Goal: Task Accomplishment & Management: Manage account settings

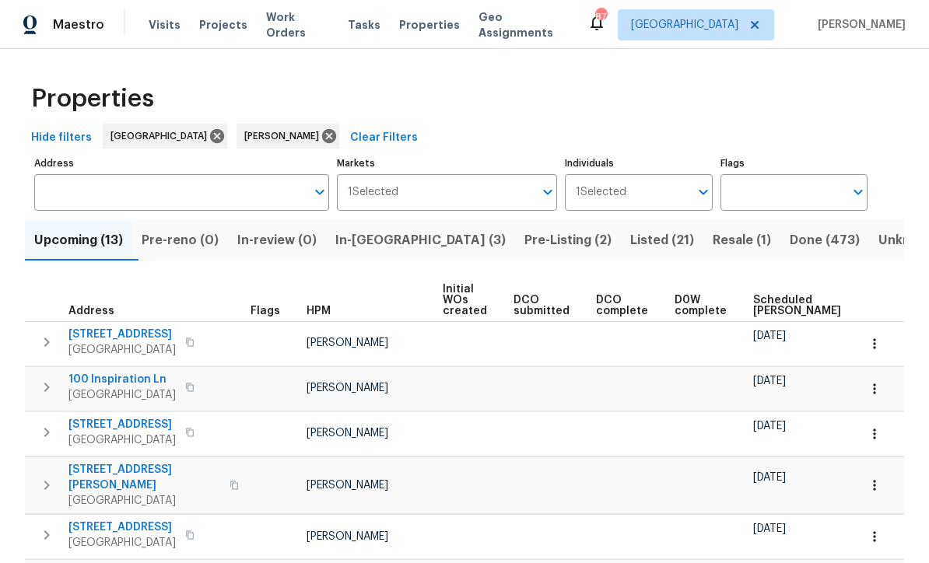
click at [630, 237] on span "Listed (21)" at bounding box center [662, 240] width 64 height 22
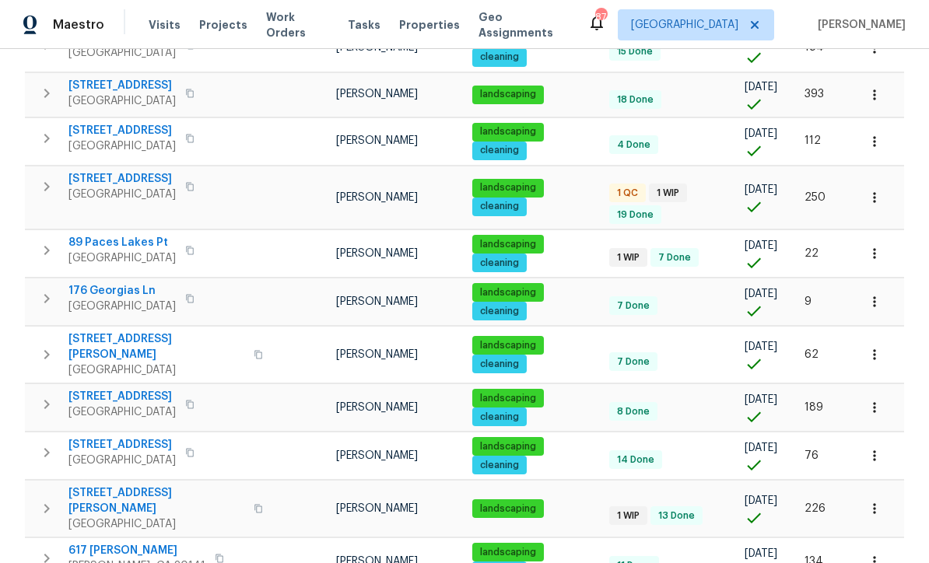
scroll to position [391, 0]
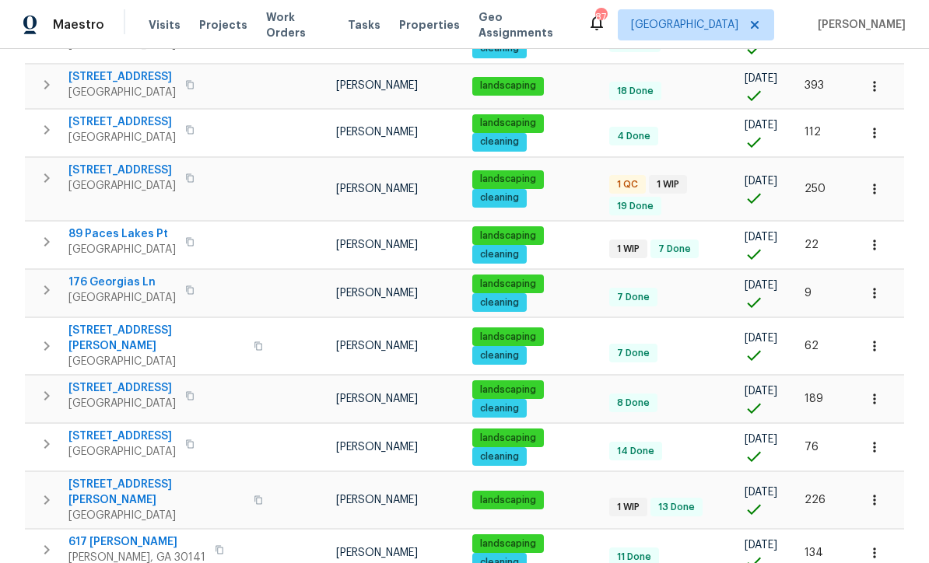
click at [118, 275] on span "176 Georgias Ln" at bounding box center [121, 283] width 107 height 16
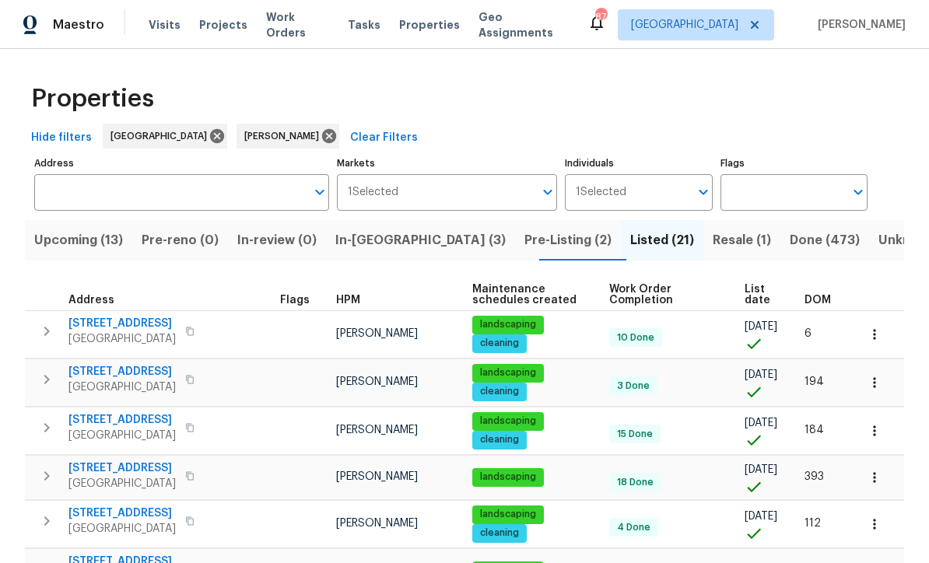
scroll to position [0, 0]
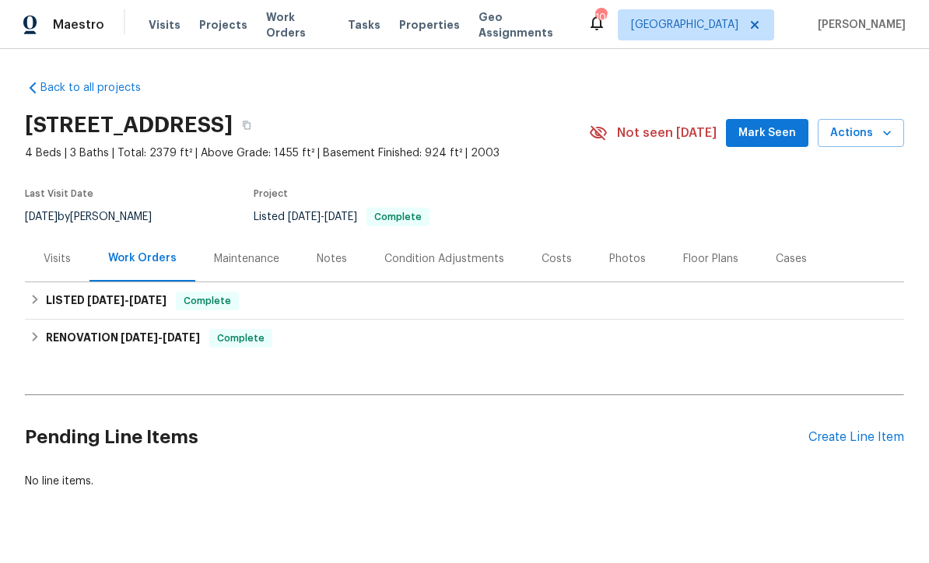
click at [840, 438] on div "Create Line Item" at bounding box center [856, 437] width 96 height 15
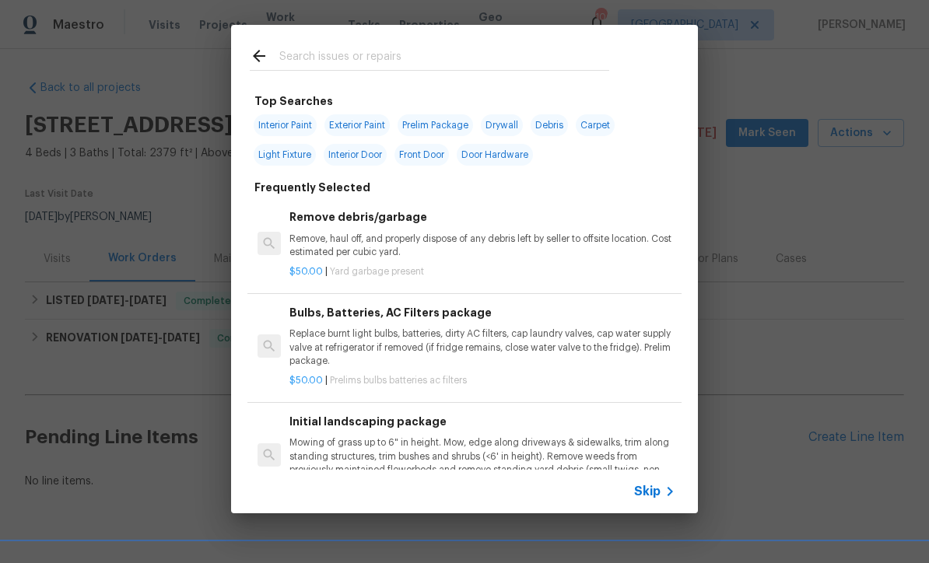
click at [664, 494] on icon at bounding box center [669, 491] width 19 height 19
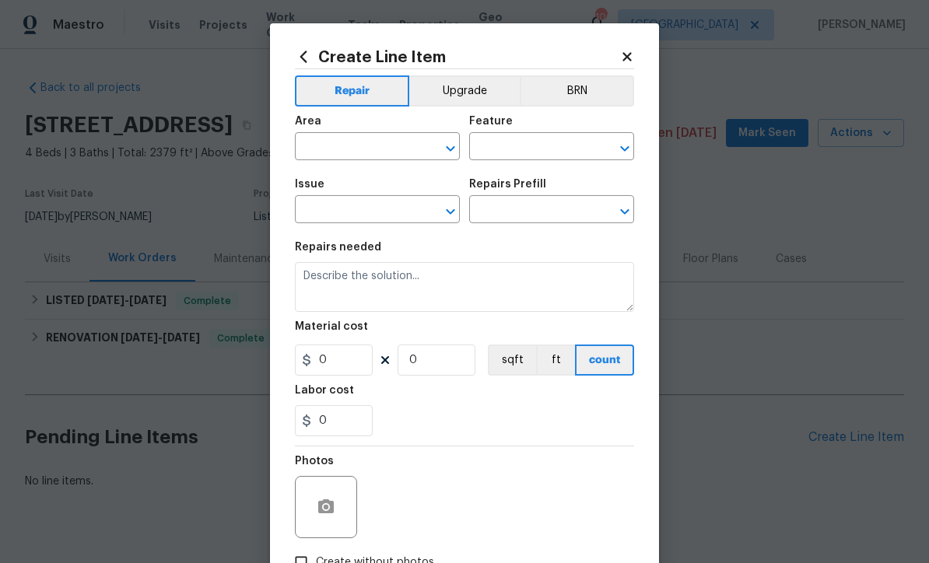
click at [312, 144] on input "text" at bounding box center [355, 148] width 121 height 24
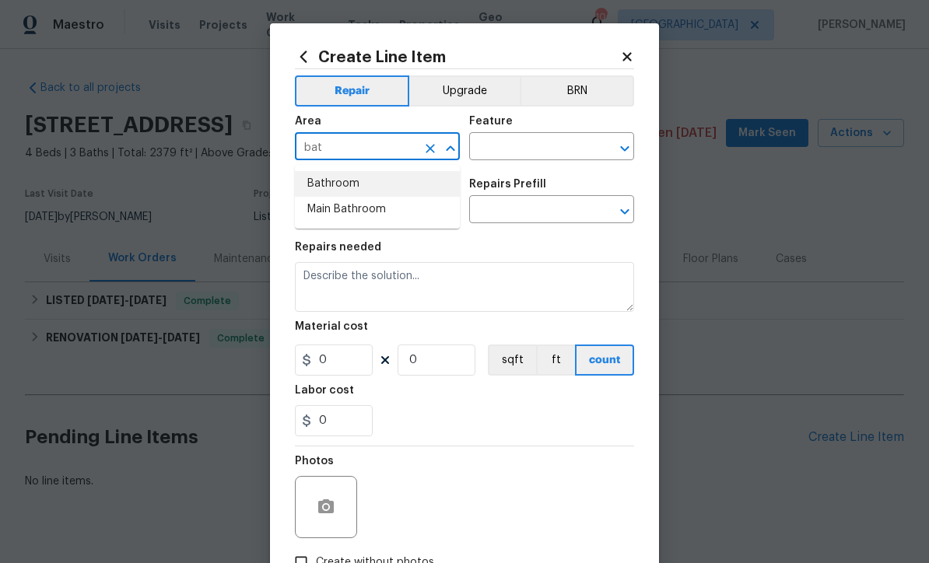
click at [326, 180] on li "Bathroom" at bounding box center [377, 184] width 165 height 26
type input "Bathroom"
click at [497, 143] on input "text" at bounding box center [529, 148] width 121 height 24
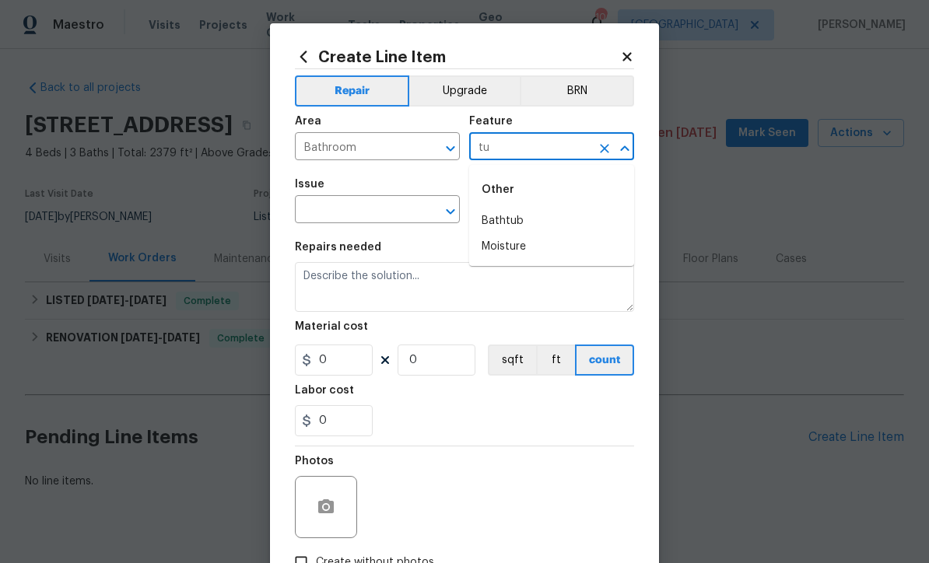
click at [498, 218] on li "Bathtub" at bounding box center [551, 221] width 165 height 26
type input "Bathtub"
click at [340, 206] on input "text" at bounding box center [355, 211] width 121 height 24
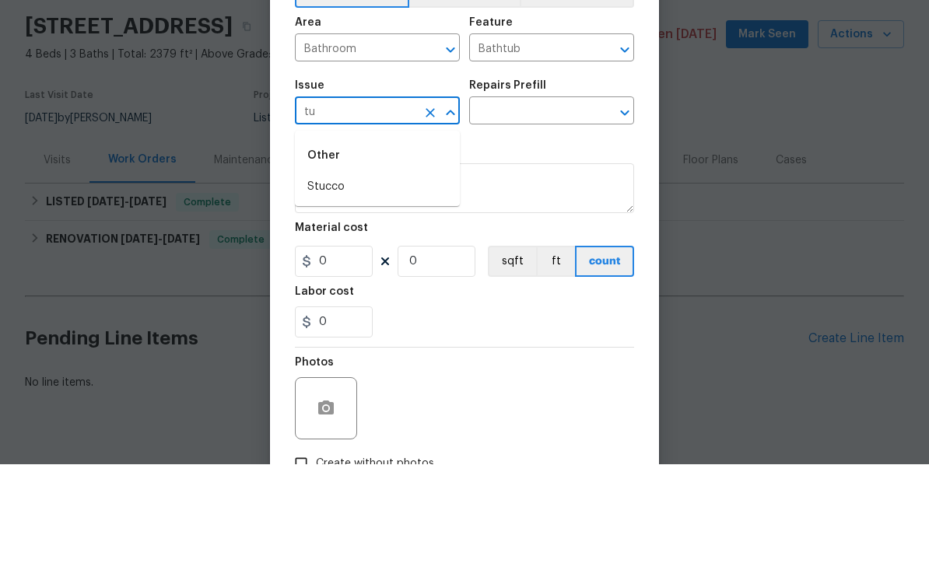
type input "t"
click at [348, 299] on li "Bathroom Plumbing" at bounding box center [377, 312] width 165 height 26
type input "Bathroom Plumbing"
click at [505, 199] on input "text" at bounding box center [529, 211] width 121 height 24
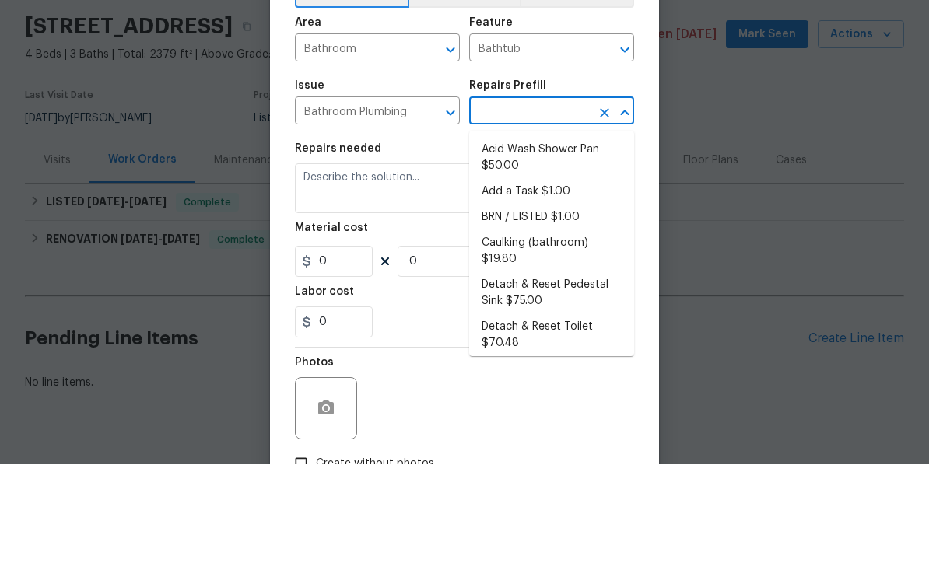
click at [526, 278] on li "Add a Task $1.00" at bounding box center [551, 291] width 165 height 26
type input "Add a Task $1.00"
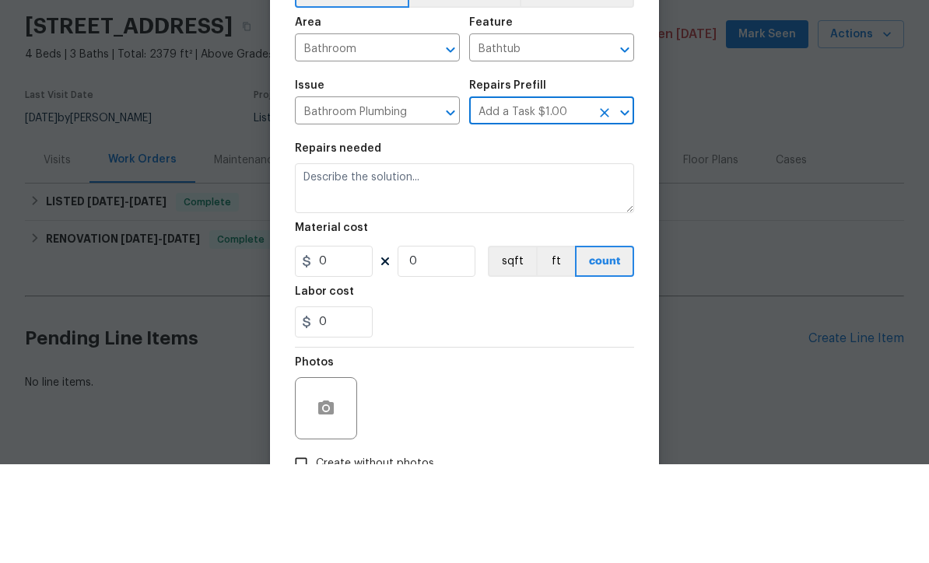
type input "Plumbing"
type textarea "HPM to detail"
type input "1"
type input "Add a Task $1.00"
type input "1"
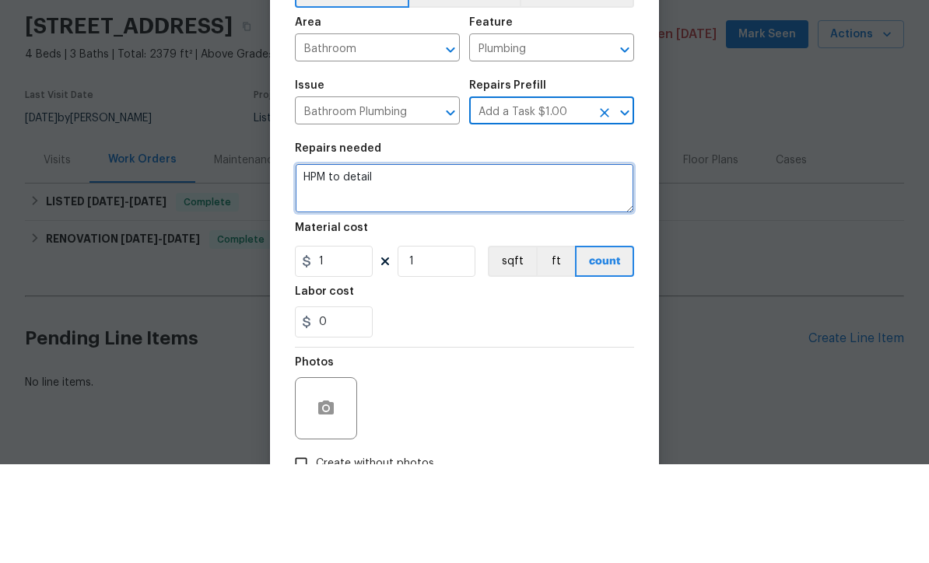
click at [425, 262] on textarea "HPM to detail" at bounding box center [464, 287] width 339 height 50
click at [317, 262] on textarea "HPM to detail" at bounding box center [464, 287] width 339 height 50
paste textarea "Downstairs bathtub is draining slowly due to hair; clear clog and install prope…"
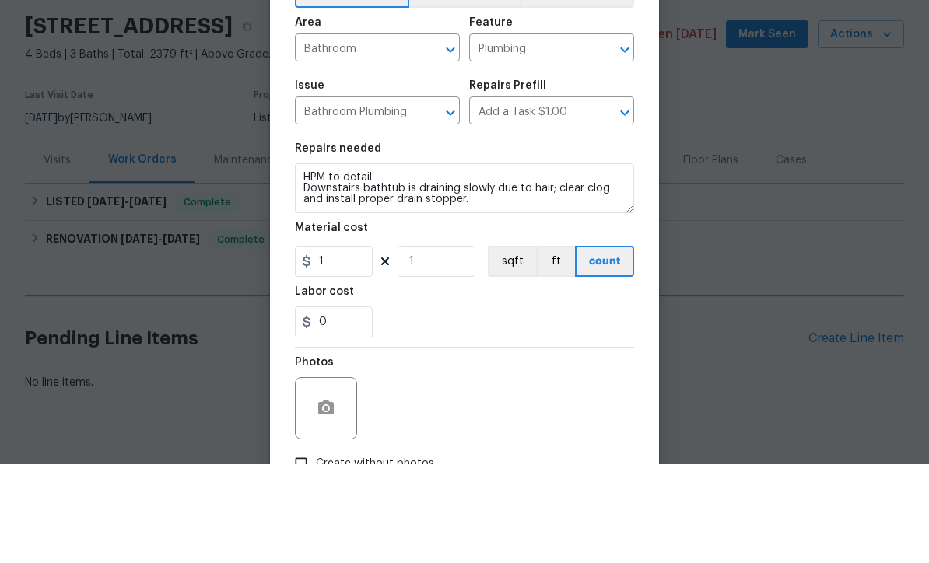
scroll to position [31, 0]
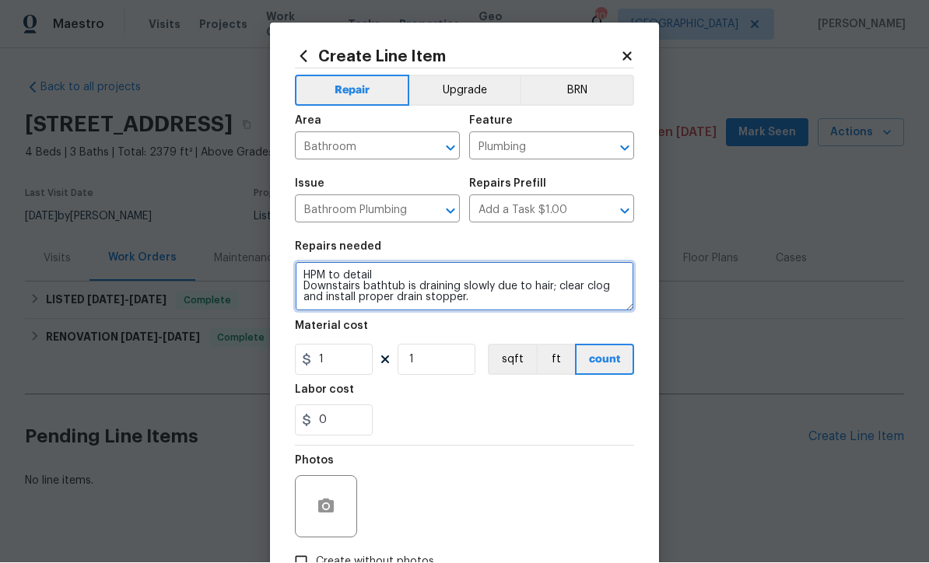
type textarea "HPM to detail Downstairs bathtub is draining slowly due to hair; clear clog and…"
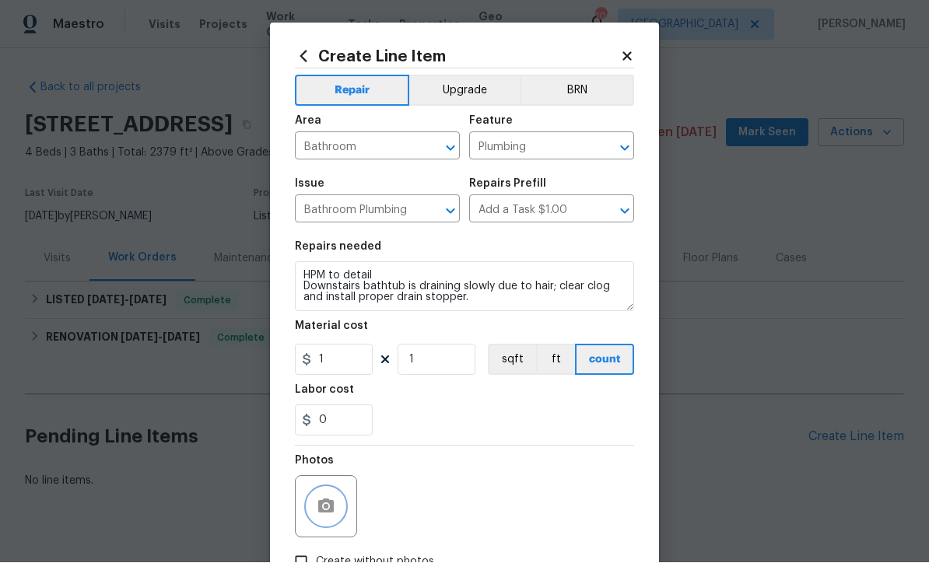
click at [324, 505] on icon "button" at bounding box center [326, 506] width 16 height 14
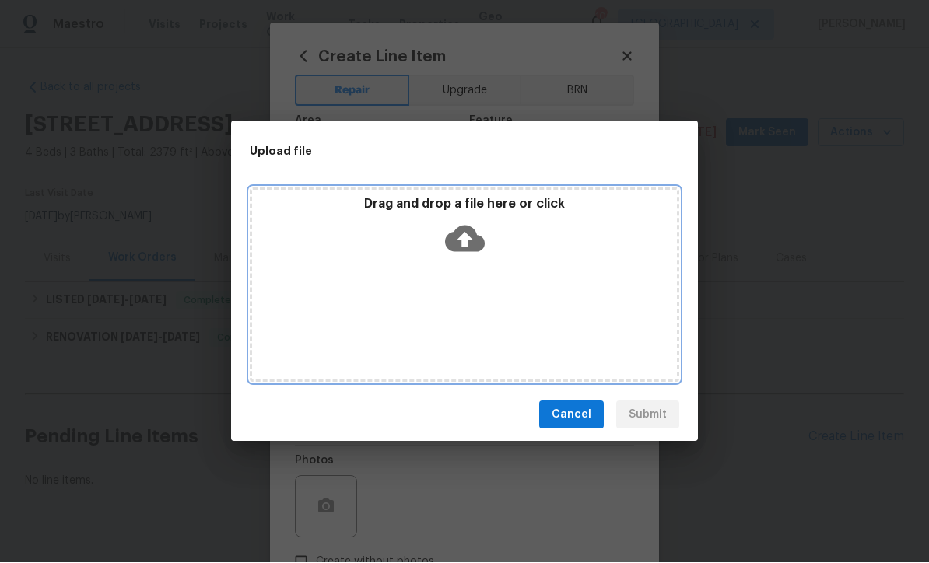
click at [463, 230] on icon at bounding box center [465, 239] width 40 height 26
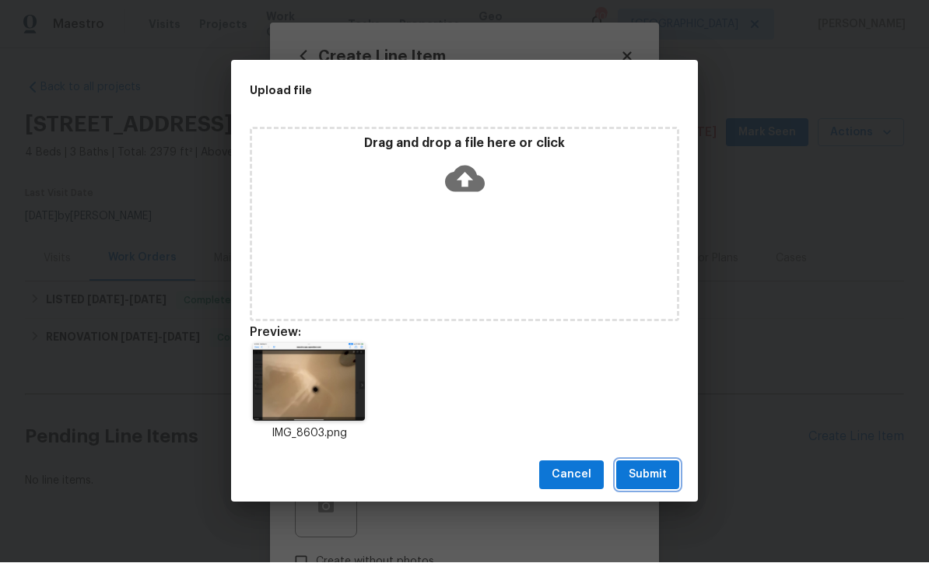
click at [653, 473] on span "Submit" at bounding box center [647, 475] width 38 height 19
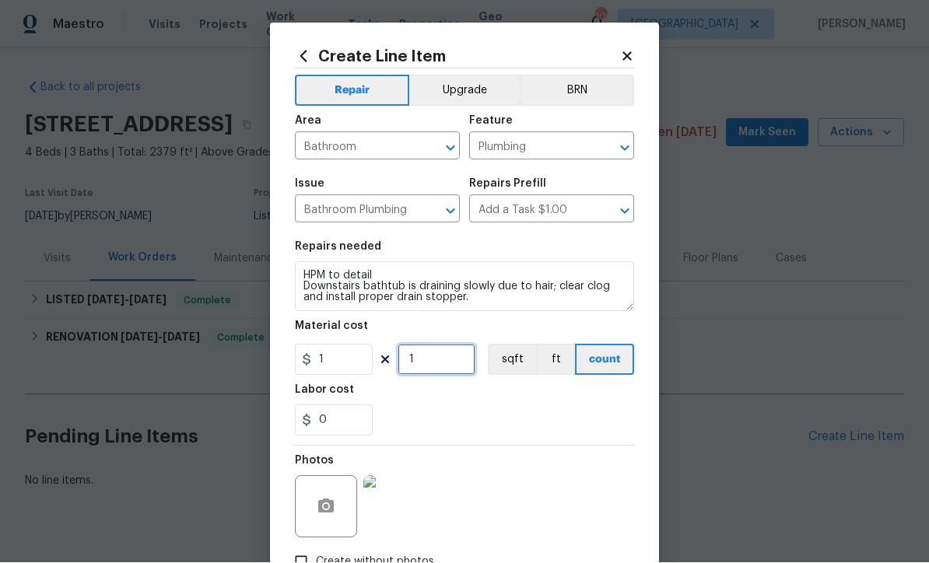
click at [422, 369] on input "1" at bounding box center [436, 360] width 78 height 31
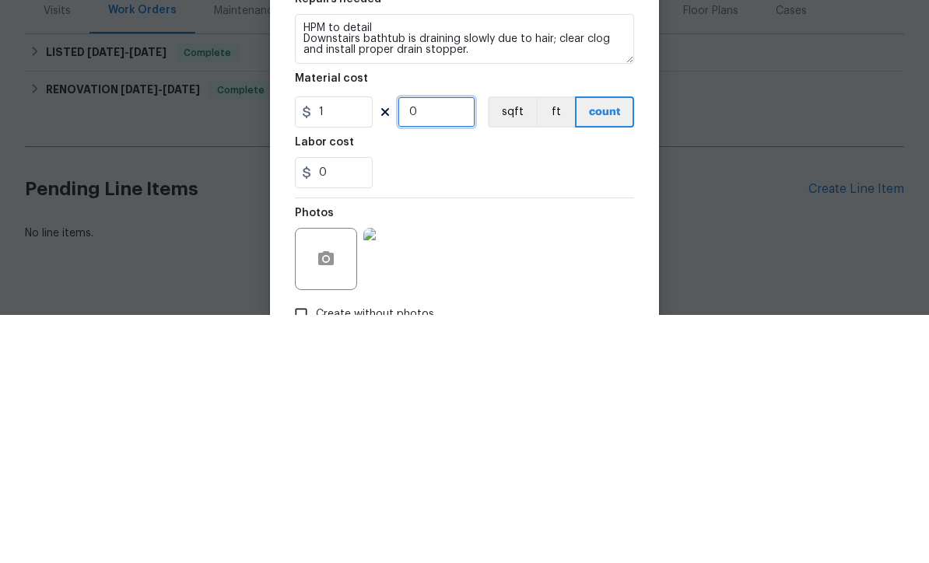
type input "1"
click at [341, 345] on input "1" at bounding box center [334, 360] width 78 height 31
type input "75"
click at [435, 405] on div "0" at bounding box center [464, 420] width 339 height 31
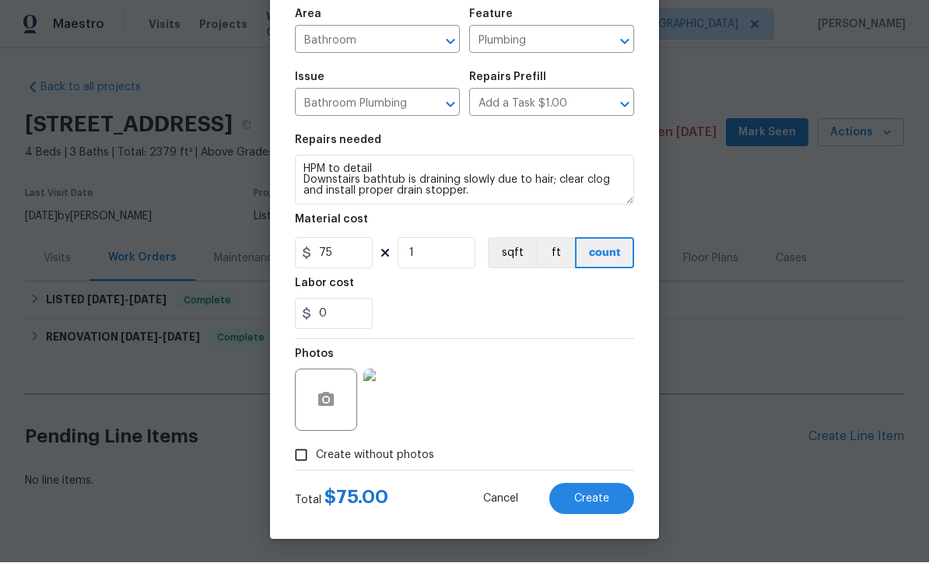
scroll to position [110, 0]
click at [596, 491] on button "Create" at bounding box center [591, 499] width 85 height 31
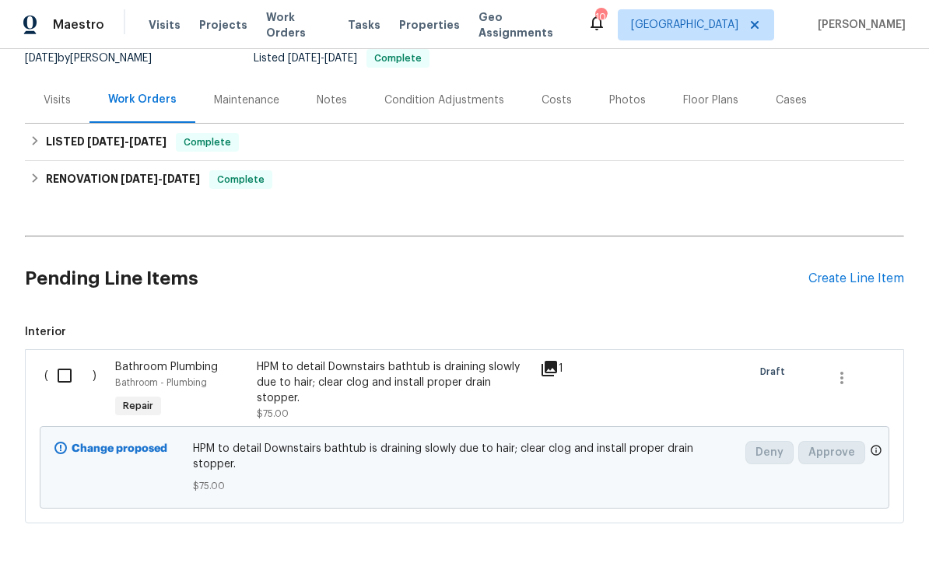
scroll to position [158, 0]
click at [833, 277] on div "Create Line Item" at bounding box center [856, 279] width 96 height 15
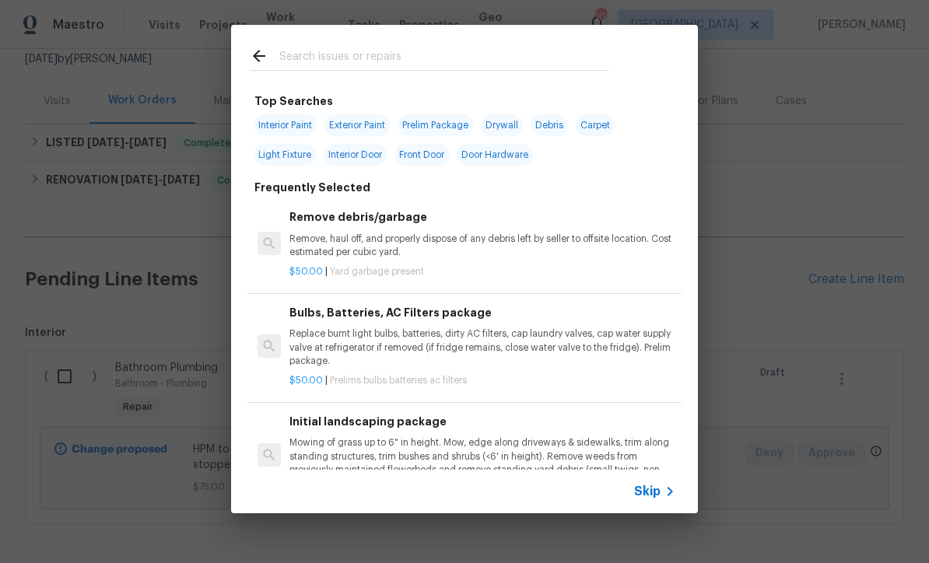
click at [290, 65] on input "text" at bounding box center [444, 58] width 330 height 23
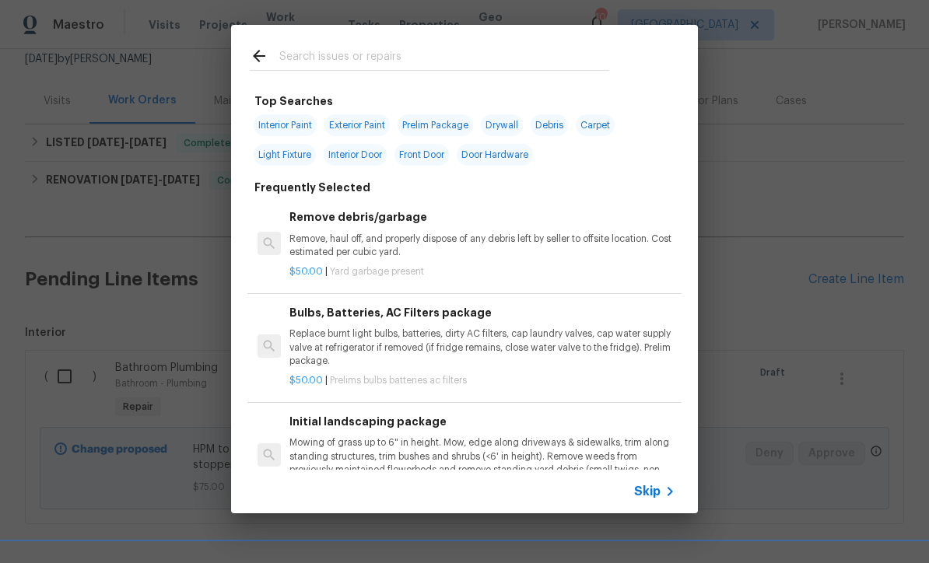
click at [649, 492] on span "Skip" at bounding box center [647, 492] width 26 height 16
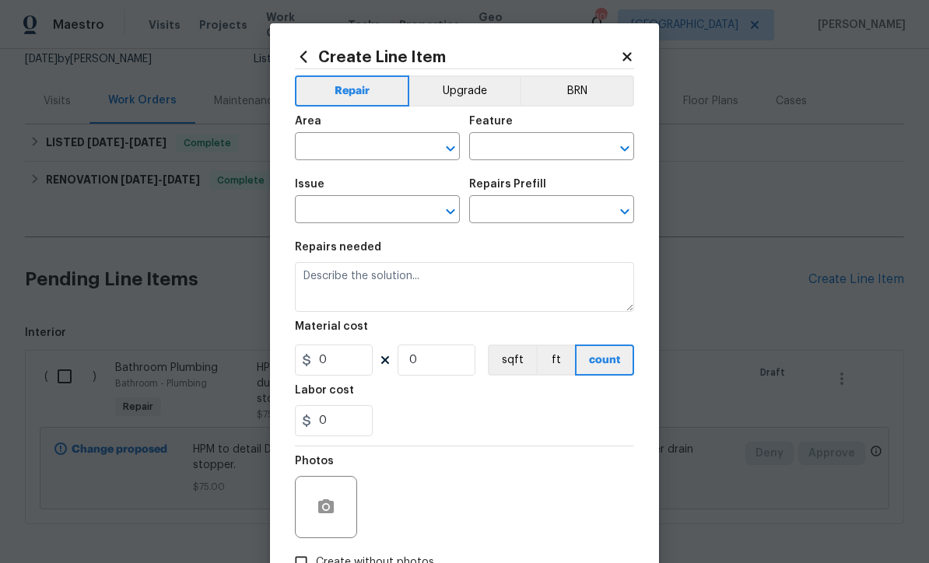
click at [317, 142] on input "text" at bounding box center [355, 148] width 121 height 24
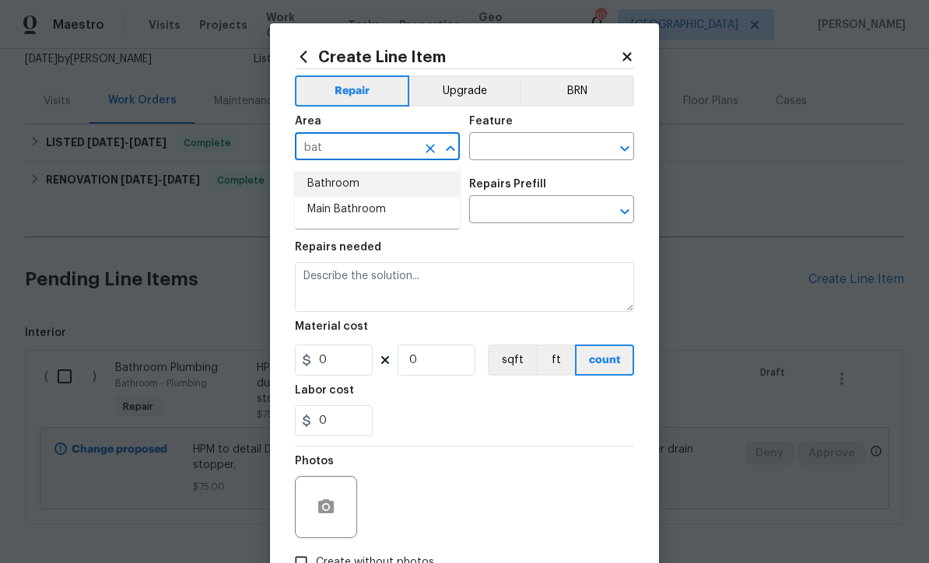
click at [326, 182] on li "Bathroom" at bounding box center [377, 184] width 165 height 26
type input "Bathroom"
click at [498, 140] on input "text" at bounding box center [529, 148] width 121 height 24
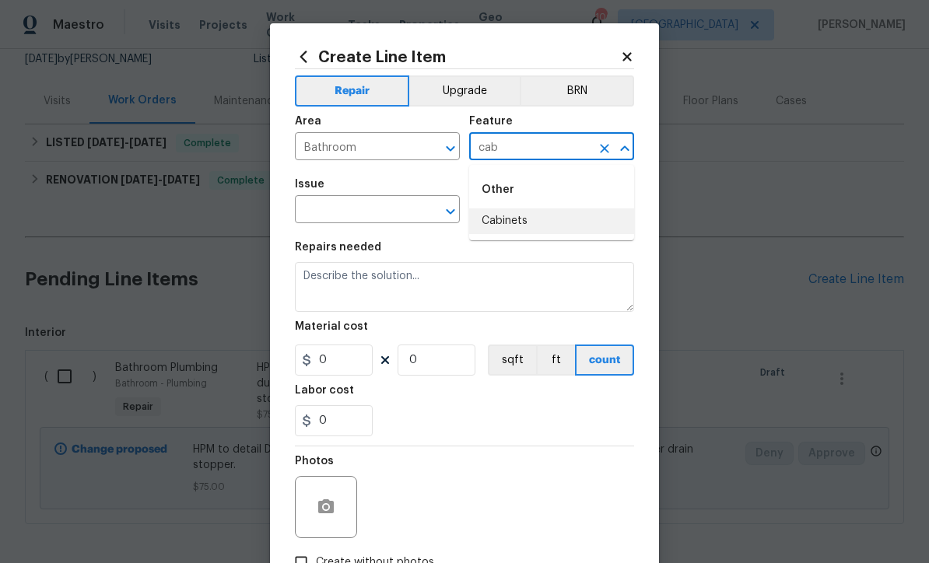
click at [498, 221] on li "Cabinets" at bounding box center [551, 221] width 165 height 26
type input "Cabinets"
click at [347, 212] on input "text" at bounding box center [355, 211] width 121 height 24
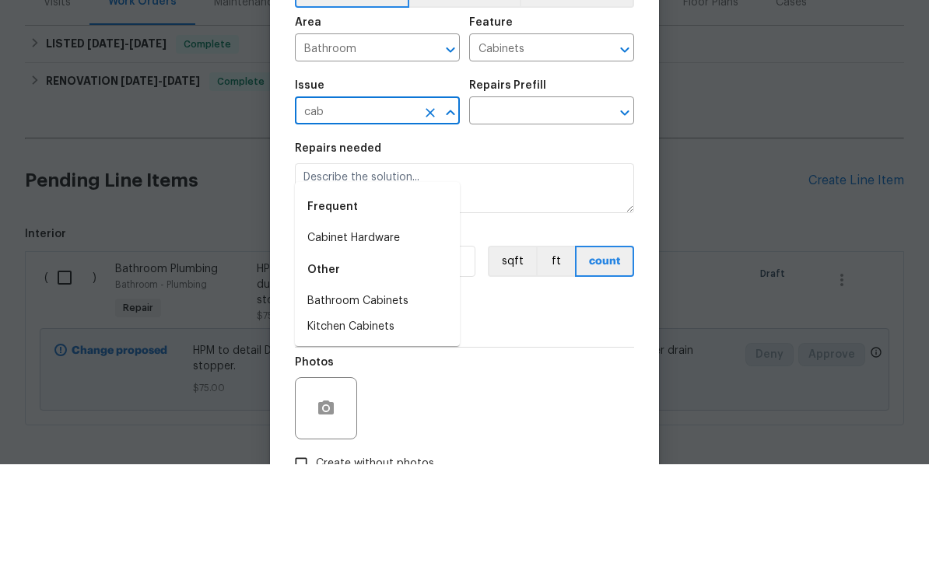
scroll to position [51, 0]
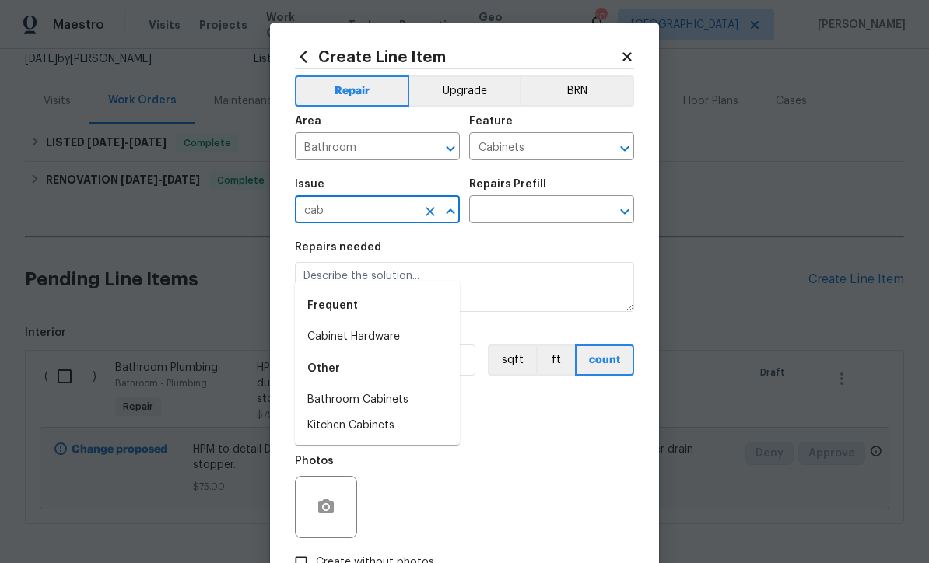
click at [341, 387] on li "Bathroom Cabinets" at bounding box center [377, 400] width 165 height 26
type input "Bathroom Cabinets"
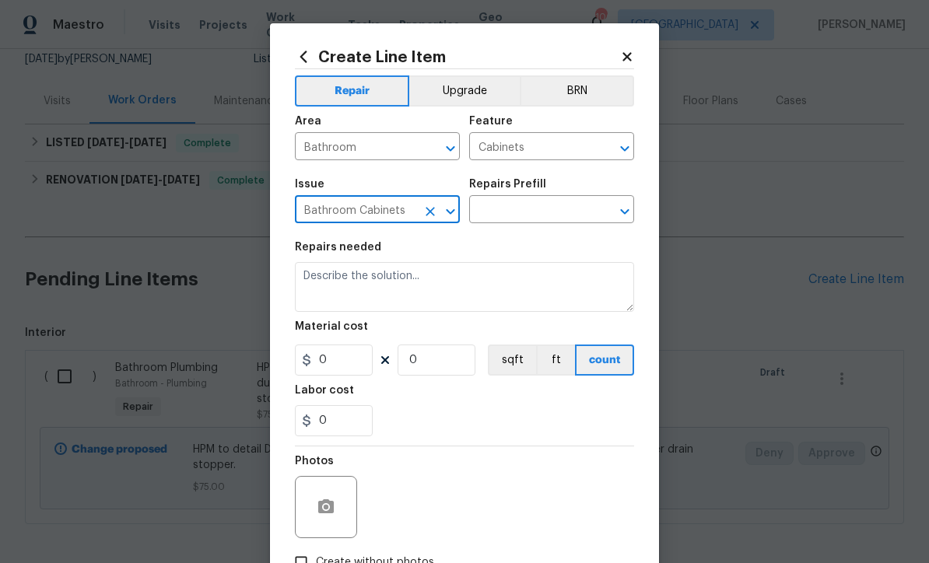
click at [497, 207] on input "text" at bounding box center [529, 211] width 121 height 24
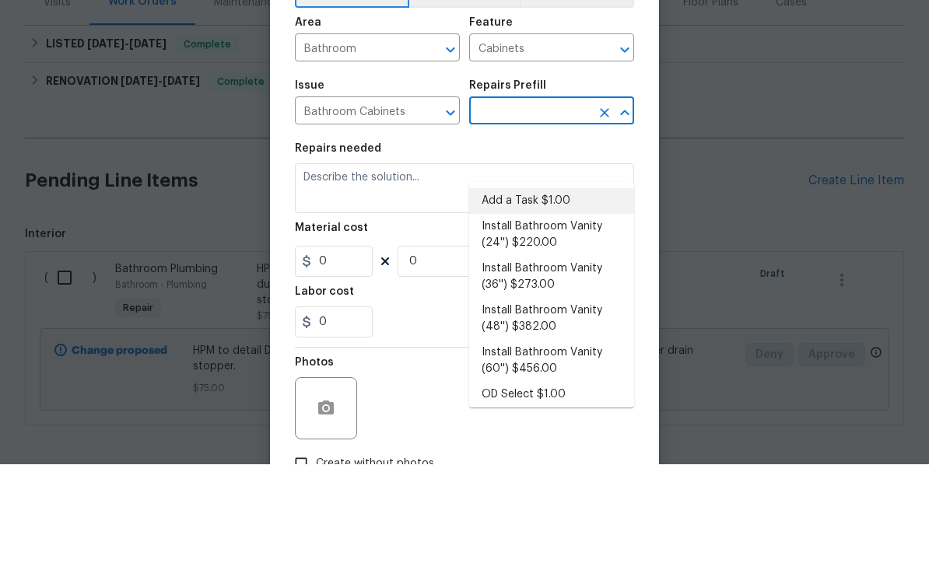
click at [528, 287] on li "Add a Task $1.00" at bounding box center [551, 300] width 165 height 26
type input "Add a Task $1.00"
type textarea "HPM to detail"
type input "1"
type input "Add a Task $1.00"
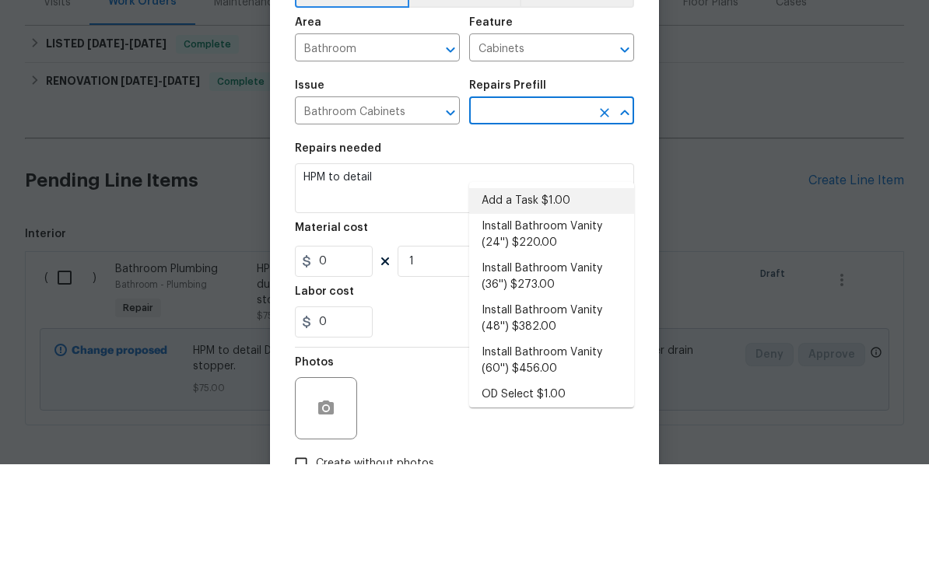
type input "1"
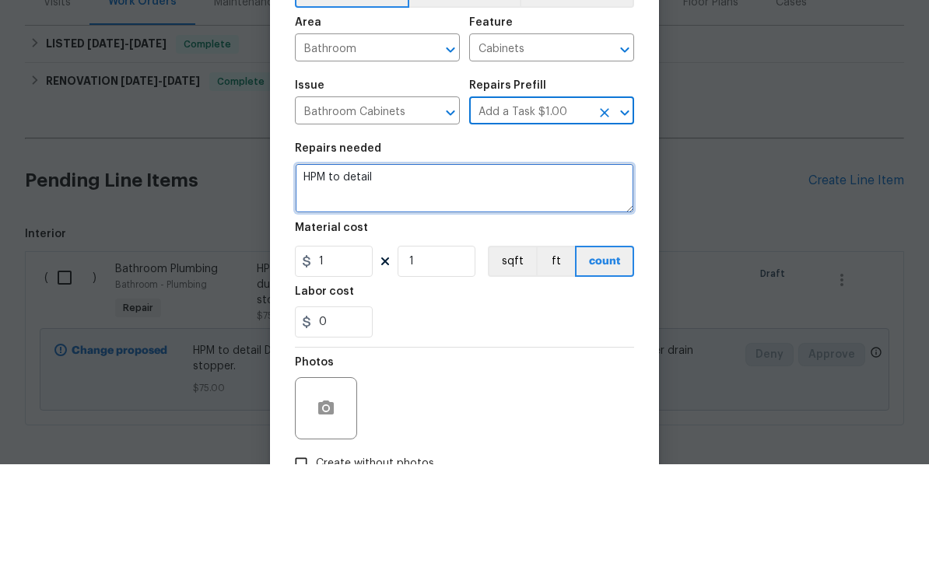
click at [398, 262] on textarea "HPM to detail" at bounding box center [464, 287] width 339 height 50
click at [312, 262] on textarea "HPM to detail" at bounding box center [464, 287] width 339 height 50
paste textarea "Master bathroom sink base has minor damage; install a new base."
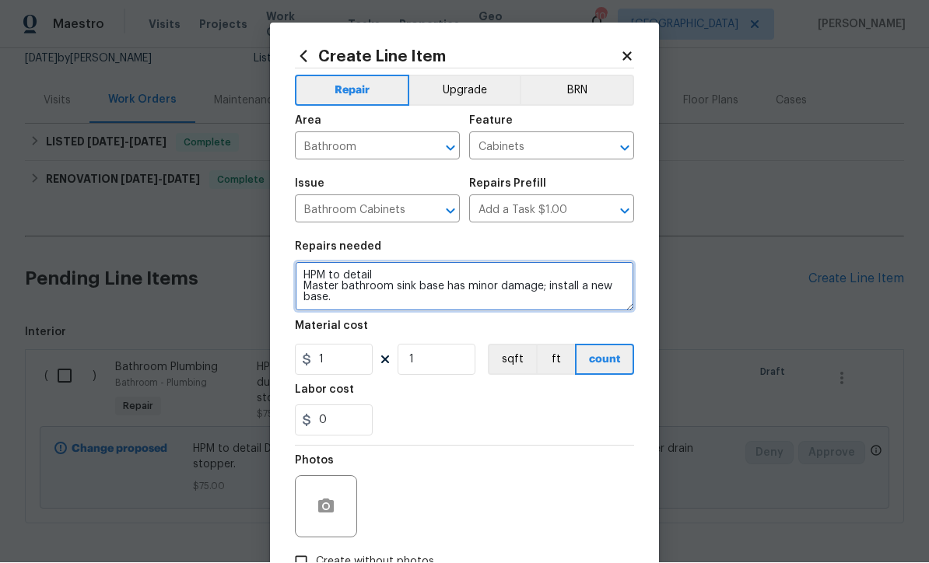
type textarea "HPM to detail Master bathroom sink base has minor damage; install a new base."
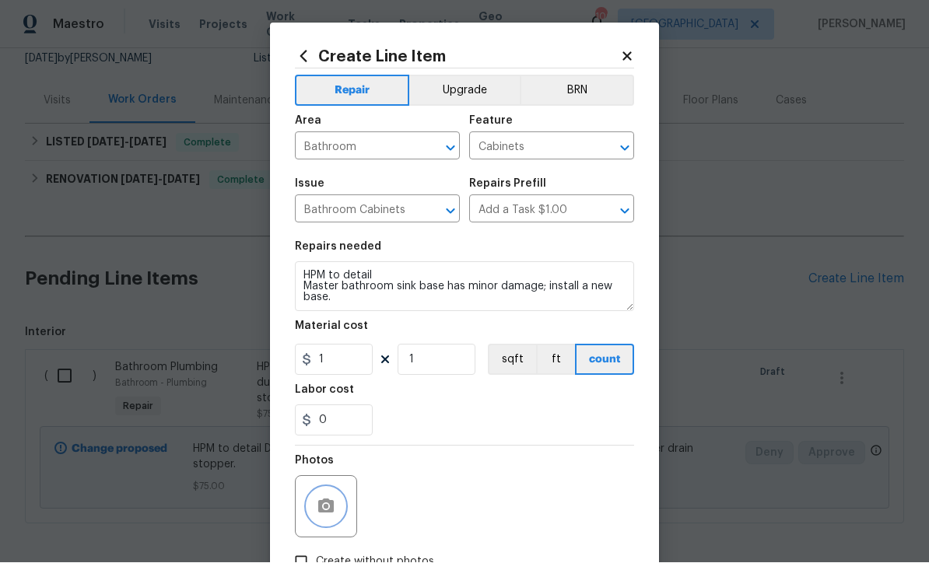
click at [316, 503] on button "button" at bounding box center [325, 506] width 37 height 37
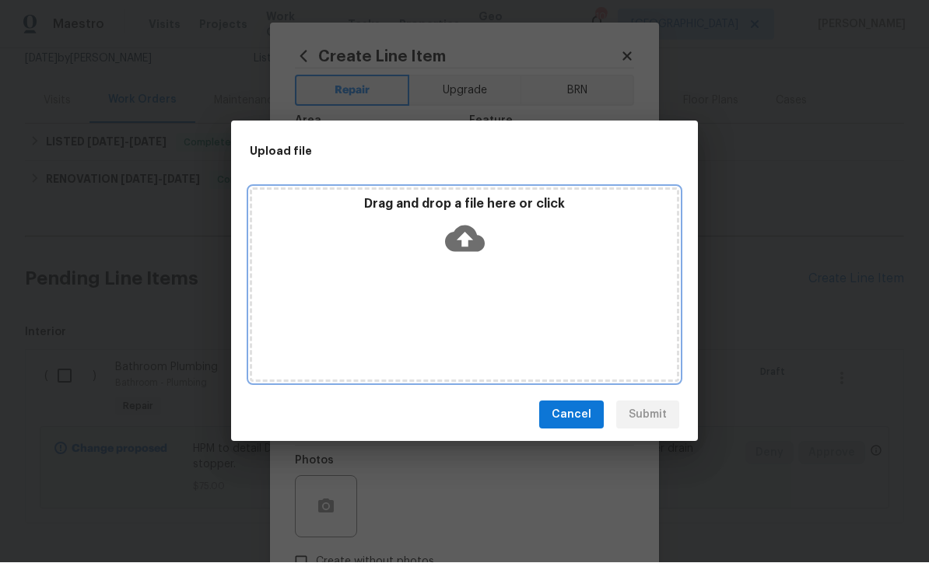
click at [460, 240] on icon at bounding box center [465, 239] width 40 height 26
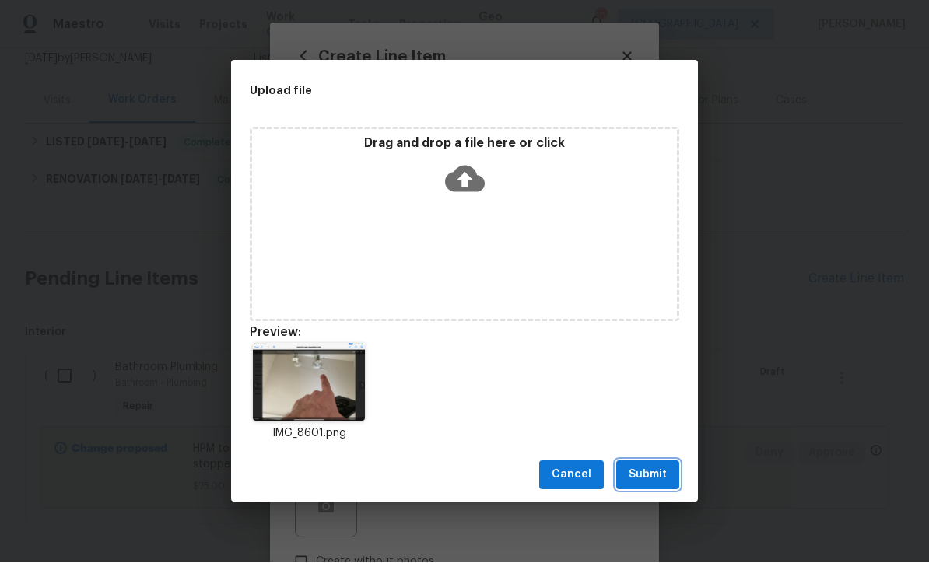
click at [648, 471] on span "Submit" at bounding box center [647, 475] width 38 height 19
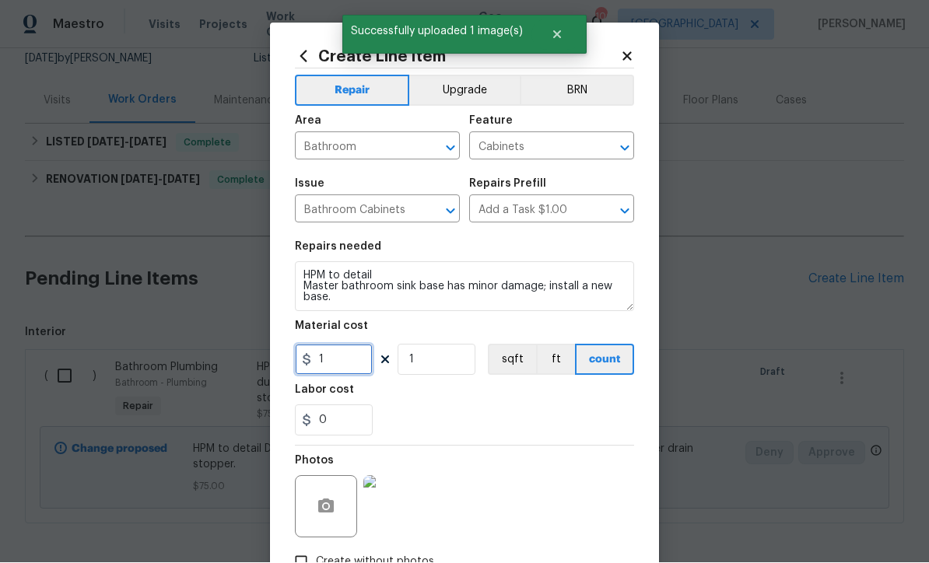
click at [332, 373] on input "1" at bounding box center [334, 360] width 78 height 31
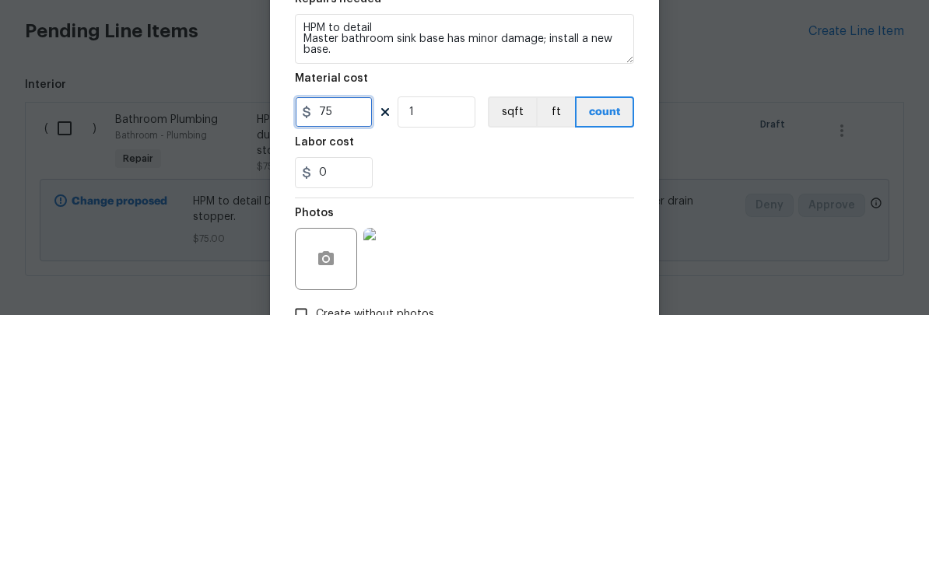
type input "75"
click at [454, 405] on div "0" at bounding box center [464, 420] width 339 height 31
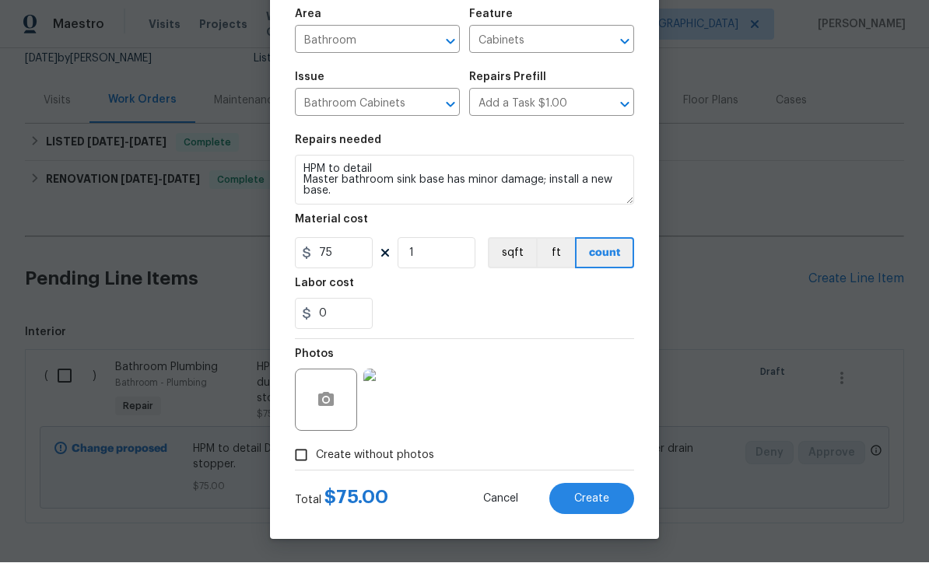
scroll to position [110, 0]
click at [591, 494] on span "Create" at bounding box center [591, 500] width 35 height 12
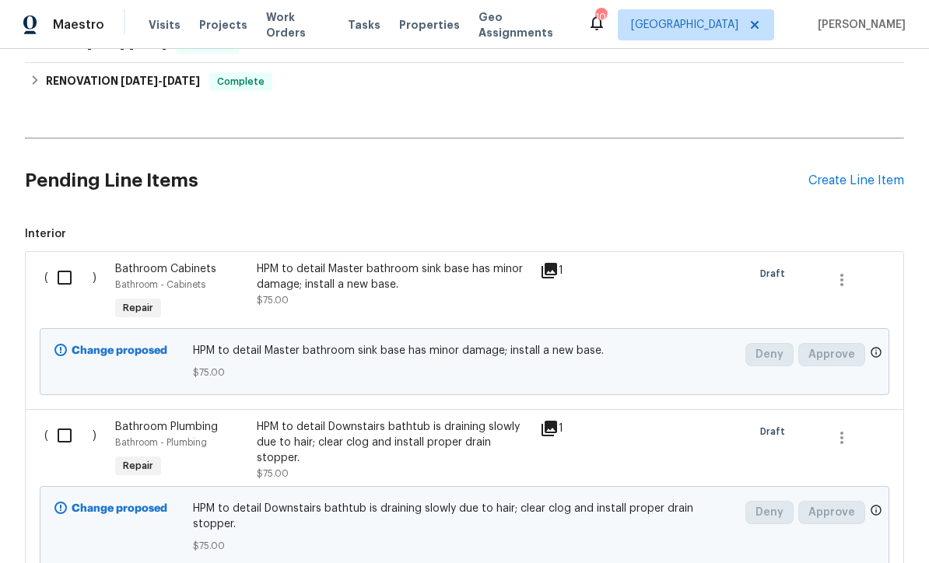
scroll to position [266, 0]
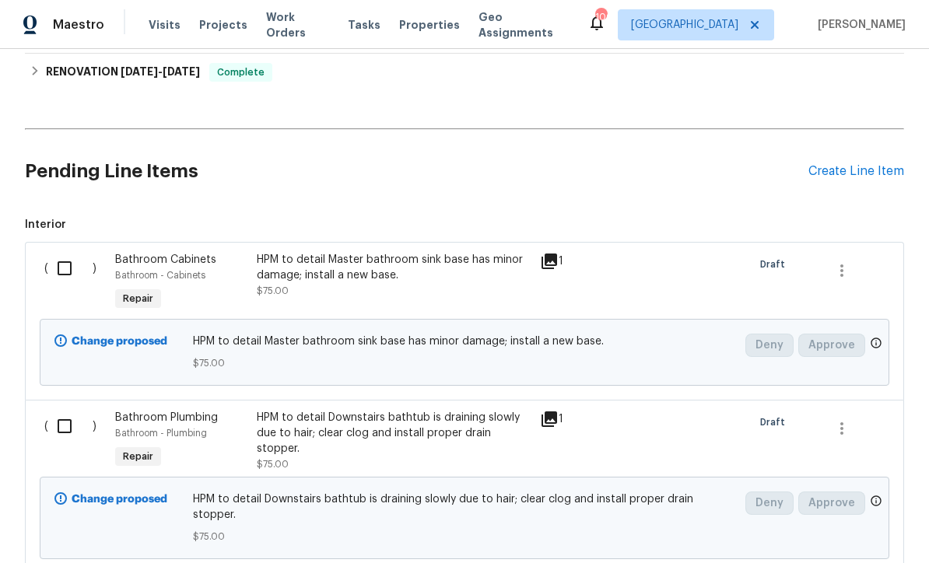
click at [833, 174] on div "Create Line Item" at bounding box center [856, 171] width 96 height 15
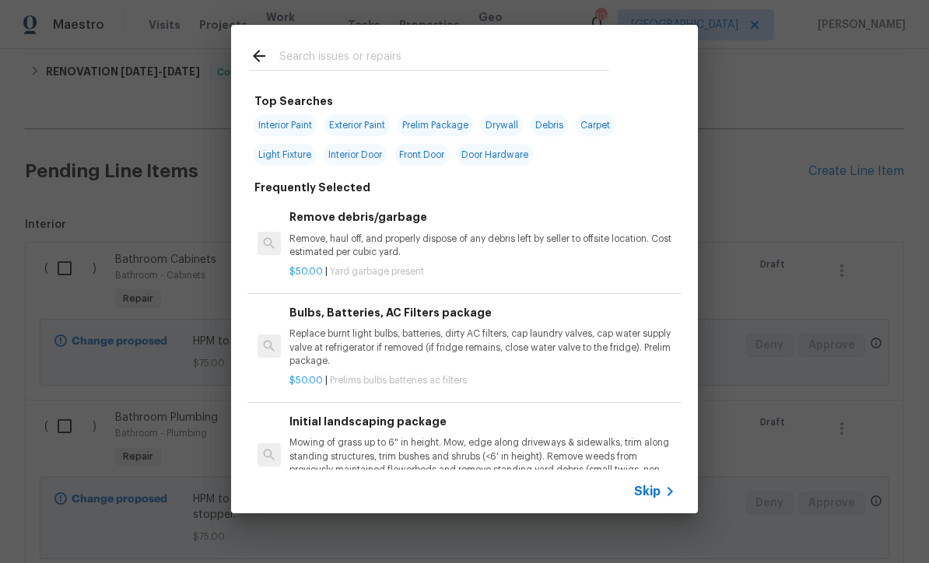
click at [652, 486] on span "Skip" at bounding box center [647, 492] width 26 height 16
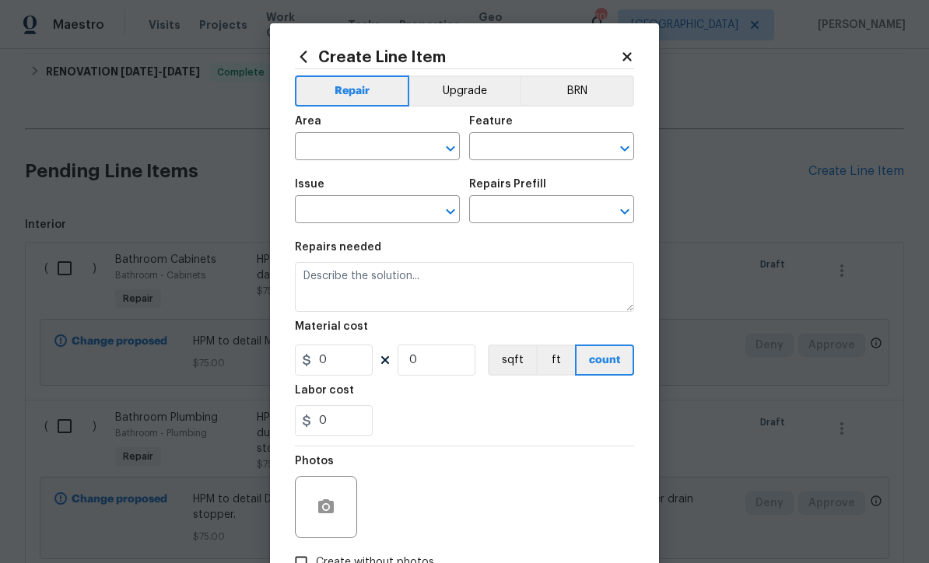
click at [320, 142] on input "text" at bounding box center [355, 148] width 121 height 24
click at [331, 209] on li "Interior Overall" at bounding box center [377, 210] width 165 height 26
type input "Interior Overall"
click at [504, 146] on input "text" at bounding box center [529, 148] width 121 height 24
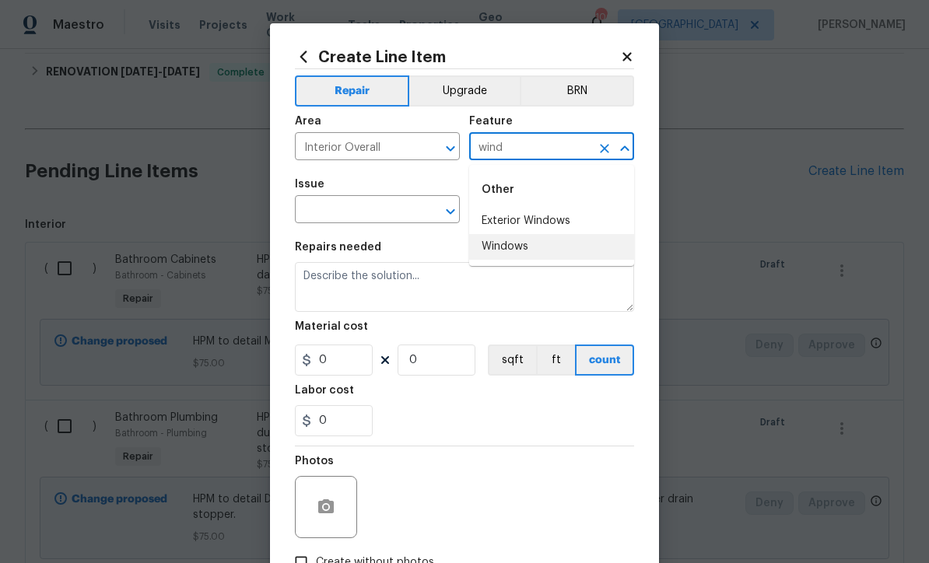
click at [493, 249] on li "Windows" at bounding box center [551, 247] width 165 height 26
type input "Windows"
click at [342, 212] on input "text" at bounding box center [355, 211] width 121 height 24
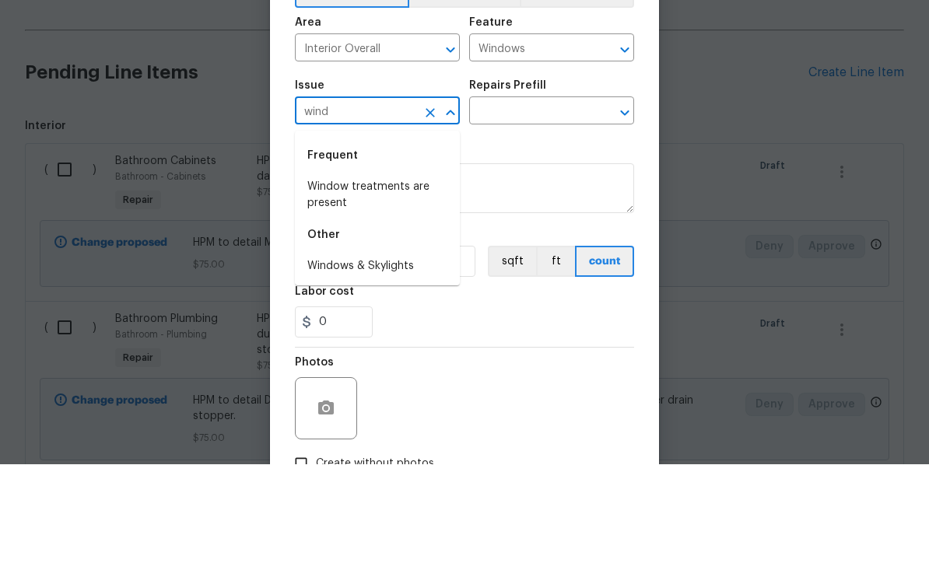
click at [358, 273] on li "Window treatments are present" at bounding box center [377, 294] width 165 height 42
type input "Window treatments are present"
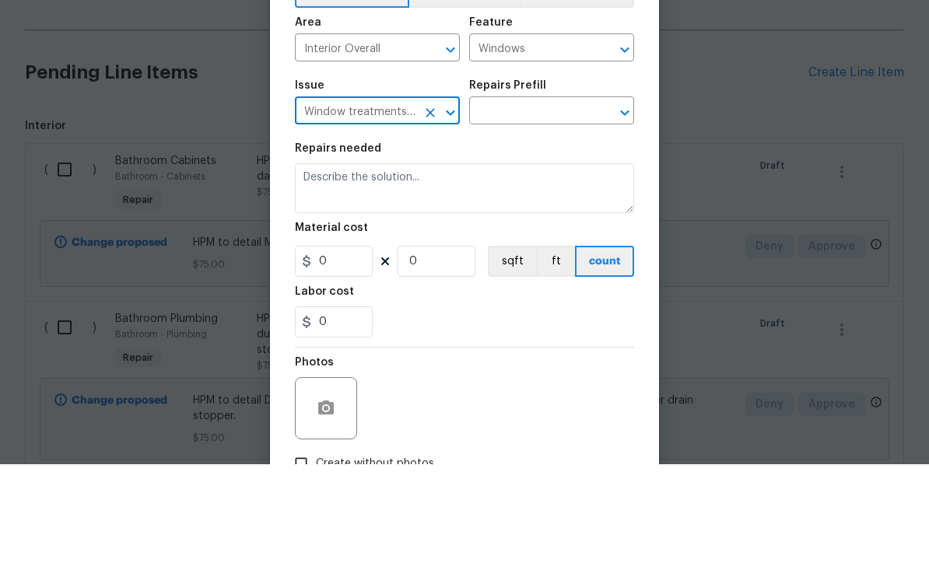
click at [520, 199] on input "text" at bounding box center [529, 211] width 121 height 24
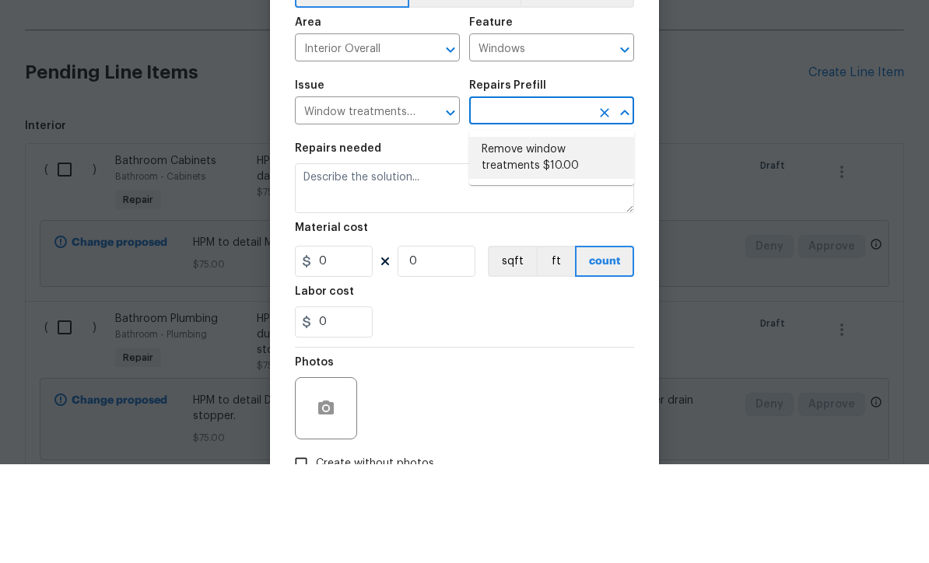
click at [540, 236] on li "Remove window treatments $10.00" at bounding box center [551, 257] width 165 height 42
type input "Remove window treatments $10.00"
type textarea "Remove window treatments throughout home. Patch/touch up all holes/marks left a…"
type input "1"
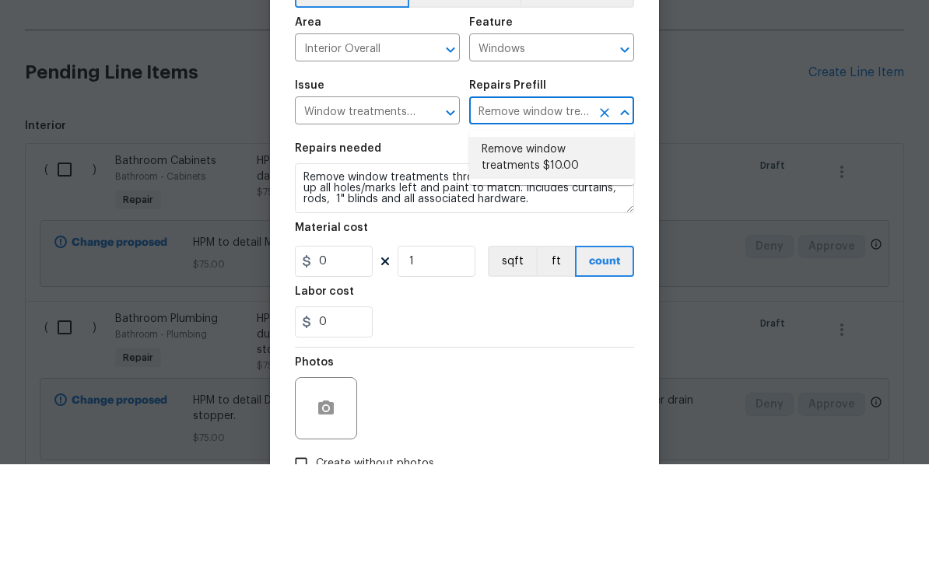
type input "10"
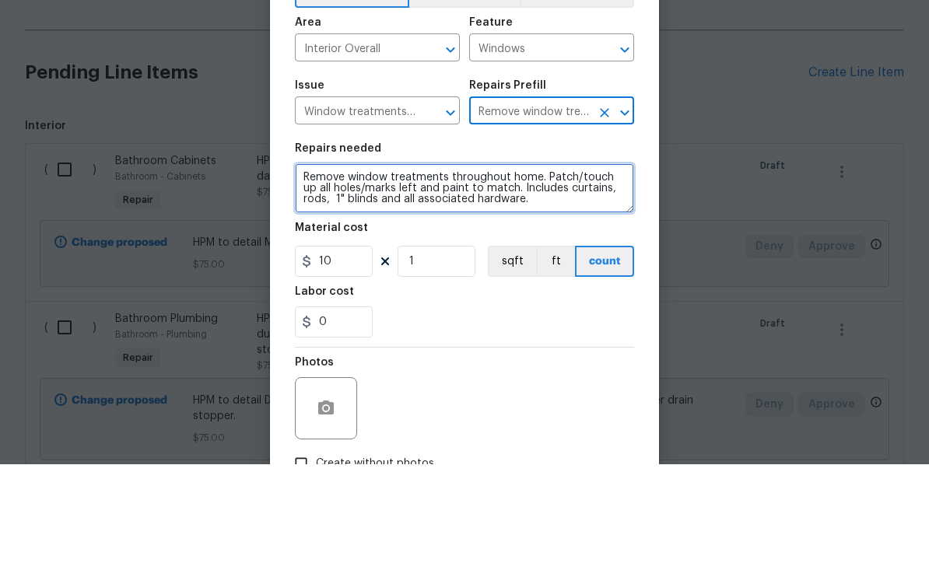
click at [509, 262] on textarea "Remove window treatments throughout home. Patch/touch up all holes/marks left a…" at bounding box center [464, 287] width 339 height 50
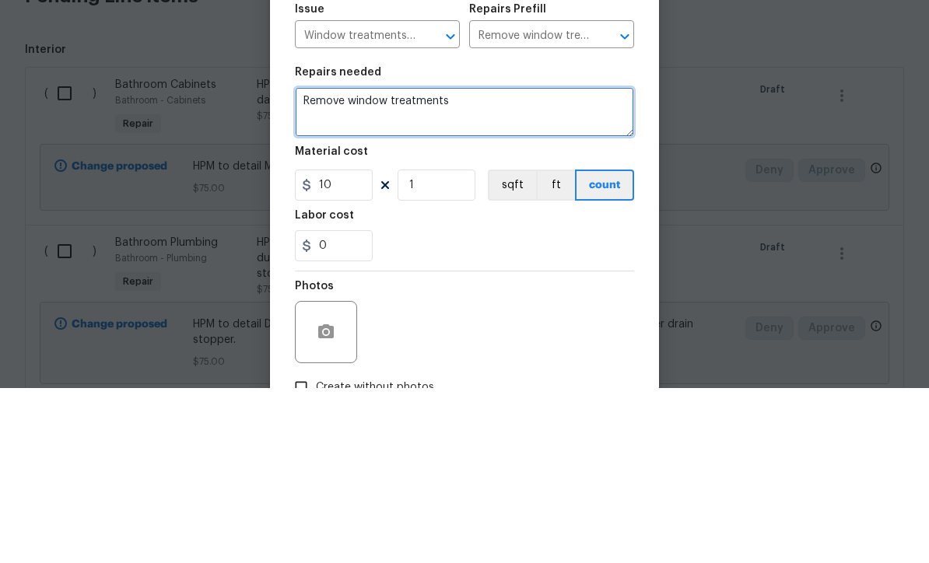
type textarea "Remove"
click at [324, 262] on textarea at bounding box center [464, 287] width 339 height 50
paste textarea "Windows weren’t cleaned properly—large streaks and dirty rag marks are visible.…"
type textarea "Windows weren’t cleaned properly—large streaks and dirty rag marks are visible.…"
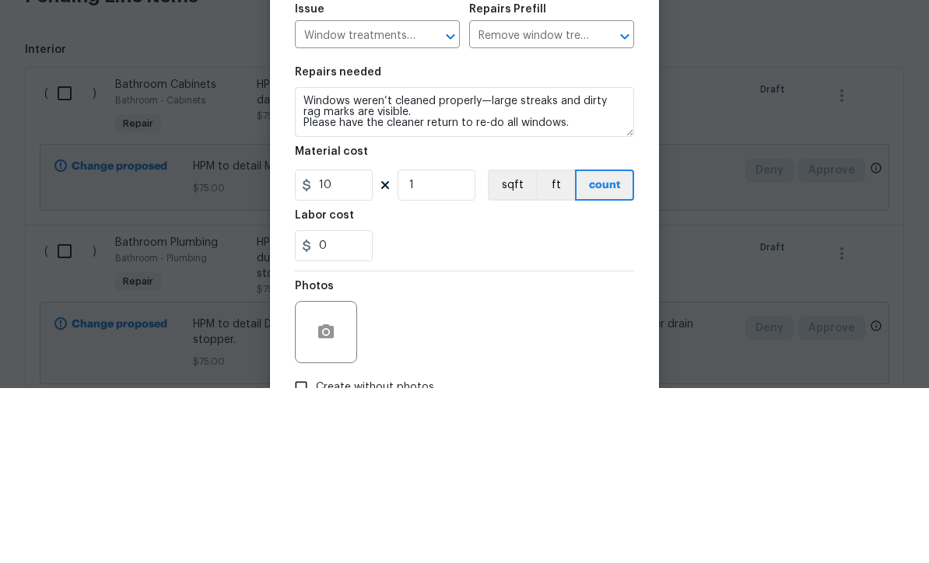
click at [324, 385] on h5 "Labor cost" at bounding box center [324, 390] width 59 height 11
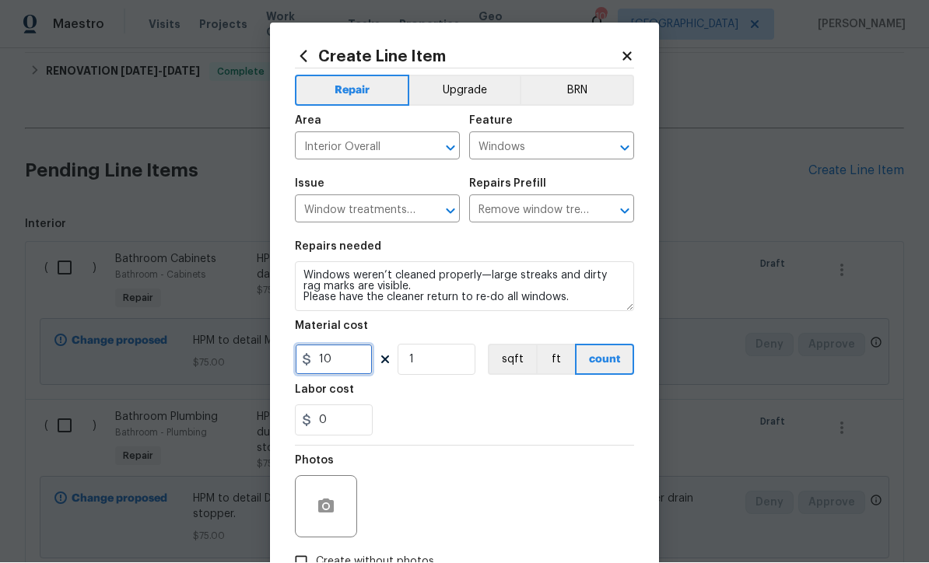
click at [345, 362] on input "10" at bounding box center [334, 360] width 78 height 31
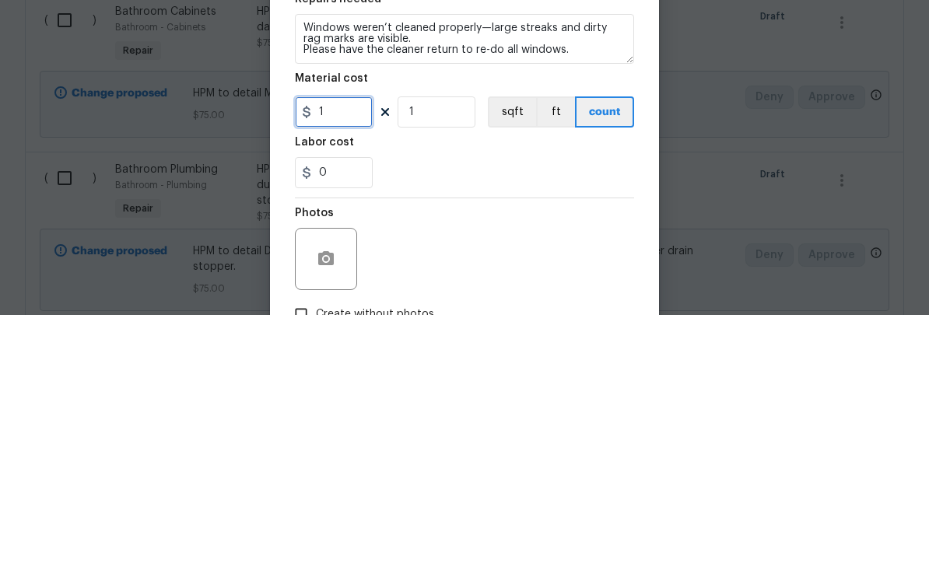
type input "0"
click at [468, 405] on div "0" at bounding box center [464, 420] width 339 height 31
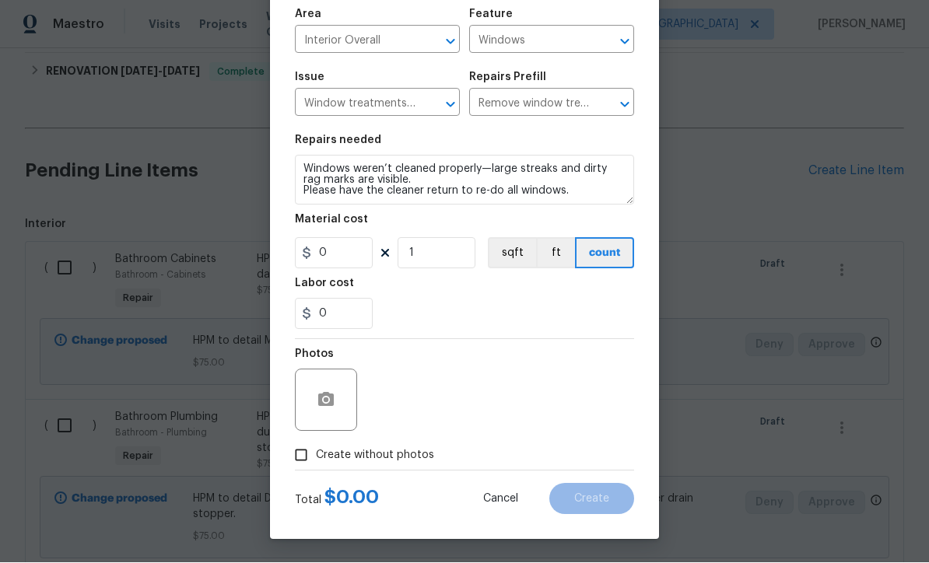
scroll to position [110, 0]
click at [326, 400] on circle "button" at bounding box center [326, 400] width 5 height 5
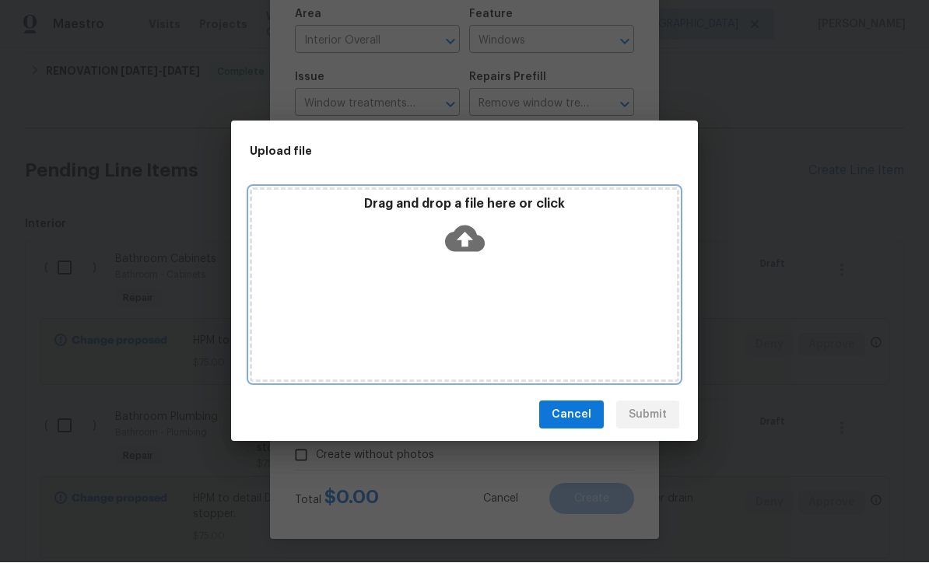
click at [460, 240] on icon at bounding box center [465, 239] width 40 height 40
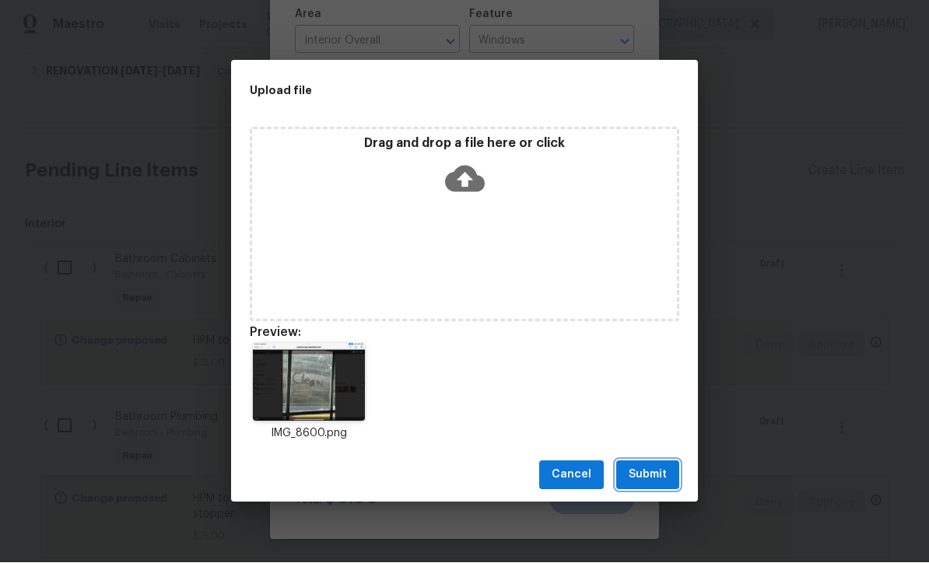
click at [660, 478] on span "Submit" at bounding box center [647, 475] width 38 height 19
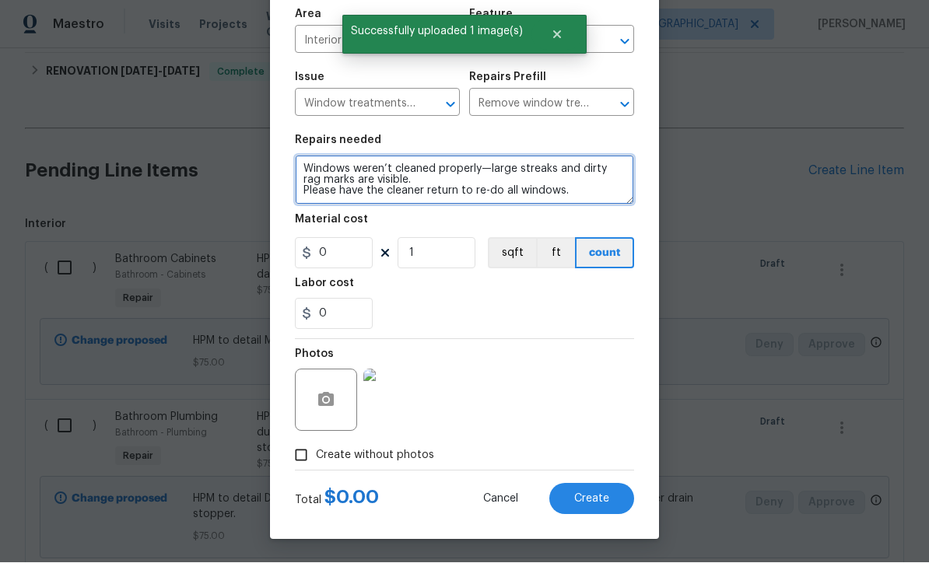
click at [303, 163] on textarea "Windows weren’t cleaned properly—large streaks and dirty rag marks are visible.…" at bounding box center [464, 181] width 339 height 50
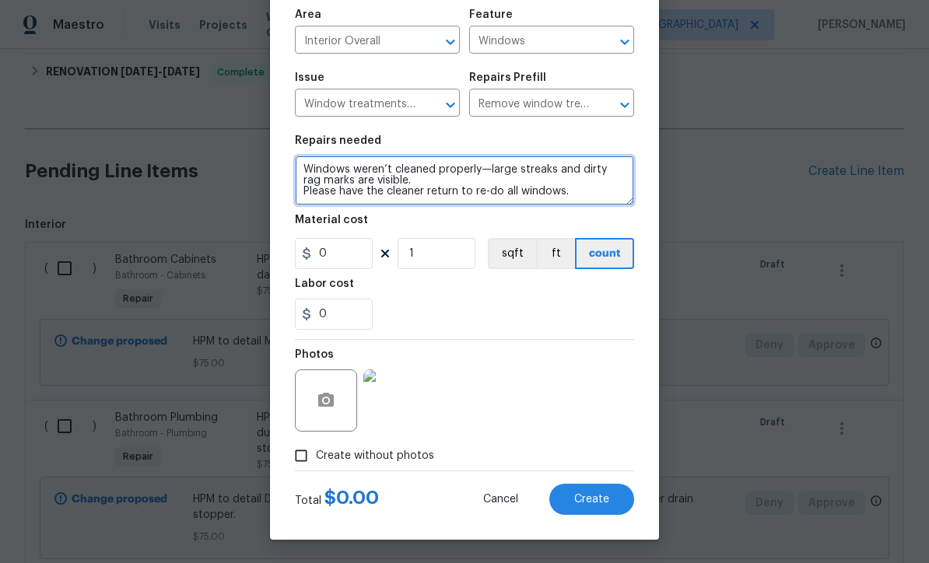
click at [311, 158] on textarea "Windows weren’t cleaned properly—large streaks and dirty rag marks are visible.…" at bounding box center [464, 181] width 339 height 50
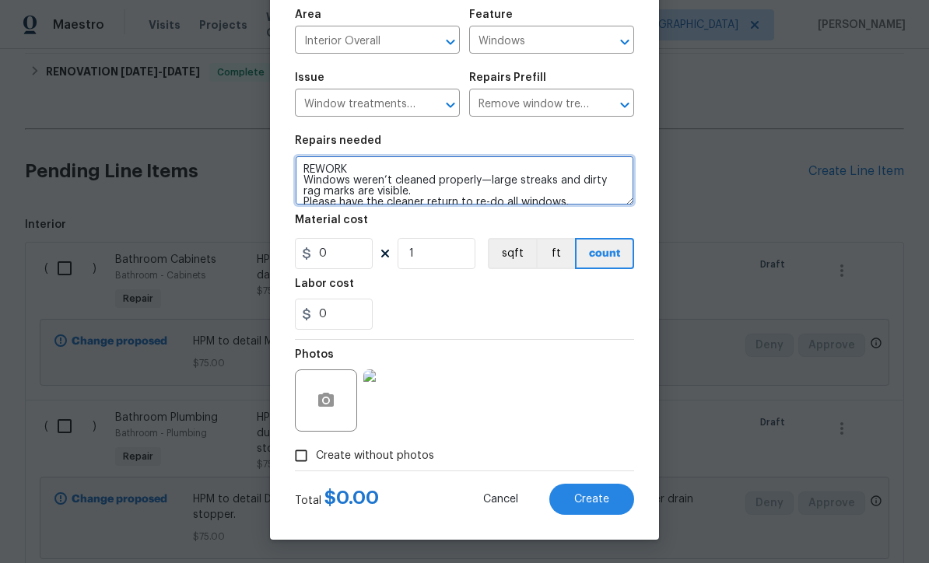
type textarea "REWORK Windows weren’t cleaned properly—large streaks and dirty rag marks are v…"
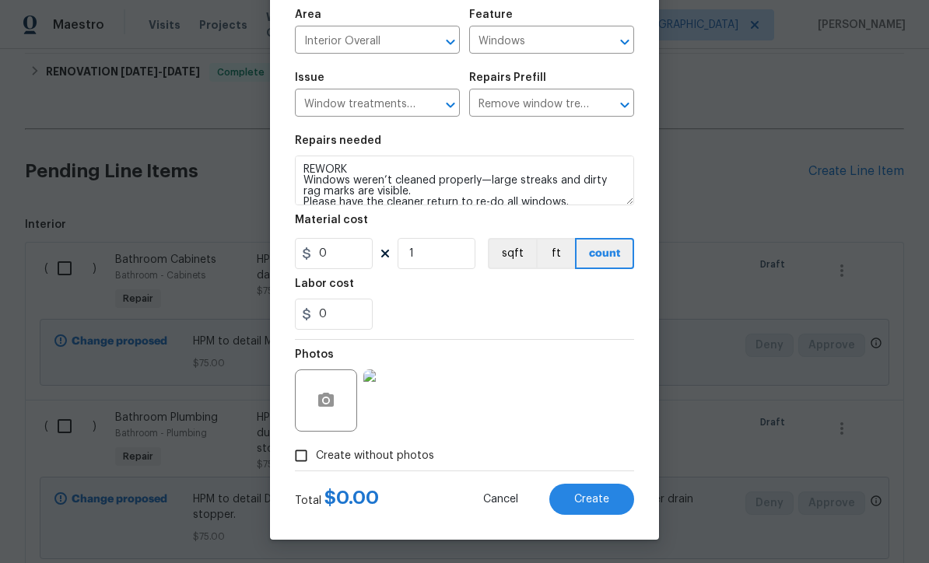
click at [598, 497] on span "Create" at bounding box center [591, 500] width 35 height 12
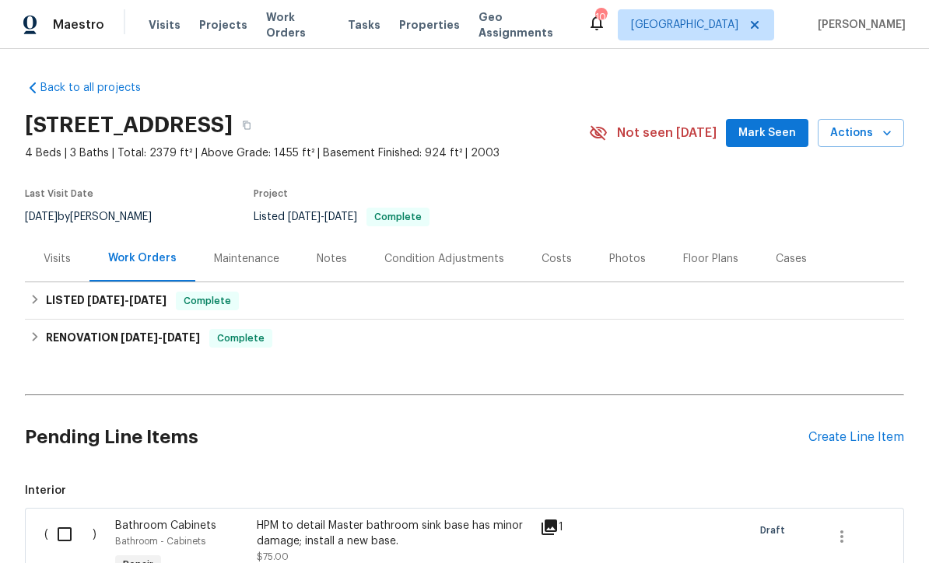
scroll to position [0, 0]
click at [847, 431] on div "Create Line Item" at bounding box center [856, 437] width 96 height 15
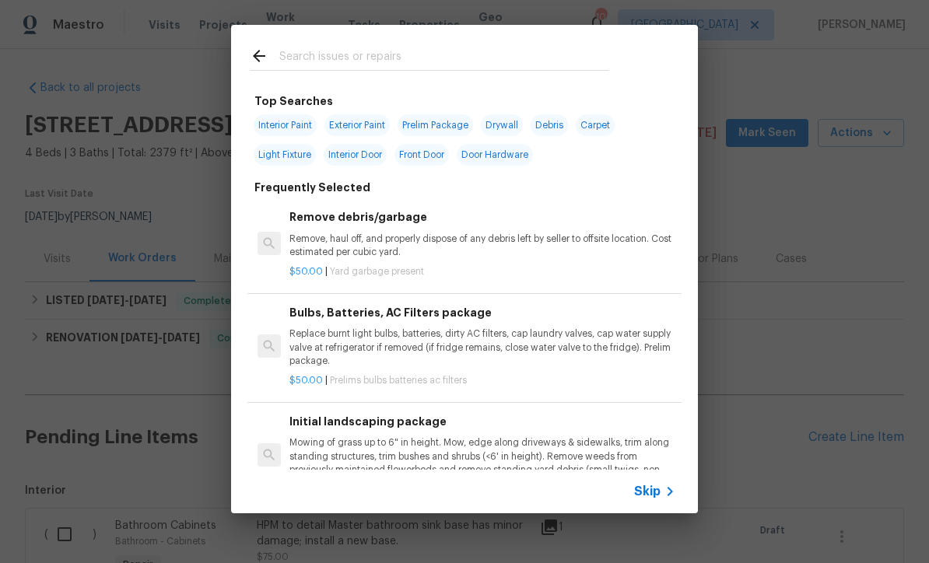
click at [663, 495] on icon at bounding box center [669, 491] width 19 height 19
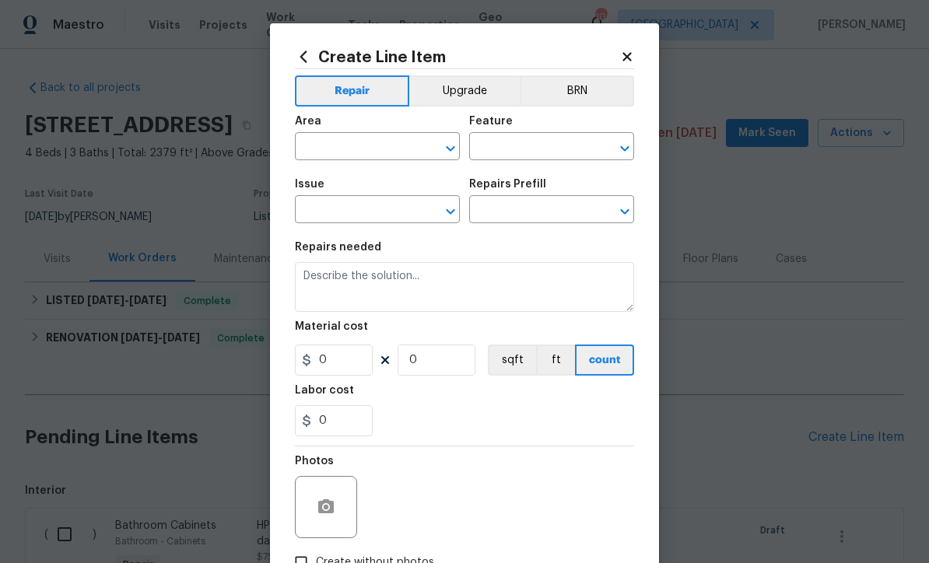
click at [314, 149] on input "text" at bounding box center [355, 148] width 121 height 24
click at [337, 208] on li "Exterior Overall" at bounding box center [377, 210] width 165 height 26
type input "Exterior Overall"
click at [506, 150] on input "text" at bounding box center [529, 148] width 121 height 24
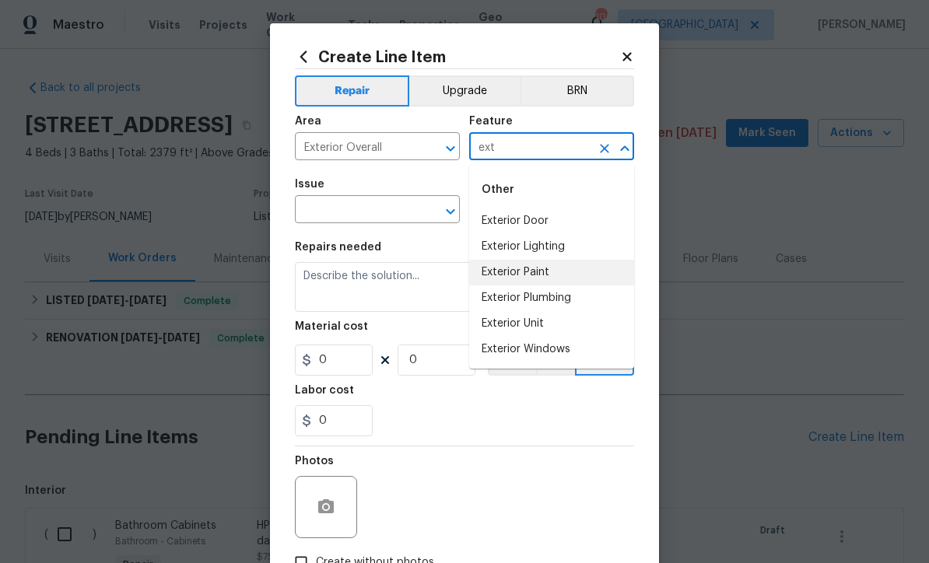
click at [510, 276] on li "Exterior Paint" at bounding box center [551, 273] width 165 height 26
type input "Exterior Paint"
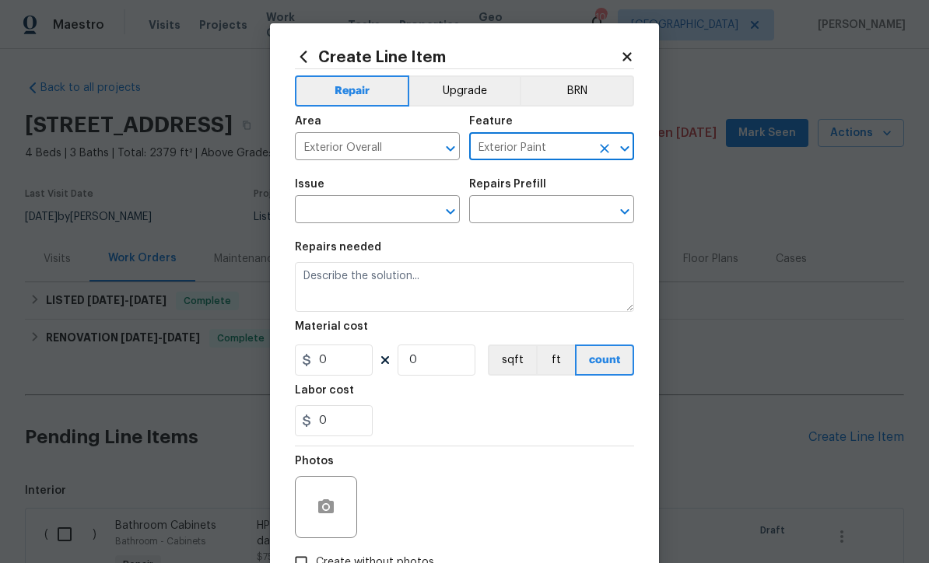
click at [599, 149] on icon "Clear" at bounding box center [604, 149] width 16 height 16
click at [488, 147] on input "text" at bounding box center [529, 148] width 121 height 24
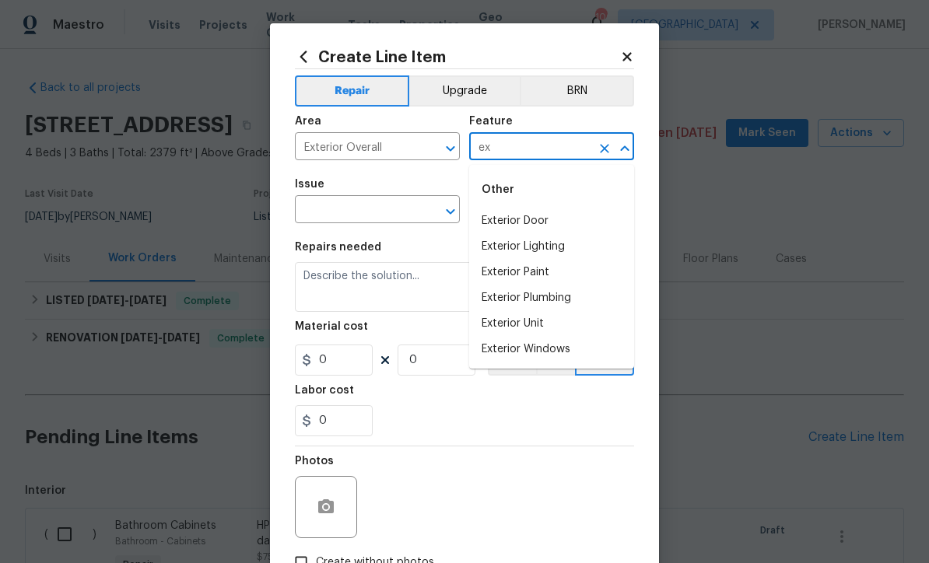
click at [512, 218] on li "Exterior Door" at bounding box center [551, 221] width 165 height 26
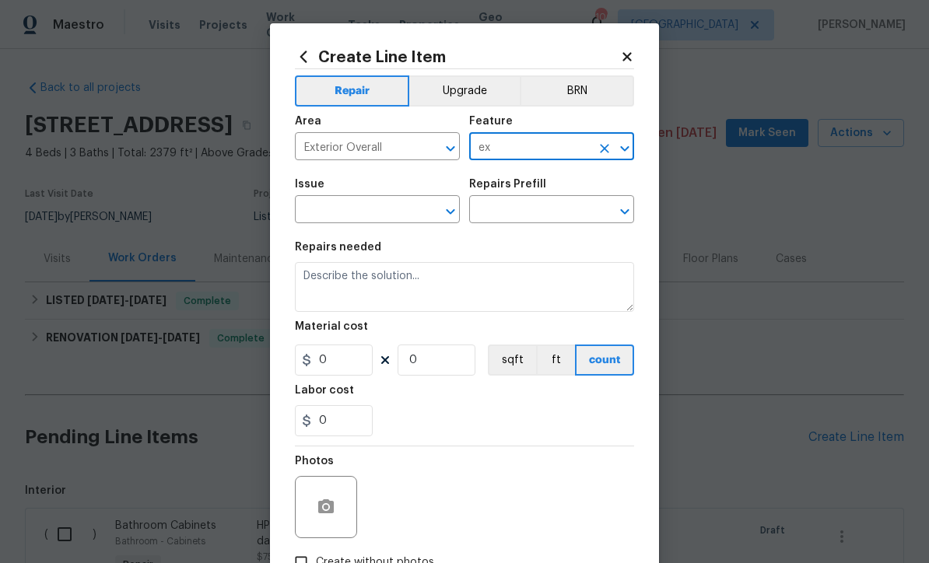
type input "Exterior Door"
click at [334, 206] on input "text" at bounding box center [355, 211] width 121 height 24
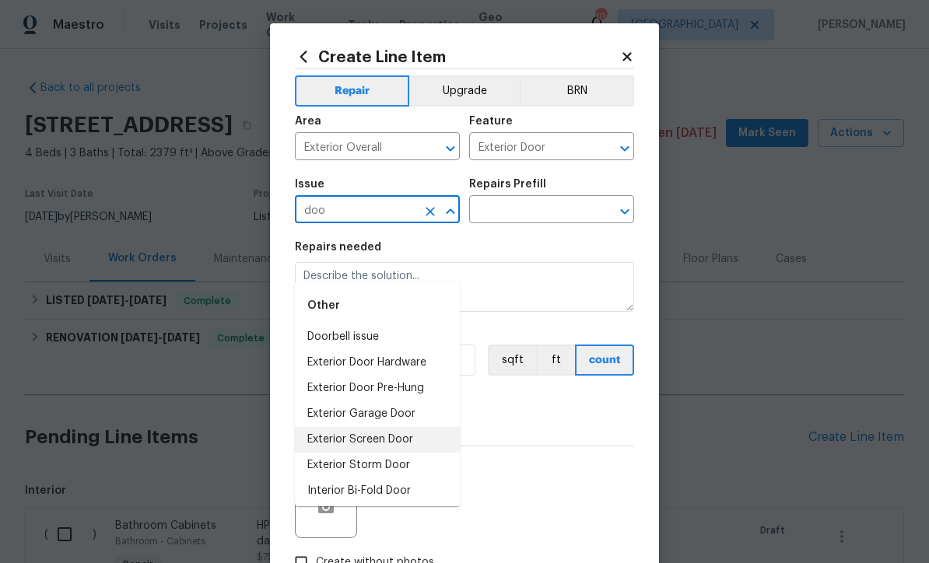
click at [328, 427] on li "Exterior Screen Door" at bounding box center [377, 440] width 165 height 26
type input "Exterior Screen Door"
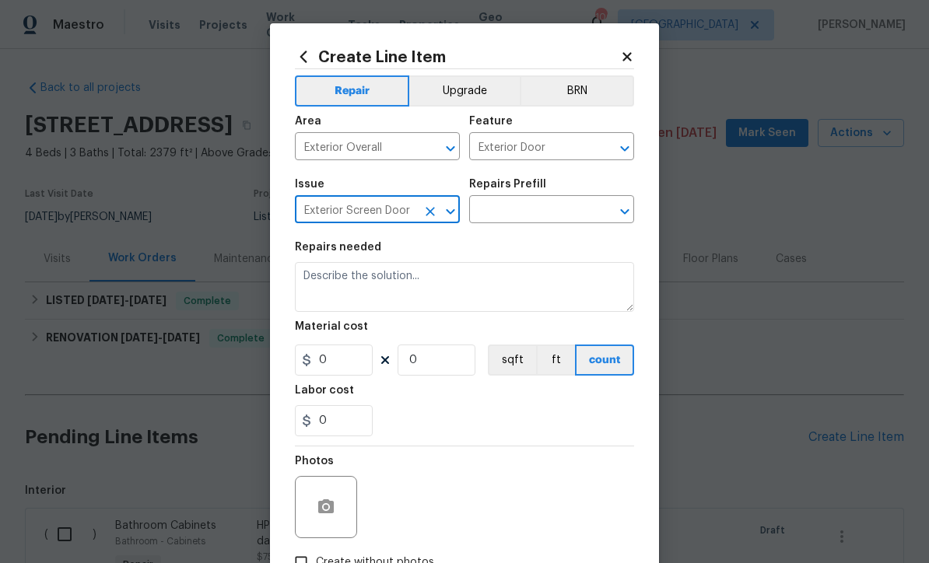
click at [511, 211] on input "text" at bounding box center [529, 211] width 121 height 24
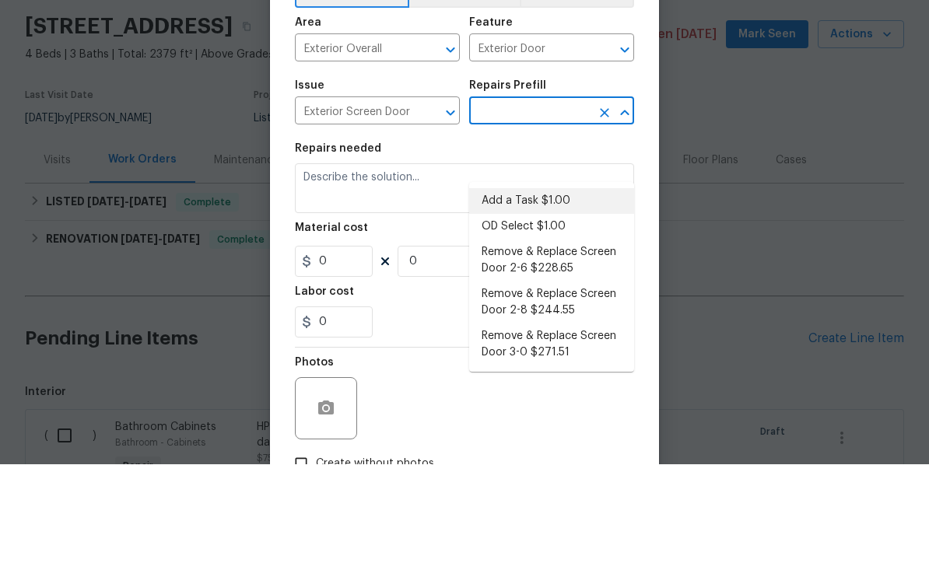
click at [514, 287] on li "Add a Task $1.00" at bounding box center [551, 300] width 165 height 26
type input "Add a Task $1.00"
type input "Interior Door"
type textarea "HPM to detail"
type input "1"
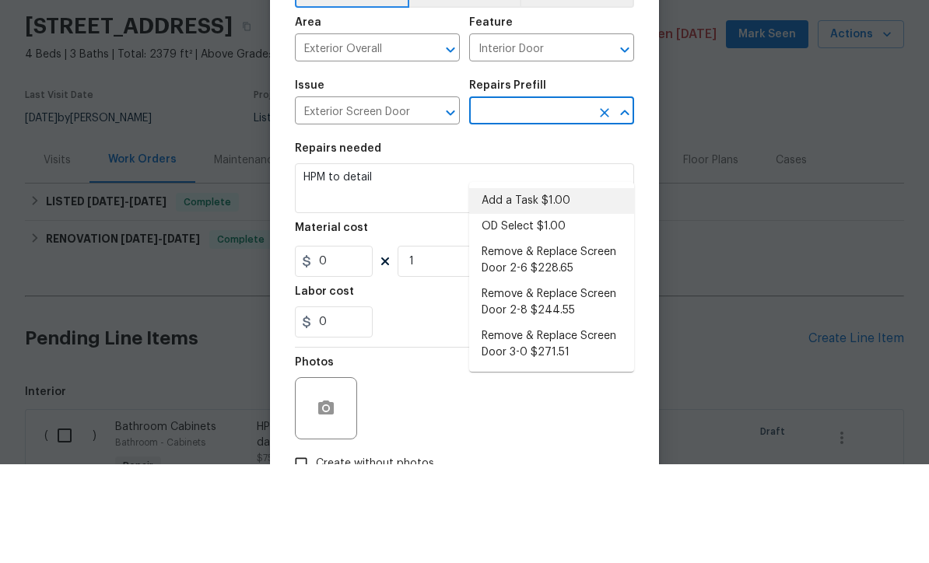
type input "Add a Task $1.00"
type input "1"
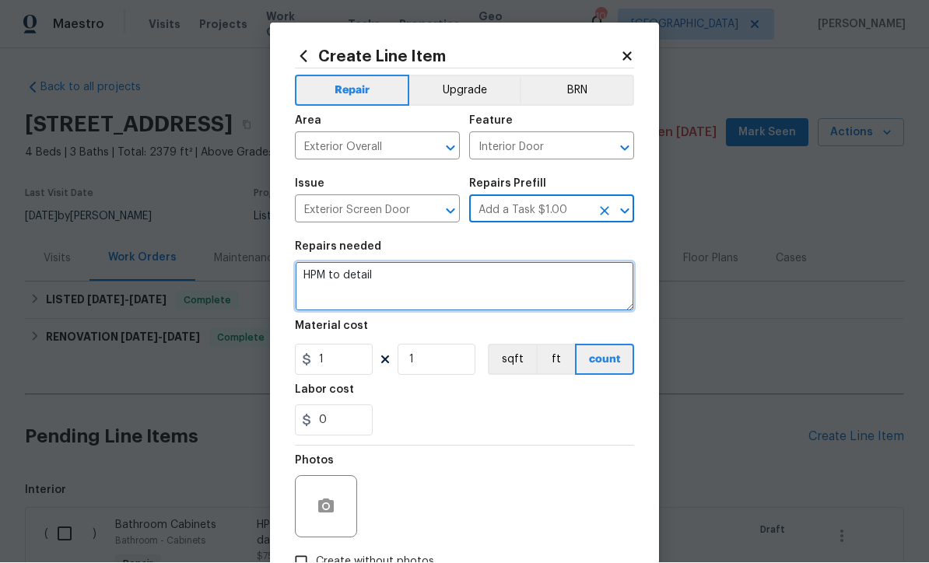
click at [411, 288] on textarea "HPM to detail" at bounding box center [464, 287] width 339 height 50
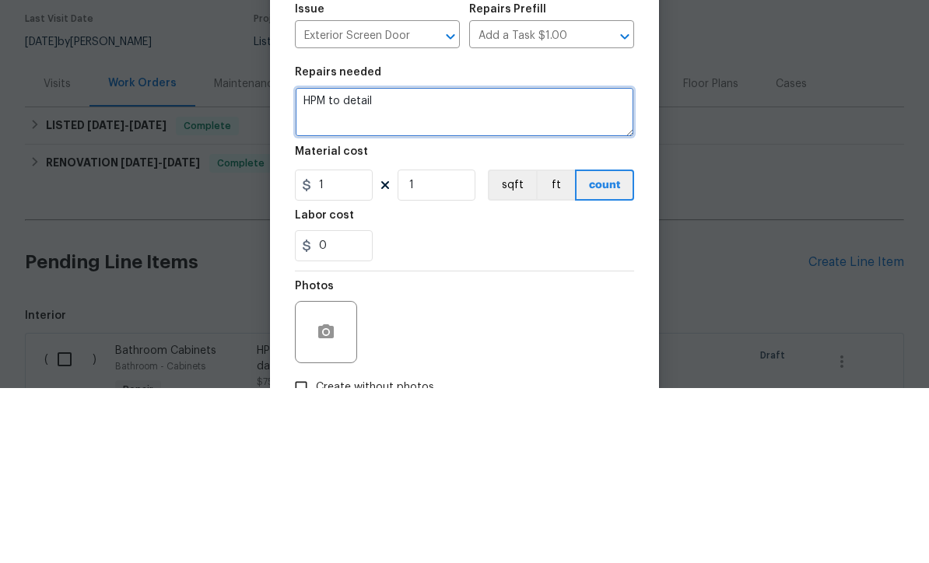
paste textarea "At the front steps/door area, paint dribbled on the composite boards needs to b…"
type textarea "HPM to detail At the front steps/door area, paint dribbled on the composite boa…"
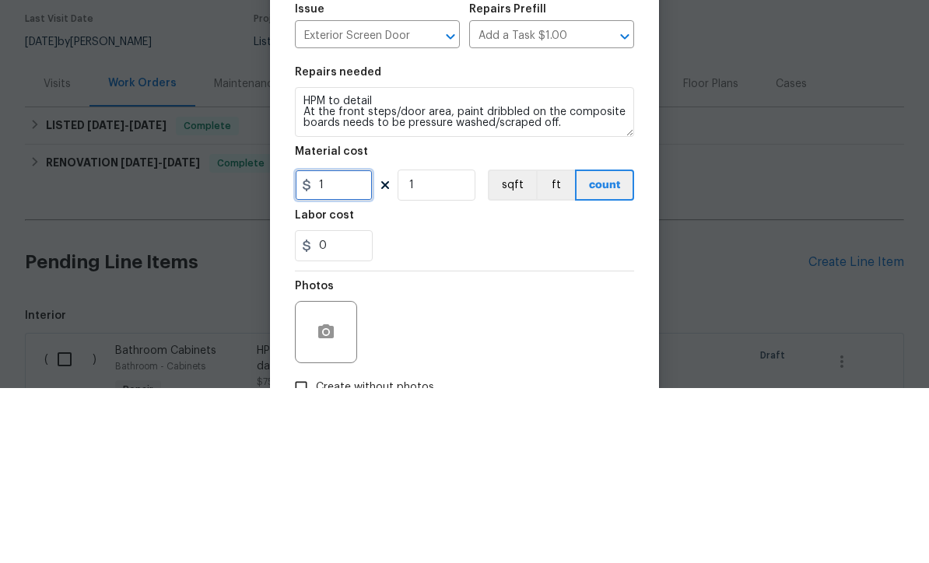
click at [340, 345] on input "1" at bounding box center [334, 360] width 78 height 31
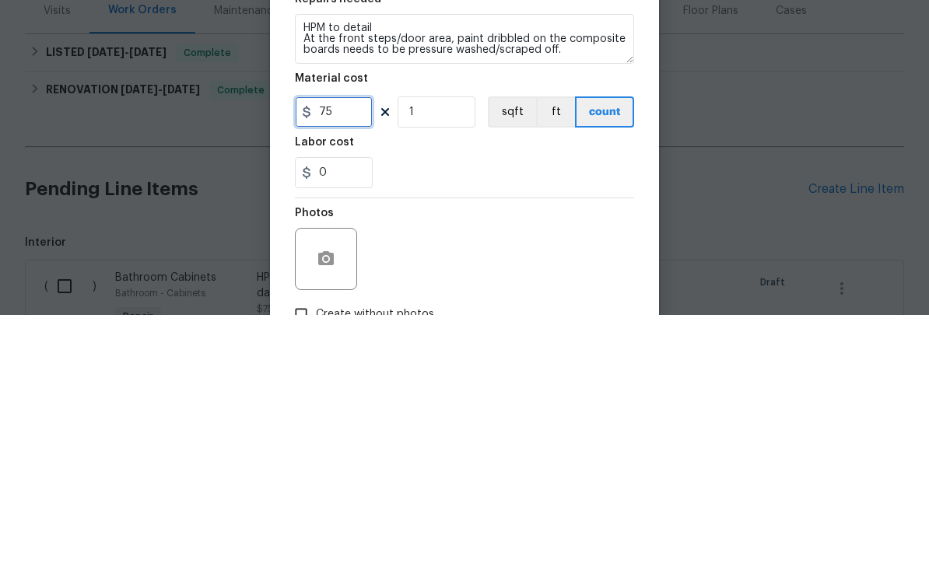
type input "75"
click at [453, 385] on div "Labor cost" at bounding box center [464, 395] width 339 height 20
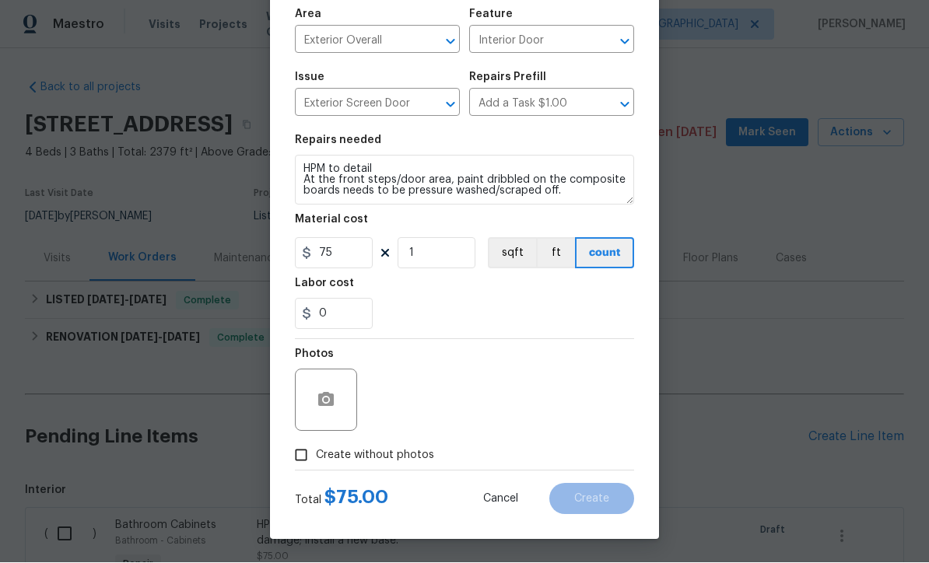
scroll to position [110, 0]
click at [320, 397] on icon "button" at bounding box center [326, 400] width 16 height 14
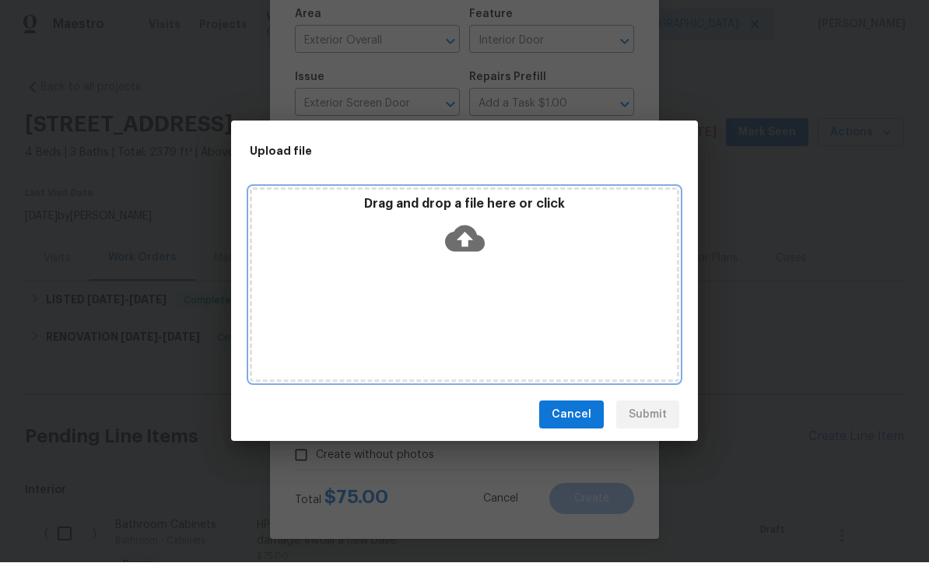
click at [464, 240] on icon at bounding box center [465, 239] width 40 height 40
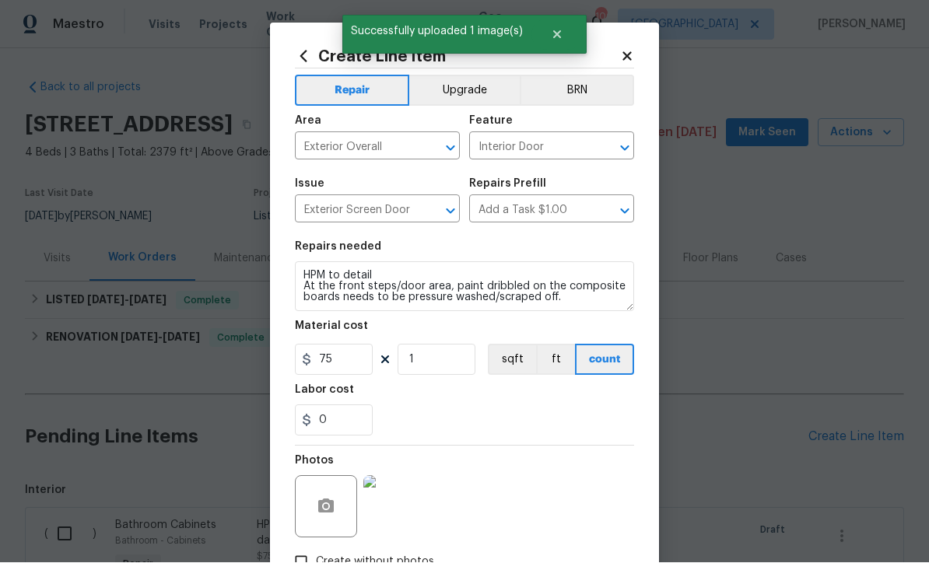
scroll to position [110, 0]
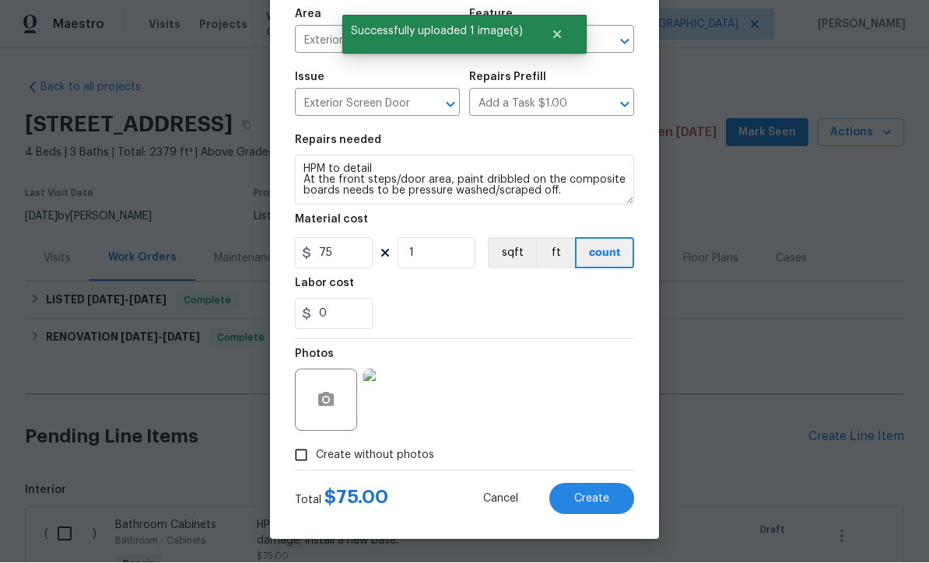
click at [592, 494] on span "Create" at bounding box center [591, 500] width 35 height 12
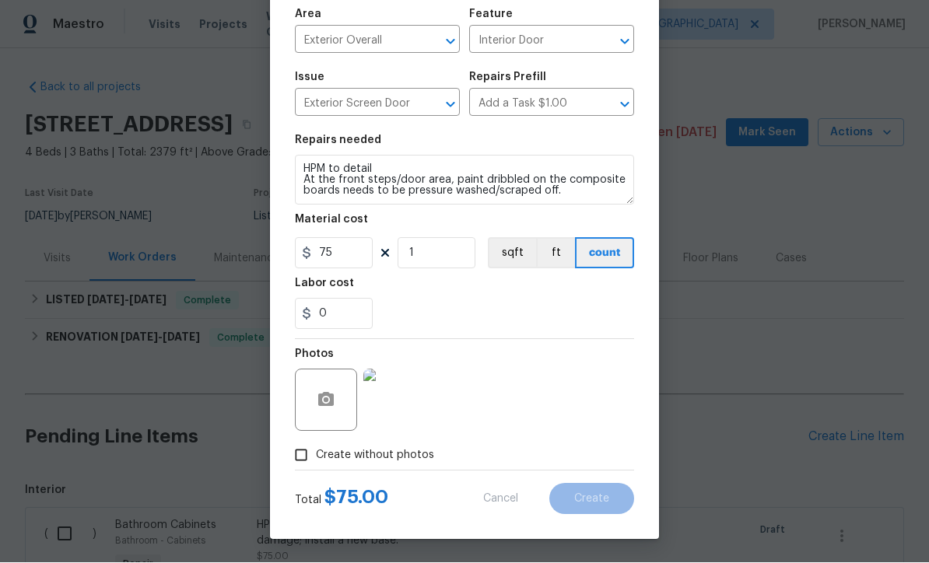
type input "0"
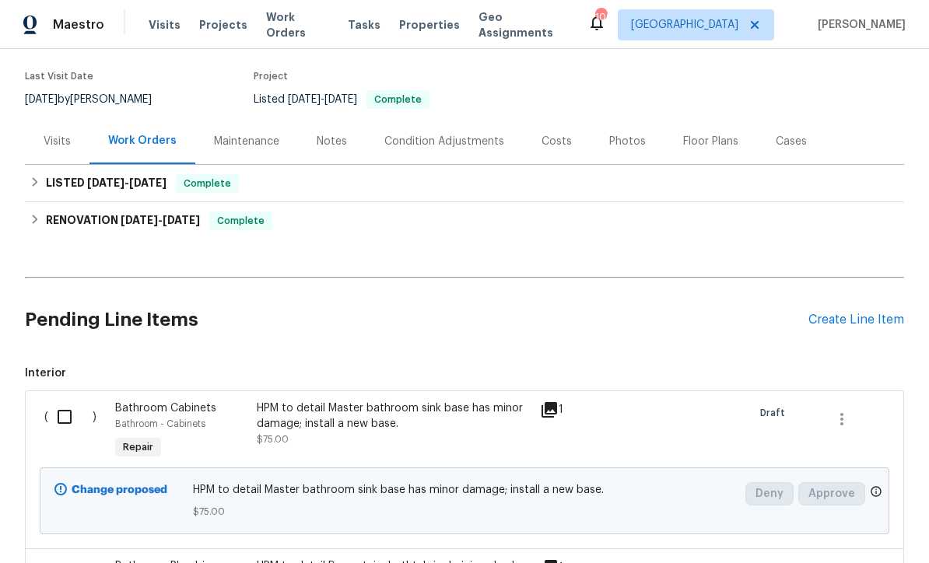
scroll to position [118, 0]
click at [64, 400] on input "checkbox" at bounding box center [70, 416] width 44 height 33
checkbox input "true"
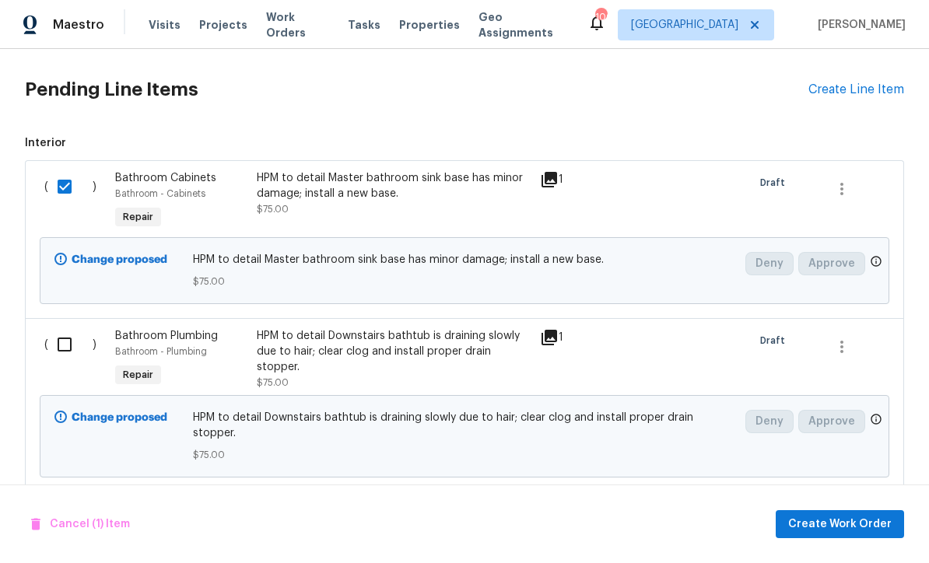
scroll to position [349, 0]
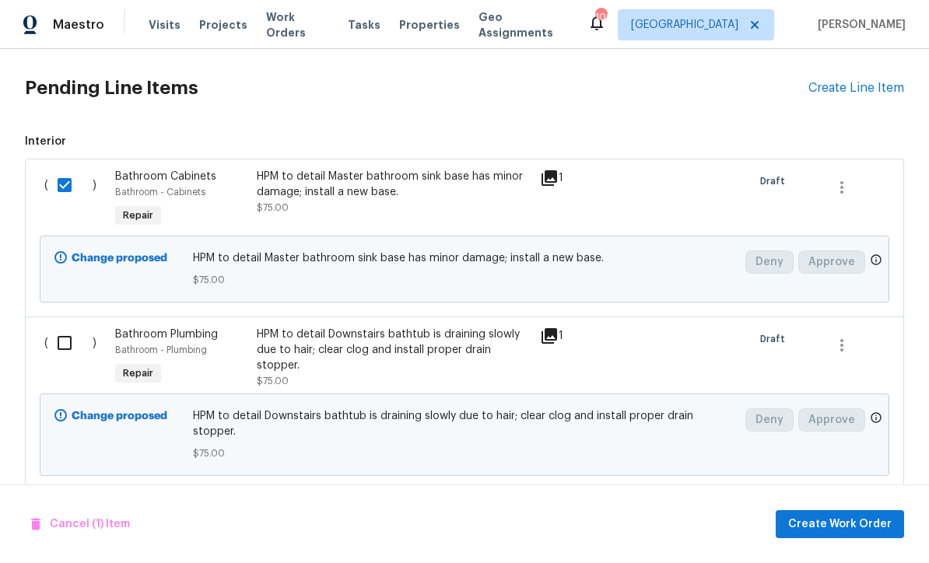
click at [68, 327] on input "checkbox" at bounding box center [70, 343] width 44 height 33
checkbox input "true"
click at [64, 500] on input "checkbox" at bounding box center [70, 516] width 44 height 33
checkbox input "true"
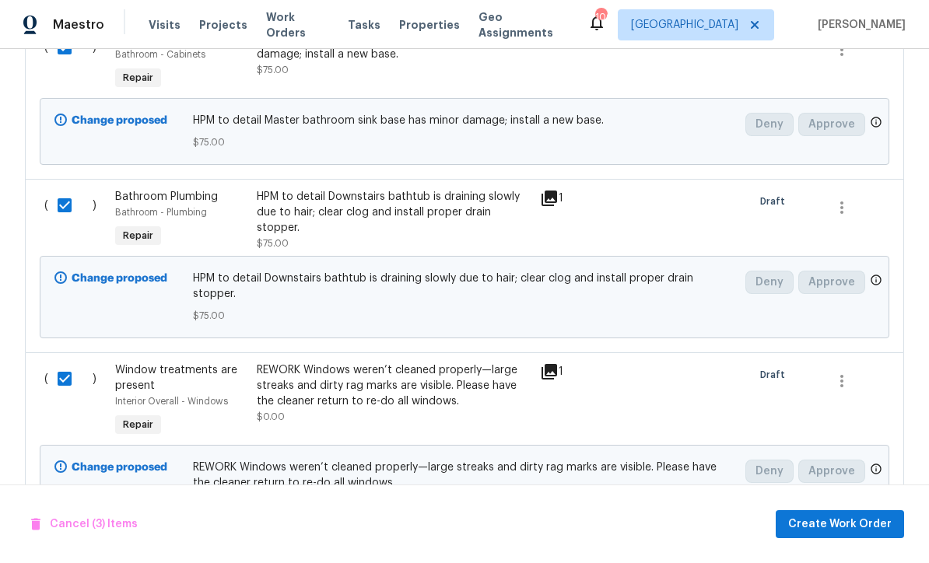
scroll to position [567, 0]
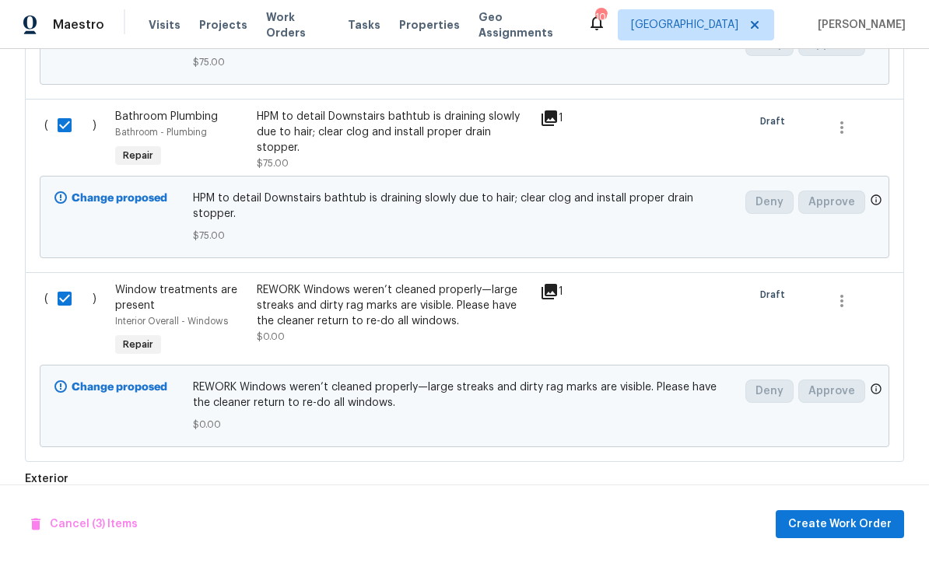
click at [63, 506] on input "checkbox" at bounding box center [70, 522] width 44 height 33
checkbox input "true"
click at [849, 516] on span "Create Work Order" at bounding box center [839, 524] width 103 height 19
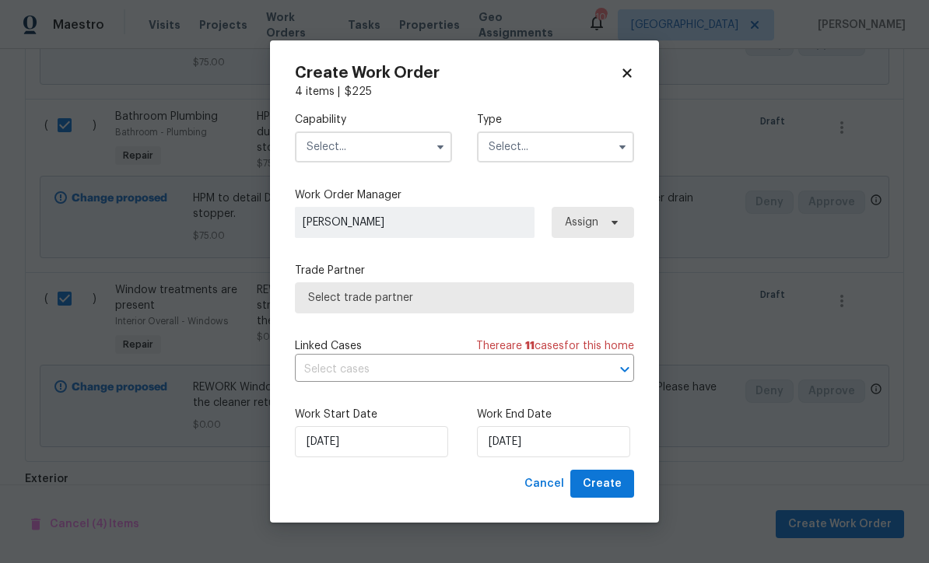
click at [331, 147] on input "text" at bounding box center [373, 146] width 157 height 31
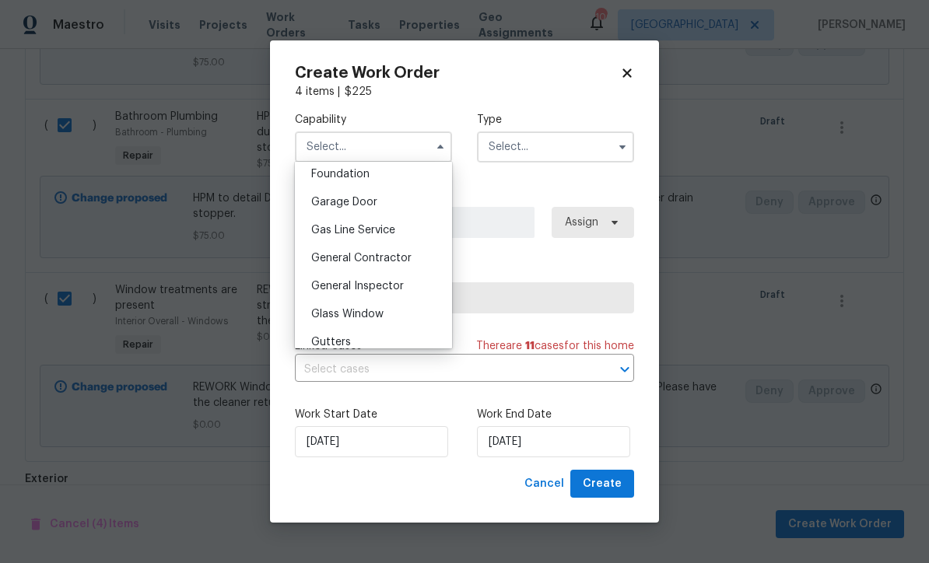
scroll to position [668, 0]
click at [341, 252] on span "General Contractor" at bounding box center [361, 255] width 100 height 11
type input "General Contractor"
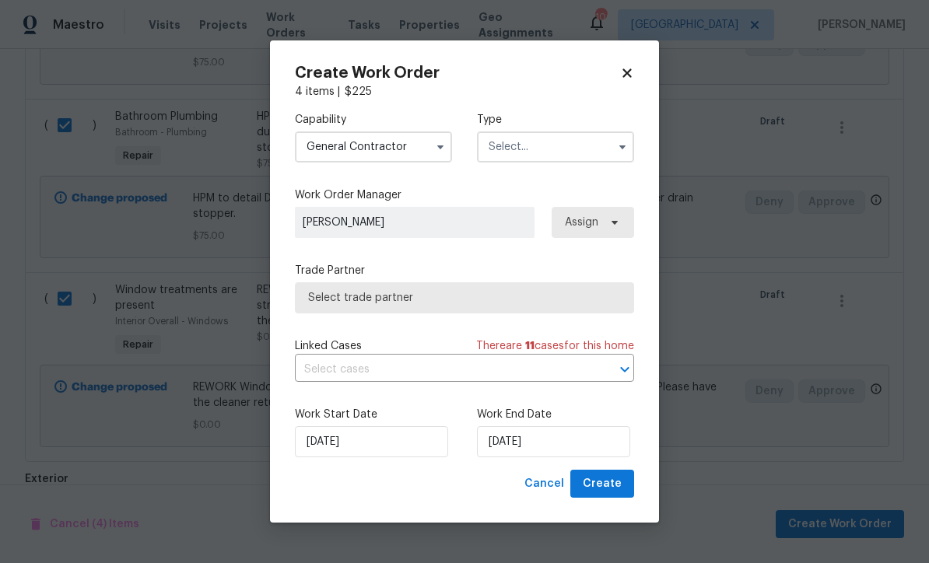
click at [516, 138] on input "text" at bounding box center [555, 146] width 157 height 31
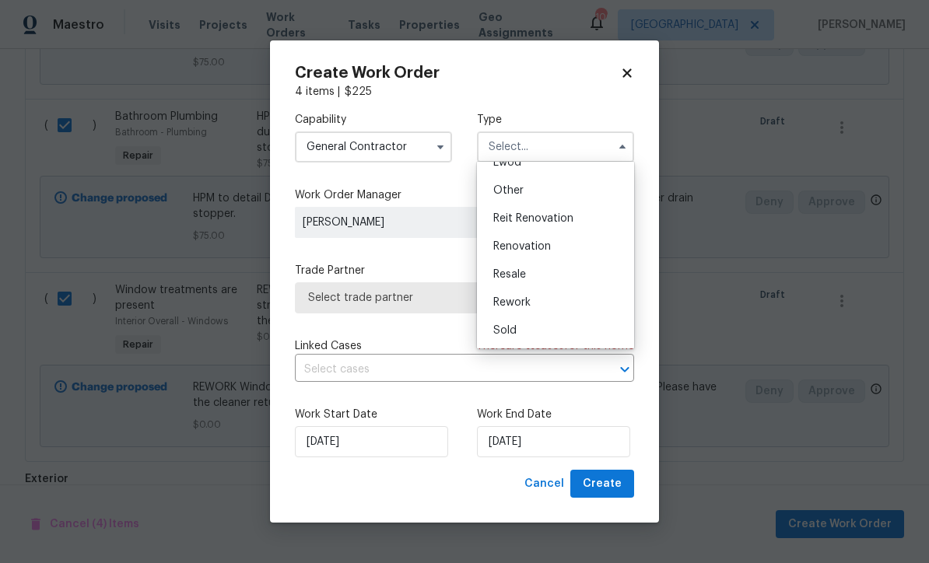
scroll to position [185, 0]
click at [513, 244] on span "Renovation" at bounding box center [522, 246] width 58 height 11
type input "Renovation"
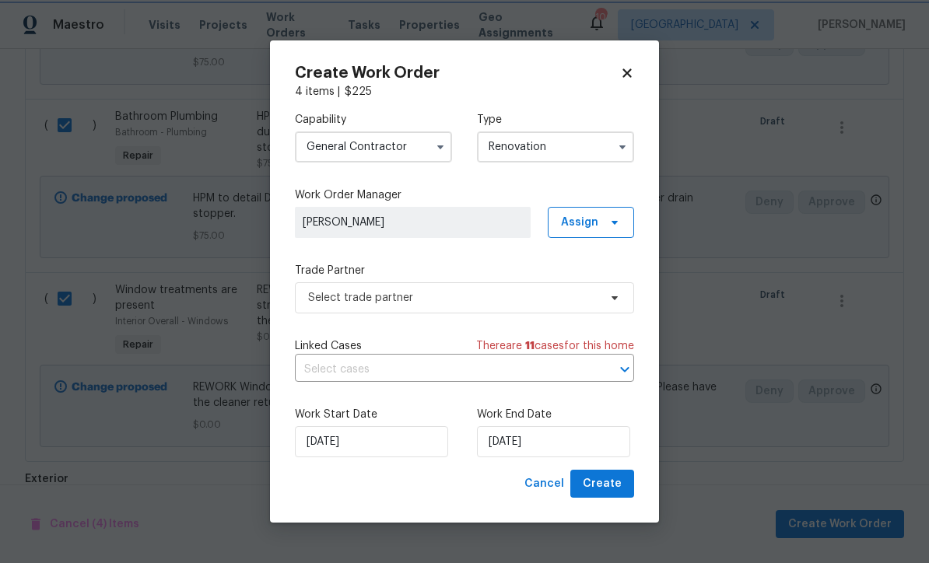
scroll to position [0, 0]
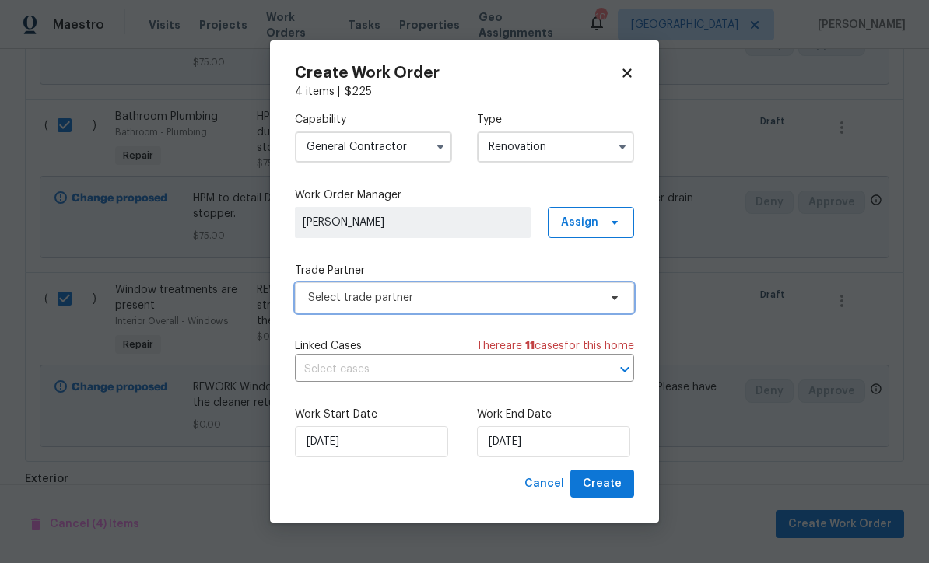
click at [320, 298] on span "Select trade partner" at bounding box center [453, 298] width 290 height 16
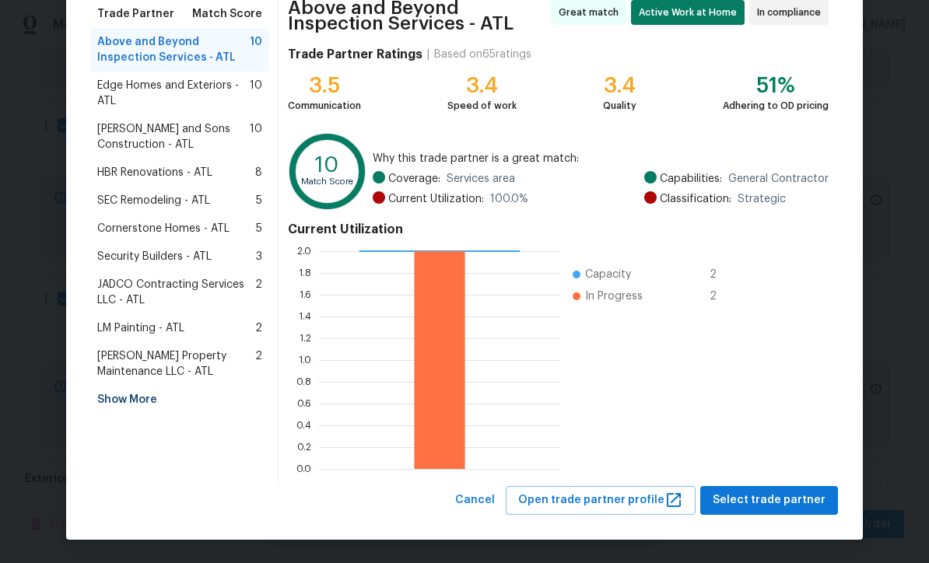
scroll to position [129, 0]
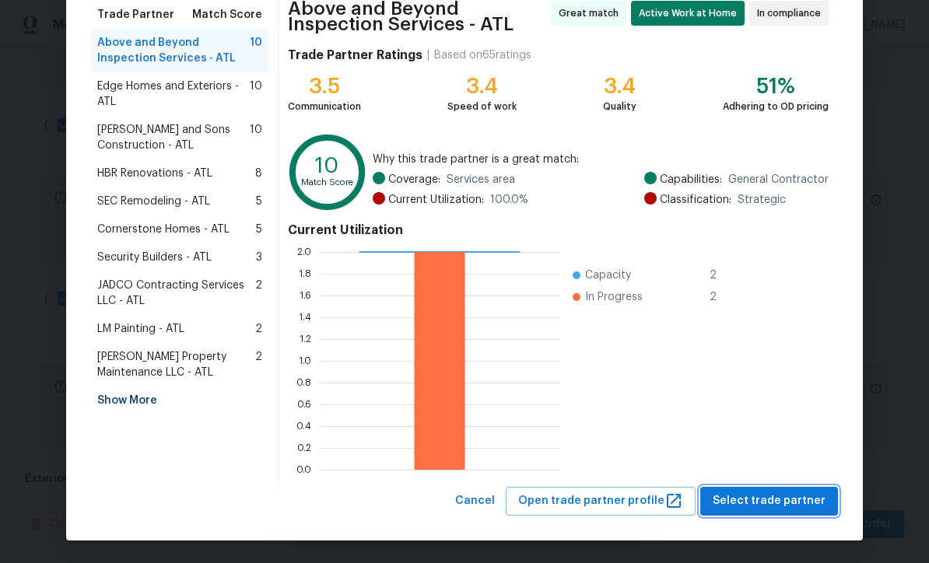
click at [763, 497] on span "Select trade partner" at bounding box center [768, 500] width 113 height 19
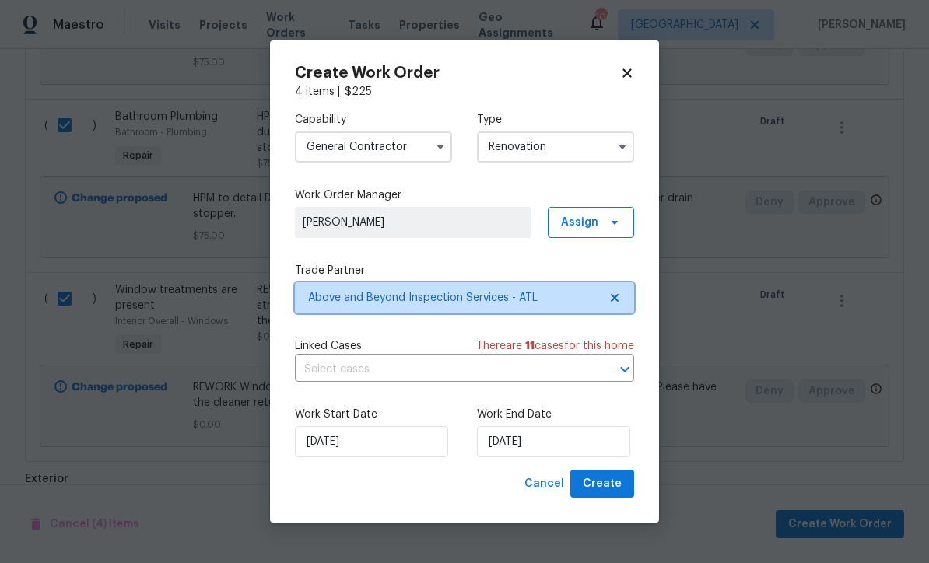
scroll to position [0, 0]
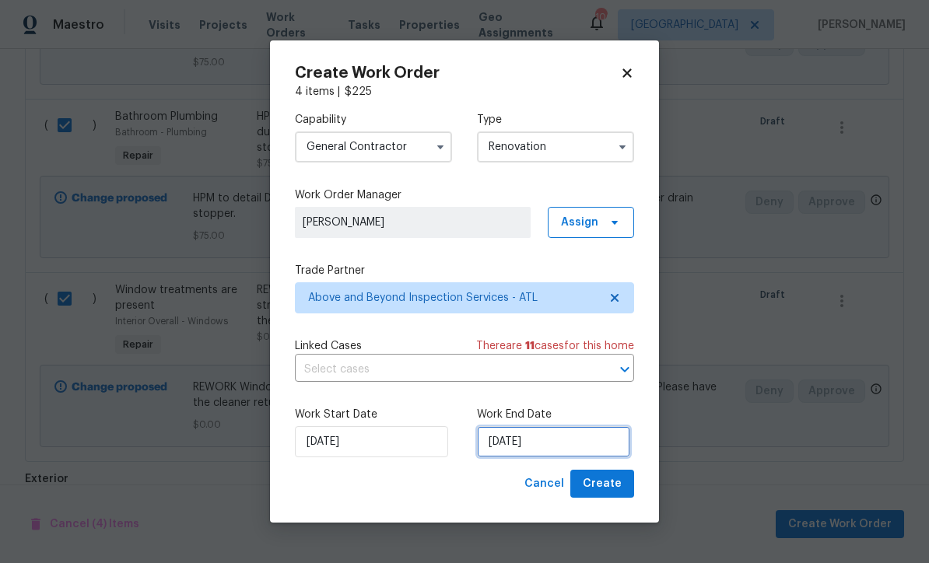
click at [503, 446] on input "[DATE]" at bounding box center [553, 441] width 153 height 31
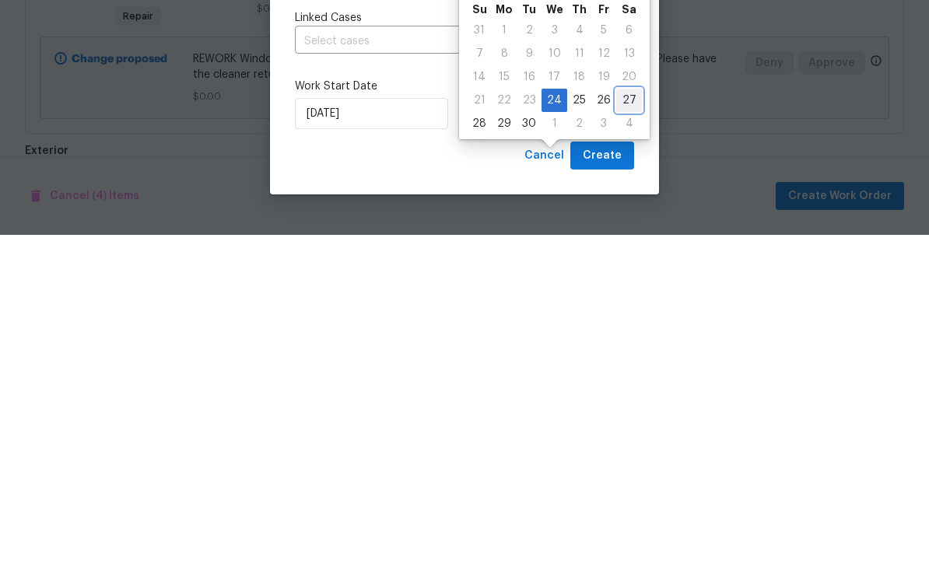
click at [621, 418] on div "27" at bounding box center [629, 429] width 26 height 22
type input "[DATE]"
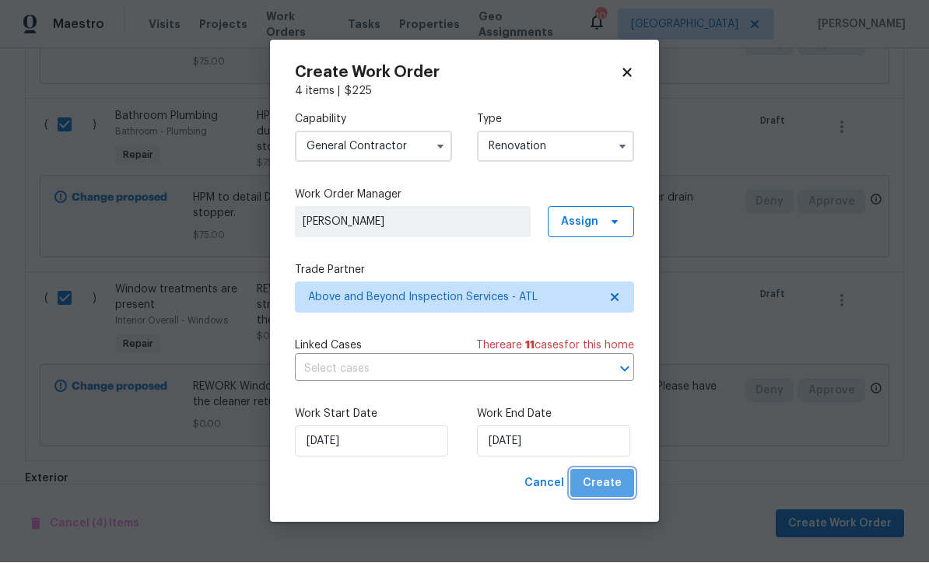
click at [605, 481] on span "Create" at bounding box center [601, 483] width 39 height 19
checkbox input "false"
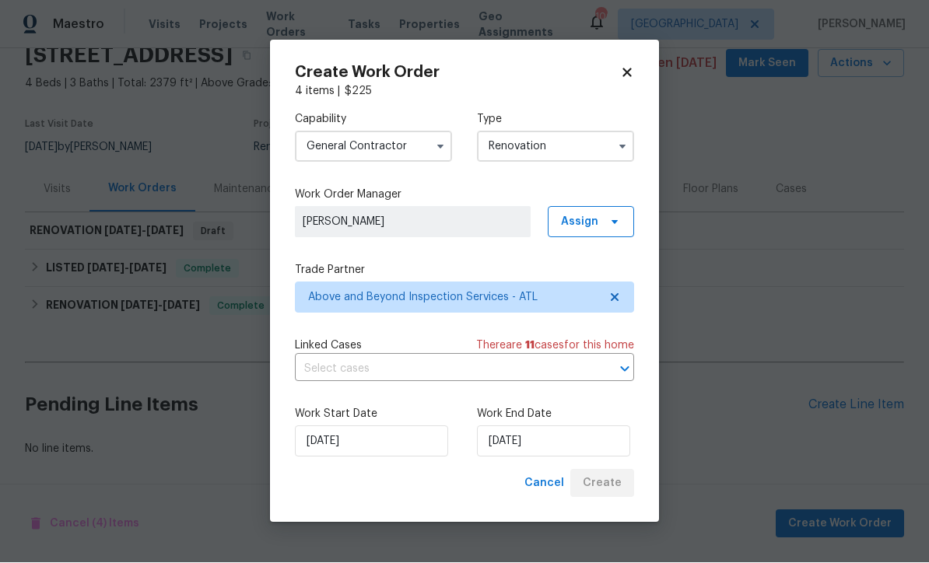
scroll to position [17, 0]
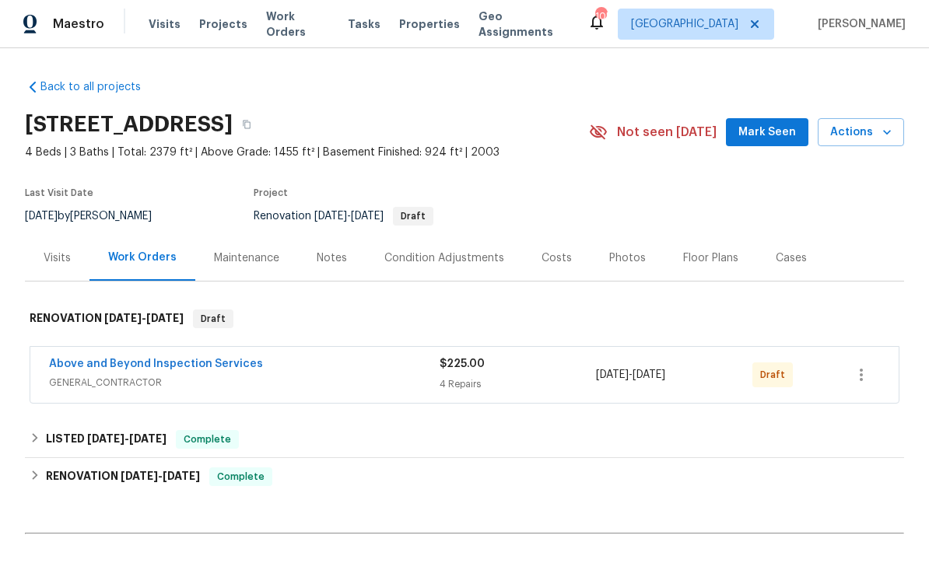
scroll to position [1, 0]
click at [867, 380] on icon "button" at bounding box center [861, 375] width 19 height 19
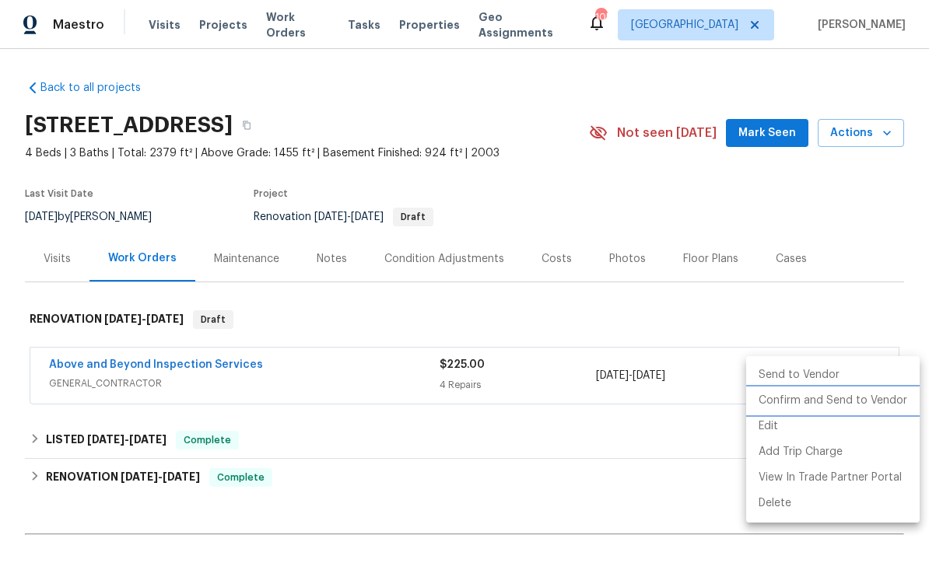
click at [828, 403] on li "Confirm and Send to Vendor" at bounding box center [832, 401] width 173 height 26
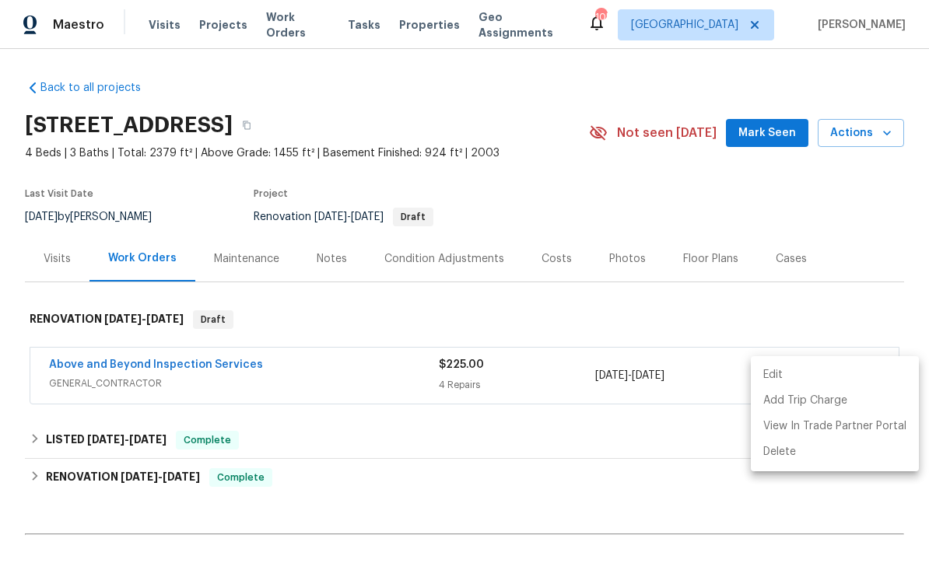
click at [870, 223] on div at bounding box center [464, 281] width 929 height 563
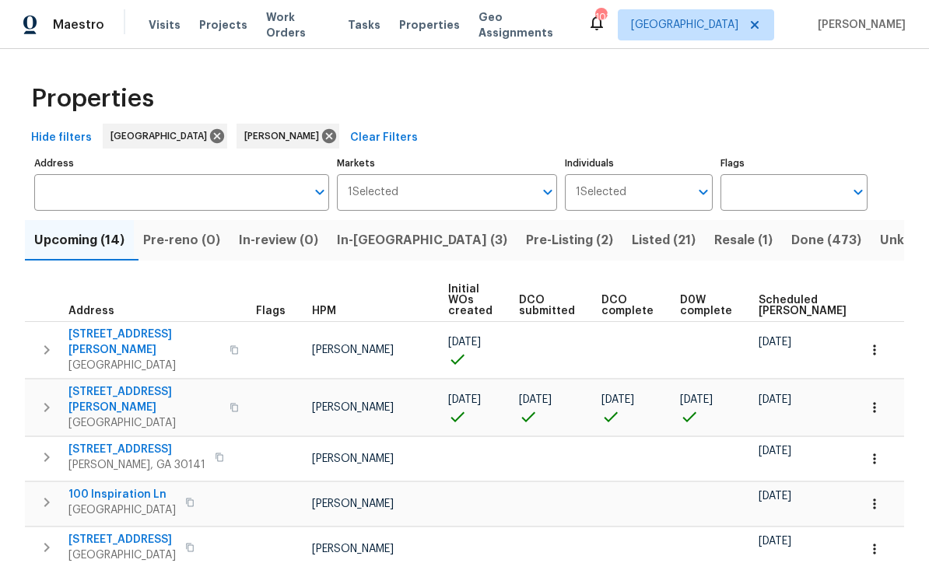
click at [631, 236] on span "Listed (21)" at bounding box center [663, 240] width 64 height 22
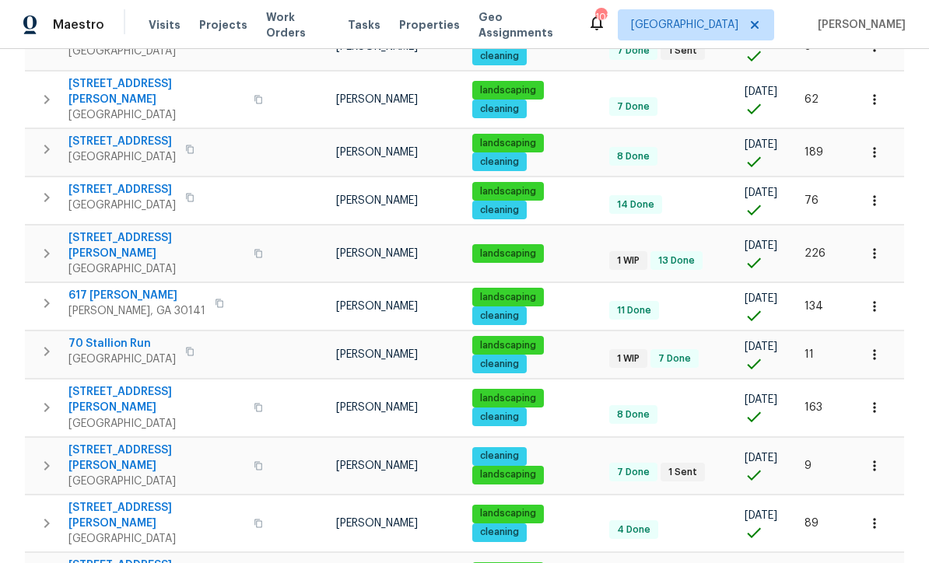
scroll to position [636, 0]
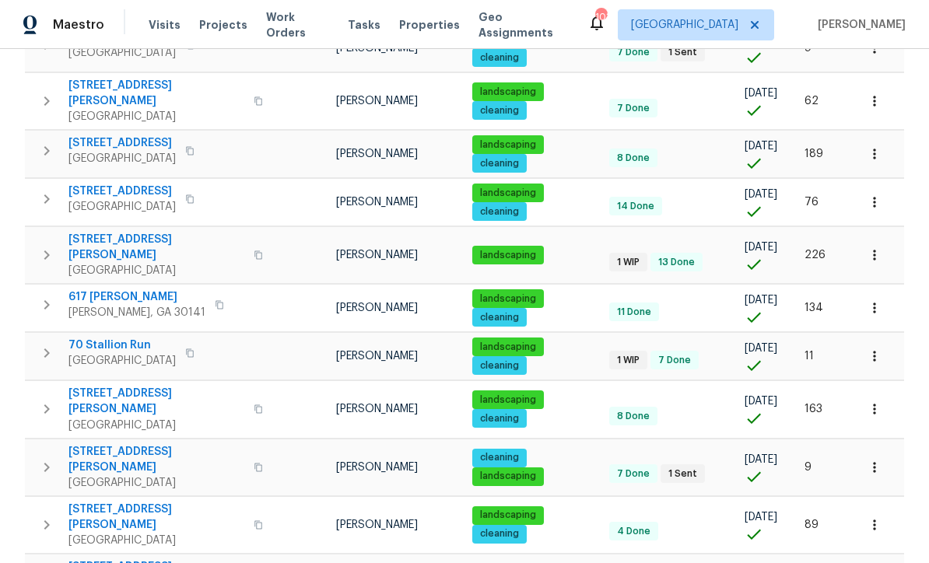
click at [100, 338] on span "70 Stallion Run" at bounding box center [121, 346] width 107 height 16
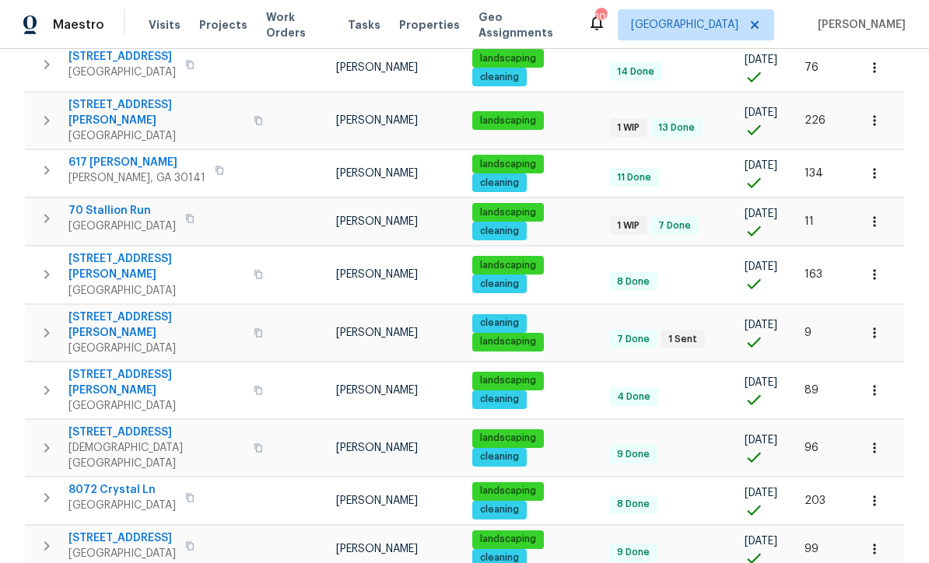
scroll to position [769, 0]
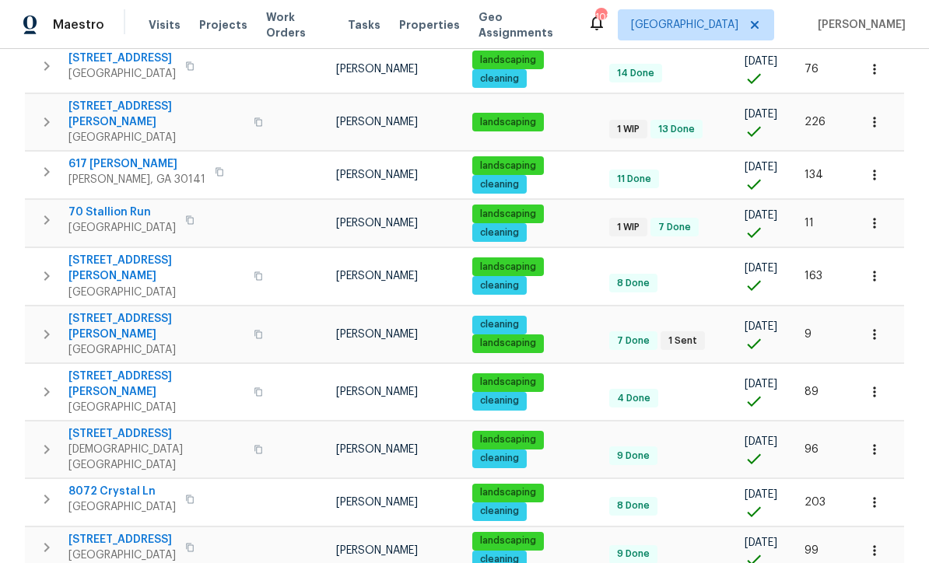
click at [106, 205] on span "70 Stallion Run" at bounding box center [121, 213] width 107 height 16
click at [103, 311] on span "422 Marty Ln" at bounding box center [156, 326] width 176 height 31
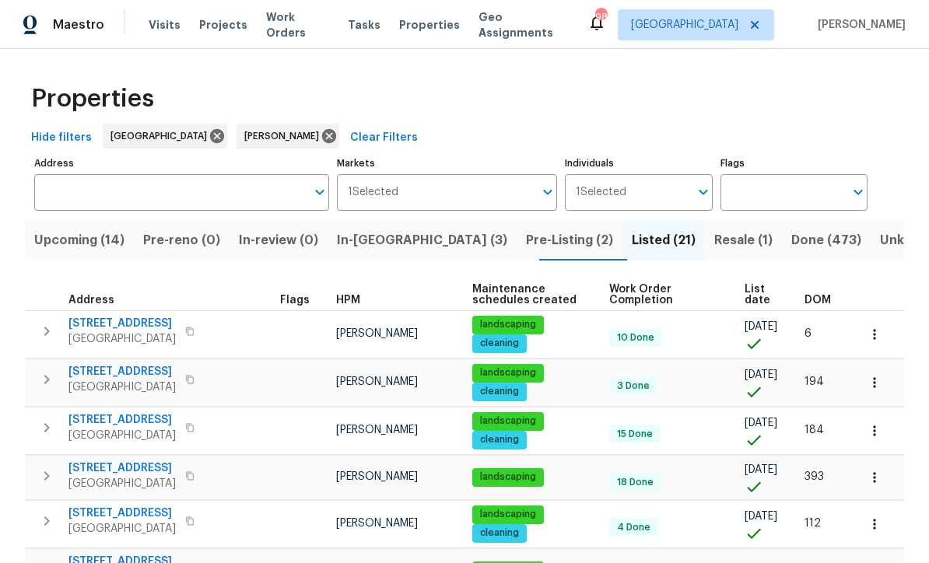
scroll to position [0, 0]
click at [380, 242] on span "In-reno (3)" at bounding box center [422, 240] width 170 height 22
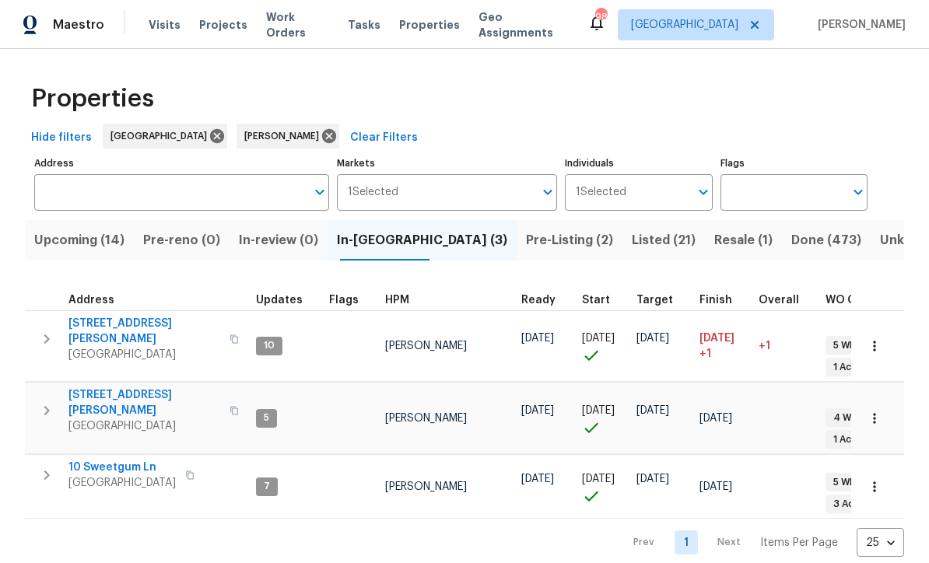
click at [101, 460] on span "10 Sweetgum Ln" at bounding box center [121, 468] width 107 height 16
copy div "10 Sweetgum Ln Dallas, GA 30132"
click at [631, 236] on span "Listed (21)" at bounding box center [663, 240] width 64 height 22
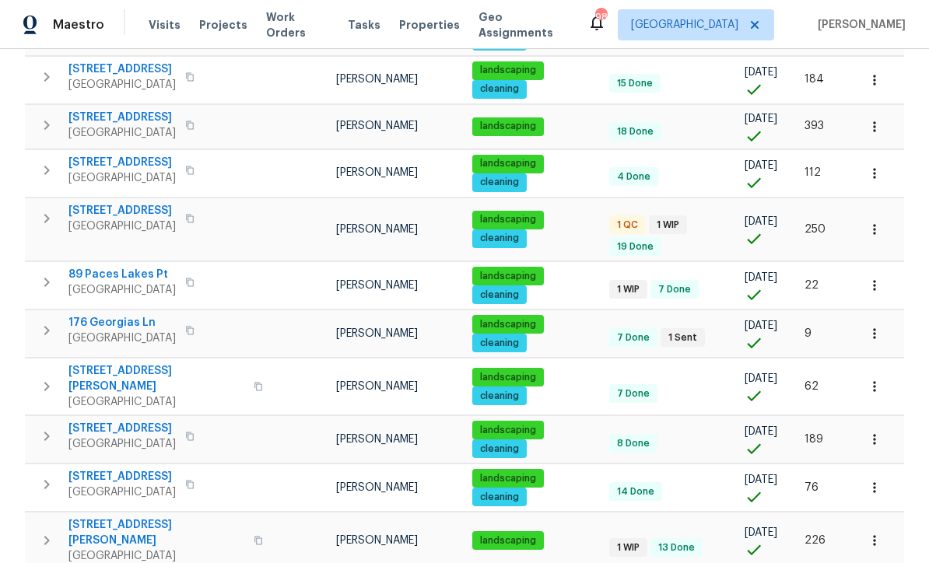
scroll to position [350, 0]
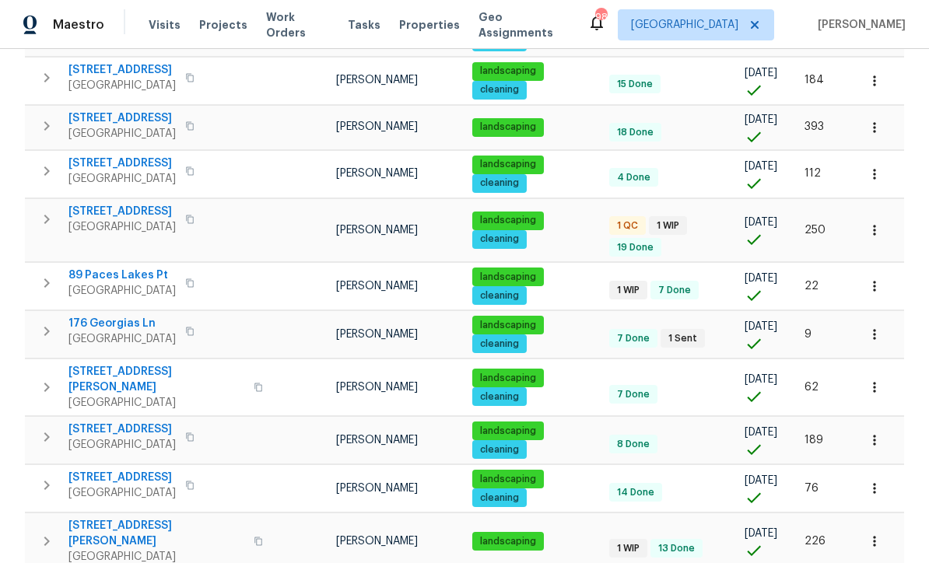
click at [110, 316] on span "176 Georgias Ln" at bounding box center [121, 324] width 107 height 16
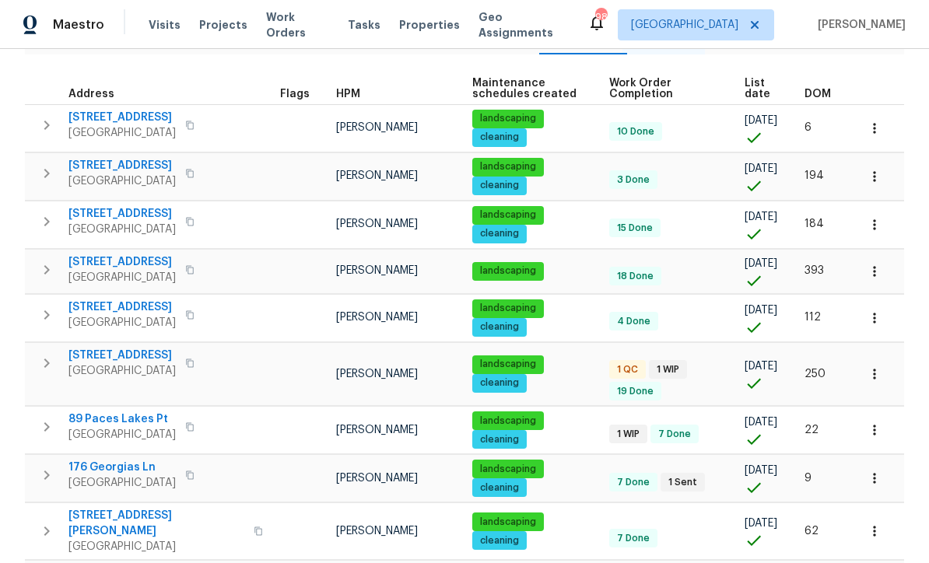
scroll to position [201, 0]
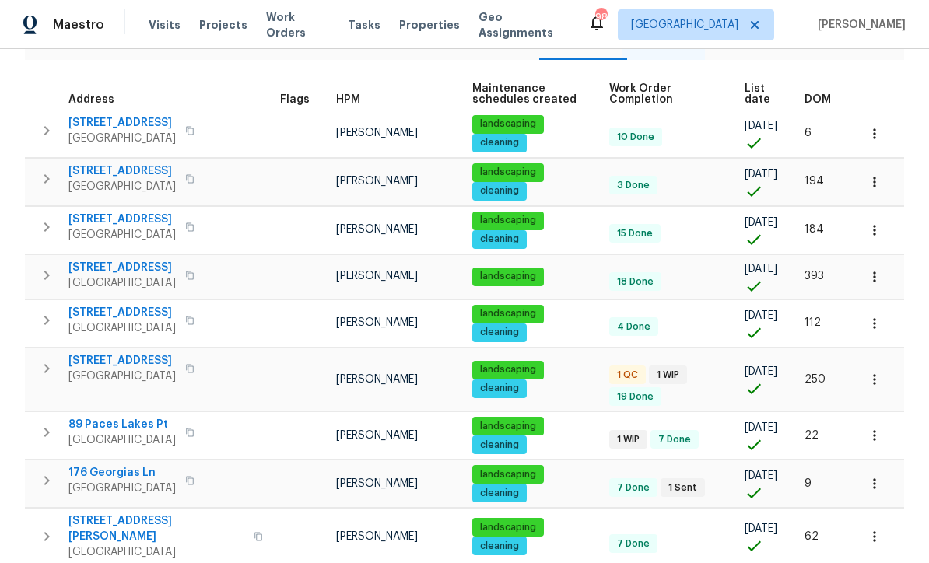
click at [114, 123] on span "188 Lost Lake Trl" at bounding box center [121, 123] width 107 height 16
click at [112, 119] on span "188 Lost Lake Trl" at bounding box center [121, 123] width 107 height 16
click at [117, 118] on span "188 Lost Lake Trl" at bounding box center [121, 123] width 107 height 16
click at [110, 122] on span "188 Lost Lake Trl" at bounding box center [121, 123] width 107 height 16
click at [872, 135] on icon "button" at bounding box center [874, 134] width 16 height 16
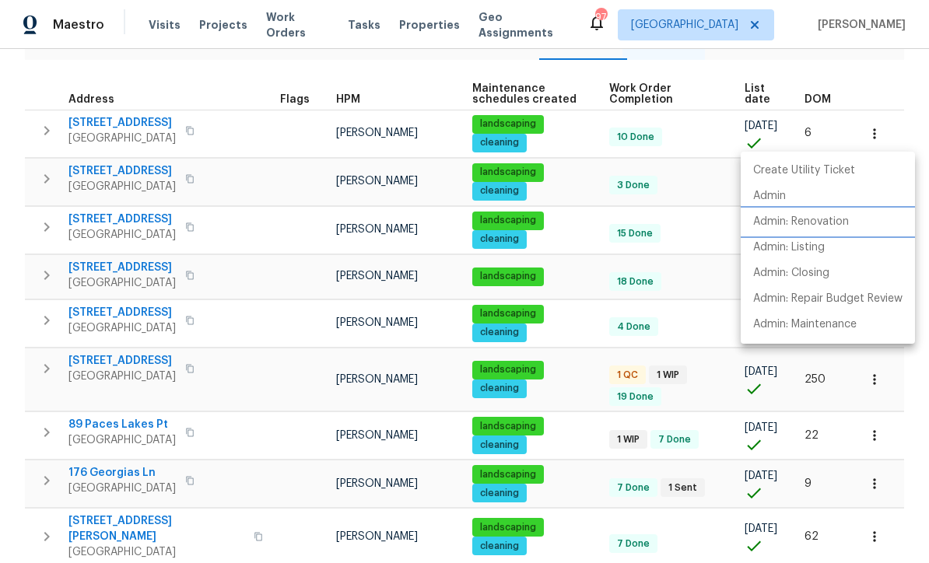
click at [814, 221] on p "Admin: Renovation" at bounding box center [801, 222] width 96 height 16
click at [880, 70] on div at bounding box center [464, 281] width 929 height 563
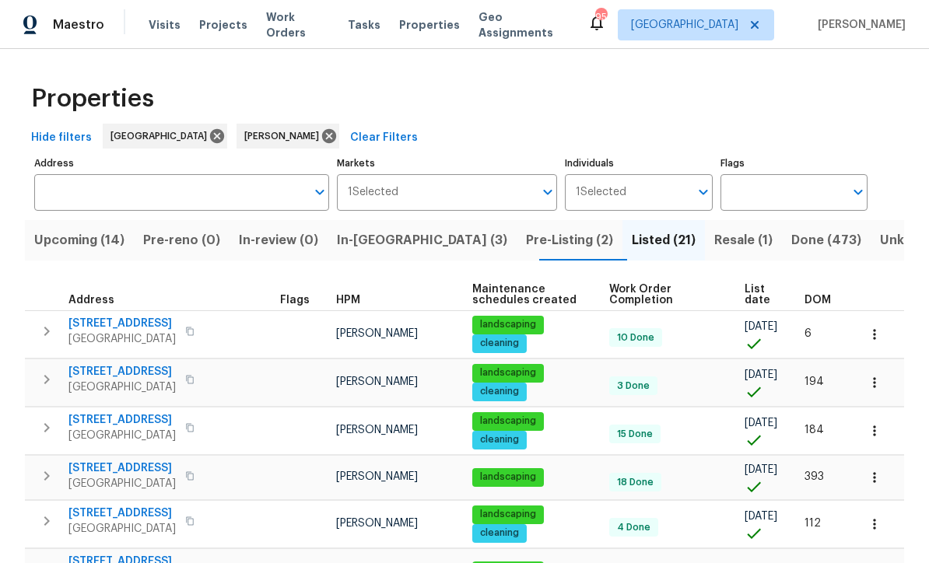
scroll to position [0, 0]
click at [526, 236] on span "Pre-Listing (2)" at bounding box center [569, 240] width 87 height 22
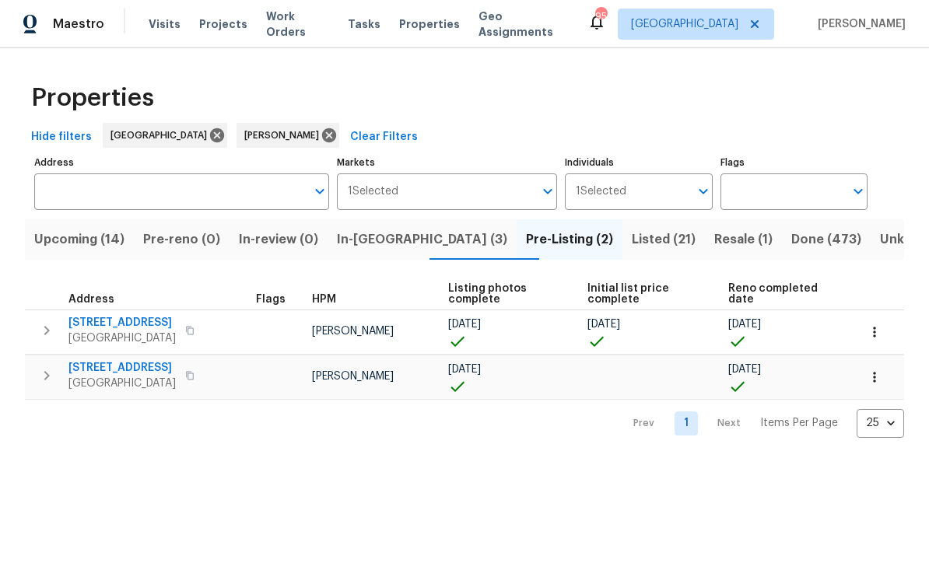
click at [100, 365] on span "132 Highland Dr" at bounding box center [121, 369] width 107 height 16
click at [113, 363] on span "132 Highland Dr" at bounding box center [121, 369] width 107 height 16
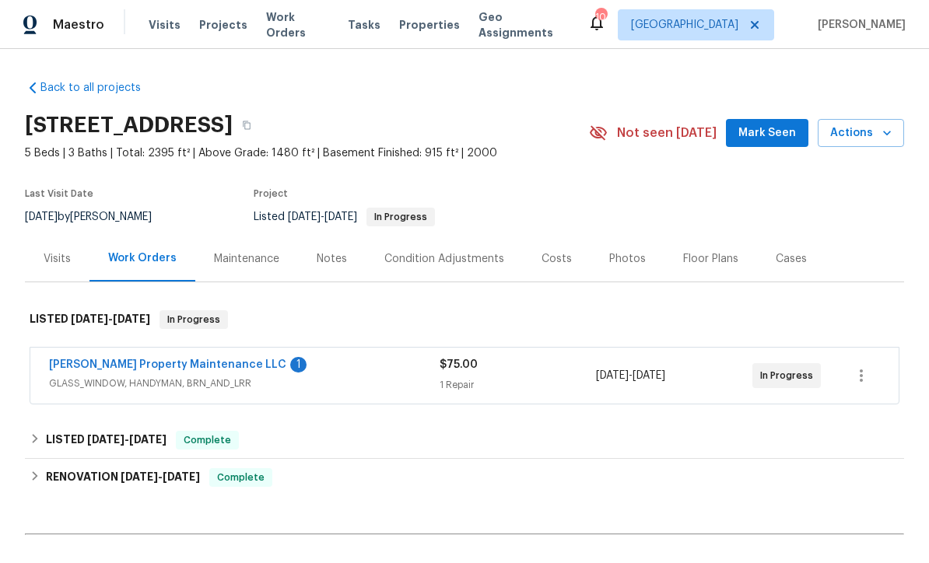
click at [132, 365] on link "[PERSON_NAME] Property Maintenance LLC" at bounding box center [167, 364] width 237 height 11
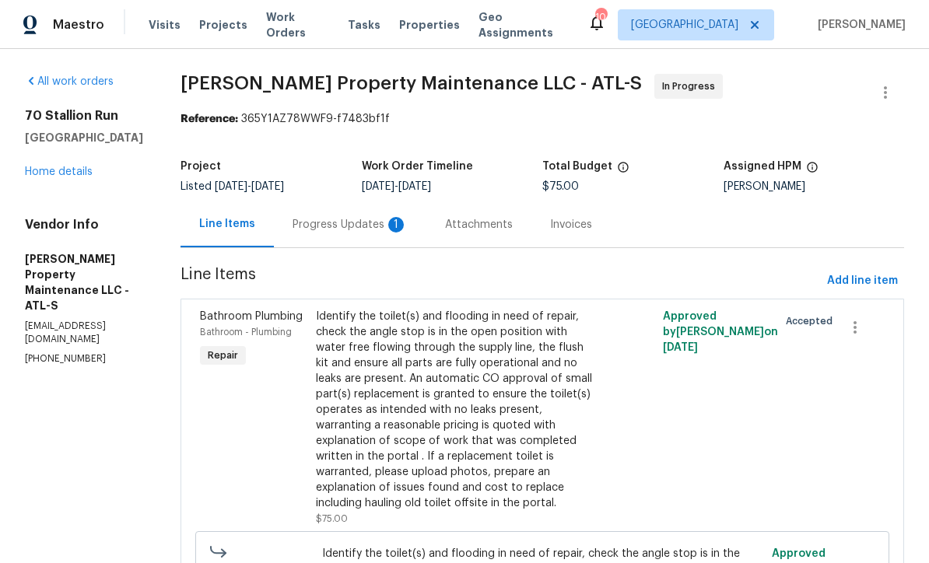
click at [320, 222] on div "Progress Updates 1" at bounding box center [349, 225] width 115 height 16
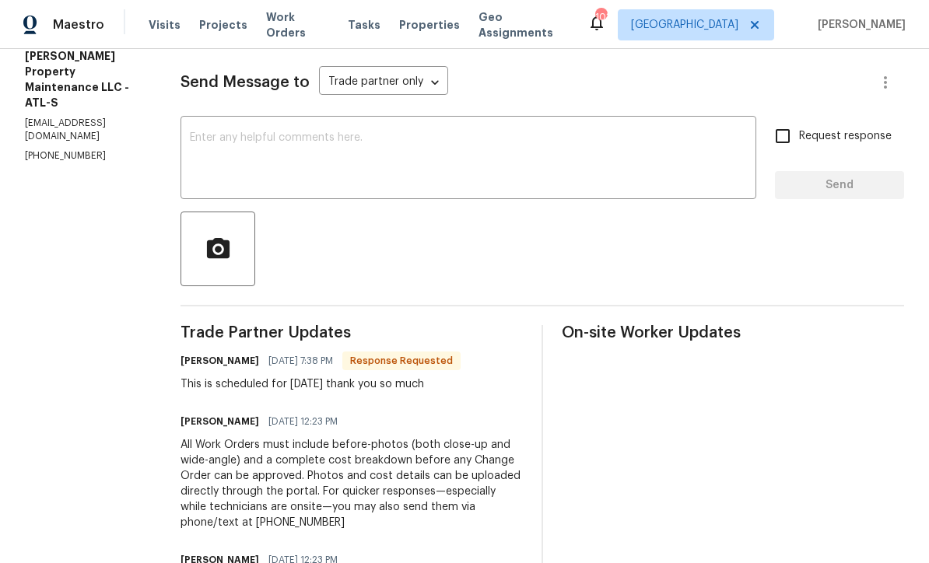
scroll to position [5, 0]
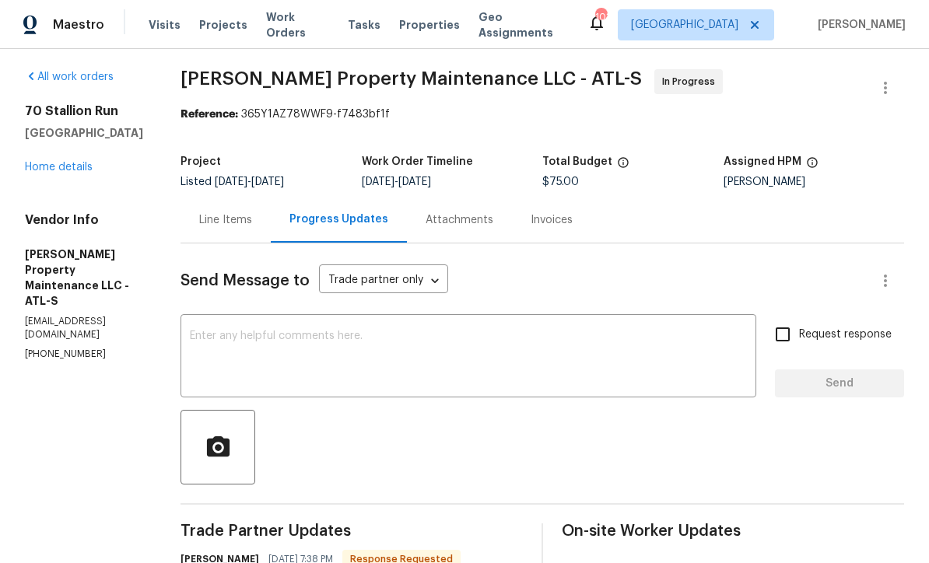
click at [227, 218] on div "Line Items" at bounding box center [225, 220] width 53 height 16
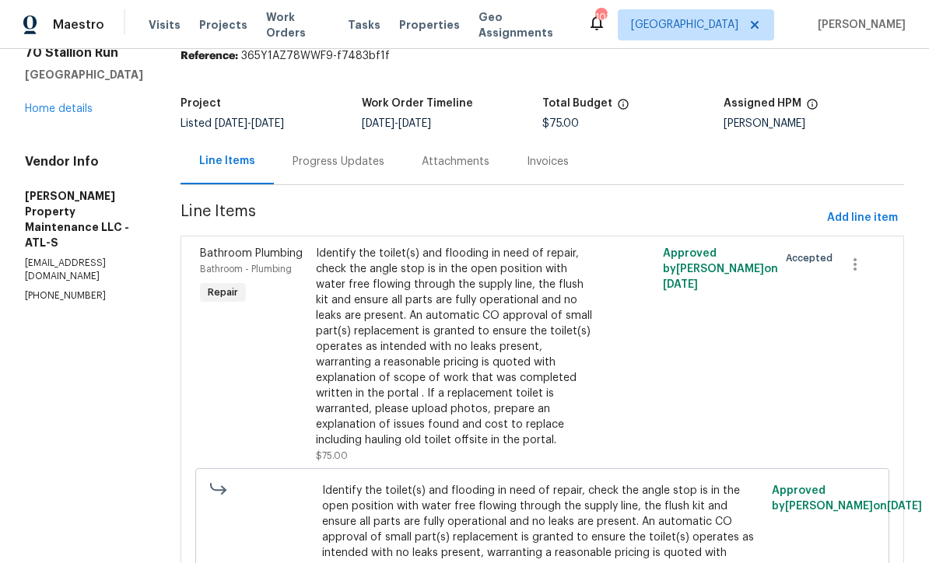
scroll to position [62, 0]
click at [51, 104] on link "Home details" at bounding box center [59, 109] width 68 height 11
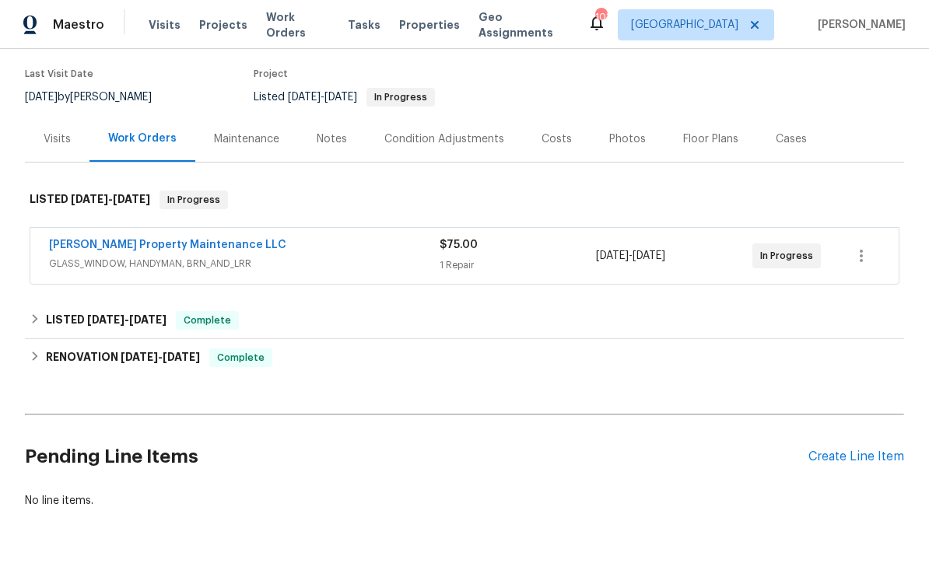
scroll to position [119, 0]
click at [849, 460] on div "Create Line Item" at bounding box center [856, 457] width 96 height 15
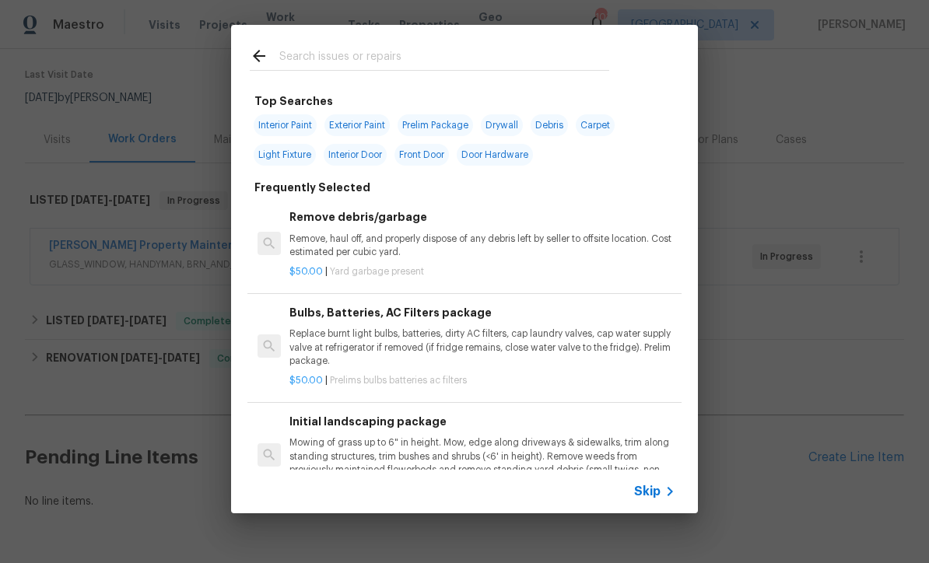
click at [666, 489] on icon at bounding box center [669, 491] width 19 height 19
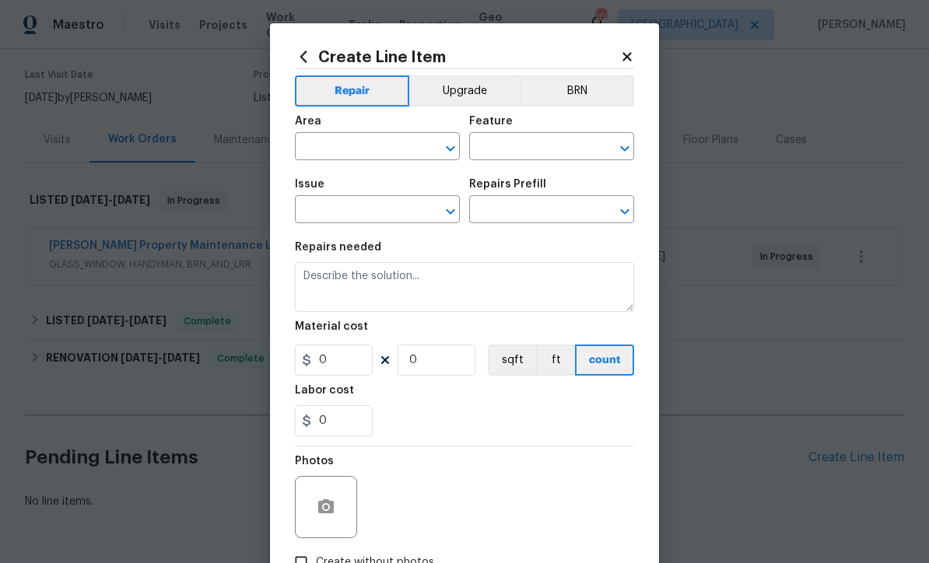
click at [350, 141] on input "text" at bounding box center [355, 148] width 121 height 24
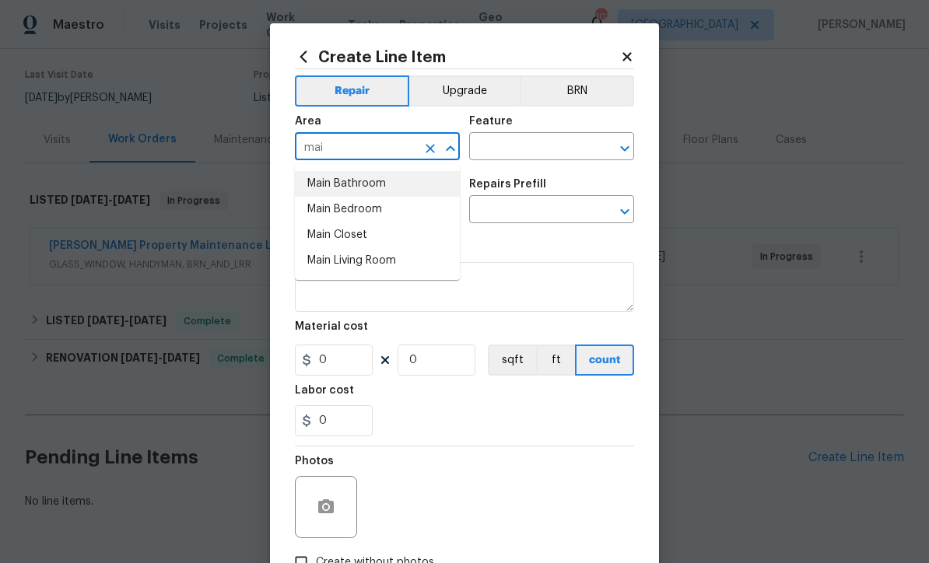
click at [349, 184] on li "Main Bathroom" at bounding box center [377, 184] width 165 height 26
type input "Main Bathroom"
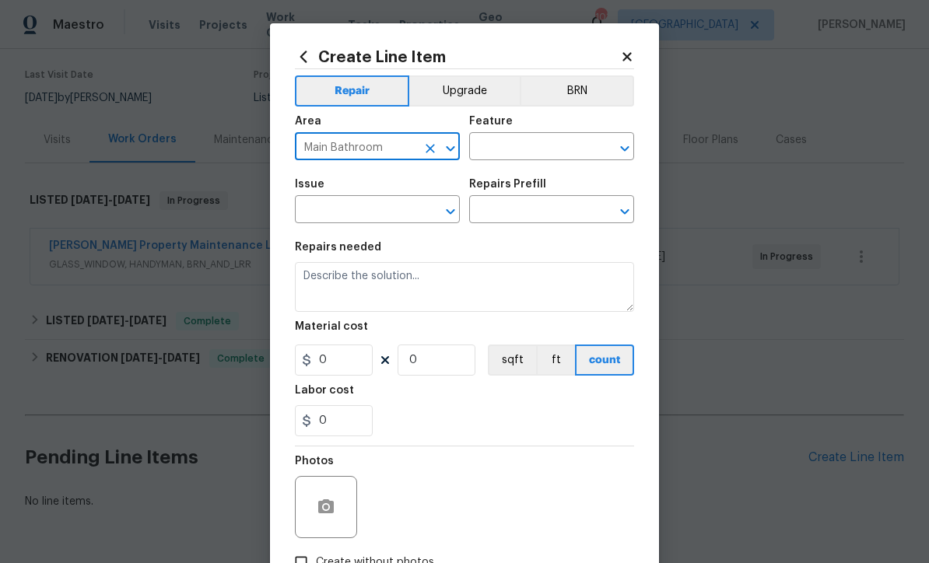
click at [499, 143] on input "text" at bounding box center [529, 148] width 121 height 24
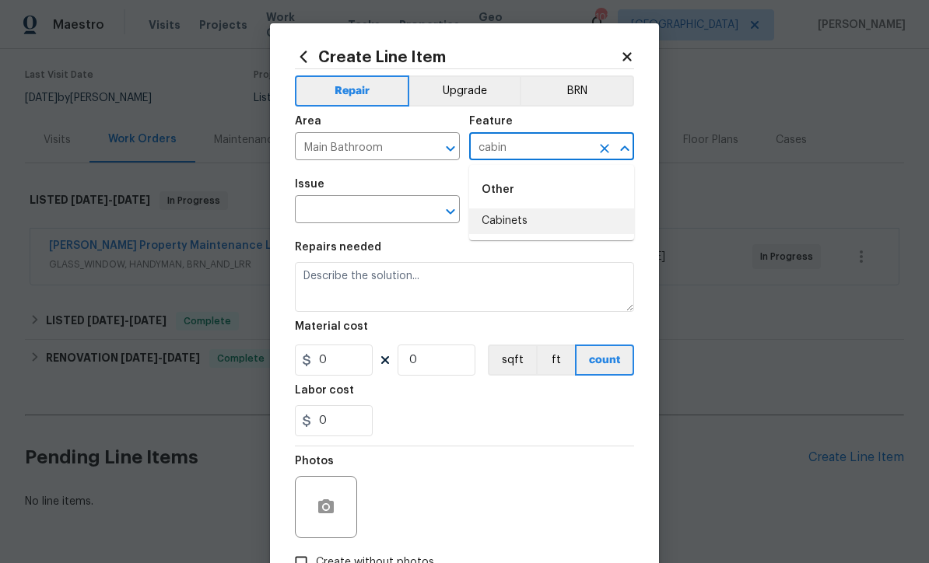
click at [502, 219] on li "Cabinets" at bounding box center [551, 221] width 165 height 26
type input "Cabinets"
click at [352, 211] on input "text" at bounding box center [355, 211] width 121 height 24
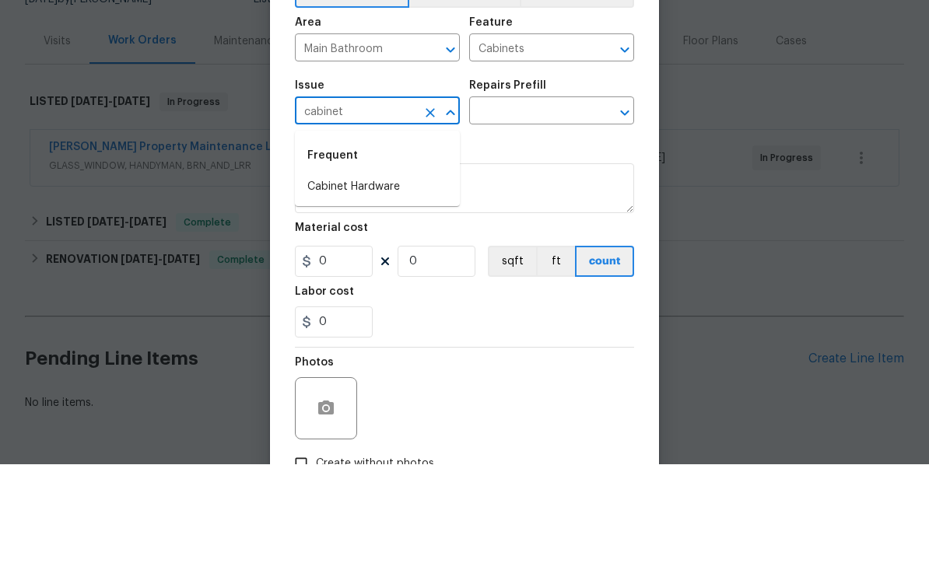
scroll to position [51, 0]
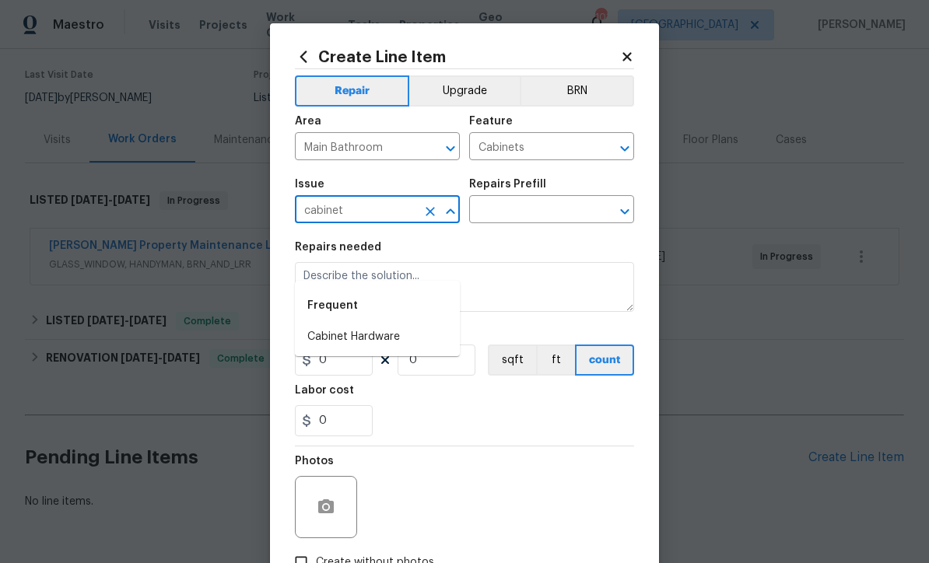
type input "cabinet"
click at [520, 212] on input "text" at bounding box center [529, 211] width 121 height 24
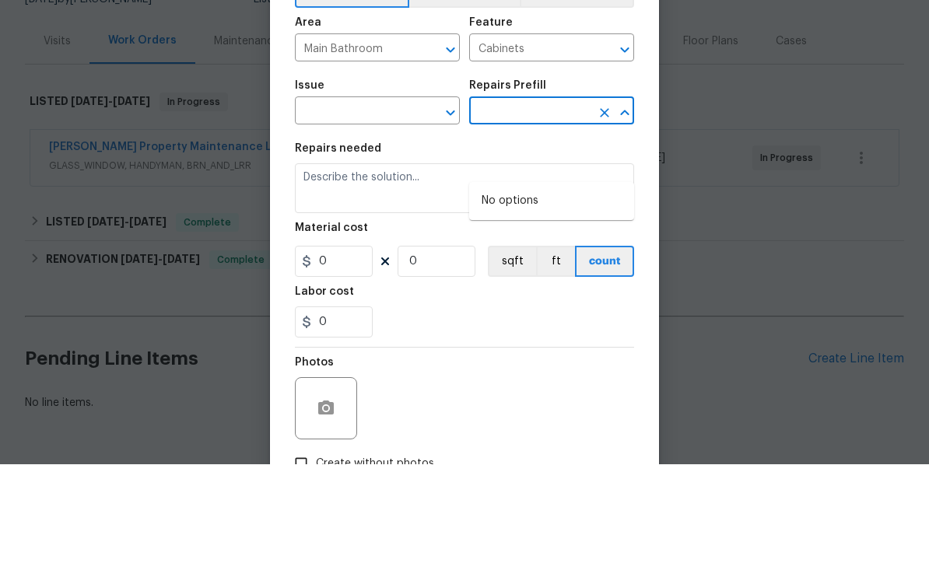
click at [351, 199] on input "text" at bounding box center [355, 211] width 121 height 24
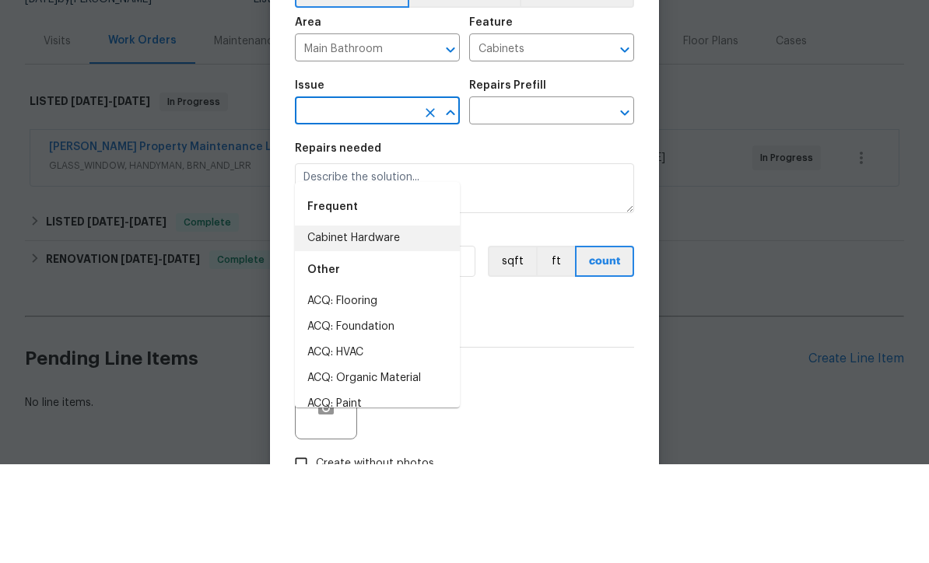
click at [377, 324] on li "Cabinet Hardware" at bounding box center [377, 337] width 165 height 26
type input "Cabinet Hardware"
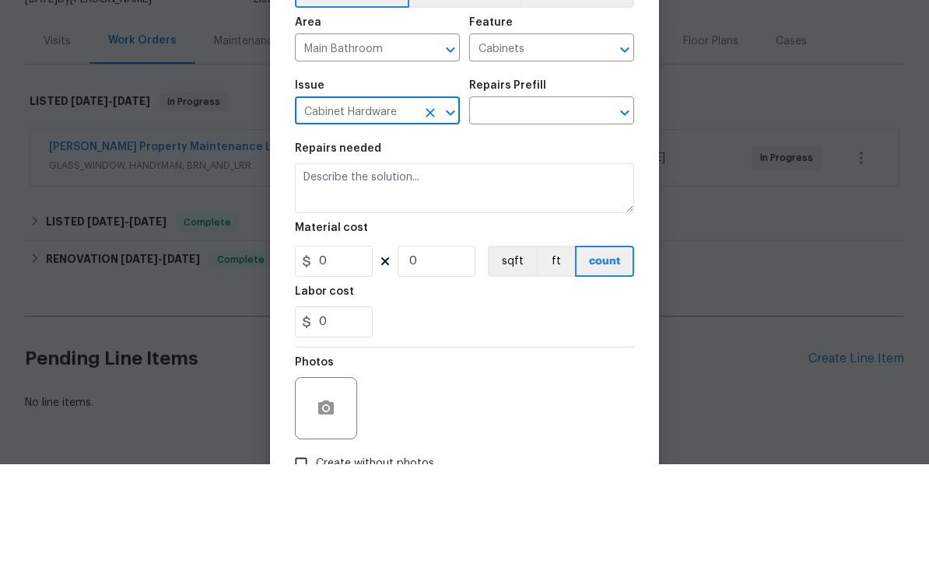
click at [503, 199] on input "text" at bounding box center [529, 211] width 121 height 24
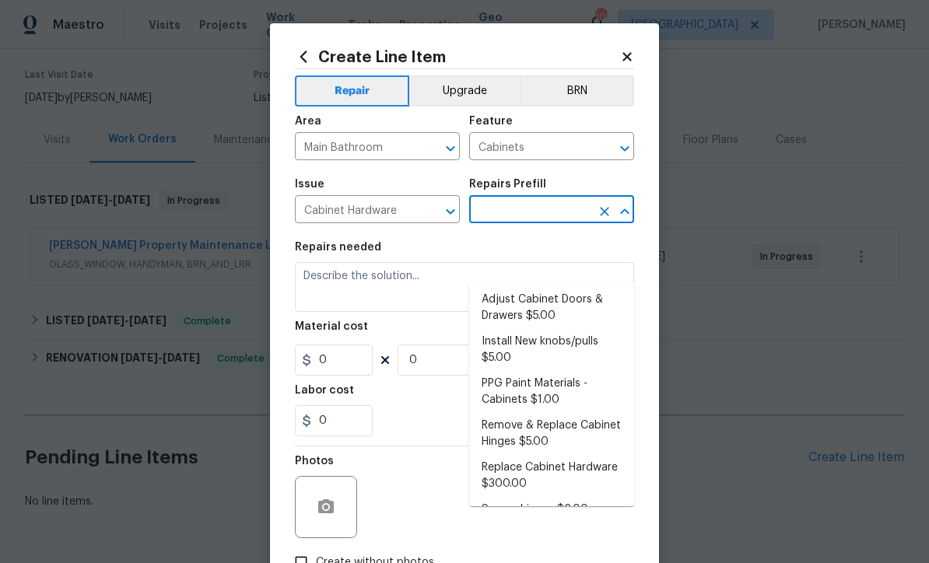
scroll to position [0, 0]
click at [423, 212] on icon "Clear" at bounding box center [430, 212] width 16 height 16
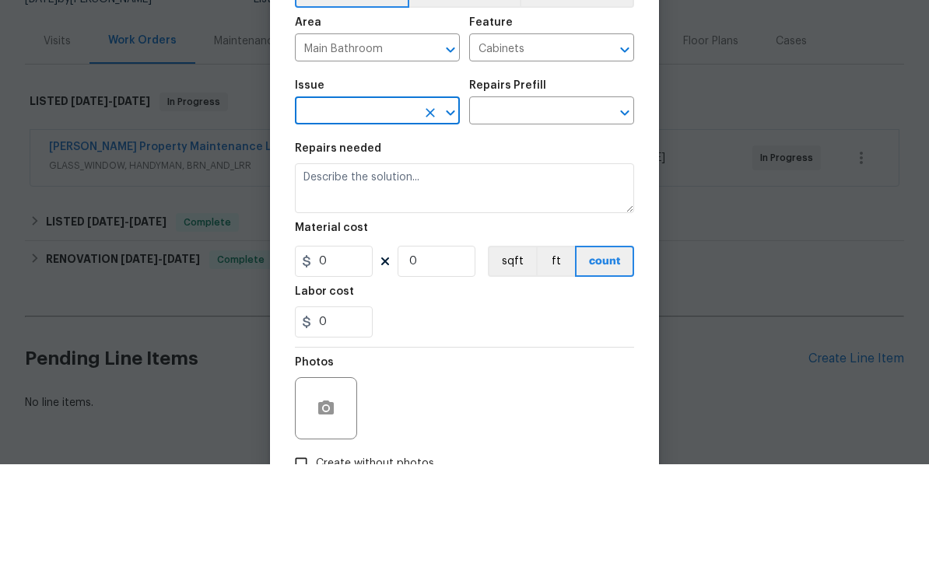
click at [600, 141] on icon "Clear" at bounding box center [604, 149] width 16 height 16
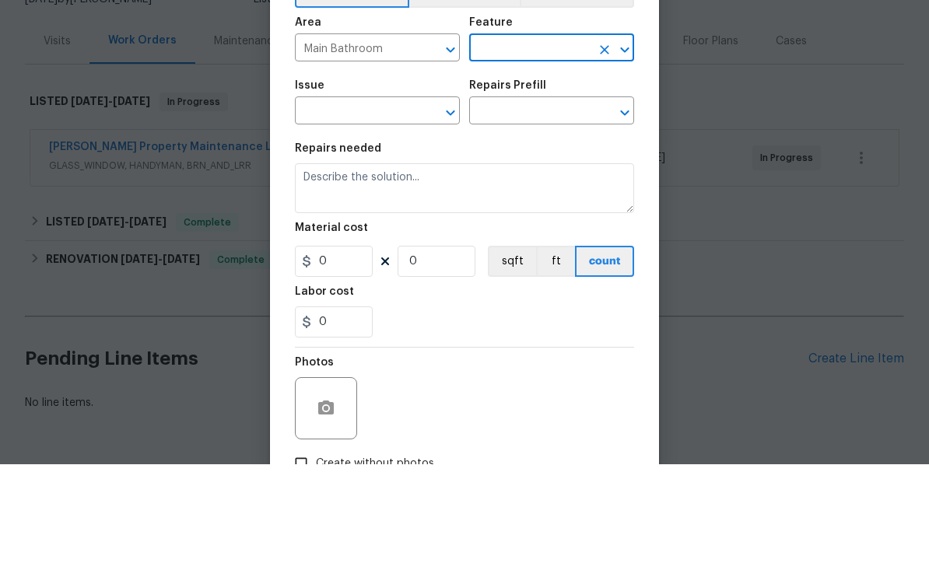
click at [431, 141] on icon "Clear" at bounding box center [430, 149] width 16 height 16
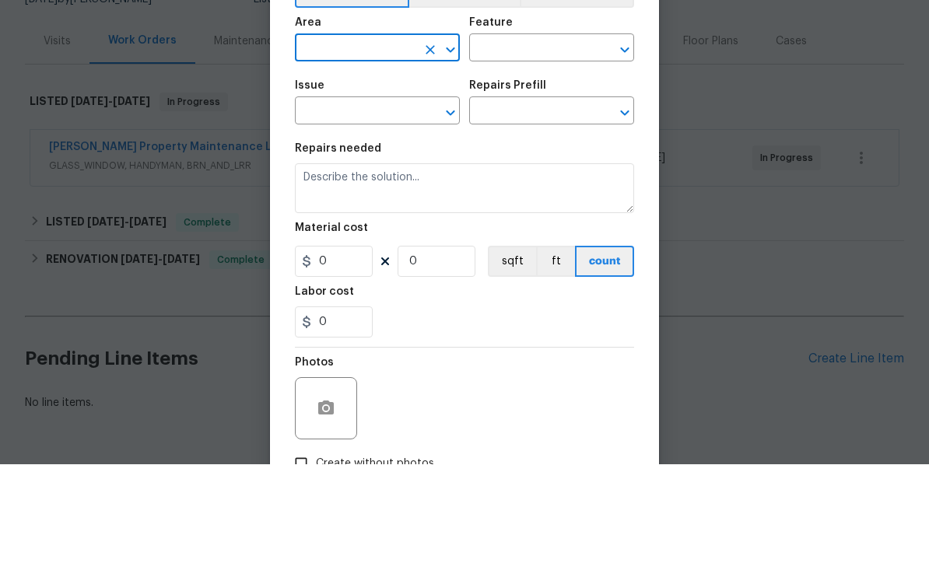
click at [335, 136] on input "text" at bounding box center [355, 148] width 121 height 24
type input "c"
click at [345, 248] on li "Interior Overall" at bounding box center [377, 261] width 165 height 26
type input "Interior Overall"
click at [499, 136] on input "text" at bounding box center [529, 148] width 121 height 24
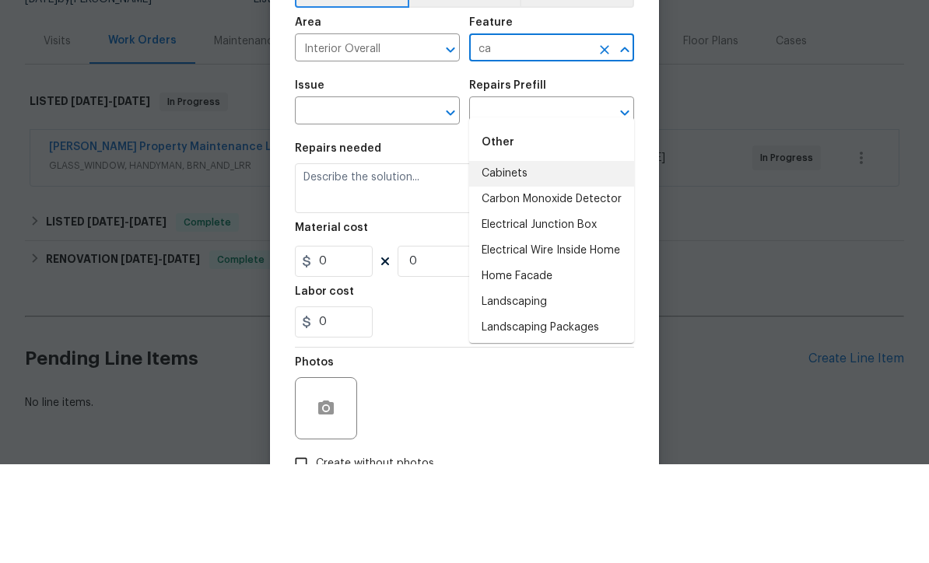
click at [495, 260] on li "Cabinets" at bounding box center [551, 273] width 165 height 26
type input "Cabinets"
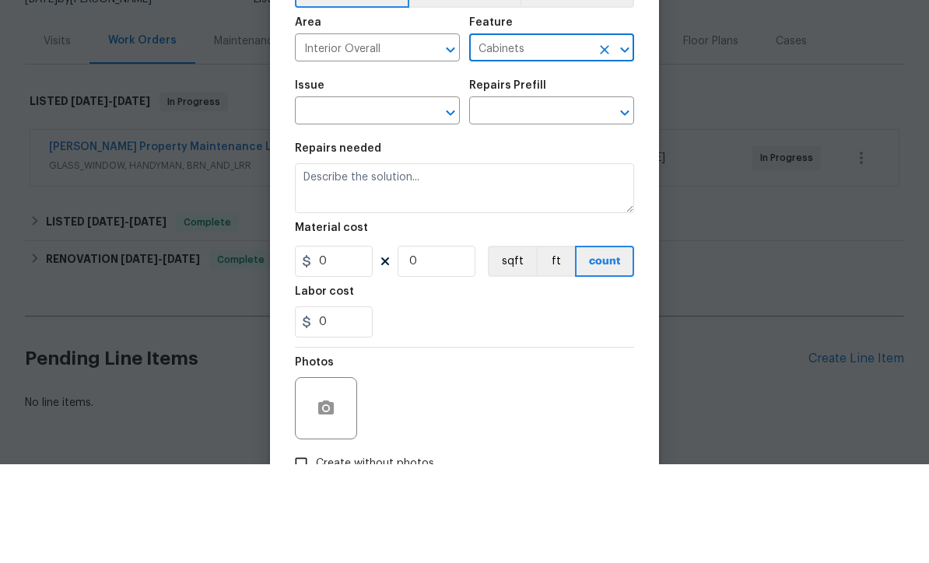
click at [360, 199] on input "text" at bounding box center [355, 211] width 121 height 24
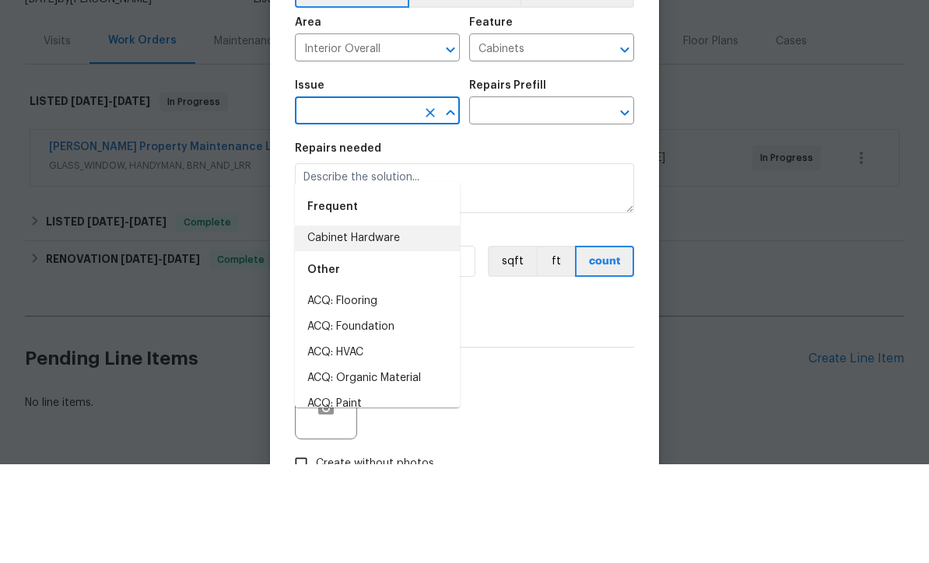
click at [604, 141] on icon "Clear" at bounding box center [604, 149] width 16 height 16
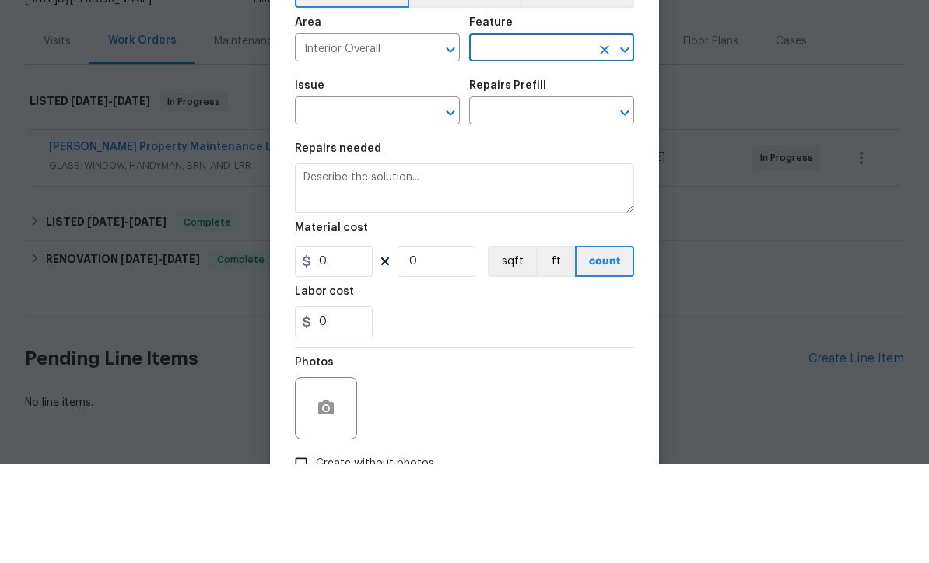
click at [495, 136] on input "text" at bounding box center [529, 148] width 121 height 24
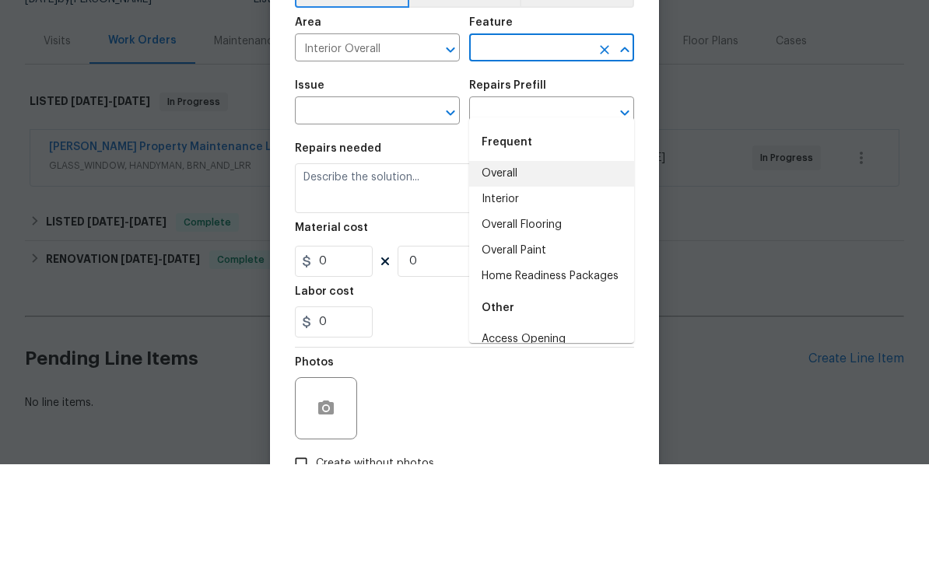
click at [488, 260] on li "Overall" at bounding box center [551, 273] width 165 height 26
type input "Overall"
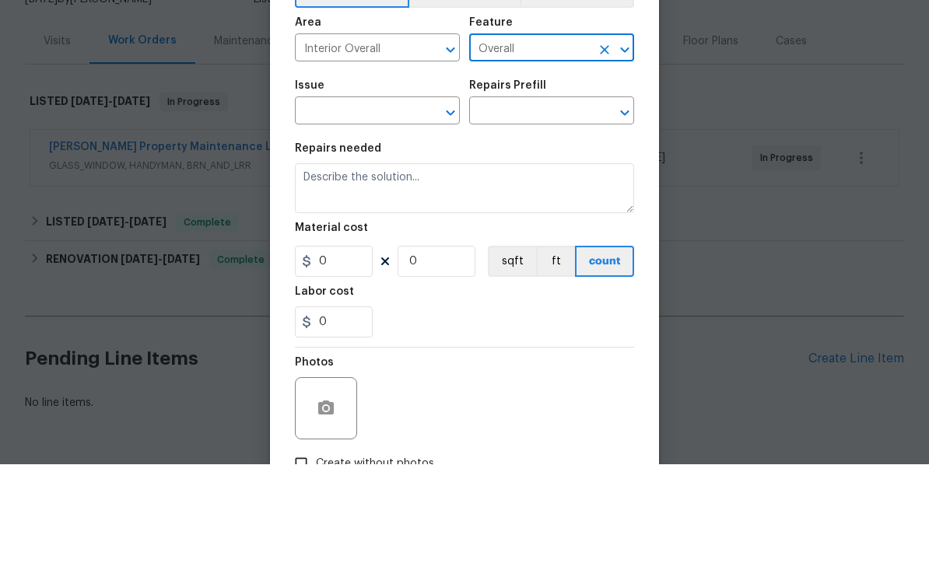
click at [327, 199] on input "text" at bounding box center [355, 211] width 121 height 24
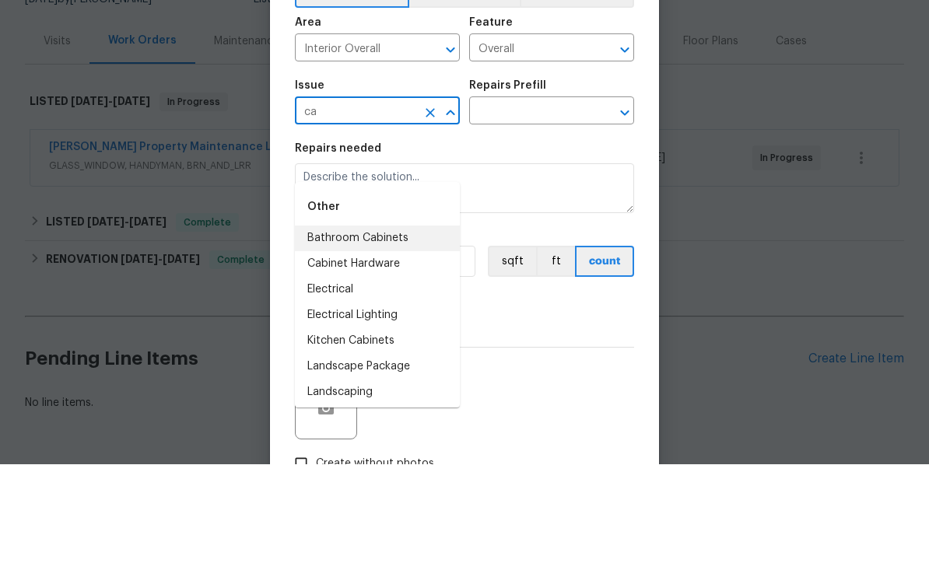
click at [352, 324] on li "Bathroom Cabinets" at bounding box center [377, 337] width 165 height 26
type input "Bathroom Cabinets"
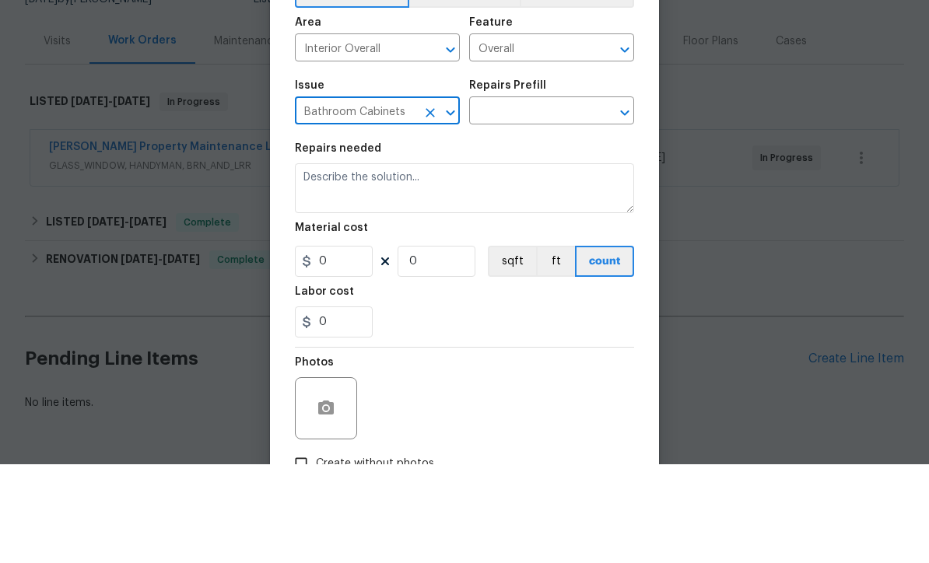
click at [503, 199] on input "text" at bounding box center [529, 211] width 121 height 24
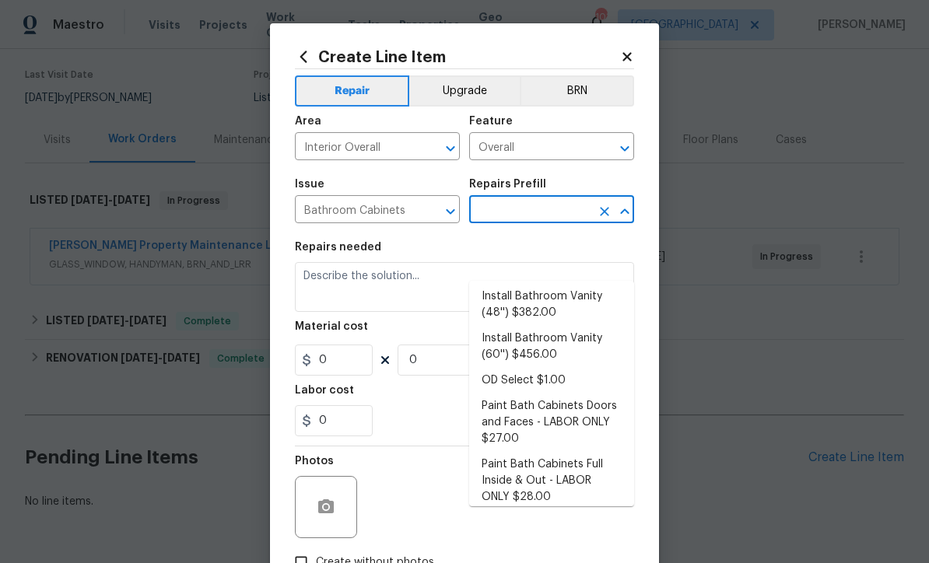
scroll to position [121, 0]
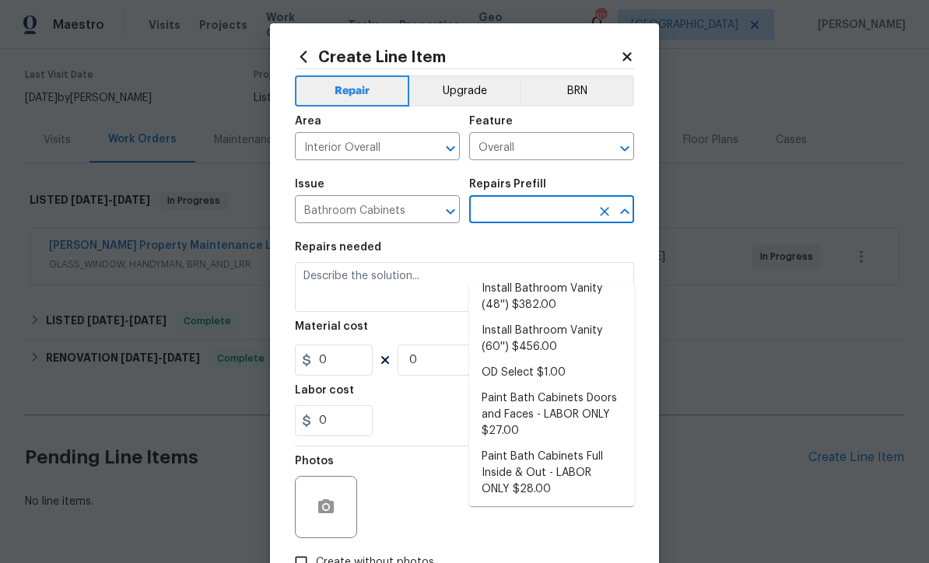
click at [533, 444] on li "Paint Bath Cabinets Full Inside & Out - LABOR ONLY $28.00" at bounding box center [551, 473] width 165 height 58
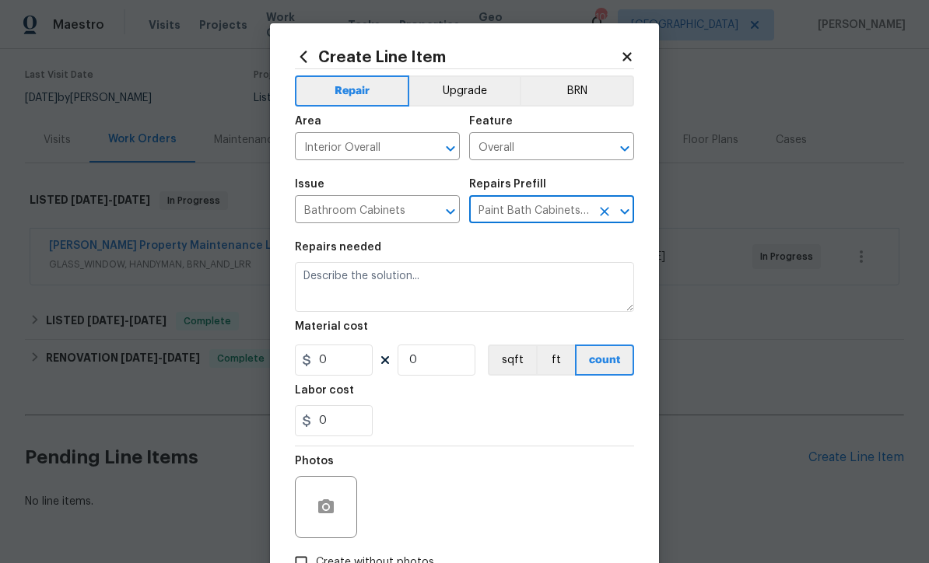
type input "Paint Bath Cabinets Full Inside & Out - LABOR ONLY $28.00"
type input "Cabinets"
type textarea "Prep, sand, mask and apply 2 coats of paint to the bathroom cabinet doors, inte…"
type input "1"
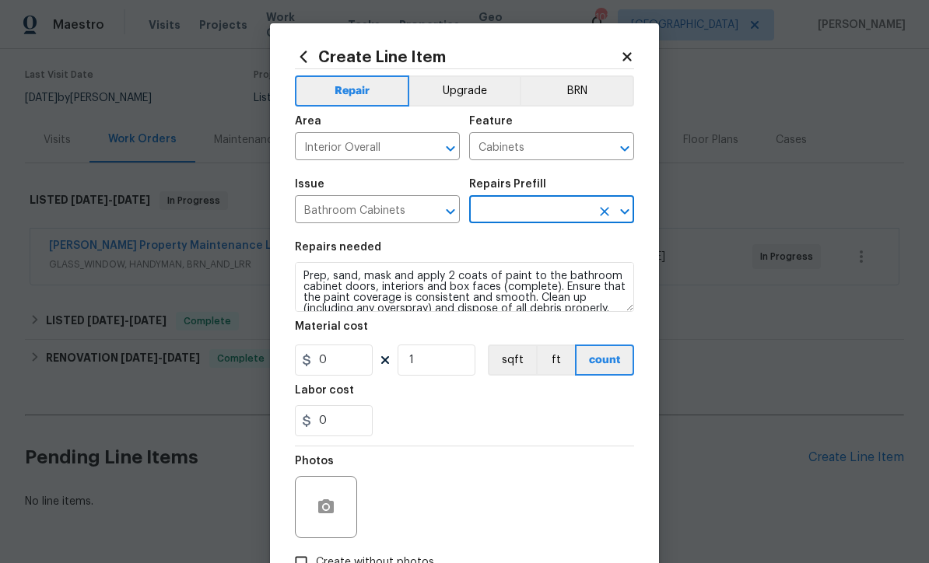
type input "Paint Bath Cabinets Full Inside & Out - LABOR ONLY $28.00"
type input "28"
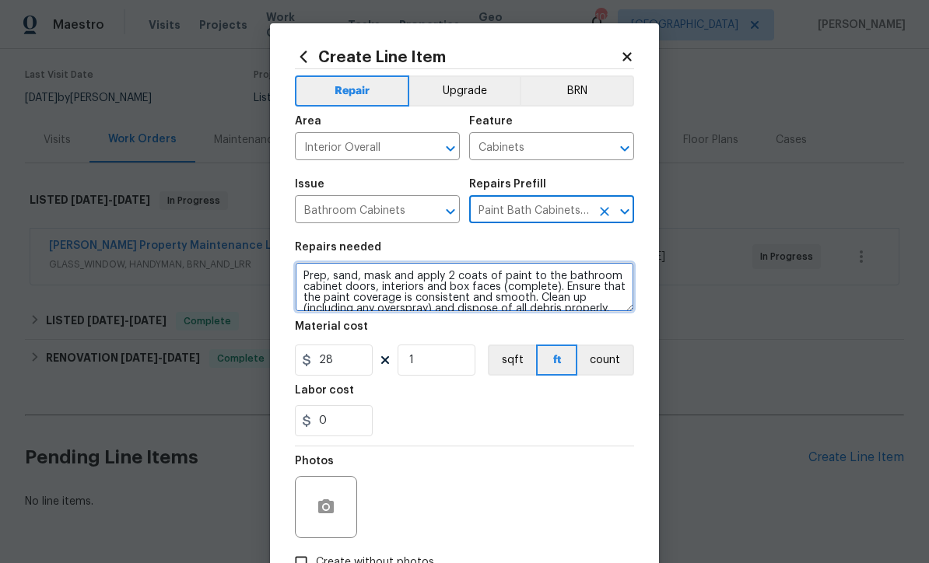
click at [301, 278] on textarea "Prep, sand, mask and apply 2 coats of paint to the bathroom cabinet doors, inte…" at bounding box center [464, 287] width 339 height 50
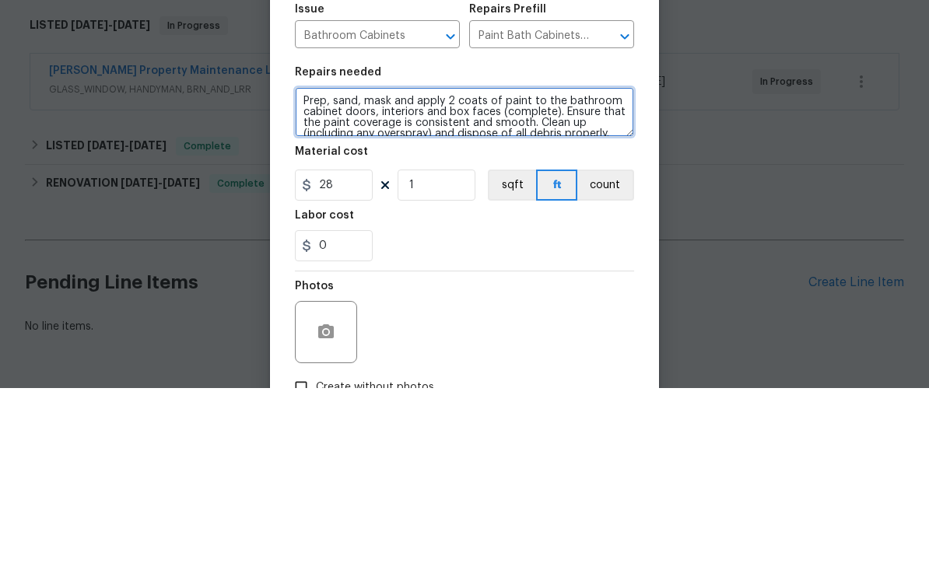
click at [311, 262] on textarea "Prep, sand, mask and apply 2 coats of paint to the bathroom cabinet doors, inte…" at bounding box center [464, 287] width 339 height 50
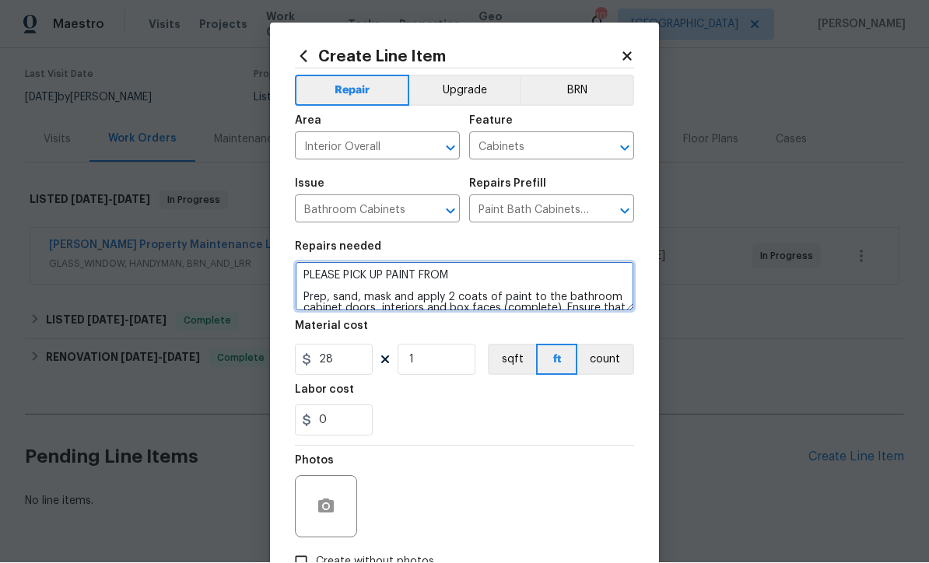
click at [471, 279] on textarea "PLEASE PICK UP PAINT FROM Prep, sand, mask and apply 2 coats of paint to the ba…" at bounding box center [464, 287] width 339 height 50
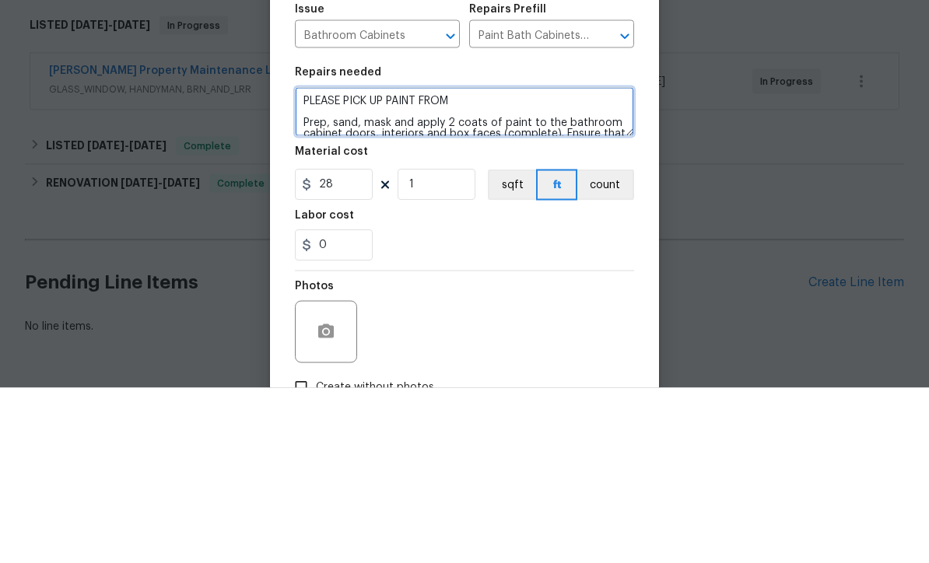
paste textarea "143 Hunters Crk, Dallas, GA 30157"
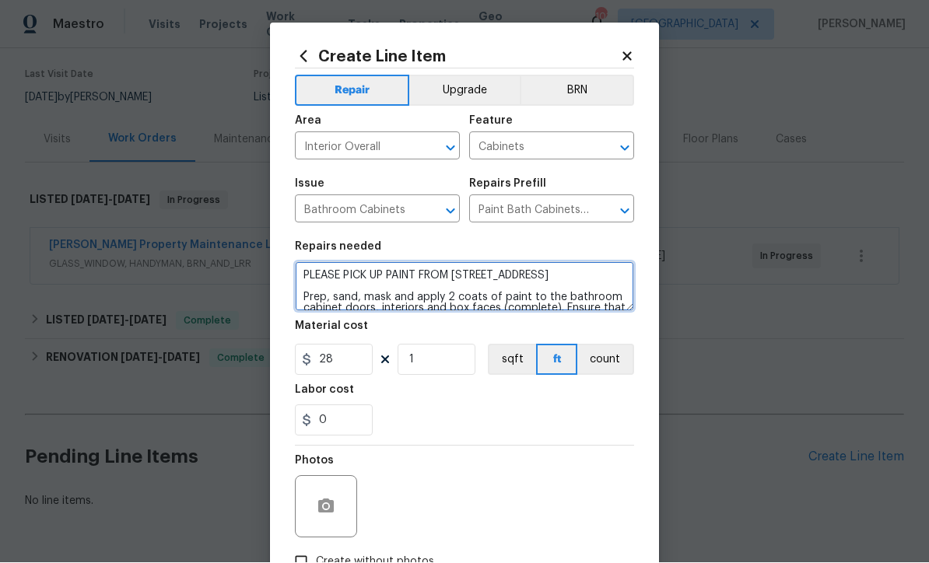
click at [456, 278] on textarea "PLEASE PICK UP PAINT FROM 143 Hunters Crk, Dallas, GA 30157 Prep, sand, mask an…" at bounding box center [464, 287] width 339 height 50
type textarea "PLEASE PICK UP PAINT FROM GARAGE 143 Hunters Crk, Dallas, GA 30157 Prep, sand, …"
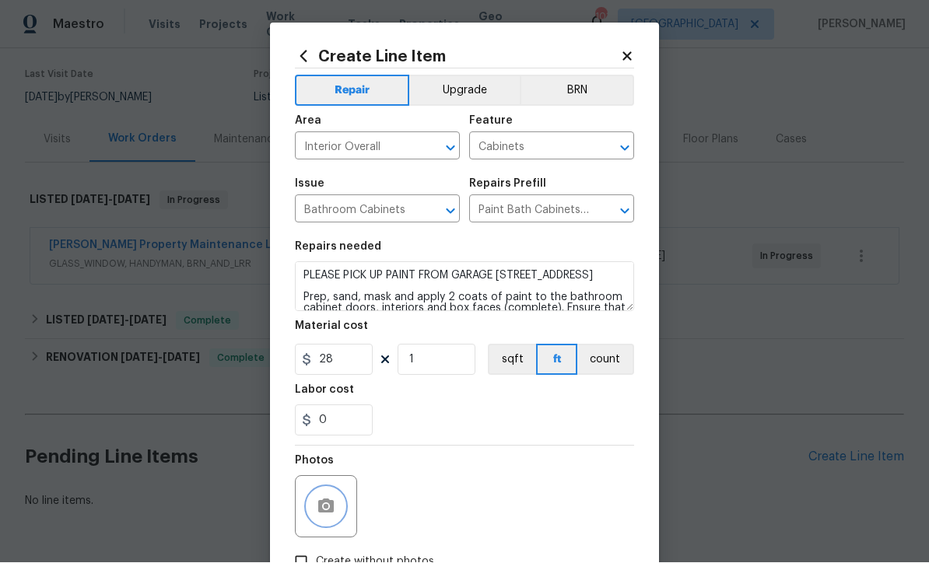
click at [321, 513] on icon "button" at bounding box center [326, 506] width 16 height 14
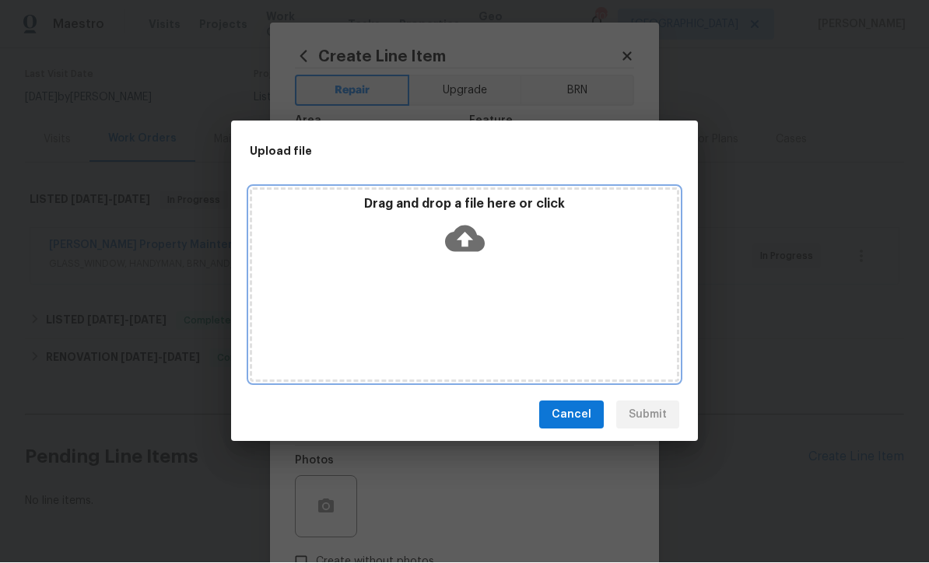
click at [467, 239] on icon at bounding box center [465, 239] width 40 height 40
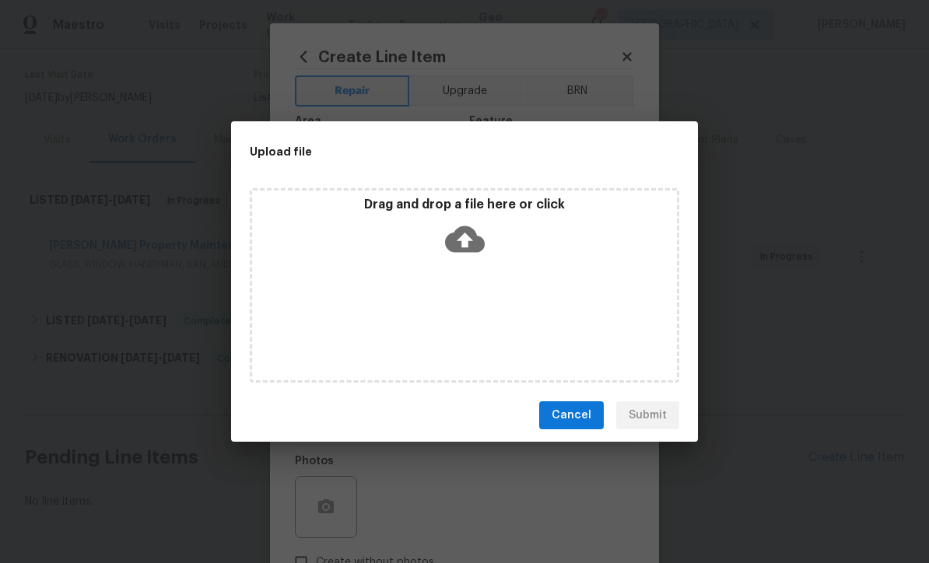
scroll to position [119, 0]
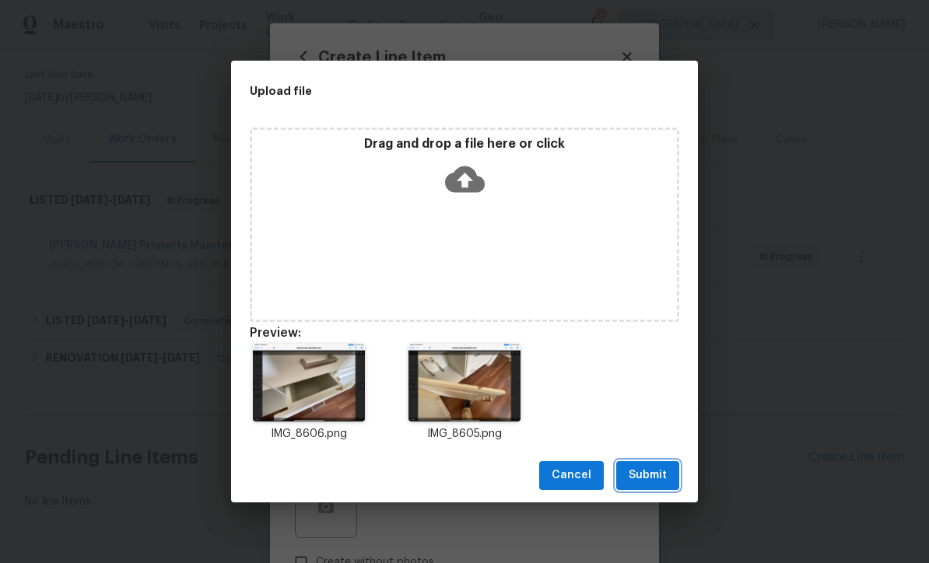
click at [652, 477] on span "Submit" at bounding box center [647, 475] width 38 height 19
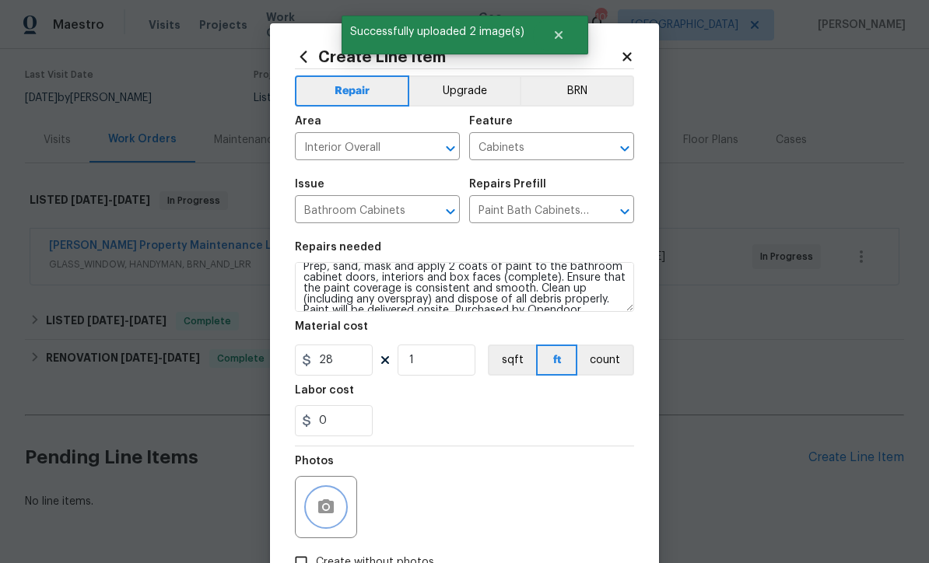
scroll to position [32, 0]
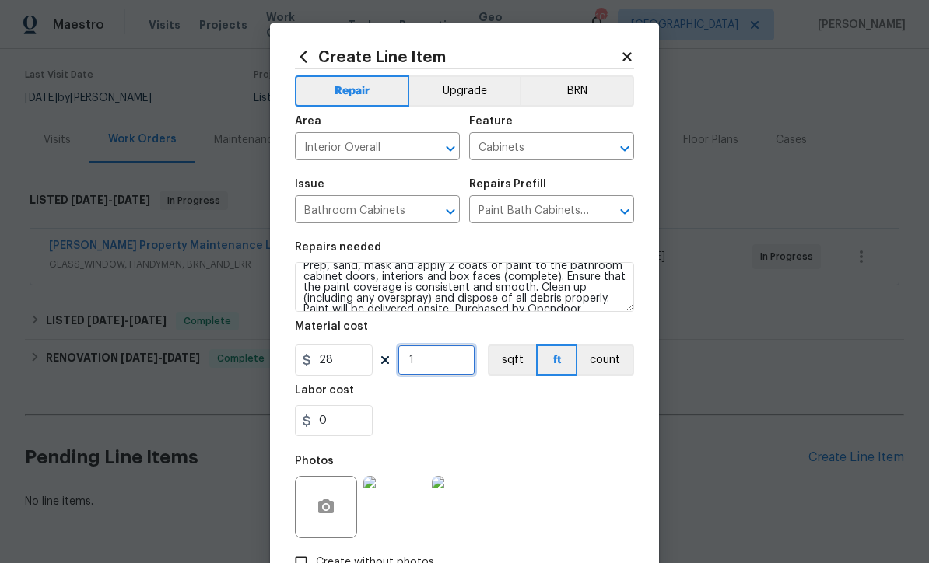
click at [416, 366] on input "1" at bounding box center [436, 360] width 78 height 31
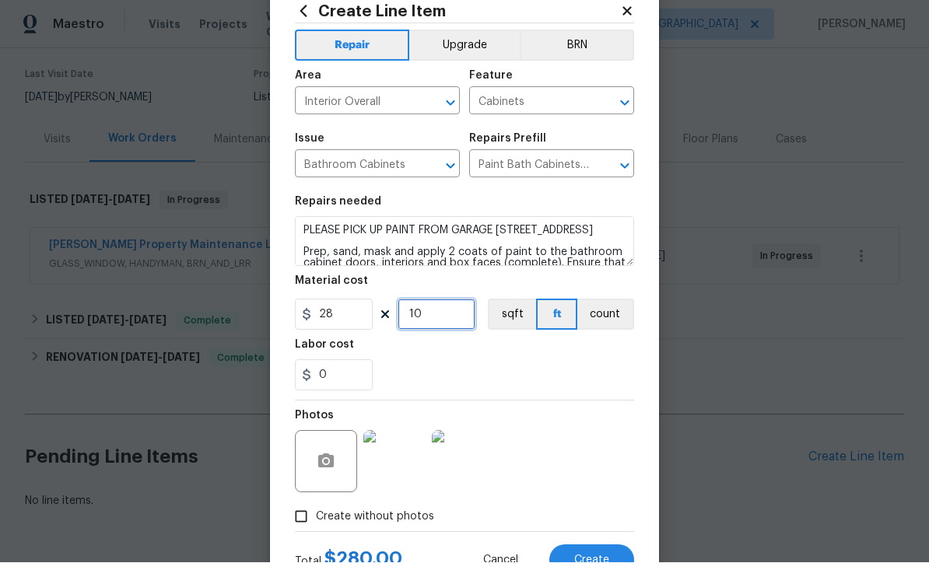
scroll to position [0, 0]
type input "10"
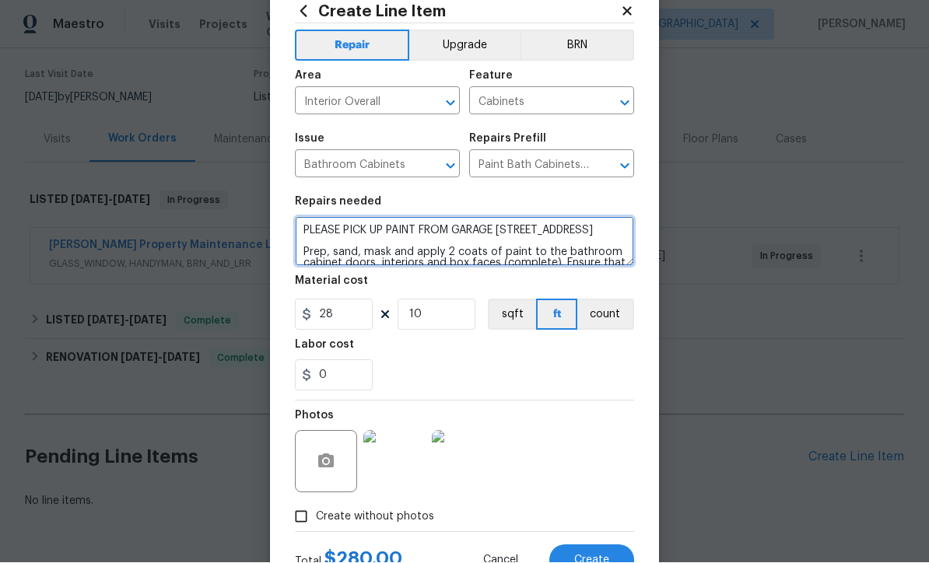
click at [369, 242] on textarea "PLEASE PICK UP PAINT FROM GARAGE 143 Hunters Crk, Dallas, GA 30157 Prep, sand, …" at bounding box center [464, 242] width 339 height 50
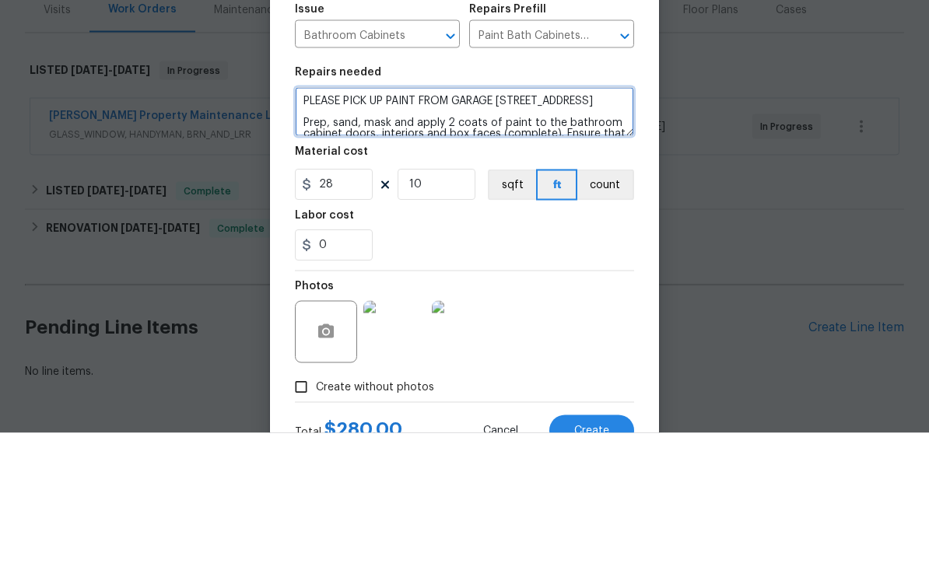
click at [502, 217] on textarea "PLEASE PICK UP PAINT FROM GARAGE 143 Hunters Crk, Dallas, GA 30157 Prep, sand, …" at bounding box center [464, 242] width 339 height 50
click at [367, 217] on textarea "PLEASE PICK UP PAINT FROM GARAGE 143 Hunters Crk, Dallas, GA 30157 Prep, sand, …" at bounding box center [464, 242] width 339 height 50
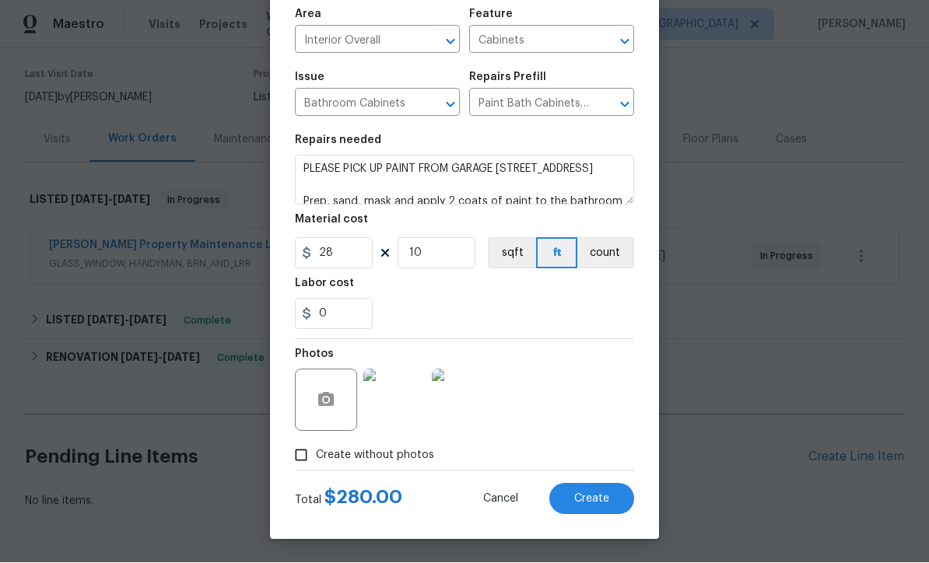
scroll to position [110, 0]
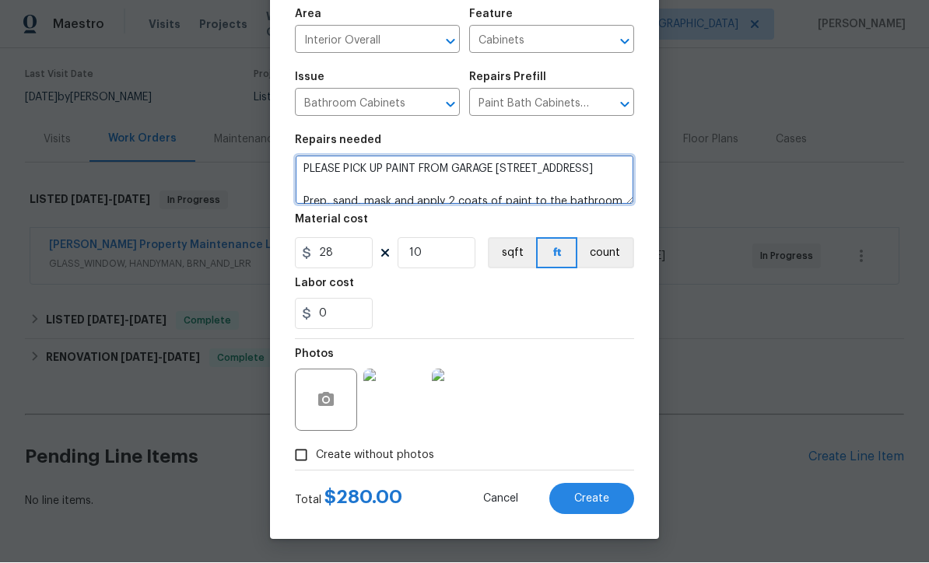
type textarea "PLEASE PICK UP PAINT FROM GARAGE 143 Hunters Crk, Dallas, GA 30157 Prep, sand, …"
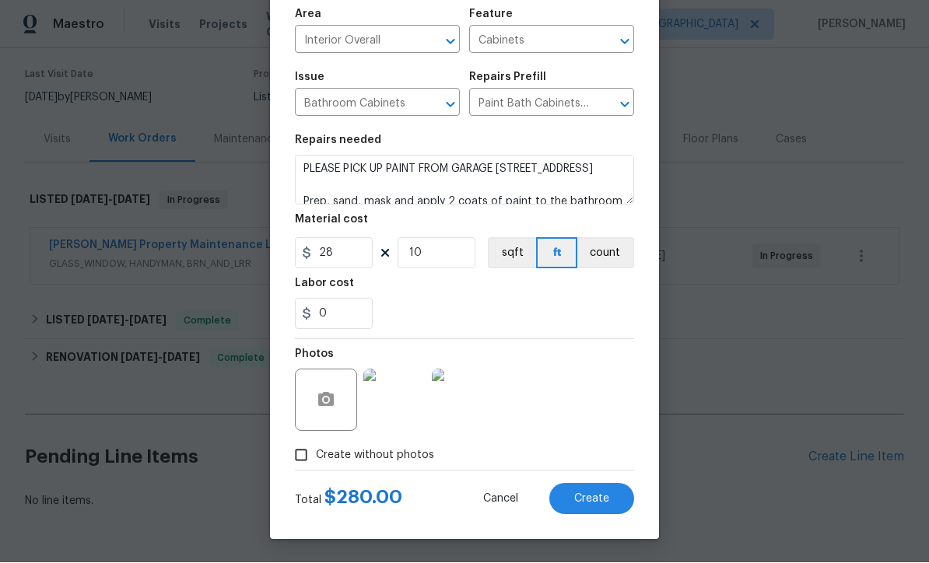
click at [593, 494] on span "Create" at bounding box center [591, 500] width 35 height 12
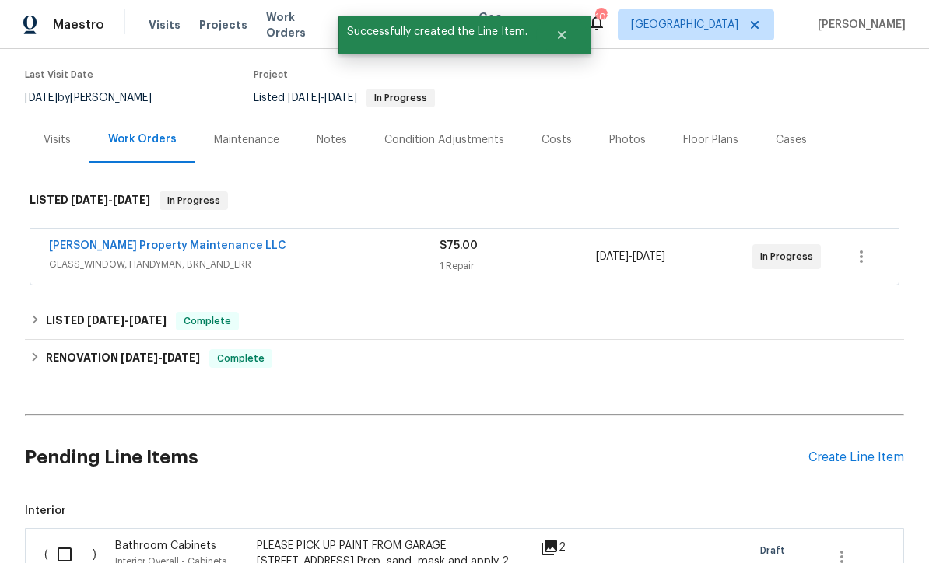
click at [65, 538] on input "checkbox" at bounding box center [70, 554] width 44 height 33
checkbox input "true"
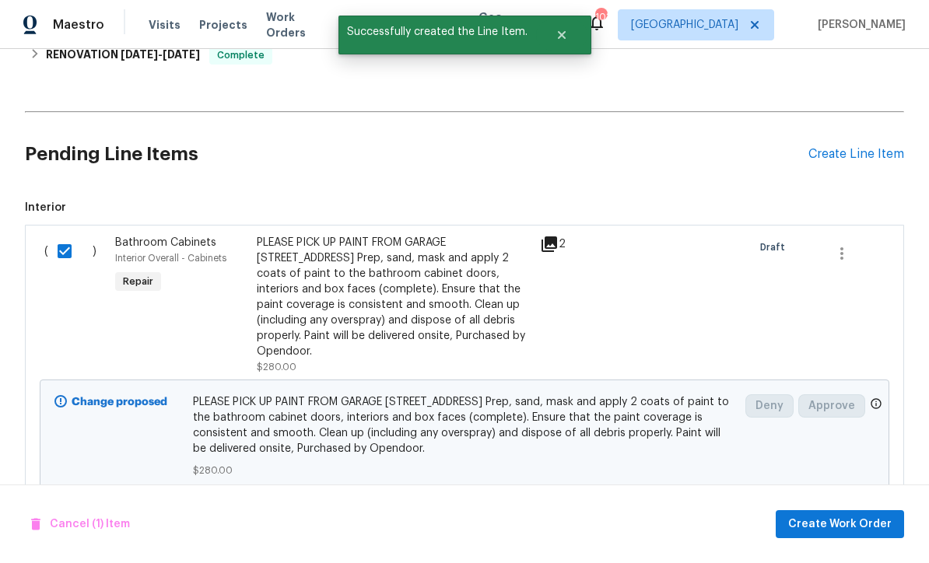
scroll to position [421, 0]
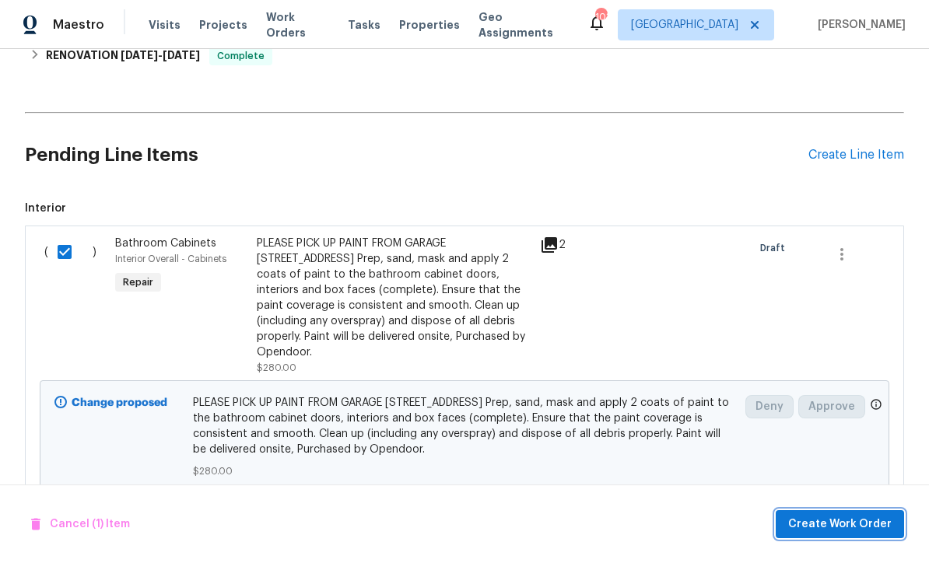
click at [831, 521] on span "Create Work Order" at bounding box center [839, 524] width 103 height 19
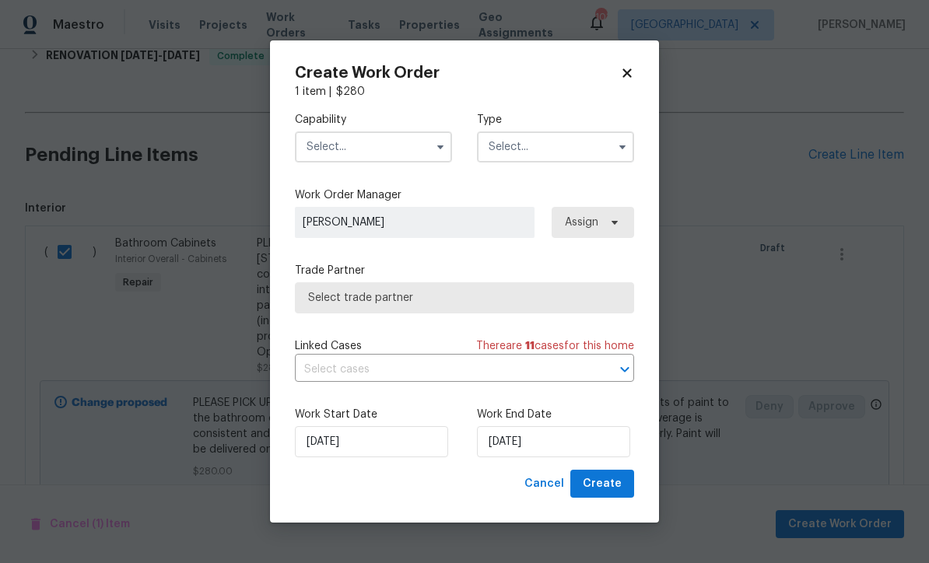
click at [324, 145] on input "text" at bounding box center [373, 146] width 157 height 31
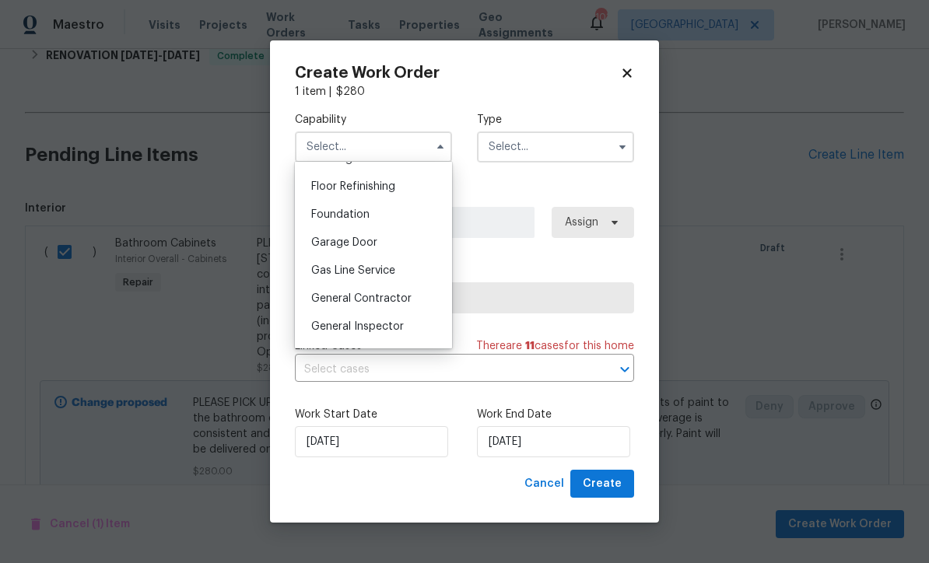
scroll to position [635, 0]
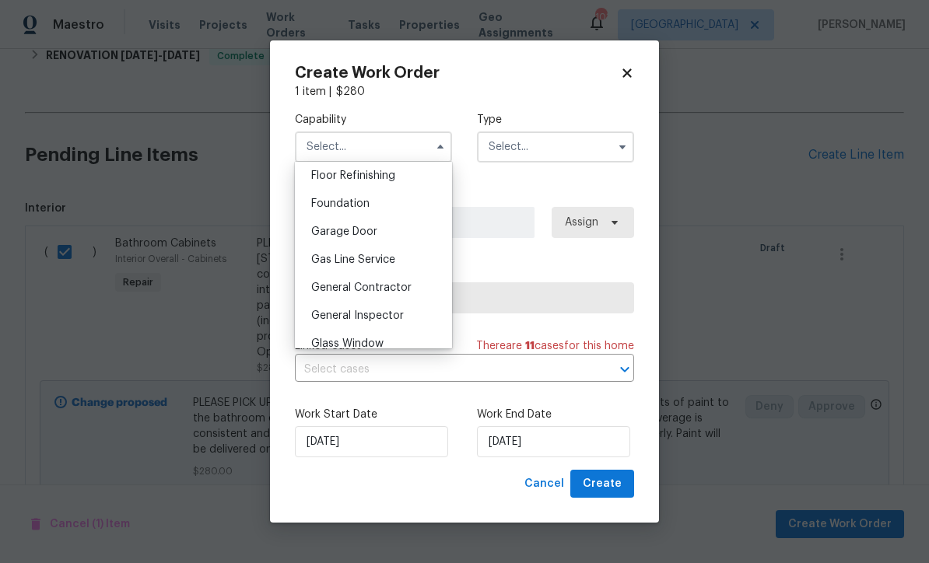
click at [355, 287] on span "General Contractor" at bounding box center [361, 287] width 100 height 11
type input "General Contractor"
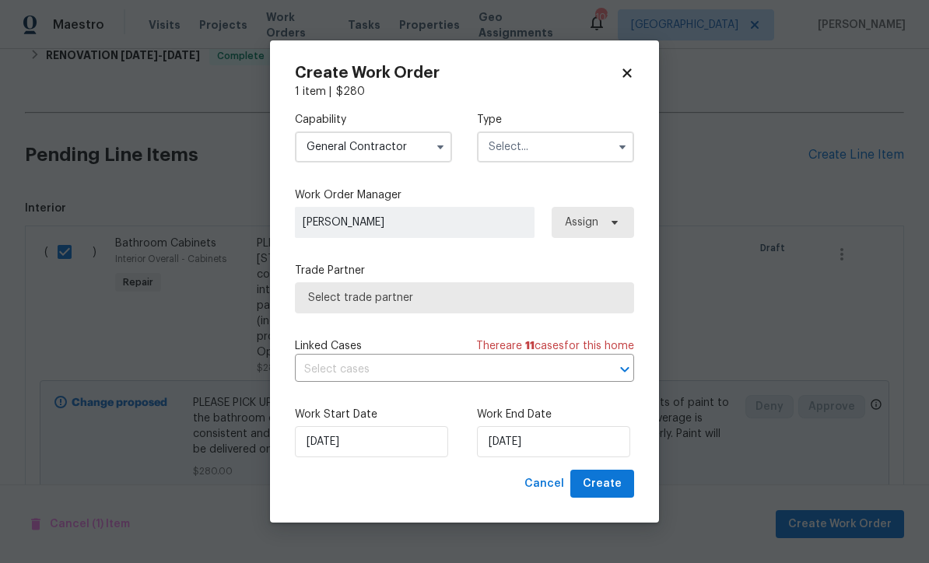
click at [519, 144] on input "text" at bounding box center [555, 146] width 157 height 31
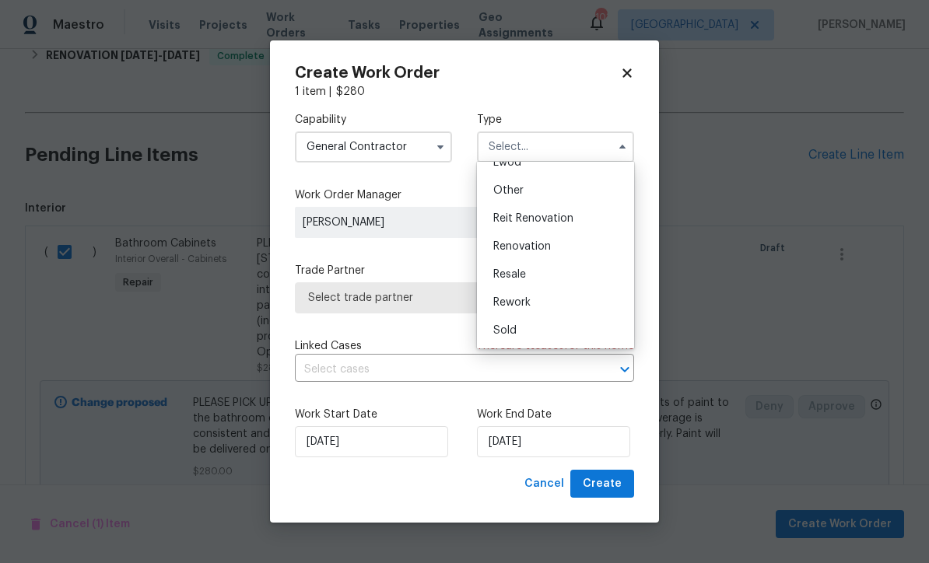
scroll to position [185, 0]
click at [519, 242] on span "Renovation" at bounding box center [522, 246] width 58 height 11
type input "Renovation"
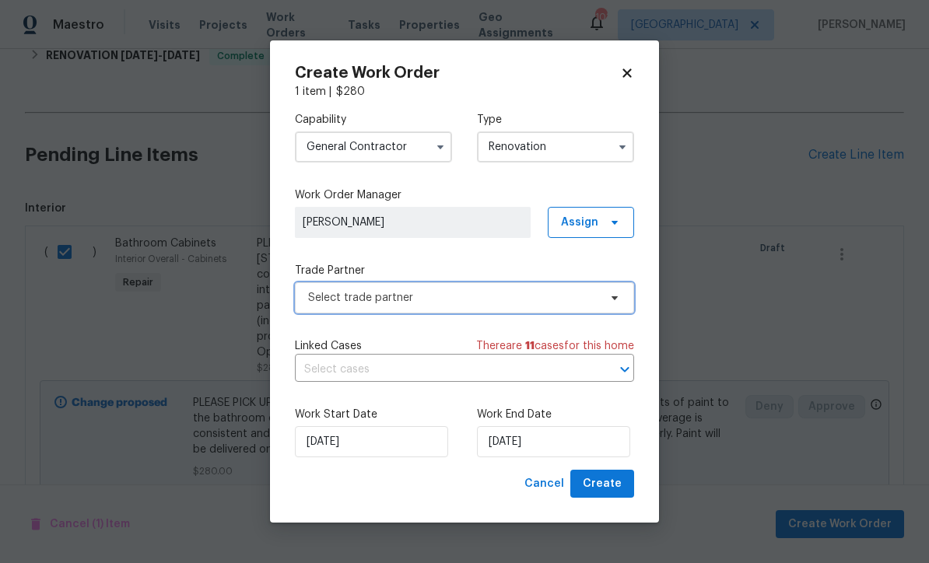
click at [333, 299] on span "Select trade partner" at bounding box center [453, 298] width 290 height 16
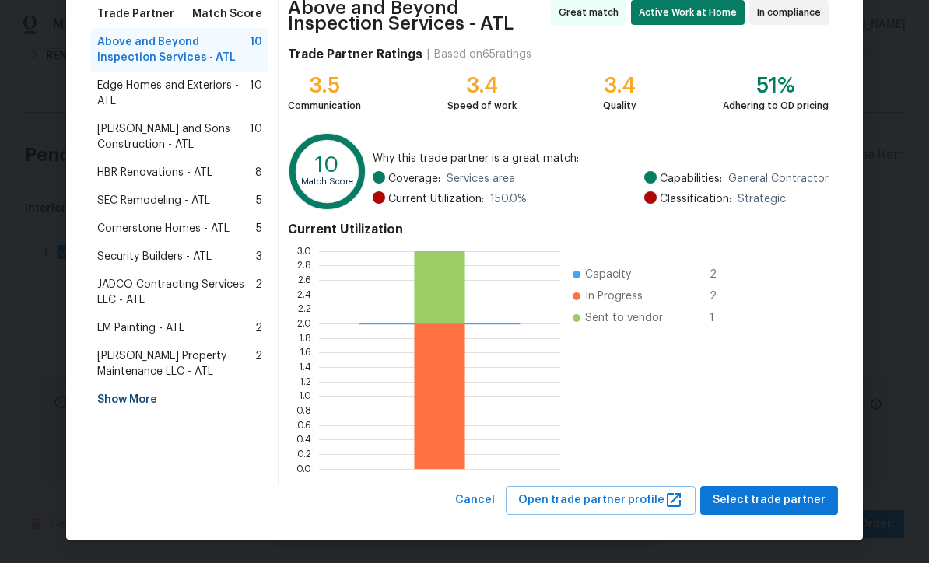
scroll to position [129, 0]
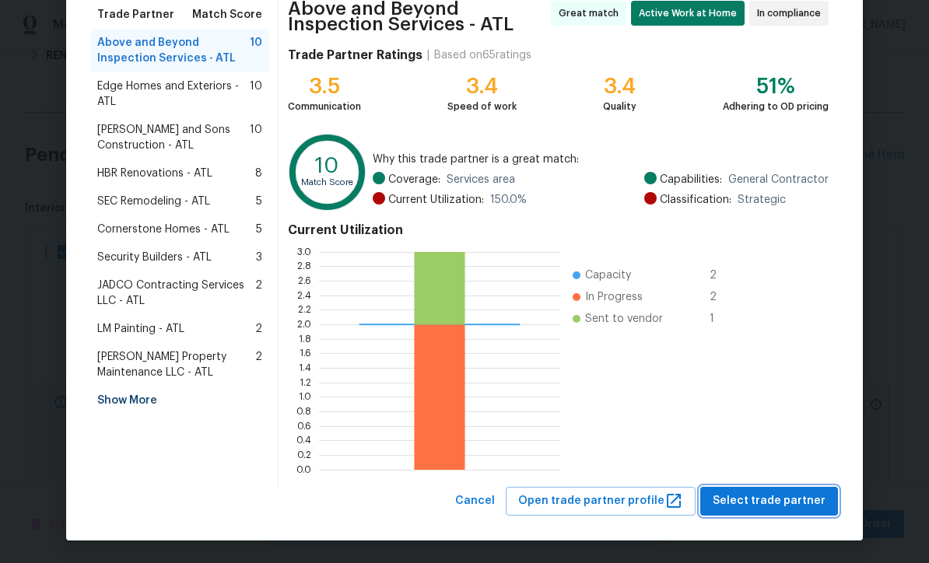
click at [771, 502] on span "Select trade partner" at bounding box center [768, 500] width 113 height 19
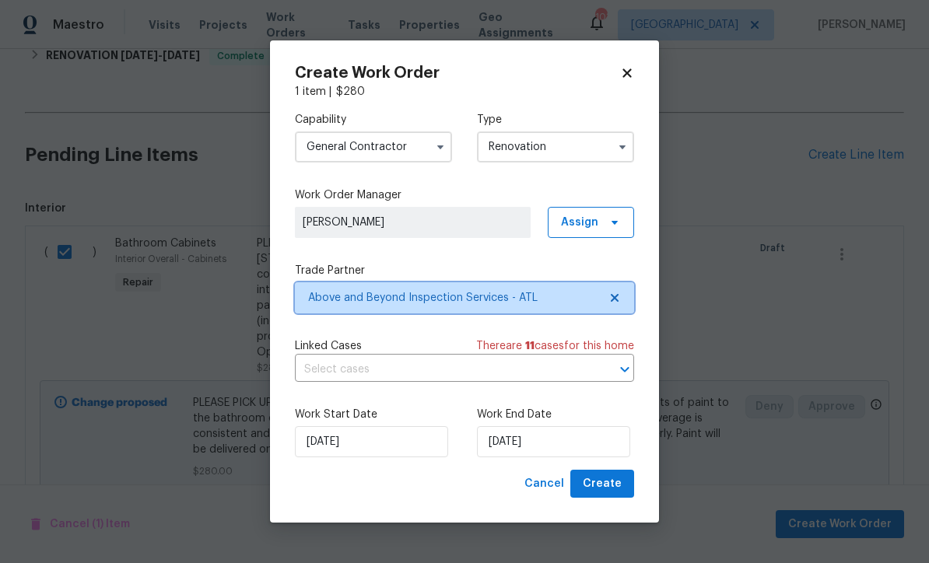
scroll to position [0, 0]
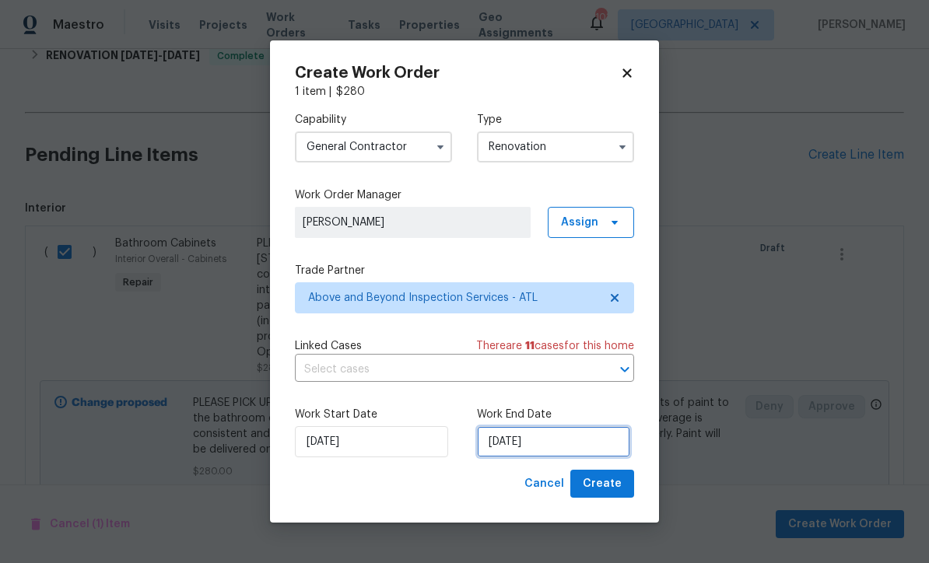
click at [508, 451] on input "9/24/2025" at bounding box center [553, 441] width 153 height 31
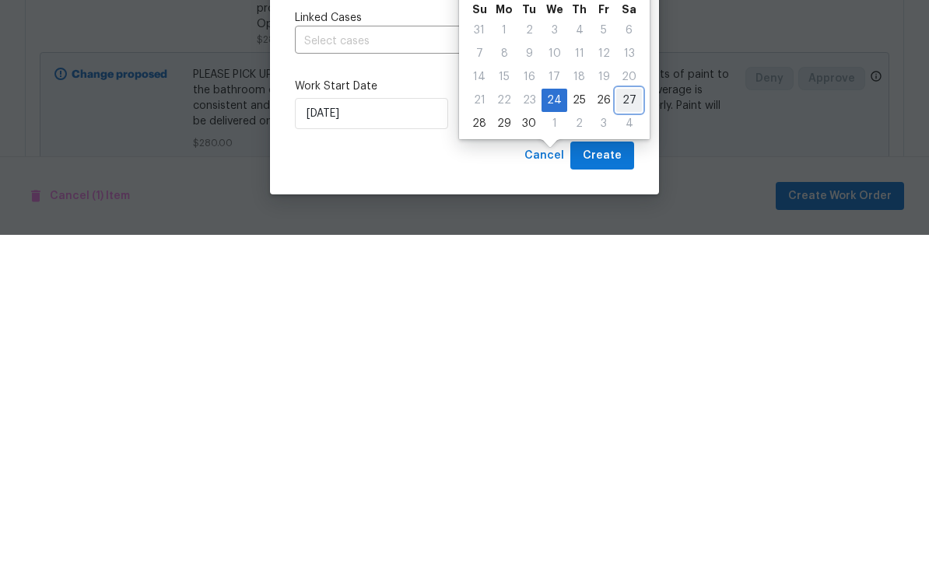
click at [625, 418] on div "27" at bounding box center [629, 429] width 26 height 22
type input "9/27/2025"
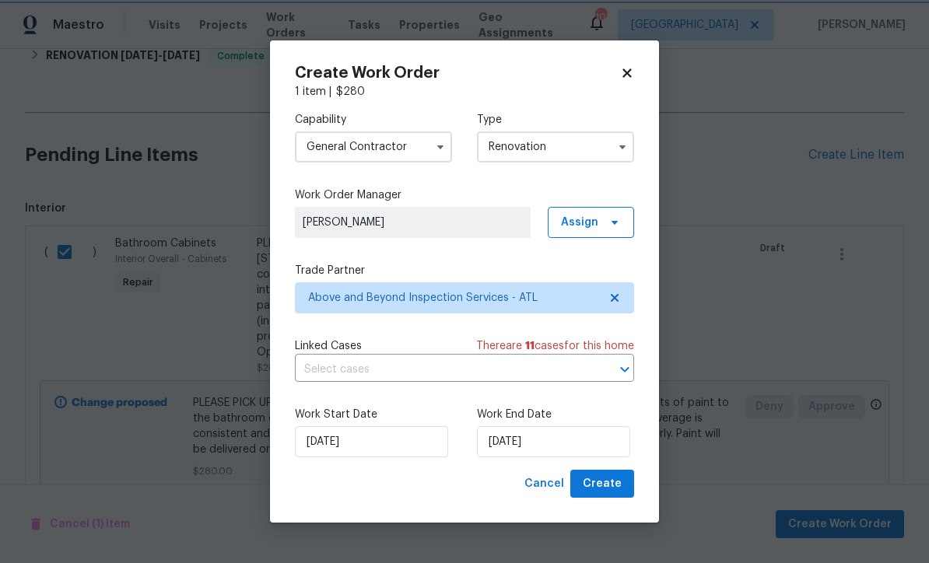
scroll to position [421, 0]
click at [596, 482] on span "Create" at bounding box center [601, 483] width 39 height 19
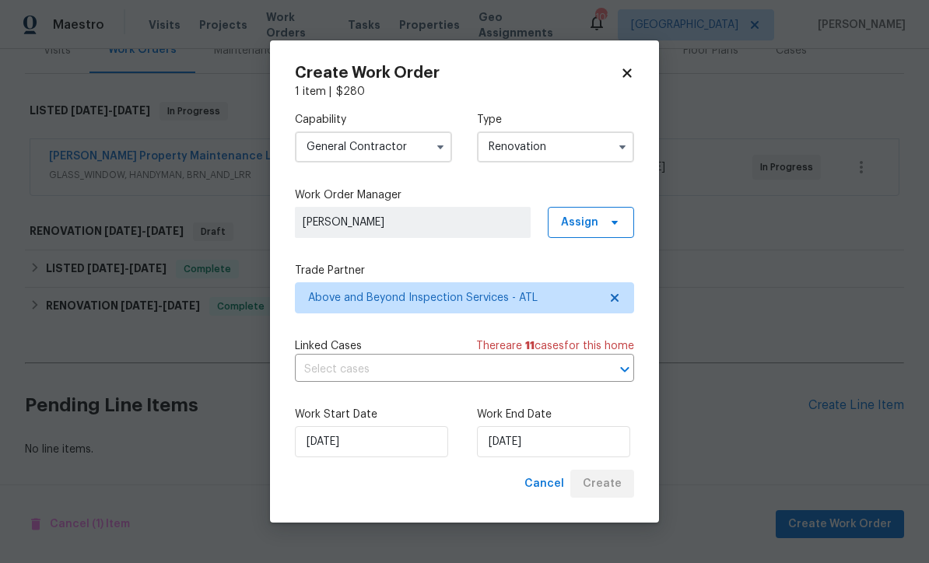
scroll to position [156, 0]
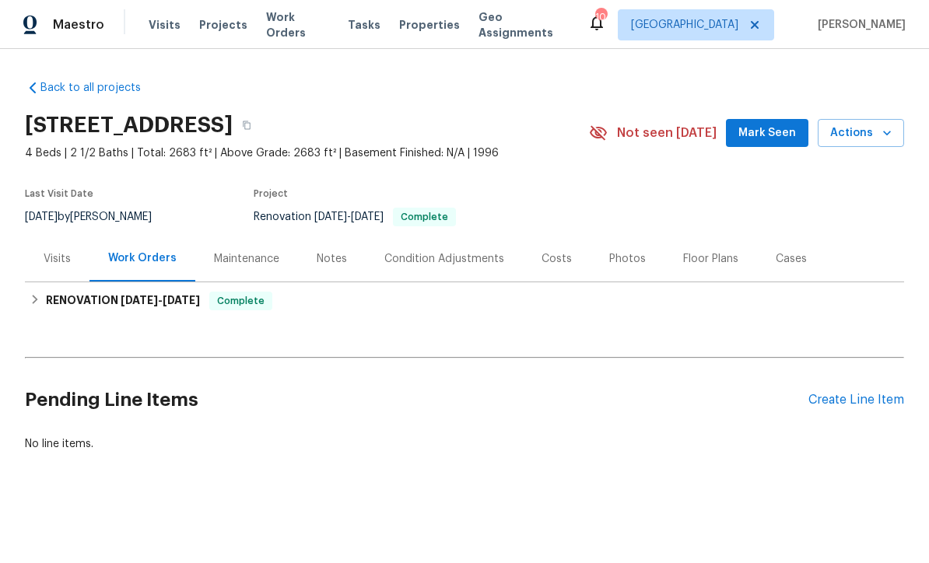
click at [615, 259] on div "Photos" at bounding box center [627, 259] width 37 height 16
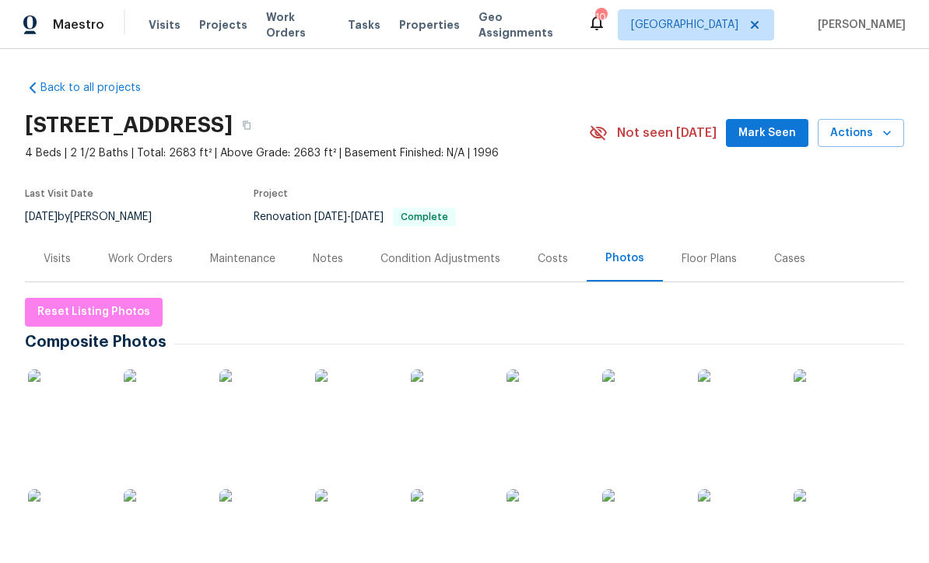
copy h2 "[STREET_ADDRESS]"
click at [545, 179] on section "[STREET_ADDRESS] 4 Beds | 2 1/2 Baths | Total: 2683 ft² | Above Grade: 2683 ft²…" at bounding box center [464, 170] width 879 height 131
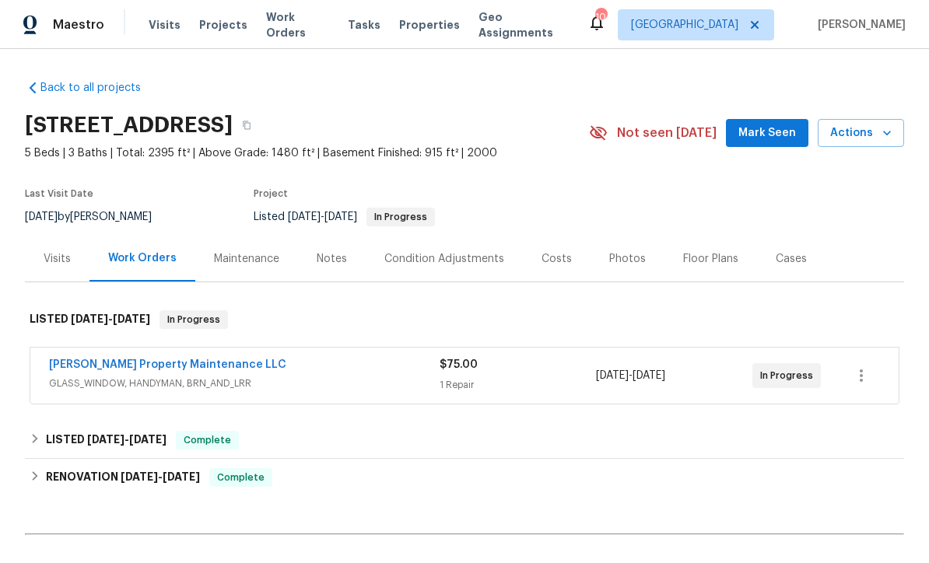
click at [609, 255] on div "Photos" at bounding box center [627, 259] width 37 height 16
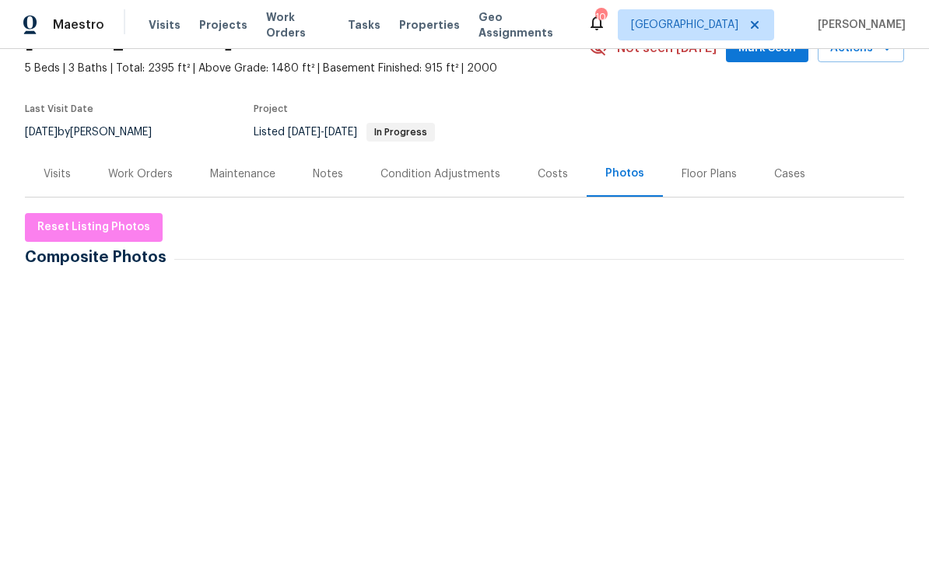
scroll to position [87, 0]
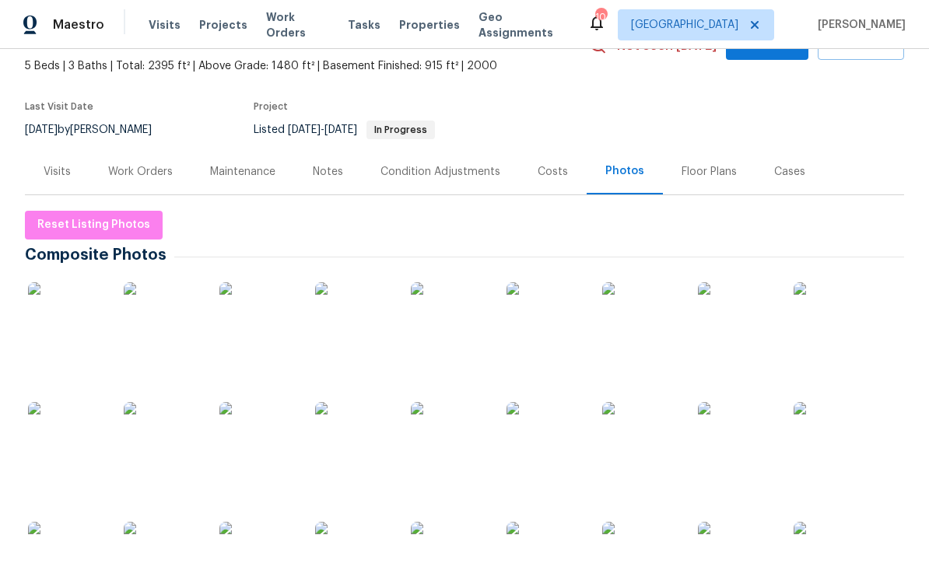
click at [72, 329] on img at bounding box center [67, 321] width 78 height 78
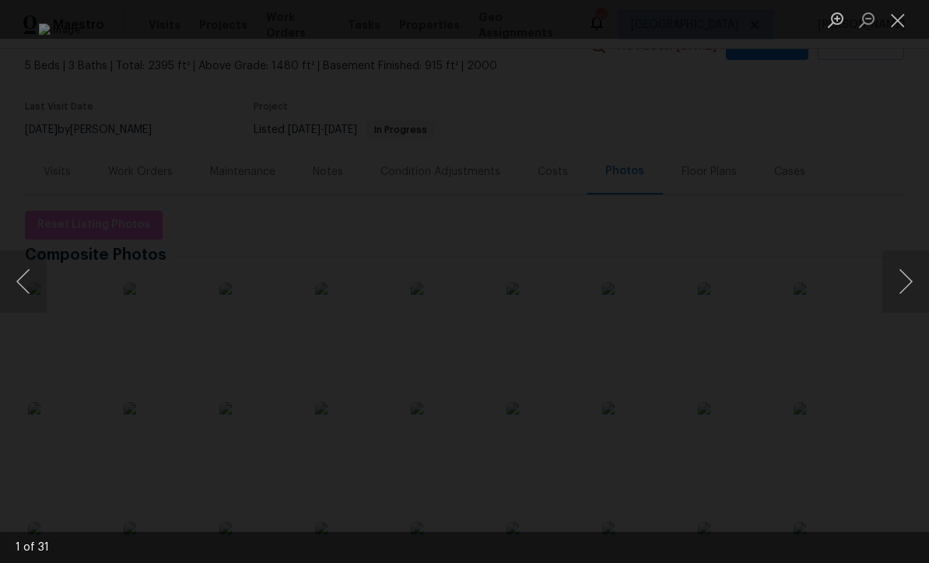
click at [911, 283] on button "Next image" at bounding box center [905, 281] width 47 height 62
click at [908, 275] on button "Next image" at bounding box center [905, 281] width 47 height 62
click at [910, 271] on button "Next image" at bounding box center [905, 281] width 47 height 62
click at [908, 269] on button "Next image" at bounding box center [905, 281] width 47 height 62
click at [907, 278] on button "Next image" at bounding box center [905, 281] width 47 height 62
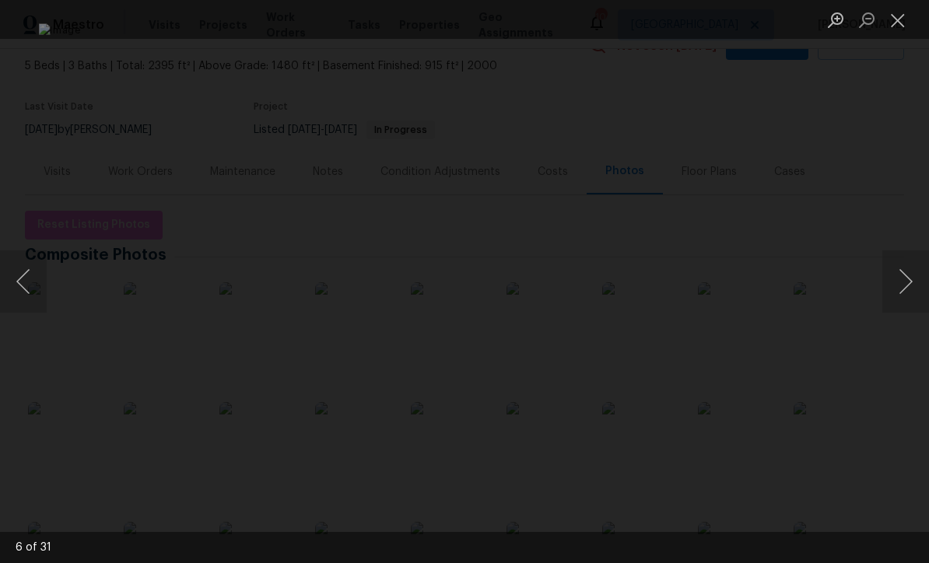
click at [904, 275] on button "Next image" at bounding box center [905, 281] width 47 height 62
click at [901, 273] on button "Next image" at bounding box center [905, 281] width 47 height 62
click at [907, 284] on button "Next image" at bounding box center [905, 281] width 47 height 62
click at [20, 285] on button "Previous image" at bounding box center [23, 281] width 47 height 62
click at [907, 278] on button "Next image" at bounding box center [905, 281] width 47 height 62
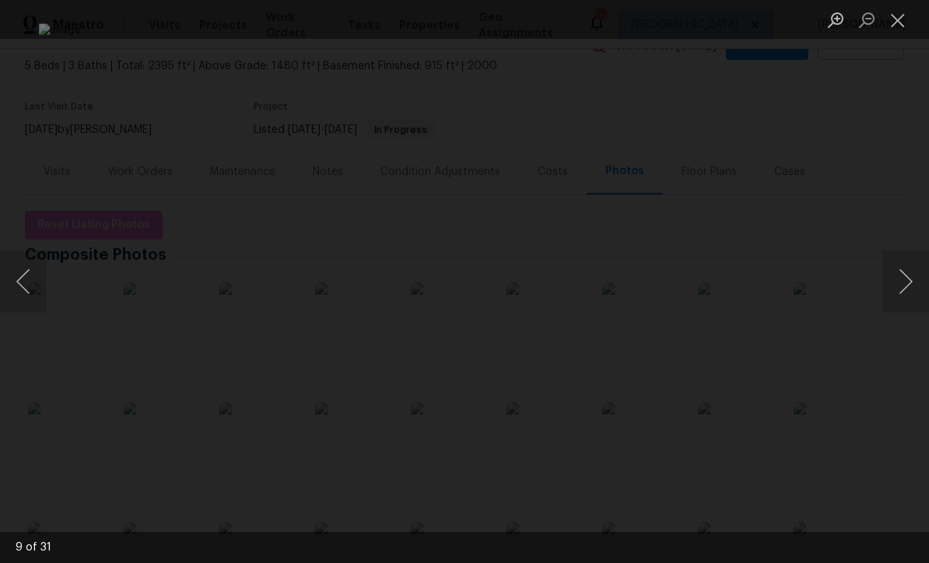
click at [905, 278] on button "Next image" at bounding box center [905, 281] width 47 height 62
click at [902, 283] on button "Next image" at bounding box center [905, 281] width 47 height 62
click at [904, 281] on button "Next image" at bounding box center [905, 281] width 47 height 62
click at [908, 279] on button "Next image" at bounding box center [905, 281] width 47 height 62
click at [908, 284] on button "Next image" at bounding box center [905, 281] width 47 height 62
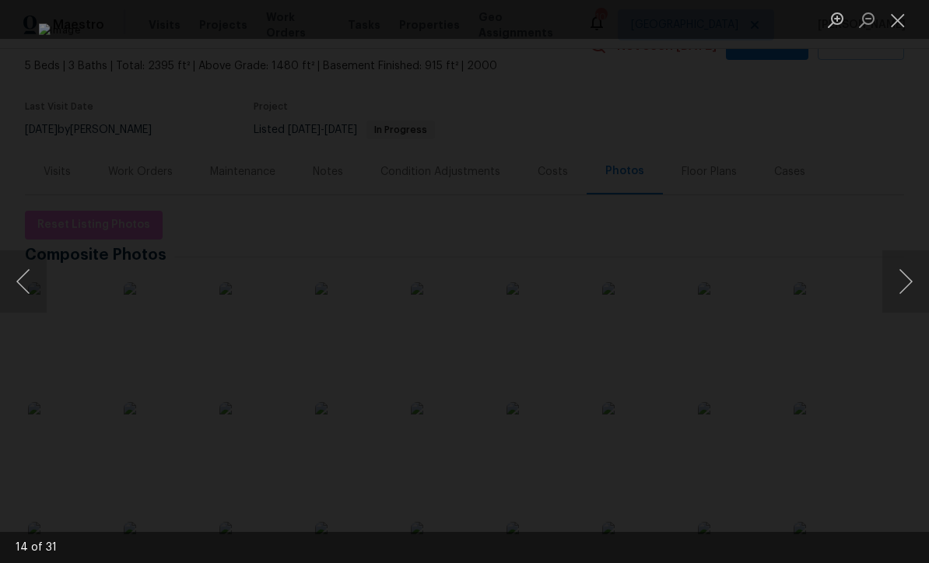
click at [908, 275] on button "Next image" at bounding box center [905, 281] width 47 height 62
click at [911, 279] on button "Next image" at bounding box center [905, 281] width 47 height 62
click at [911, 278] on button "Next image" at bounding box center [905, 281] width 47 height 62
click at [911, 280] on button "Next image" at bounding box center [905, 281] width 47 height 62
click at [911, 274] on button "Next image" at bounding box center [905, 281] width 47 height 62
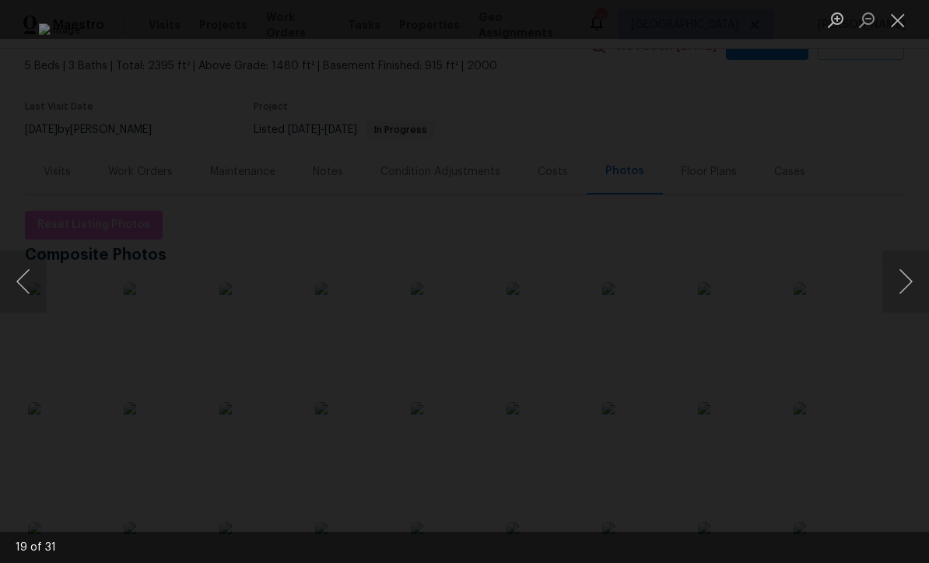
click at [908, 277] on button "Next image" at bounding box center [905, 281] width 47 height 62
click at [911, 275] on button "Next image" at bounding box center [905, 281] width 47 height 62
click at [911, 264] on button "Next image" at bounding box center [905, 281] width 47 height 62
click at [899, 19] on button "Close lightbox" at bounding box center [897, 19] width 31 height 27
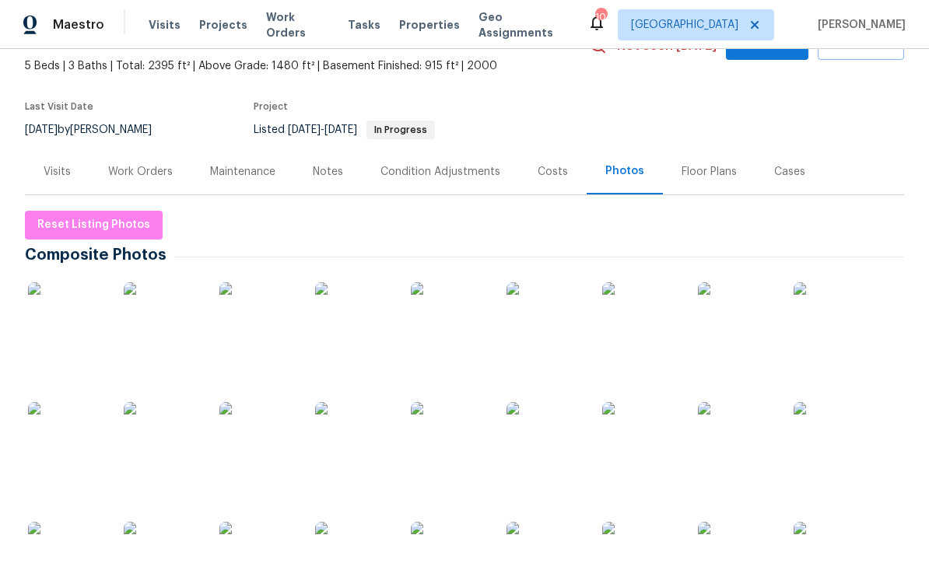
click at [135, 166] on div "Work Orders" at bounding box center [140, 172] width 65 height 16
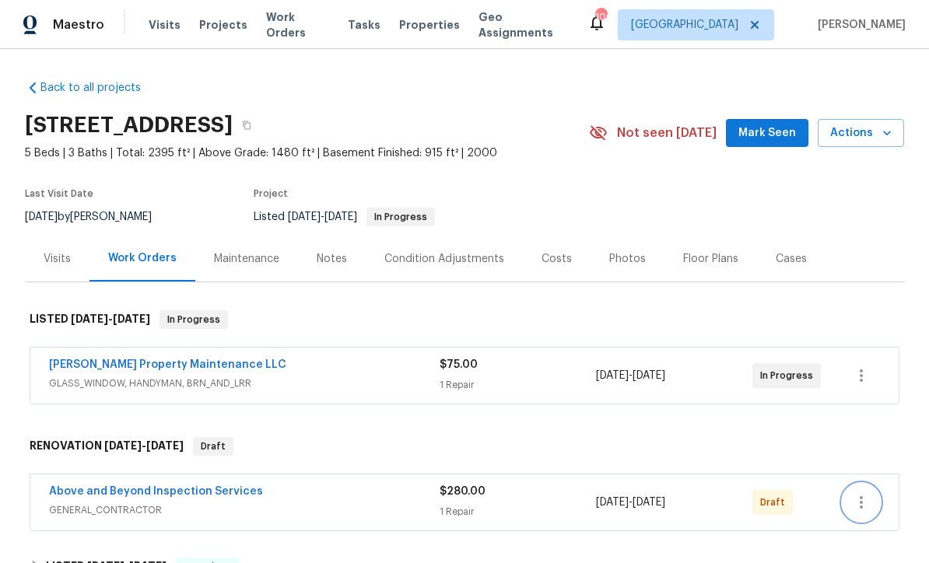
click at [860, 499] on icon "button" at bounding box center [861, 502] width 19 height 19
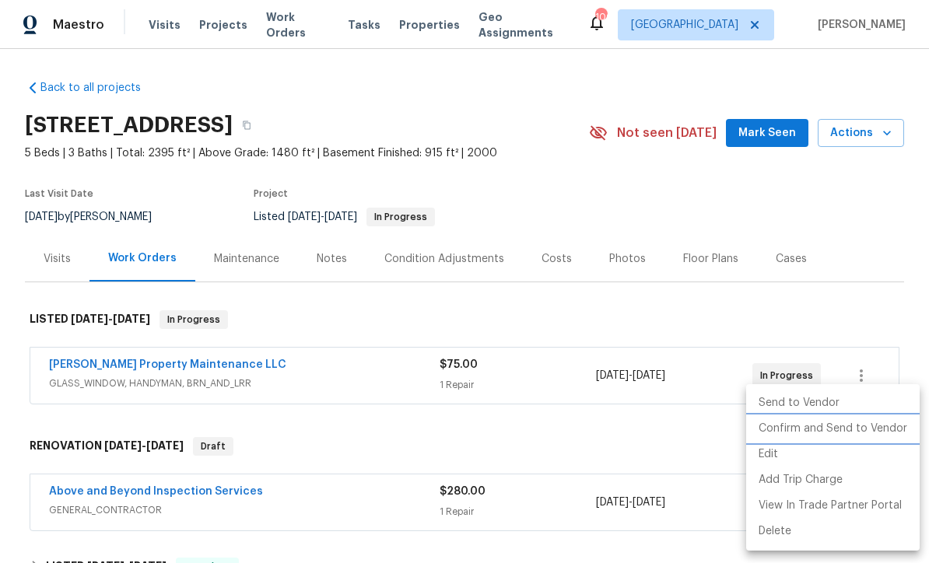
click at [811, 434] on li "Confirm and Send to Vendor" at bounding box center [832, 429] width 173 height 26
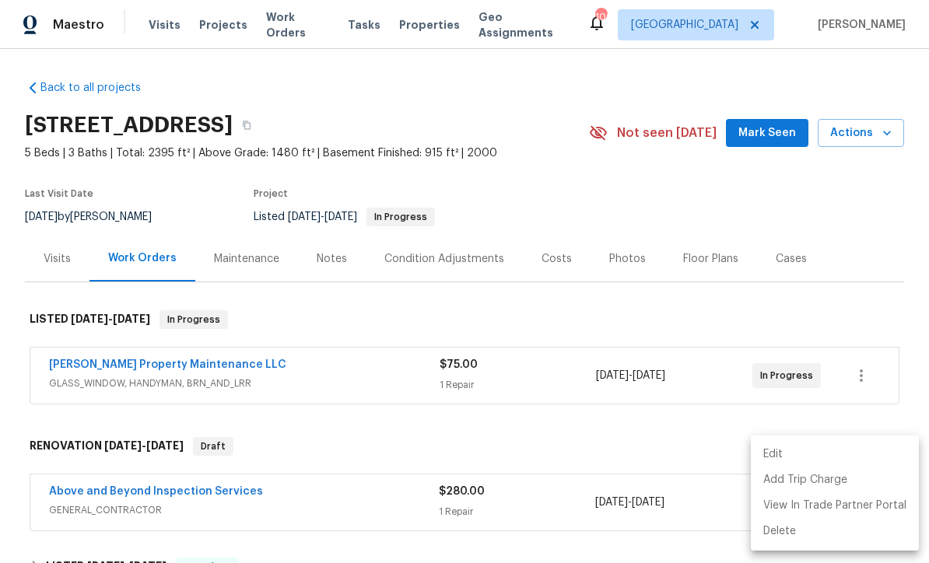
click at [862, 208] on div at bounding box center [464, 281] width 929 height 563
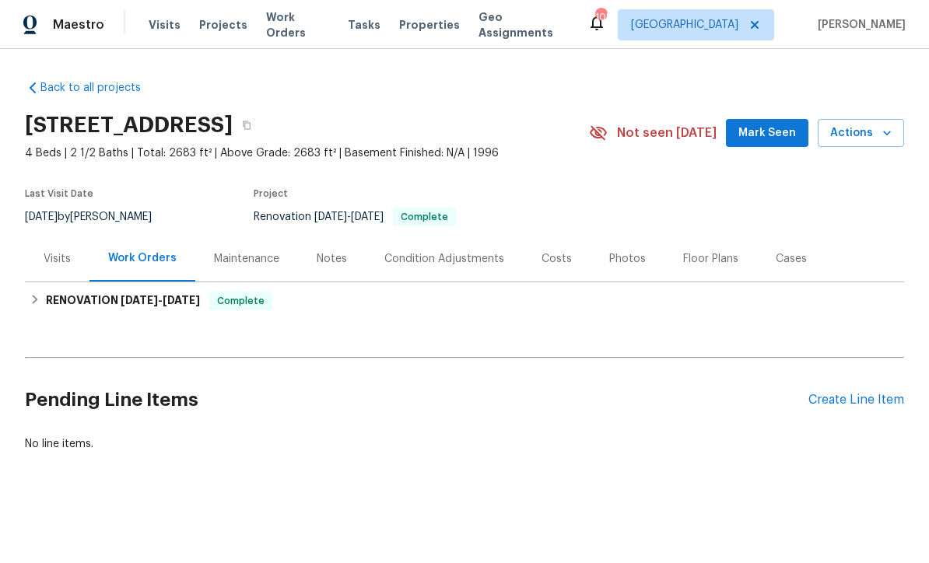
click at [857, 399] on div "Create Line Item" at bounding box center [856, 400] width 96 height 15
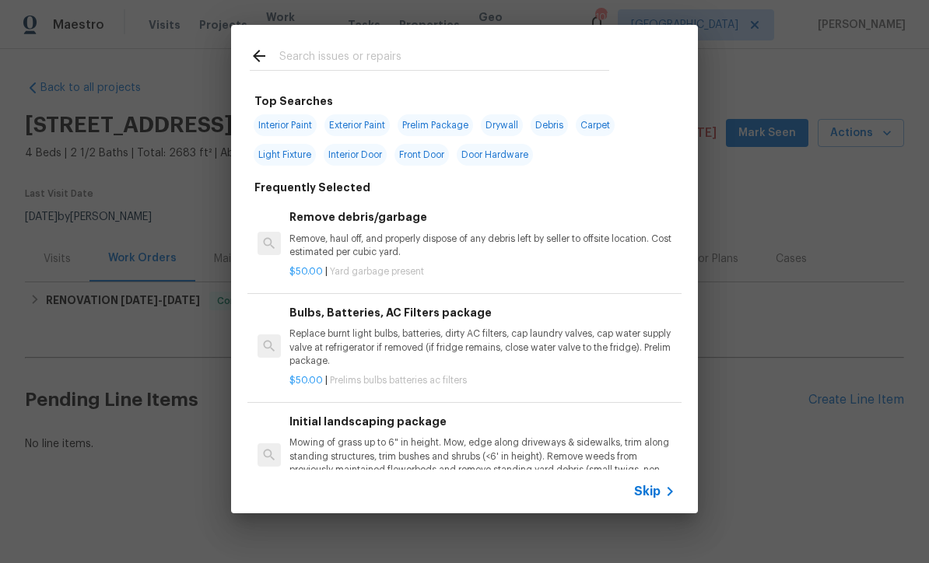
click at [656, 500] on div "Skip" at bounding box center [656, 491] width 45 height 19
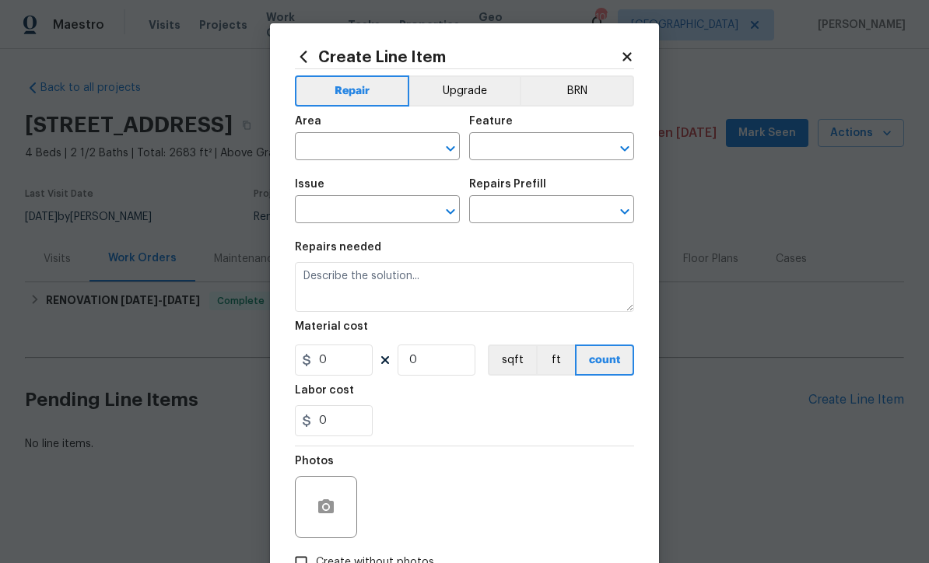
click at [313, 142] on input "text" at bounding box center [355, 148] width 121 height 24
click at [349, 213] on li "Unfinished basement" at bounding box center [377, 210] width 165 height 26
type input "Unfinished basement"
click at [492, 149] on input "text" at bounding box center [529, 148] width 121 height 24
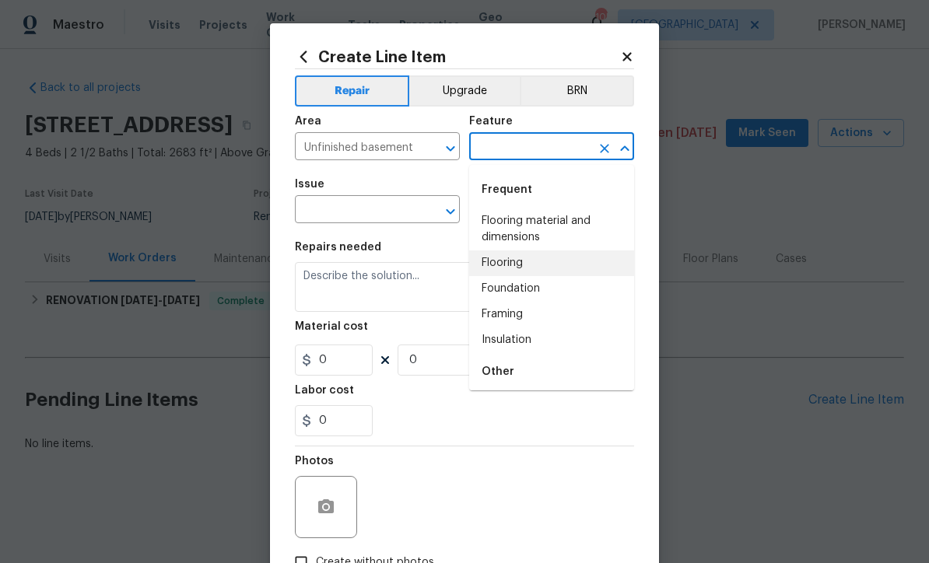
click at [501, 267] on li "Flooring" at bounding box center [551, 263] width 165 height 26
type input "Flooring"
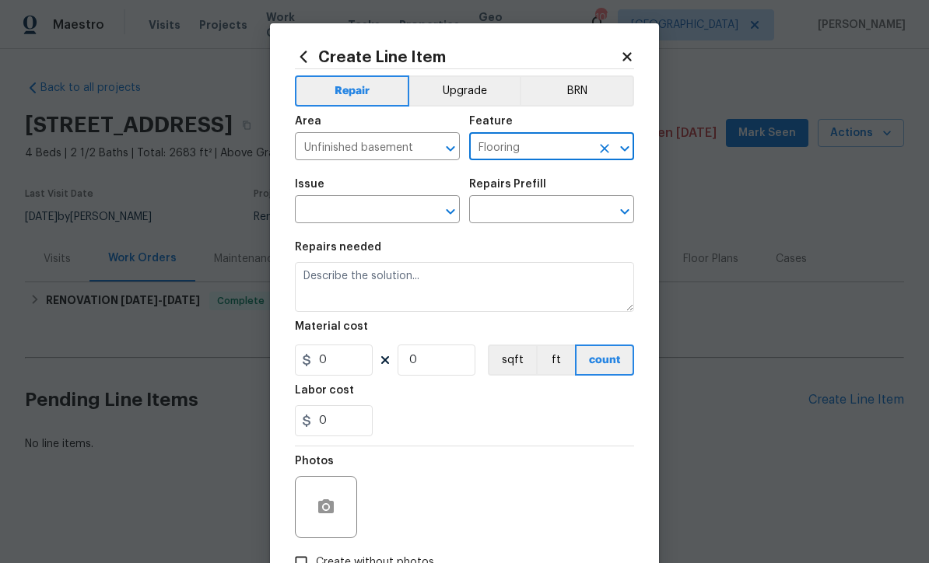
click at [333, 208] on input "text" at bounding box center [355, 211] width 121 height 24
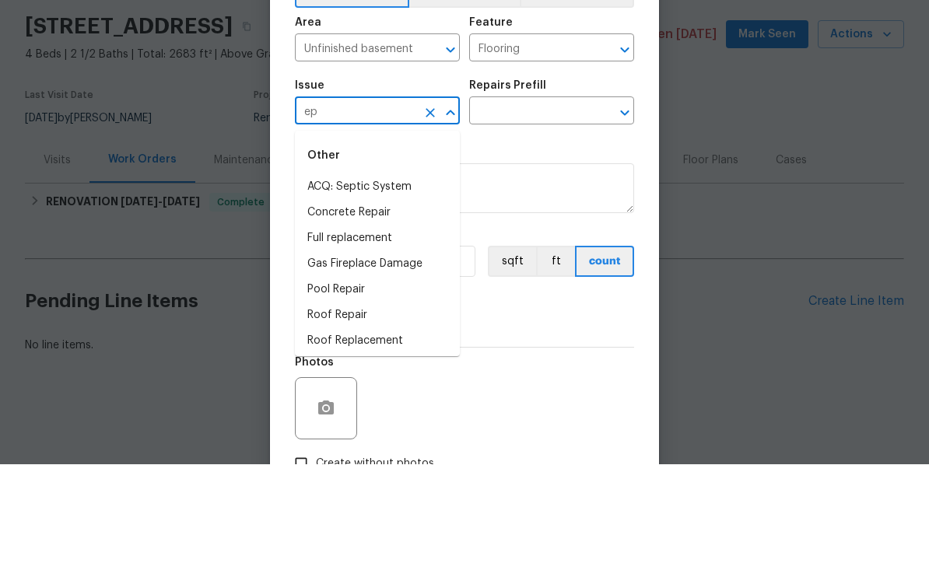
type input "e"
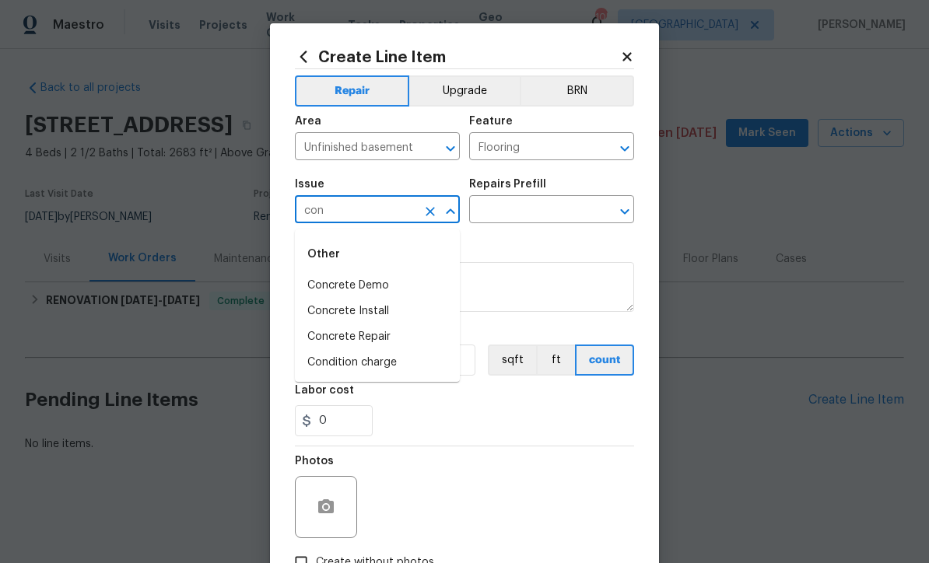
click at [337, 366] on li "Condition charge" at bounding box center [377, 363] width 165 height 26
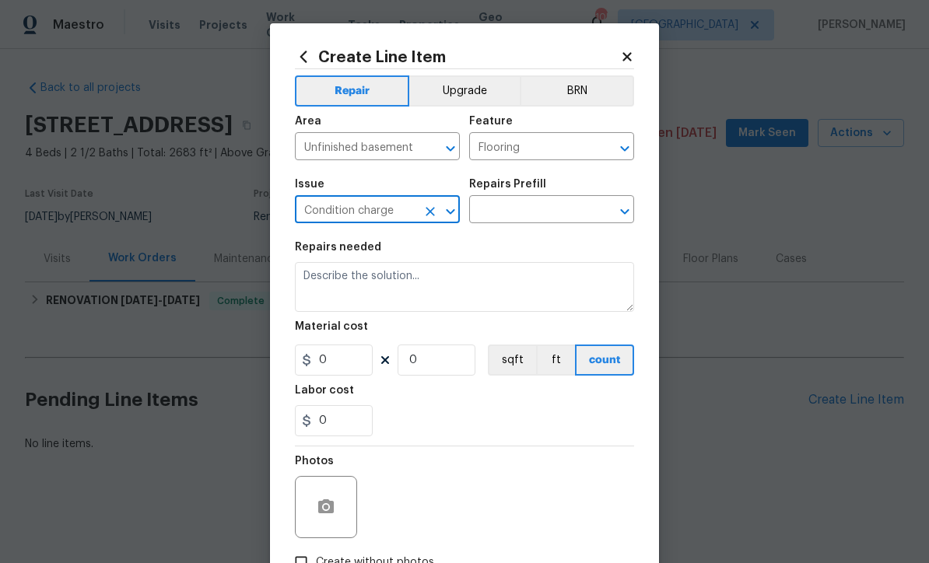
click at [504, 215] on input "text" at bounding box center [529, 211] width 121 height 24
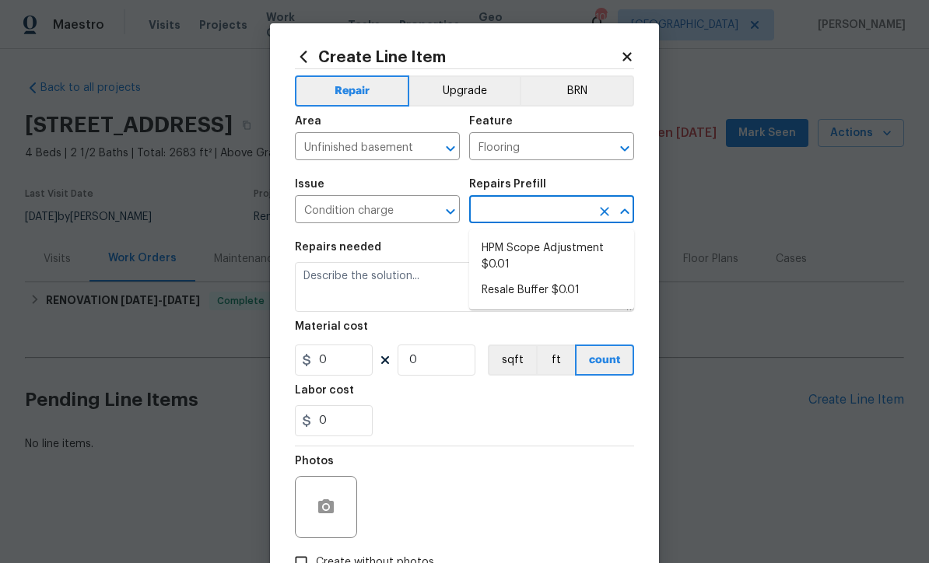
click at [415, 215] on input "Condition charge" at bounding box center [355, 211] width 121 height 24
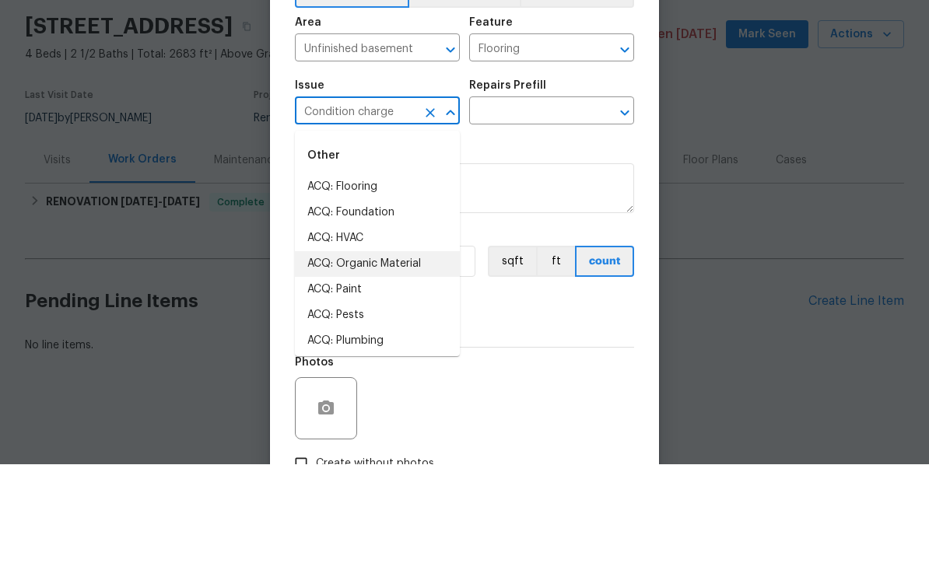
click at [357, 273] on li "ACQ: Flooring" at bounding box center [377, 286] width 165 height 26
type input "ACQ: Flooring"
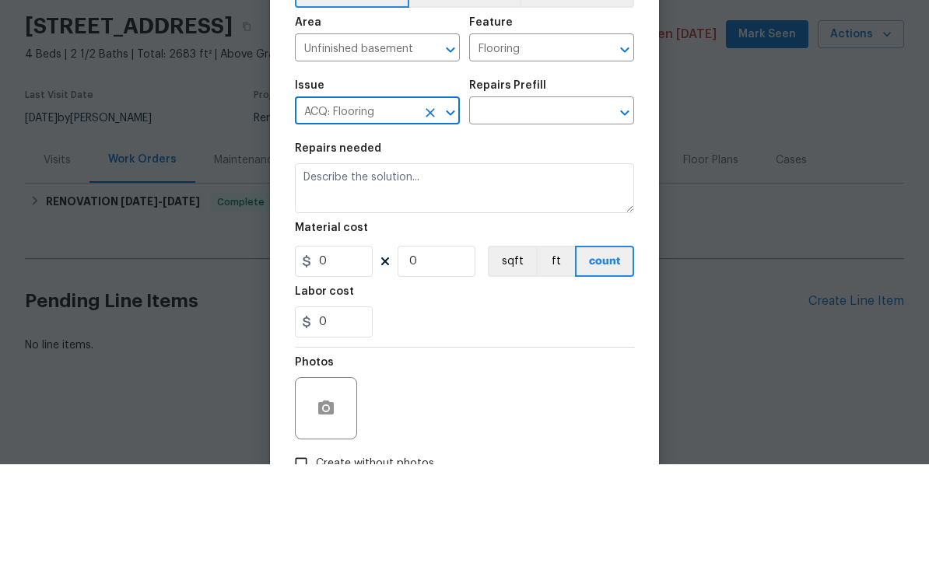
click at [431, 207] on icon "Clear" at bounding box center [429, 211] width 9 height 9
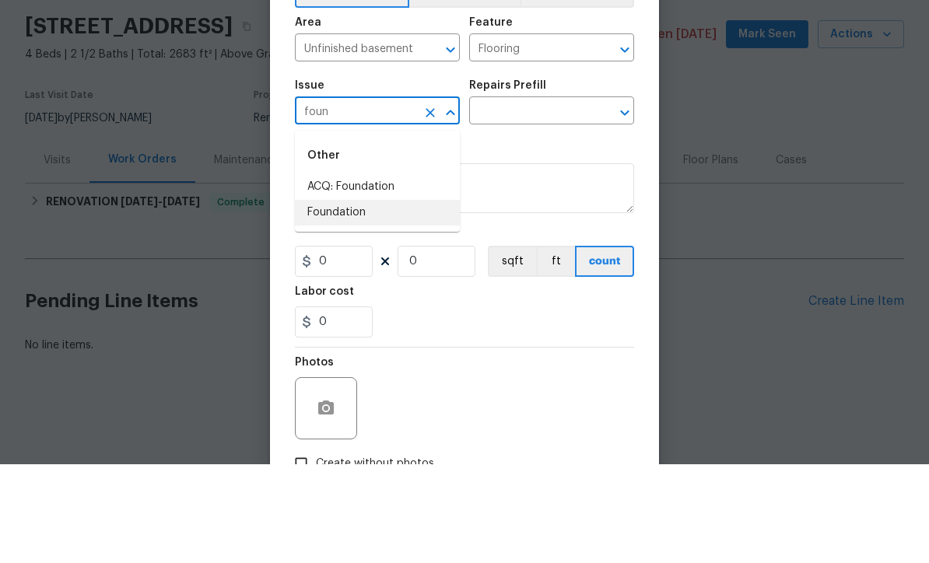
click at [325, 299] on li "Foundation" at bounding box center [377, 312] width 165 height 26
type input "Foundation"
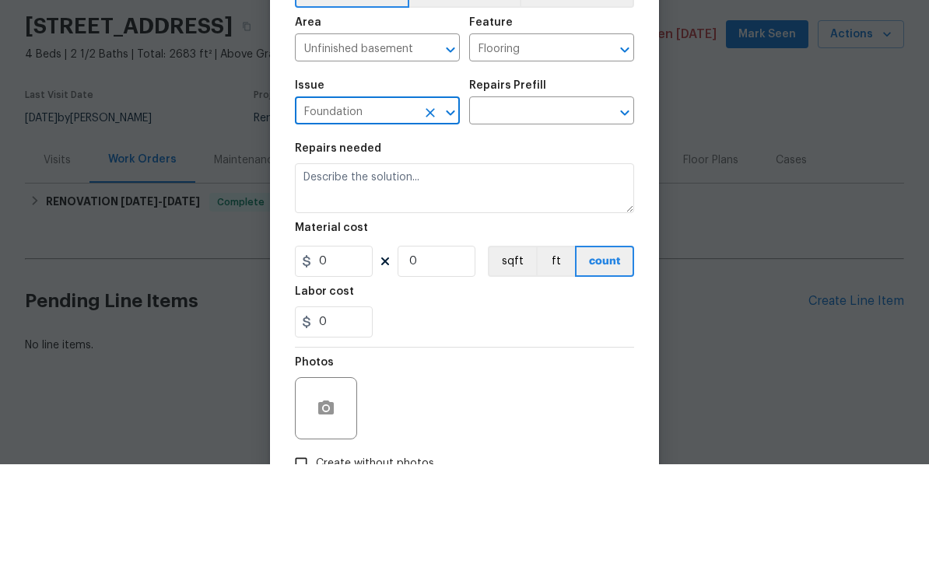
click at [513, 199] on input "text" at bounding box center [529, 211] width 121 height 24
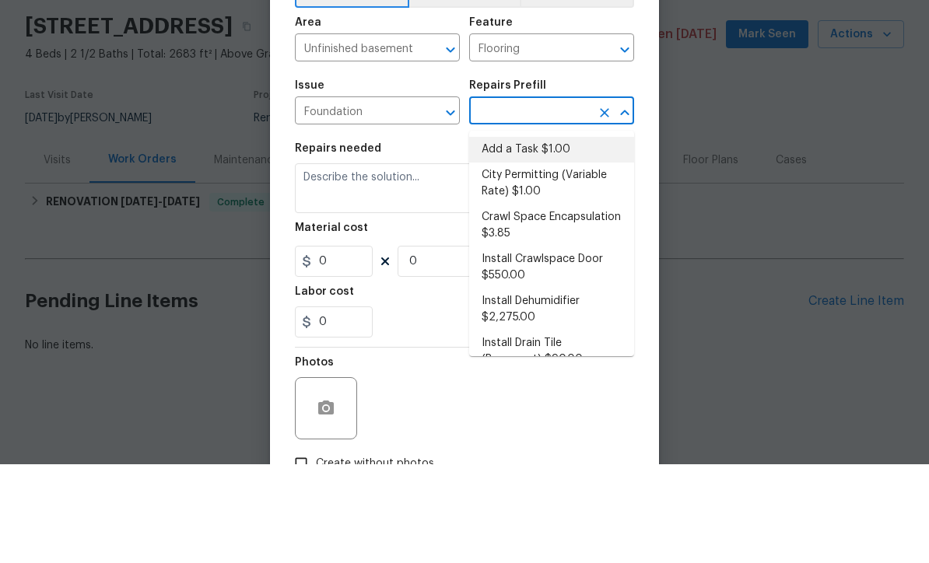
click at [526, 236] on li "Add a Task $1.00" at bounding box center [551, 249] width 165 height 26
type input "Add a Task $1.00"
type input "Foundation"
type textarea "HPM to detail"
type input "1"
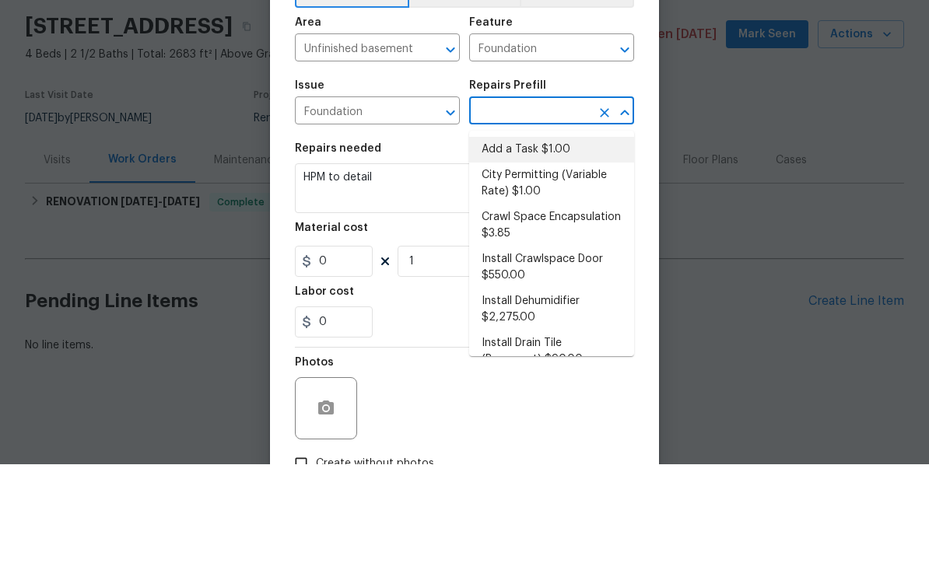
type input "Add a Task $1.00"
type input "1"
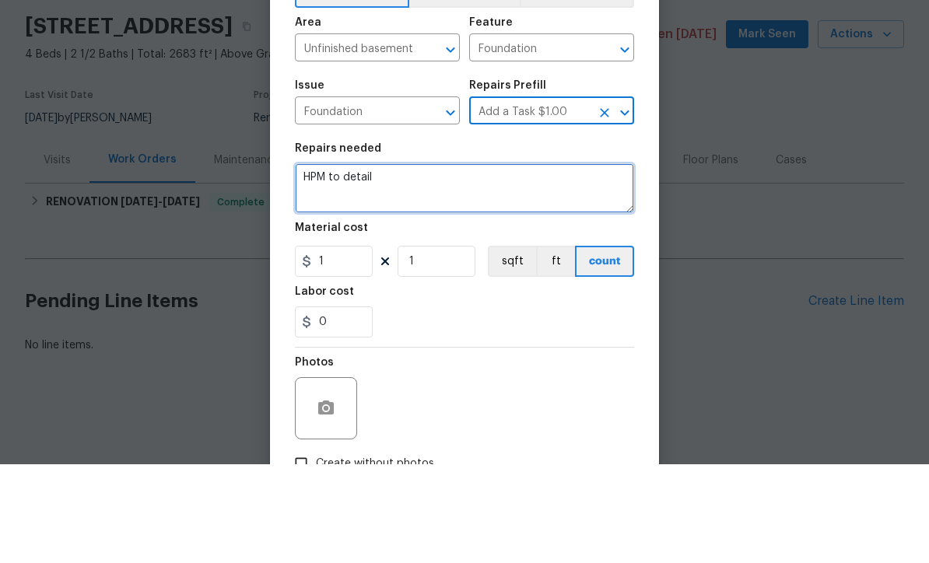
click at [415, 262] on textarea "HPM to detail" at bounding box center [464, 287] width 339 height 50
paste textarea "Clean the concrete and remove efflorescence stains Or apply a two-part epoxy fl…"
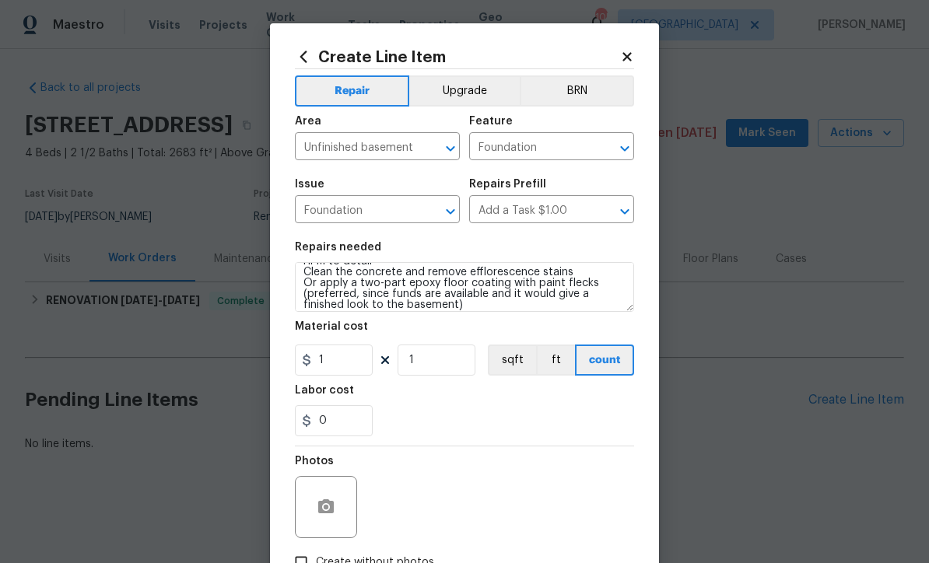
scroll to position [17, 0]
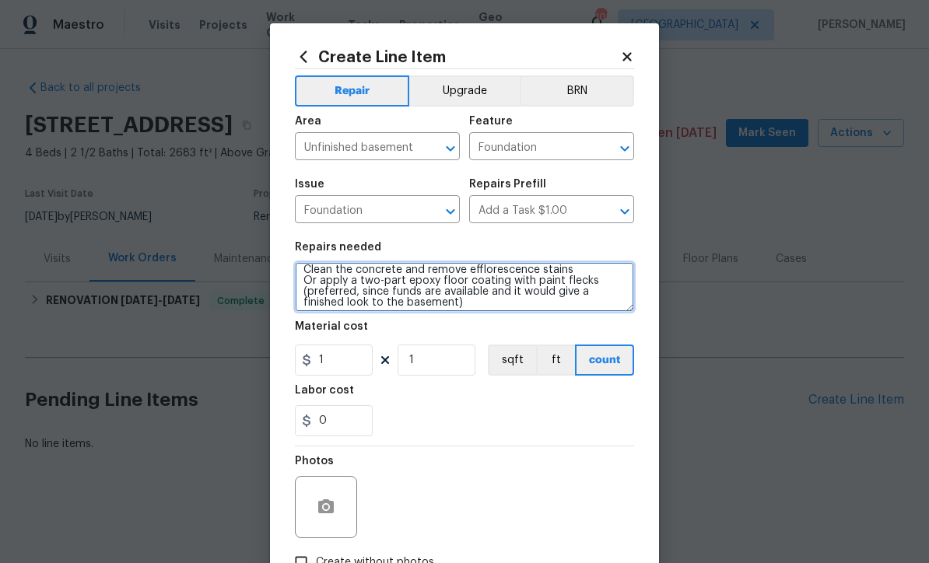
type textarea "HPM to detail Clean the concrete and remove efflorescence stains Or apply a two…"
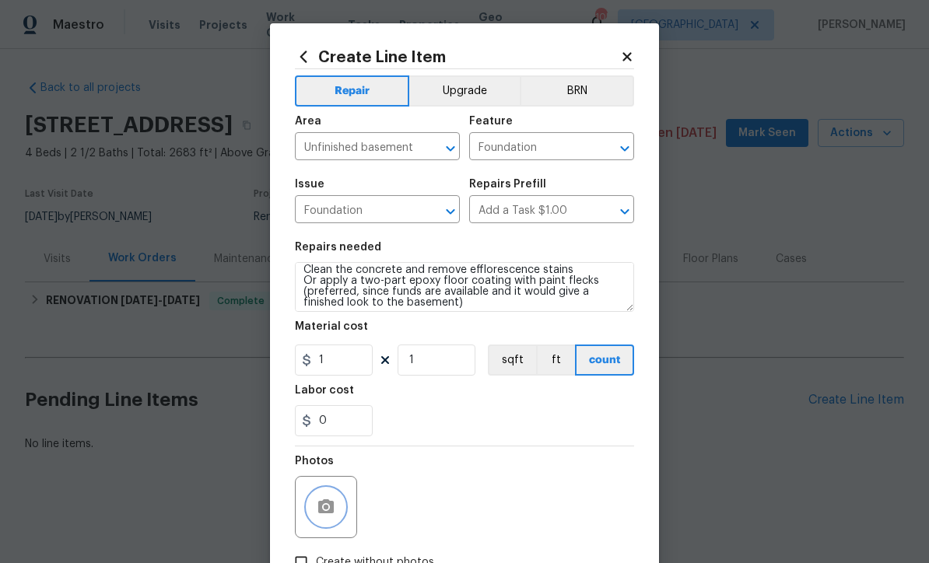
click at [327, 503] on icon "button" at bounding box center [326, 506] width 16 height 14
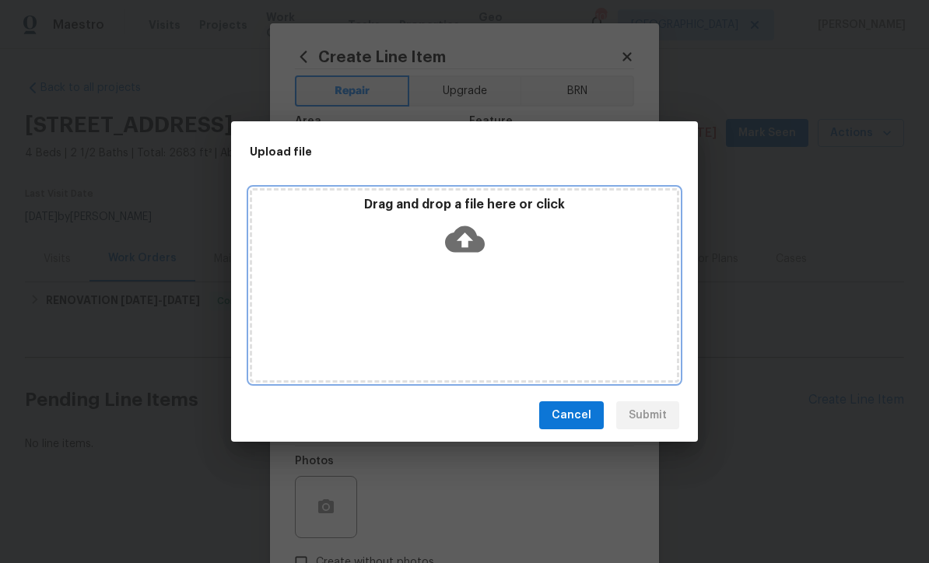
click at [456, 242] on icon at bounding box center [465, 239] width 40 height 26
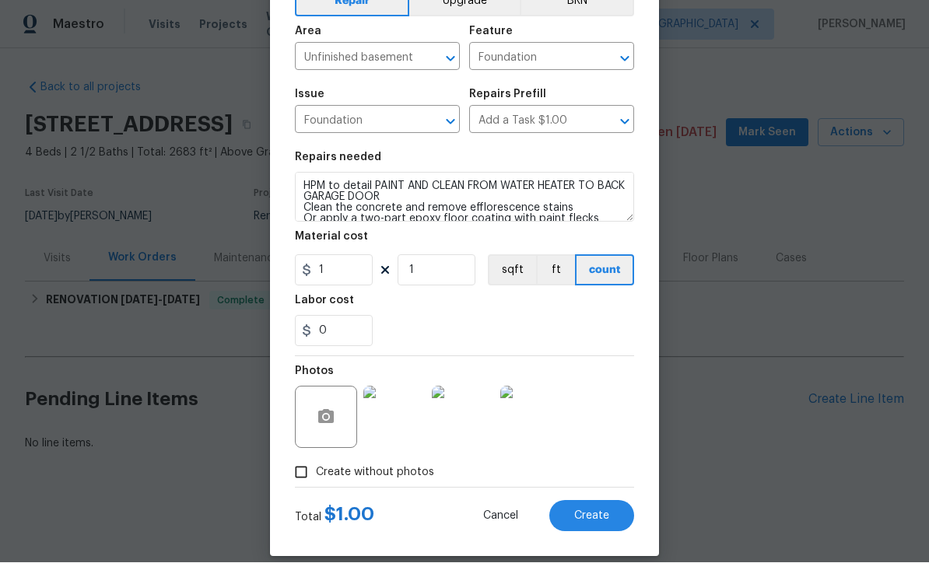
scroll to position [91, 0]
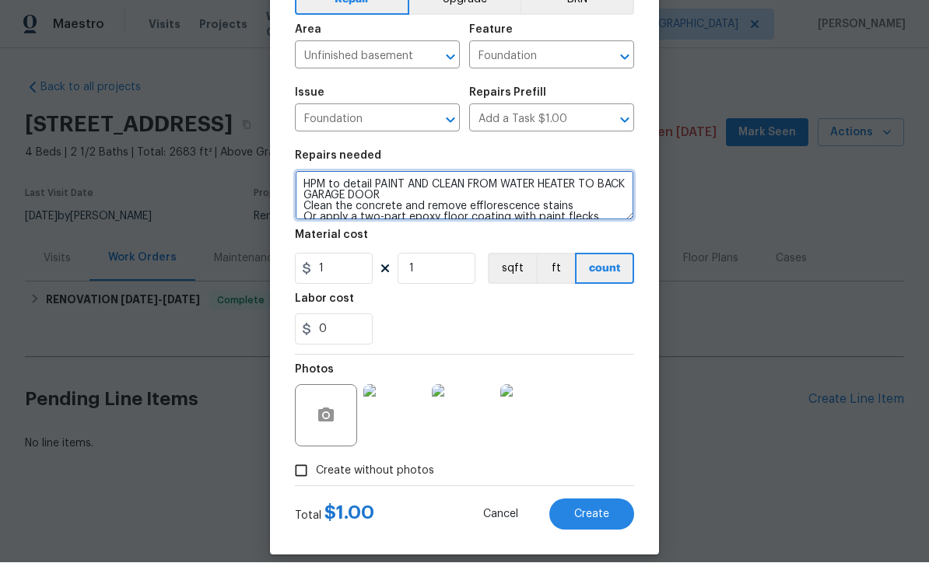
type textarea "HPM to detail PAINT AND CLEAN FROM WATER HEATER TO BACK GARAGE DOOR Clean the c…"
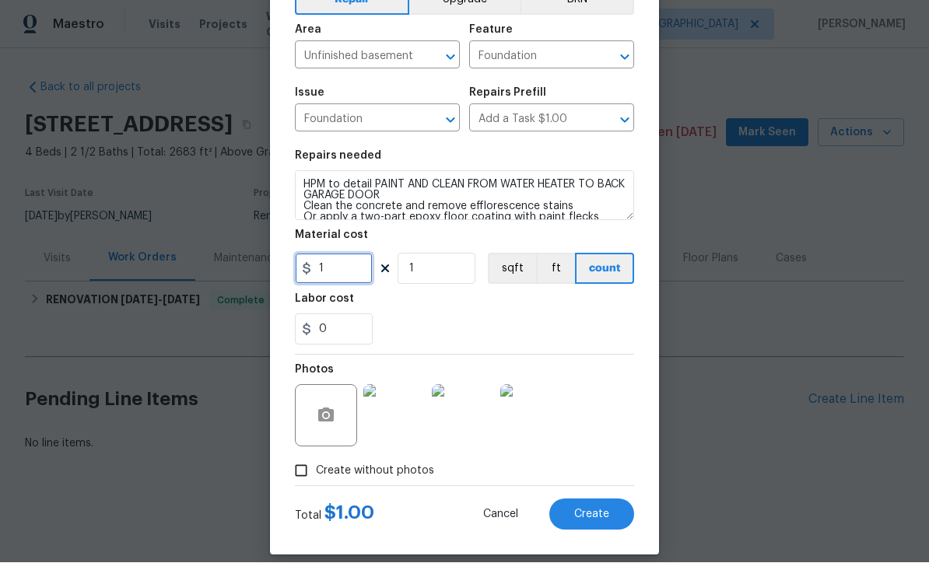
click at [344, 272] on input "1" at bounding box center [334, 269] width 78 height 31
type input "550"
click at [442, 330] on div "0" at bounding box center [464, 329] width 339 height 31
click at [593, 514] on span "Create" at bounding box center [591, 515] width 35 height 12
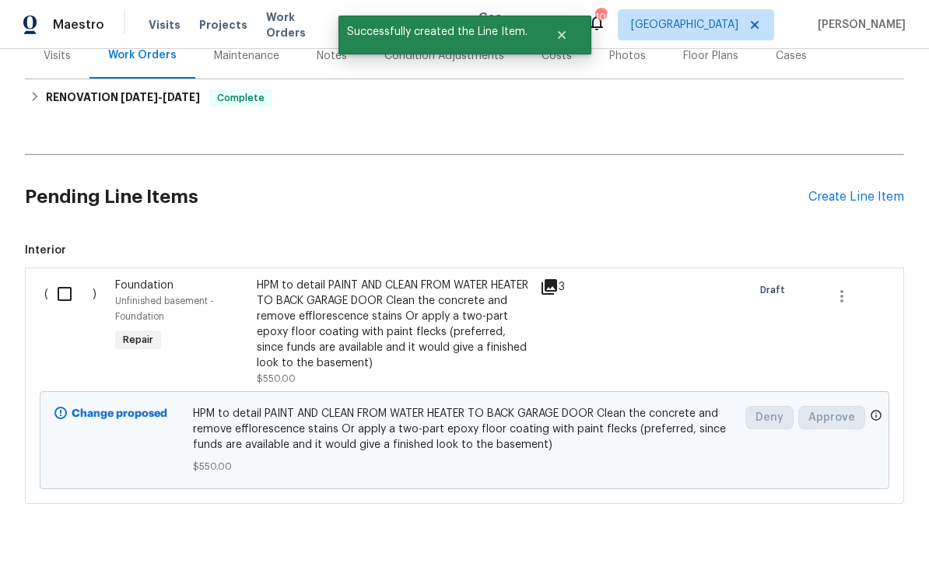
scroll to position [198, 0]
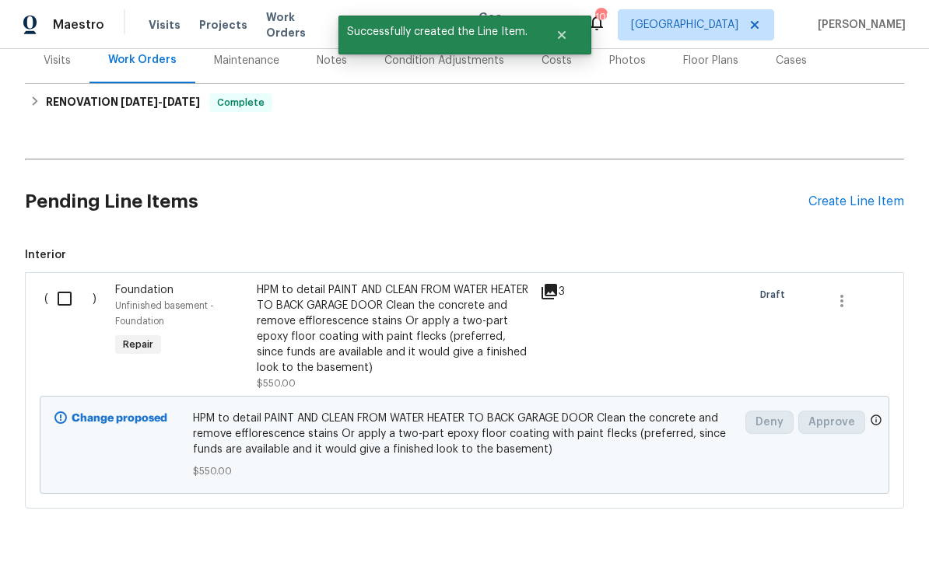
click at [849, 204] on div "Create Line Item" at bounding box center [856, 201] width 96 height 15
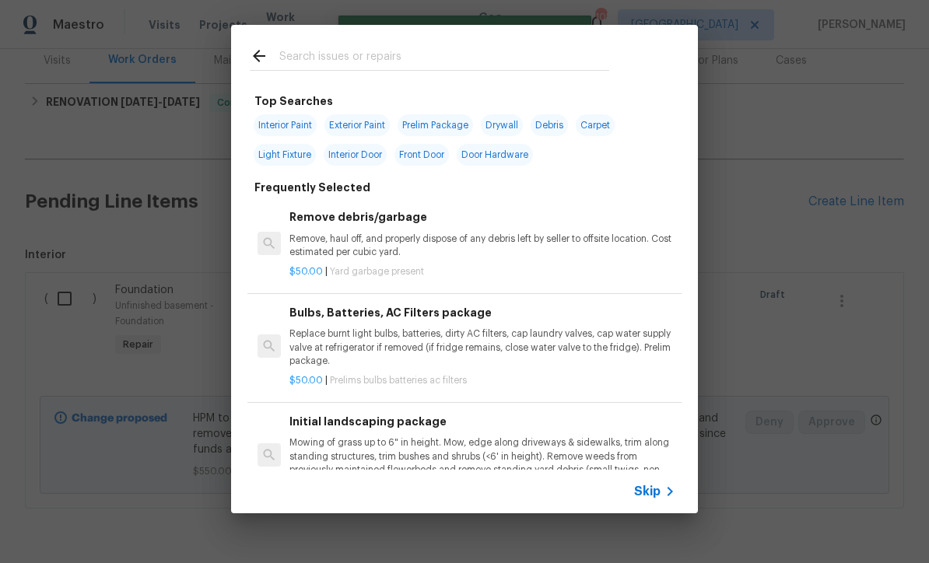
click at [660, 489] on icon at bounding box center [669, 491] width 19 height 19
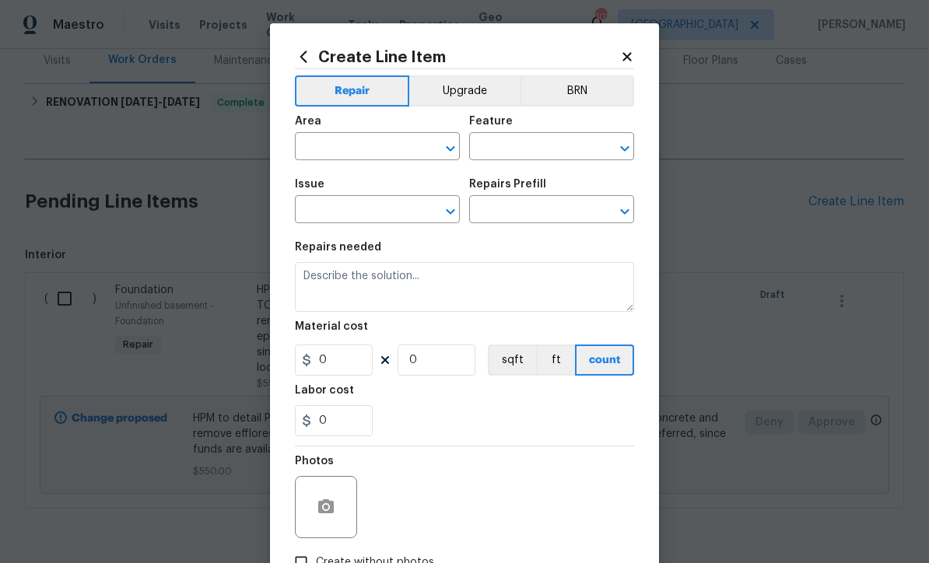
click at [323, 149] on input "text" at bounding box center [355, 148] width 121 height 24
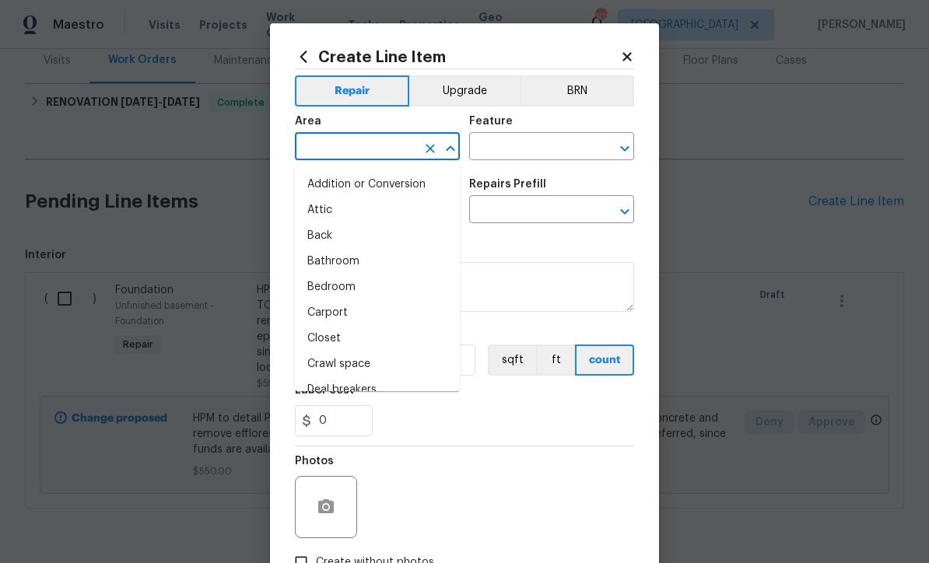
scroll to position [0, 0]
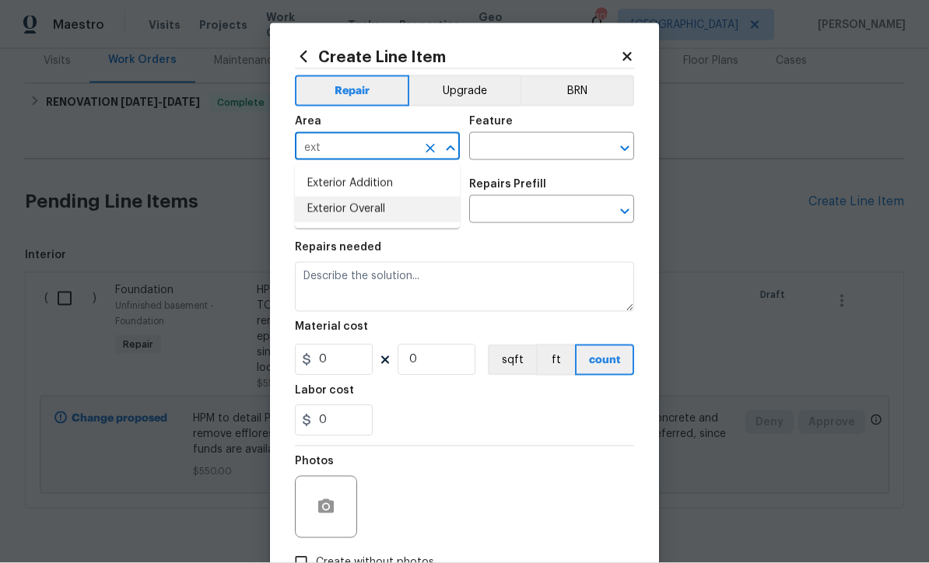
click at [332, 206] on li "Exterior Overall" at bounding box center [377, 210] width 165 height 26
type input "Exterior Overall"
click at [500, 146] on input "text" at bounding box center [529, 148] width 121 height 24
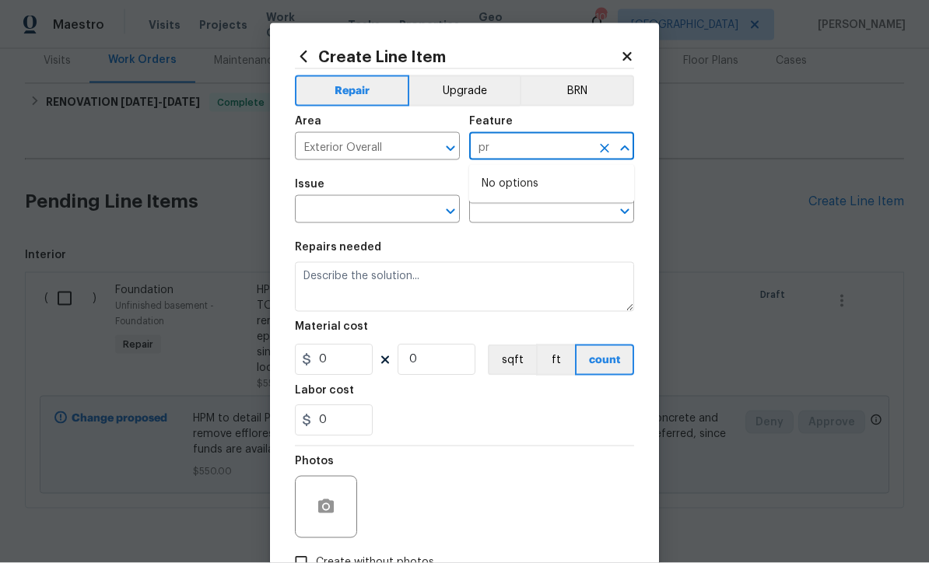
type input "p"
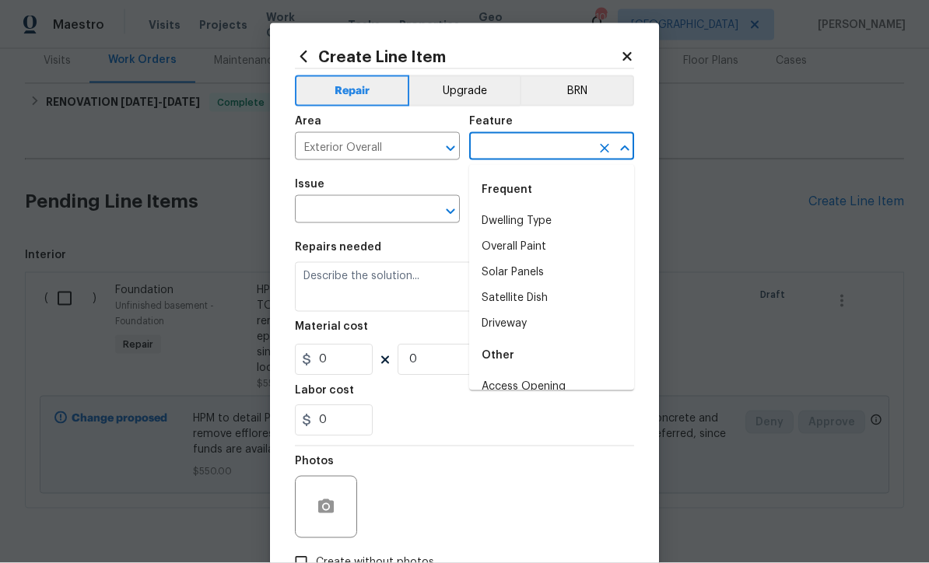
type input "e"
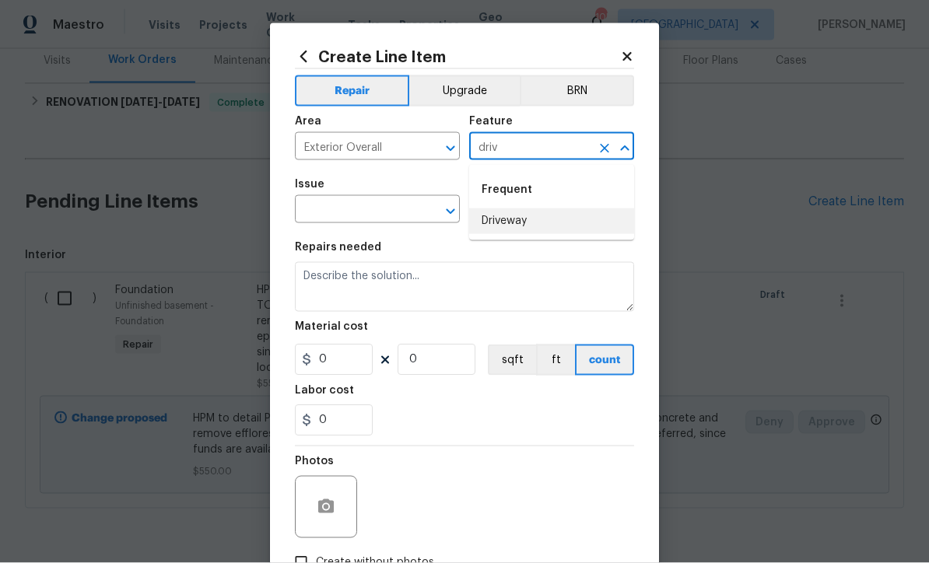
click at [509, 224] on li "Driveway" at bounding box center [551, 221] width 165 height 26
type input "Driveway"
click at [346, 214] on input "text" at bounding box center [355, 211] width 121 height 24
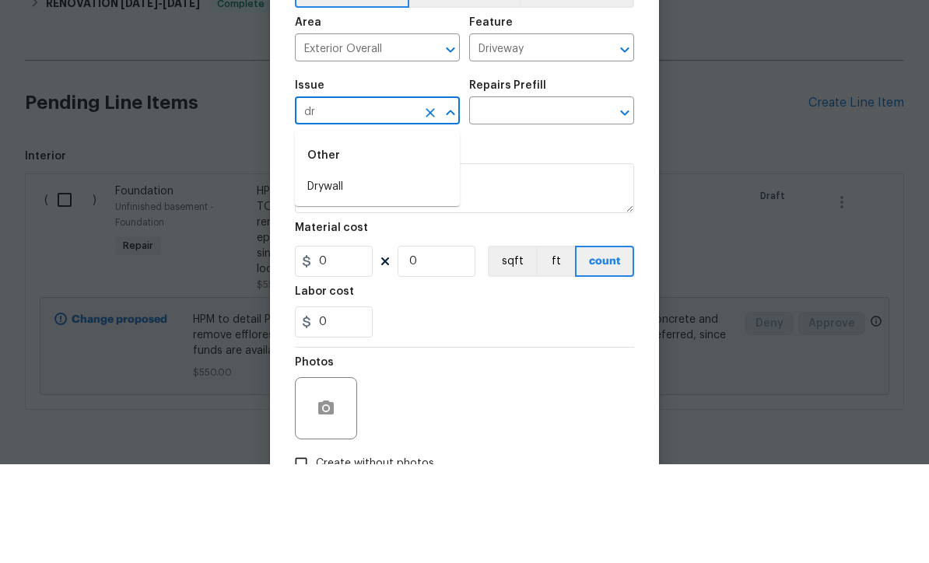
type input "d"
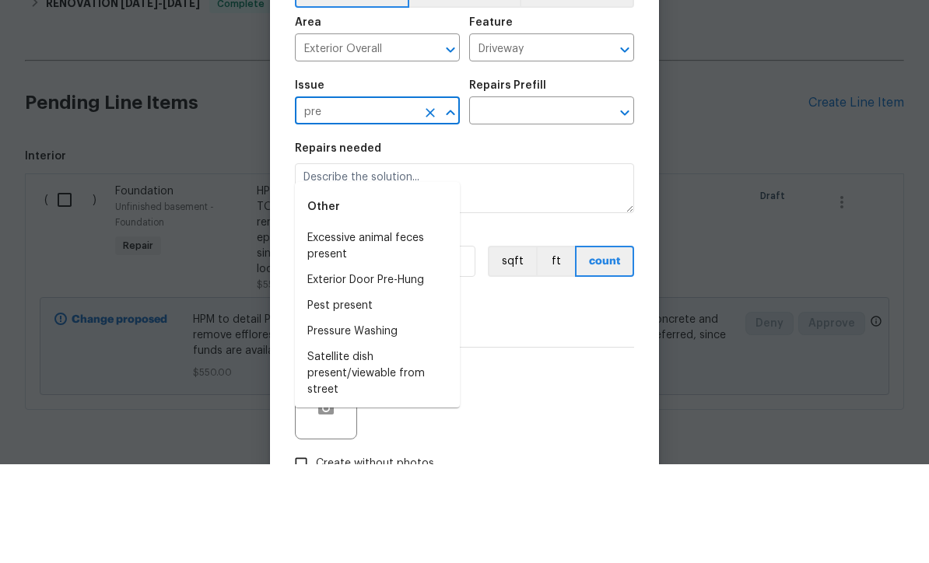
scroll to position [51, 0]
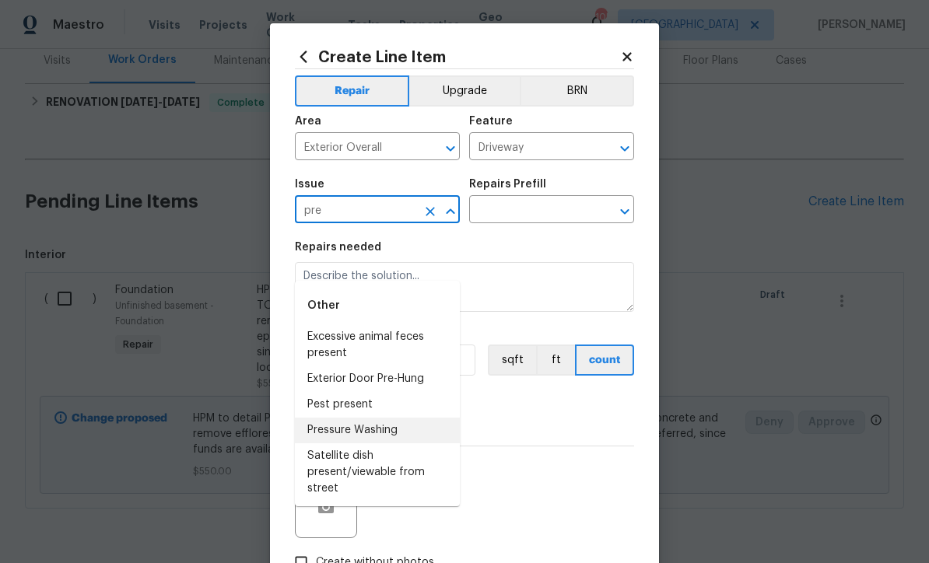
click at [343, 418] on li "Pressure Washing" at bounding box center [377, 431] width 165 height 26
type input "Pressure Washing"
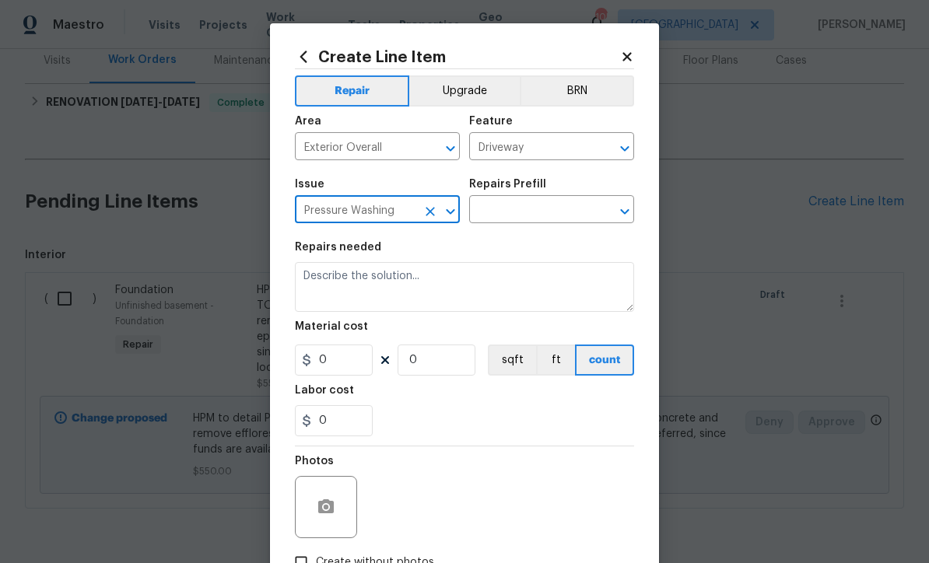
click at [532, 214] on input "text" at bounding box center [529, 211] width 121 height 24
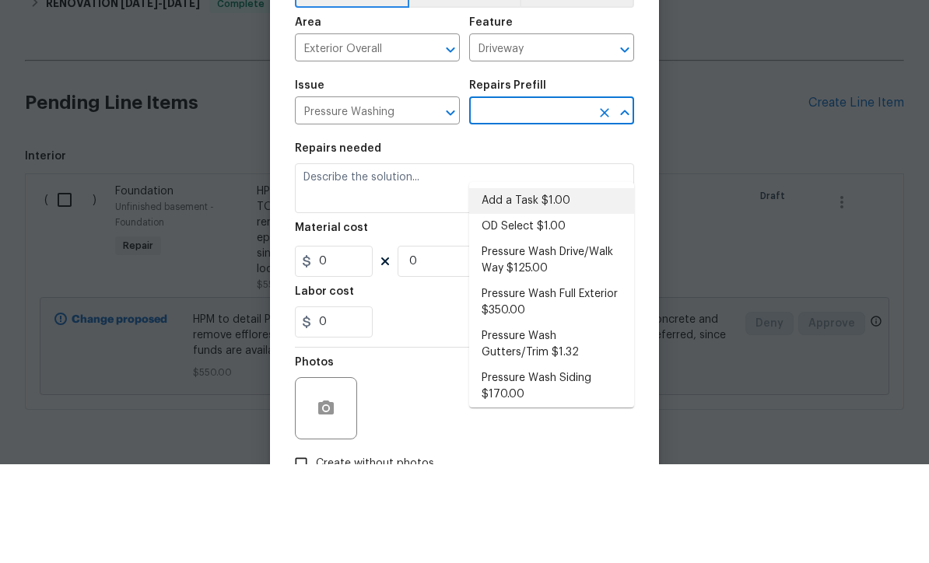
click at [509, 287] on li "Add a Task $1.00" at bounding box center [551, 300] width 165 height 26
type input "Add a Task $1.00"
type input "Siding"
type textarea "HPM to detail"
type input "1"
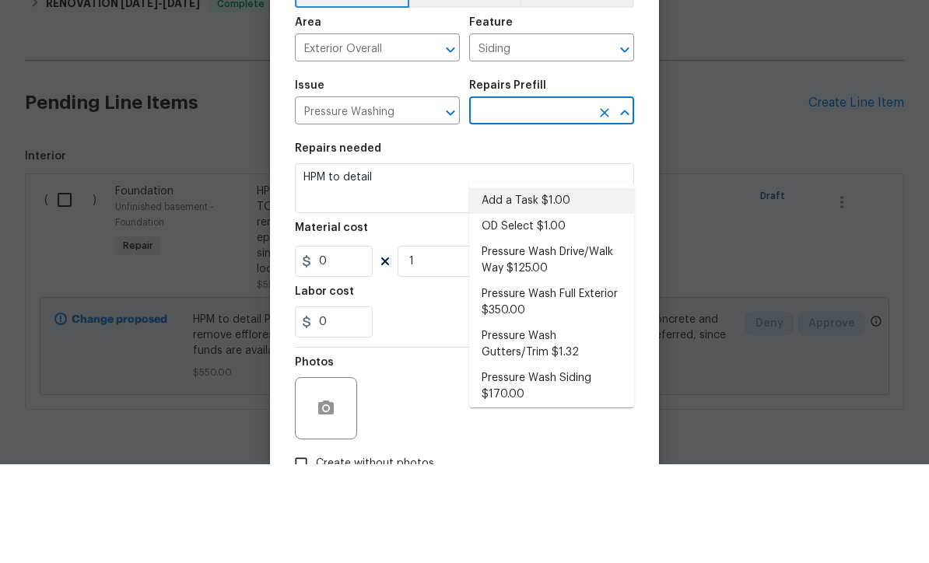
type input "Add a Task $1.00"
type input "1"
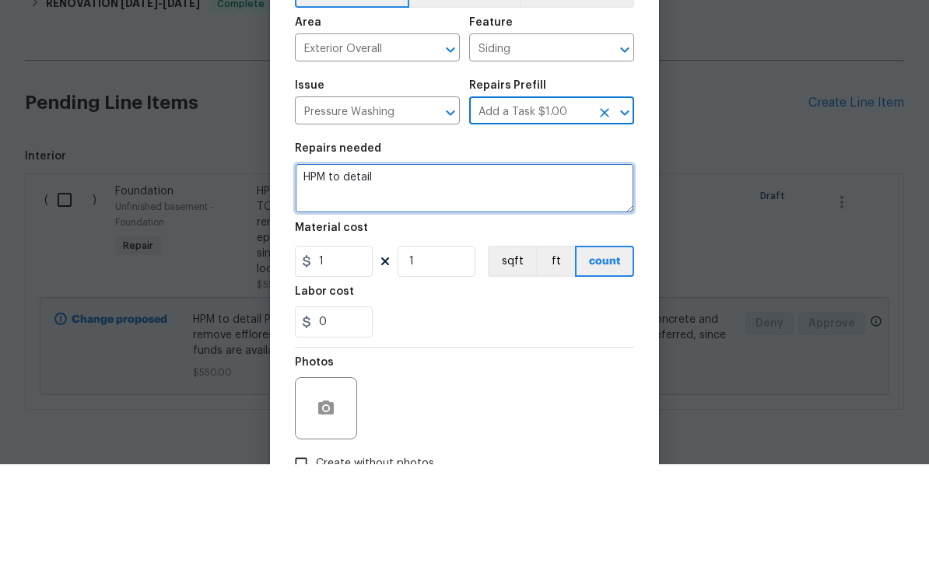
click at [411, 262] on textarea "HPM to detail" at bounding box center [464, 287] width 339 height 50
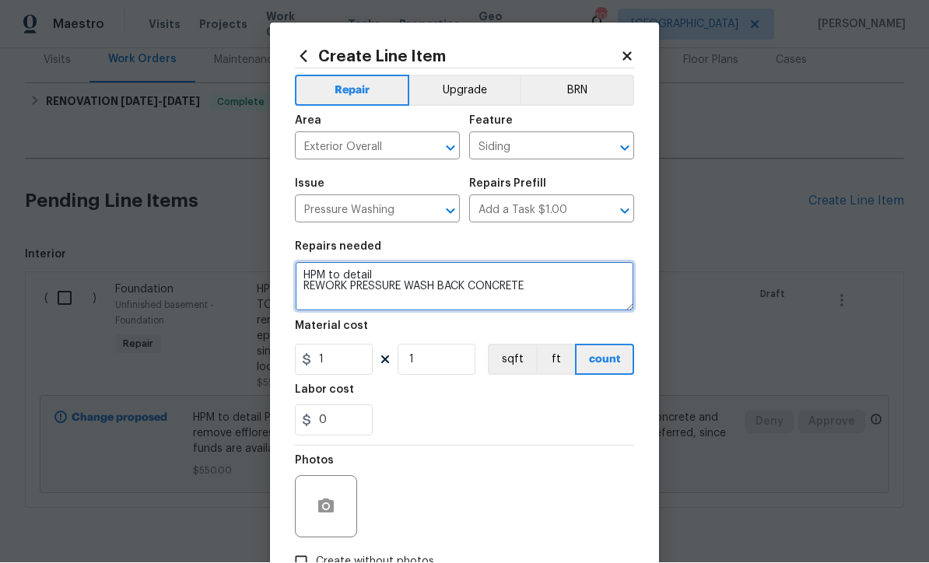
type textarea "HPM to detail REWORK PRESSURE WASH BACK CONCRETE"
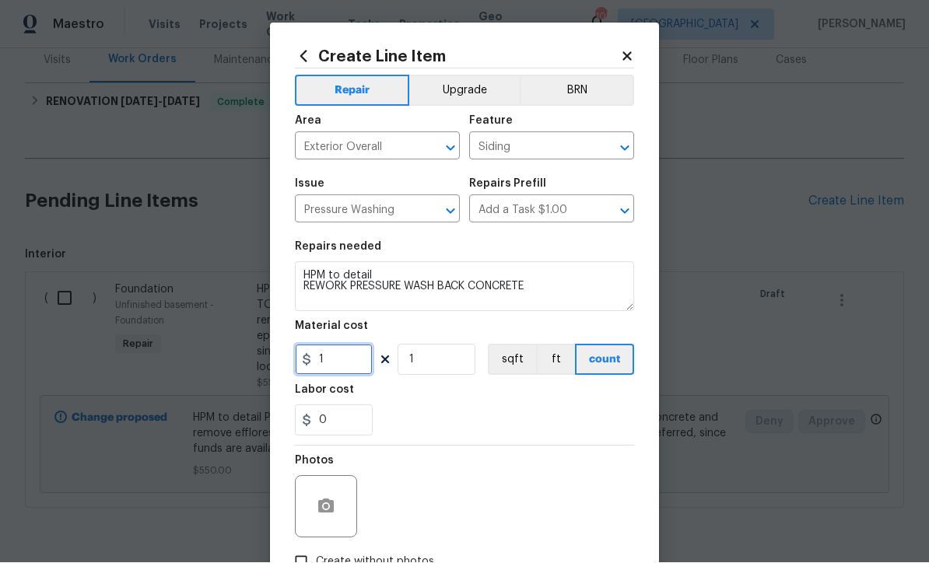
click at [334, 366] on input "1" at bounding box center [334, 360] width 78 height 31
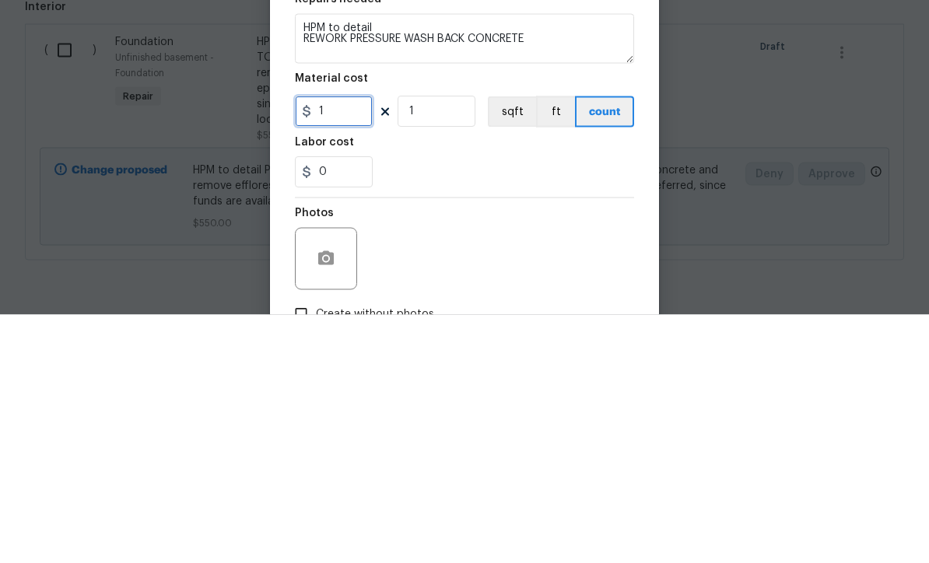
type input "0"
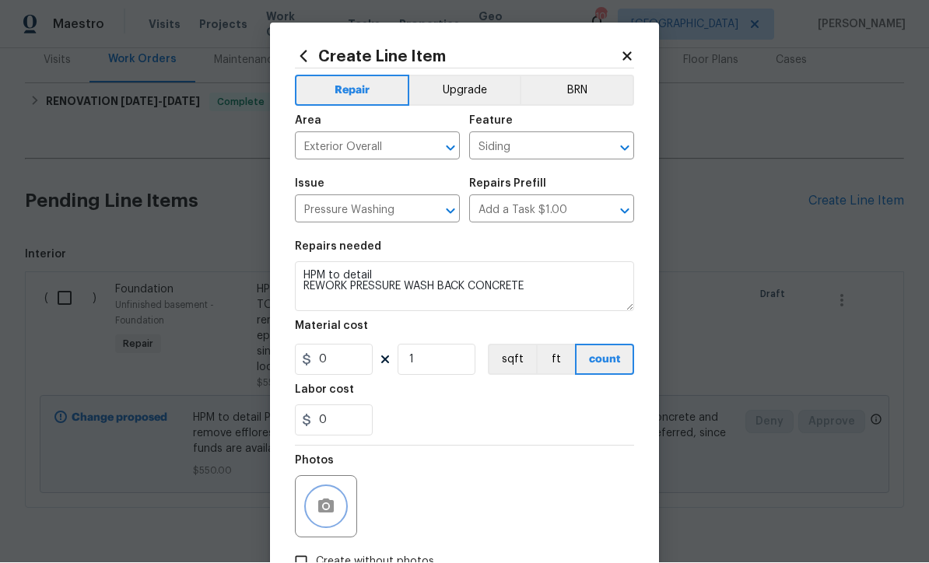
click at [324, 505] on icon "button" at bounding box center [326, 506] width 16 height 14
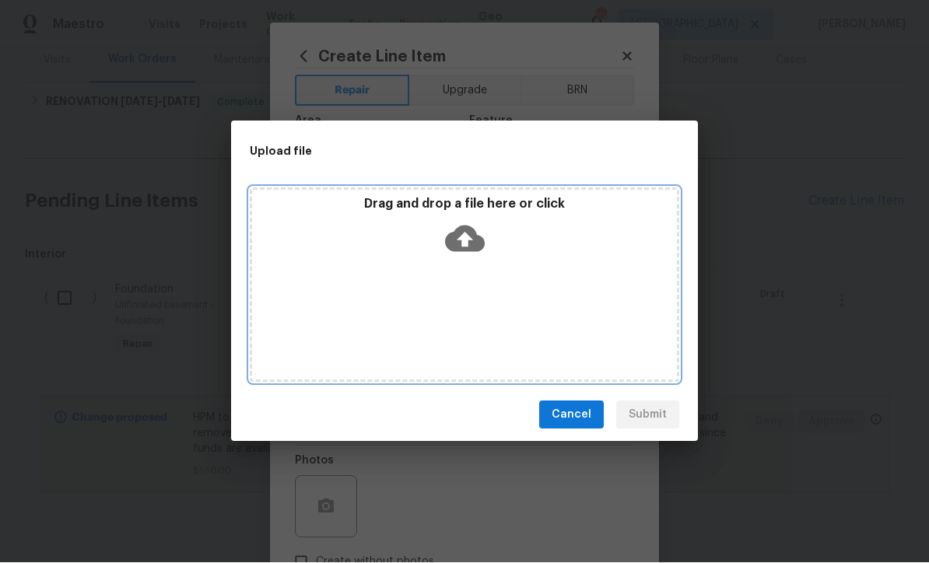
click at [467, 247] on icon at bounding box center [465, 239] width 40 height 26
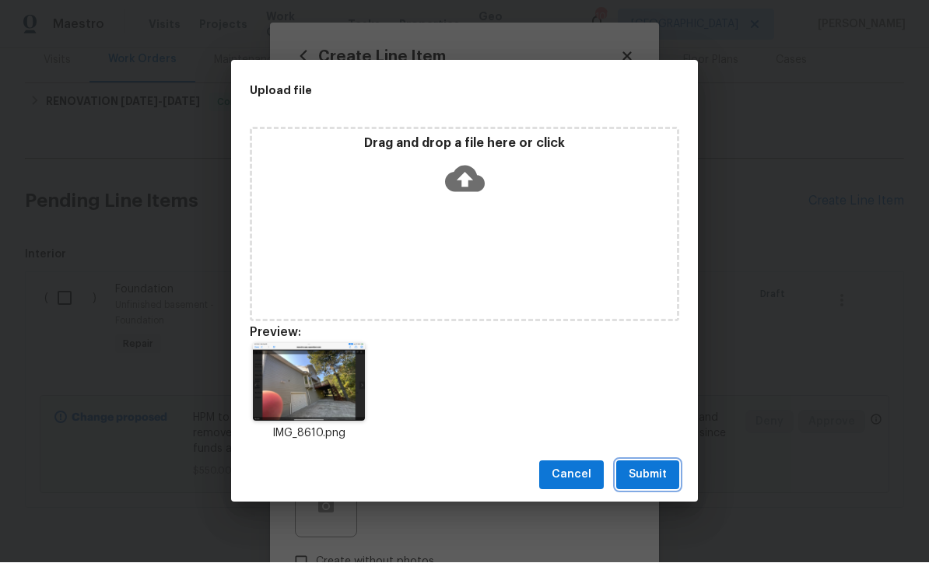
click at [652, 471] on span "Submit" at bounding box center [647, 475] width 38 height 19
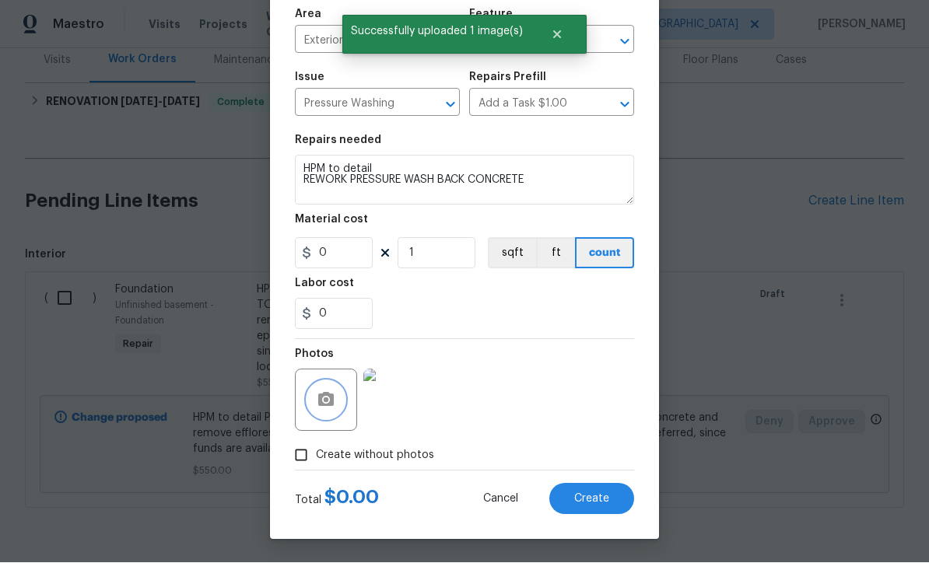
scroll to position [110, 0]
click at [594, 496] on span "Create" at bounding box center [591, 500] width 35 height 12
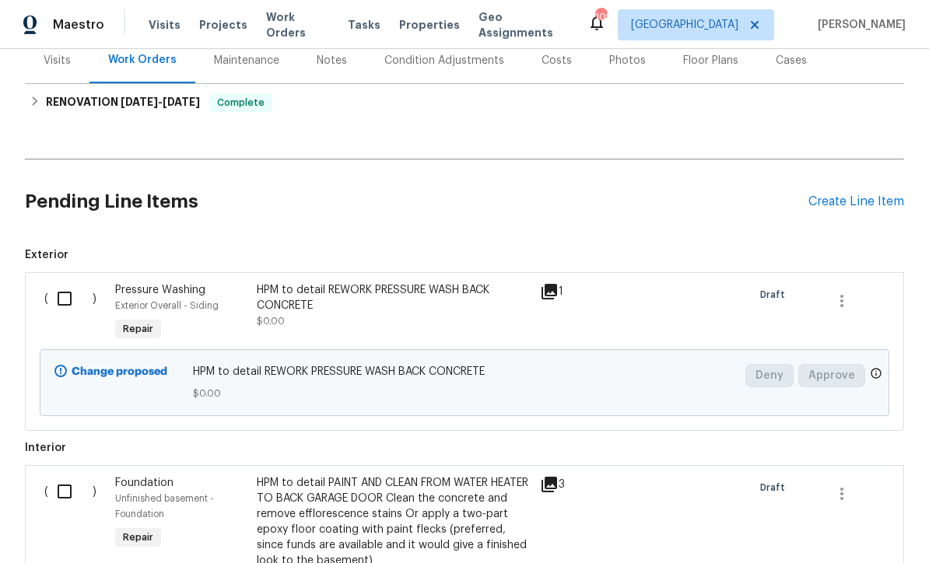
scroll to position [0, 0]
click at [831, 199] on div "Create Line Item" at bounding box center [856, 201] width 96 height 15
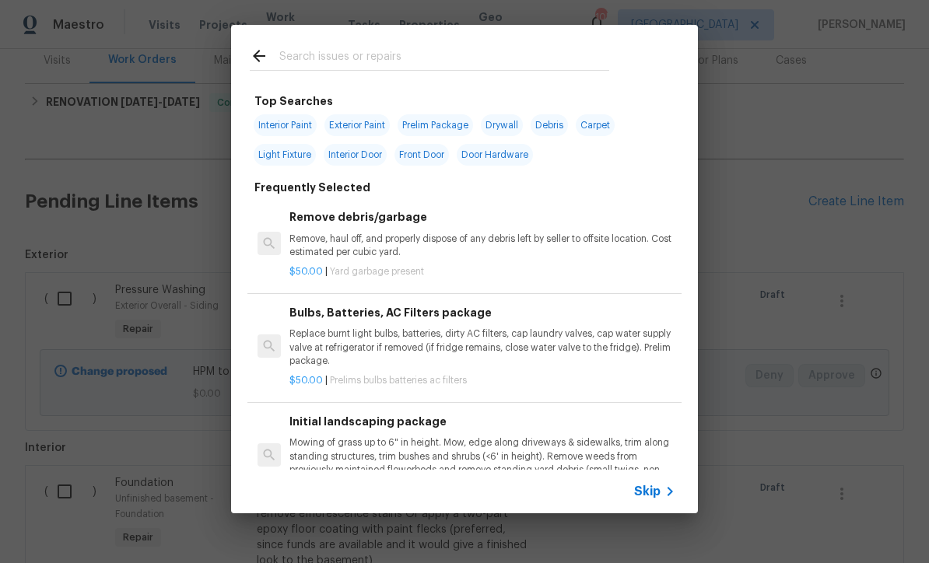
click at [662, 494] on icon at bounding box center [669, 491] width 19 height 19
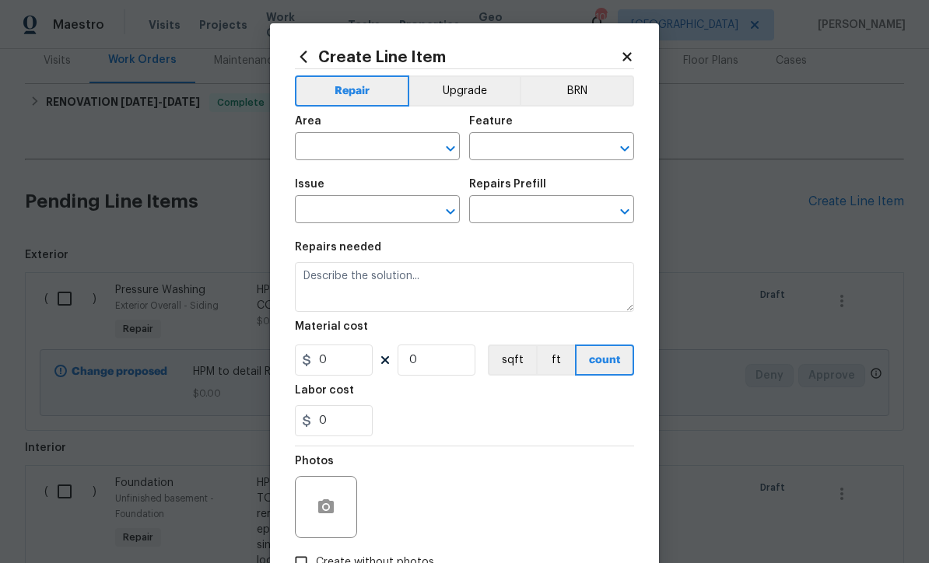
click at [324, 145] on input "text" at bounding box center [355, 148] width 121 height 24
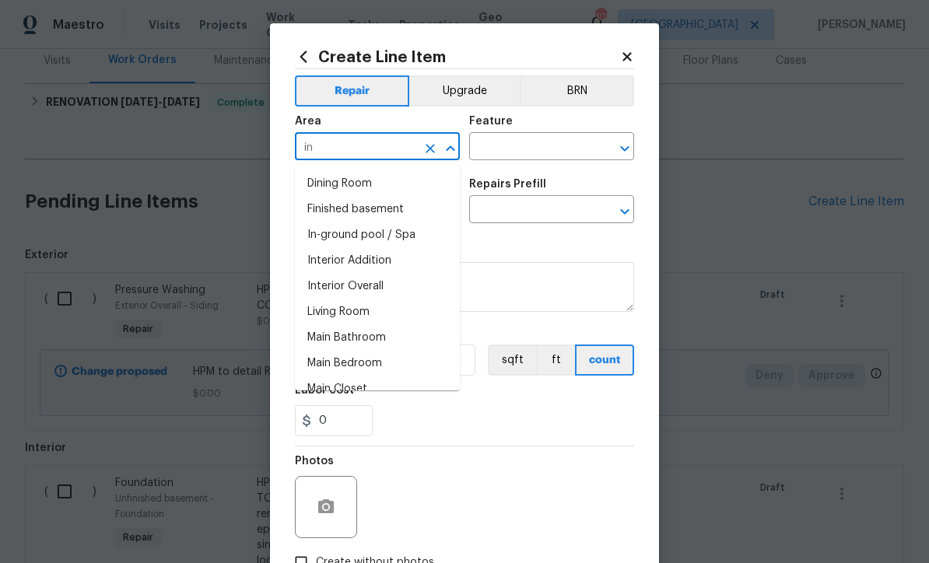
type input "i"
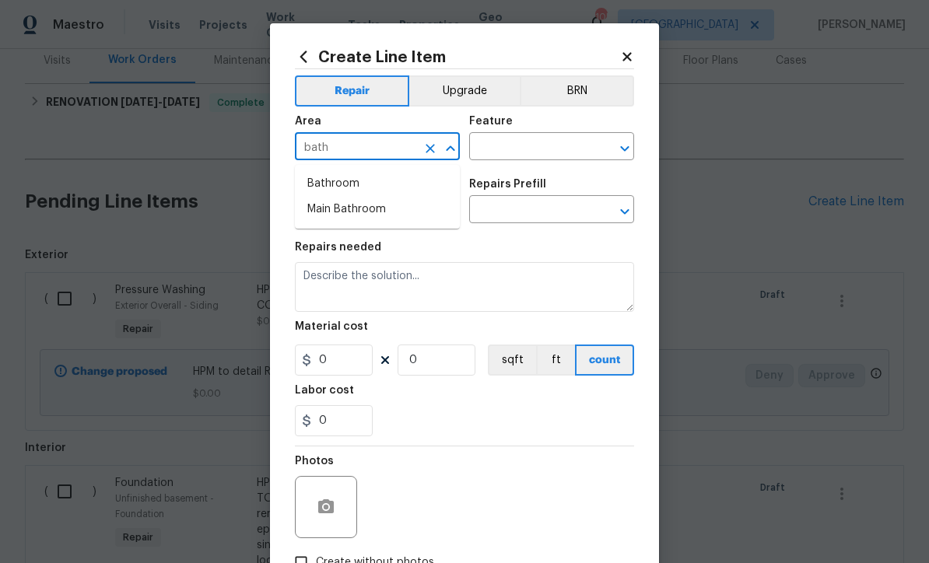
click at [341, 210] on li "Main Bathroom" at bounding box center [377, 210] width 165 height 26
type input "Main Bathroom"
click at [505, 139] on input "text" at bounding box center [529, 148] width 121 height 24
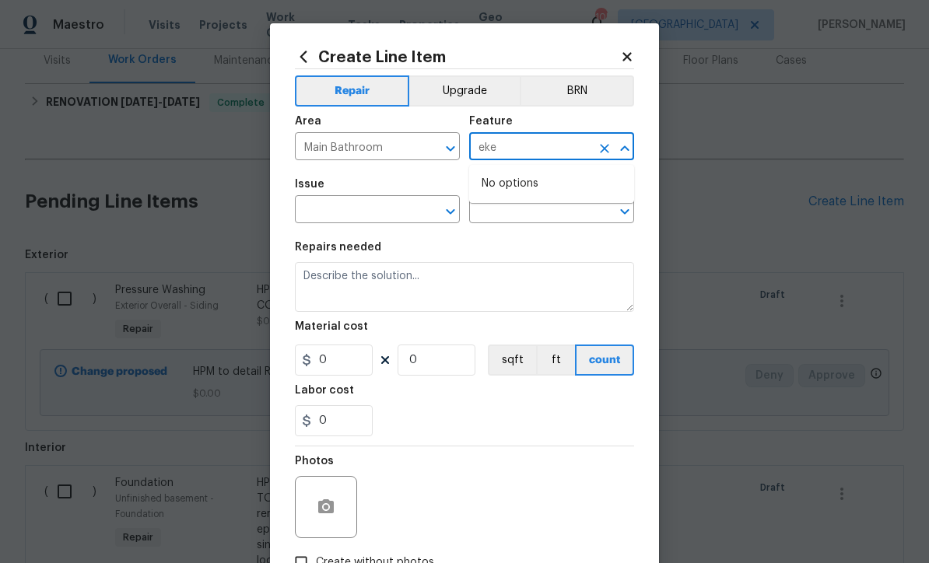
click at [512, 152] on input "eke" at bounding box center [529, 148] width 121 height 24
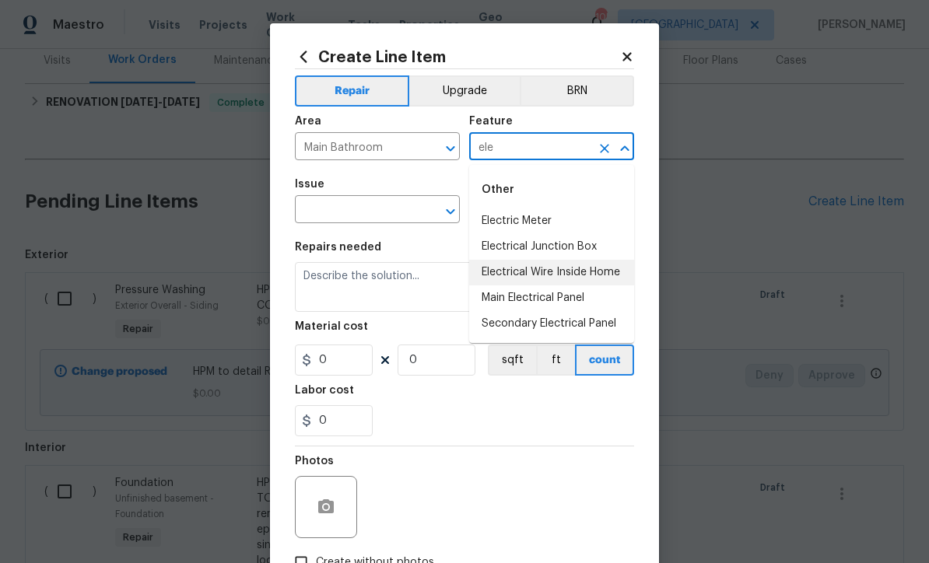
click at [535, 274] on li "Electrical Wire Inside Home" at bounding box center [551, 273] width 165 height 26
type input "Electrical Wire Inside Home"
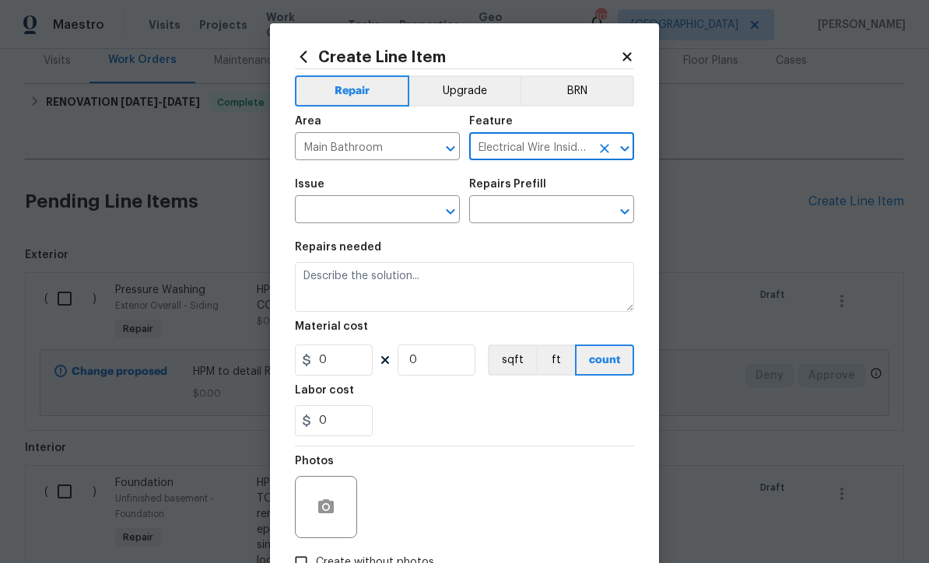
click at [352, 216] on input "text" at bounding box center [355, 211] width 121 height 24
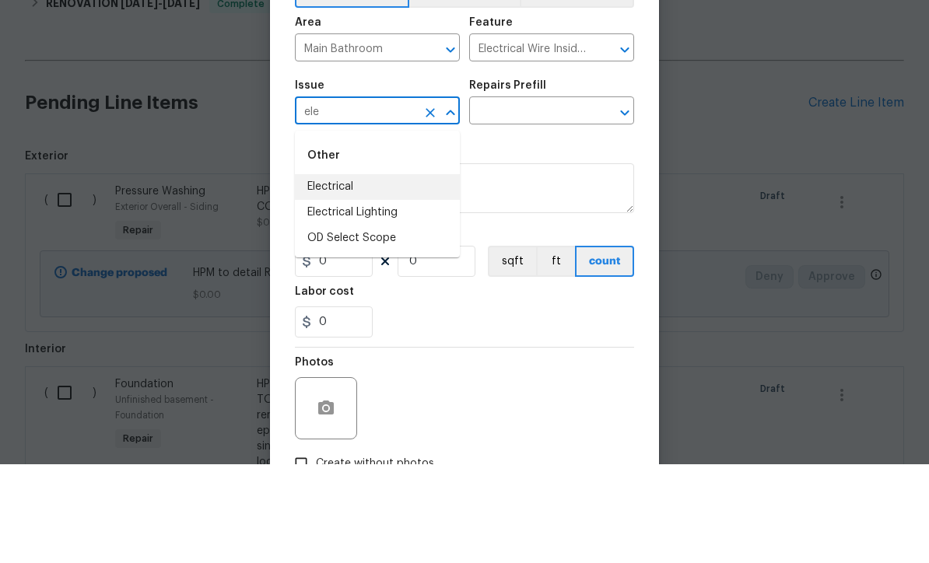
click at [328, 273] on li "Electrical" at bounding box center [377, 286] width 165 height 26
type input "Electrical"
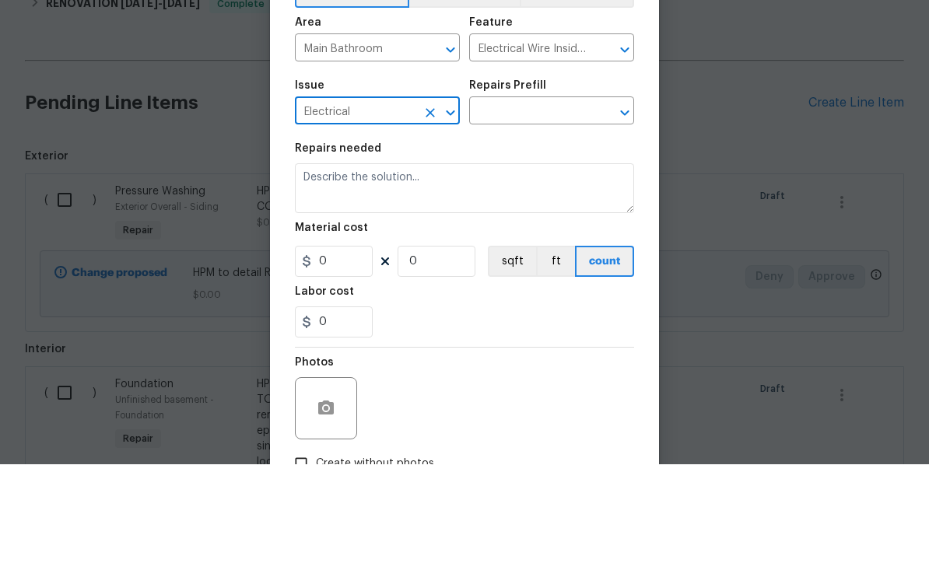
click at [505, 199] on input "text" at bounding box center [529, 211] width 121 height 24
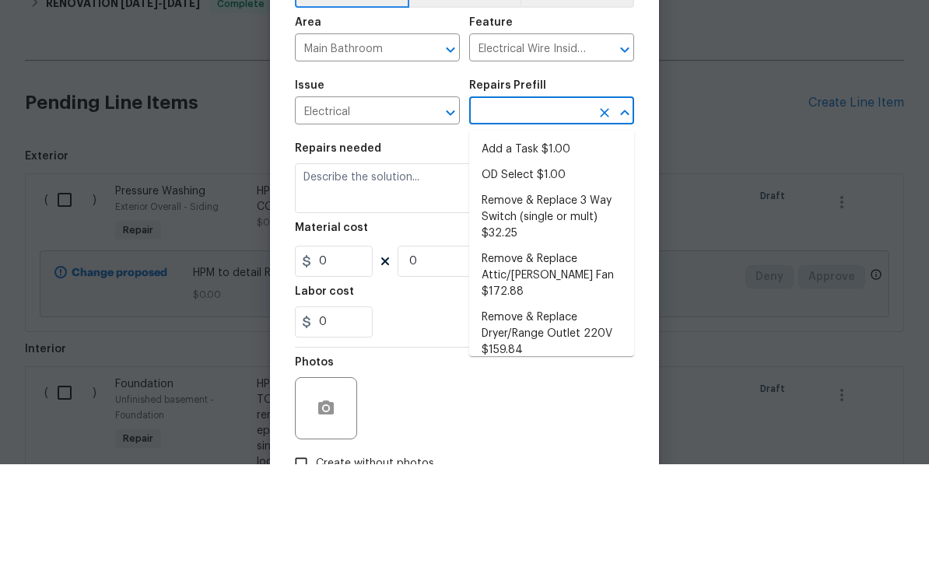
scroll to position [51, 0]
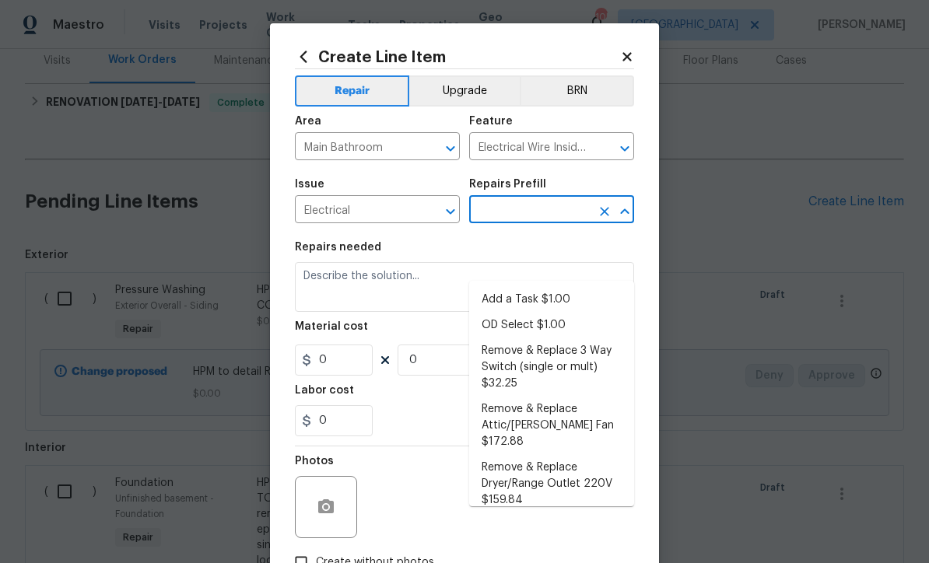
click at [525, 287] on li "Add a Task $1.00" at bounding box center [551, 300] width 165 height 26
type input "Add a Task $1.00"
type textarea "HPM to detail"
type input "1"
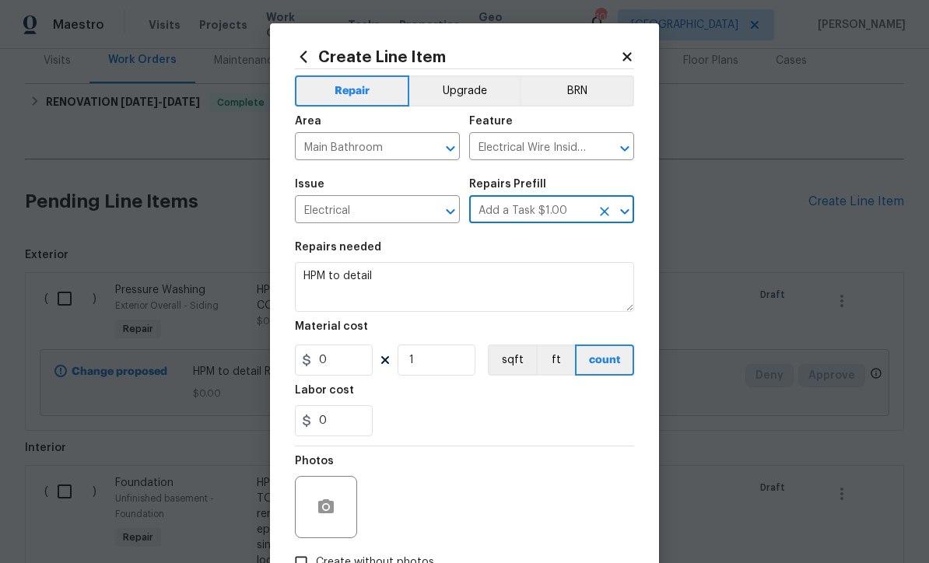
type input "1"
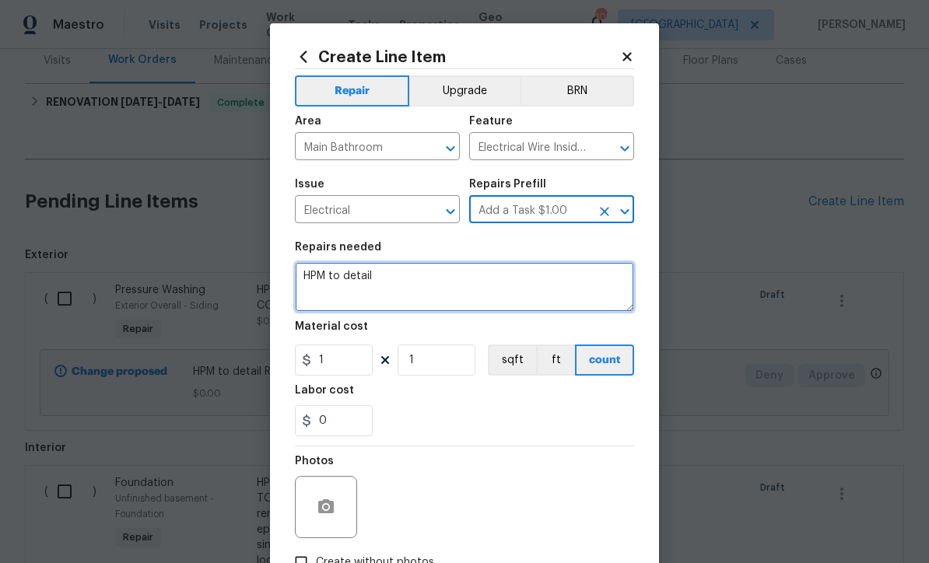
click at [407, 283] on textarea "HPM to detail" at bounding box center [464, 287] width 339 height 50
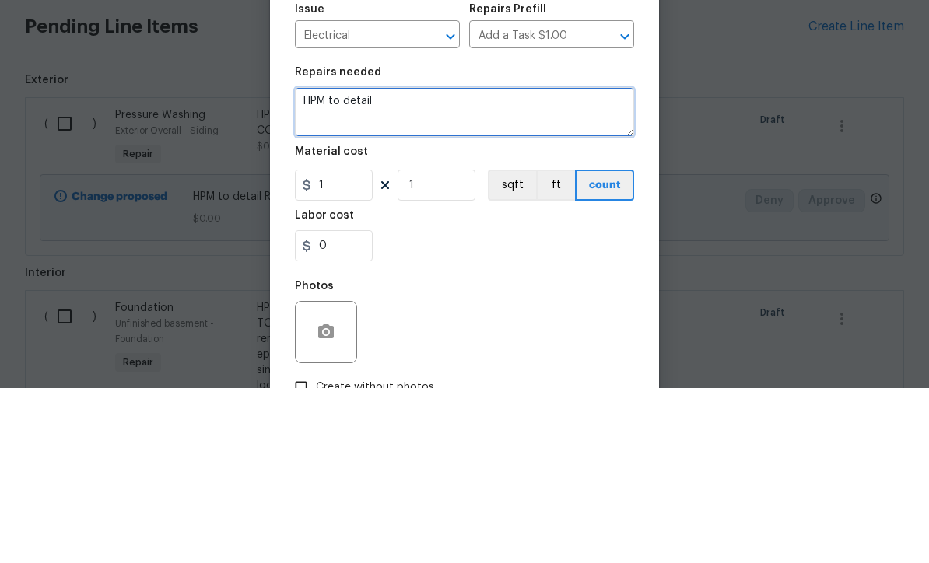
paste textarea "Upstairs master bathroom light switch – Short in the switch; must be pressed ha…"
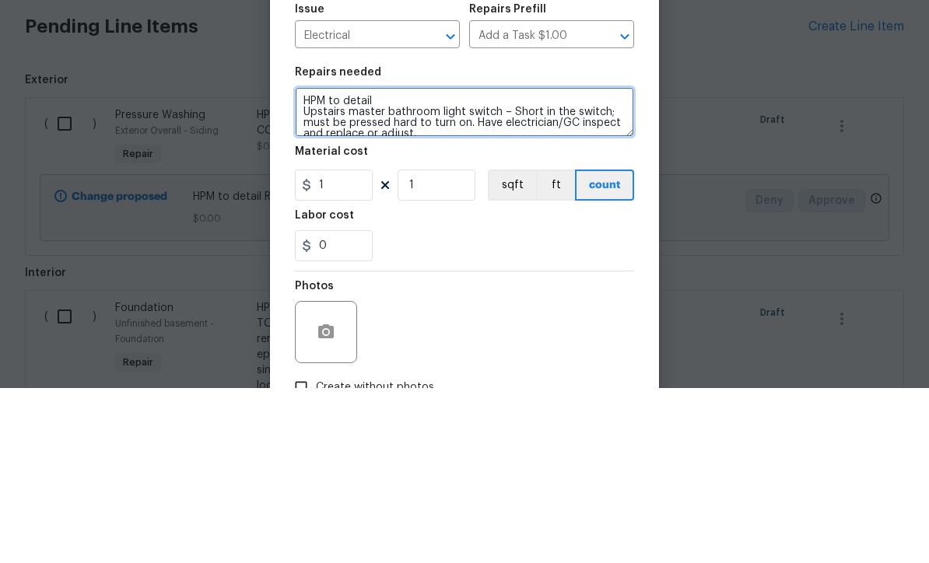
scroll to position [3, 0]
type textarea "HPM to detail Upstairs master bathroom light switch – Short in the switch; must…"
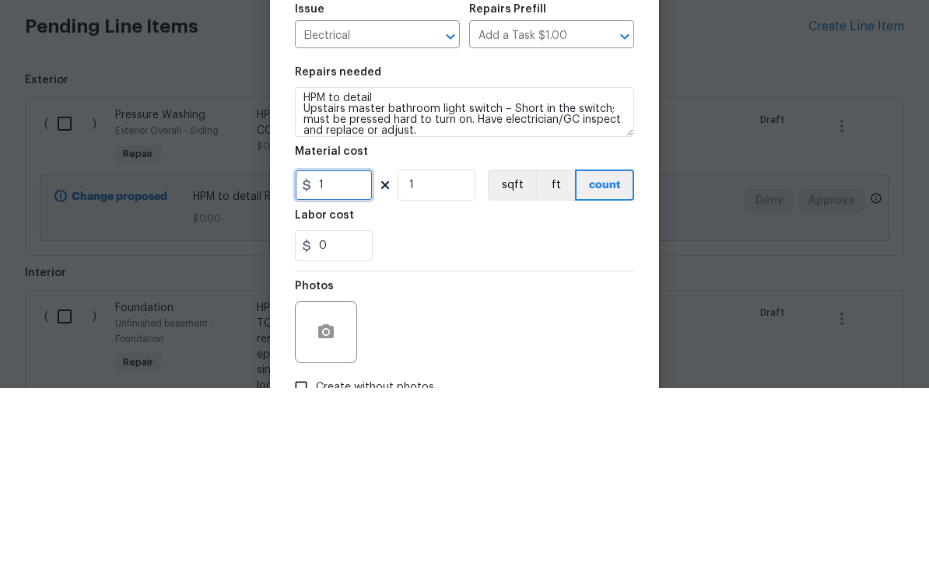
click at [338, 345] on input "1" at bounding box center [334, 360] width 78 height 31
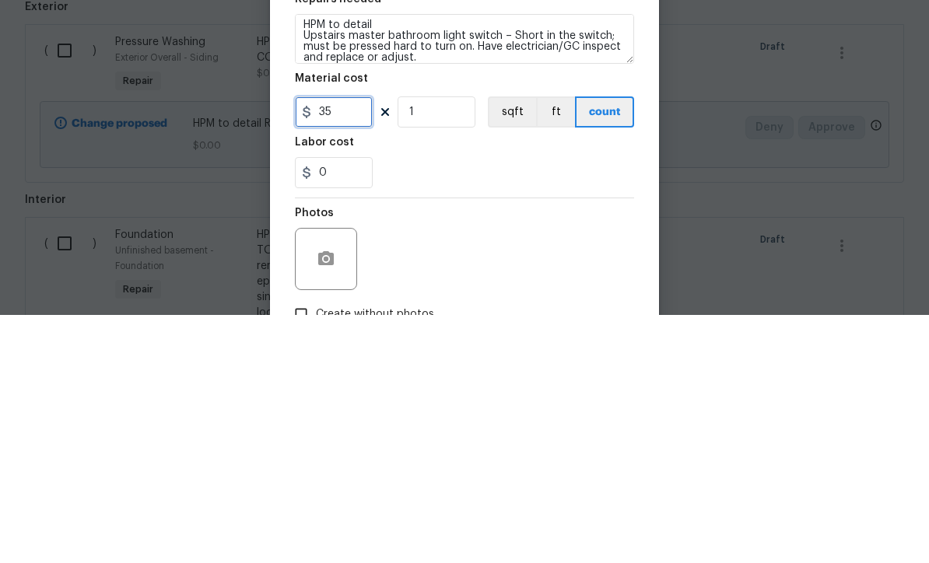
type input "35"
click at [471, 405] on div "0" at bounding box center [464, 420] width 339 height 31
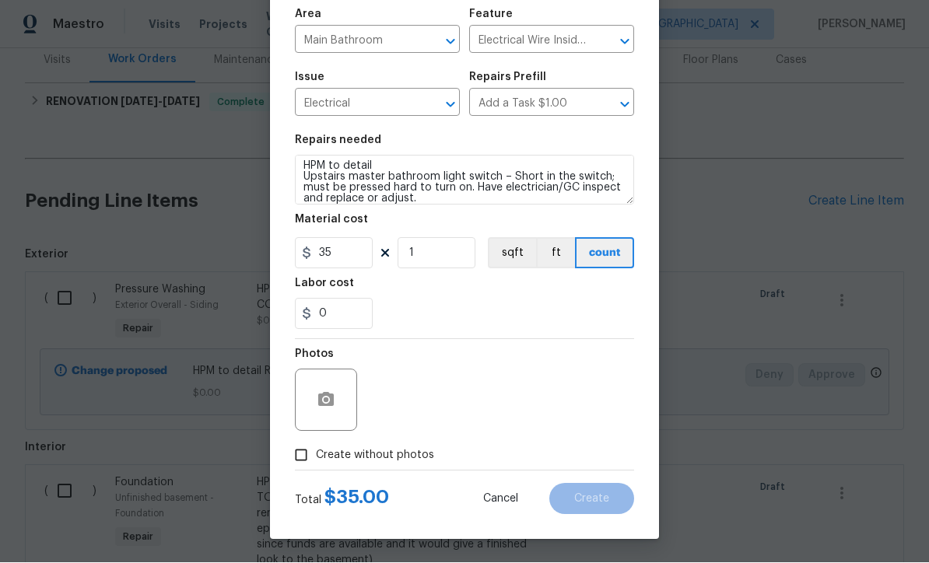
scroll to position [110, 0]
click at [321, 397] on icon "button" at bounding box center [326, 400] width 16 height 14
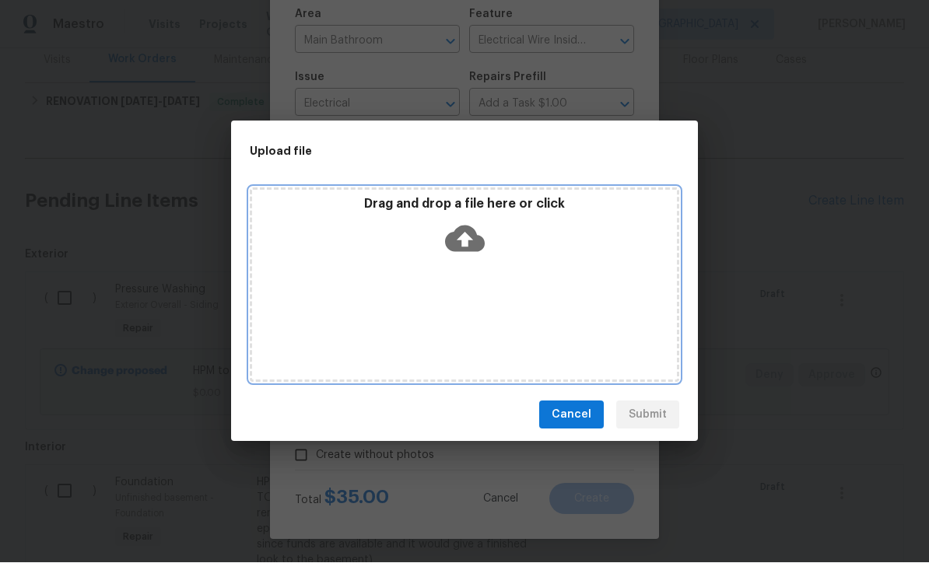
click at [460, 240] on icon at bounding box center [465, 239] width 40 height 26
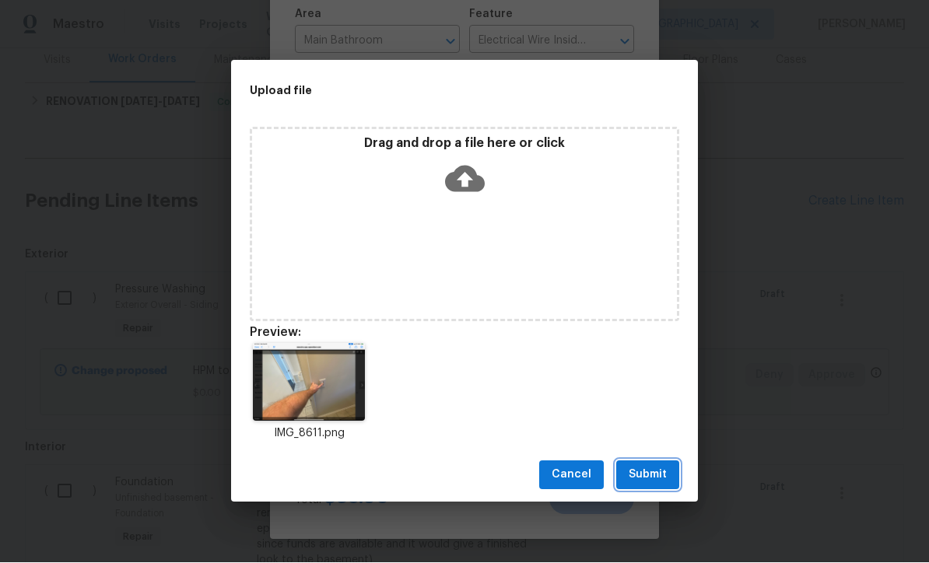
click at [653, 469] on span "Submit" at bounding box center [647, 475] width 38 height 19
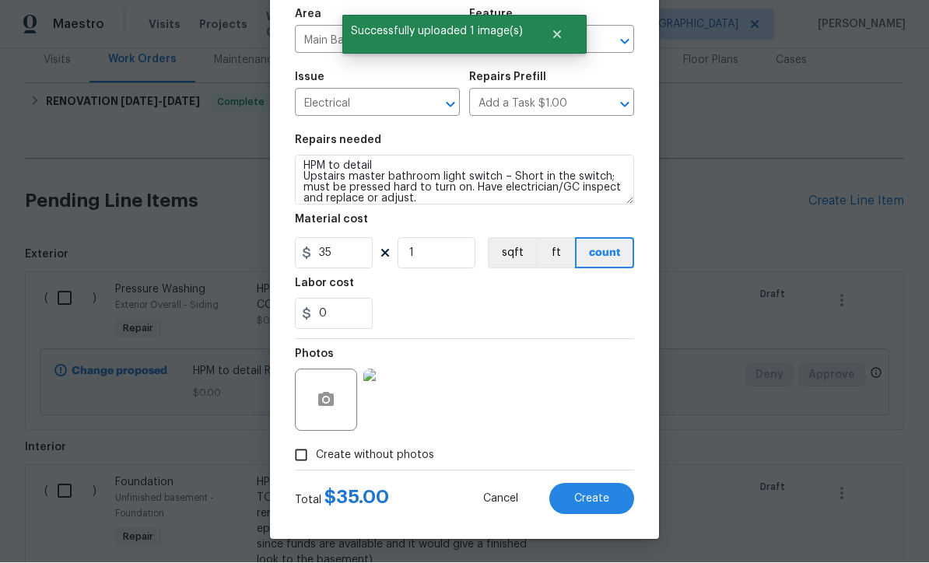
click at [586, 495] on span "Create" at bounding box center [591, 500] width 35 height 12
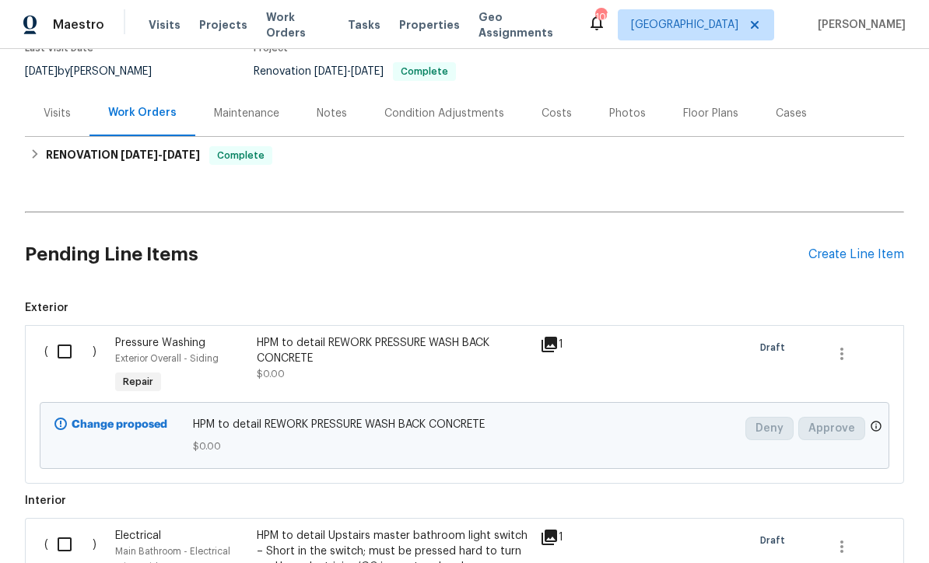
scroll to position [0, 0]
click at [833, 250] on div "Create Line Item" at bounding box center [856, 254] width 96 height 15
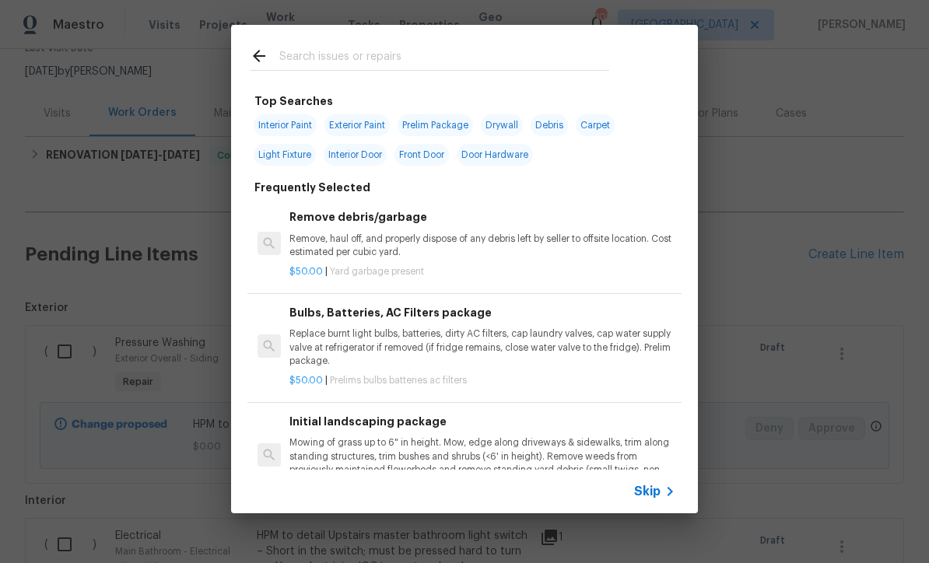
click at [656, 492] on span "Skip" at bounding box center [647, 492] width 26 height 16
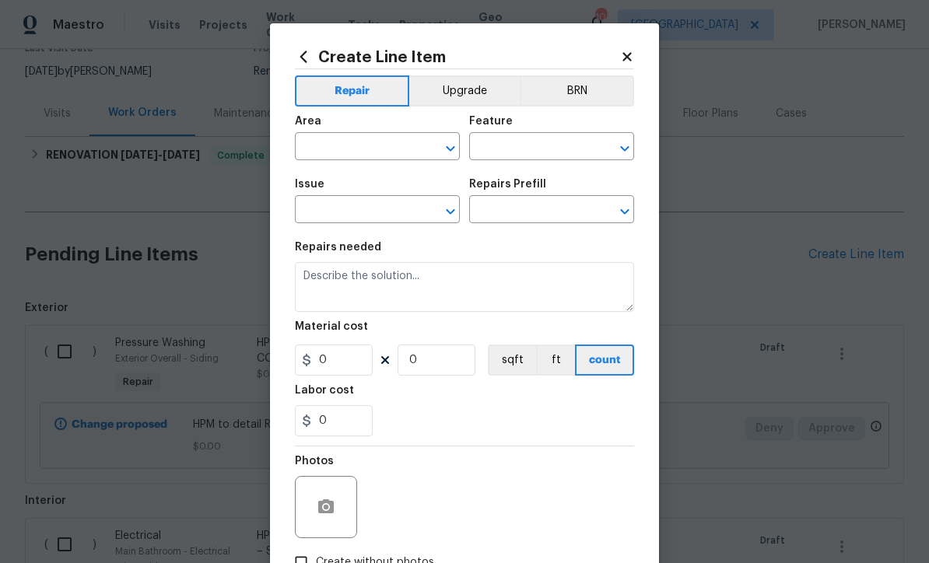
click at [309, 151] on input "text" at bounding box center [355, 148] width 121 height 24
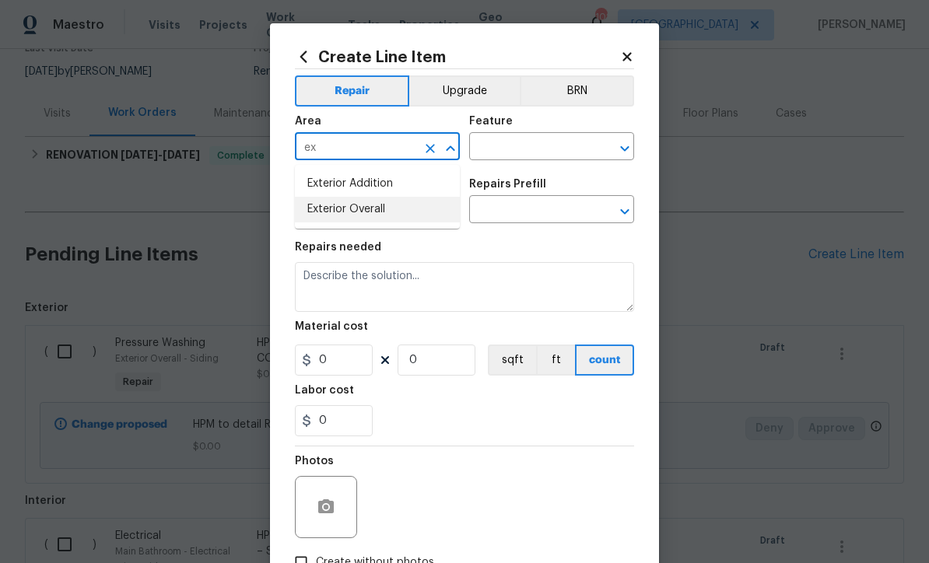
click at [334, 205] on li "Exterior Overall" at bounding box center [377, 210] width 165 height 26
type input "Exterior Overall"
click at [487, 149] on input "text" at bounding box center [529, 148] width 121 height 24
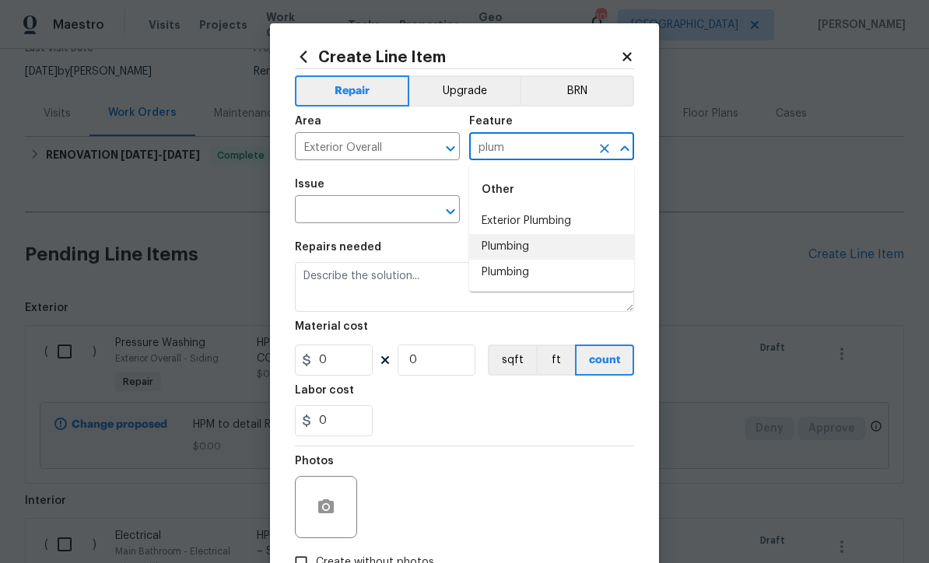
click at [498, 245] on li "Plumbing" at bounding box center [551, 247] width 165 height 26
type input "Plumbing"
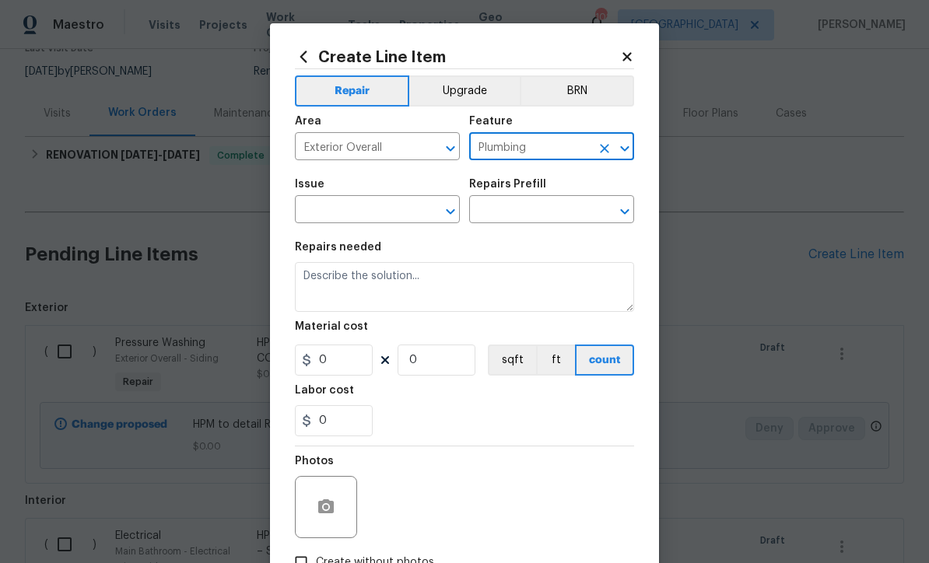
click at [335, 212] on input "text" at bounding box center [355, 211] width 121 height 24
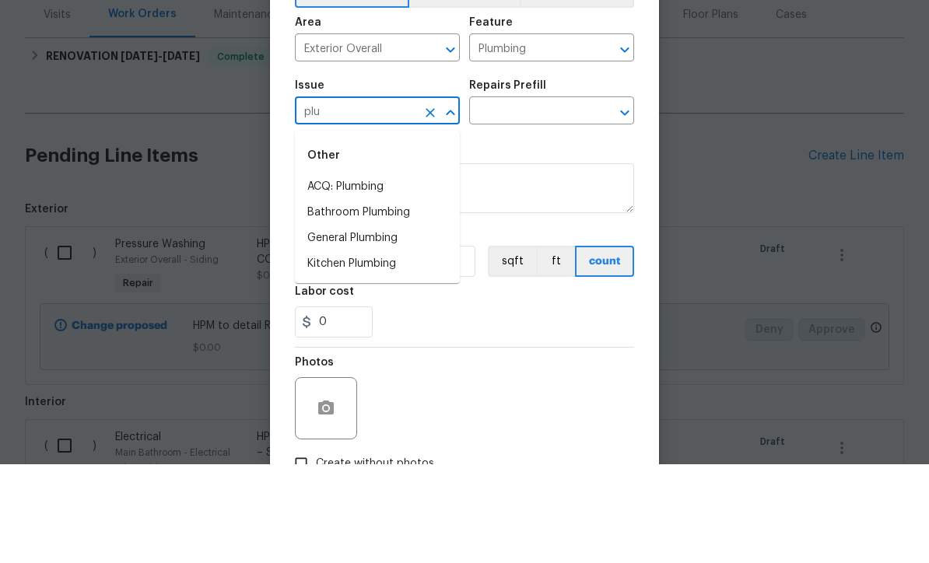
scroll to position [51, 0]
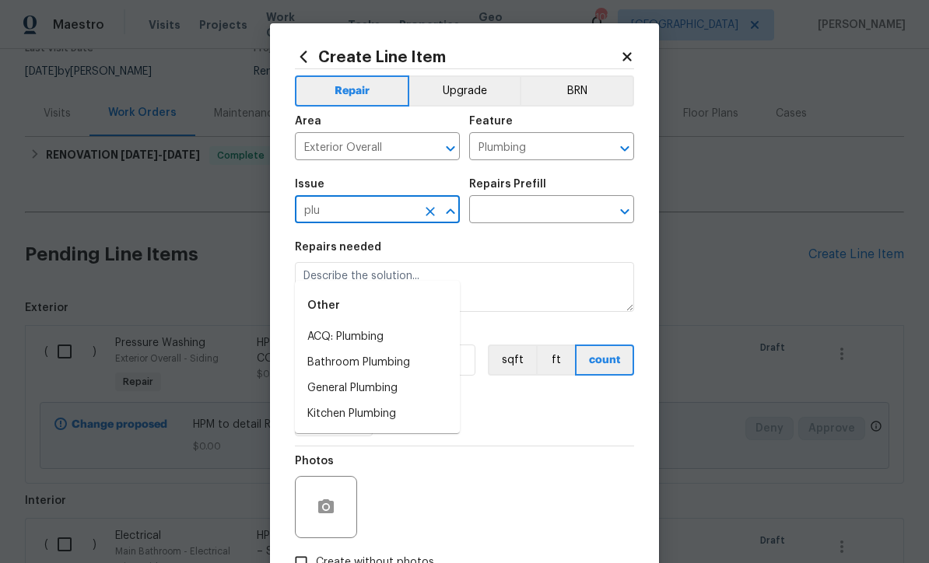
click at [341, 376] on li "General Plumbing" at bounding box center [377, 389] width 165 height 26
type input "General Plumbing"
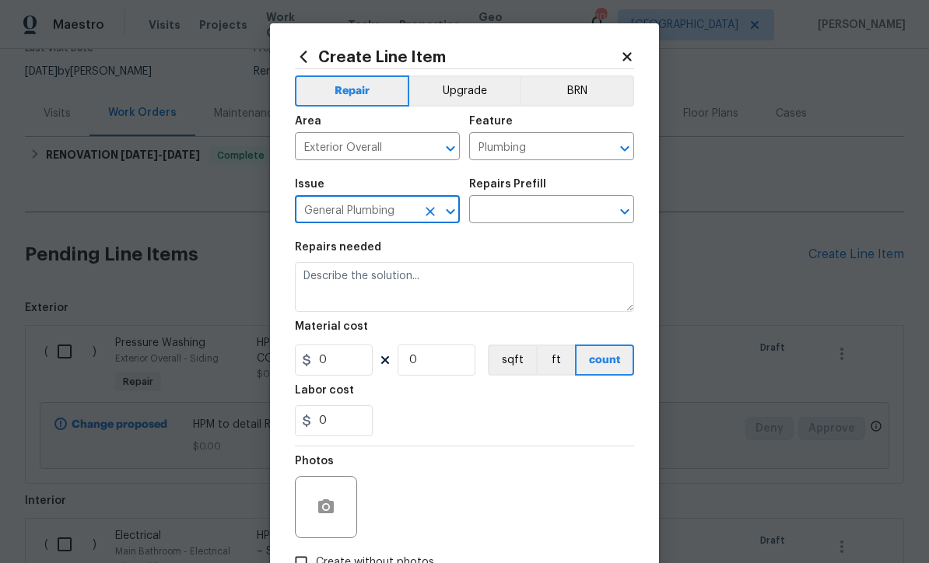
click at [494, 212] on input "text" at bounding box center [529, 211] width 121 height 24
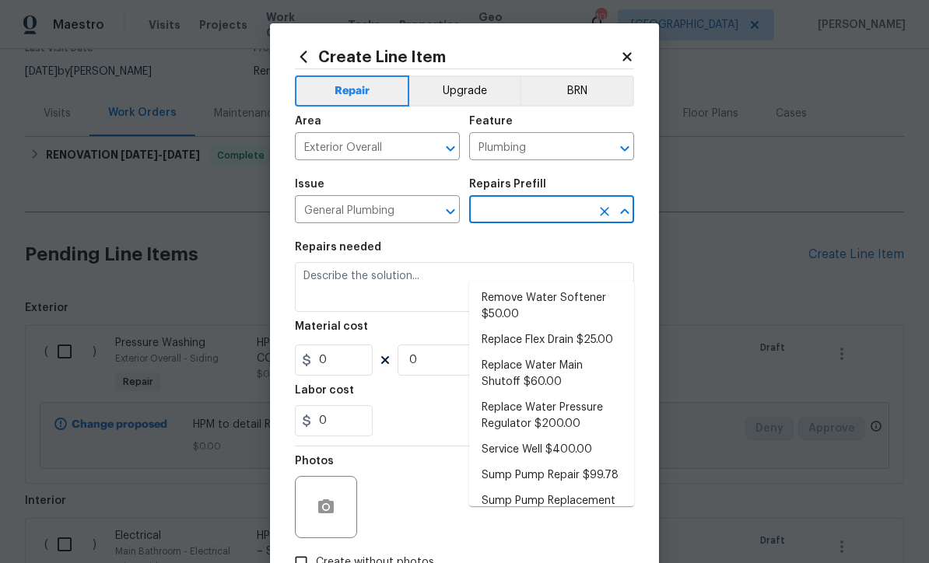
scroll to position [373, 0]
click at [519, 394] on li "Replace Water Pressure Regulator $200.00" at bounding box center [551, 415] width 165 height 42
type input "Replace Water Pressure Regulator $200.00"
type textarea "Install a new water pressure regulator on the homes main water supply line. Ens…"
type input "1"
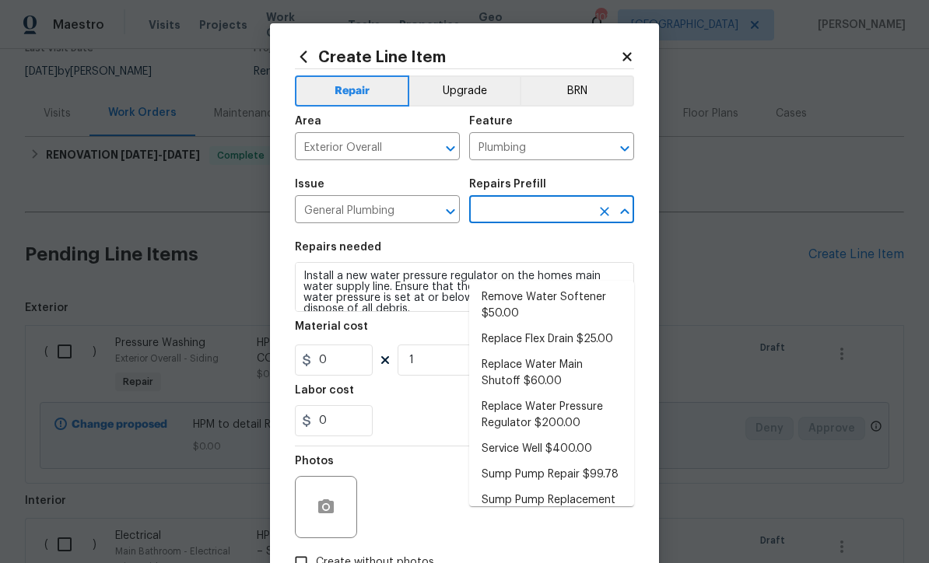
type input "Replace Water Pressure Regulator $200.00"
type input "200"
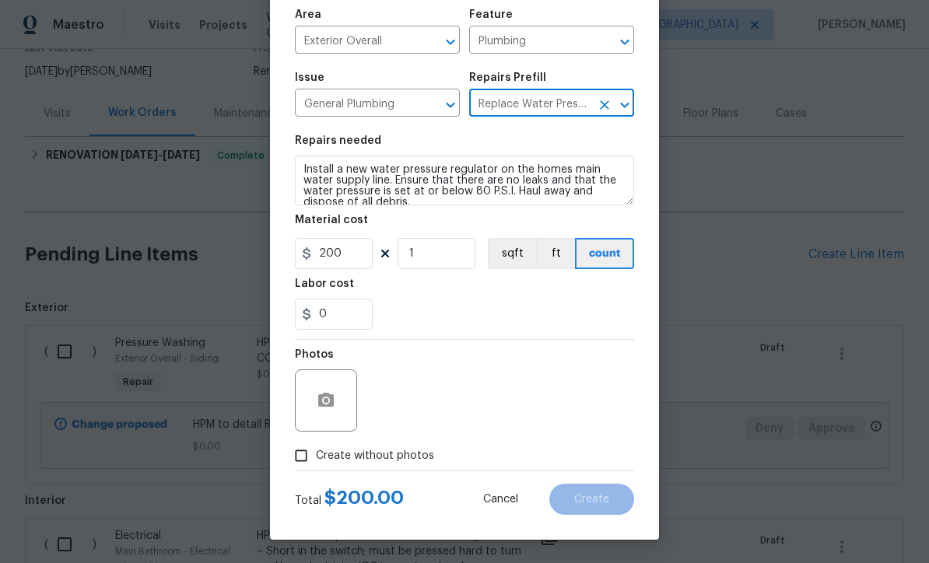
scroll to position [110, 0]
click at [324, 400] on circle "button" at bounding box center [326, 400] width 5 height 5
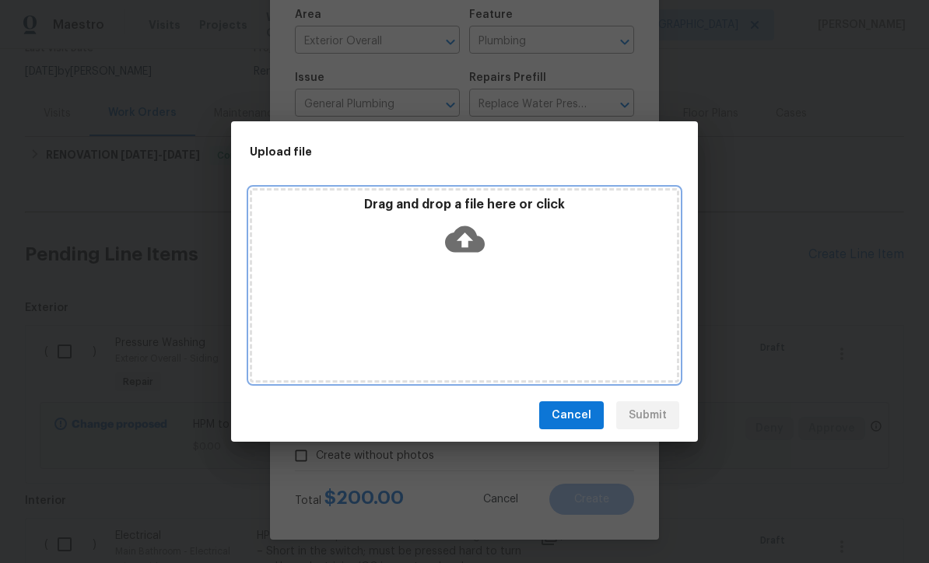
click at [463, 243] on icon at bounding box center [465, 239] width 40 height 40
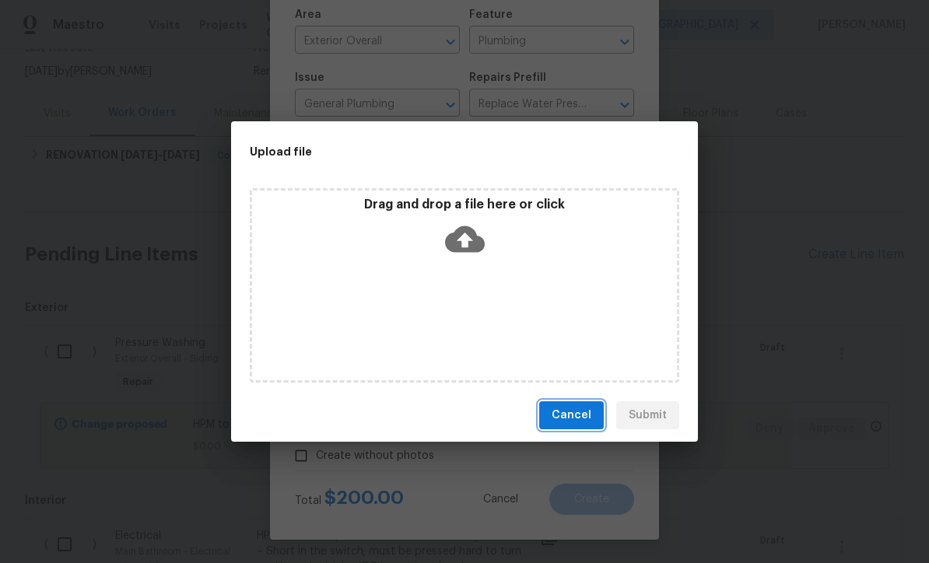
click at [571, 416] on span "Cancel" at bounding box center [571, 415] width 40 height 19
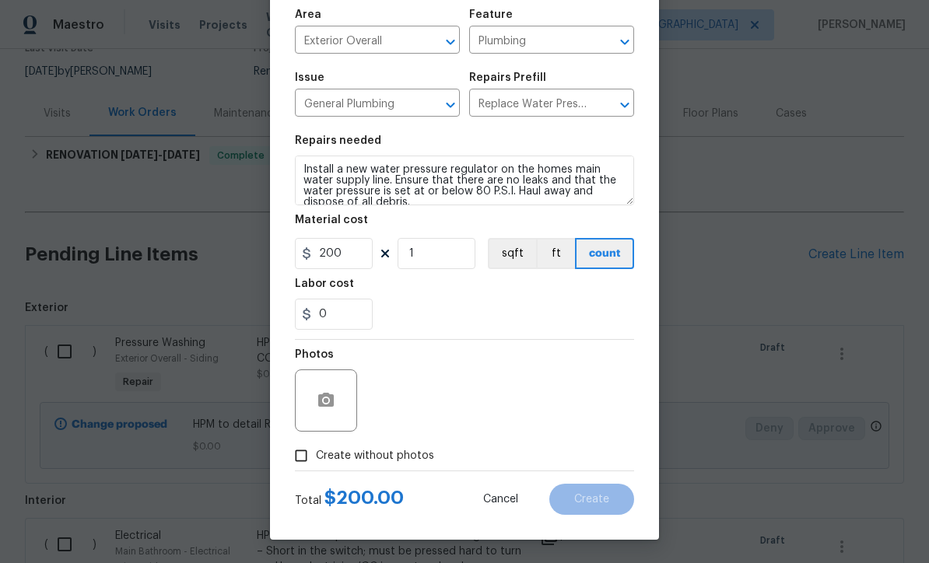
click at [292, 459] on input "Create without photos" at bounding box center [301, 456] width 30 height 30
checkbox input "true"
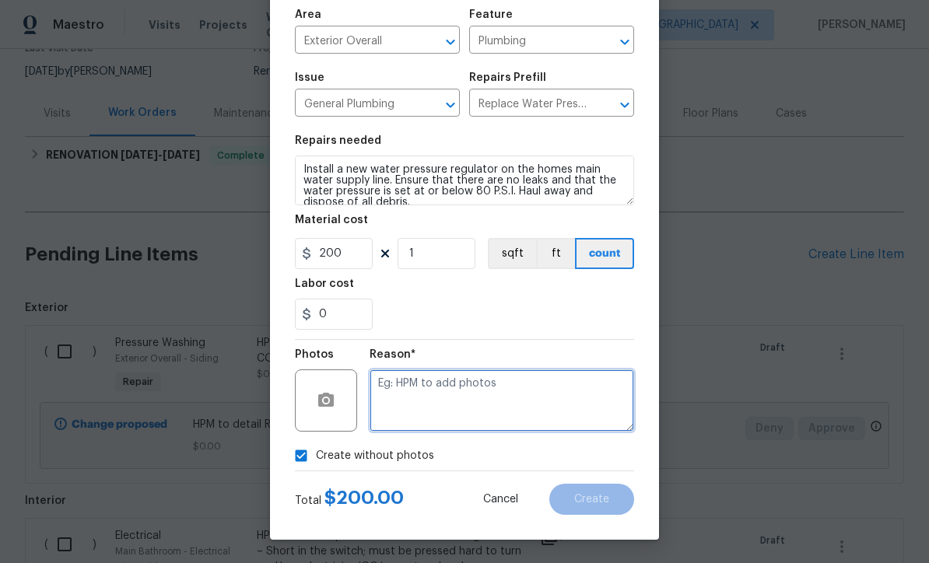
click at [378, 387] on textarea at bounding box center [501, 400] width 264 height 62
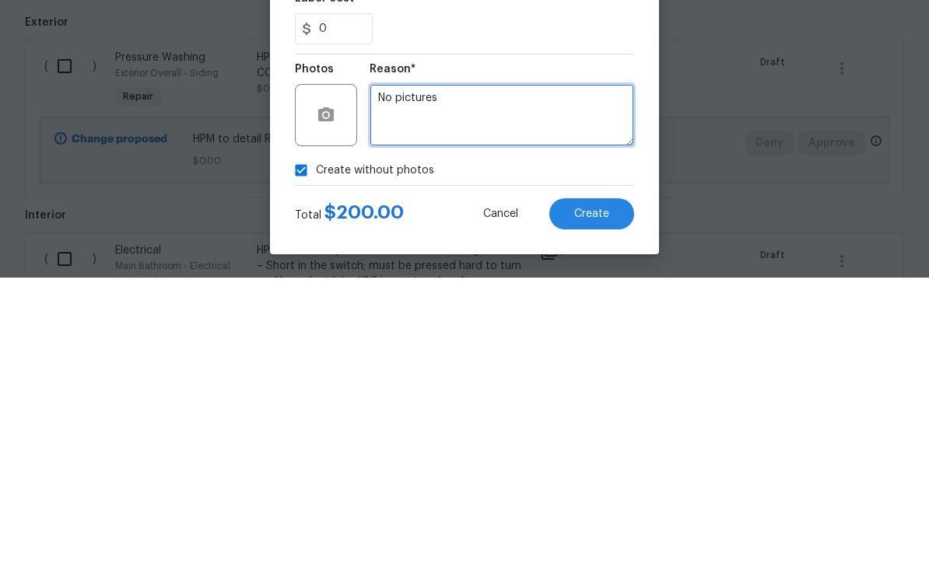
type textarea "No pictures"
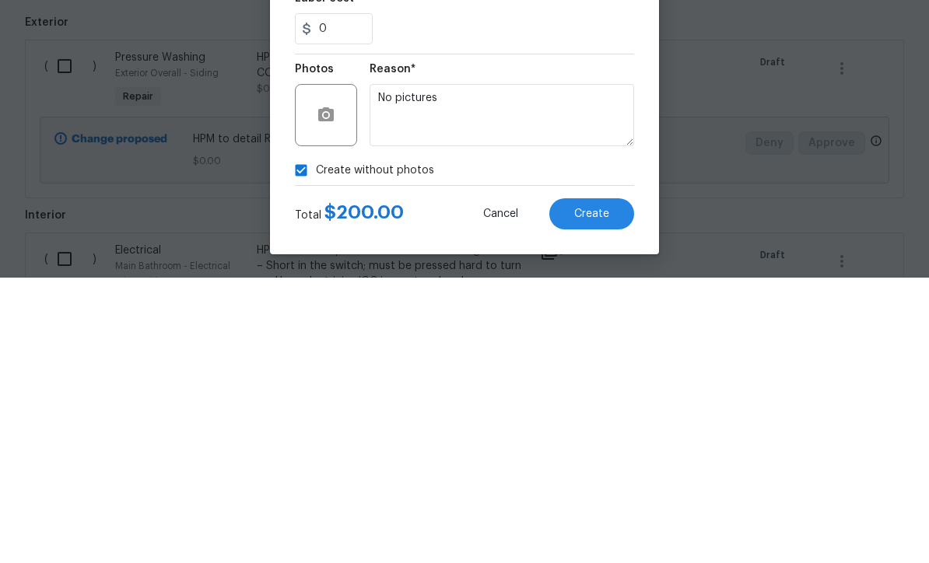
click at [591, 494] on span "Create" at bounding box center [591, 500] width 35 height 12
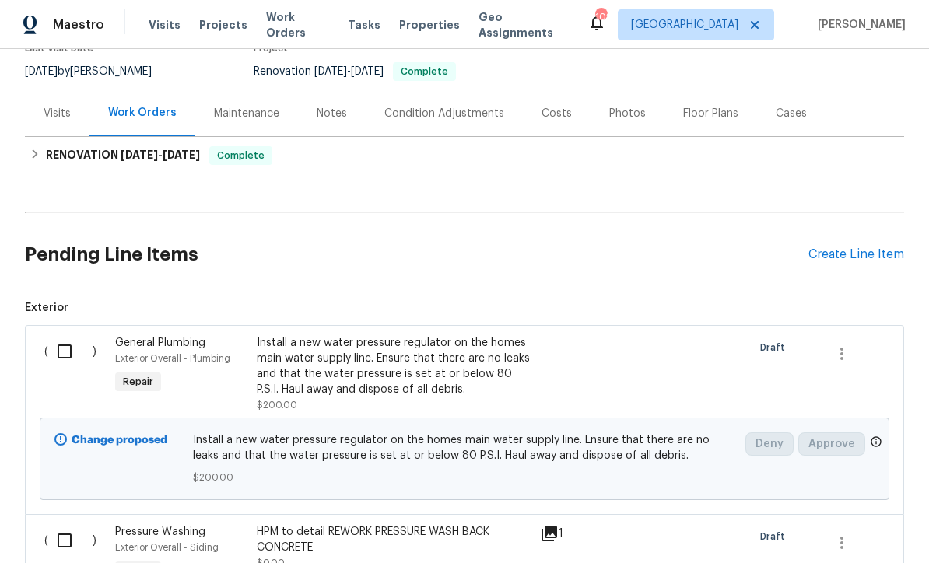
click at [830, 247] on div "Create Line Item" at bounding box center [856, 254] width 96 height 15
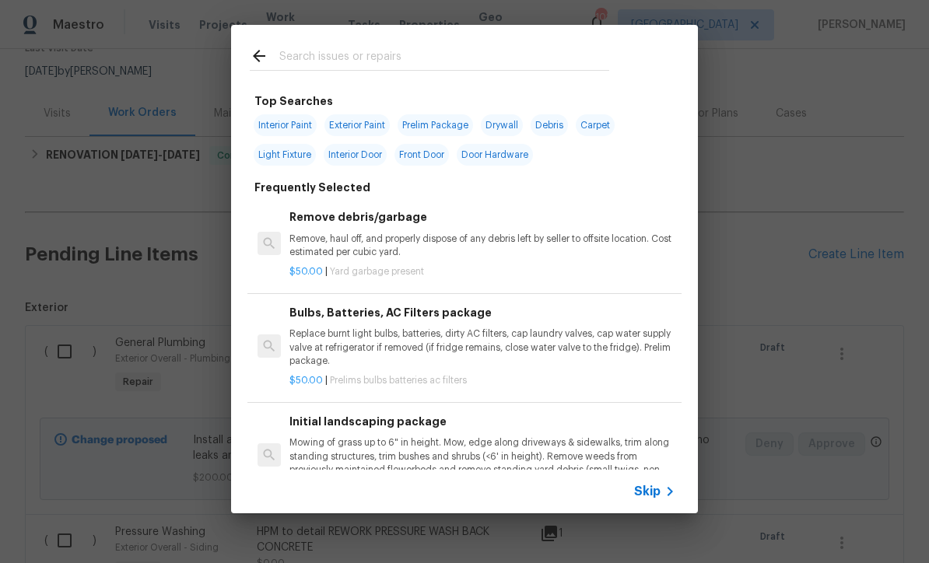
click at [652, 493] on span "Skip" at bounding box center [647, 492] width 26 height 16
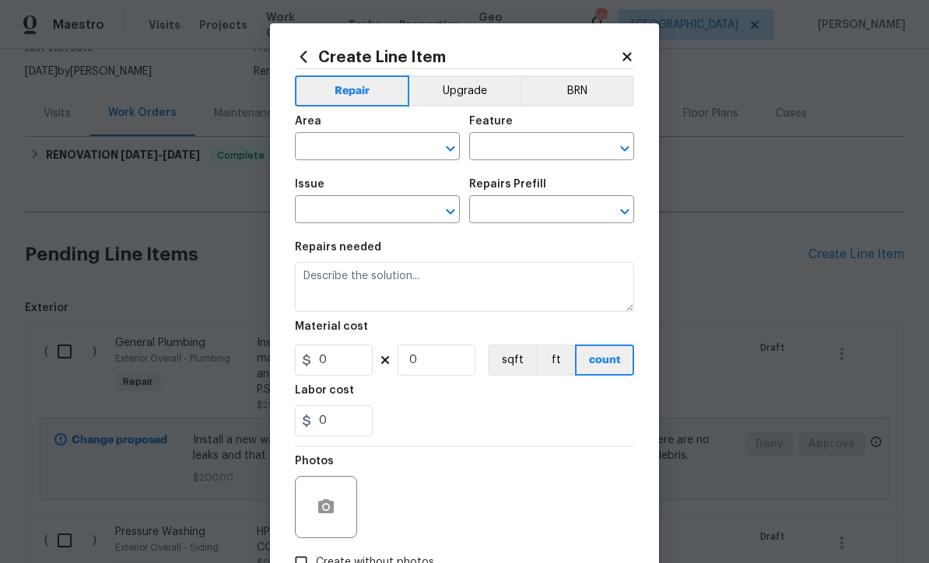
click at [313, 148] on input "text" at bounding box center [355, 148] width 121 height 24
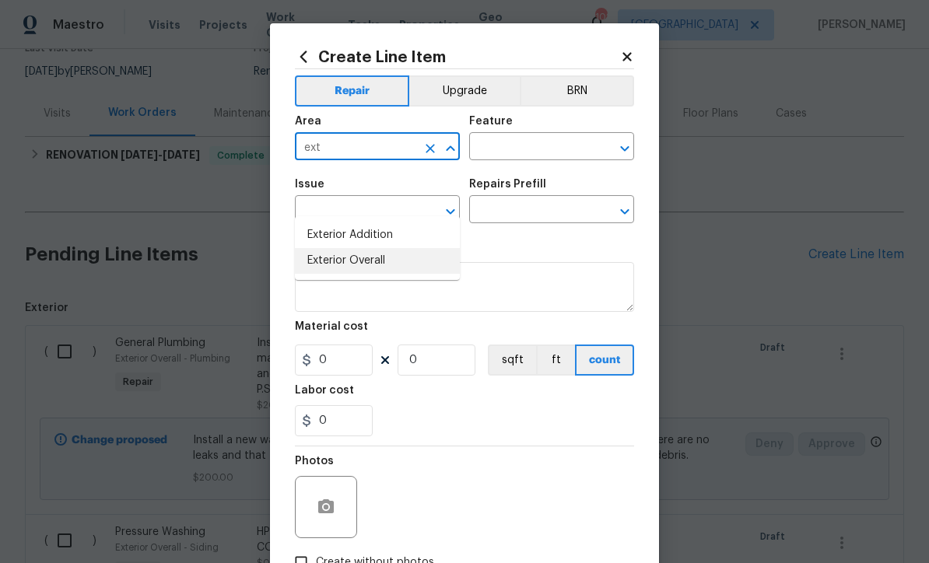
click at [335, 248] on li "Exterior Overall" at bounding box center [377, 261] width 165 height 26
type input "Exterior Overall"
click at [484, 143] on input "text" at bounding box center [529, 148] width 121 height 24
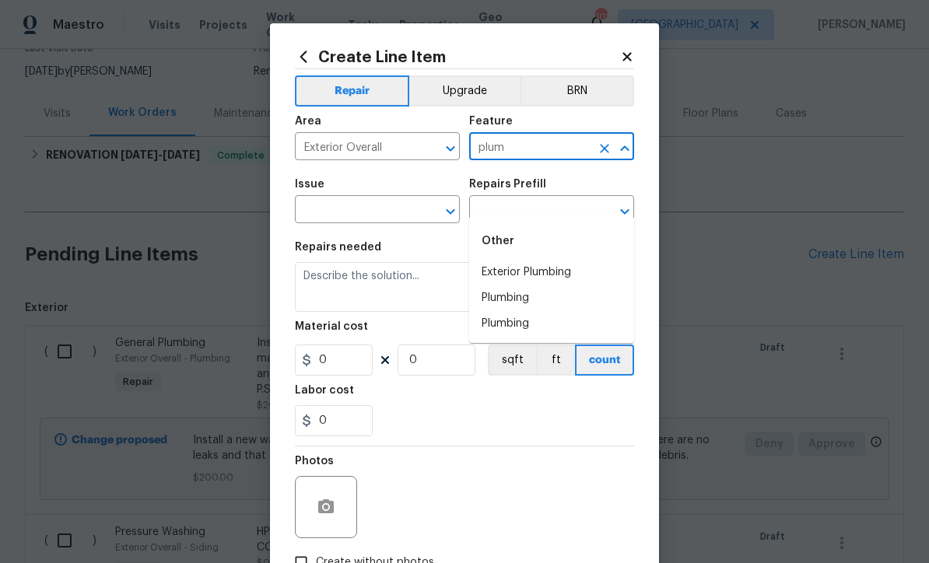
click at [519, 260] on li "Exterior Plumbing" at bounding box center [551, 273] width 165 height 26
type input "Exterior Plumbing"
click at [343, 211] on input "text" at bounding box center [355, 211] width 121 height 24
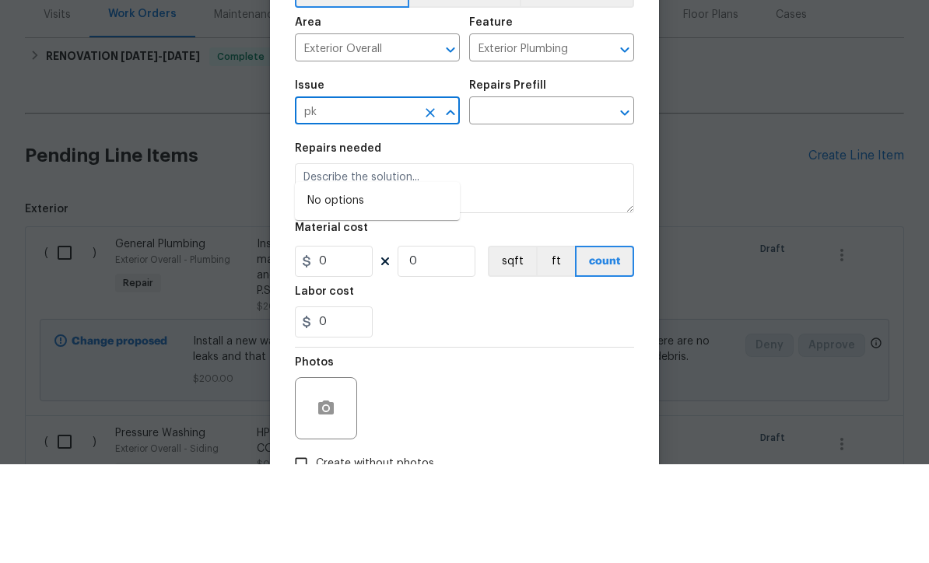
type input "p"
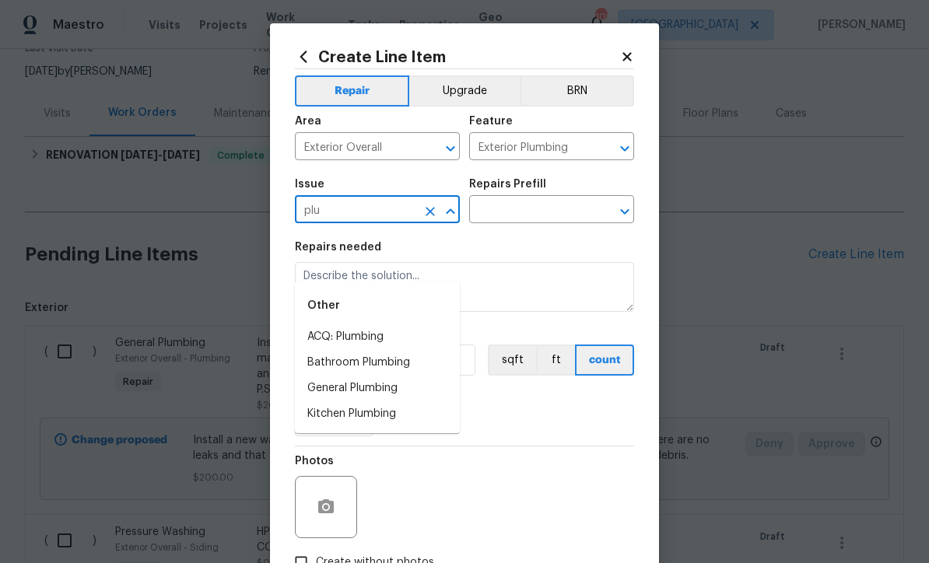
click at [338, 376] on li "General Plumbing" at bounding box center [377, 389] width 165 height 26
type input "General Plumbing"
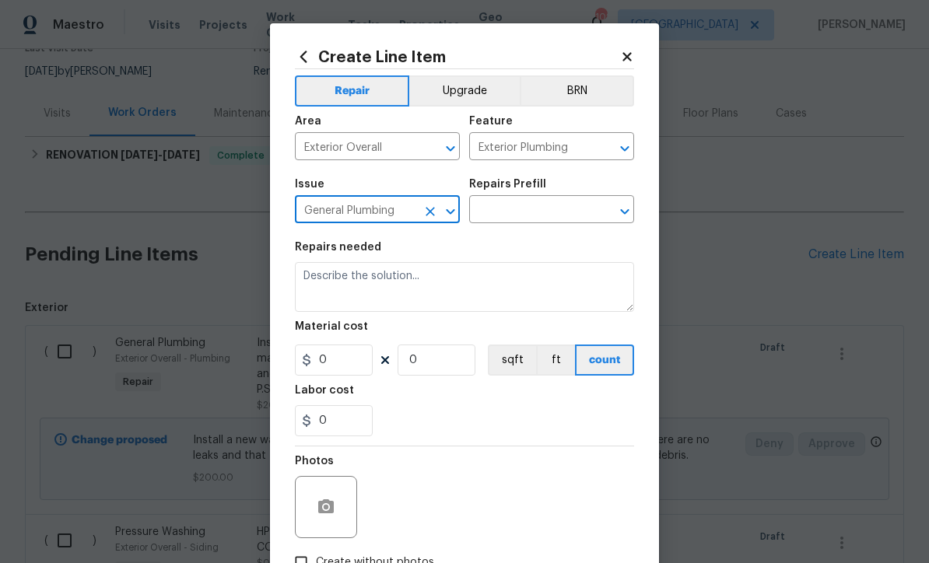
click at [512, 208] on input "text" at bounding box center [529, 211] width 121 height 24
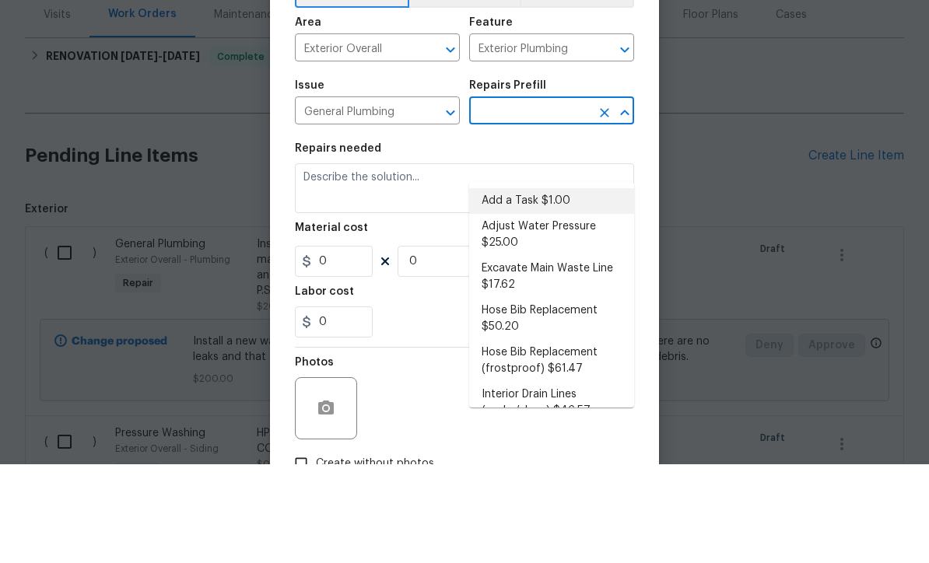
click at [503, 287] on li "Add a Task $1.00" at bounding box center [551, 300] width 165 height 26
type input "Add a Task $1.00"
type input "Plumbing"
type textarea "HPM to detail"
type input "1"
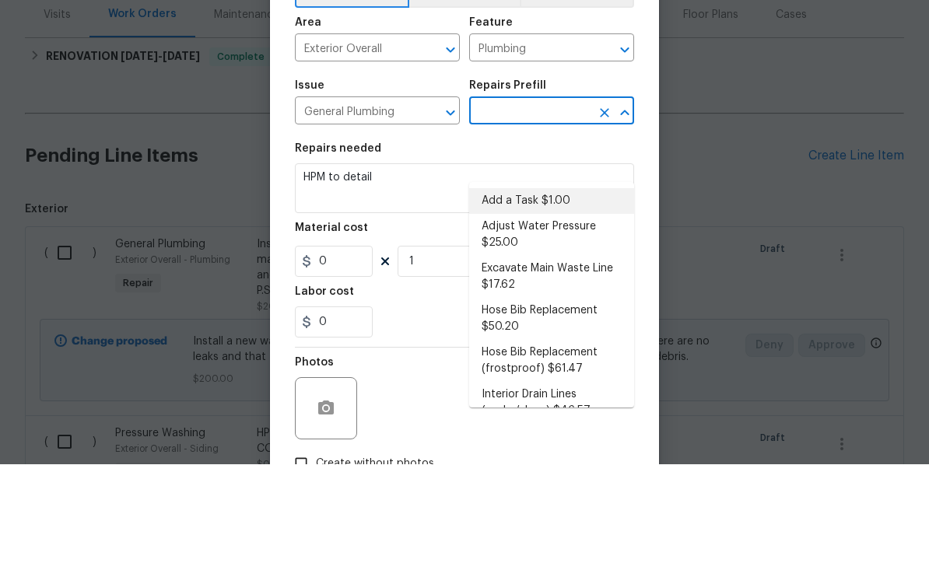
type input "Add a Task $1.00"
type input "1"
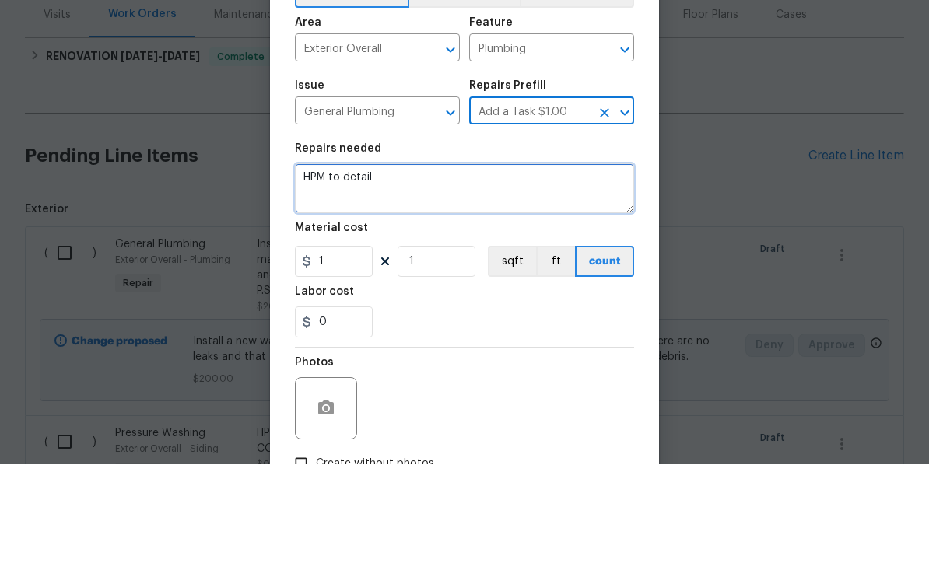
click at [425, 262] on textarea "HPM to detail" at bounding box center [464, 287] width 339 height 50
paste textarea "Exterior water fountain – Located at the back of the house; disconnect to preve…"
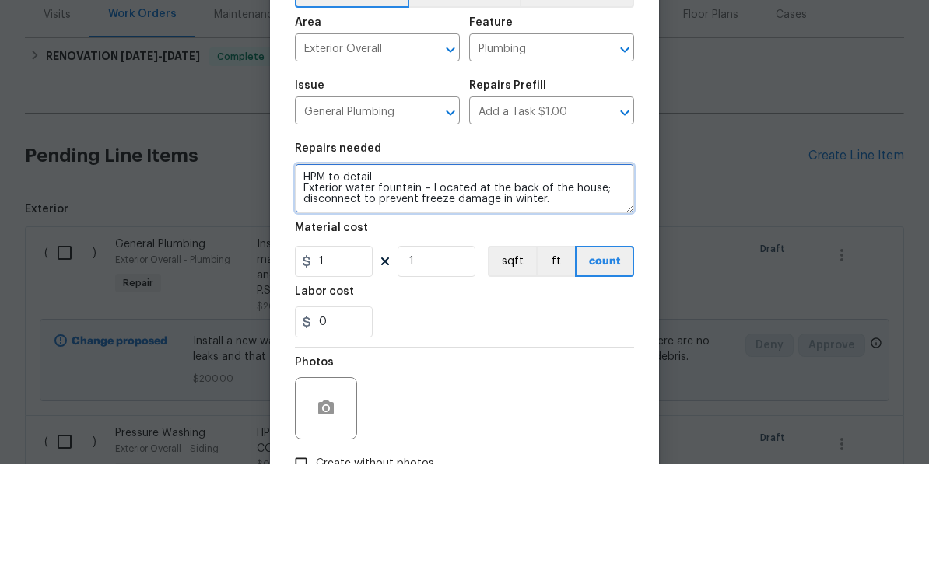
click at [397, 262] on textarea "HPM to detail Exterior water fountain – Located at the back of the house; disco…" at bounding box center [464, 287] width 339 height 50
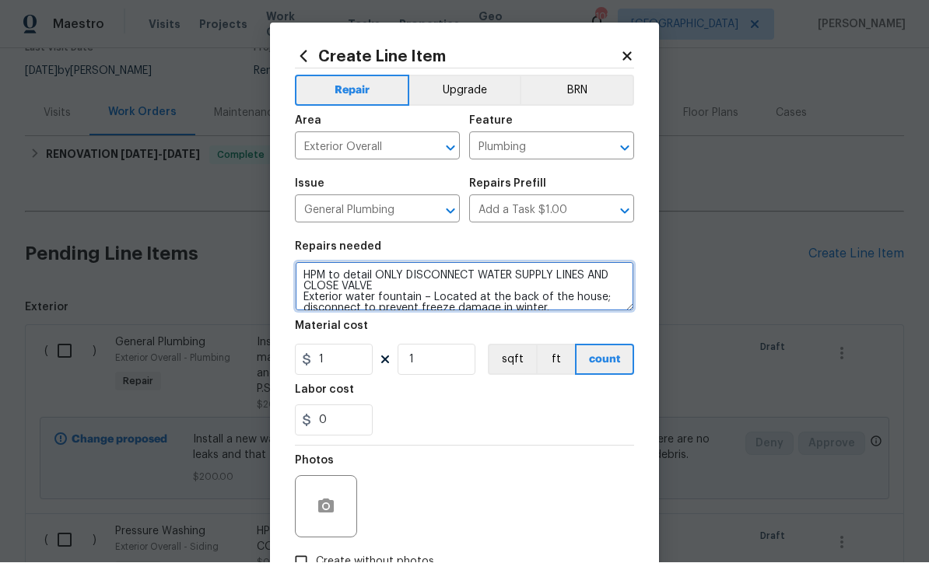
type textarea "HPM to detail ONLY DISCONNECT WATER SUPPLY LINES AND CLOSE VALVE Exterior water…"
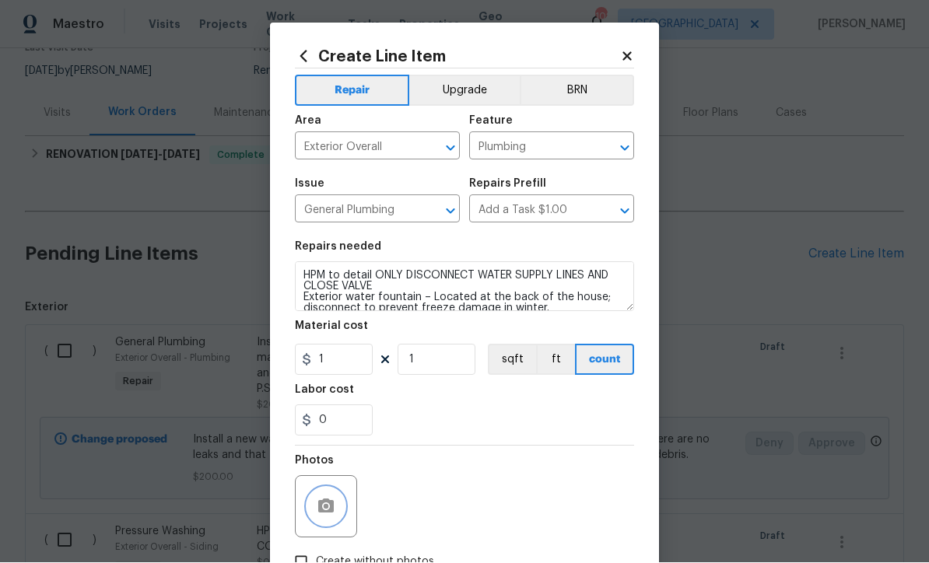
click at [327, 509] on circle "button" at bounding box center [326, 507] width 5 height 5
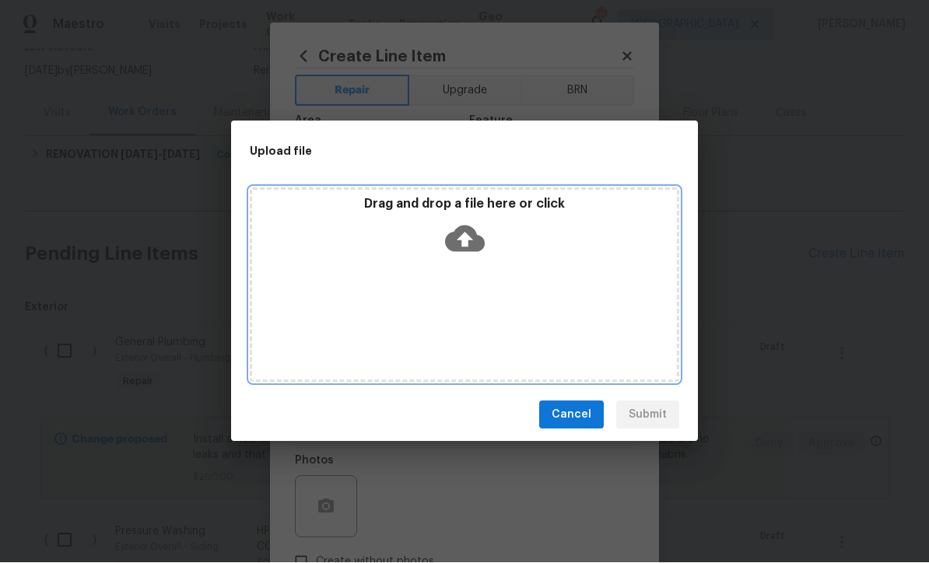
click at [461, 232] on icon at bounding box center [465, 239] width 40 height 26
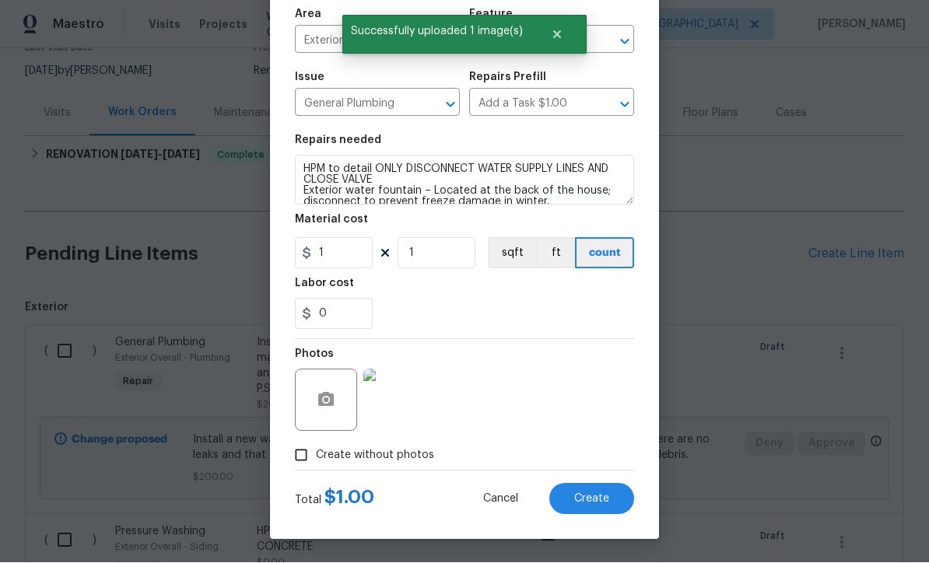
scroll to position [110, 0]
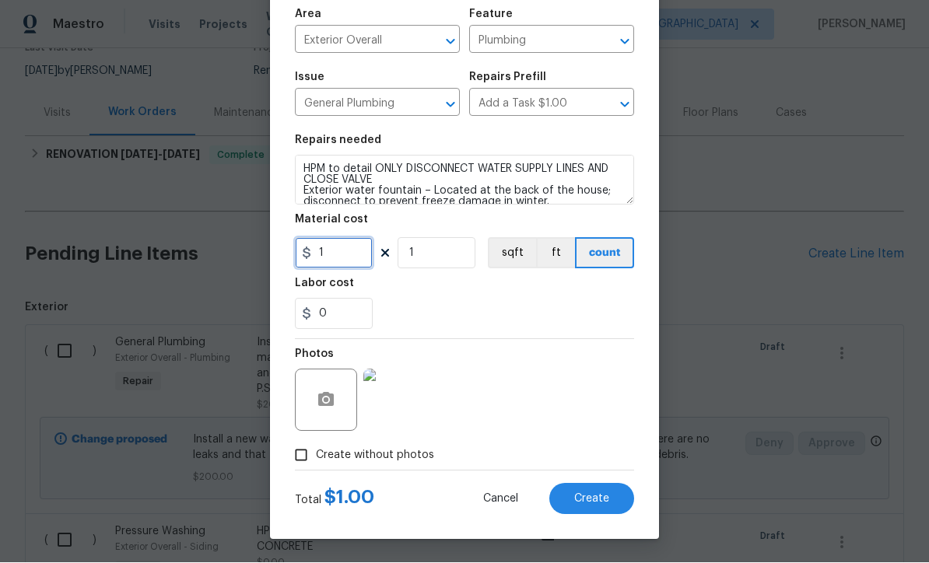
click at [334, 256] on input "1" at bounding box center [334, 253] width 78 height 31
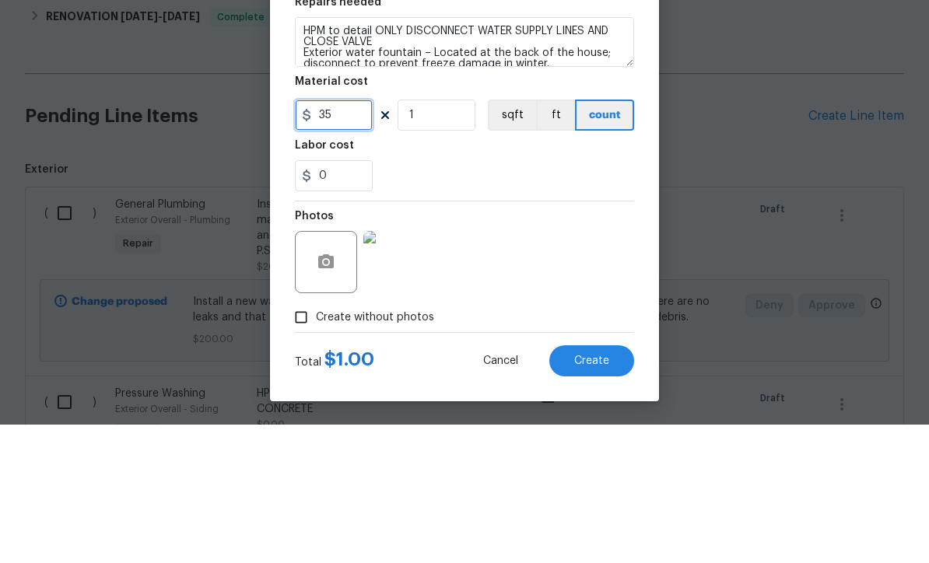
type input "35"
click at [483, 299] on div "0" at bounding box center [464, 314] width 339 height 31
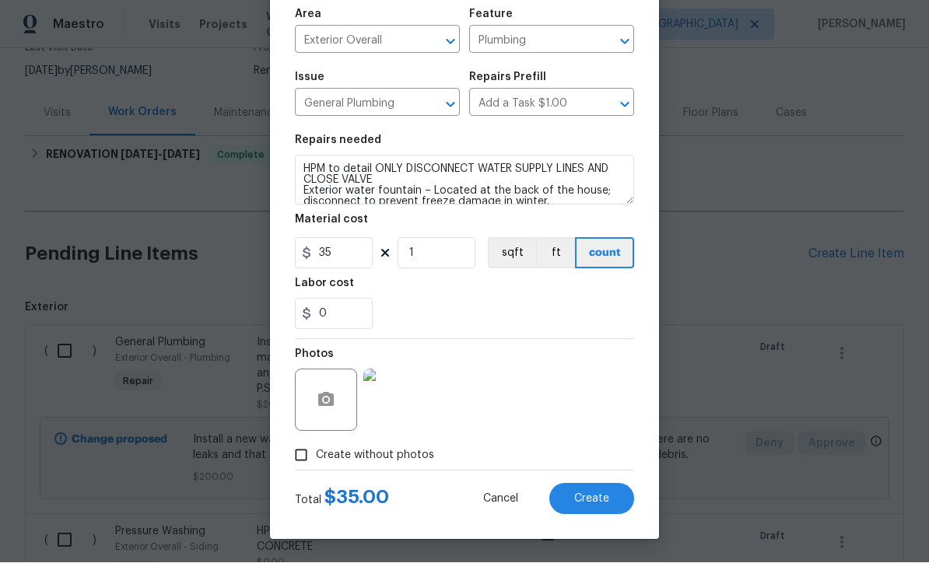
click at [591, 501] on span "Create" at bounding box center [591, 500] width 35 height 12
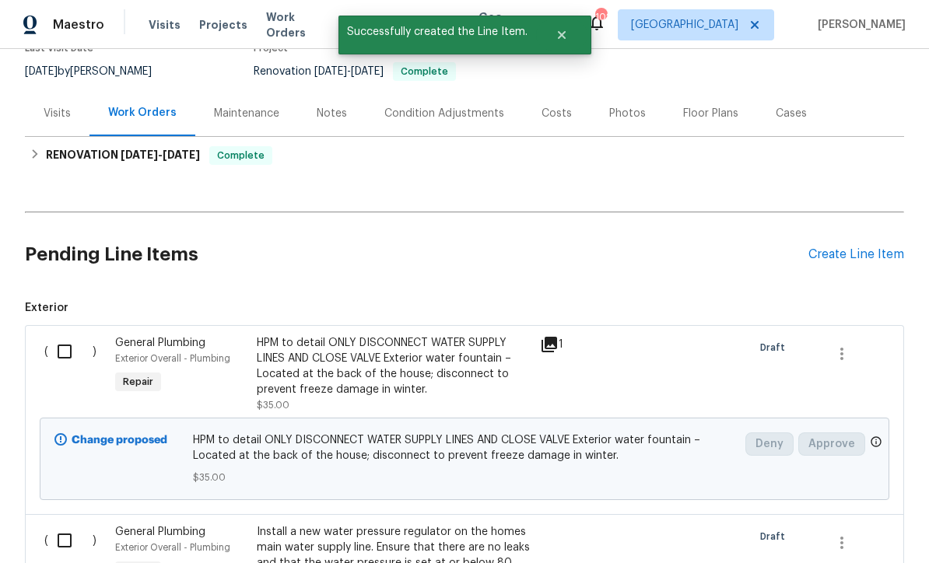
click at [49, 335] on input "checkbox" at bounding box center [70, 351] width 44 height 33
checkbox input "true"
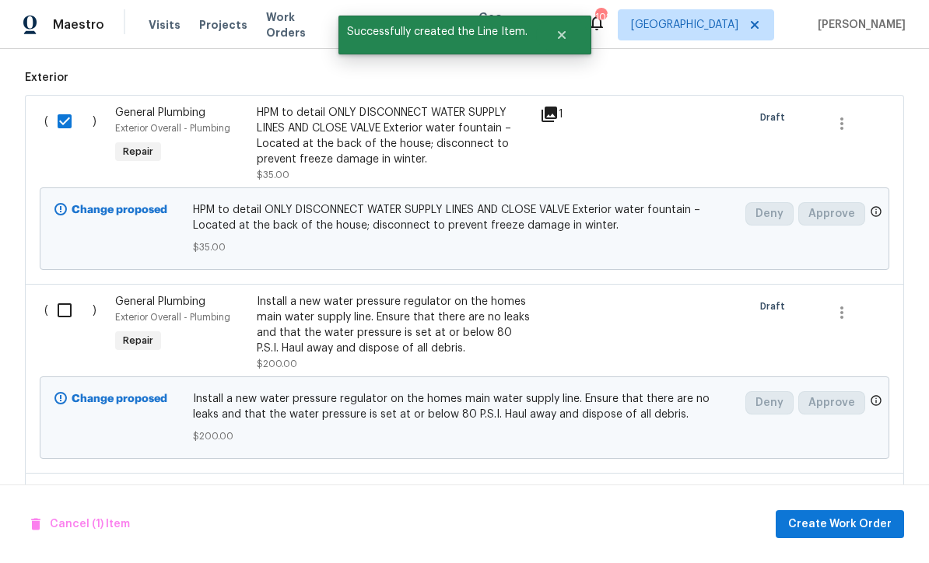
scroll to position [410, 0]
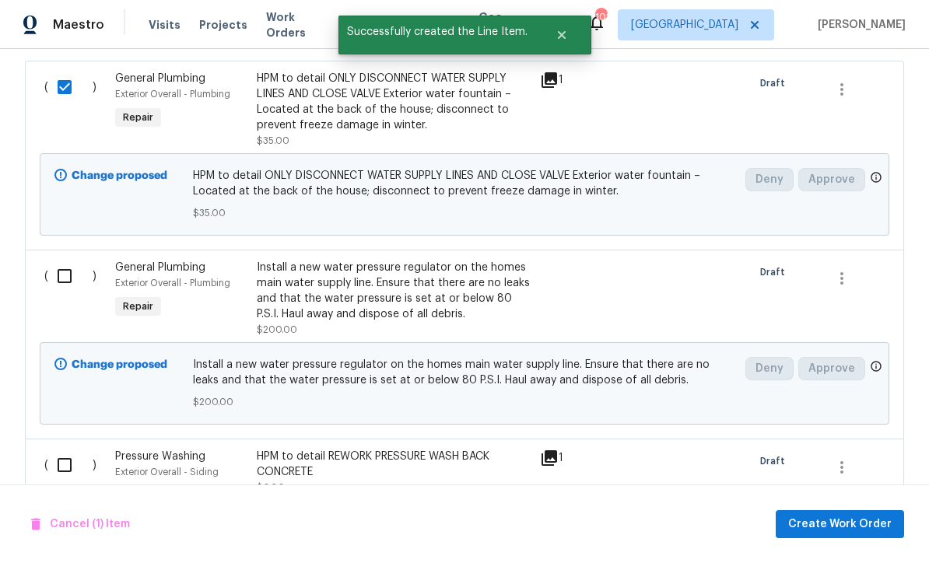
click at [54, 260] on input "checkbox" at bounding box center [70, 276] width 44 height 33
checkbox input "true"
click at [61, 449] on input "checkbox" at bounding box center [70, 465] width 44 height 33
checkbox input "true"
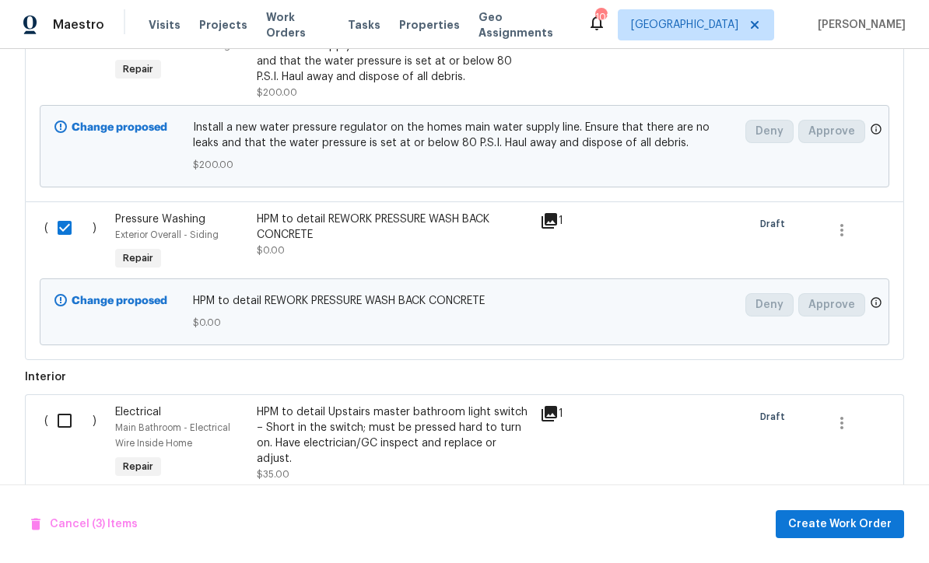
scroll to position [669, 0]
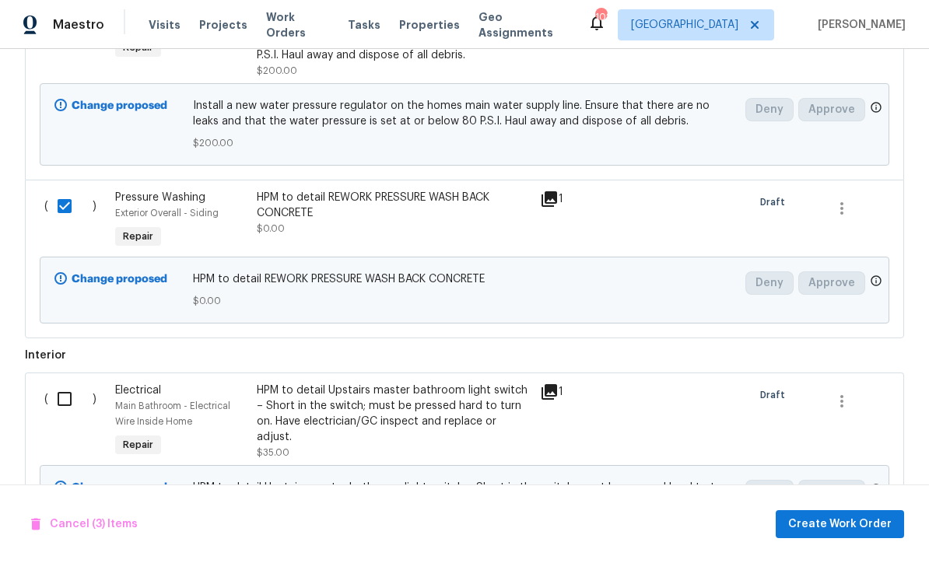
click at [57, 383] on input "checkbox" at bounding box center [70, 399] width 44 height 33
checkbox input "true"
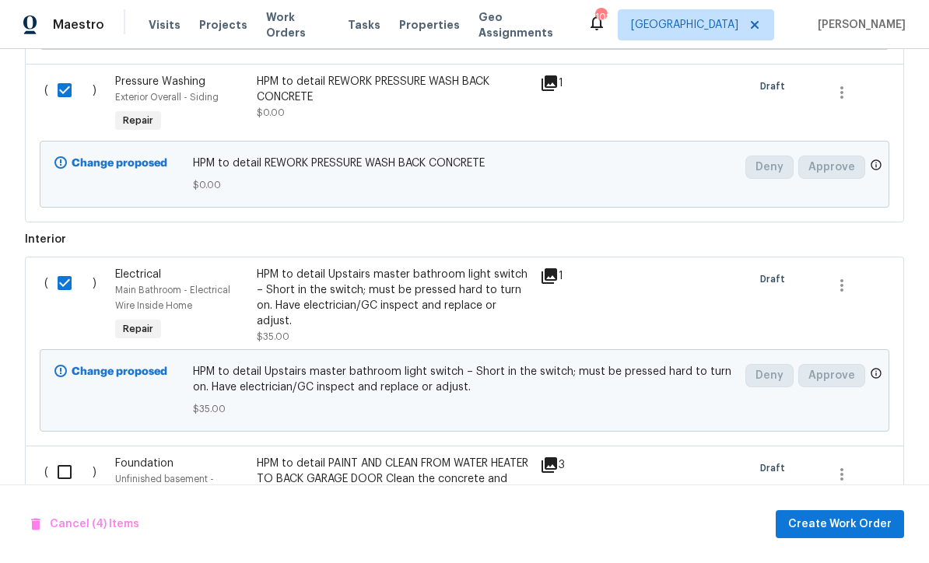
scroll to position [817, 0]
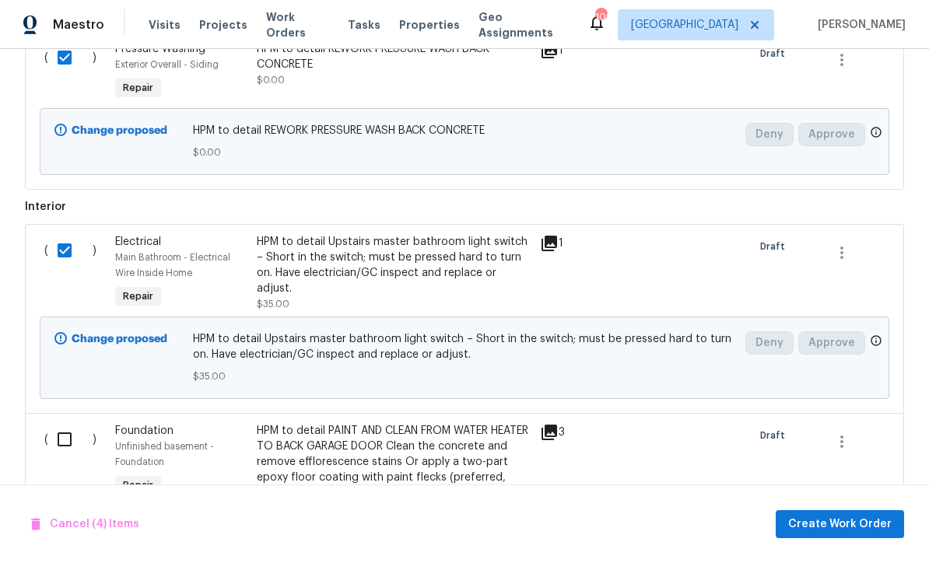
click at [64, 423] on input "checkbox" at bounding box center [70, 439] width 44 height 33
checkbox input "true"
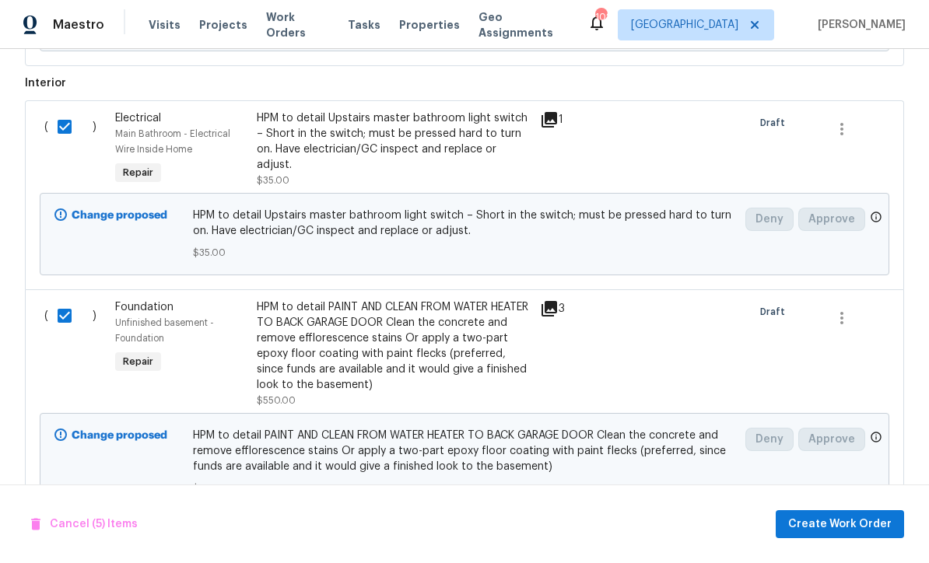
scroll to position [939, 0]
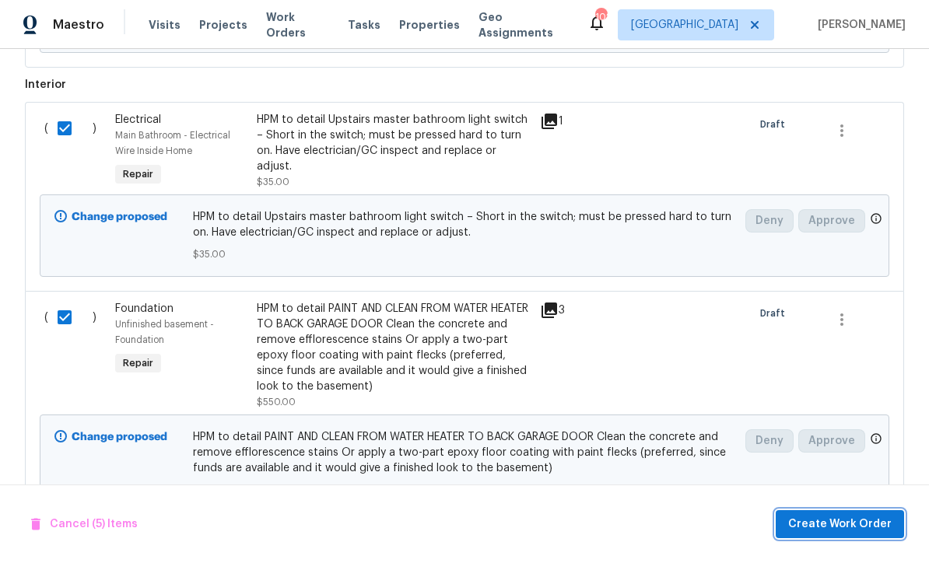
click at [848, 523] on span "Create Work Order" at bounding box center [839, 524] width 103 height 19
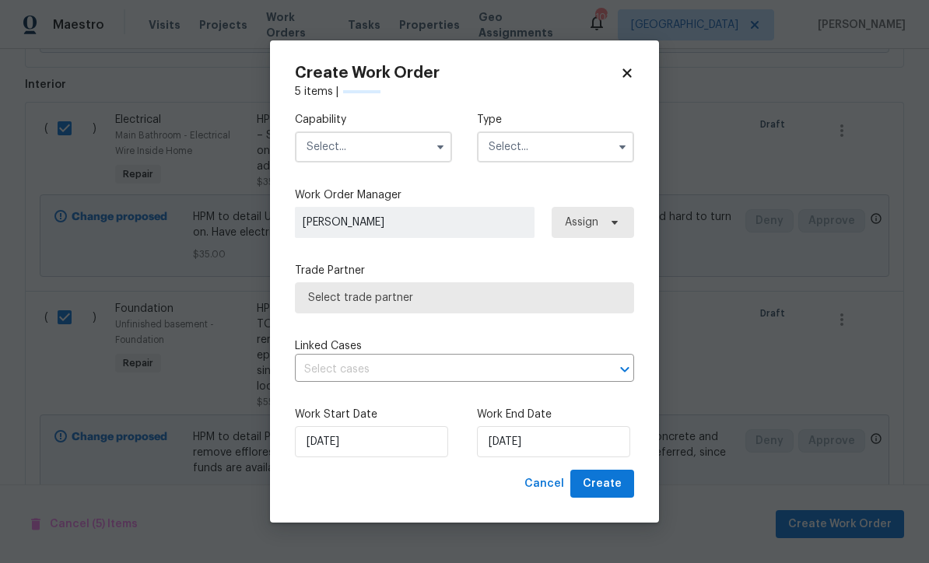
checkbox input "false"
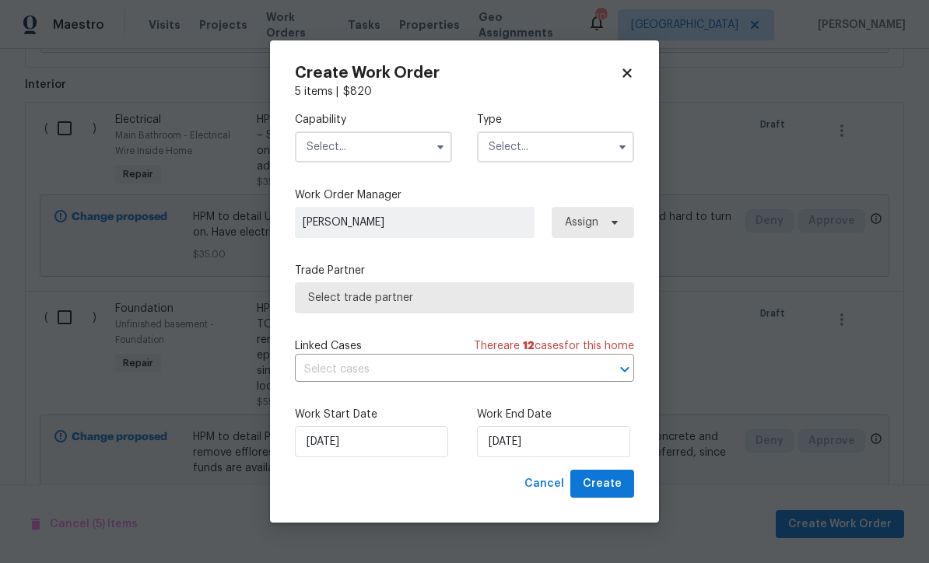
click at [320, 139] on input "text" at bounding box center [373, 146] width 157 height 31
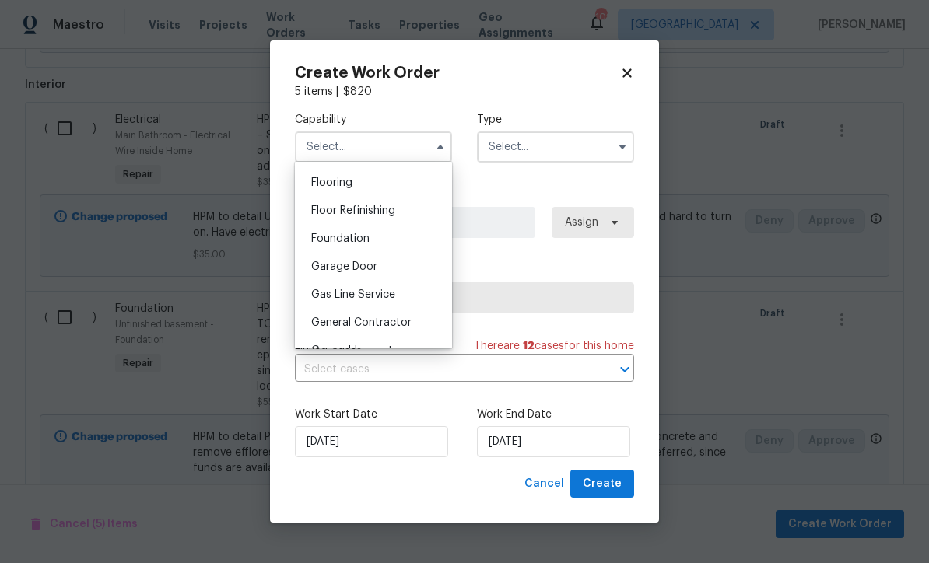
scroll to position [601, 0]
click at [366, 314] on div "General Contractor" at bounding box center [373, 322] width 149 height 28
type input "General Contractor"
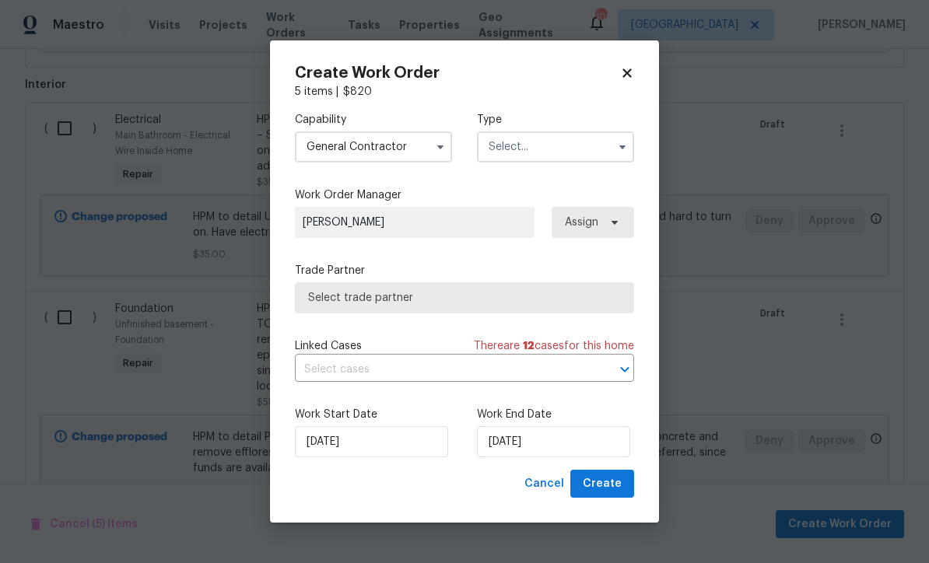
click at [507, 138] on input "text" at bounding box center [555, 146] width 157 height 31
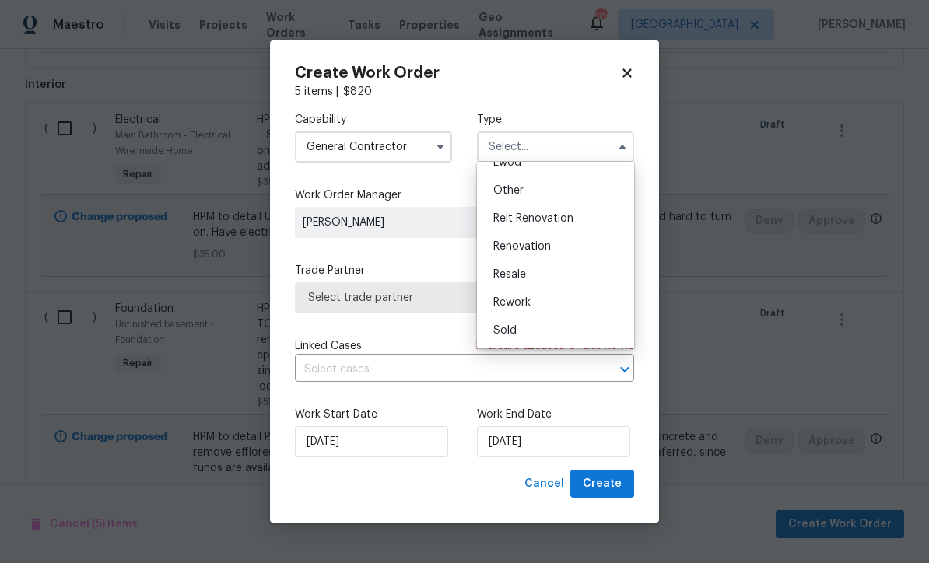
scroll to position [185, 0]
click at [515, 245] on span "Renovation" at bounding box center [522, 246] width 58 height 11
type input "Renovation"
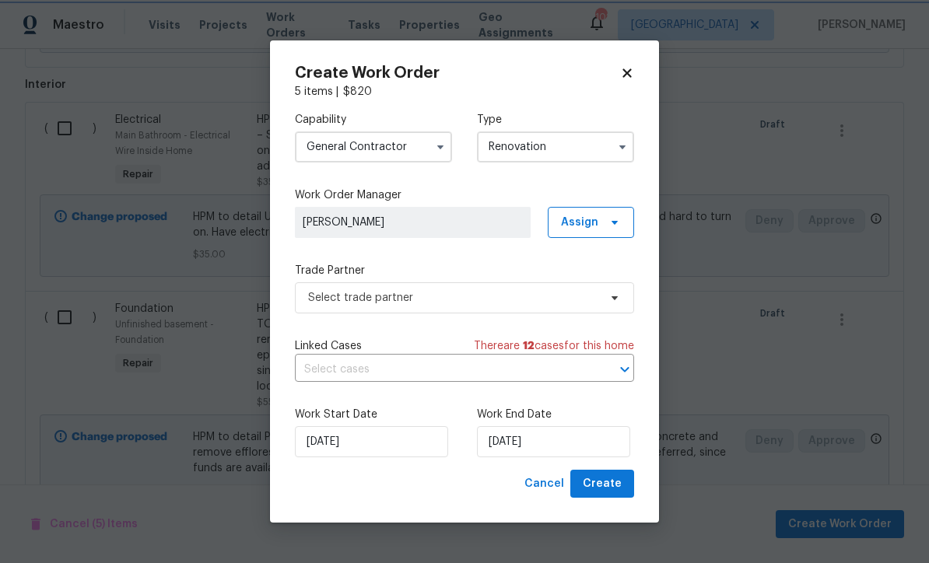
scroll to position [0, 0]
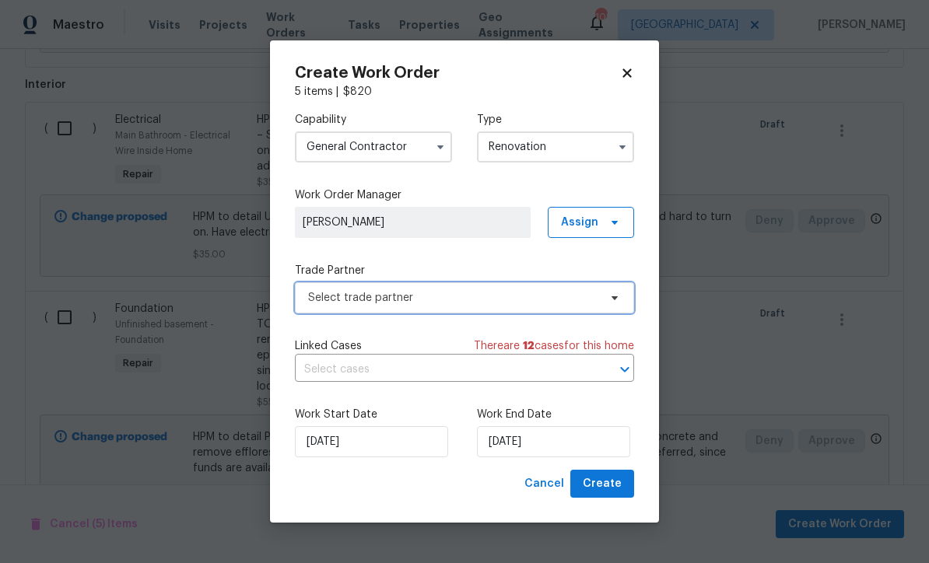
click at [339, 305] on span "Select trade partner" at bounding box center [464, 297] width 339 height 31
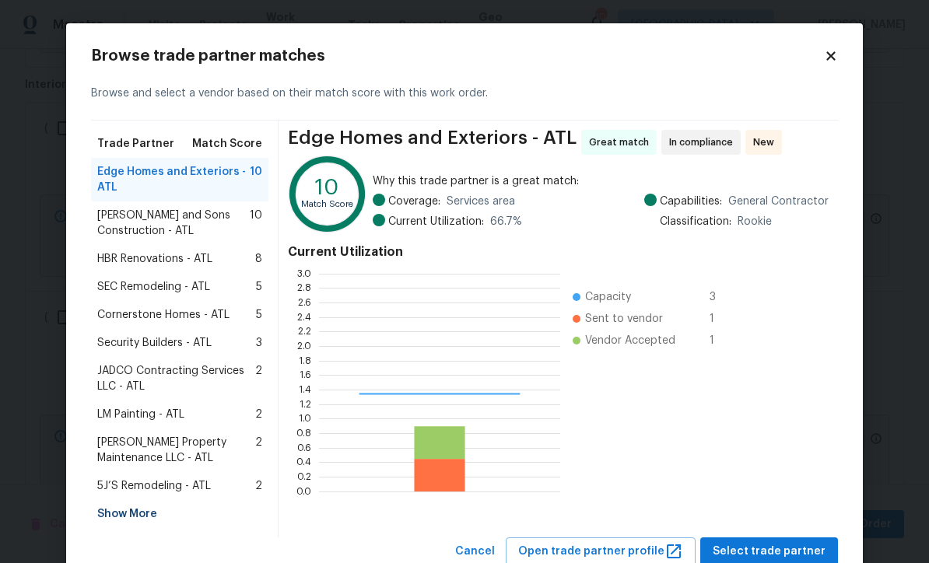
scroll to position [218, 241]
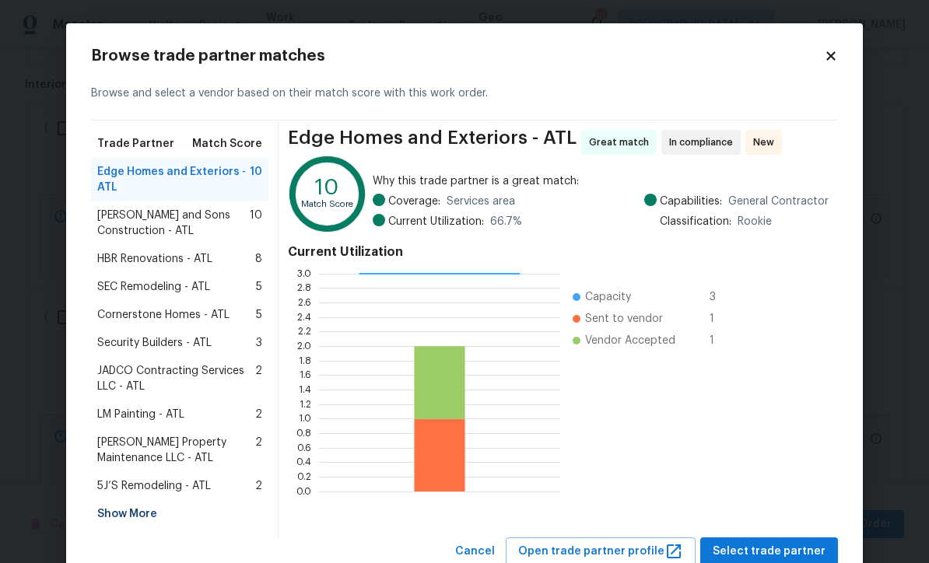
click at [117, 519] on div "Show More" at bounding box center [179, 514] width 177 height 28
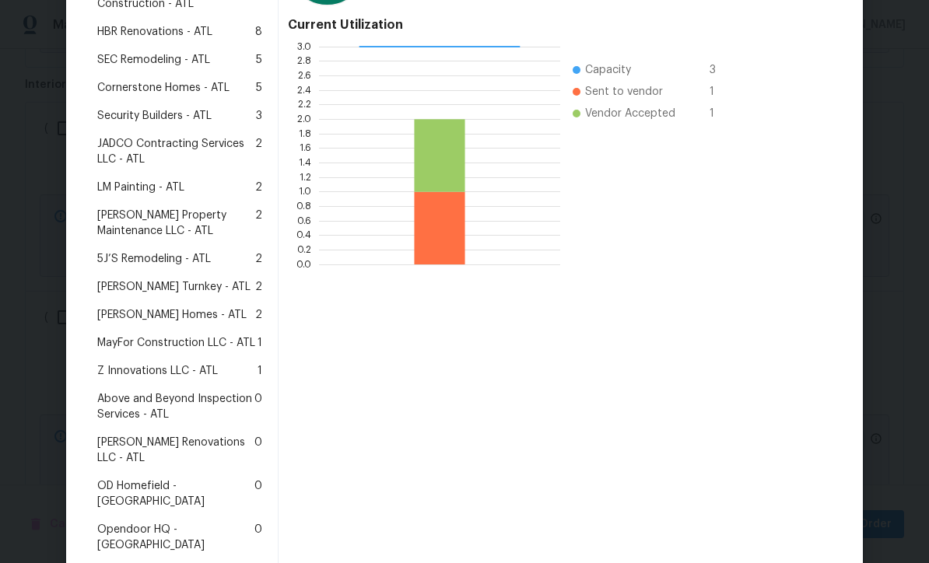
scroll to position [228, 0]
click at [159, 400] on span "Above and Beyond Inspection Services - ATL" at bounding box center [175, 405] width 157 height 31
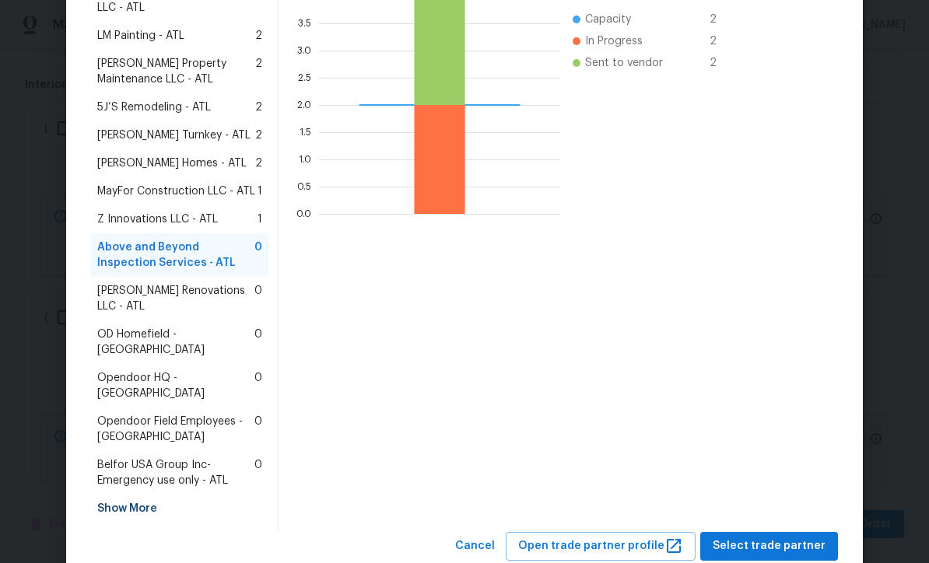
scroll to position [377, 0]
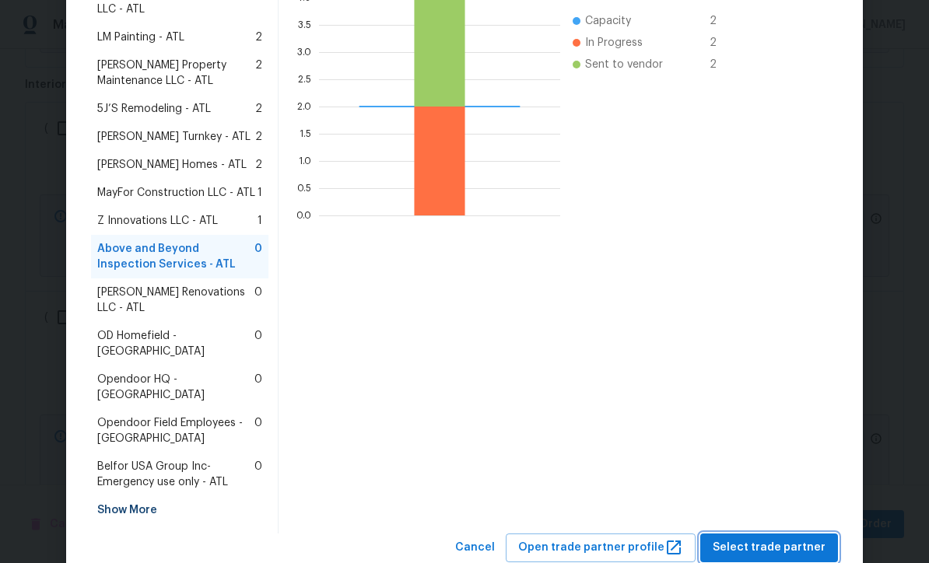
click at [768, 538] on span "Select trade partner" at bounding box center [768, 547] width 113 height 19
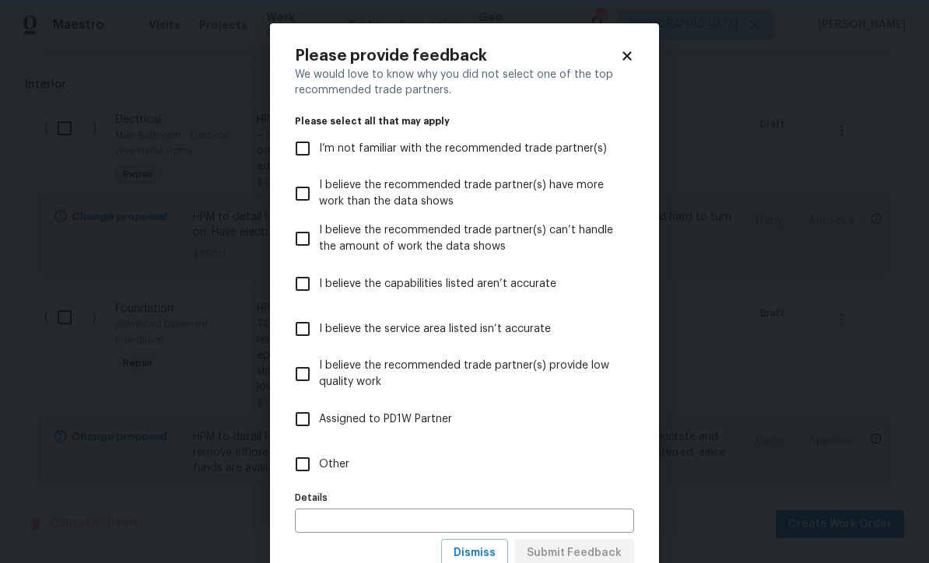
scroll to position [0, 0]
click at [304, 467] on input "Other" at bounding box center [302, 464] width 33 height 33
checkbox input "true"
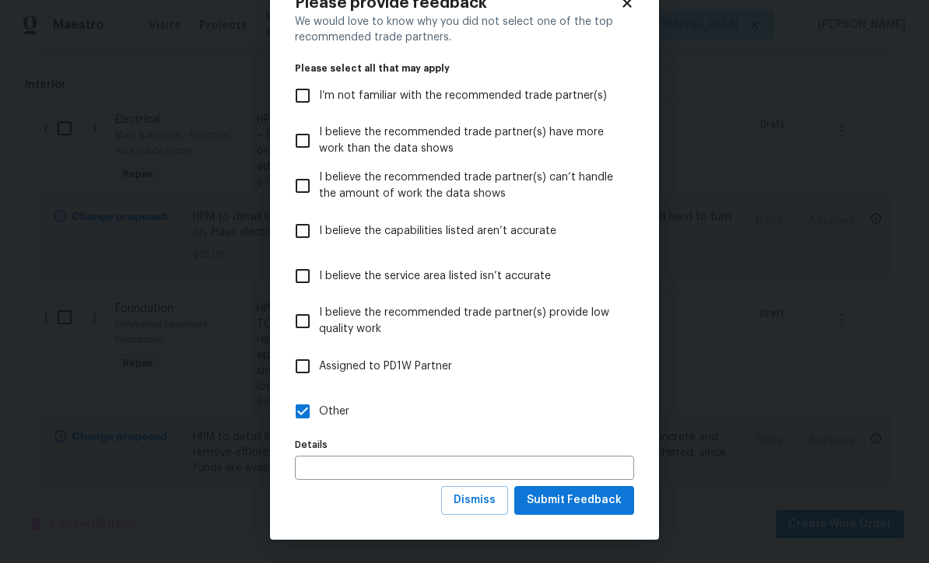
scroll to position [54, 0]
click at [572, 506] on span "Submit Feedback" at bounding box center [573, 500] width 95 height 19
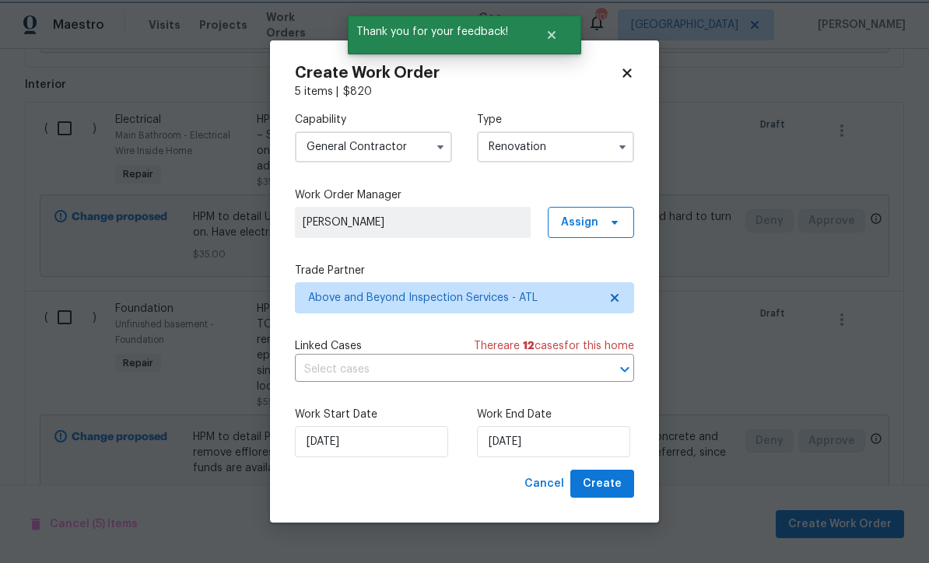
scroll to position [0, 0]
click at [511, 446] on input "9/24/2025" at bounding box center [553, 441] width 153 height 31
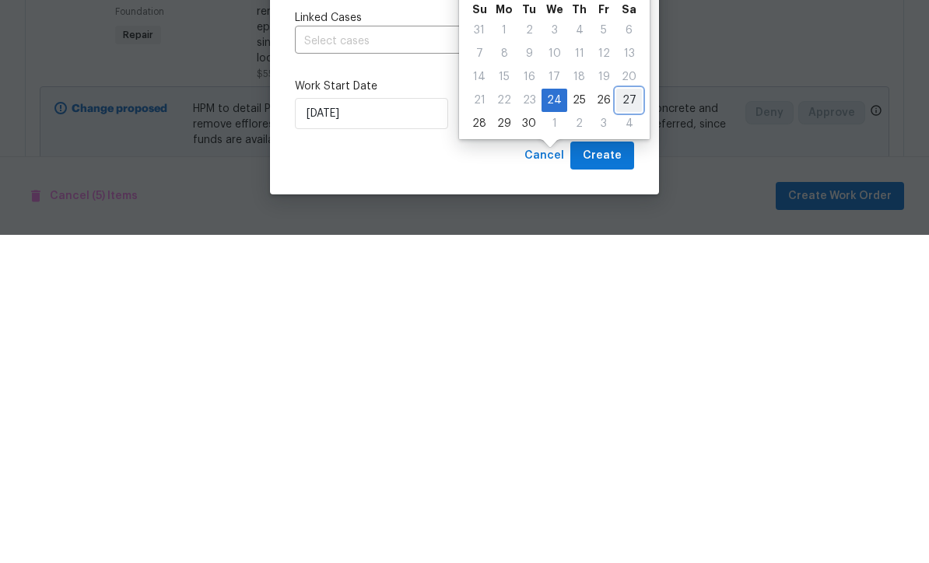
click at [621, 418] on div "27" at bounding box center [629, 429] width 26 height 22
type input "9/27/2025"
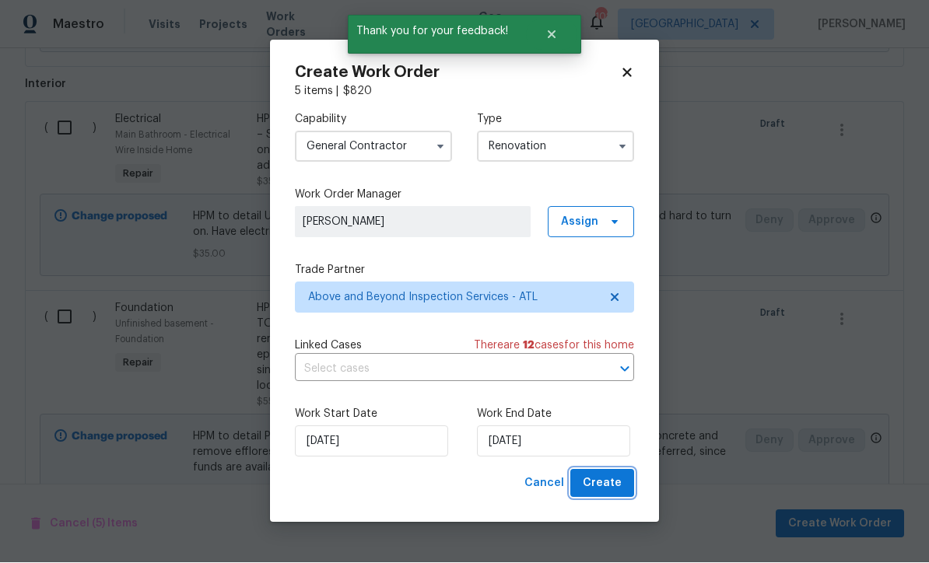
click at [605, 487] on span "Create" at bounding box center [601, 483] width 39 height 19
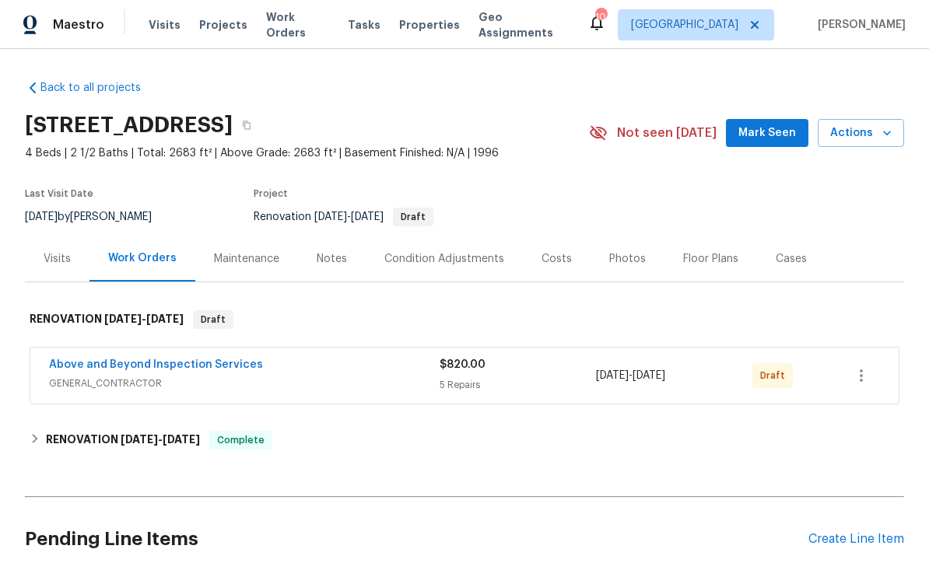
scroll to position [1, 0]
click at [867, 380] on icon "button" at bounding box center [861, 375] width 19 height 19
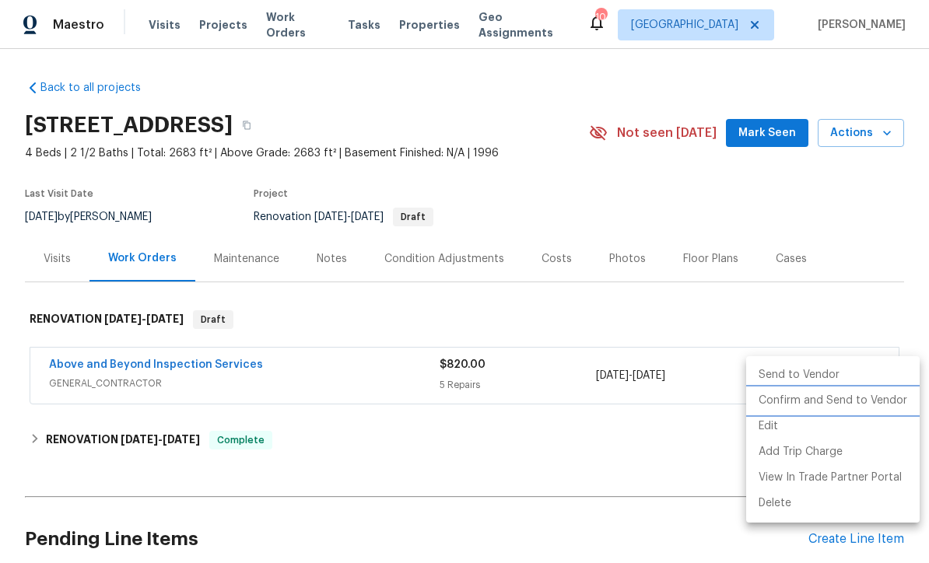
click at [820, 406] on li "Confirm and Send to Vendor" at bounding box center [832, 401] width 173 height 26
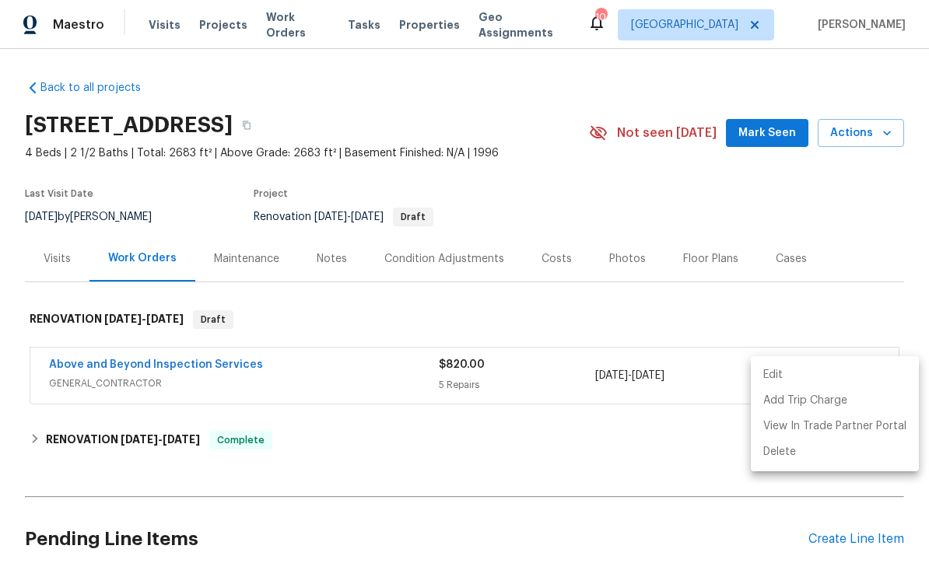
click at [547, 192] on div at bounding box center [464, 281] width 929 height 563
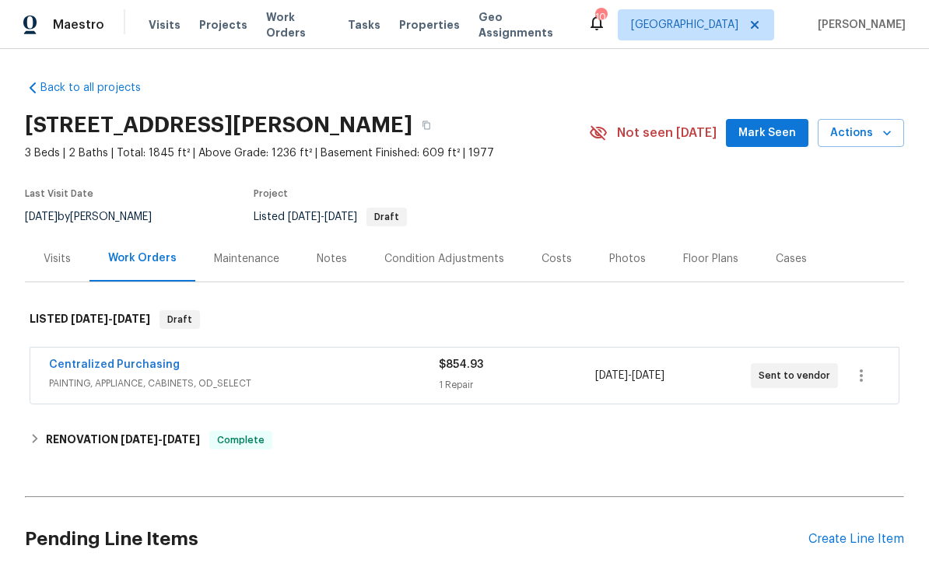
click at [843, 539] on div "Create Line Item" at bounding box center [856, 539] width 96 height 15
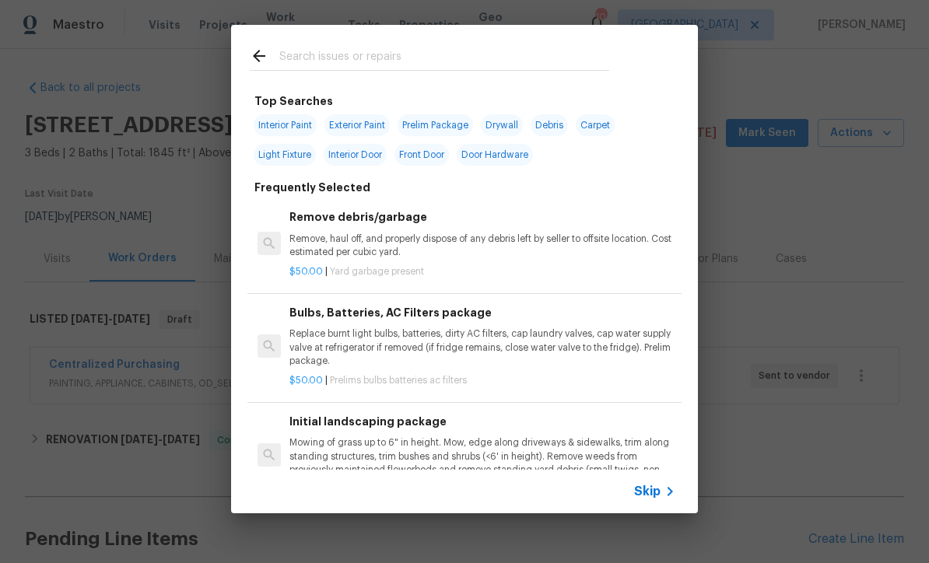
click at [662, 498] on icon at bounding box center [669, 491] width 19 height 19
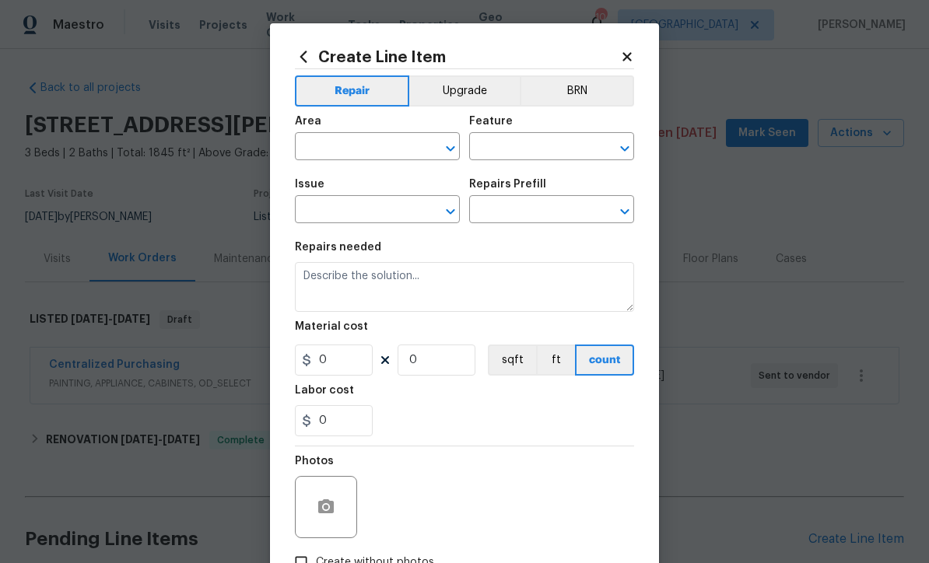
click at [326, 145] on input "text" at bounding box center [355, 148] width 121 height 24
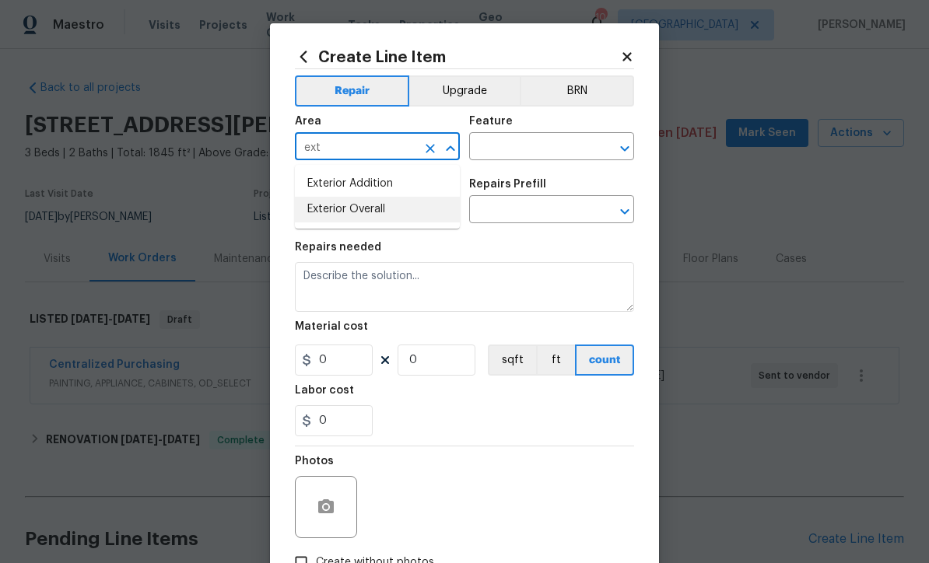
click at [341, 210] on li "Exterior Overall" at bounding box center [377, 210] width 165 height 26
type input "Exterior Overall"
click at [482, 149] on input "text" at bounding box center [529, 148] width 121 height 24
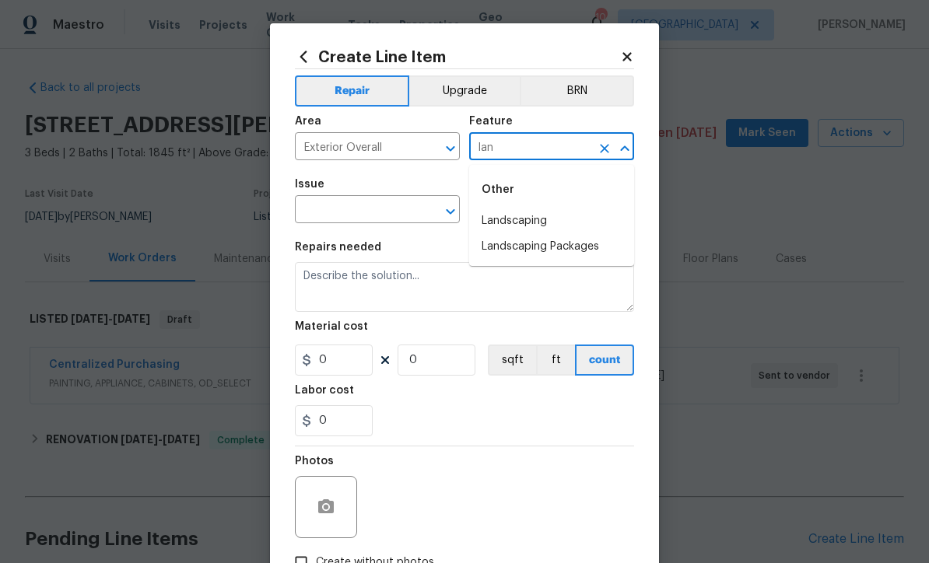
click at [505, 223] on li "Landscaping" at bounding box center [551, 221] width 165 height 26
type input "Landscaping"
click at [342, 210] on input "text" at bounding box center [355, 211] width 121 height 24
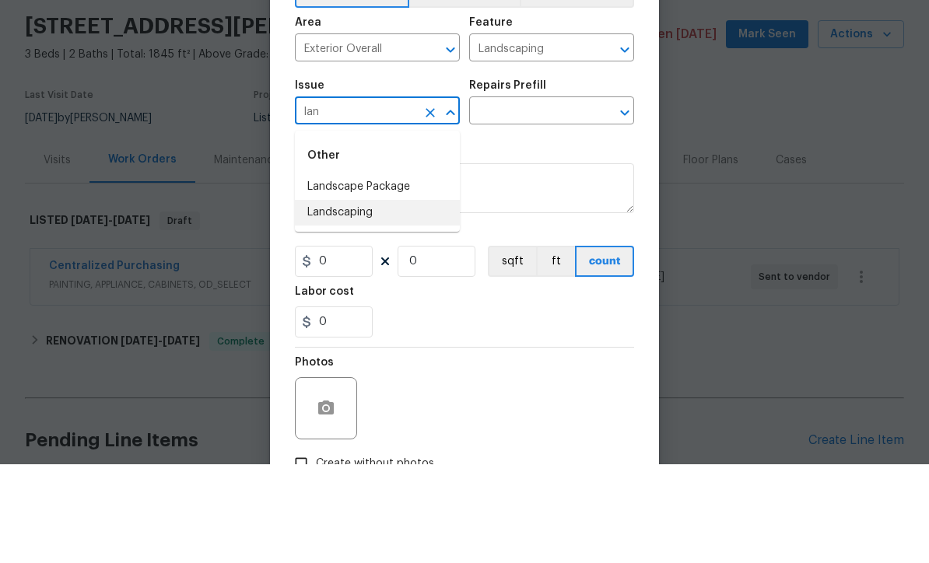
click at [338, 299] on li "Landscaping" at bounding box center [377, 312] width 165 height 26
type input "Landscaping"
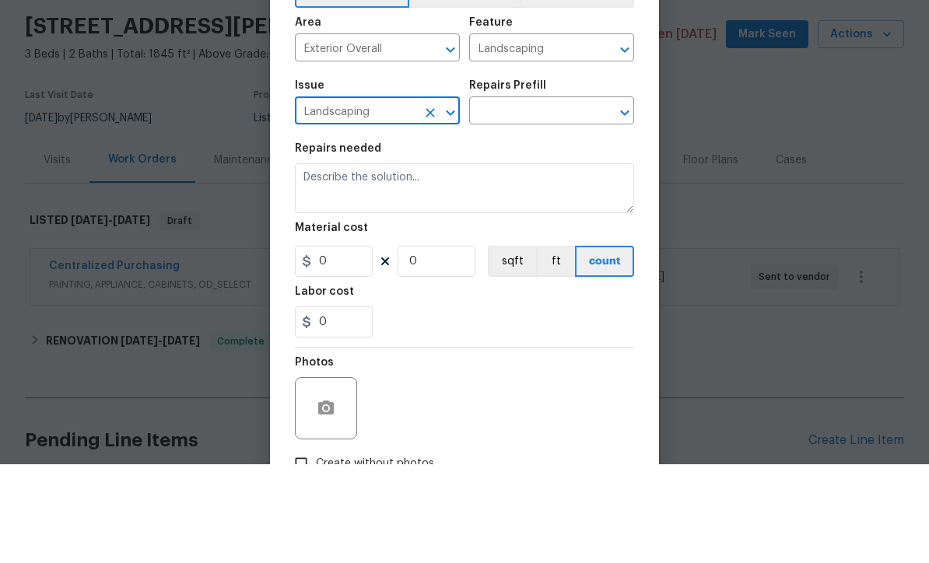
click at [499, 199] on input "text" at bounding box center [529, 211] width 121 height 24
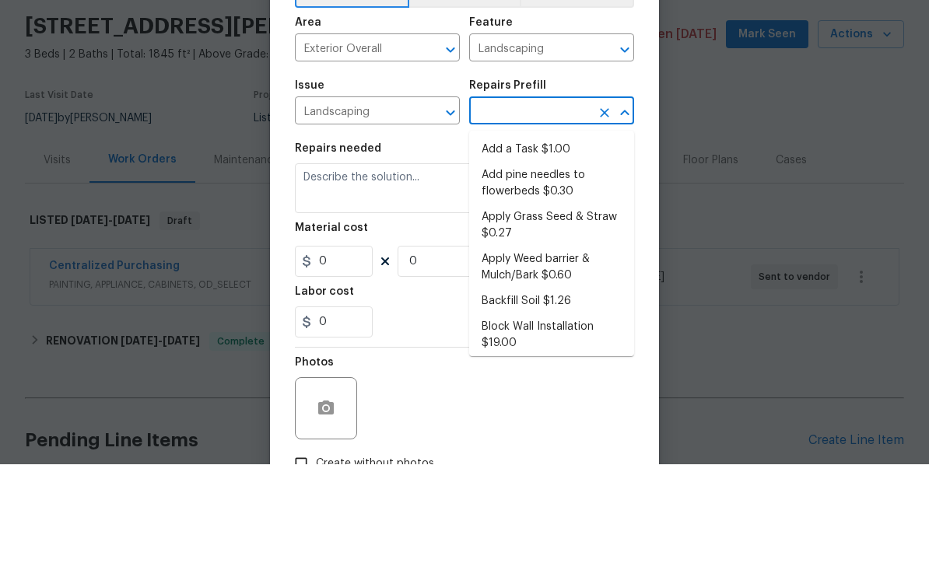
click at [507, 236] on li "Add a Task $1.00" at bounding box center [551, 249] width 165 height 26
type input "Add a Task $1.00"
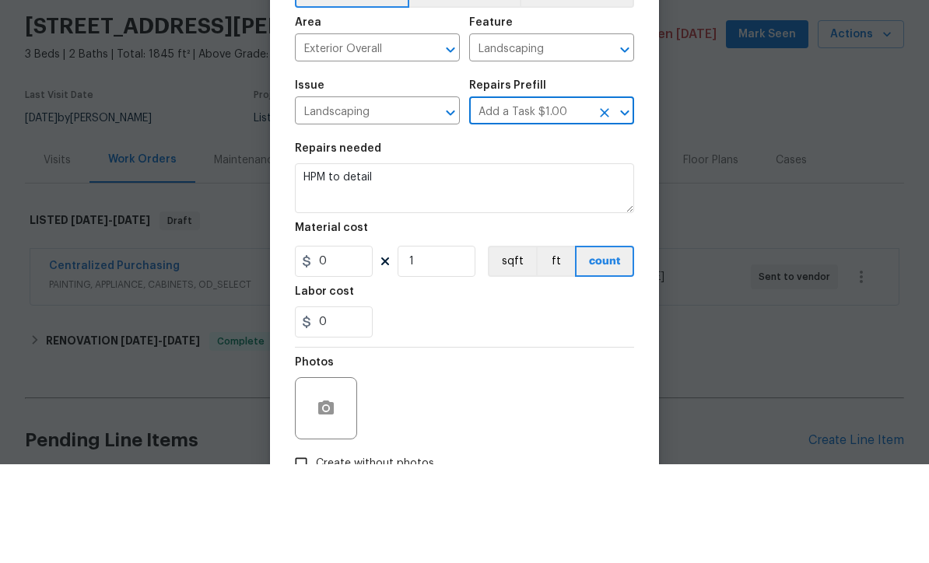
type textarea "HPM to detail"
type input "1"
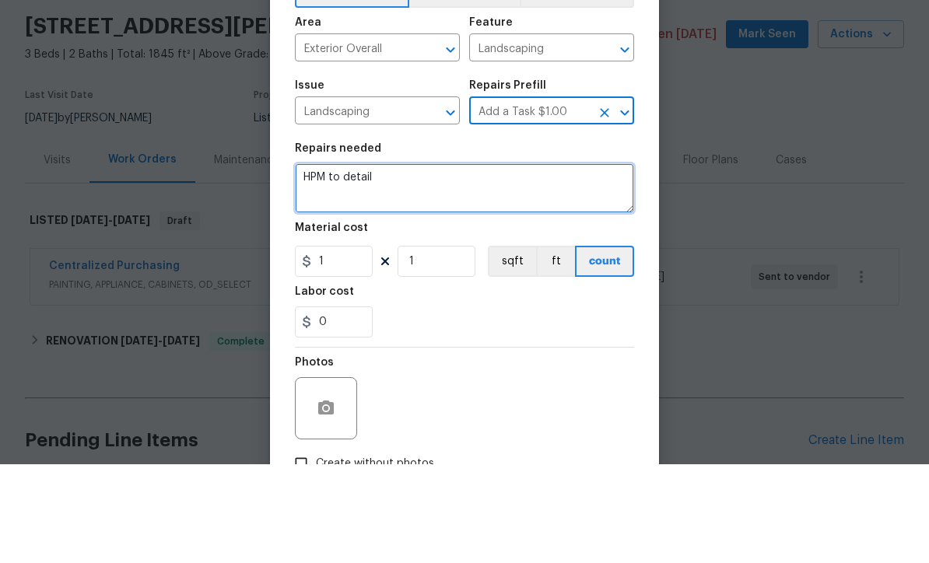
click at [413, 262] on textarea "HPM to detail" at bounding box center [464, 287] width 339 height 50
paste textarea "Painter cleanup protocol: Painters have been spraying leftover paint onto bushe…"
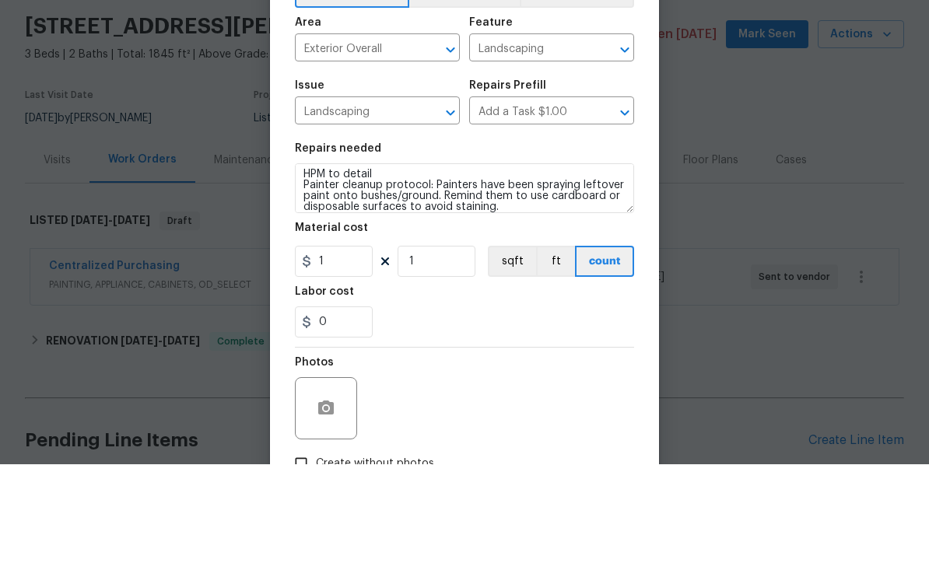
scroll to position [51, 0]
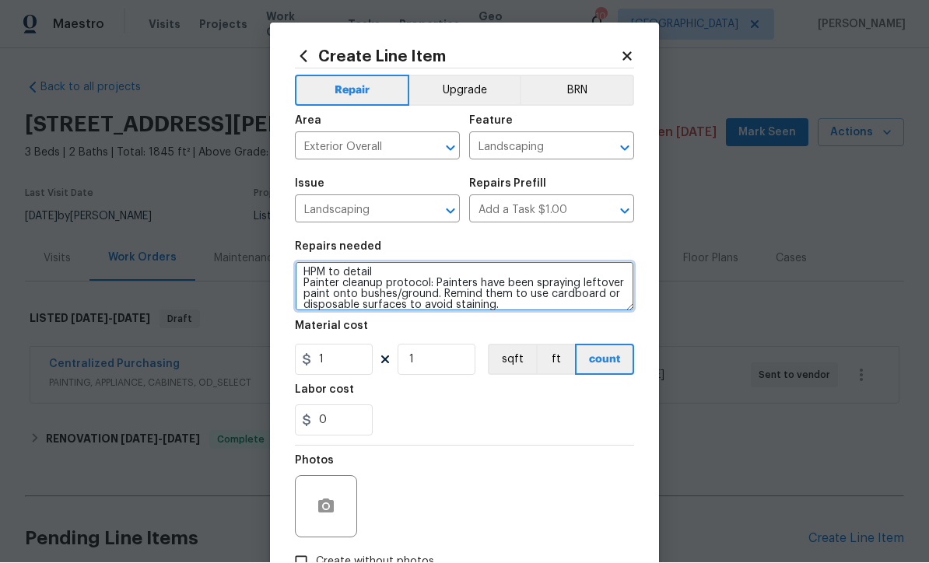
type textarea "HPM to detail Painter cleanup protocol: Painters have been spraying leftover pa…"
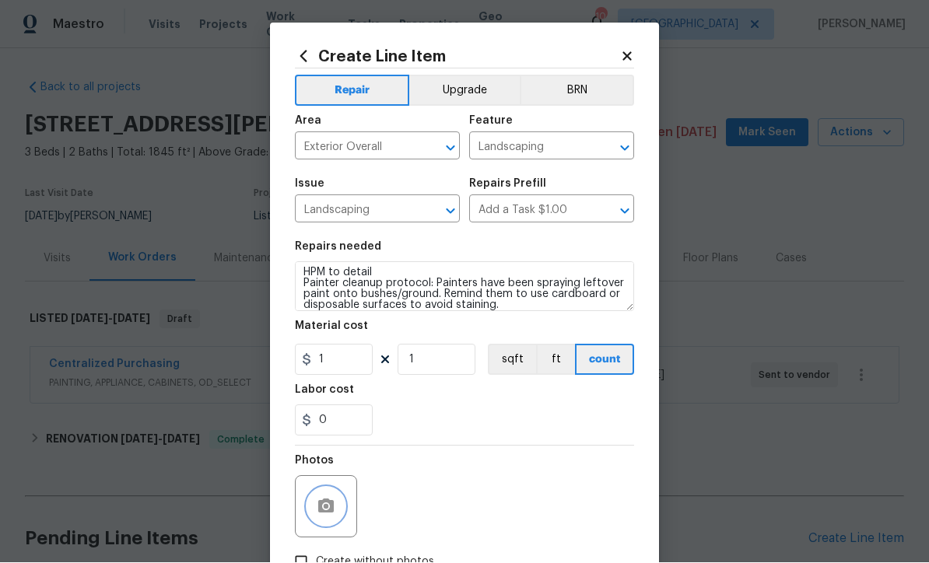
click at [323, 510] on icon "button" at bounding box center [326, 507] width 19 height 19
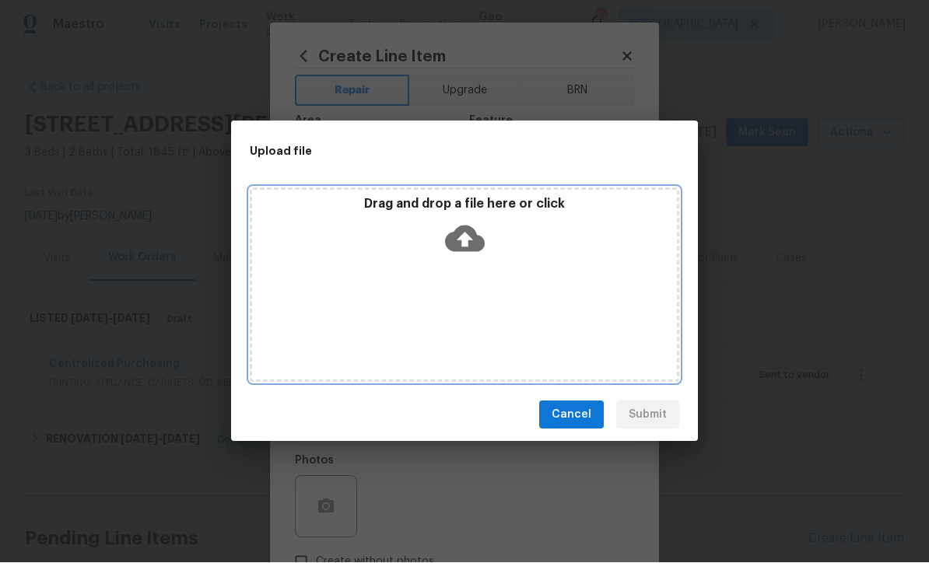
click at [457, 237] on icon at bounding box center [465, 239] width 40 height 26
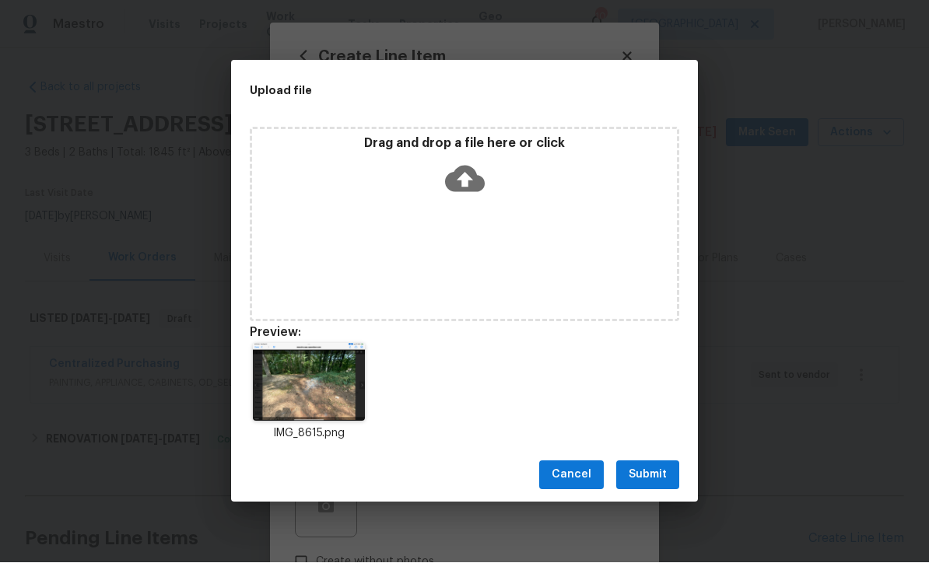
click at [648, 474] on span "Submit" at bounding box center [647, 475] width 38 height 19
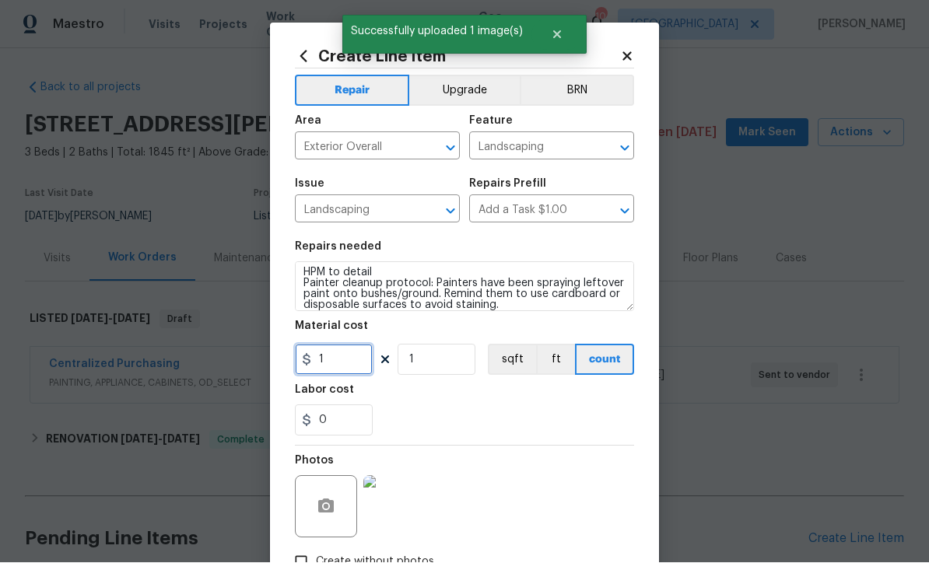
click at [327, 369] on input "1" at bounding box center [334, 360] width 78 height 31
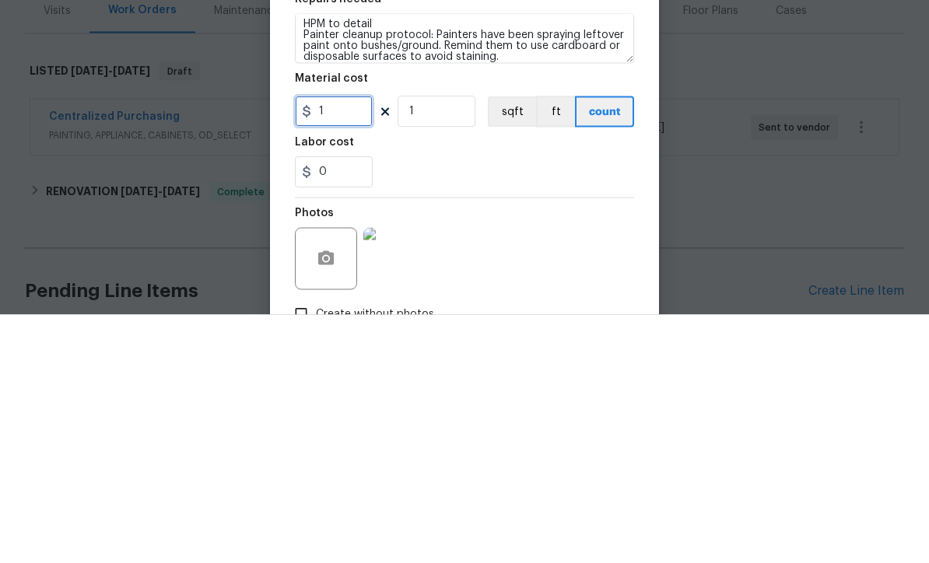
type input "0"
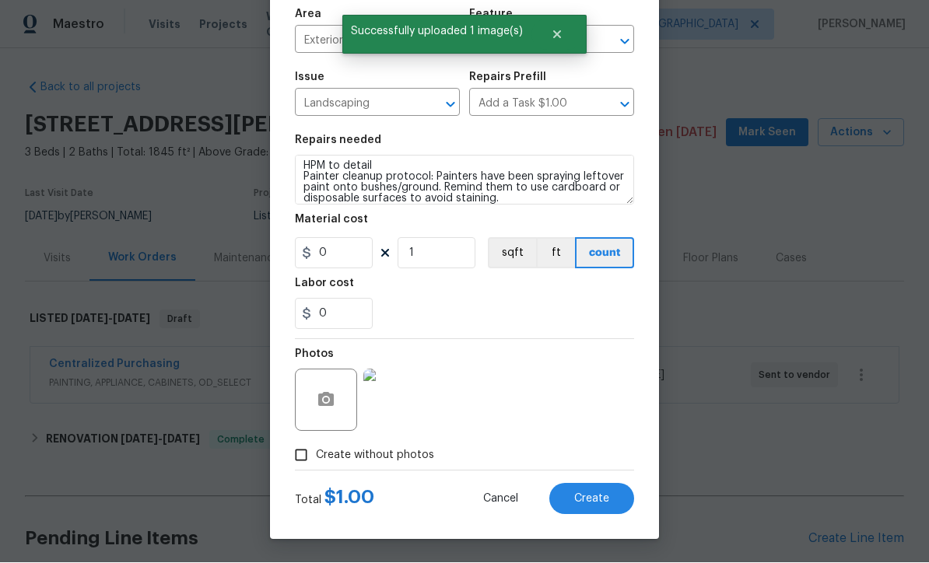
scroll to position [110, 0]
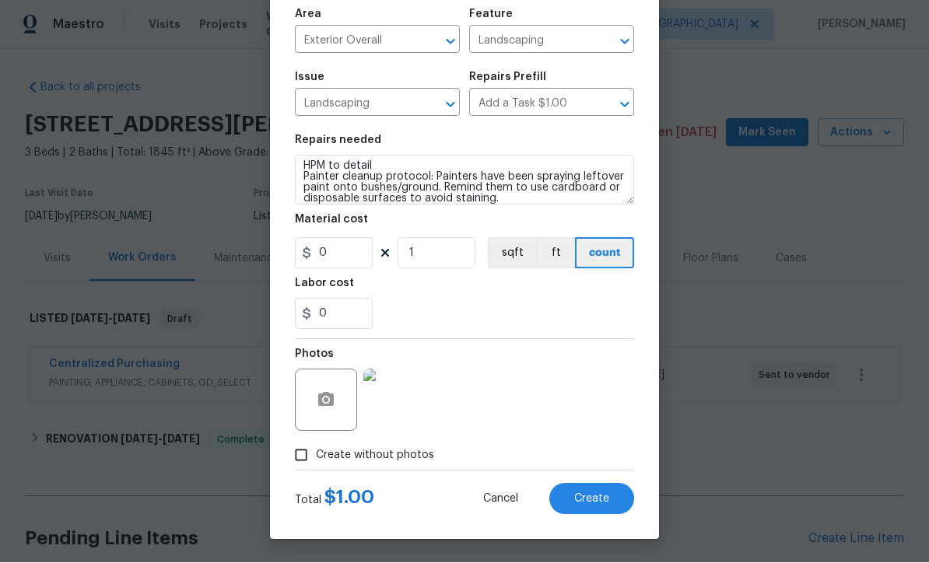
click at [460, 324] on div "0" at bounding box center [464, 314] width 339 height 31
click at [583, 497] on span "Create" at bounding box center [591, 500] width 35 height 12
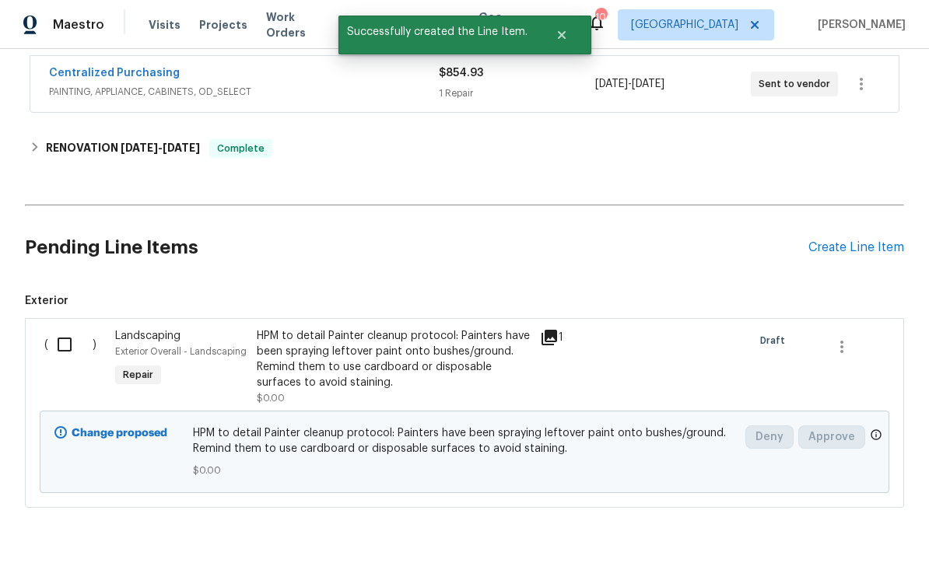
scroll to position [291, 0]
click at [845, 241] on div "Create Line Item" at bounding box center [856, 248] width 96 height 15
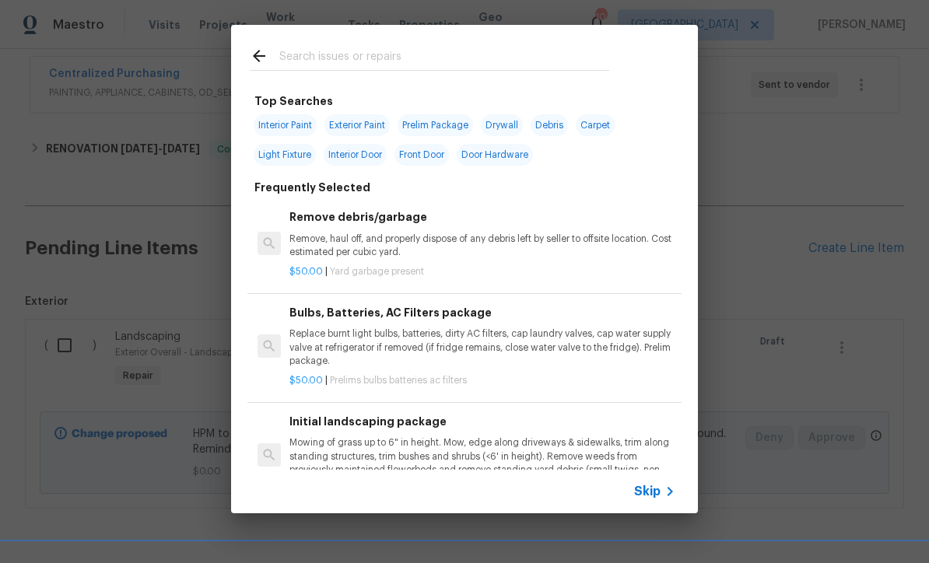
click at [659, 495] on span "Skip" at bounding box center [647, 492] width 26 height 16
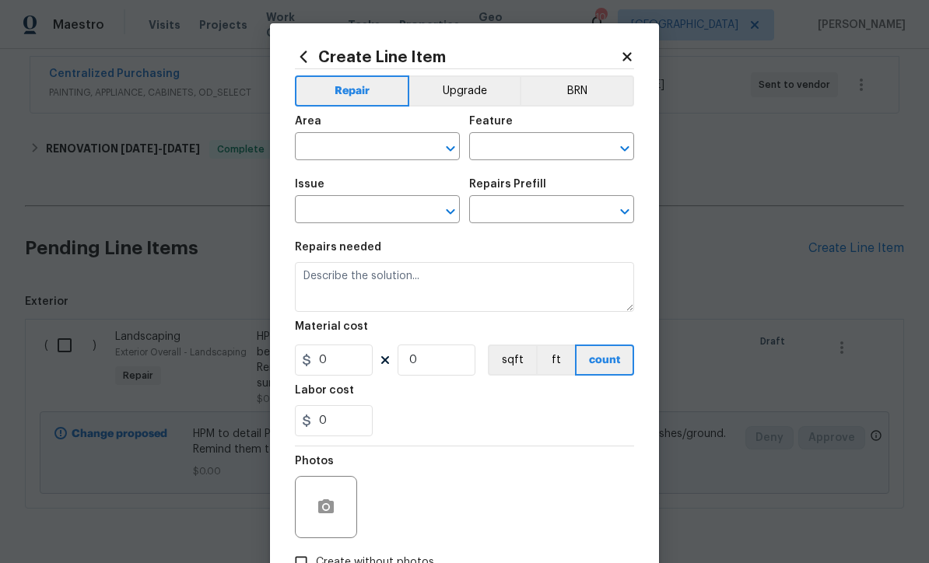
click at [323, 145] on input "text" at bounding box center [355, 148] width 121 height 24
click at [339, 186] on li "Crawl space" at bounding box center [377, 184] width 165 height 26
type input "Crawl space"
click at [502, 144] on input "text" at bounding box center [529, 148] width 121 height 24
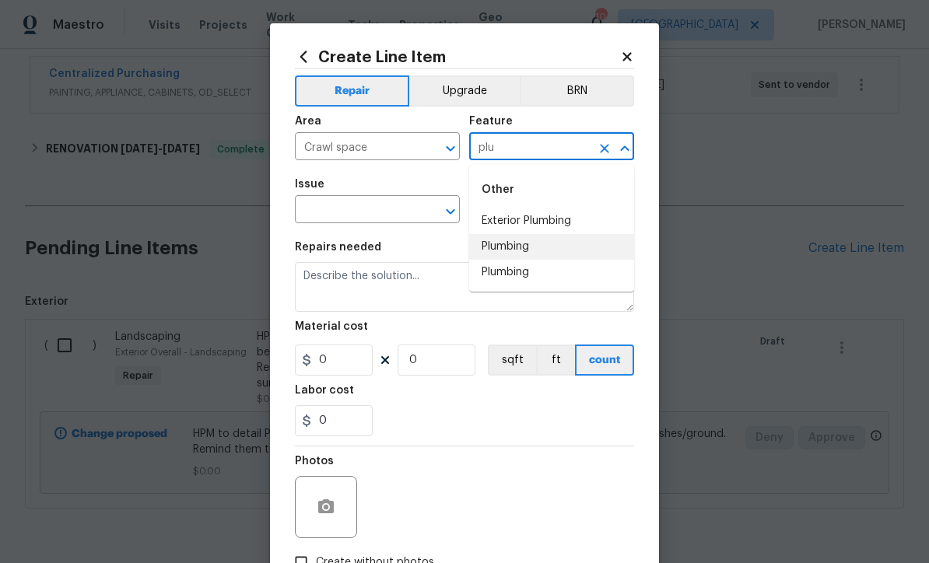
click at [501, 243] on li "Plumbing" at bounding box center [551, 247] width 165 height 26
type input "Plumbing"
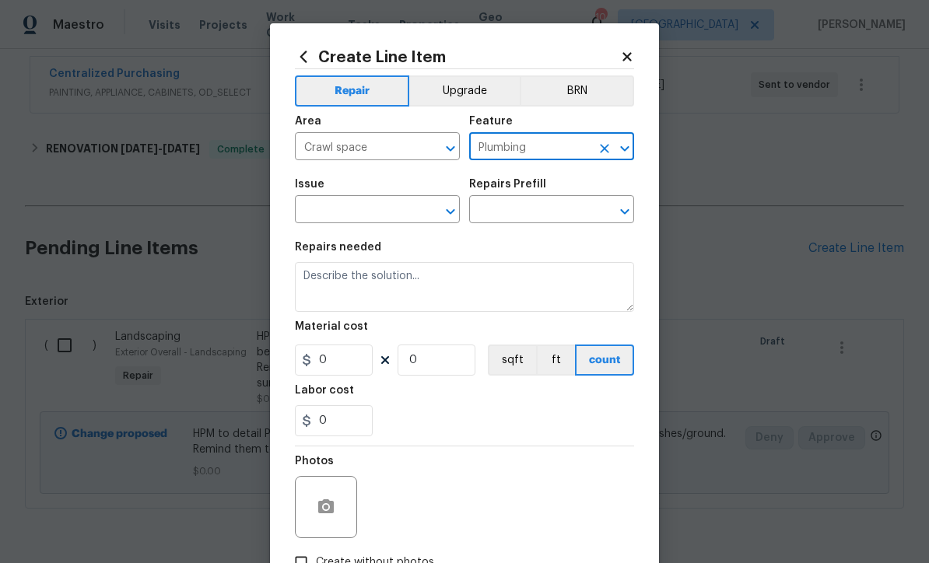
click at [336, 203] on input "text" at bounding box center [355, 211] width 121 height 24
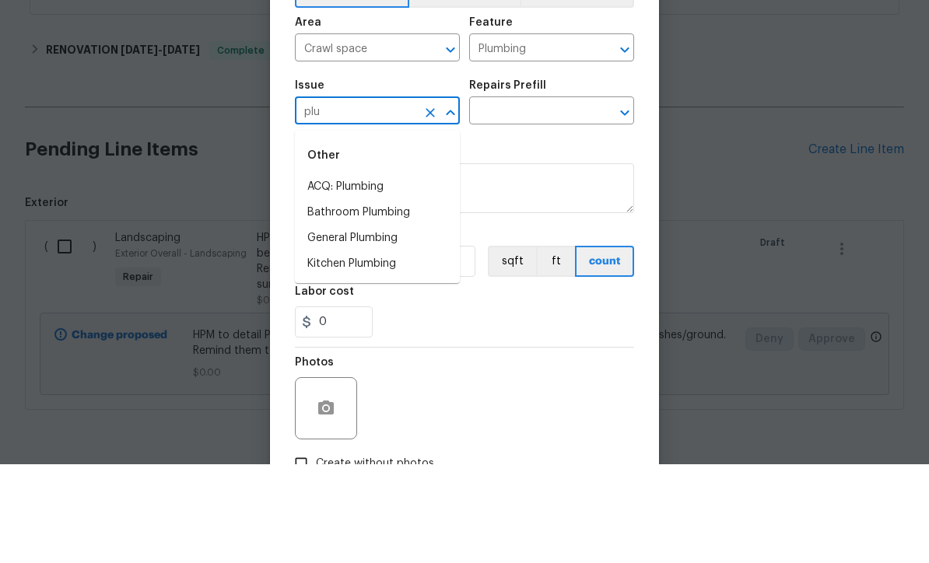
scroll to position [51, 0]
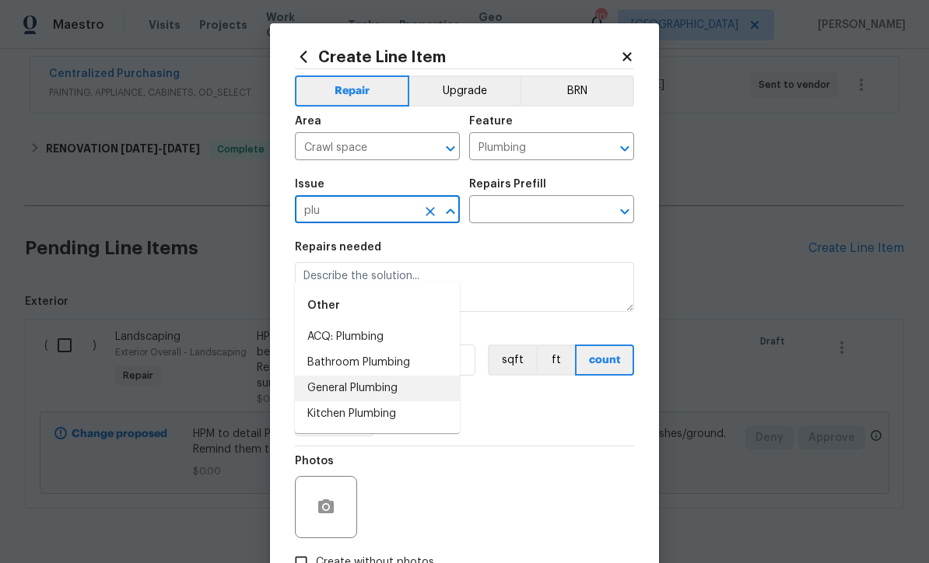
click at [338, 376] on li "General Plumbing" at bounding box center [377, 389] width 165 height 26
type input "General Plumbing"
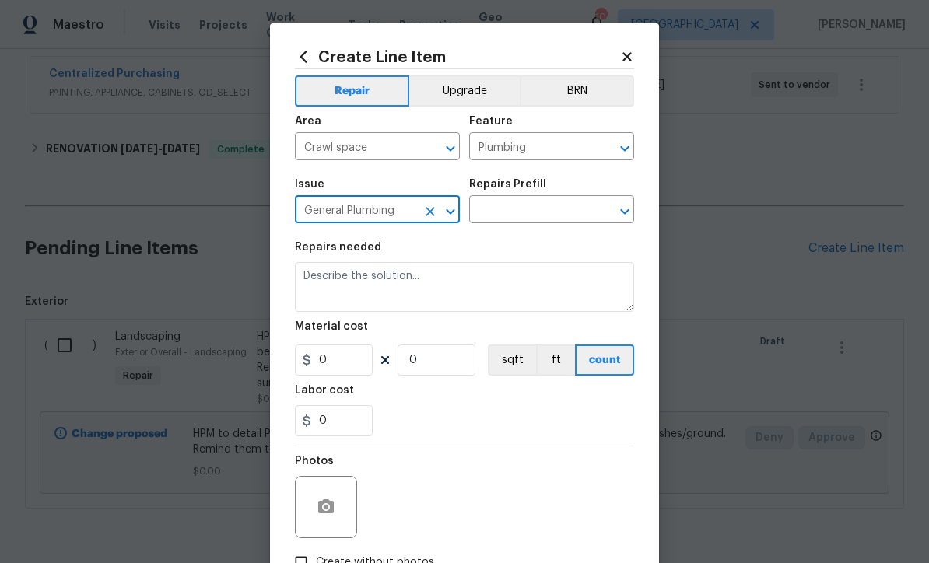
click at [503, 206] on input "text" at bounding box center [529, 211] width 121 height 24
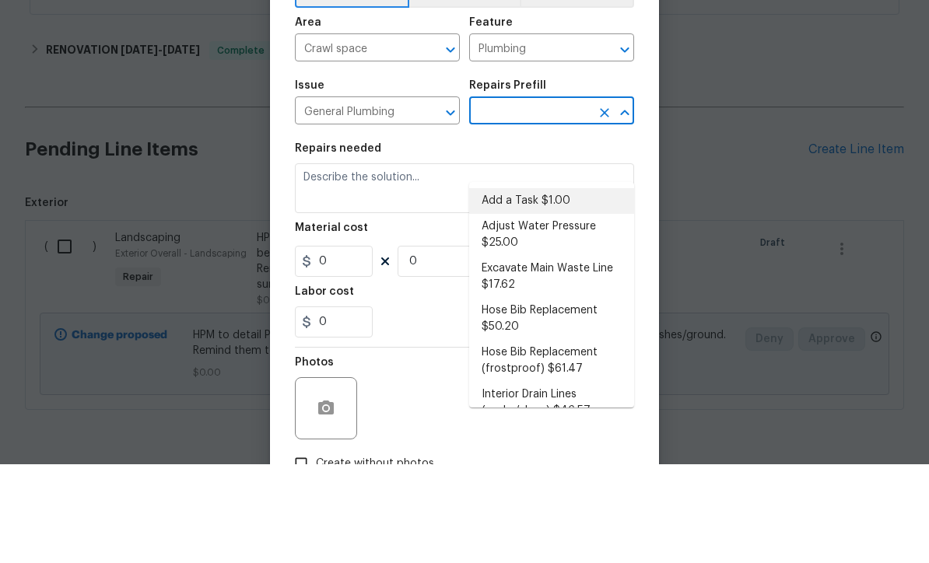
click at [515, 287] on li "Add a Task $1.00" at bounding box center [551, 300] width 165 height 26
type input "Add a Task $1.00"
type textarea "HPM to detail"
type input "1"
type input "Add a Task $1.00"
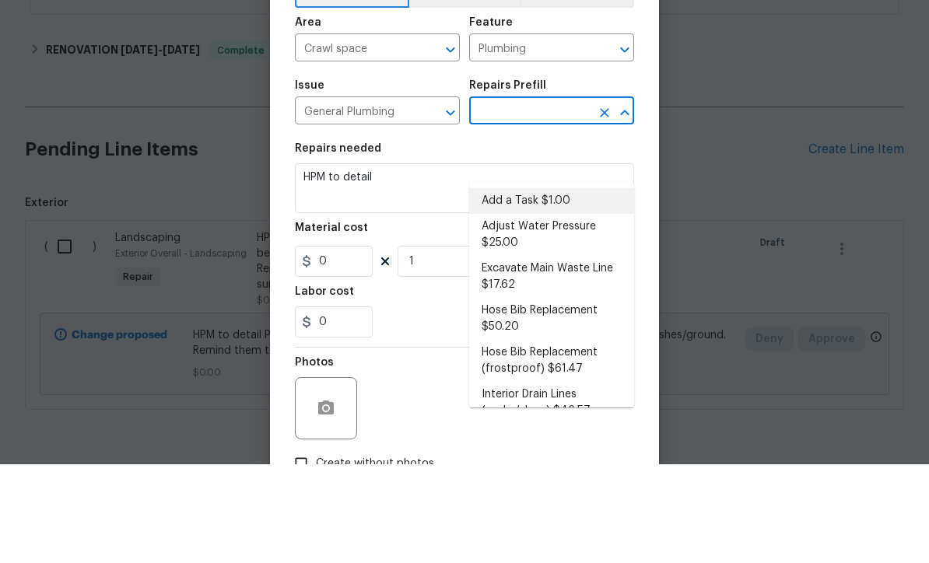
type input "1"
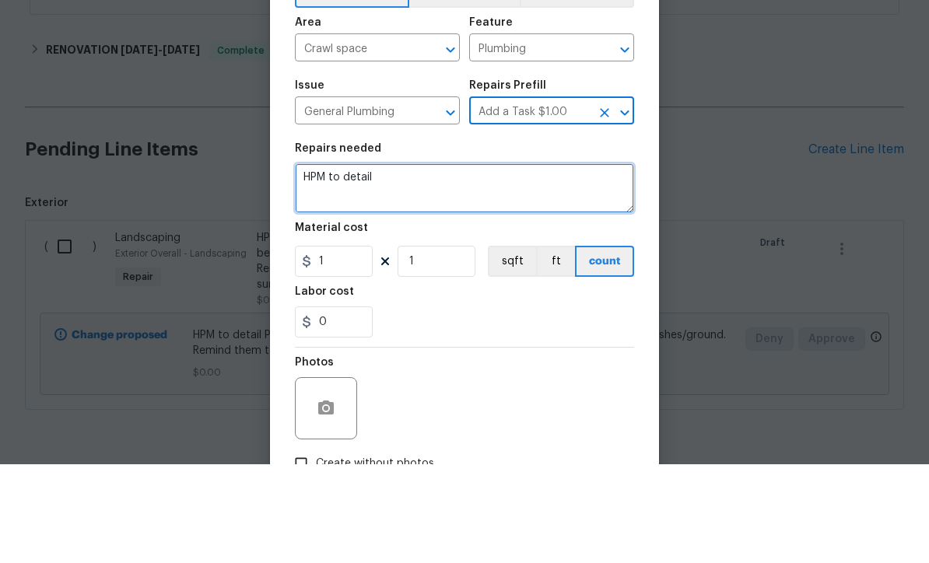
click at [423, 262] on textarea "HPM to detail" at bounding box center [464, 287] width 339 height 50
paste textarea "Musty odor / active leak: Noticeable smell at entry, likely tied to a crawlspac…"
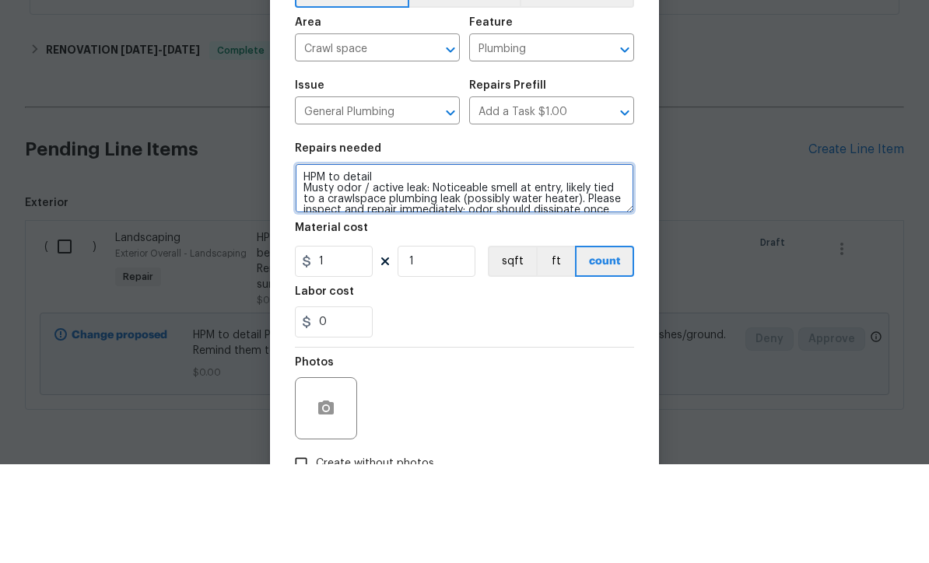
scroll to position [22, 0]
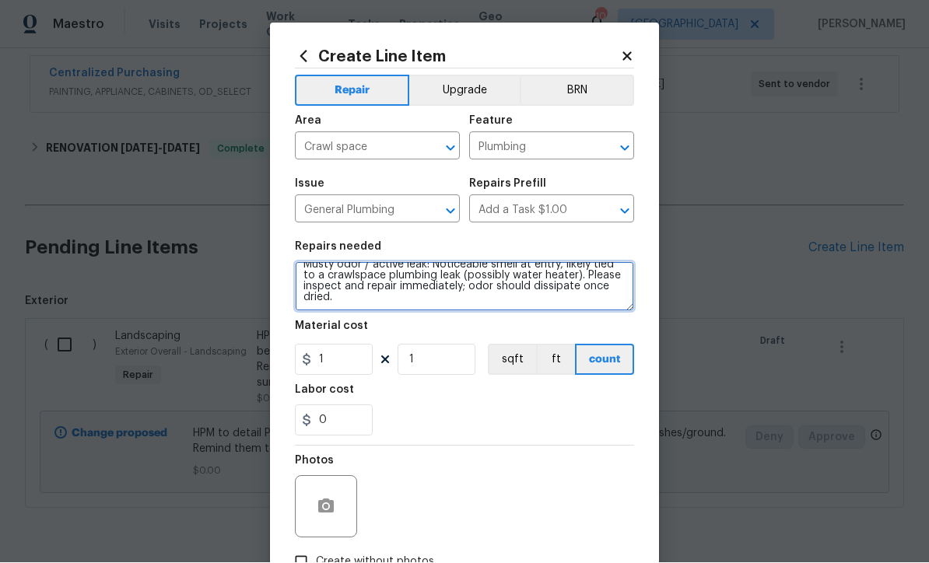
type textarea "HPM to detail Musty odor / active leak: Noticeable smell at entry, likely tied …"
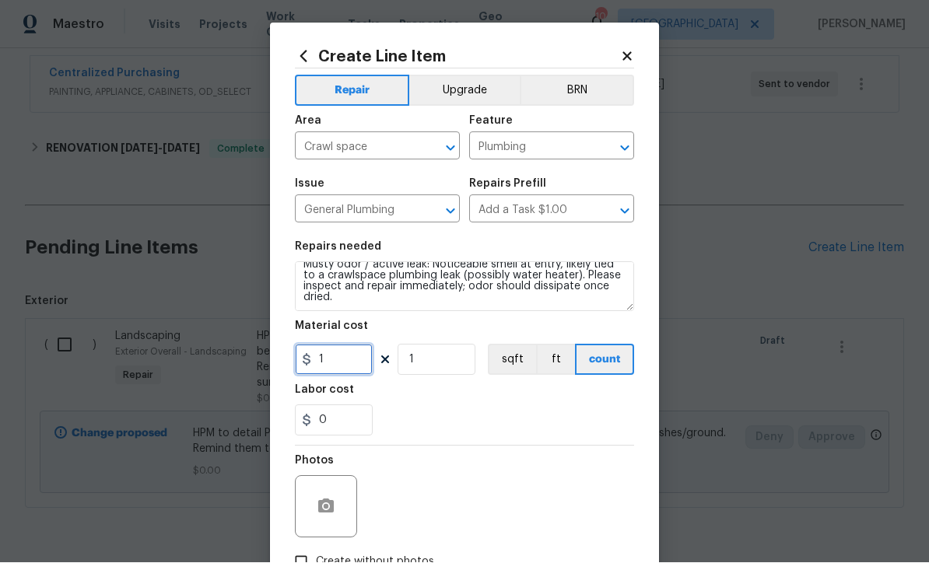
click at [335, 366] on input "1" at bounding box center [334, 360] width 78 height 31
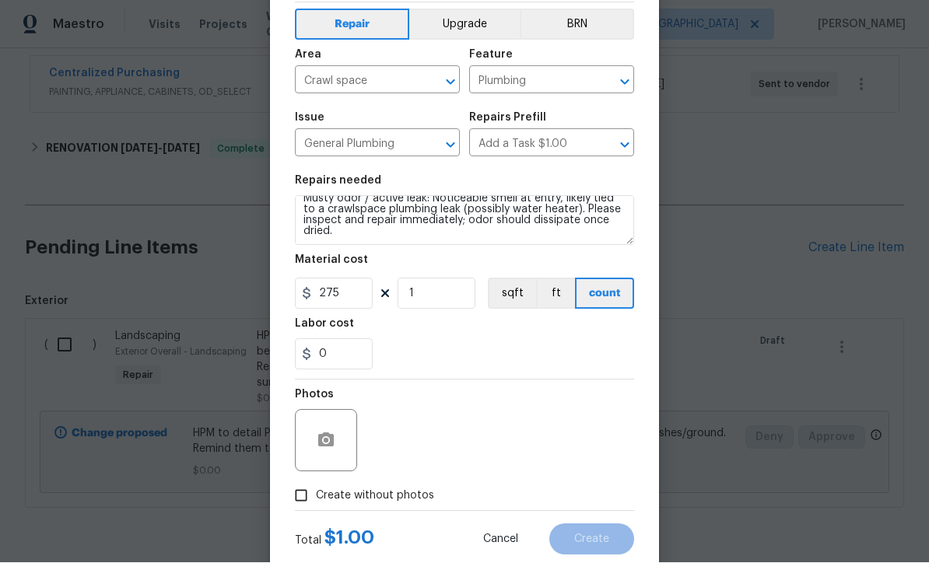
scroll to position [86, 0]
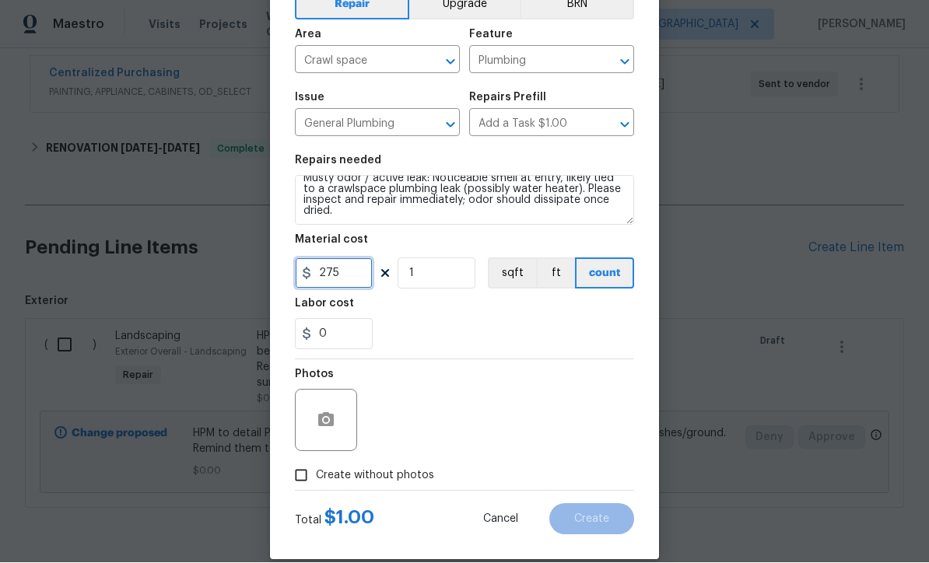
type input "275"
click at [317, 418] on icon "button" at bounding box center [326, 420] width 19 height 19
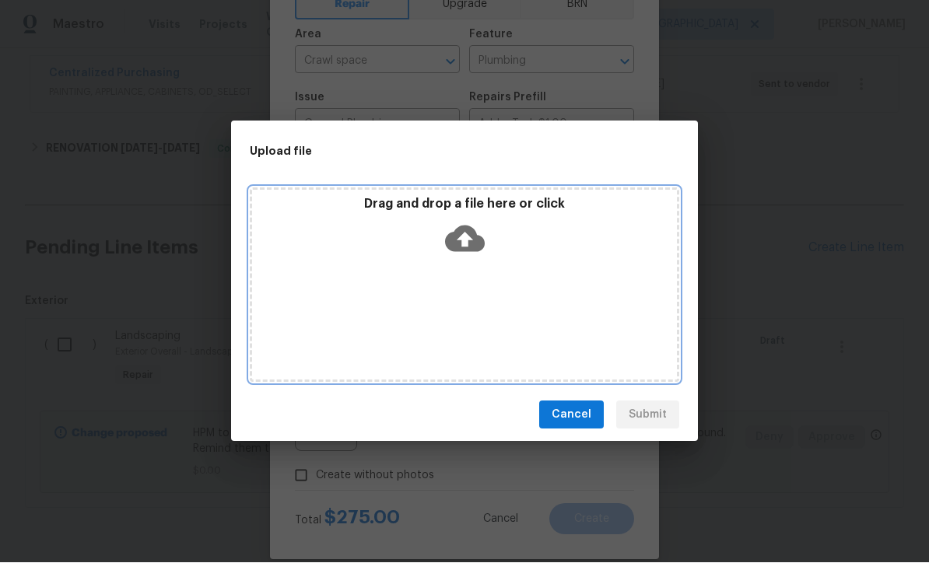
click at [460, 236] on icon at bounding box center [465, 239] width 40 height 26
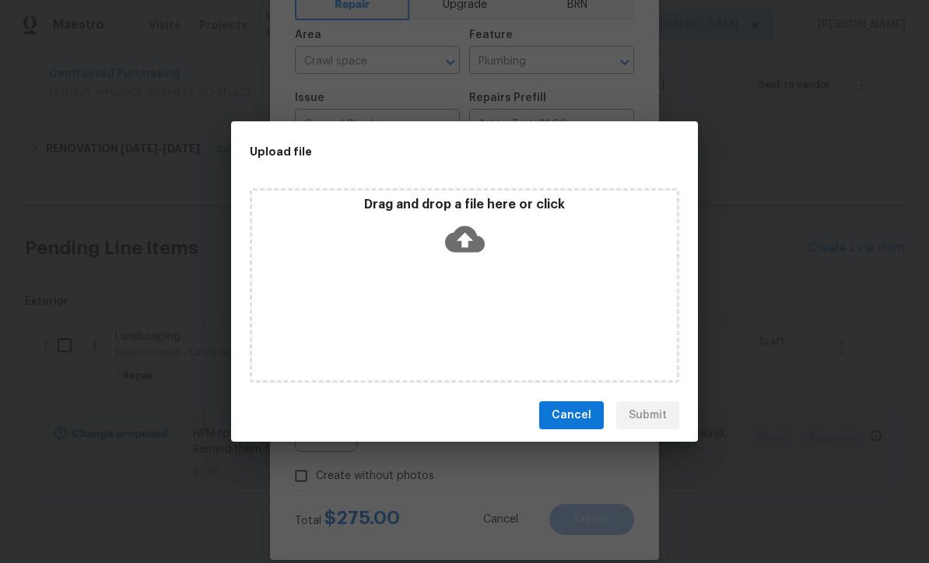
scroll to position [184, 0]
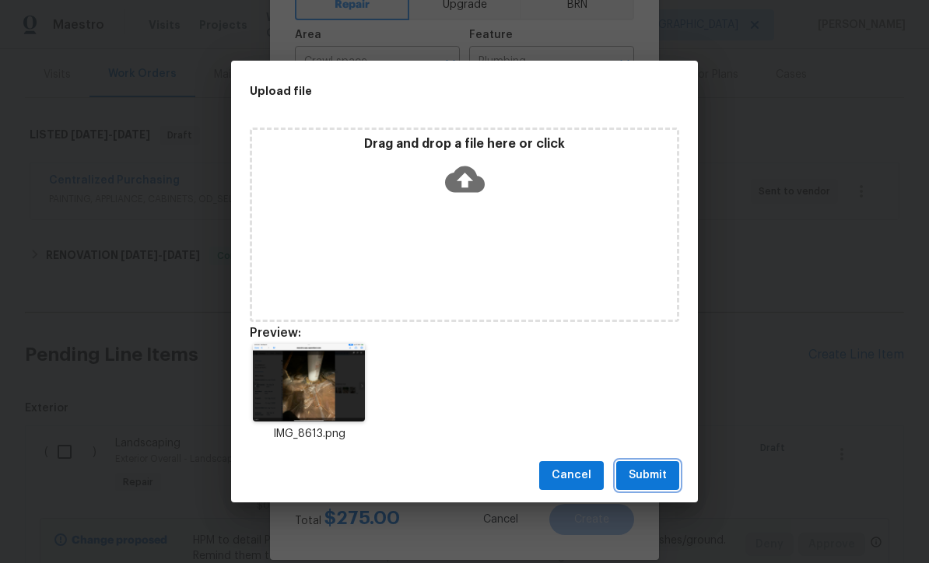
click at [651, 477] on span "Submit" at bounding box center [647, 475] width 38 height 19
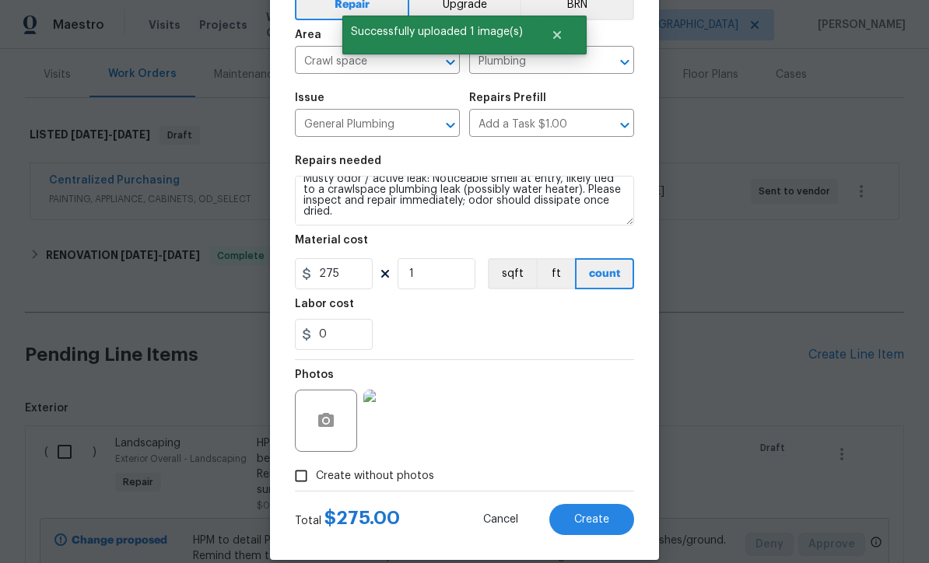
click at [588, 519] on span "Create" at bounding box center [591, 520] width 35 height 12
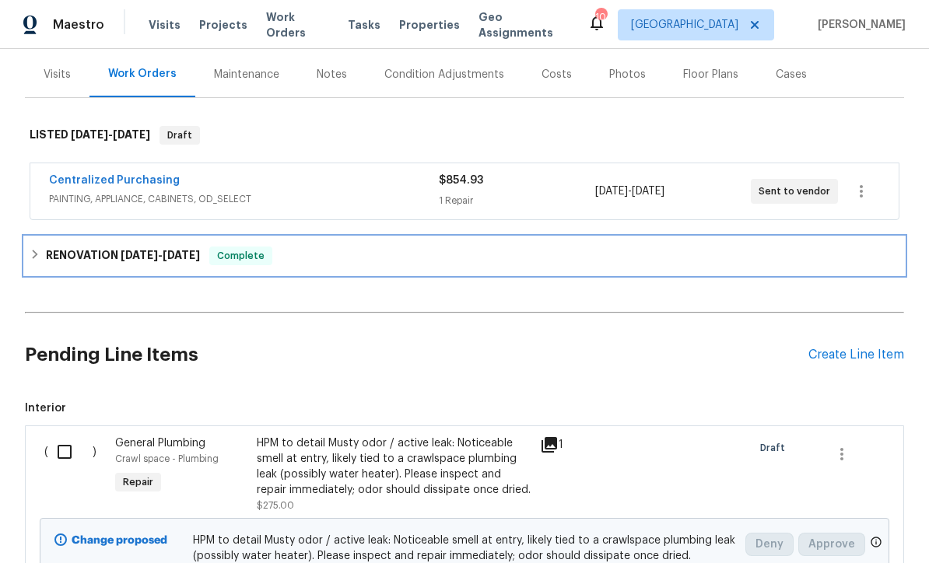
click at [822, 248] on div "RENOVATION [DATE] - [DATE] Complete" at bounding box center [464, 256] width 869 height 19
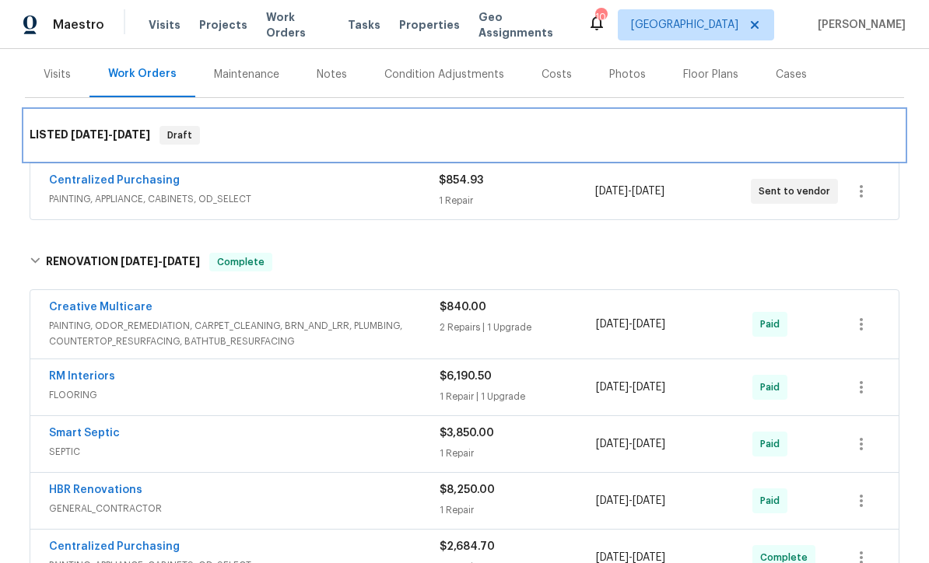
click at [76, 159] on div "LISTED [DATE] - [DATE] Draft" at bounding box center [464, 135] width 879 height 50
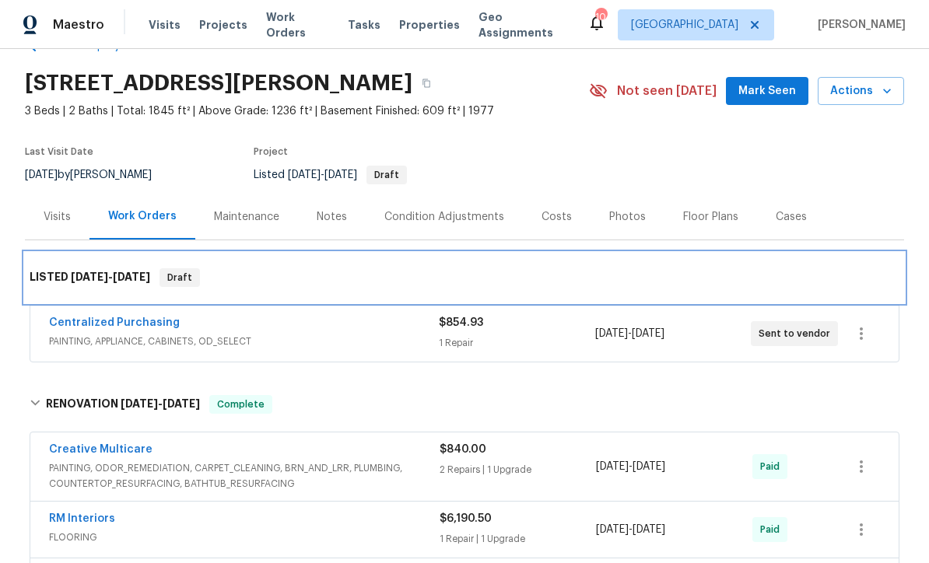
scroll to position [41, 0]
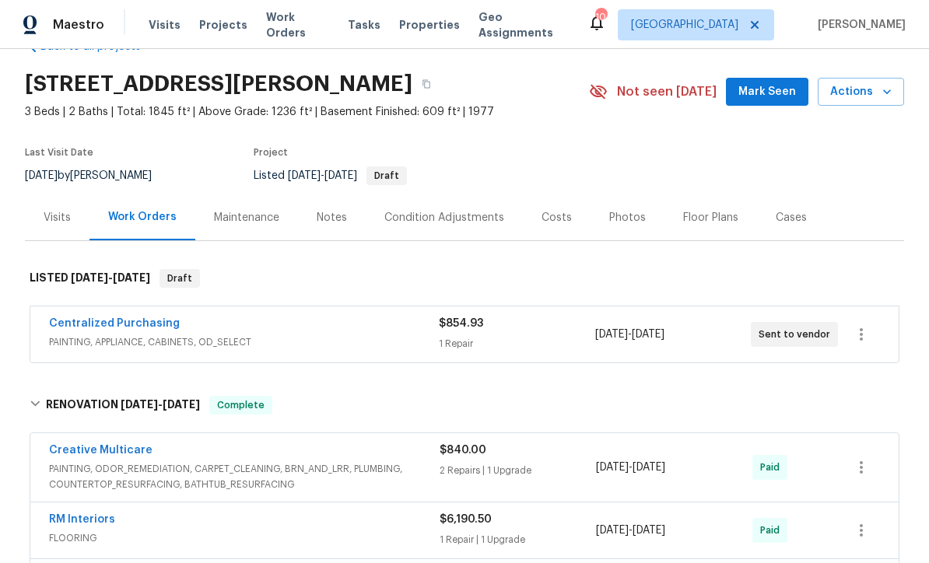
click at [135, 215] on div "Work Orders" at bounding box center [142, 217] width 68 height 16
click at [91, 327] on link "Centralized Purchasing" at bounding box center [114, 323] width 131 height 11
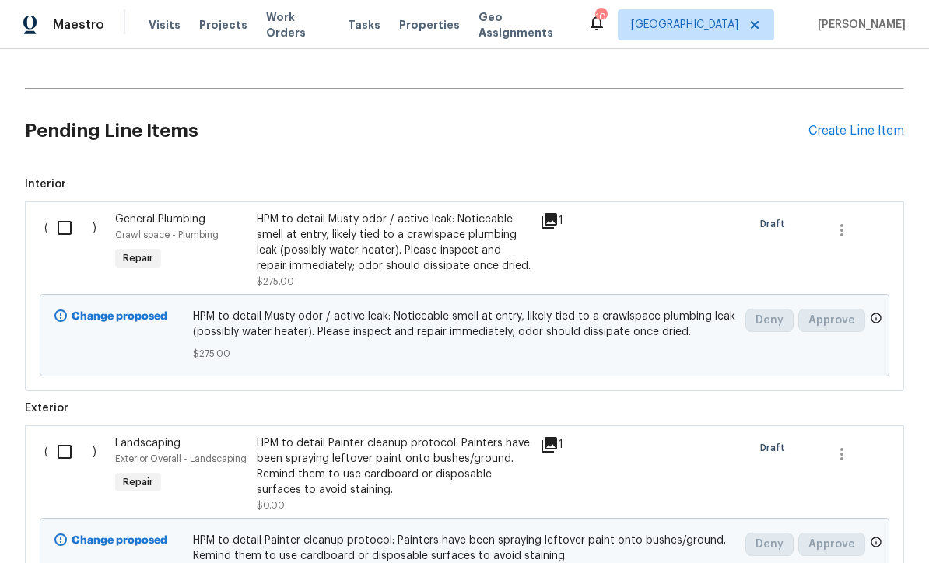
scroll to position [406, 0]
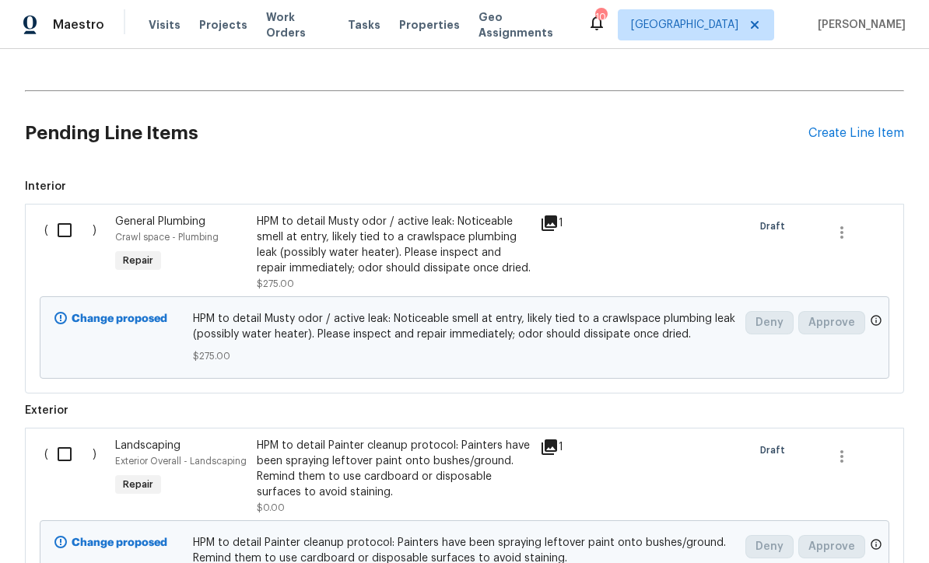
click at [834, 134] on div "Create Line Item" at bounding box center [856, 133] width 96 height 15
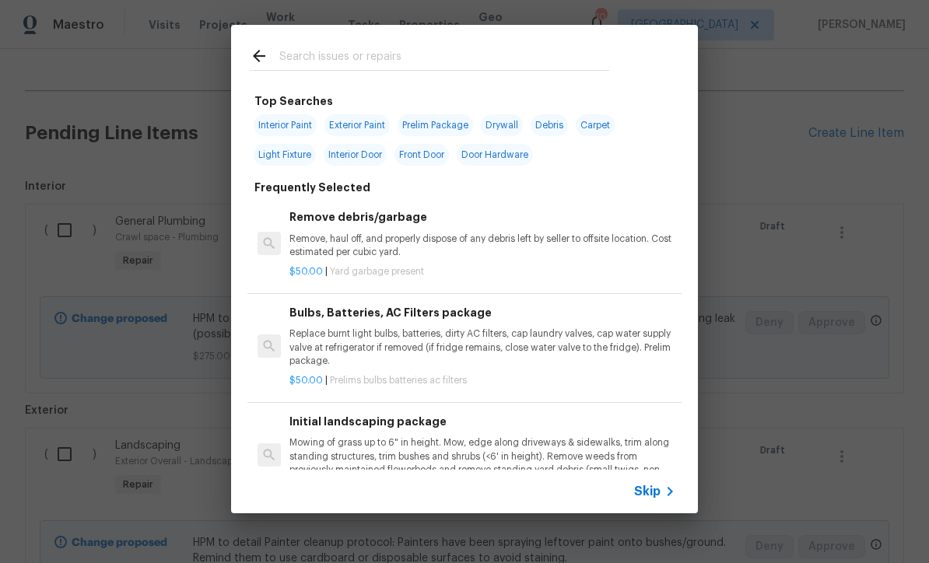
click at [285, 56] on input "text" at bounding box center [444, 58] width 330 height 23
type input "A"
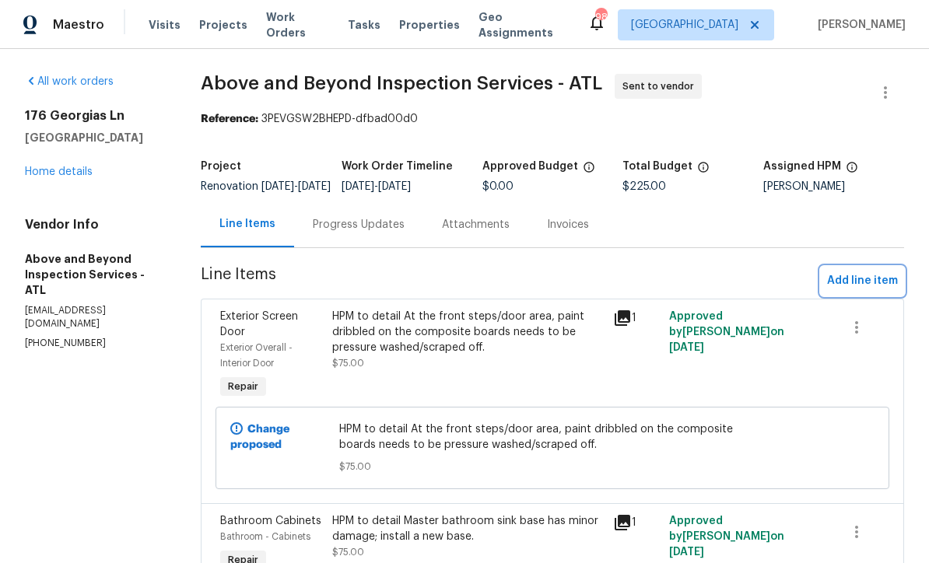
click at [852, 291] on span "Add line item" at bounding box center [862, 280] width 71 height 19
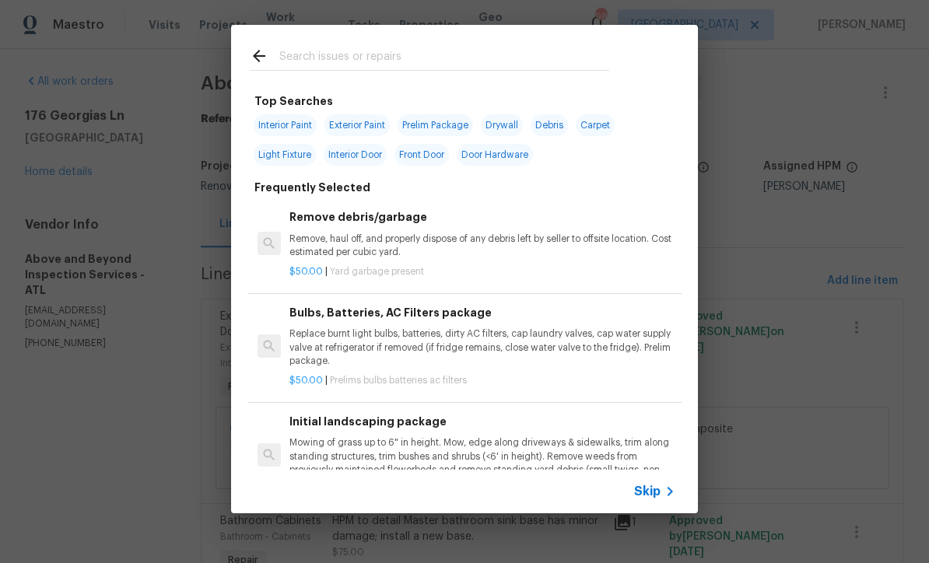
click at [657, 495] on span "Skip" at bounding box center [647, 492] width 26 height 16
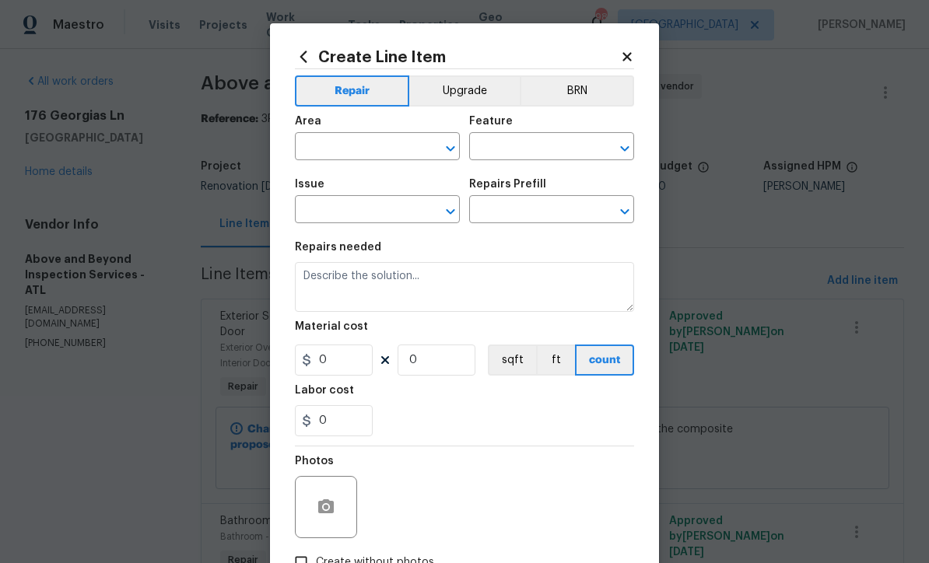
click at [317, 144] on input "text" at bounding box center [355, 148] width 121 height 24
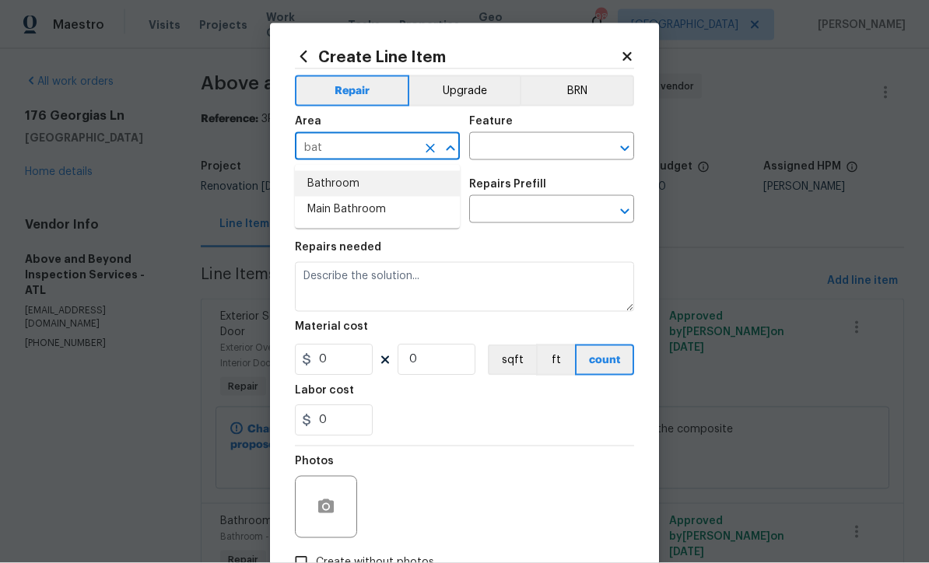
click at [324, 182] on li "Bathroom" at bounding box center [377, 184] width 165 height 26
type input "Bathroom"
click at [488, 145] on input "text" at bounding box center [529, 148] width 121 height 24
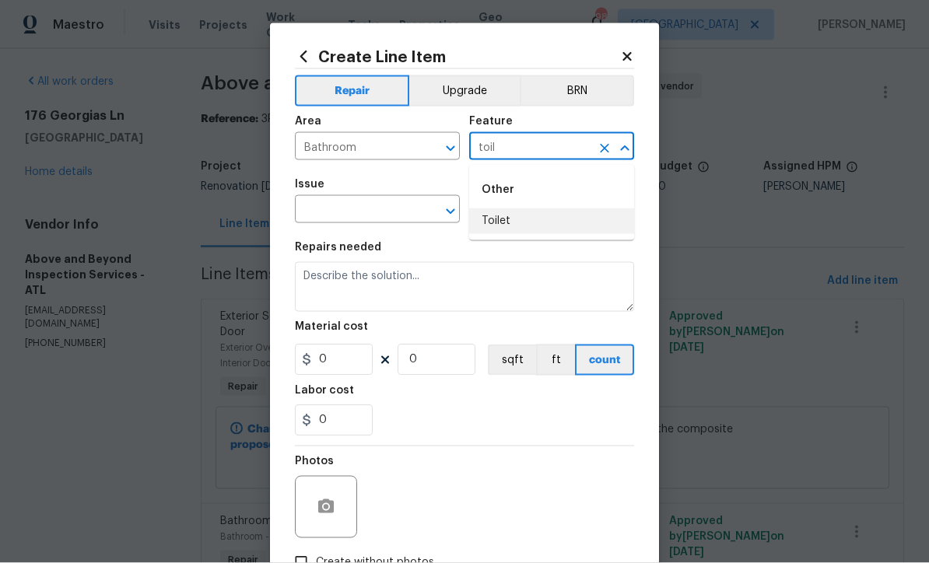
click at [492, 222] on li "Toilet" at bounding box center [551, 221] width 165 height 26
type input "Toilet"
click at [360, 212] on input "text" at bounding box center [355, 211] width 121 height 24
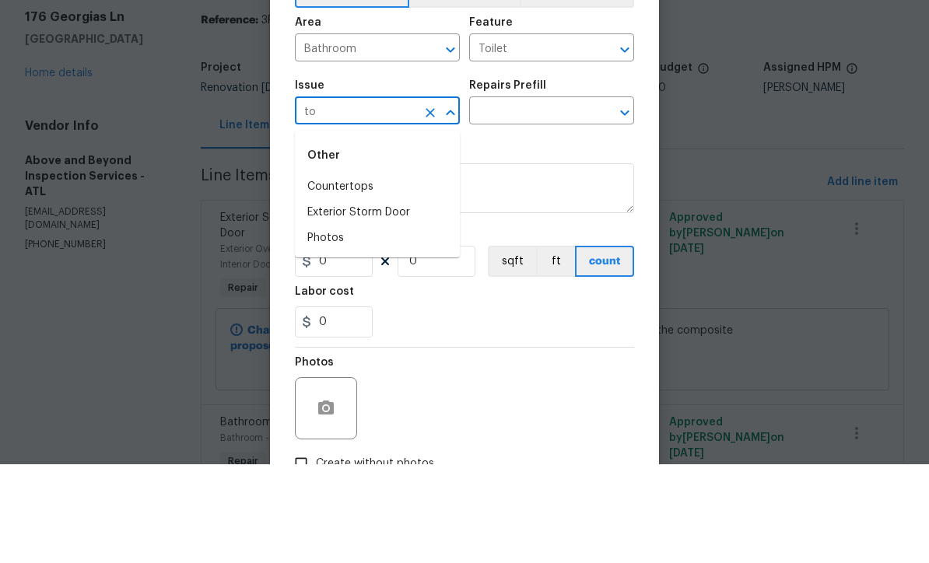
type input "t"
click at [338, 199] on input "text" at bounding box center [355, 211] width 121 height 24
click at [343, 299] on li "Bathroom Plumbing" at bounding box center [377, 312] width 165 height 26
type input "Bathroom Plumbing"
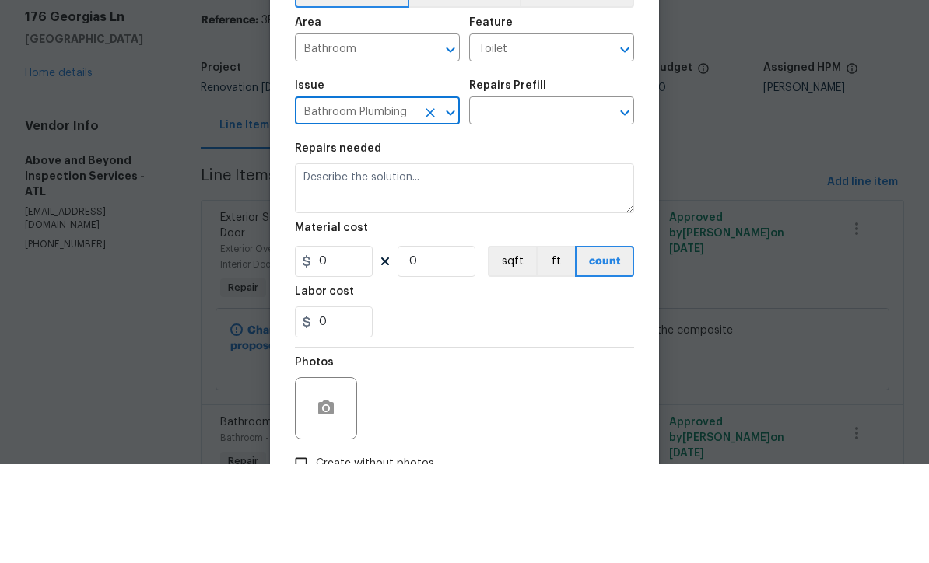
click at [497, 199] on input "text" at bounding box center [529, 211] width 121 height 24
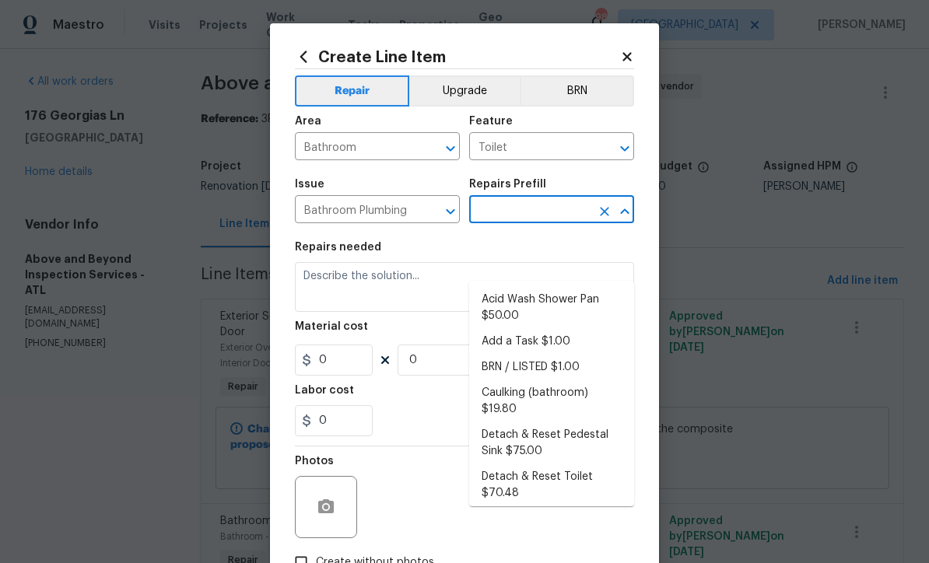
click at [512, 329] on li "Add a Task $1.00" at bounding box center [551, 342] width 165 height 26
type input "Add a Task $1.00"
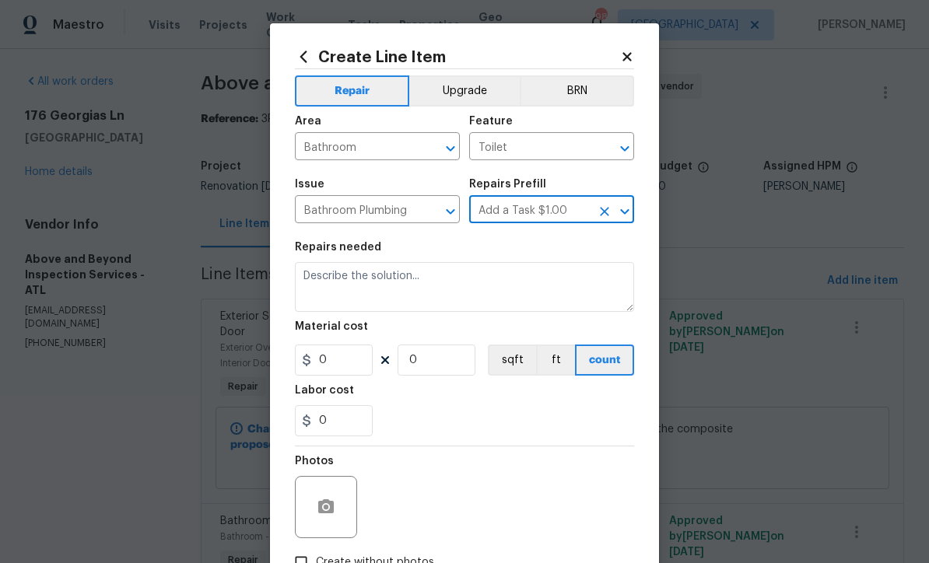
type input "Plumbing"
type textarea "HPM to detail"
type input "1"
type input "Add a Task $1.00"
type input "1"
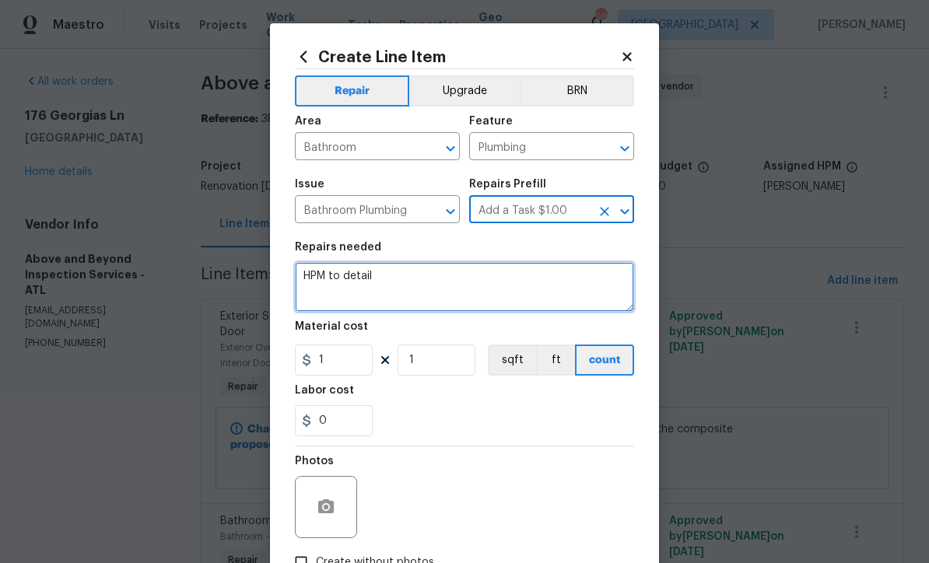
click at [408, 283] on textarea "HPM to detail" at bounding box center [464, 287] width 339 height 50
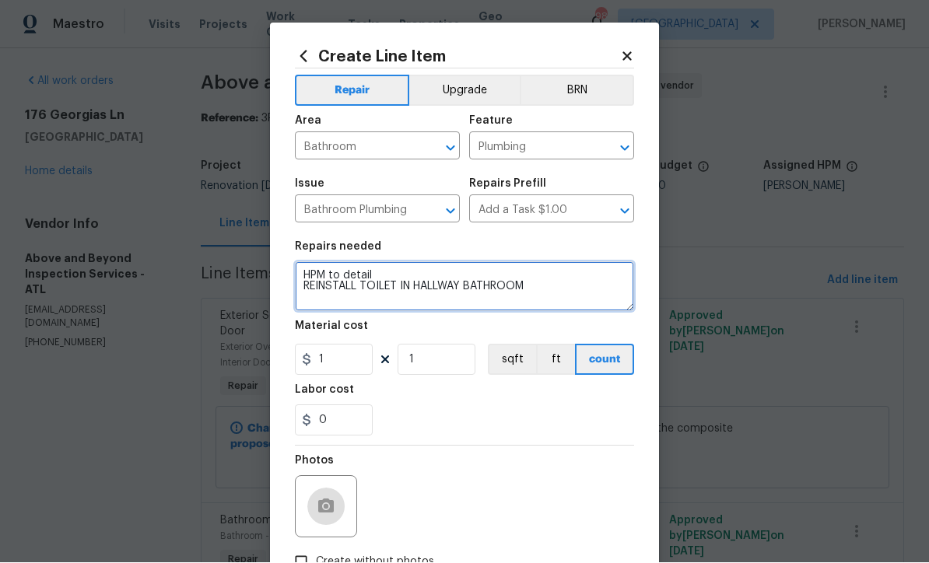
type textarea "HPM to detail REINSTALL TOILET IN HALLWAY BATHROOM"
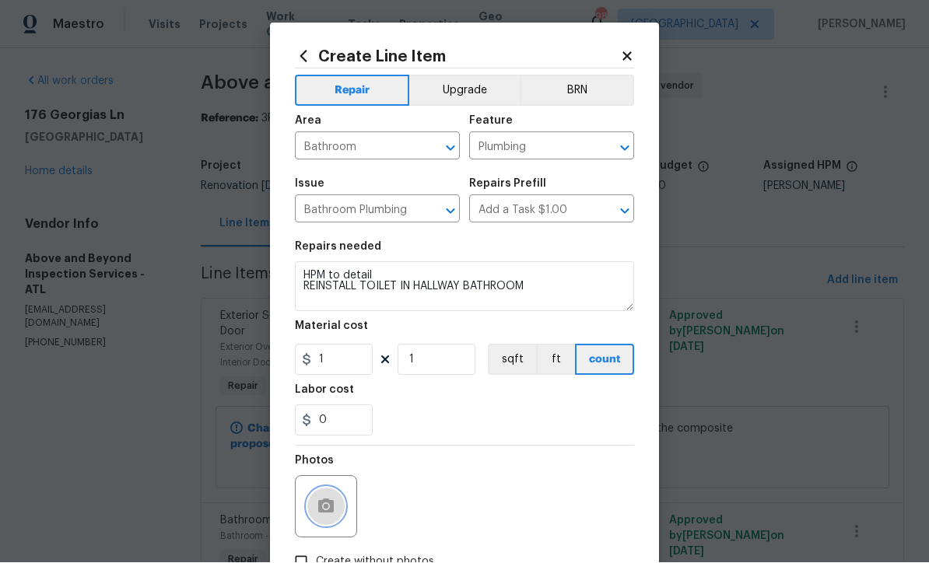
click at [322, 507] on icon "button" at bounding box center [326, 506] width 16 height 14
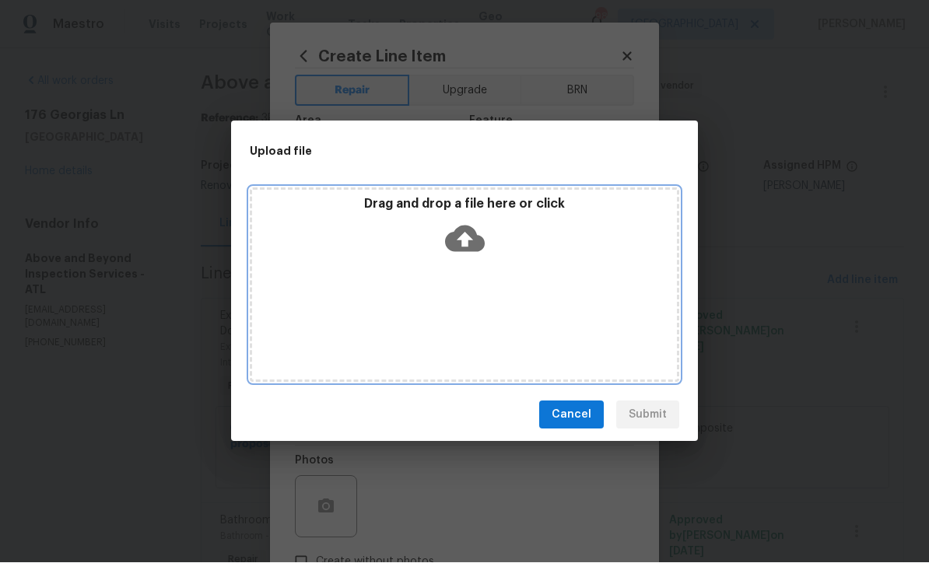
click at [464, 236] on icon at bounding box center [465, 239] width 40 height 40
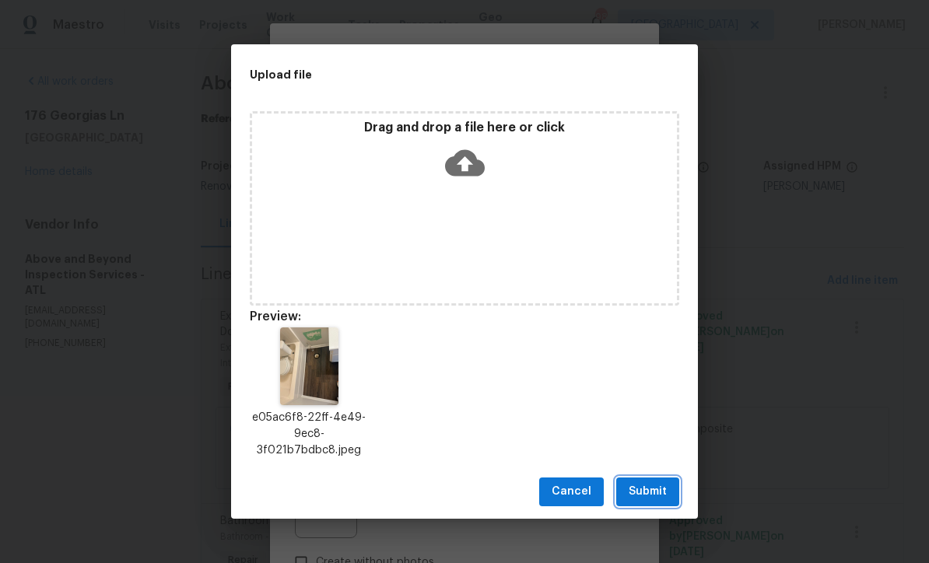
click at [650, 491] on span "Submit" at bounding box center [647, 491] width 38 height 19
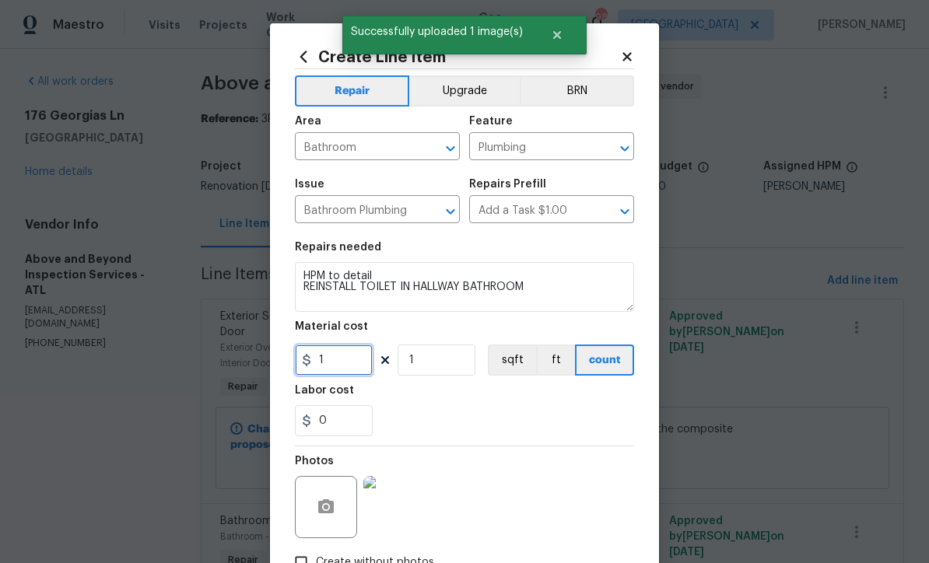
click at [336, 368] on input "1" at bounding box center [334, 360] width 78 height 31
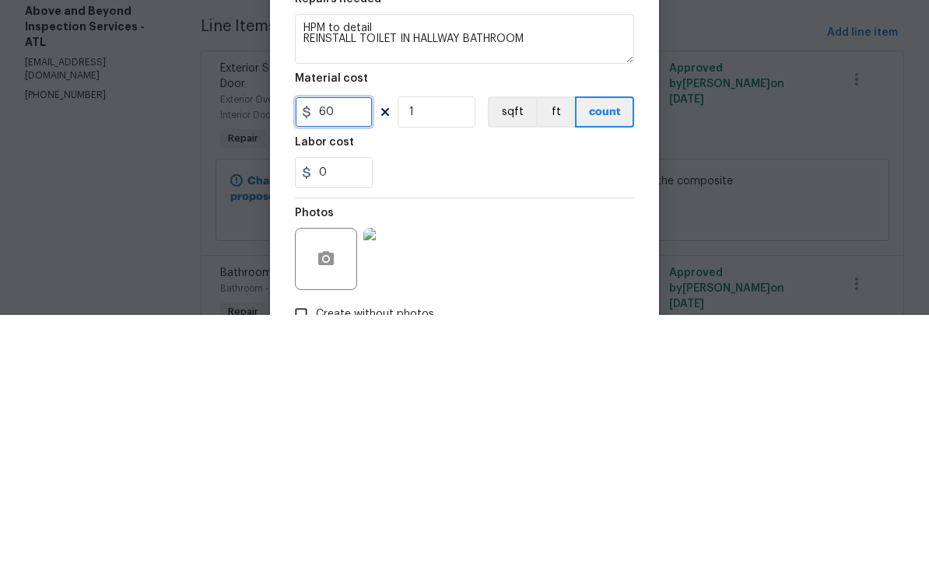
type input "60"
click at [436, 405] on div "0" at bounding box center [464, 420] width 339 height 31
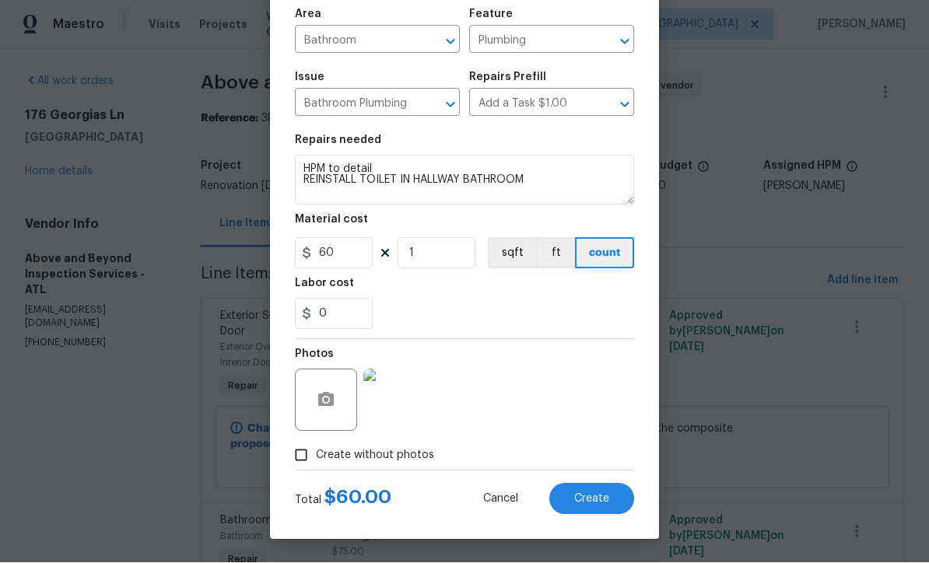
scroll to position [110, 0]
click at [588, 496] on span "Create" at bounding box center [591, 500] width 35 height 12
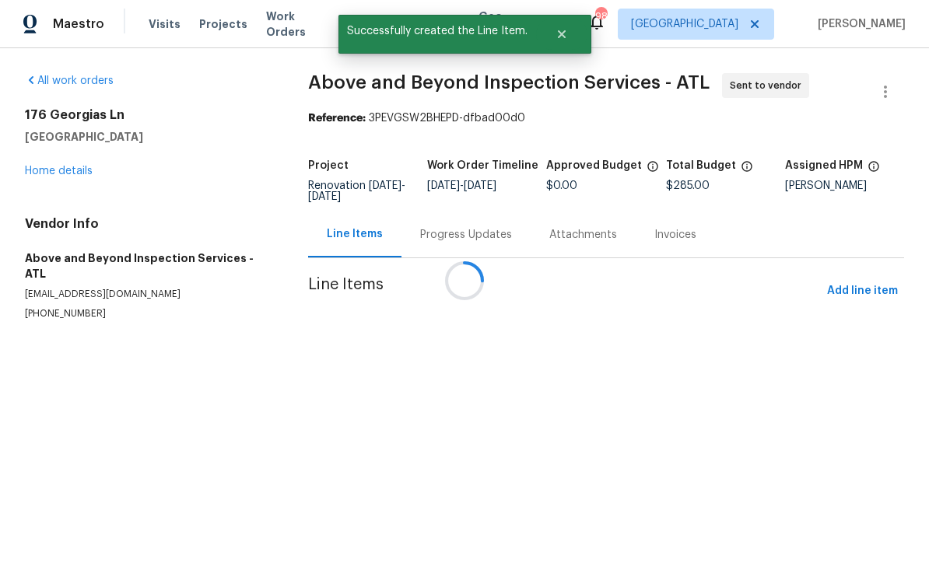
scroll to position [0, 0]
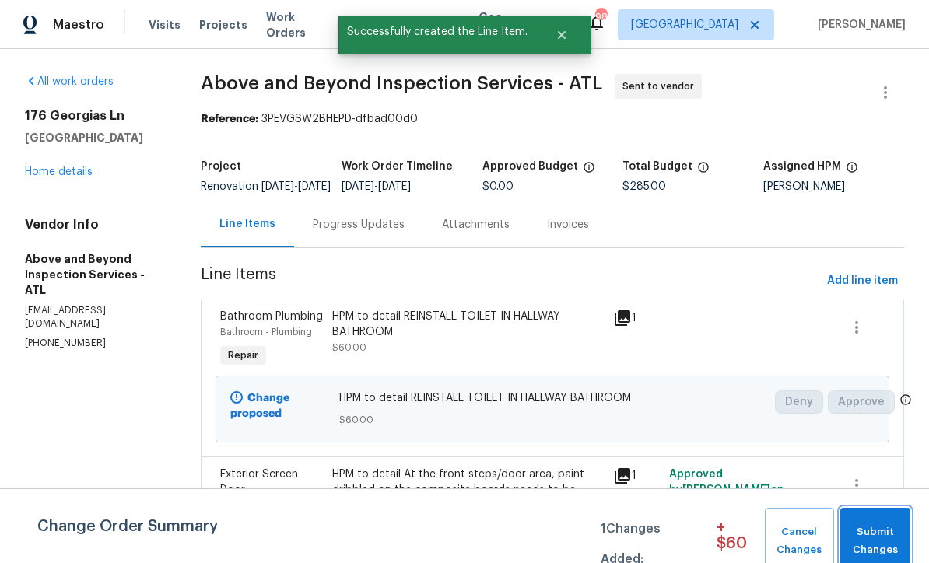
click at [870, 536] on span "Submit Changes" at bounding box center [875, 541] width 54 height 36
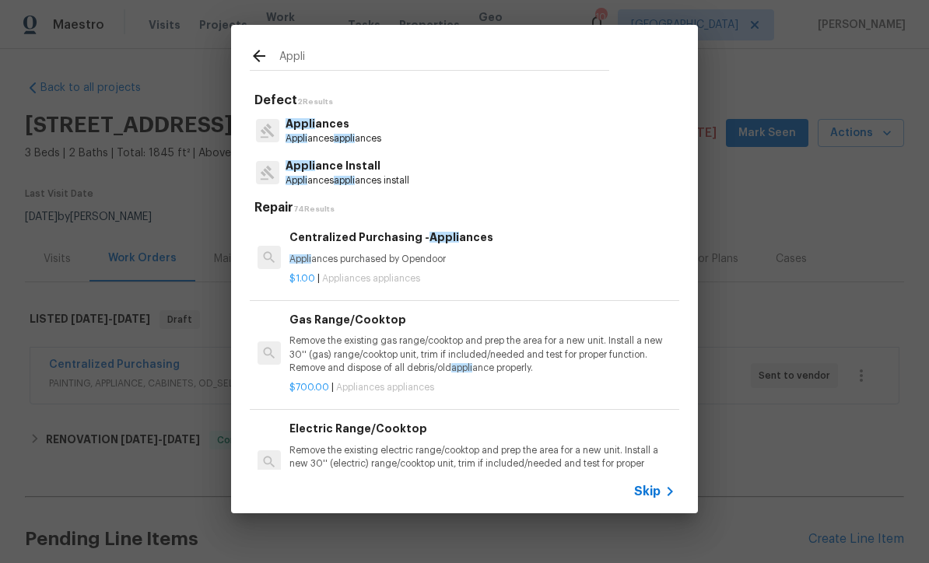
scroll to position [406, 0]
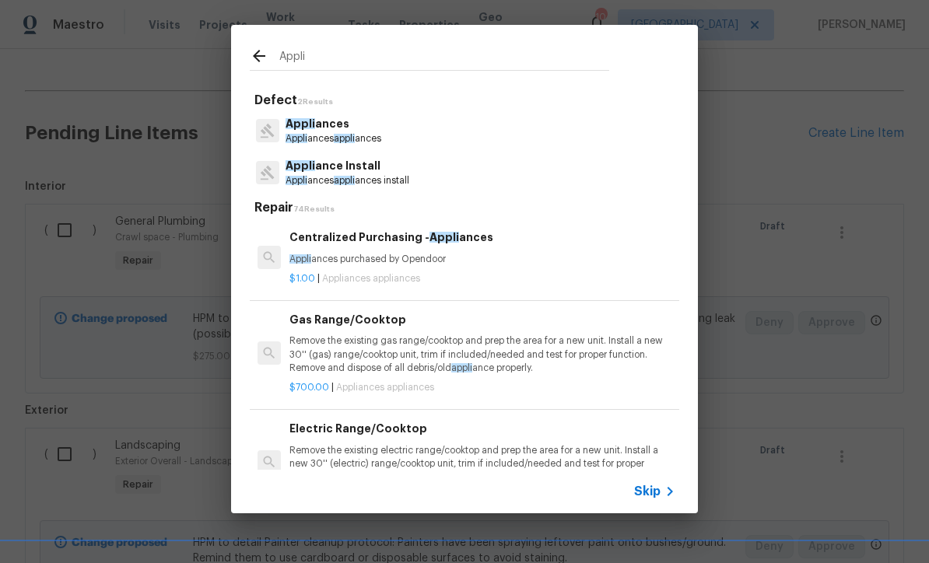
click at [318, 124] on p "Appli ances" at bounding box center [333, 124] width 96 height 16
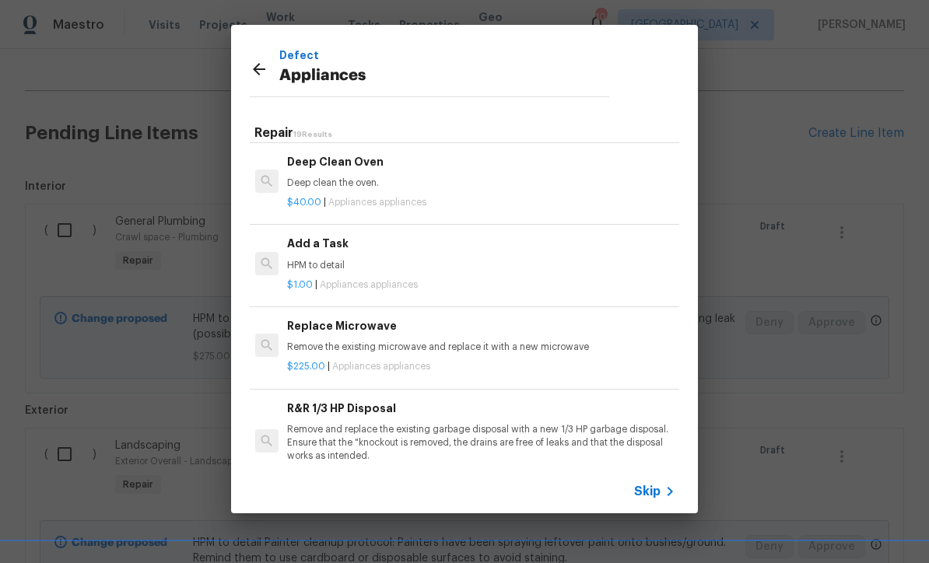
scroll to position [622, 2]
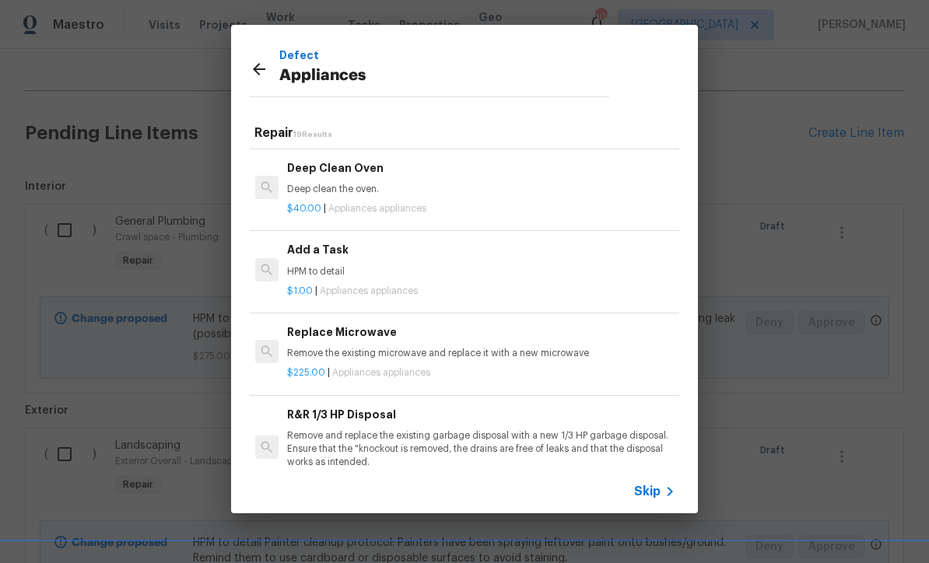
click at [319, 251] on h6 "Add a Task" at bounding box center [480, 249] width 386 height 17
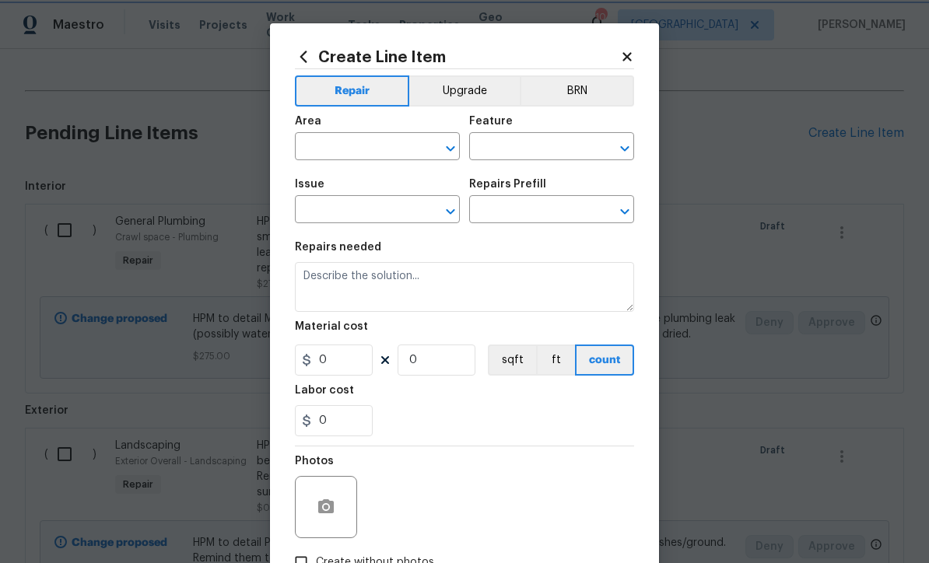
type input "Appliances"
type input "Add a Task $1.00"
type textarea "HPM to detail"
type input "1"
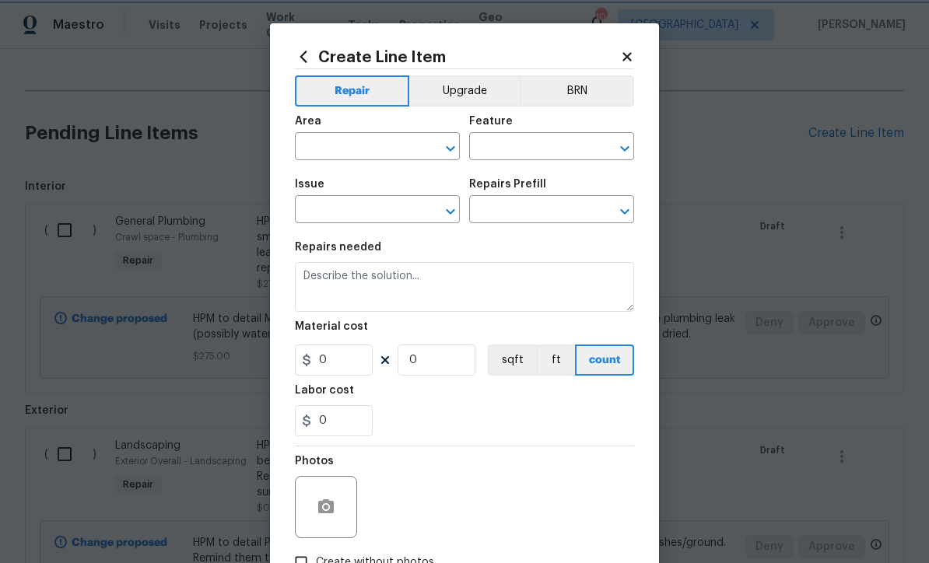
type input "1"
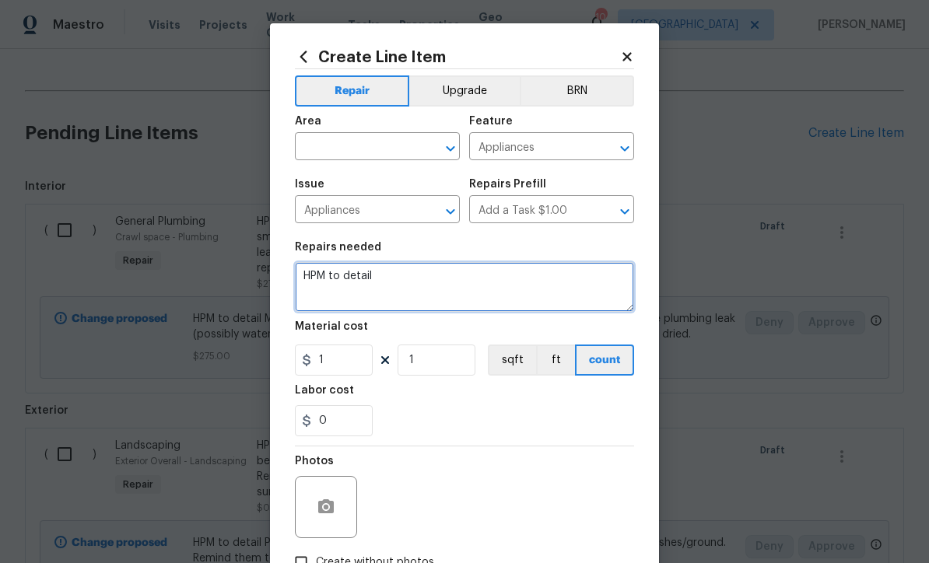
click at [389, 286] on textarea "HPM to detail" at bounding box center [464, 287] width 339 height 50
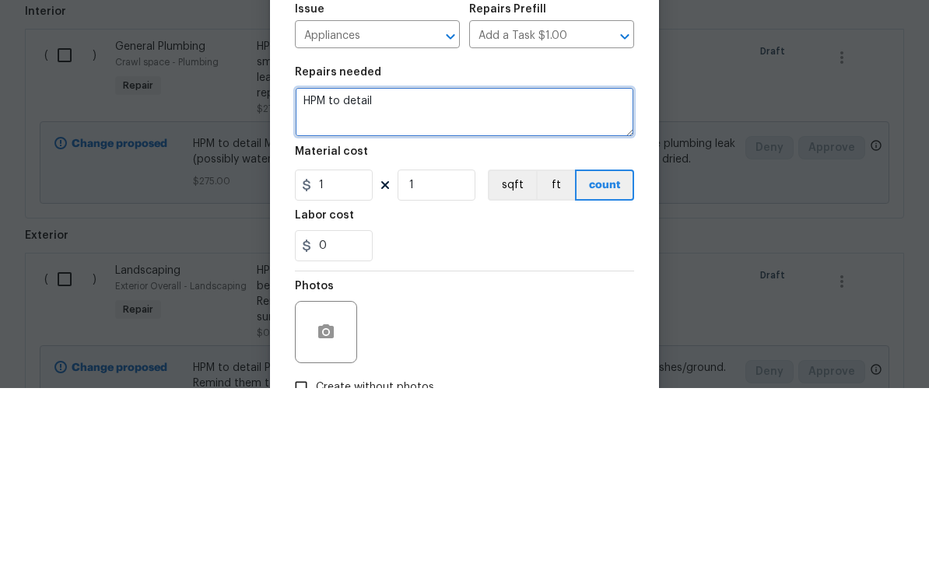
paste textarea "Incorrect stove: Delivered model has a backsplash, but this kitchen requires a …"
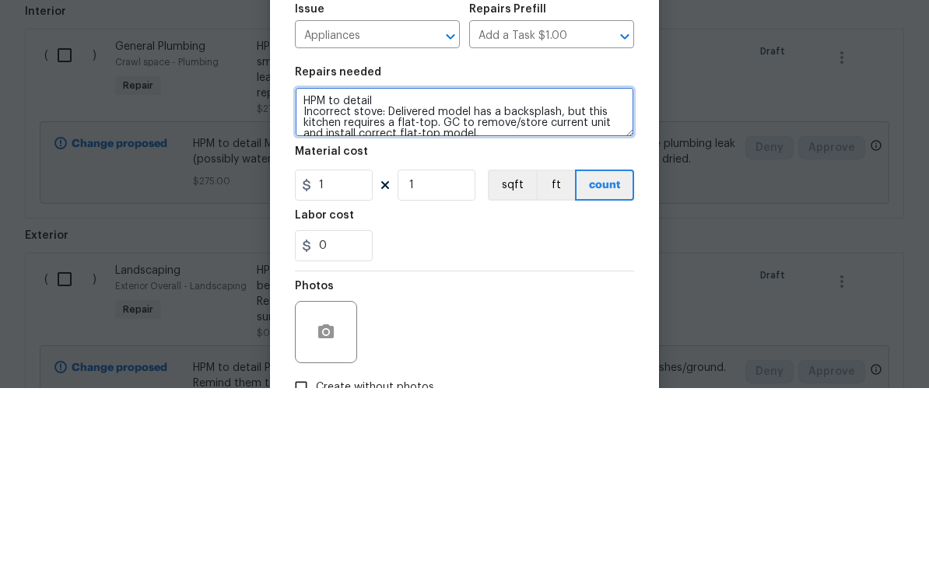
scroll to position [3, 0]
click at [395, 262] on textarea "HPM to detail Incorrect stove: Delivered model has a backsplash, but this kitch…" at bounding box center [464, 287] width 339 height 50
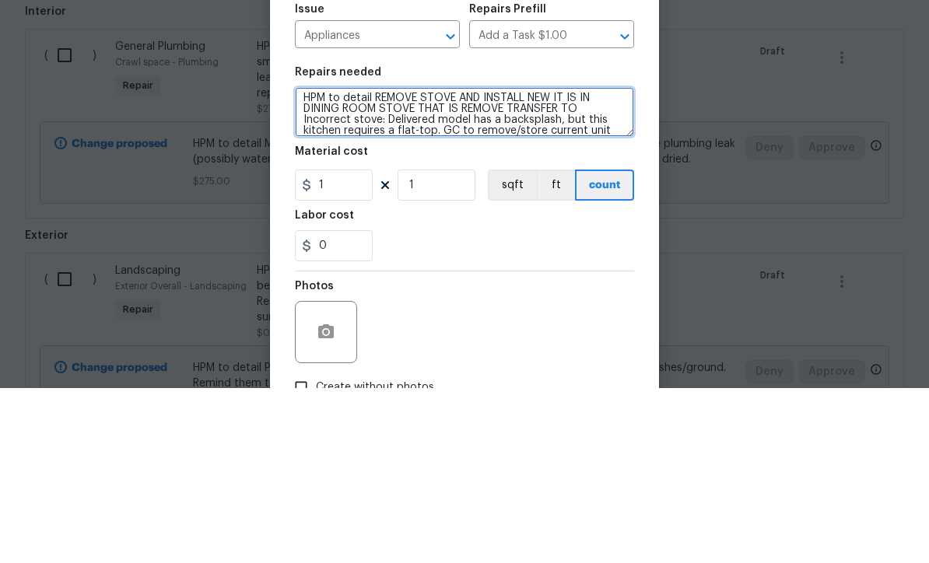
scroll to position [51, 0]
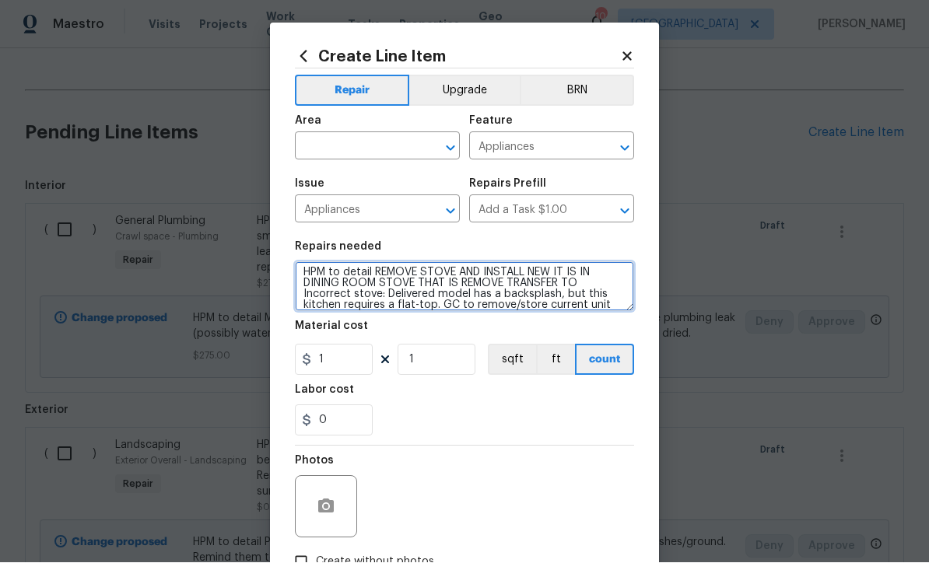
click at [589, 289] on textarea "HPM to detail REMOVE STOVE AND INSTALL NEW IT IS IN DINING ROOM STOVE THAT IS R…" at bounding box center [464, 287] width 339 height 50
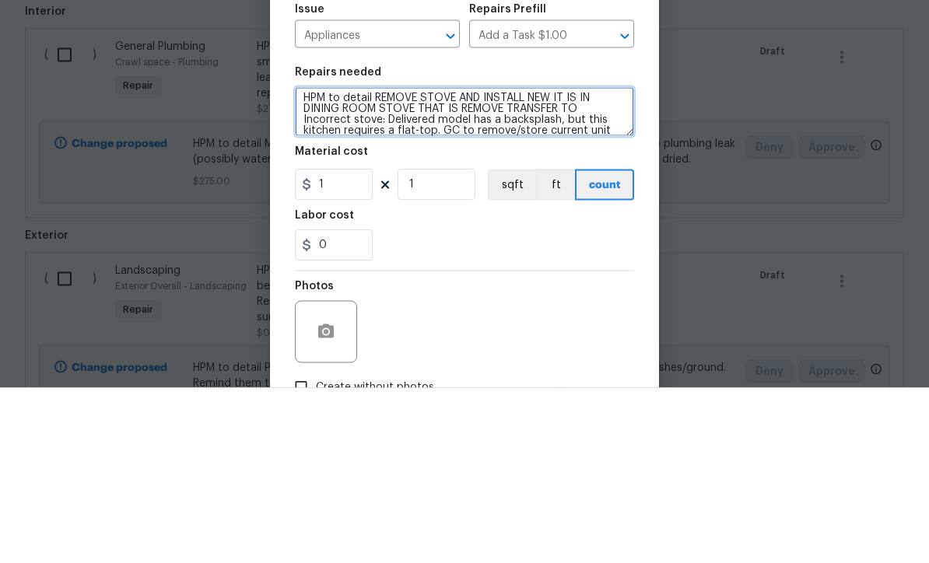
paste textarea "10 Sweetgum Ln, Dallas, GA 30132"
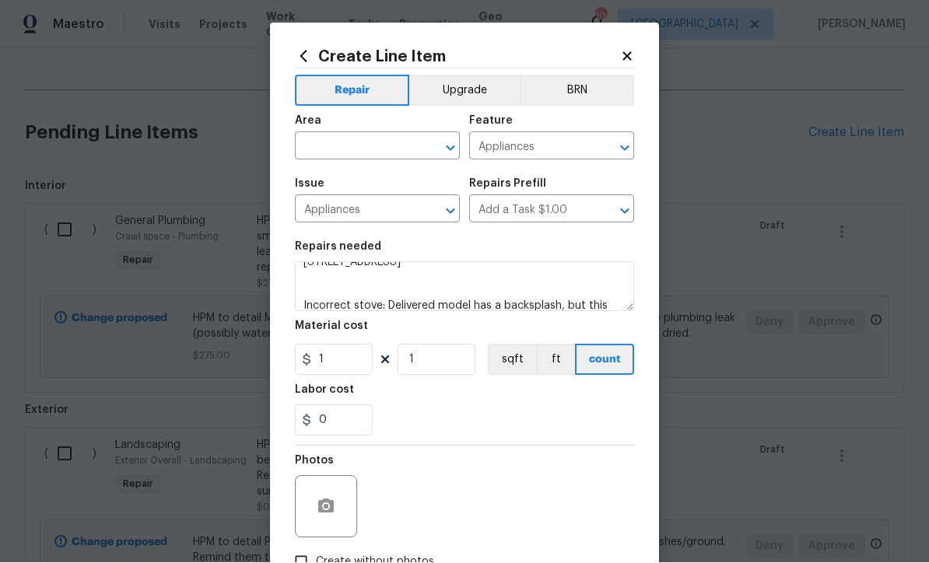
scroll to position [37, 0]
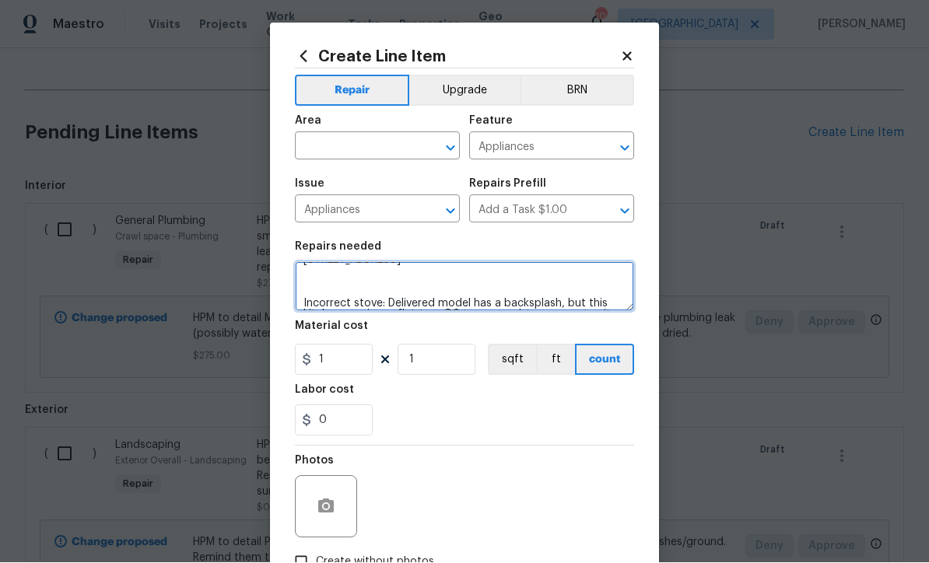
type textarea "HPM to detail REMOVE STOVE AND INSTALL NEW IT IS IN DINING ROOM STOVE THAT IS R…"
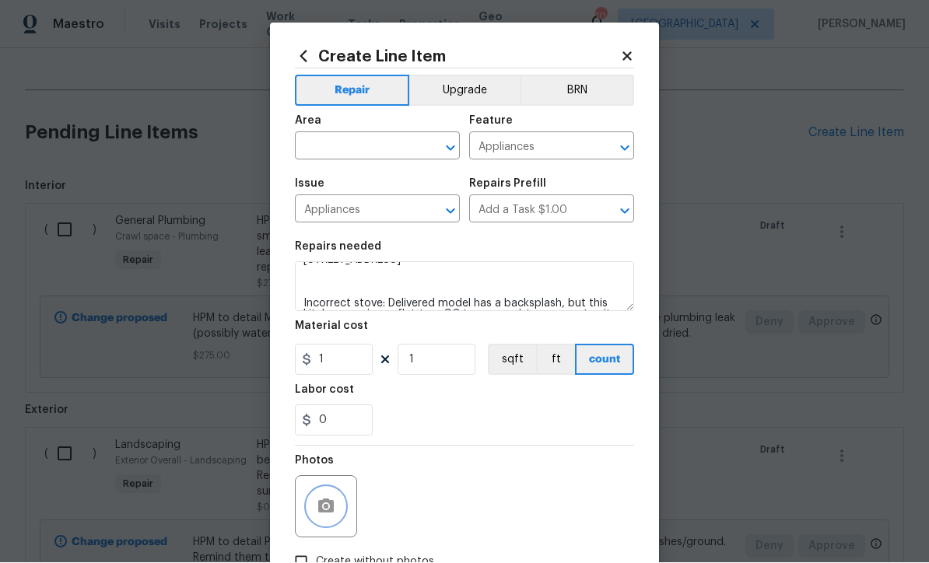
click at [323, 507] on icon "button" at bounding box center [326, 506] width 16 height 14
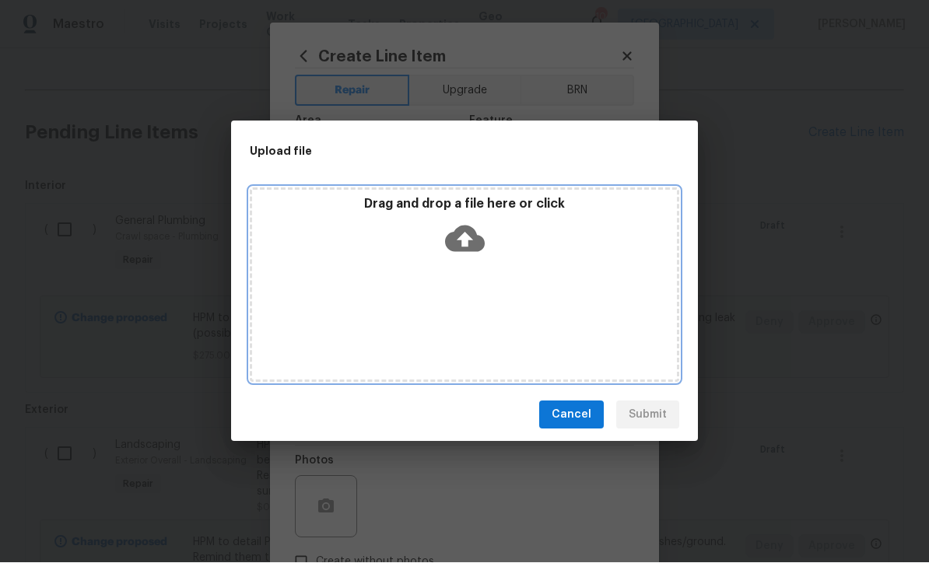
click at [457, 234] on icon at bounding box center [465, 239] width 40 height 26
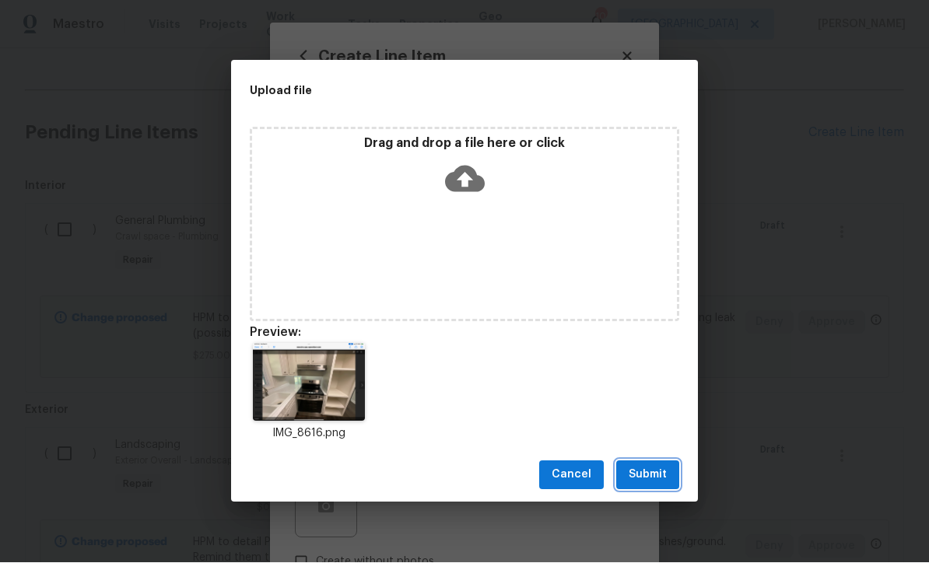
click at [647, 468] on span "Submit" at bounding box center [647, 475] width 38 height 19
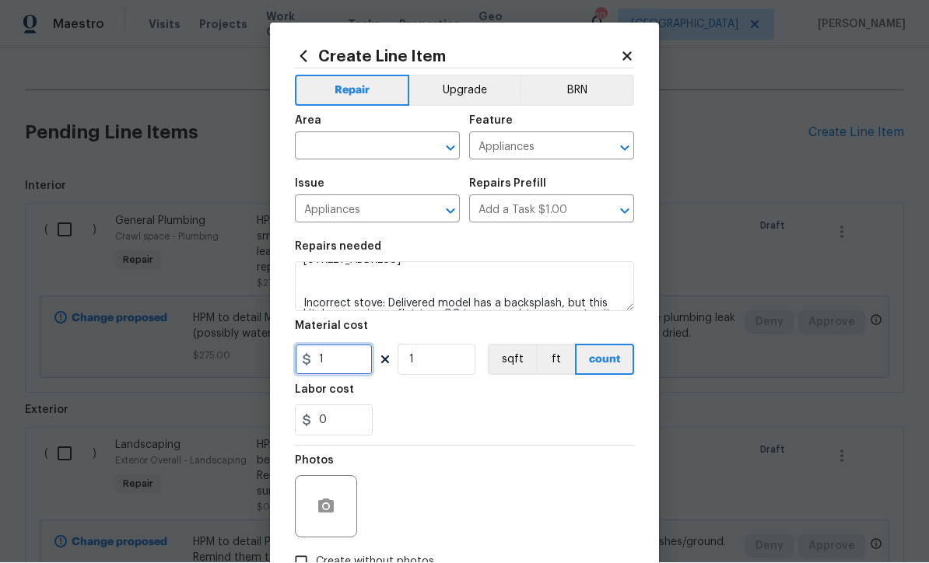
click at [324, 369] on input "1" at bounding box center [334, 360] width 78 height 31
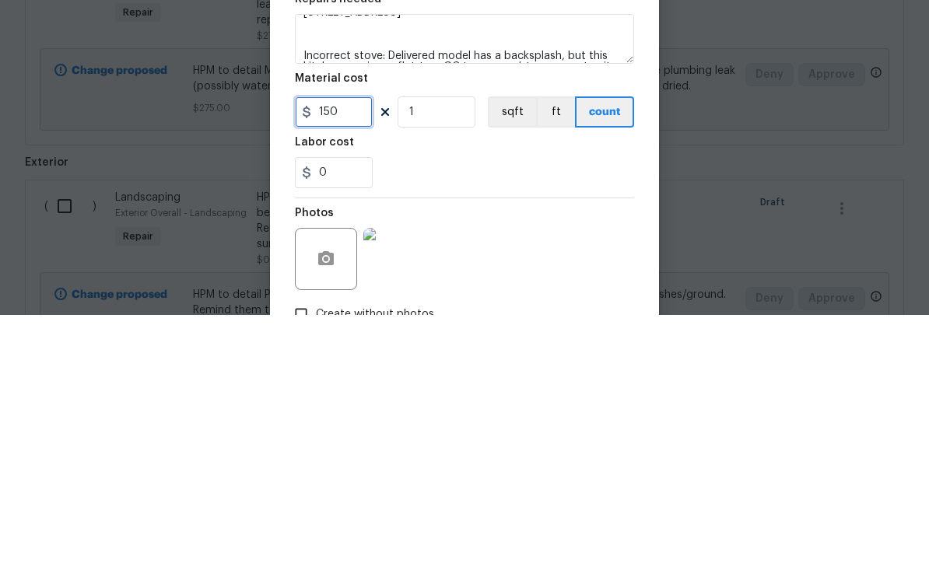
type input "150"
click at [431, 405] on div "0" at bounding box center [464, 420] width 339 height 31
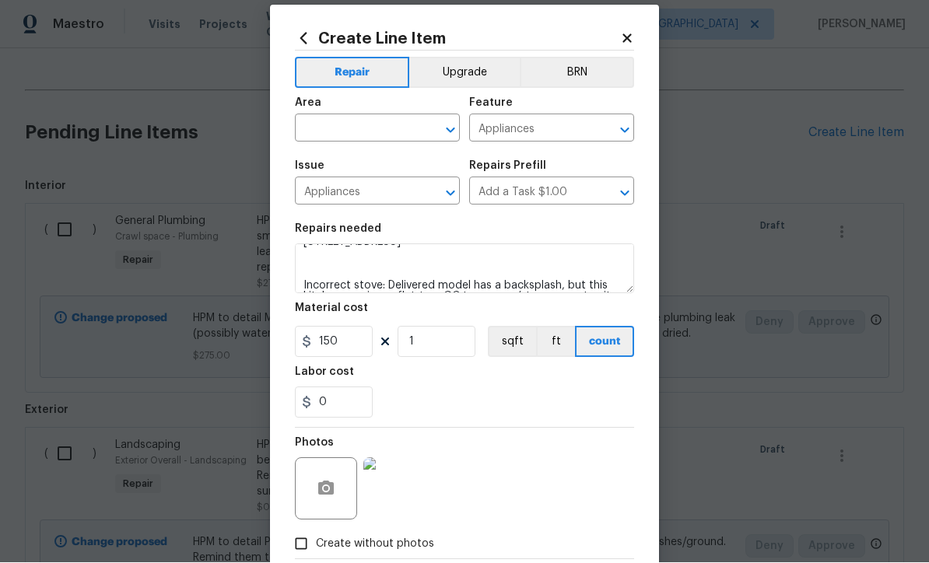
scroll to position [17, 0]
click at [320, 131] on input "text" at bounding box center [355, 131] width 121 height 24
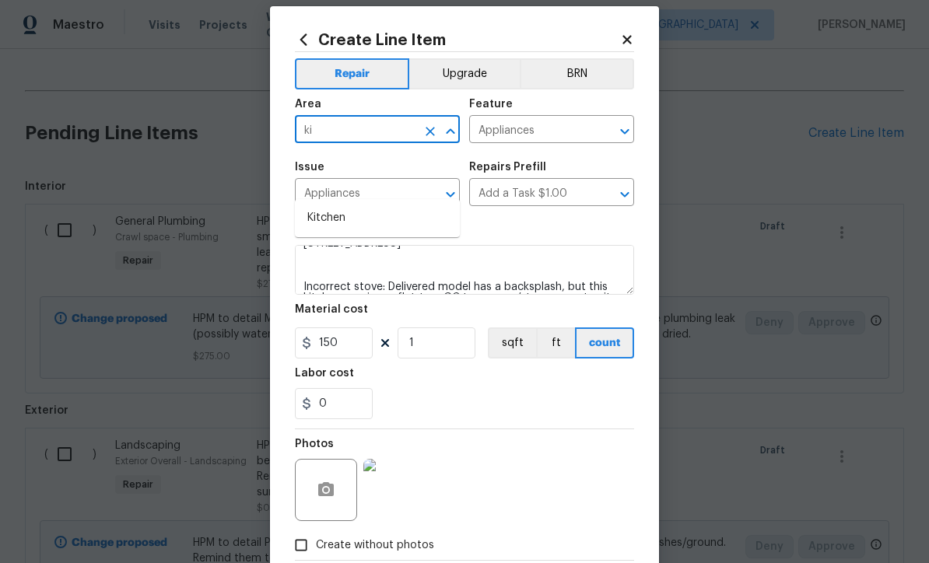
click at [319, 205] on li "Kitchen" at bounding box center [377, 218] width 165 height 26
type input "Kitchen"
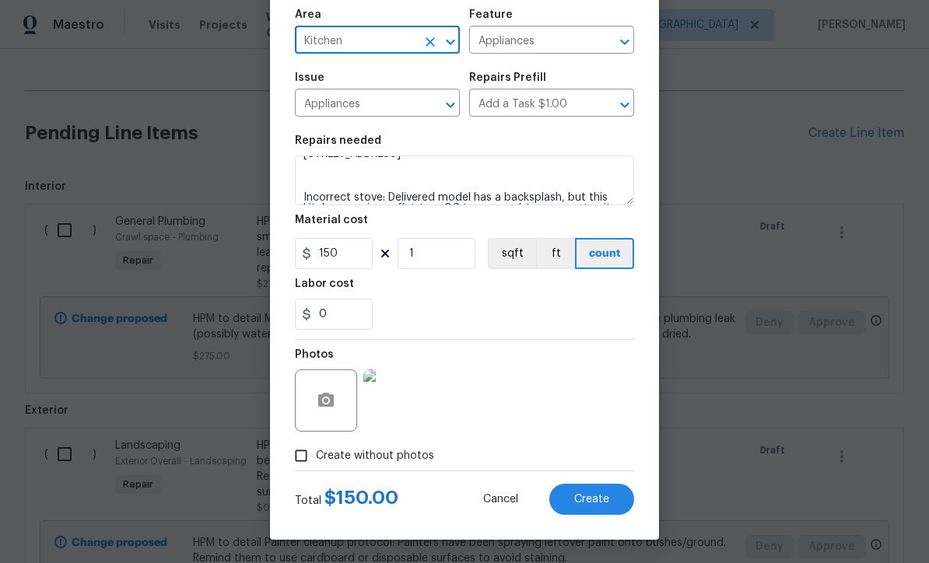
scroll to position [110, 0]
click at [591, 498] on span "Create" at bounding box center [591, 500] width 35 height 12
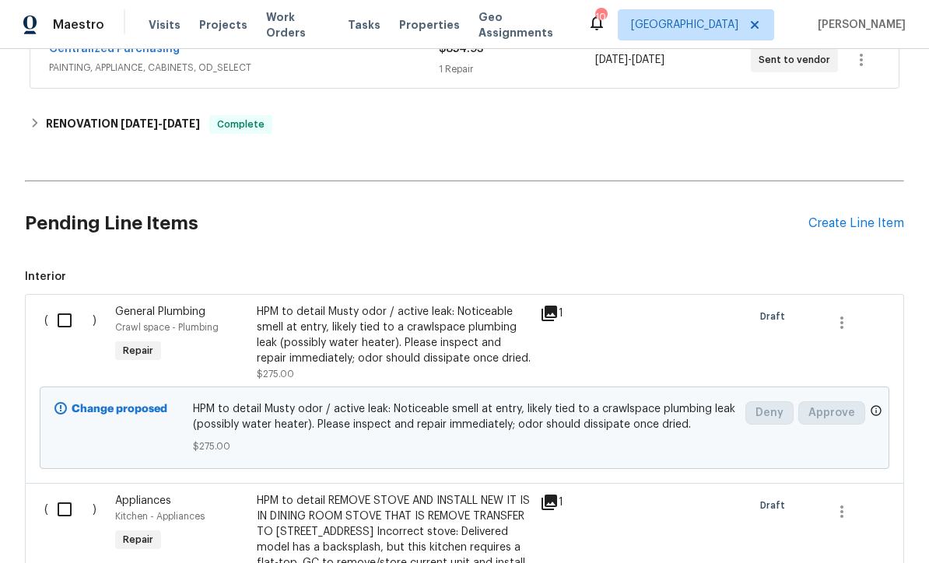
scroll to position [0, 0]
click at [832, 224] on div "Create Line Item" at bounding box center [856, 223] width 96 height 15
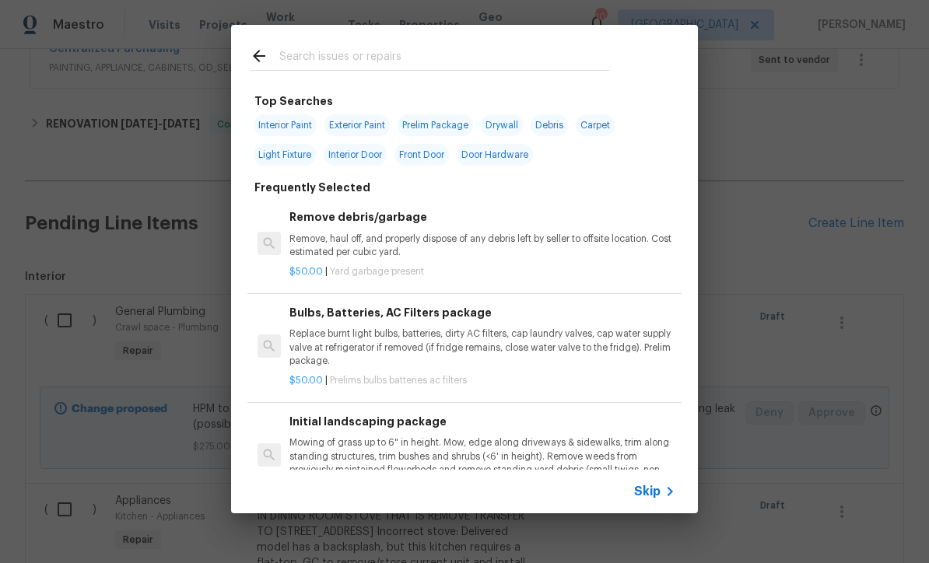
click at [284, 56] on input "text" at bounding box center [444, 58] width 330 height 23
type input "Sink"
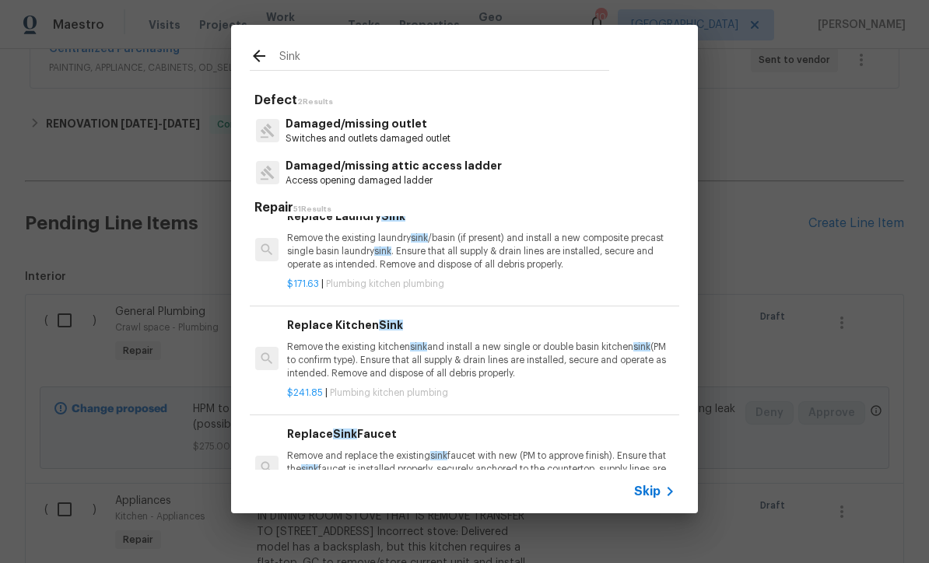
scroll to position [213, 2]
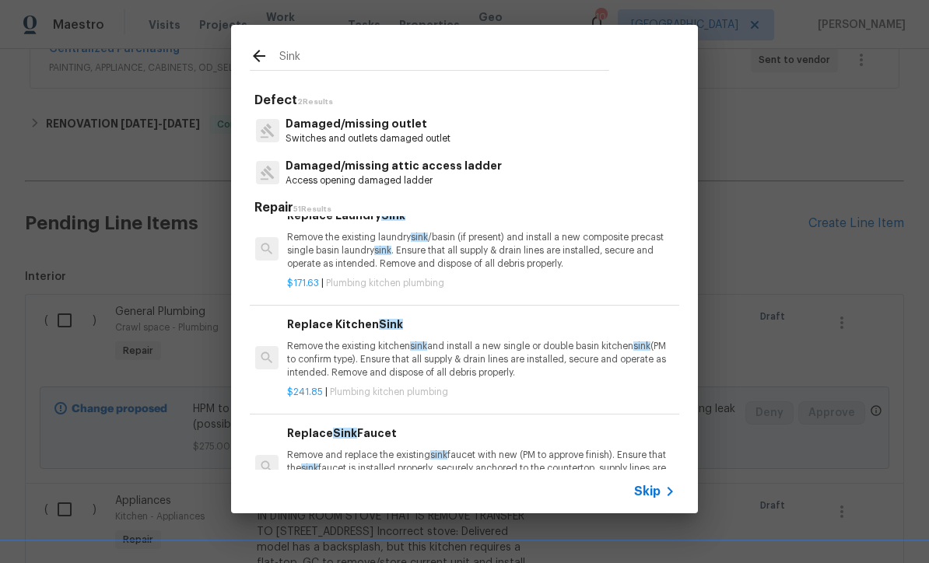
click at [366, 352] on p "Remove the existing kitchen sink and install a new single or double basin kitch…" at bounding box center [480, 360] width 386 height 40
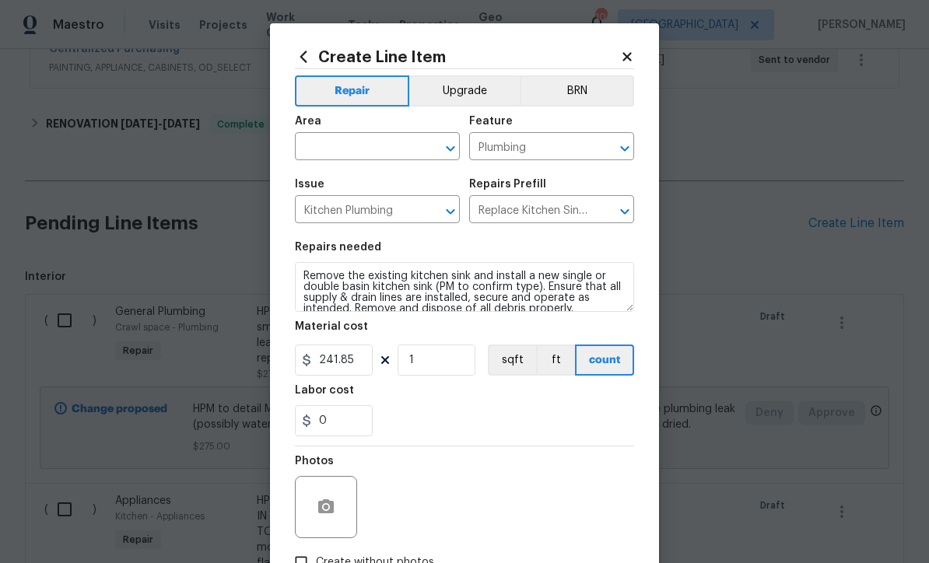
click at [314, 142] on input "text" at bounding box center [355, 148] width 121 height 24
click at [318, 185] on li "Kitchen" at bounding box center [377, 184] width 165 height 26
type input "Kitchen"
click at [329, 502] on icon "button" at bounding box center [326, 507] width 19 height 19
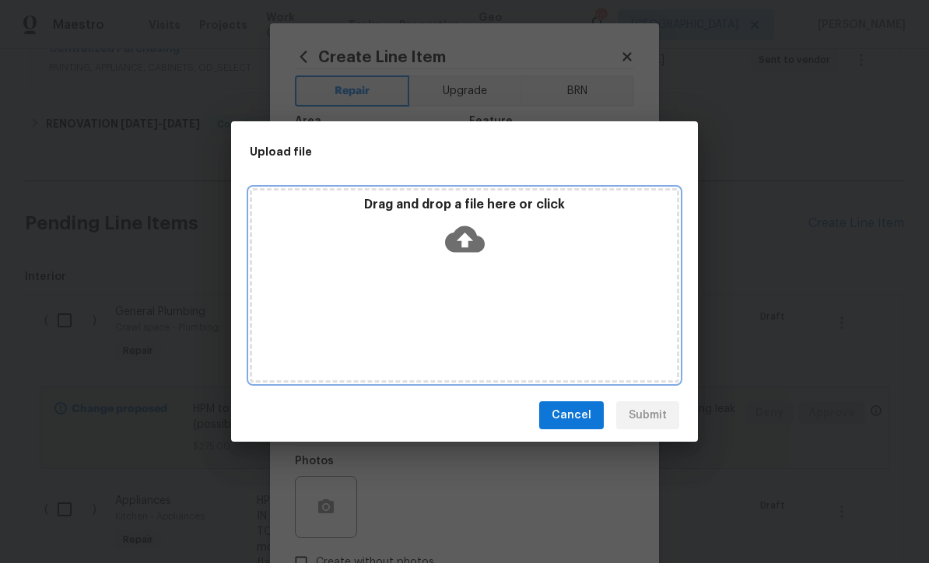
click at [454, 234] on icon at bounding box center [465, 239] width 40 height 26
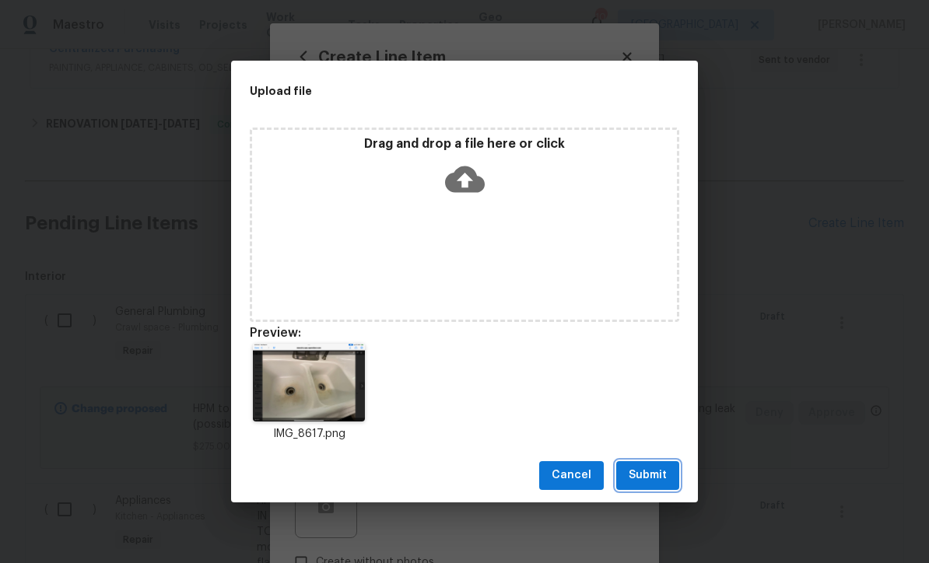
click at [647, 475] on span "Submit" at bounding box center [647, 475] width 38 height 19
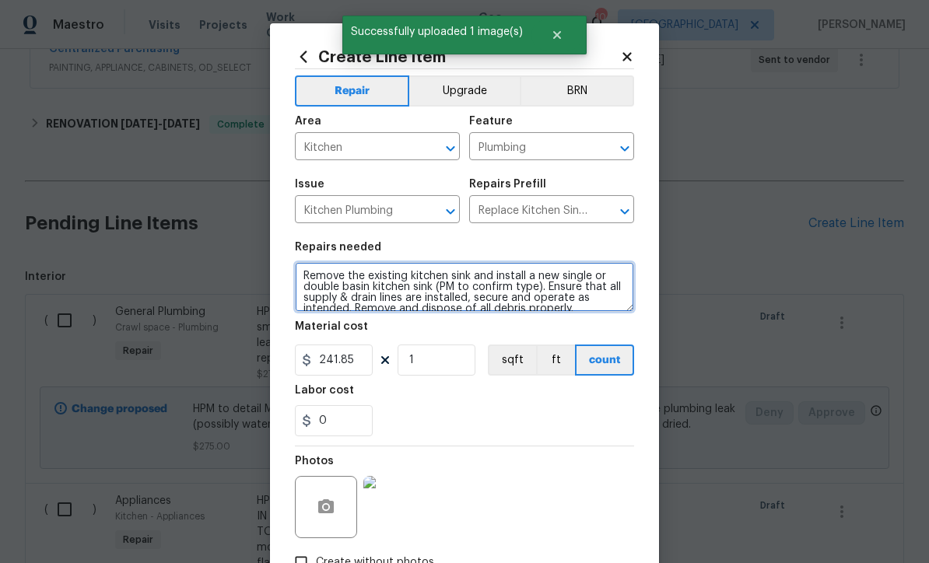
click at [302, 276] on textarea "Remove the existing kitchen sink and install a new single or double basin kitch…" at bounding box center [464, 287] width 339 height 50
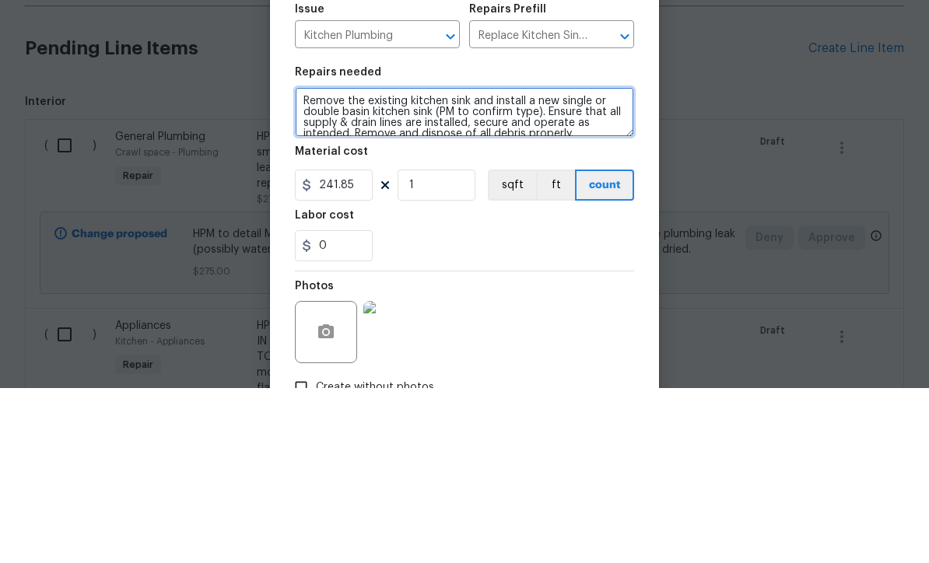
click at [320, 262] on textarea "Remove the existing kitchen sink and install a new single or double basin kitch…" at bounding box center [464, 287] width 339 height 50
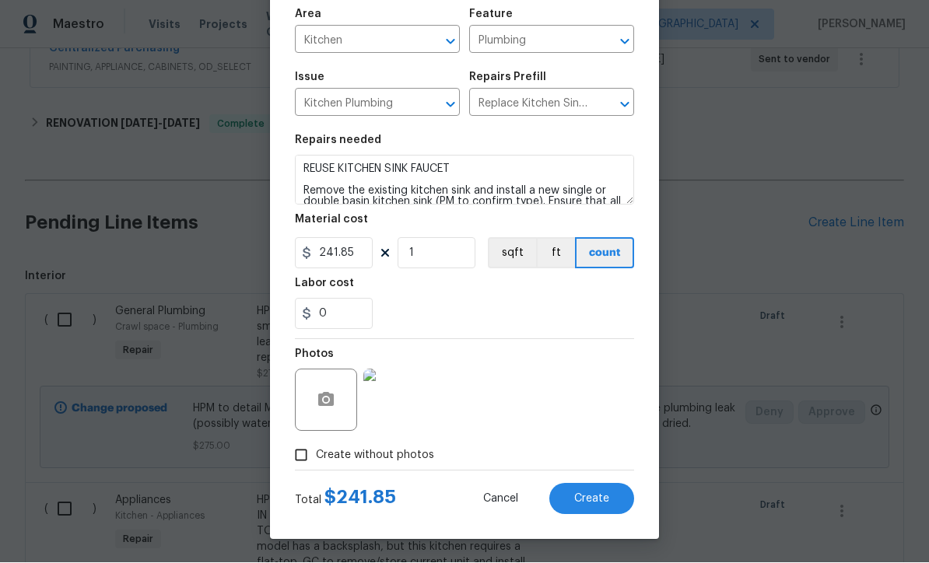
scroll to position [110, 0]
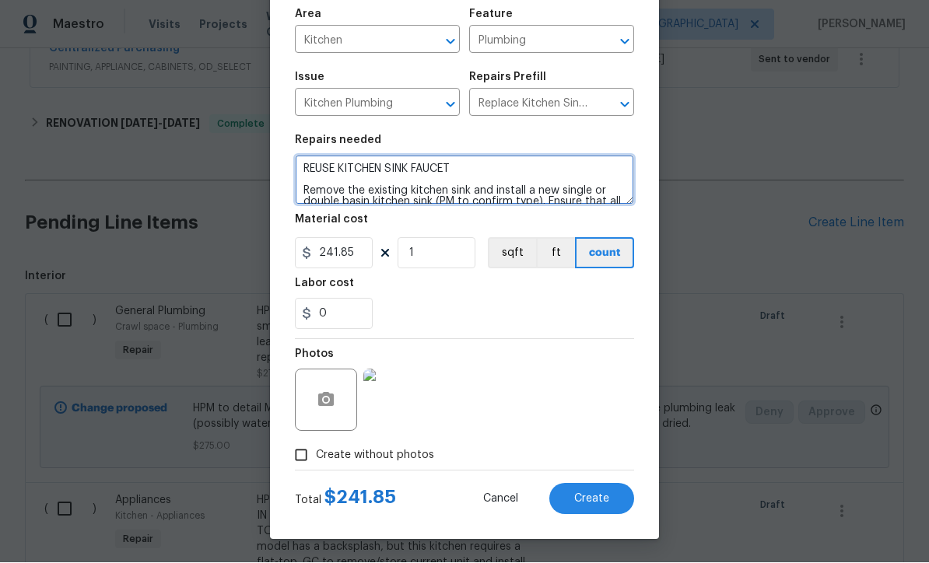
type textarea "REUSE KITCHEN SINK FAUCET Remove the existing kitchen sink and install a new si…"
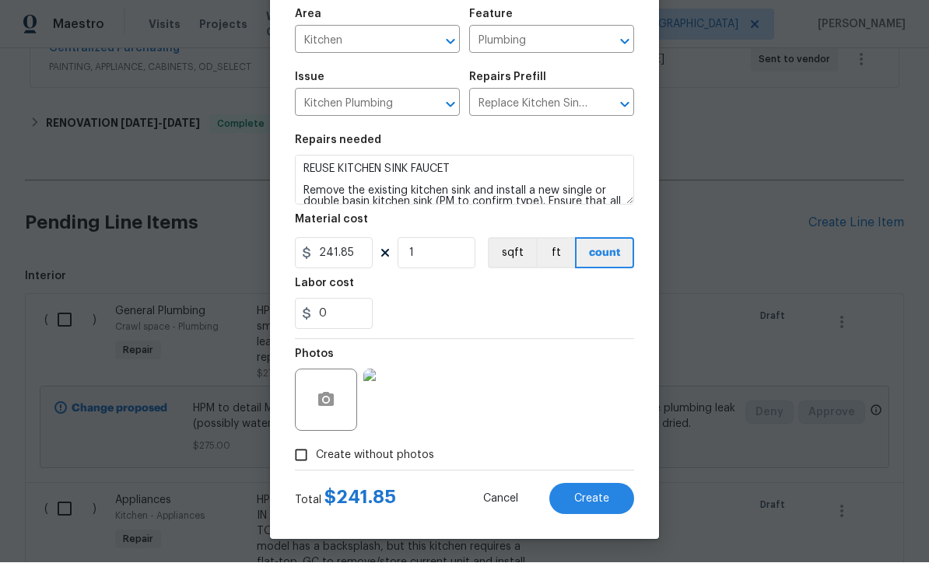
click at [589, 495] on span "Create" at bounding box center [591, 500] width 35 height 12
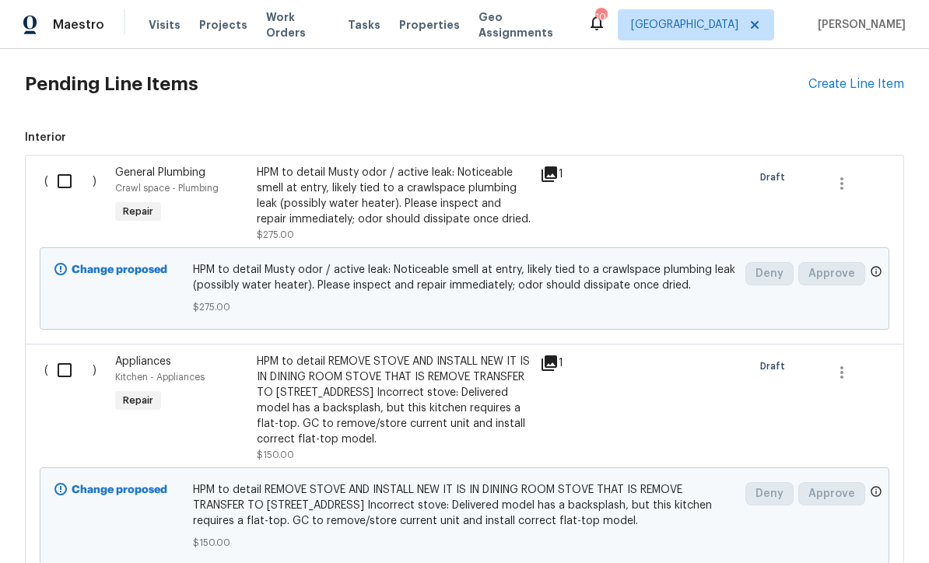
scroll to position [460, 0]
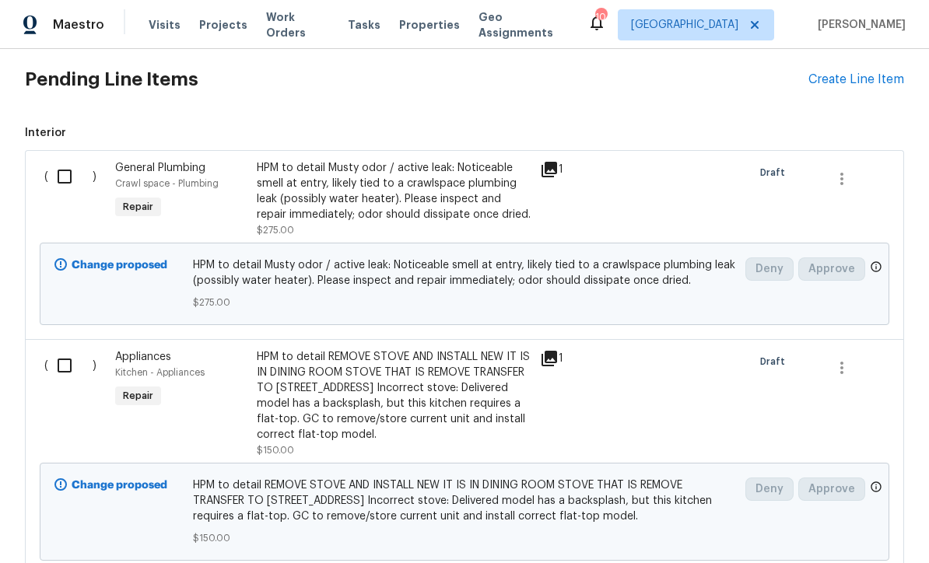
click at [66, 176] on input "checkbox" at bounding box center [70, 176] width 44 height 33
checkbox input "true"
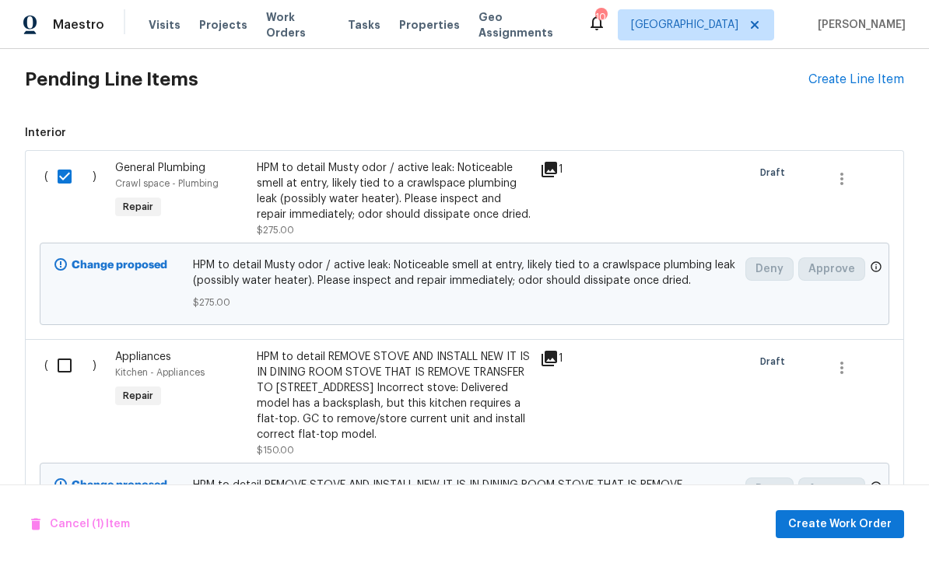
click at [59, 369] on input "checkbox" at bounding box center [70, 365] width 44 height 33
checkbox input "true"
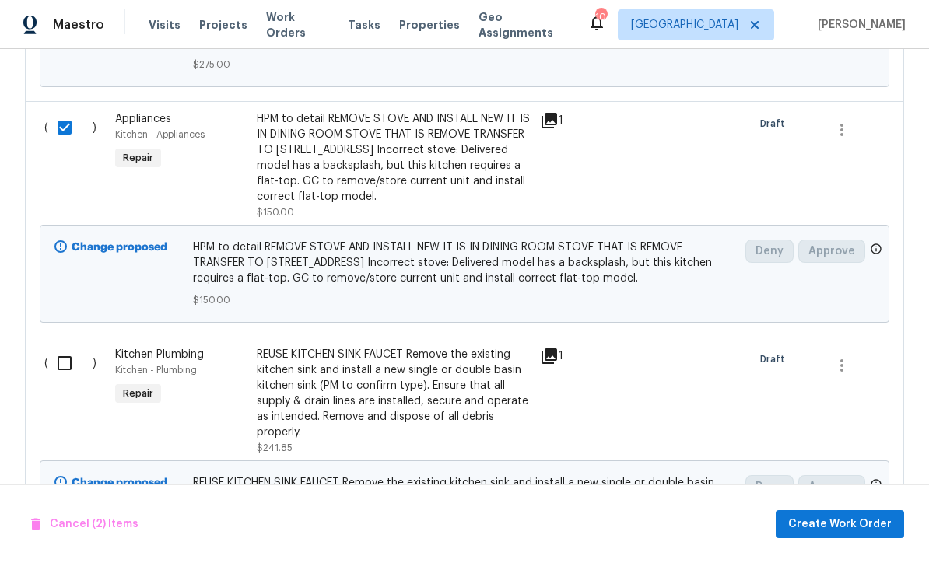
scroll to position [743, 0]
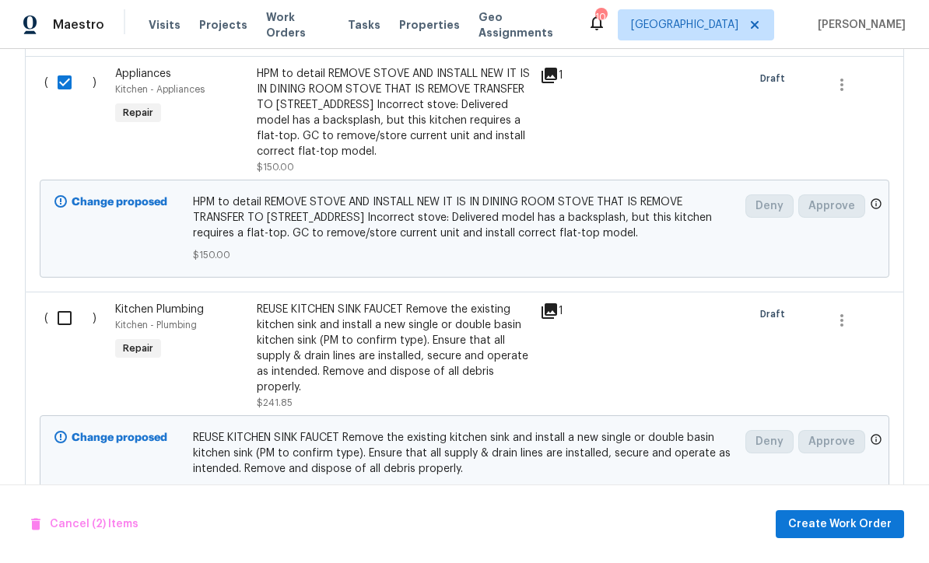
click at [61, 334] on input "checkbox" at bounding box center [70, 318] width 44 height 33
checkbox input "true"
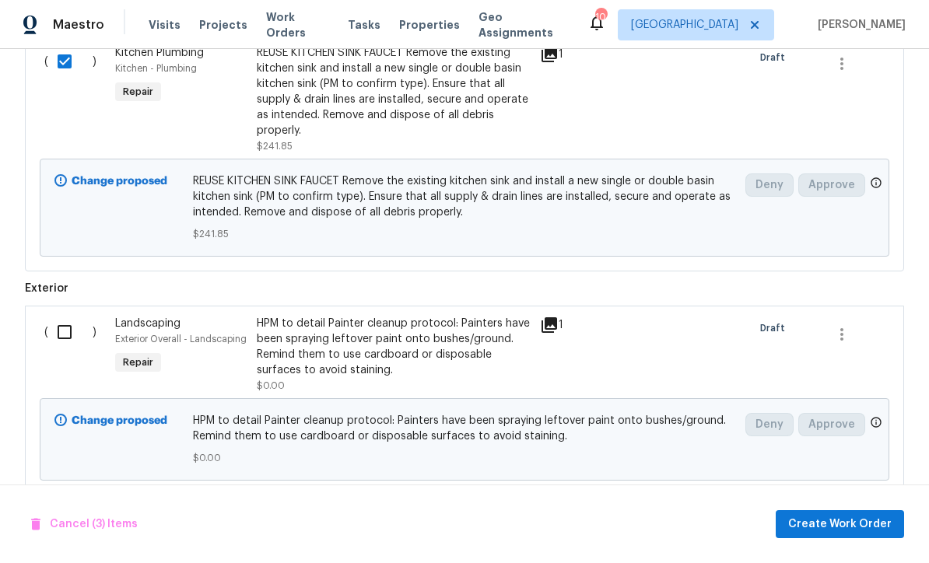
scroll to position [1001, 0]
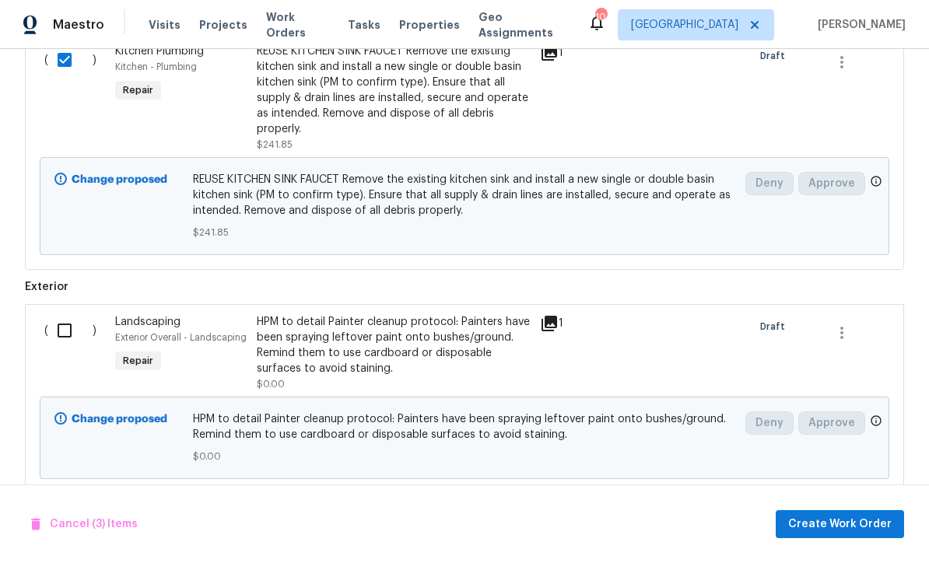
click at [62, 347] on input "checkbox" at bounding box center [70, 330] width 44 height 33
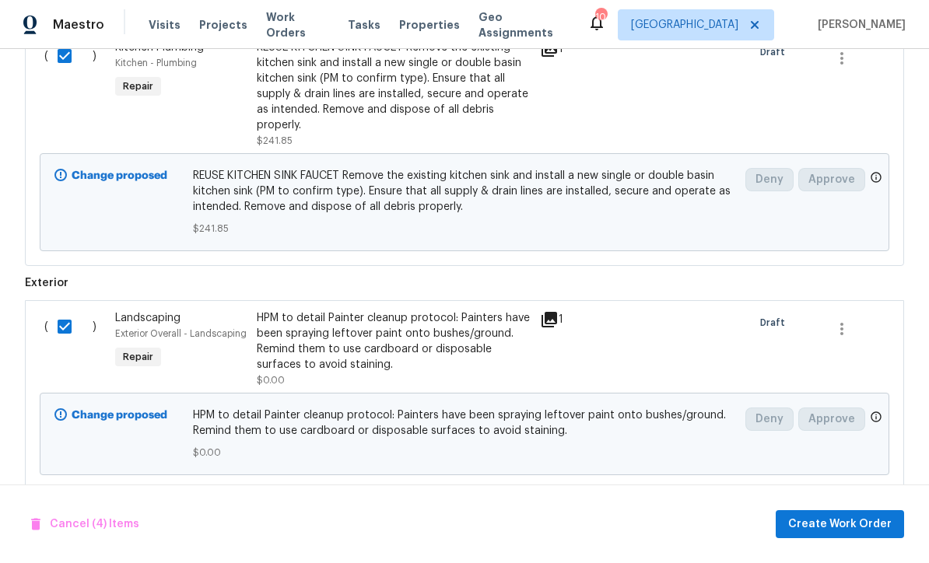
scroll to position [1004, 0]
click at [845, 523] on span "Create Work Order" at bounding box center [839, 524] width 103 height 19
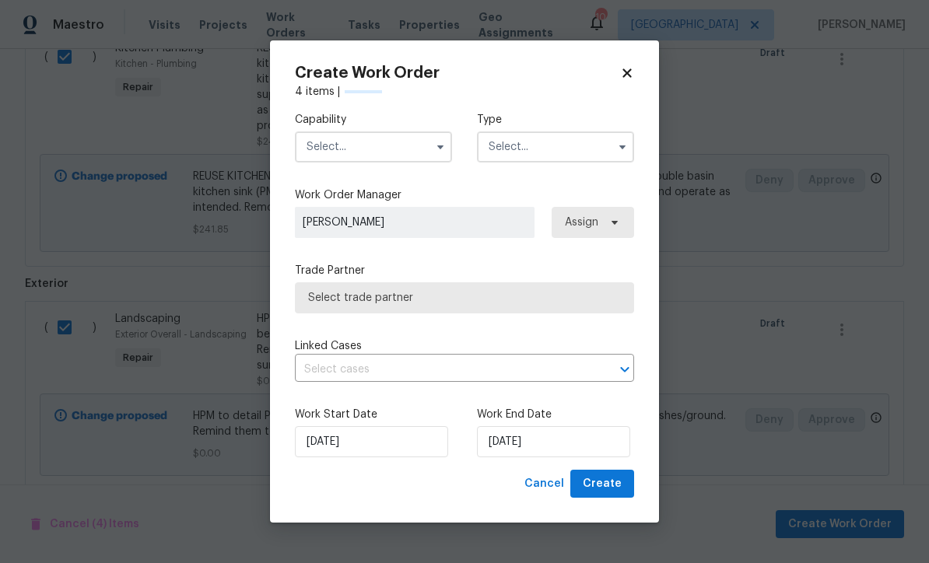
checkbox input "false"
click at [326, 145] on input "text" at bounding box center [373, 146] width 157 height 31
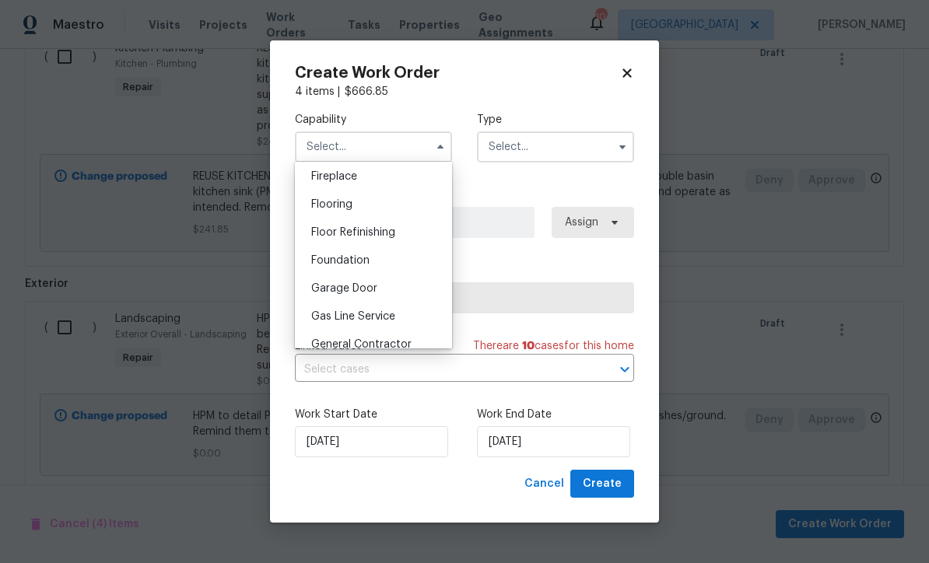
scroll to position [617, 0]
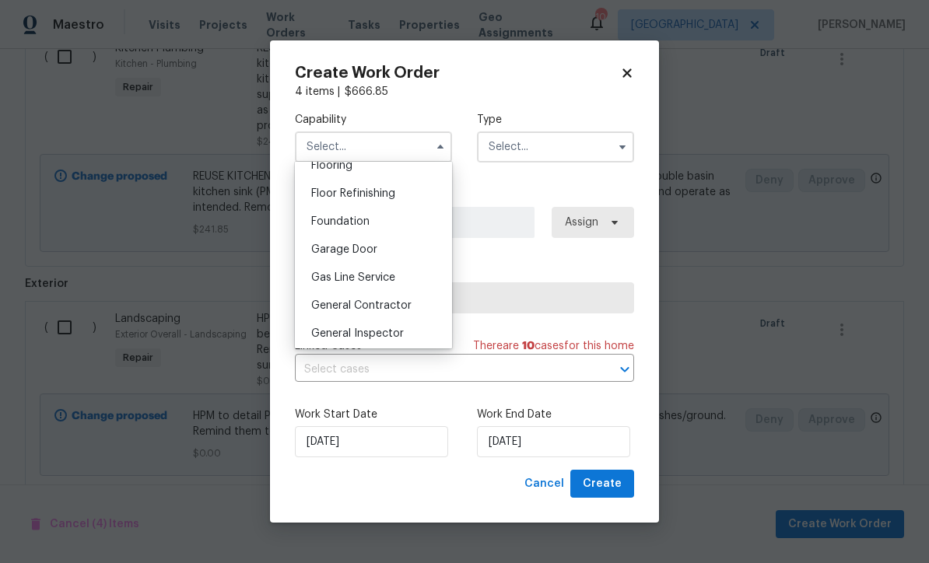
click at [347, 306] on span "General Contractor" at bounding box center [361, 305] width 100 height 11
type input "General Contractor"
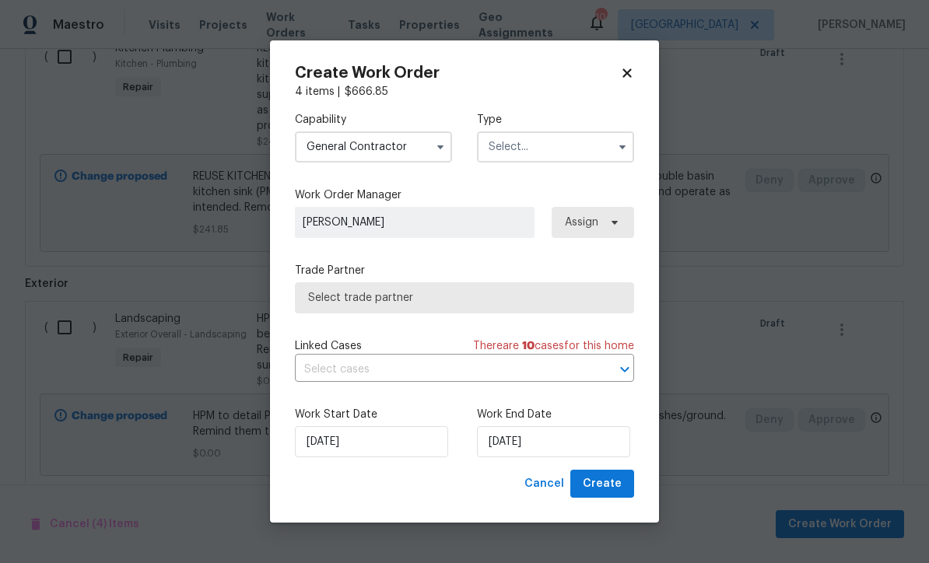
click at [512, 145] on input "text" at bounding box center [555, 146] width 157 height 31
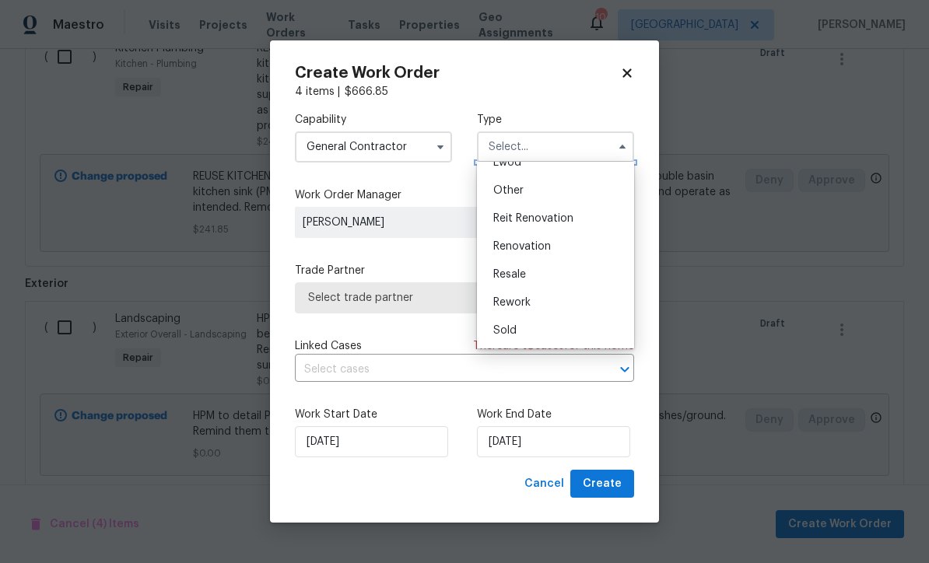
scroll to position [185, 0]
click at [512, 241] on span "Renovation" at bounding box center [522, 246] width 58 height 11
type input "Renovation"
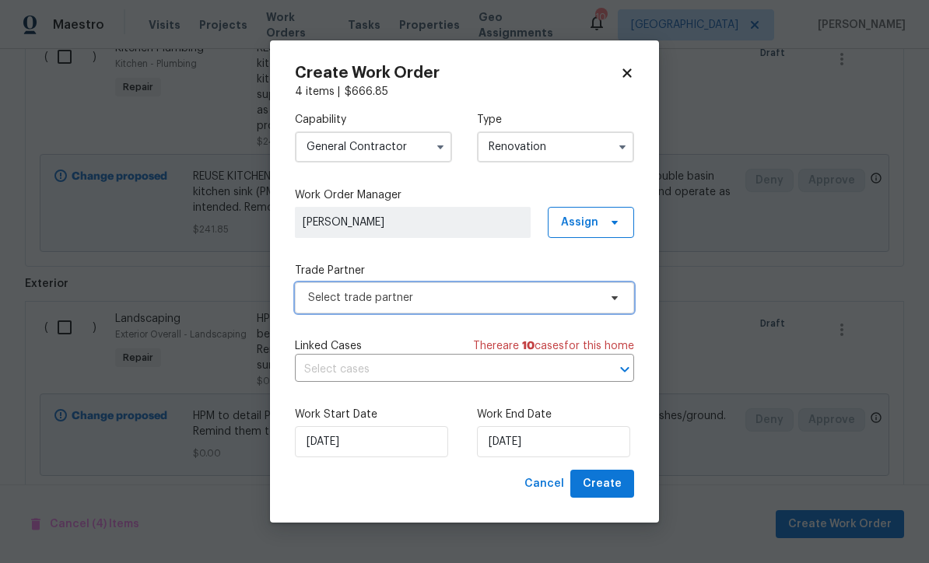
click at [329, 292] on span "Select trade partner" at bounding box center [453, 298] width 290 height 16
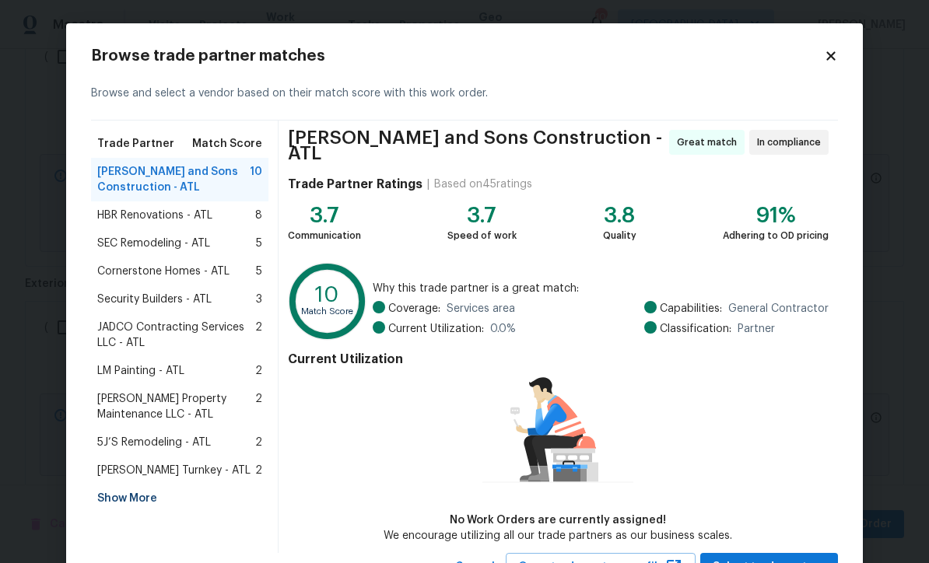
click at [165, 208] on span "HBR Renovations - ATL" at bounding box center [154, 216] width 115 height 16
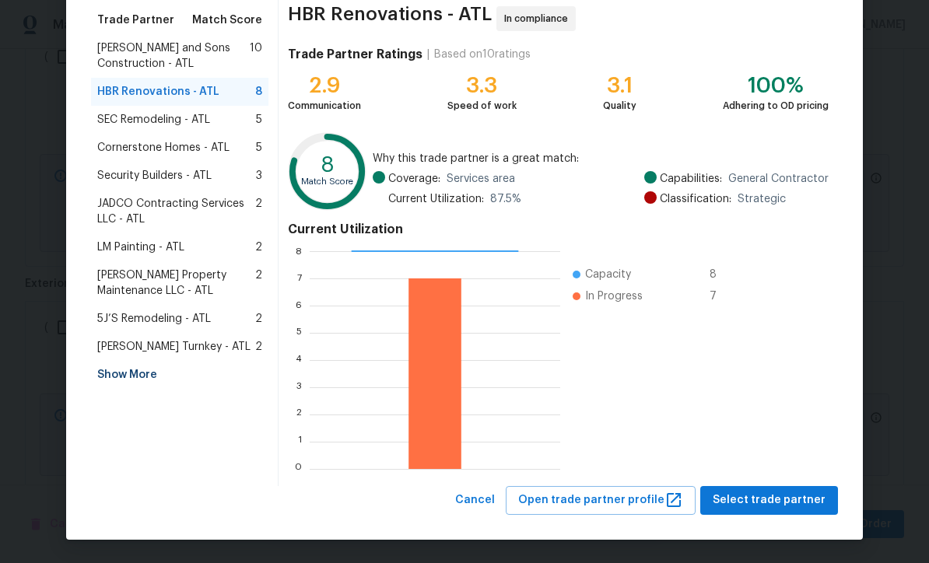
scroll to position [123, 0]
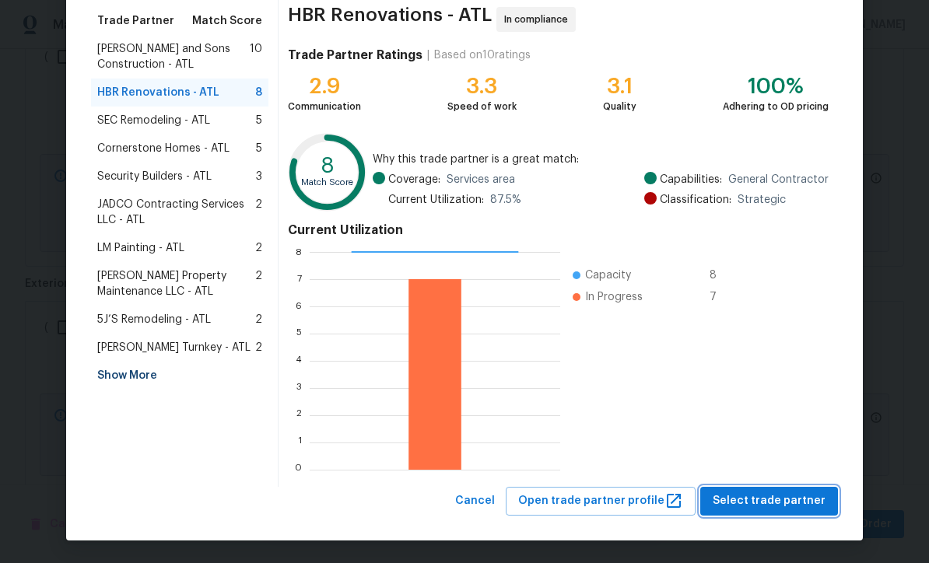
click at [763, 503] on span "Select trade partner" at bounding box center [768, 500] width 113 height 19
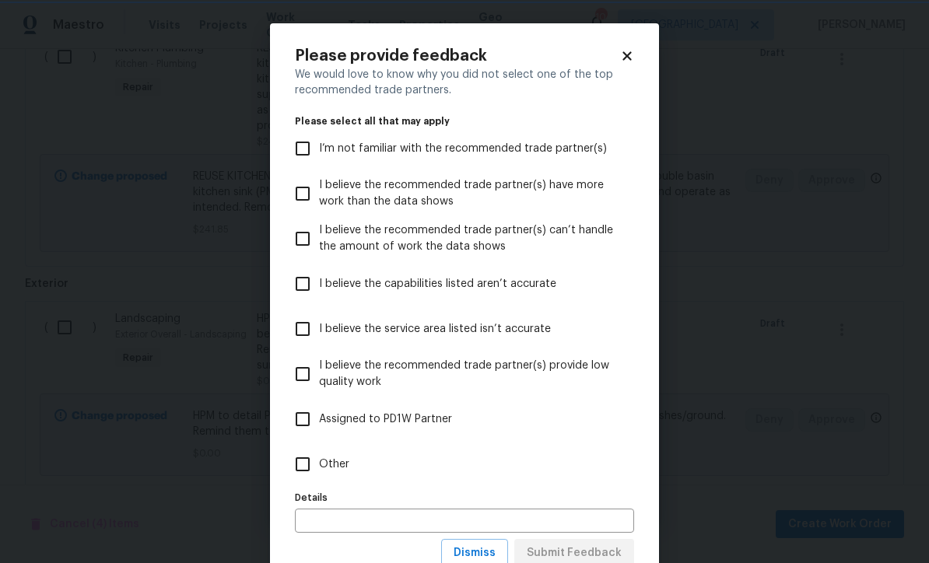
scroll to position [0, 0]
click at [302, 466] on input "Other" at bounding box center [302, 464] width 33 height 33
checkbox input "true"
click at [565, 544] on button "Submit Feedback" at bounding box center [574, 553] width 120 height 29
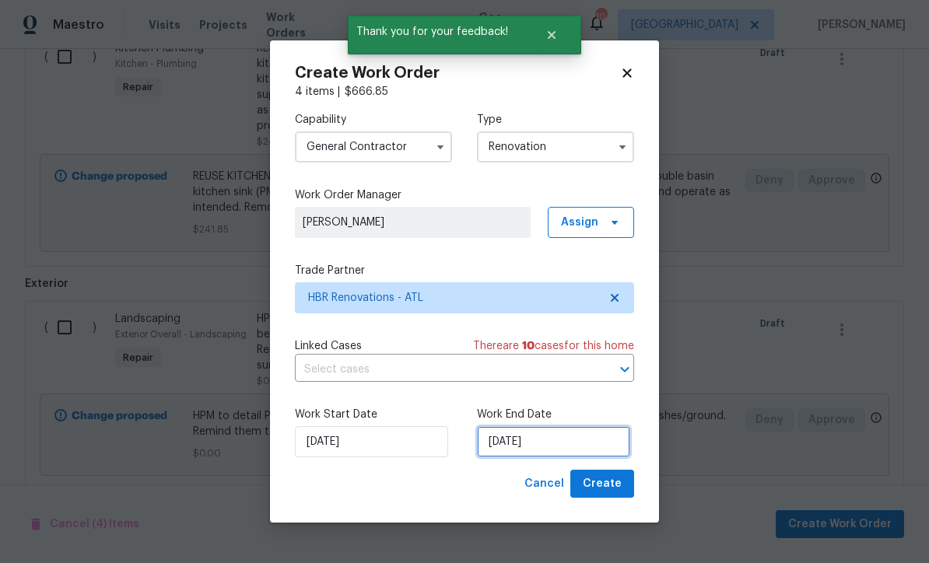
click at [506, 446] on input "[DATE]" at bounding box center [553, 441] width 153 height 31
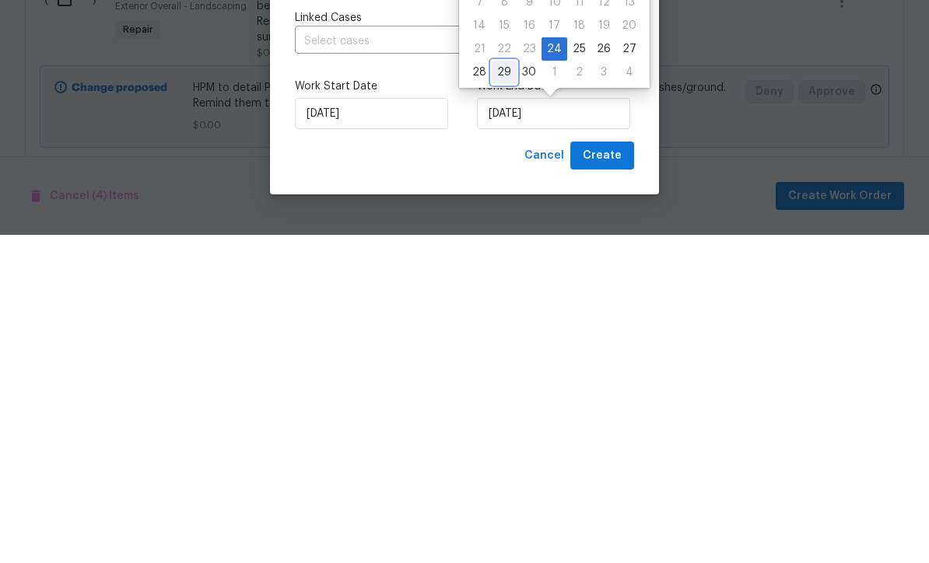
click at [502, 390] on div "29" at bounding box center [503, 401] width 25 height 22
type input "9/29/2025"
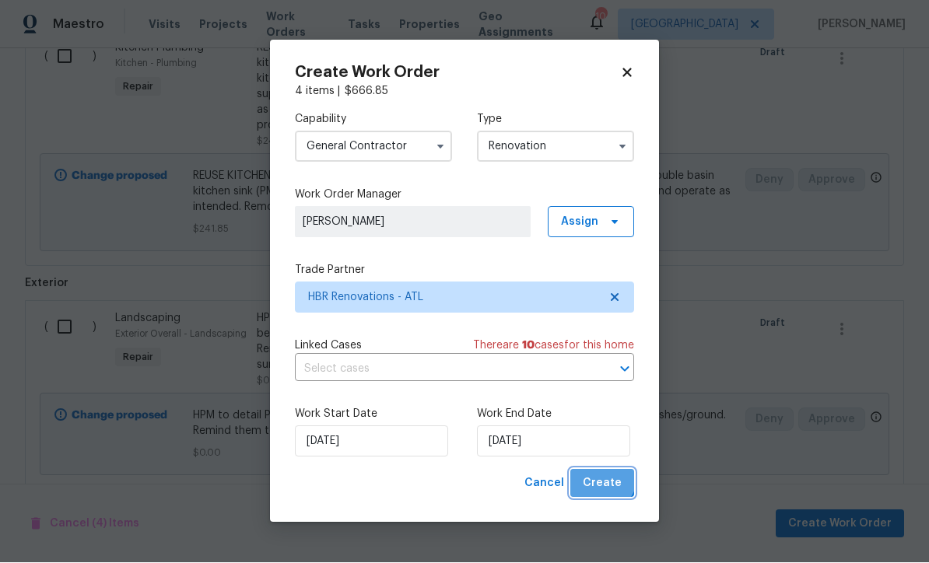
click at [603, 477] on span "Create" at bounding box center [601, 483] width 39 height 19
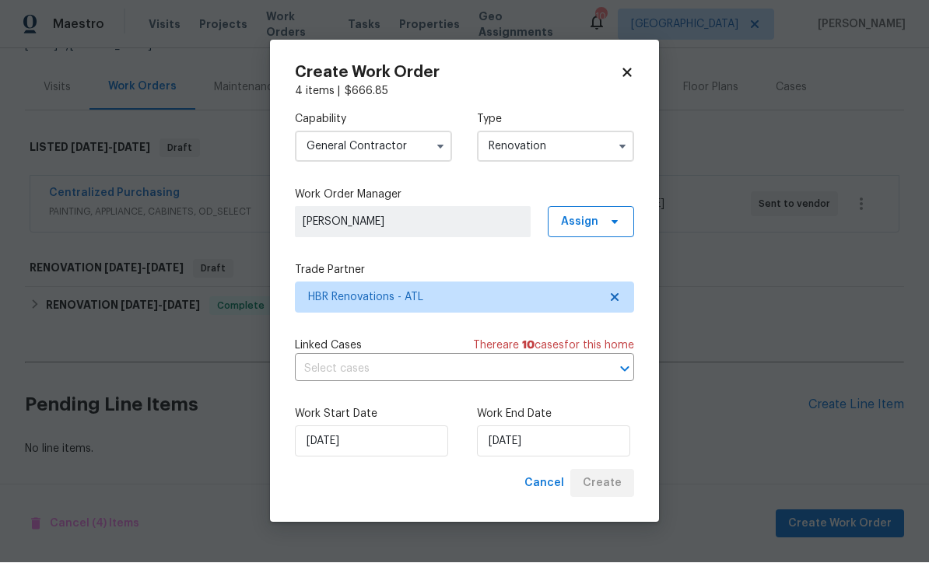
scroll to position [119, 0]
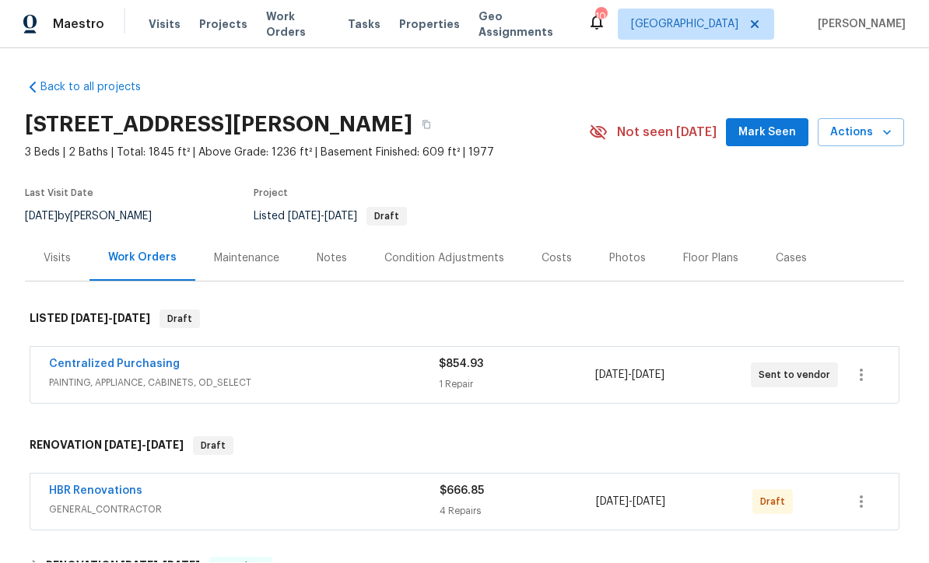
scroll to position [1, 0]
click at [865, 498] on icon "button" at bounding box center [861, 502] width 19 height 19
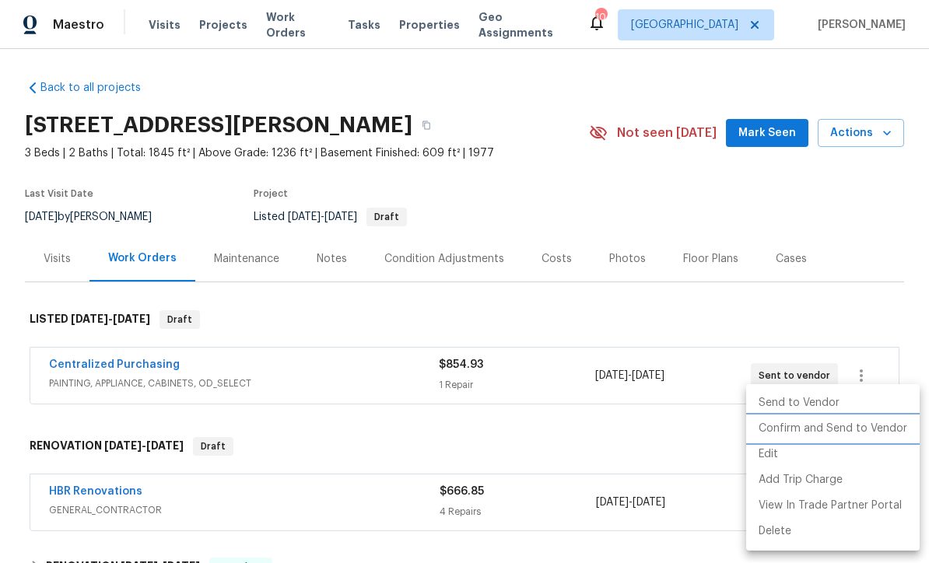
click at [847, 422] on li "Confirm and Send to Vendor" at bounding box center [832, 429] width 173 height 26
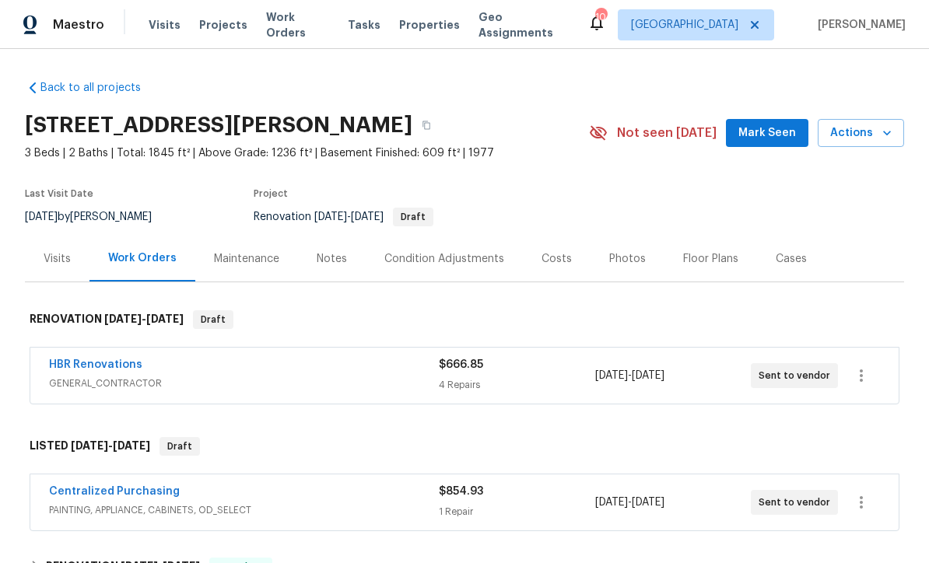
scroll to position [0, 0]
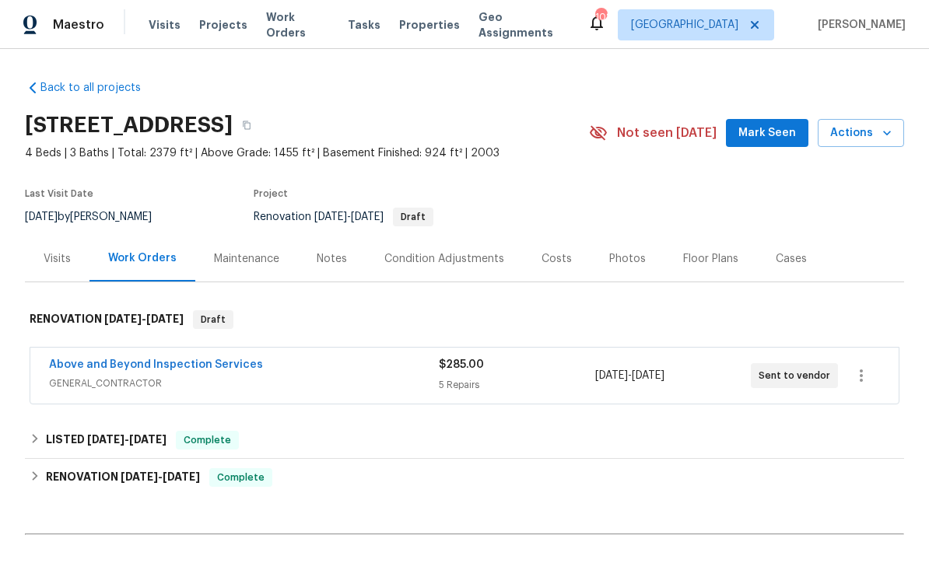
click at [144, 360] on link "Above and Beyond Inspection Services" at bounding box center [156, 364] width 214 height 11
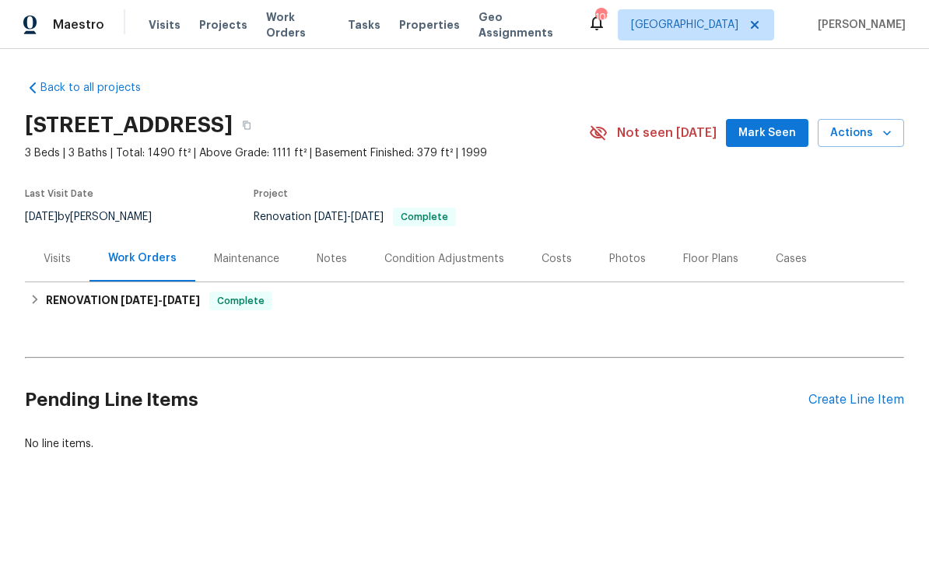
click at [842, 401] on div "Create Line Item" at bounding box center [856, 400] width 96 height 15
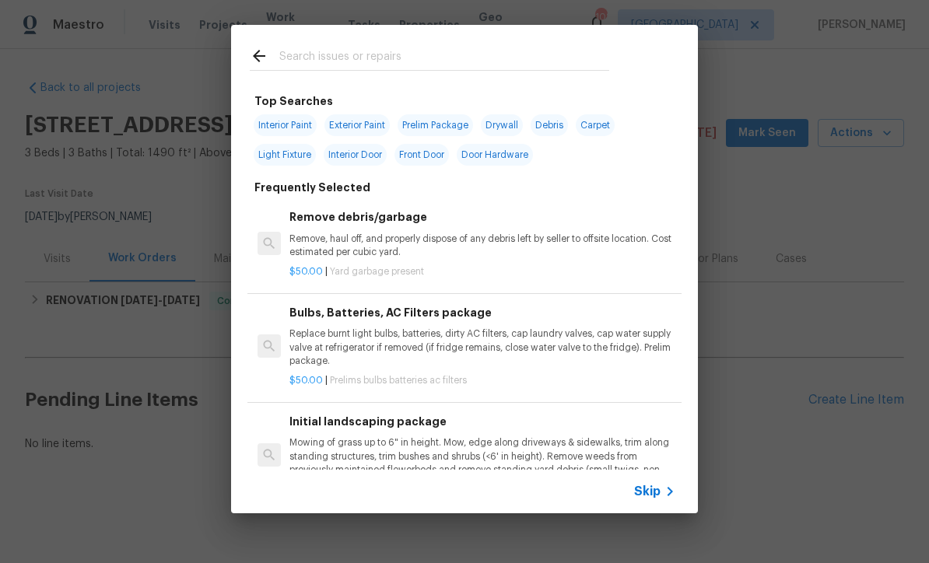
click at [291, 61] on input "text" at bounding box center [444, 58] width 330 height 23
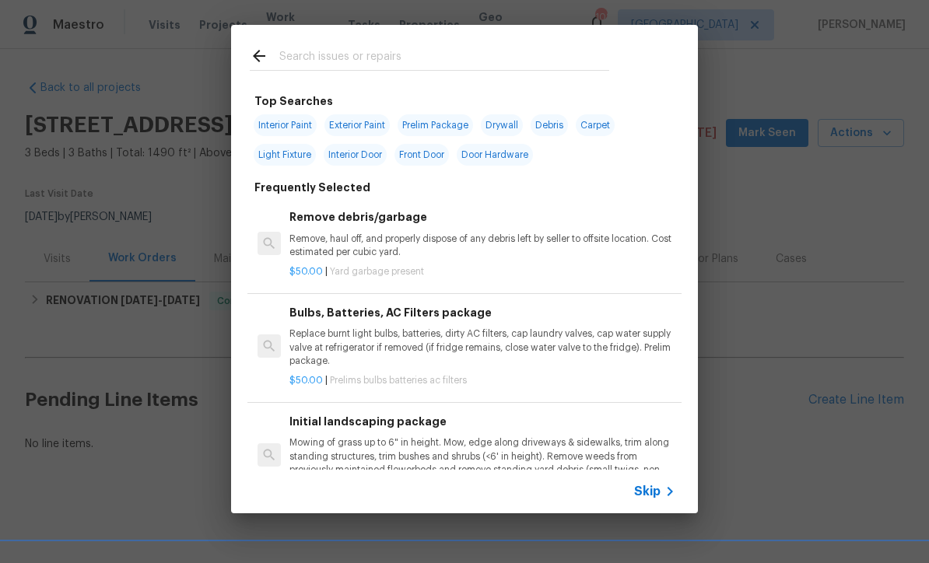
click at [655, 488] on span "Skip" at bounding box center [647, 492] width 26 height 16
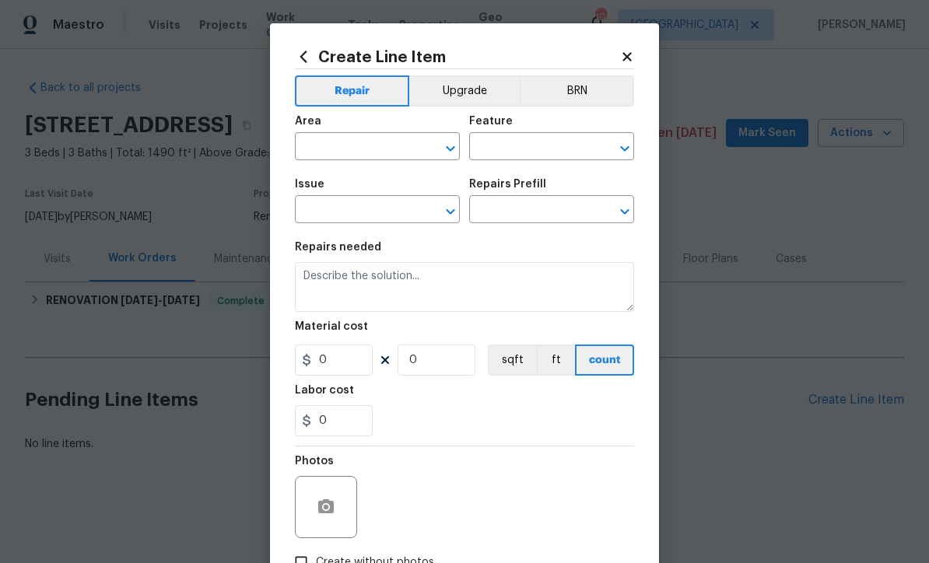
click at [318, 145] on input "text" at bounding box center [355, 148] width 121 height 24
click at [329, 184] on li "Kitchen" at bounding box center [377, 184] width 165 height 26
type input "Kitchen"
click at [512, 146] on input "text" at bounding box center [529, 148] width 121 height 24
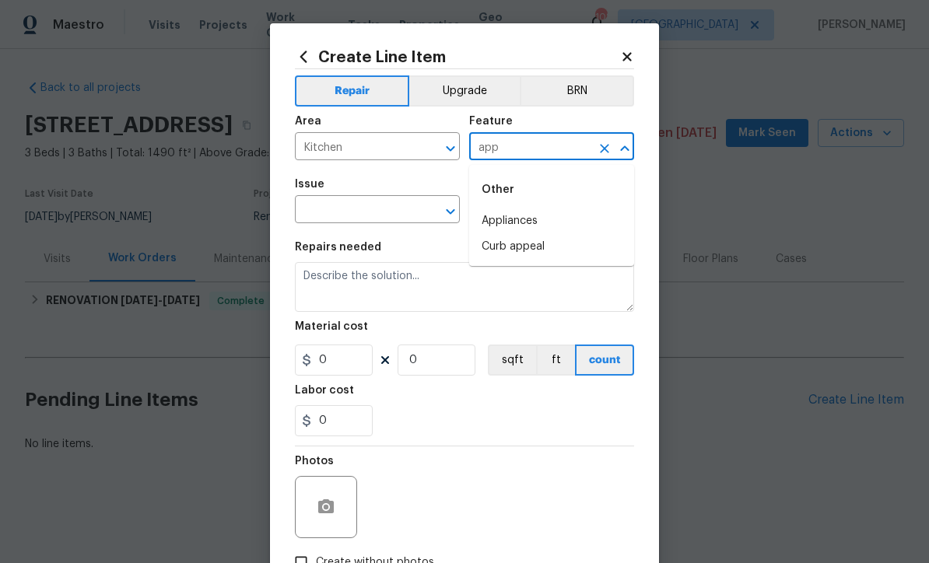
click at [504, 218] on li "Appliances" at bounding box center [551, 221] width 165 height 26
type input "Appliances"
click at [341, 210] on input "text" at bounding box center [355, 211] width 121 height 24
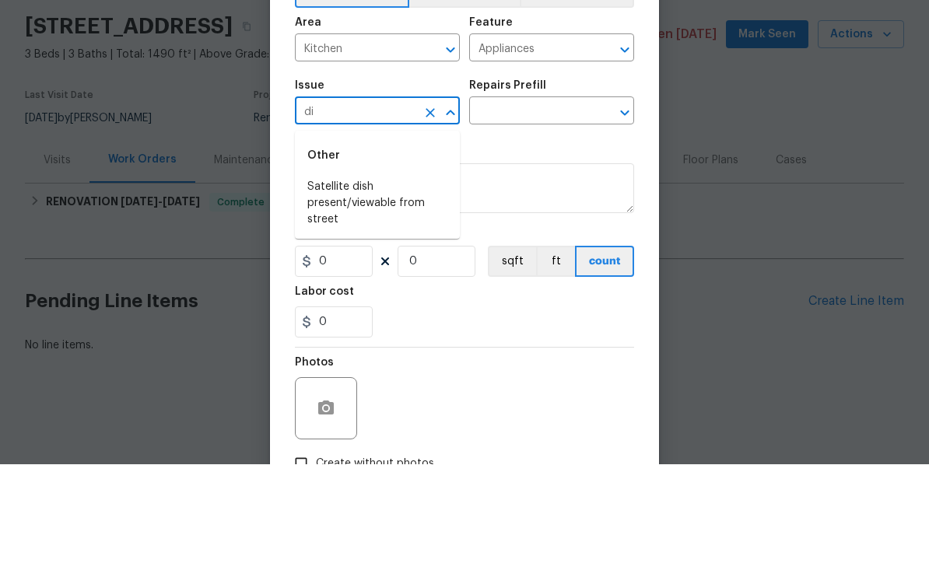
type input "d"
click at [334, 299] on li "Appliances" at bounding box center [377, 312] width 165 height 26
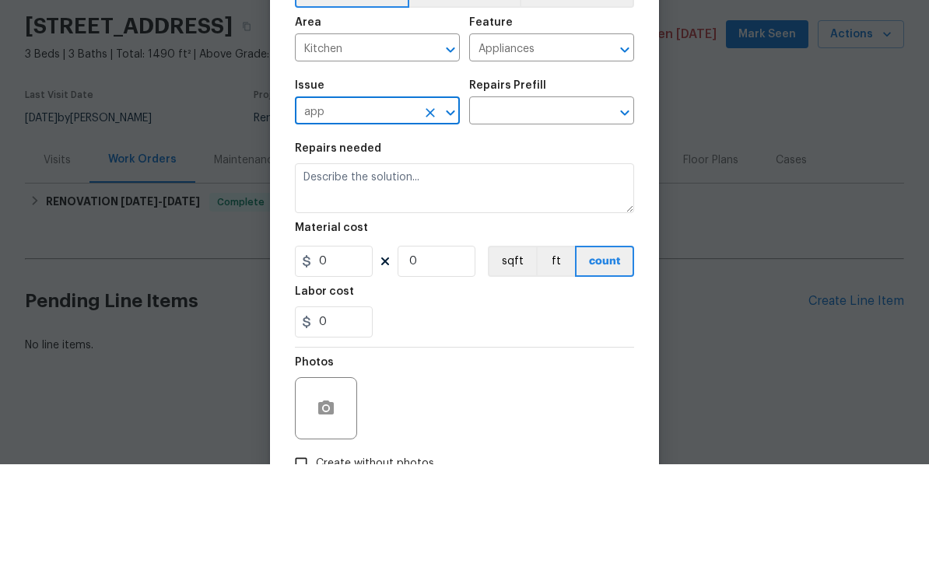
type input "Appliances"
click at [514, 199] on input "text" at bounding box center [529, 211] width 121 height 24
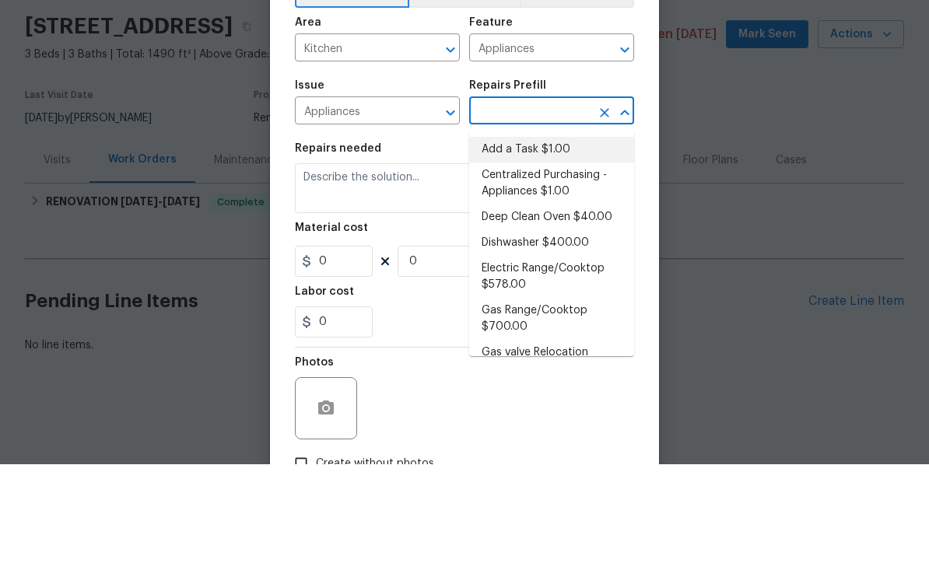
click at [517, 236] on li "Add a Task $1.00" at bounding box center [551, 249] width 165 height 26
type input "Add a Task $1.00"
type textarea "HPM to detail"
type input "1"
type input "Add a Task $1.00"
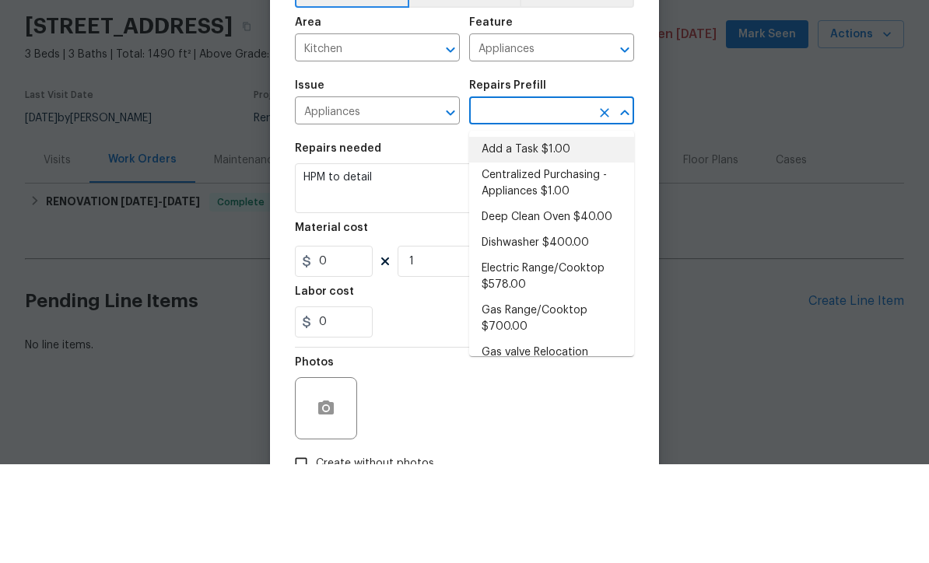
type input "1"
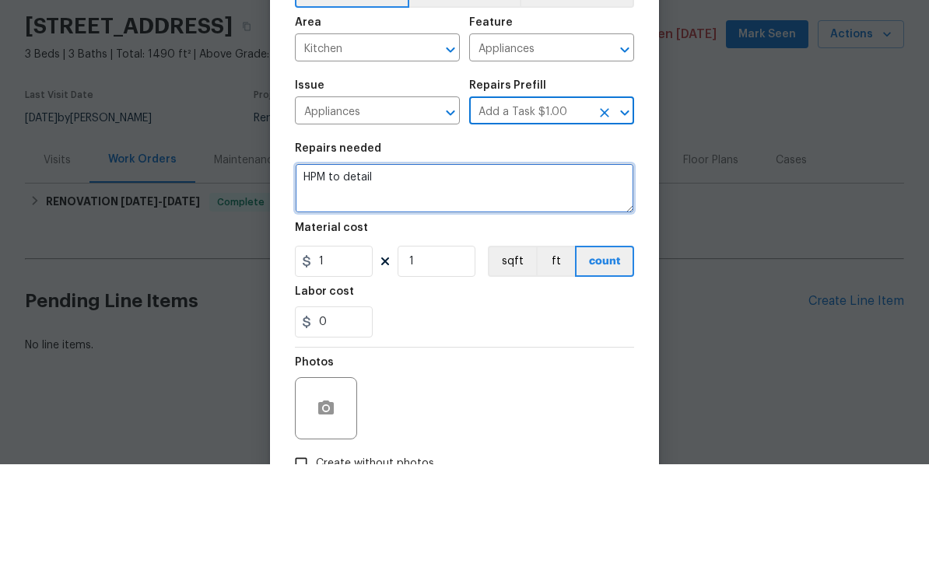
click at [415, 262] on textarea "HPM to detail" at bounding box center [464, 287] width 339 height 50
paste textarea "Dishwasher installation – Currently misaligned: sticks out ~1.5 inches on the l…"
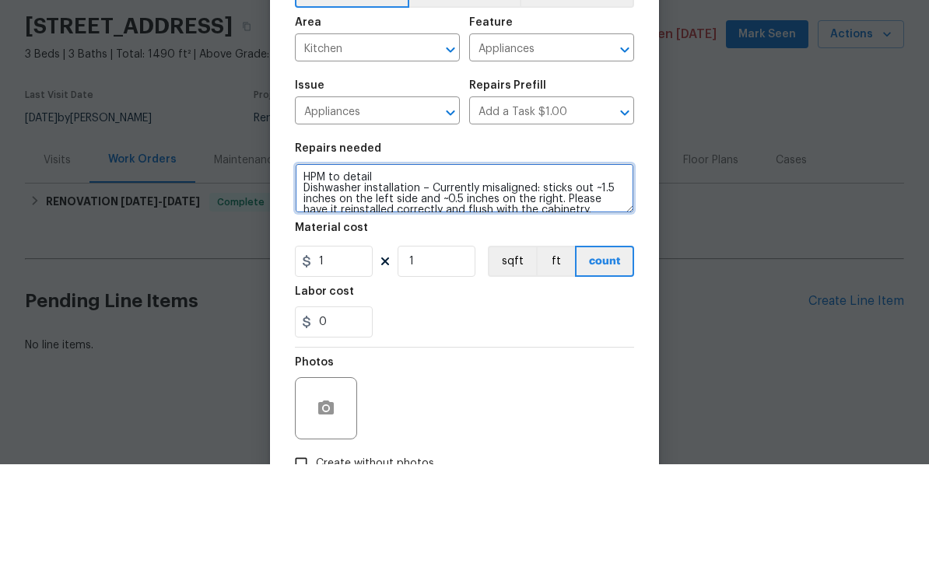
scroll to position [3, 0]
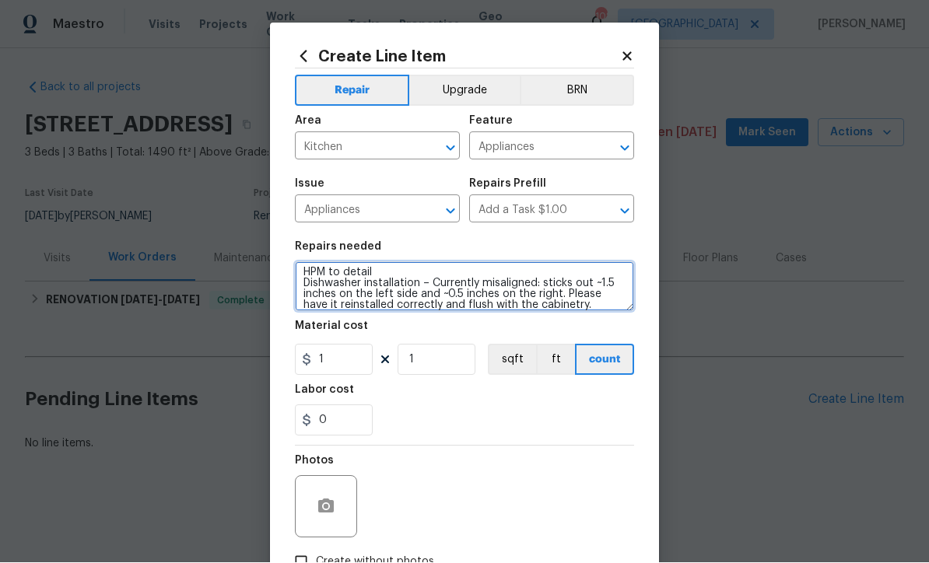
type textarea "HPM to detail Dishwasher installation – Currently misaligned: sticks out ~1.5 i…"
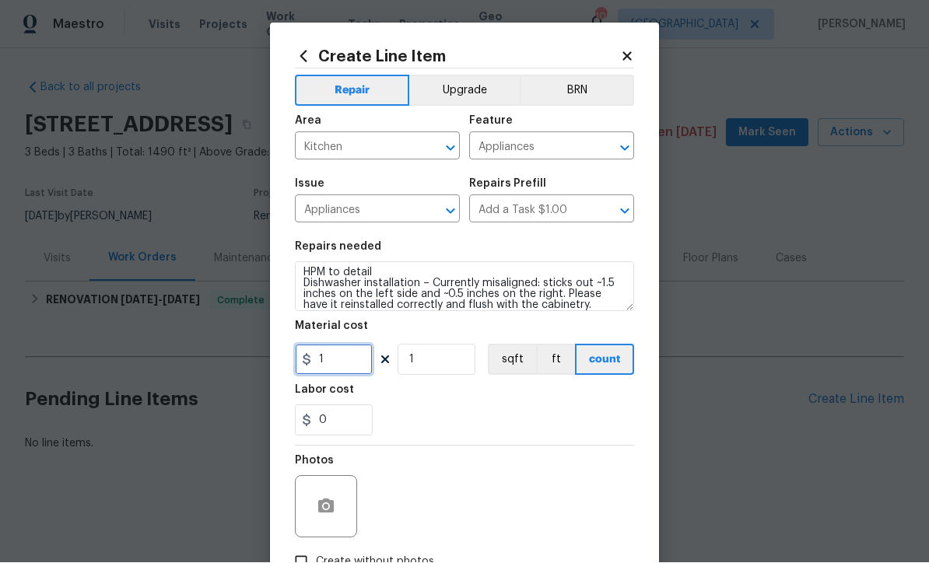
click at [334, 365] on input "1" at bounding box center [334, 360] width 78 height 31
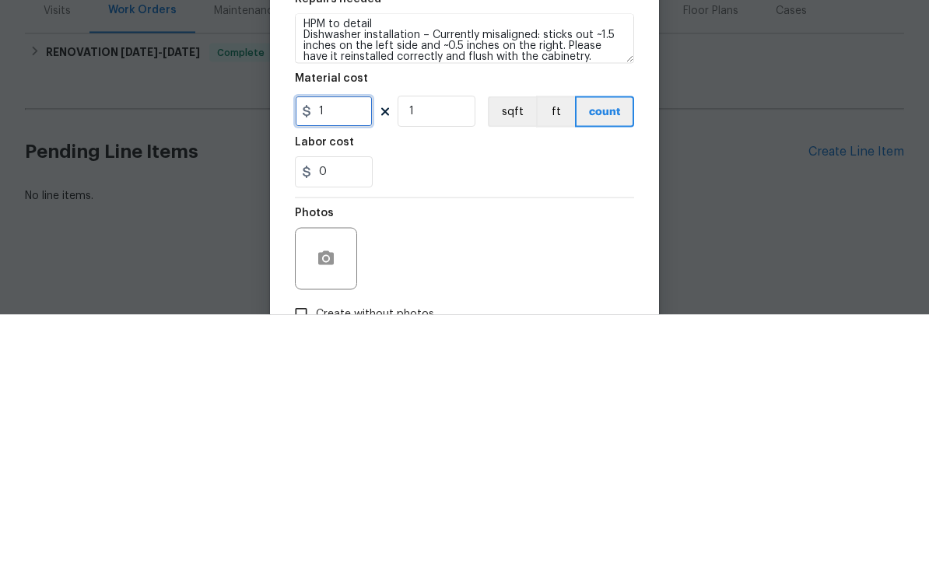
type input "0"
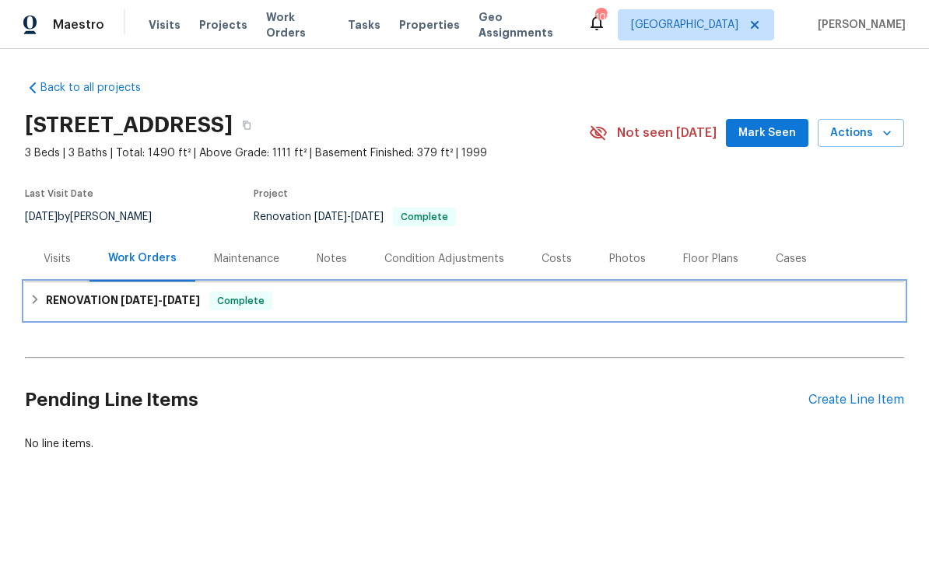
click at [106, 294] on h6 "RENOVATION 8/15/25 - 9/15/25" at bounding box center [123, 301] width 154 height 19
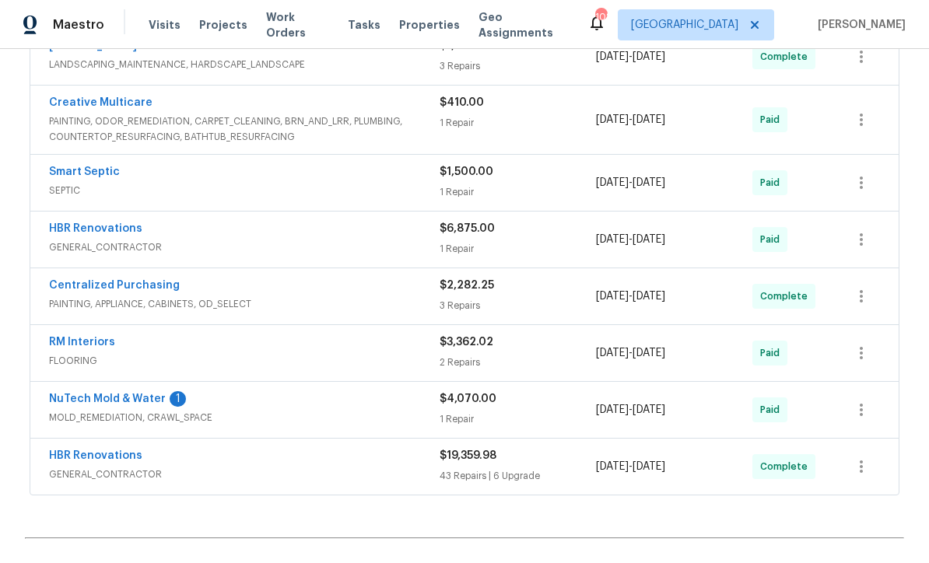
scroll to position [433, 0]
click at [110, 394] on link "NuTech Mold & Water" at bounding box center [107, 398] width 117 height 11
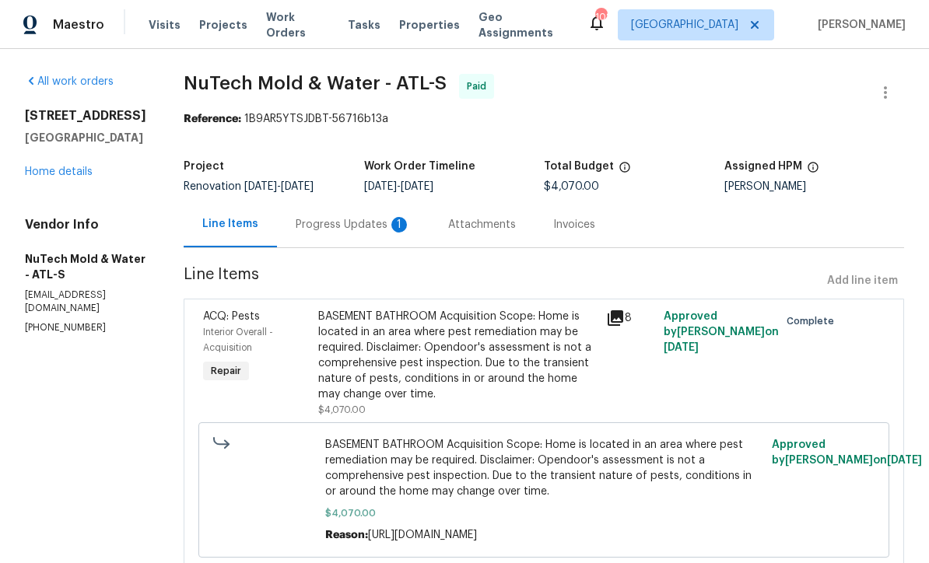
click at [302, 223] on div "Progress Updates 1" at bounding box center [353, 225] width 115 height 16
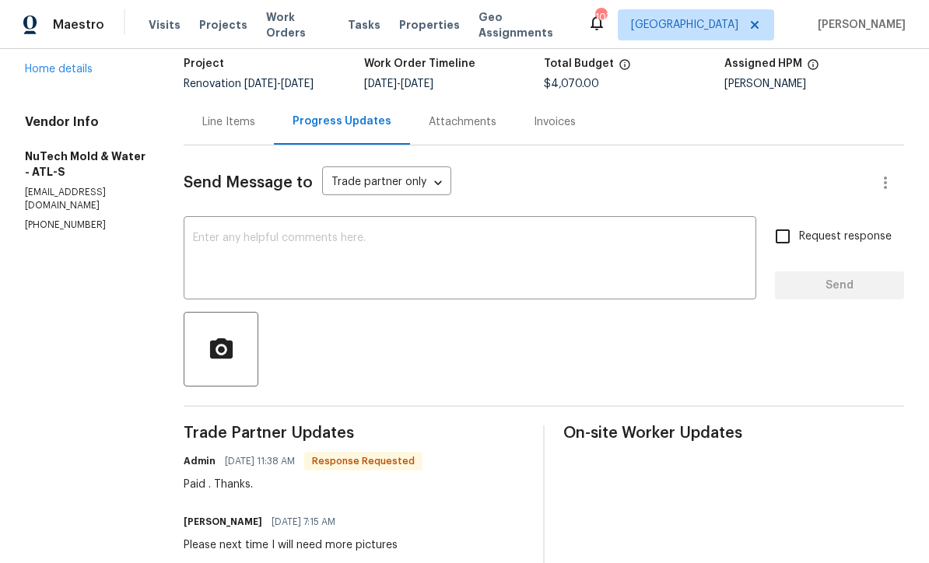
scroll to position [84, 0]
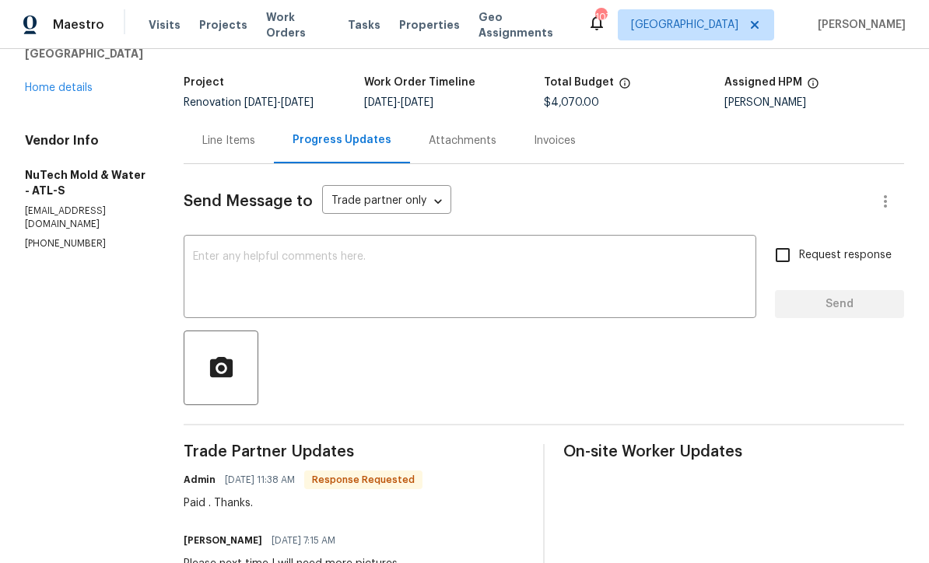
click at [193, 254] on textarea at bounding box center [470, 278] width 554 height 54
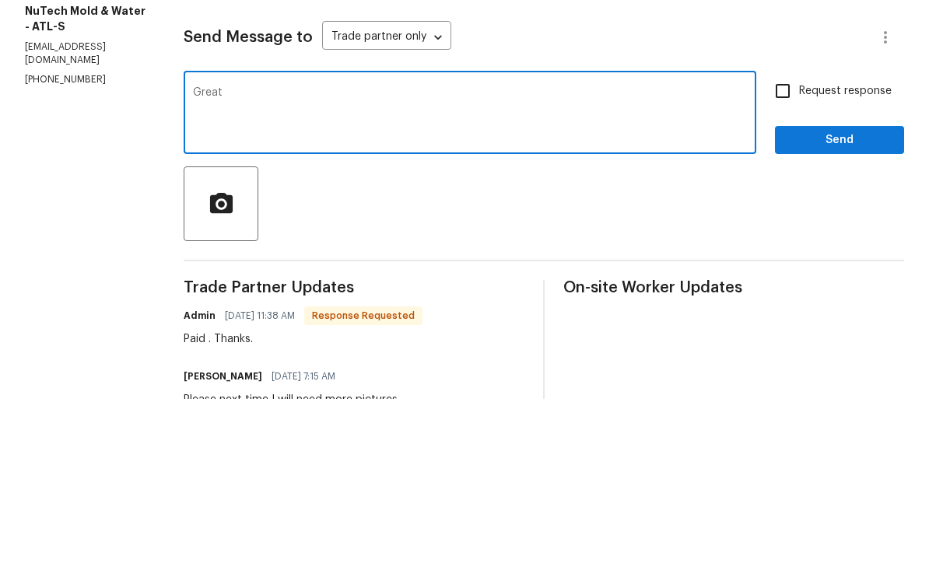
type textarea "Great"
click at [775, 239] on input "Request response" at bounding box center [782, 255] width 33 height 33
checkbox input "true"
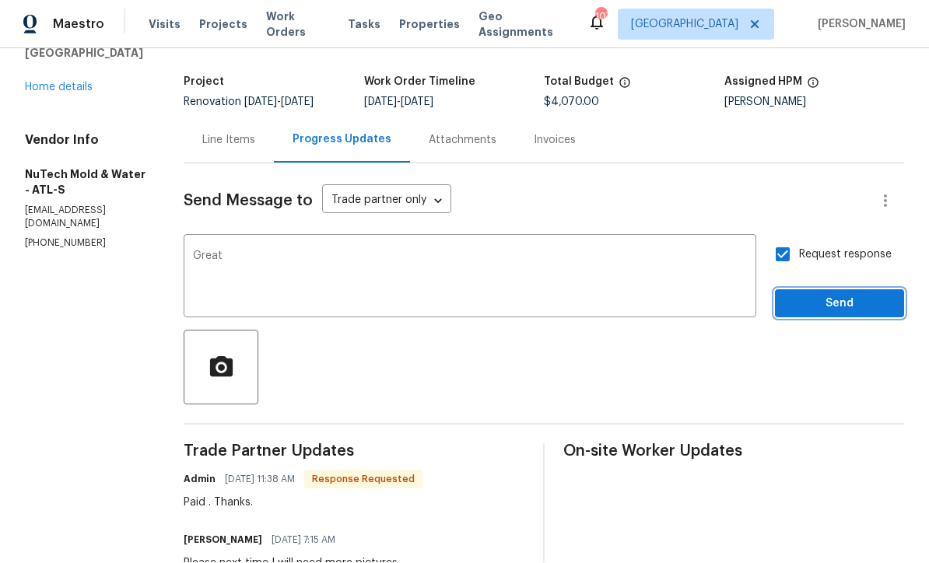
click at [819, 295] on span "Send" at bounding box center [839, 304] width 104 height 19
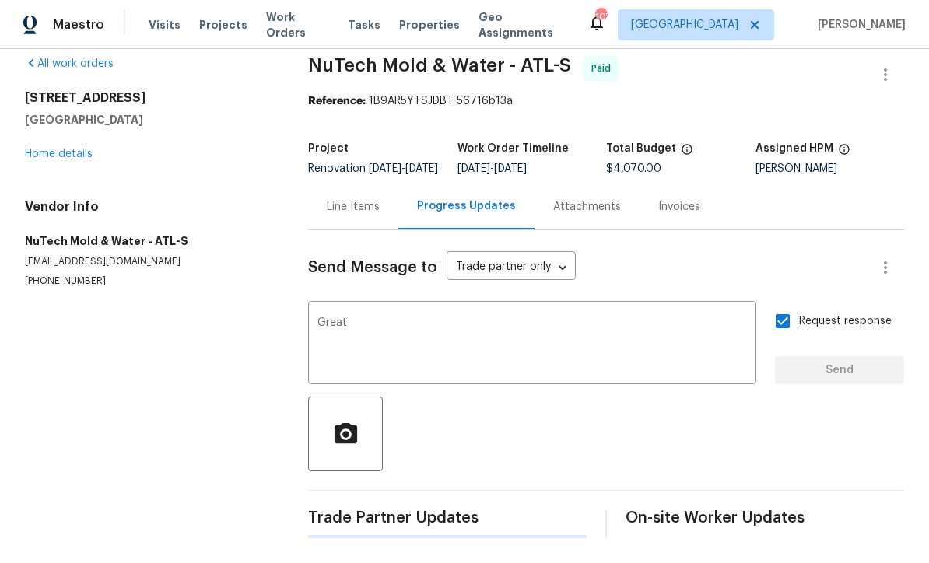
scroll to position [0, 0]
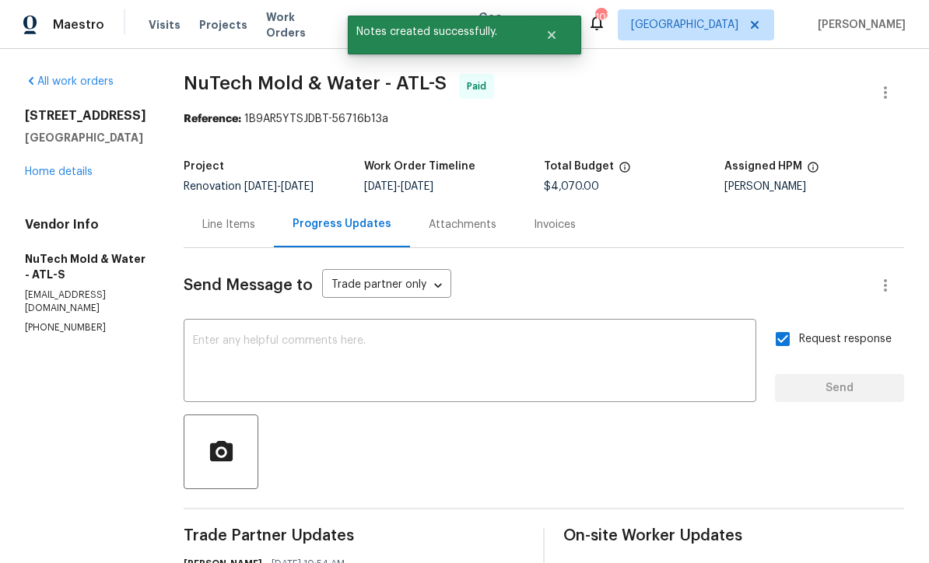
click at [49, 166] on link "Home details" at bounding box center [59, 171] width 68 height 11
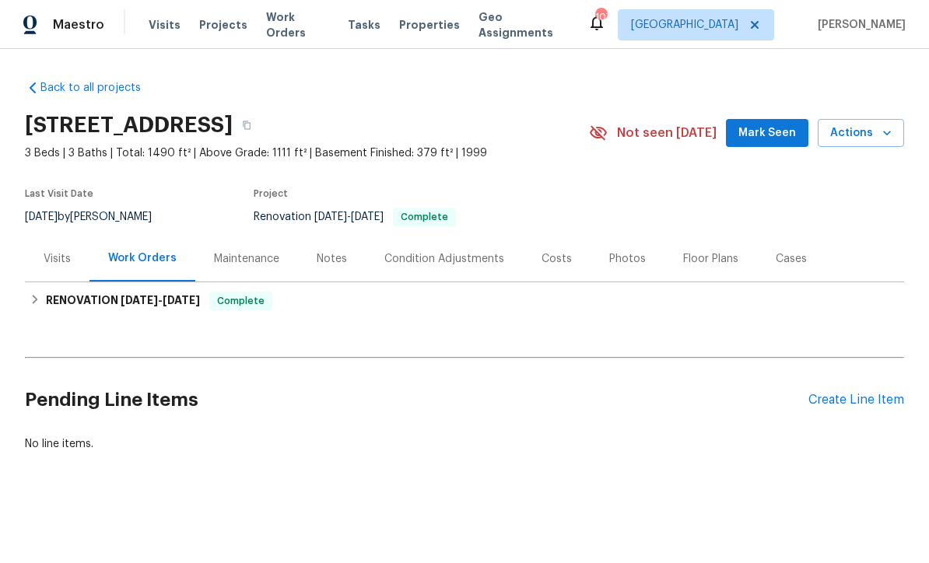
click at [838, 404] on div "Create Line Item" at bounding box center [856, 400] width 96 height 15
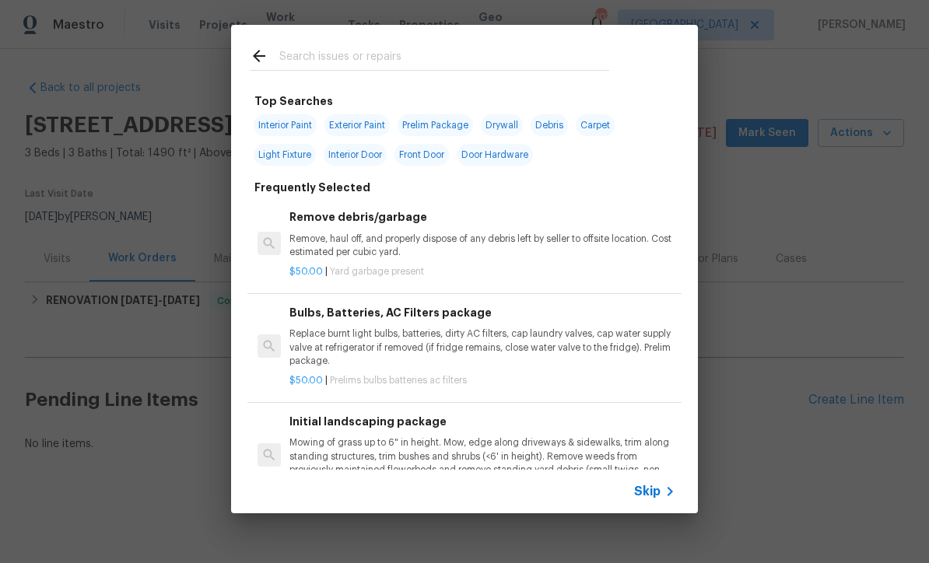
click at [659, 488] on span "Skip" at bounding box center [647, 492] width 26 height 16
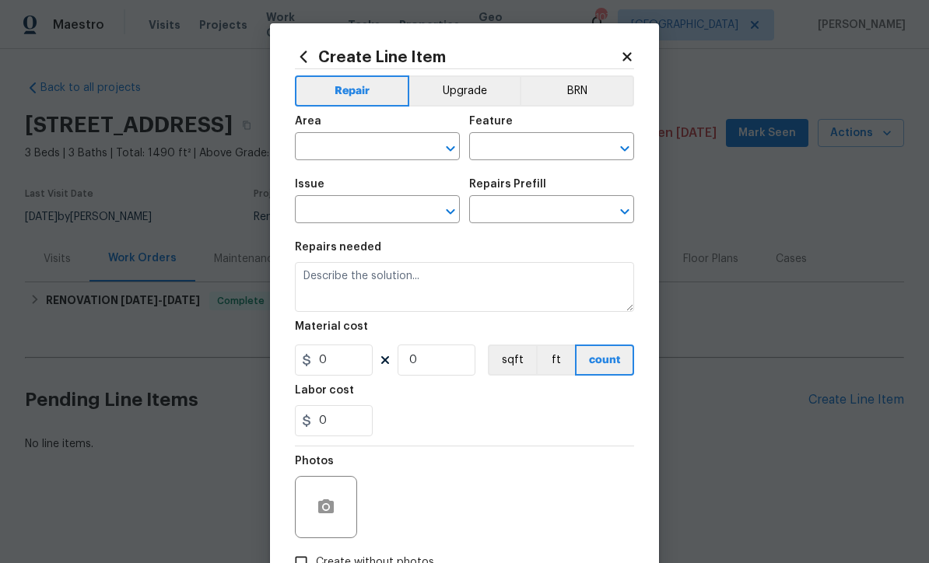
click at [311, 146] on input "text" at bounding box center [355, 148] width 121 height 24
click at [326, 188] on li "Kitchen" at bounding box center [377, 184] width 165 height 26
type input "Kitchen"
click at [497, 143] on input "text" at bounding box center [529, 148] width 121 height 24
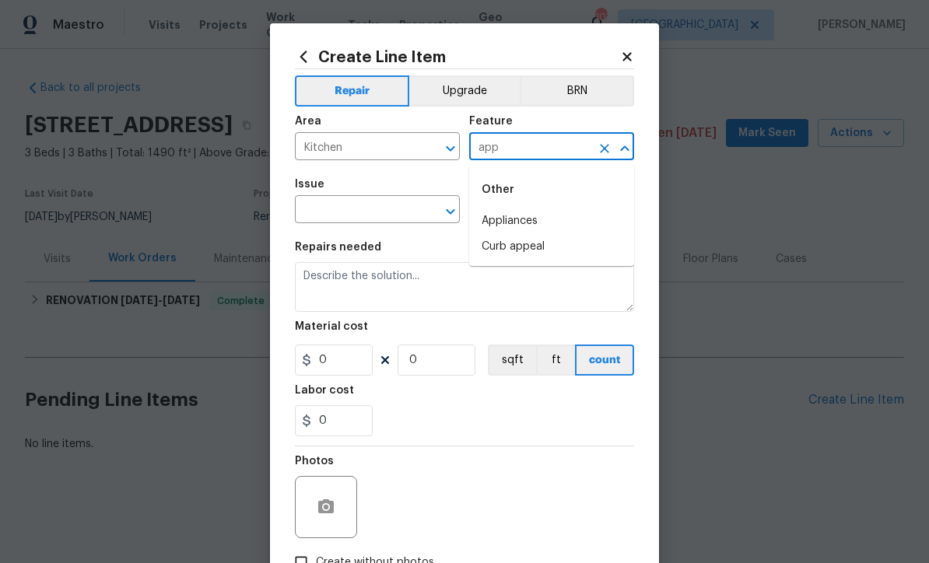
click at [512, 222] on li "Appliances" at bounding box center [551, 221] width 165 height 26
type input "Appliances"
click at [370, 212] on input "text" at bounding box center [355, 211] width 121 height 24
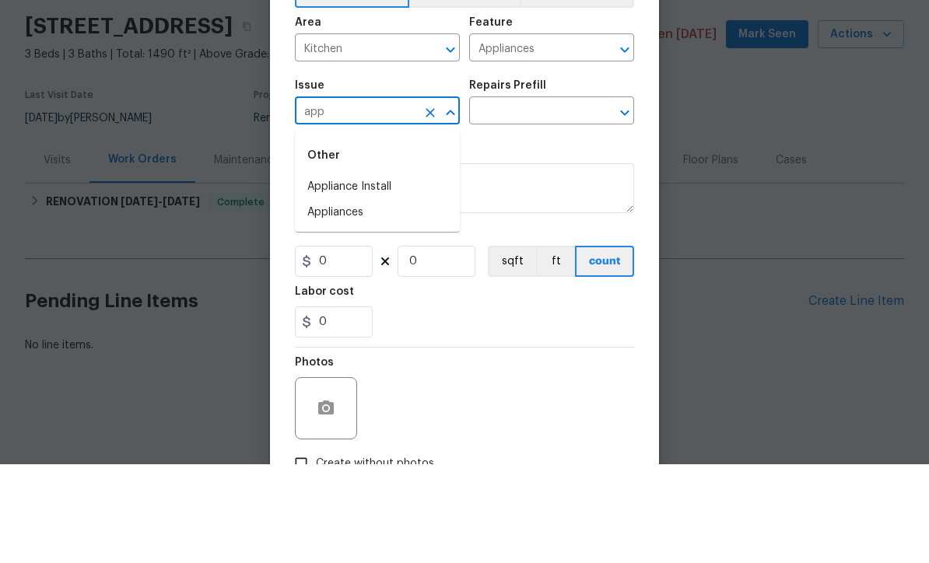
click at [334, 299] on li "Appliances" at bounding box center [377, 312] width 165 height 26
type input "Appliances"
click at [513, 199] on input "text" at bounding box center [529, 211] width 121 height 24
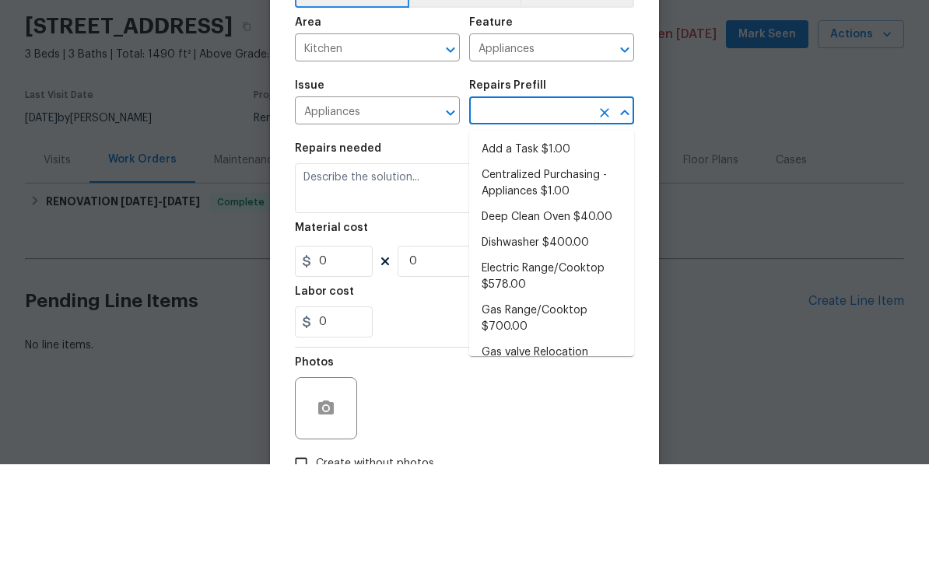
click at [504, 236] on li "Add a Task $1.00" at bounding box center [551, 249] width 165 height 26
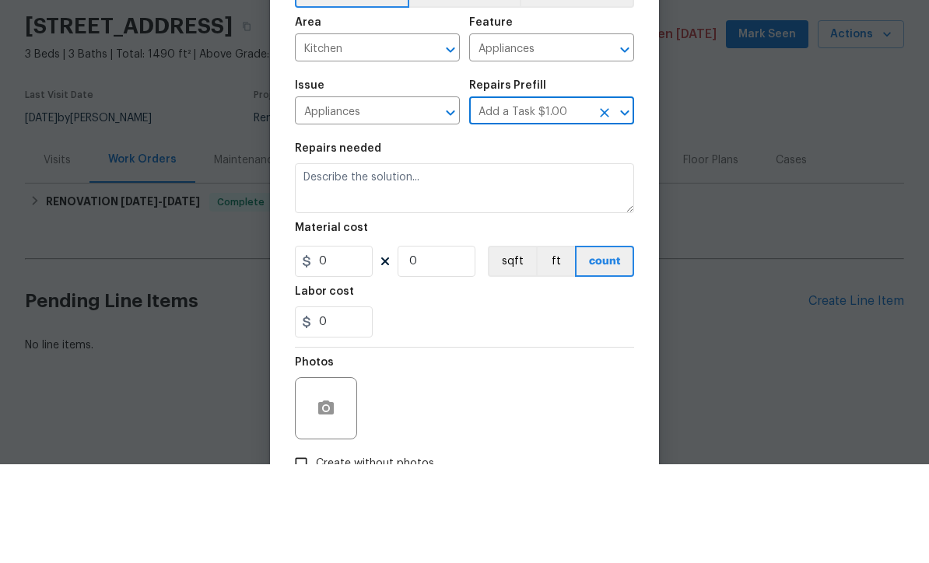
type input "Add a Task $1.00"
type textarea "HPM to detail"
type input "1"
type input "Add a Task $1.00"
type input "1"
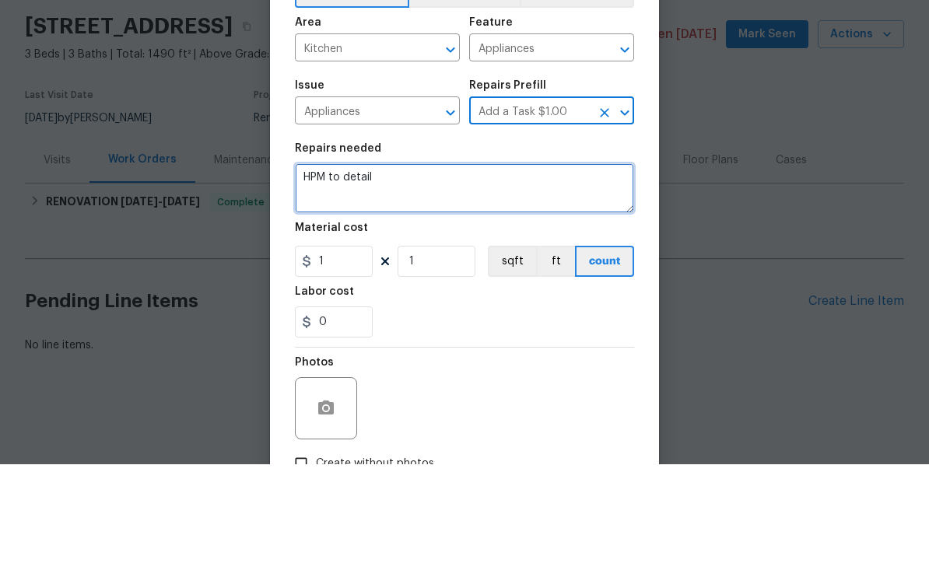
click at [414, 262] on textarea "HPM to detail" at bounding box center [464, 287] width 339 height 50
click at [320, 262] on textarea "HPM to detail" at bounding box center [464, 287] width 339 height 50
paste textarea "Dishwasher installation – Currently misaligned: sticks out ~1.5 inches on the l…"
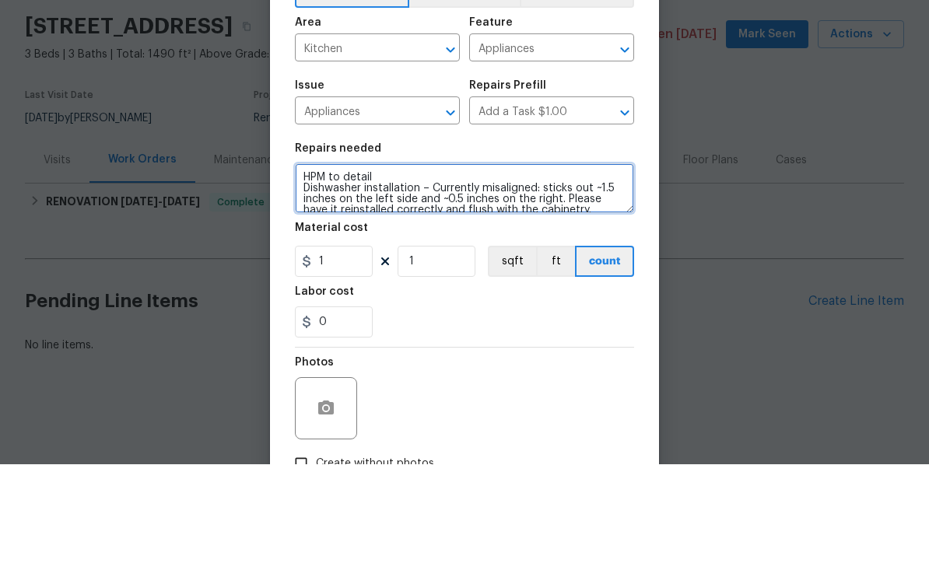
scroll to position [3, 0]
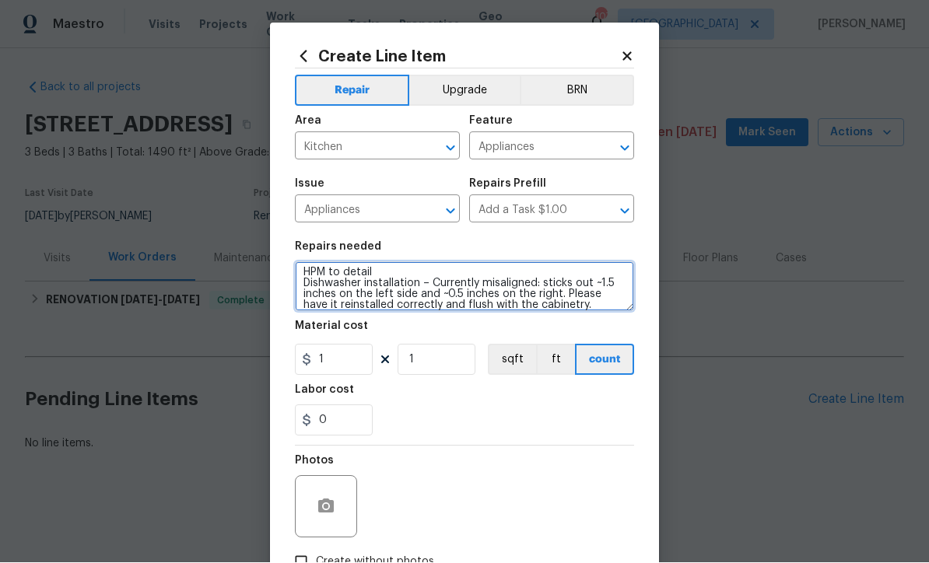
type textarea "HPM to detail Dishwasher installation – Currently misaligned: sticks out ~1.5 i…"
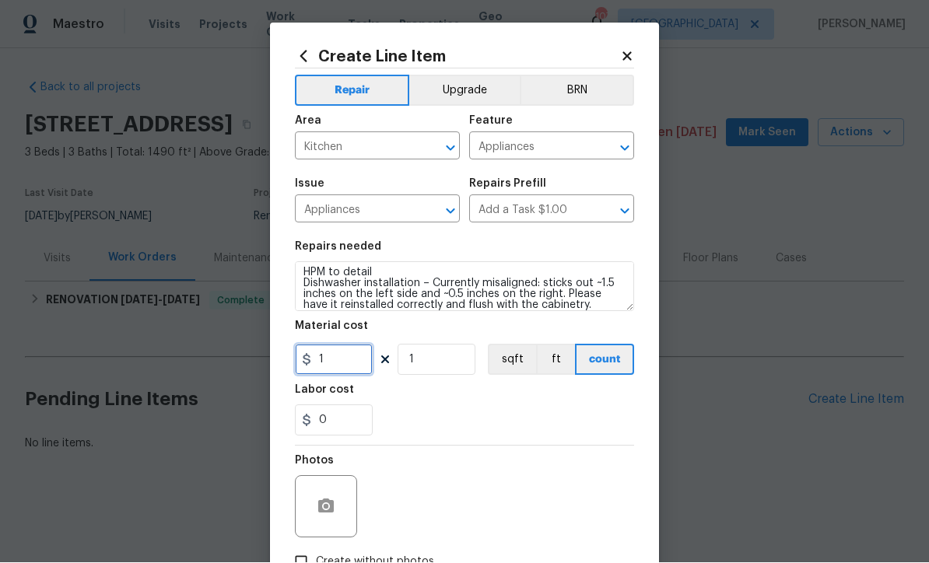
click at [332, 370] on input "1" at bounding box center [334, 360] width 78 height 31
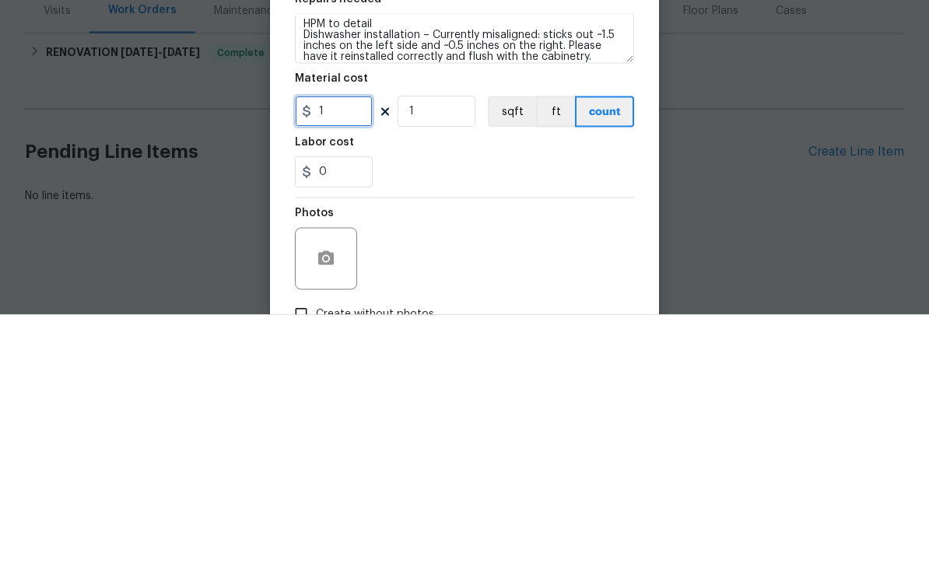
type input "0"
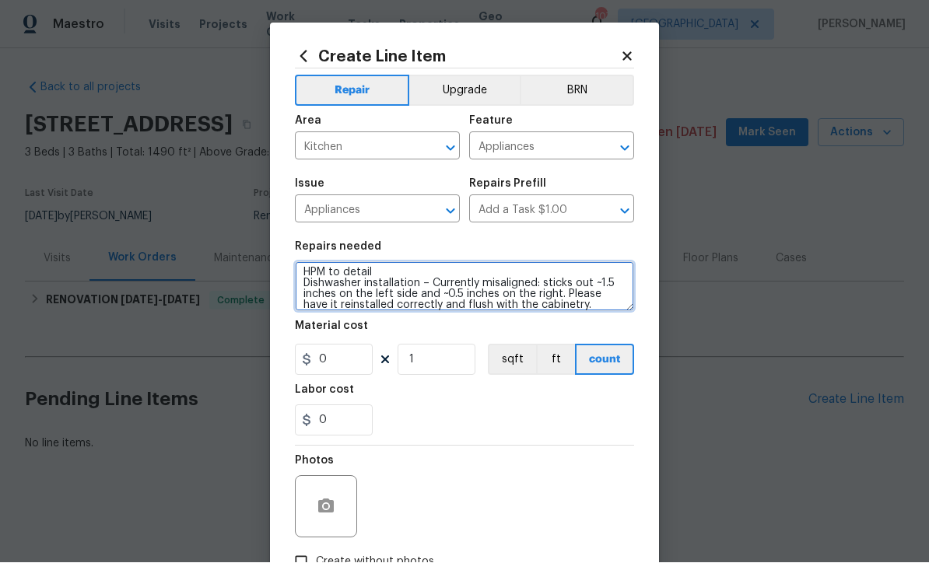
click at [392, 275] on textarea "HPM to detail Dishwasher installation – Currently misaligned: sticks out ~1.5 i…" at bounding box center [464, 287] width 339 height 50
type textarea "HPM to detail REWORK Dishwasher installation – Currently misaligned: sticks out…"
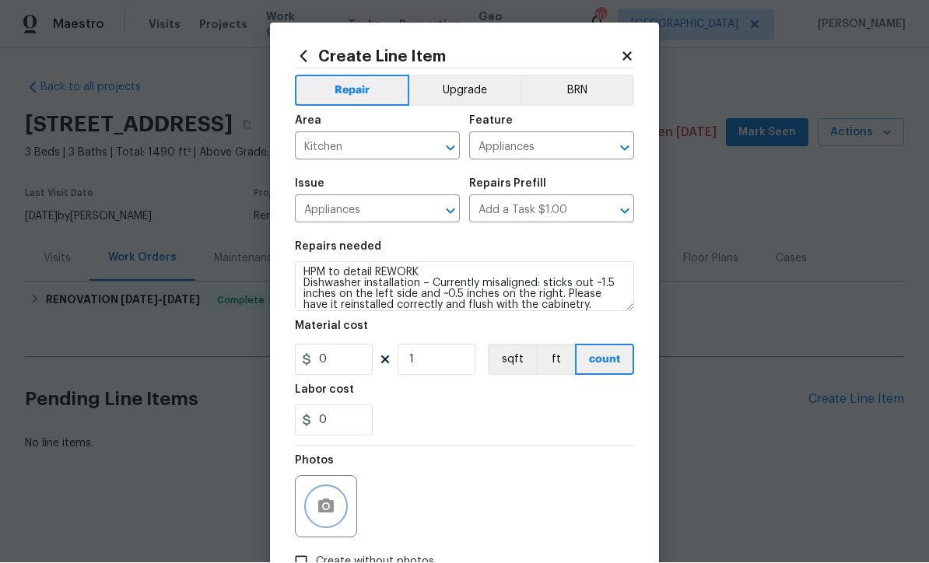
click at [331, 502] on icon "button" at bounding box center [326, 507] width 19 height 19
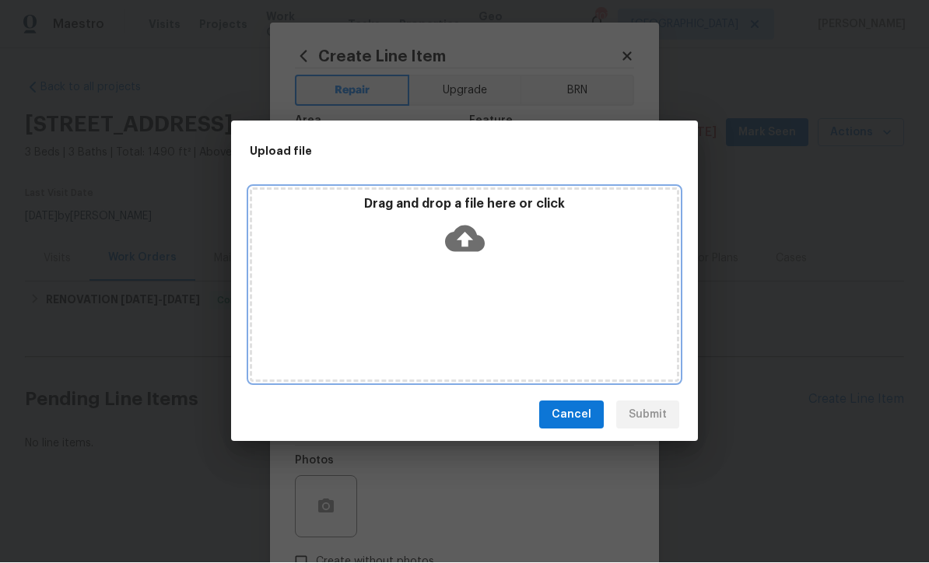
click at [458, 230] on icon at bounding box center [465, 239] width 40 height 26
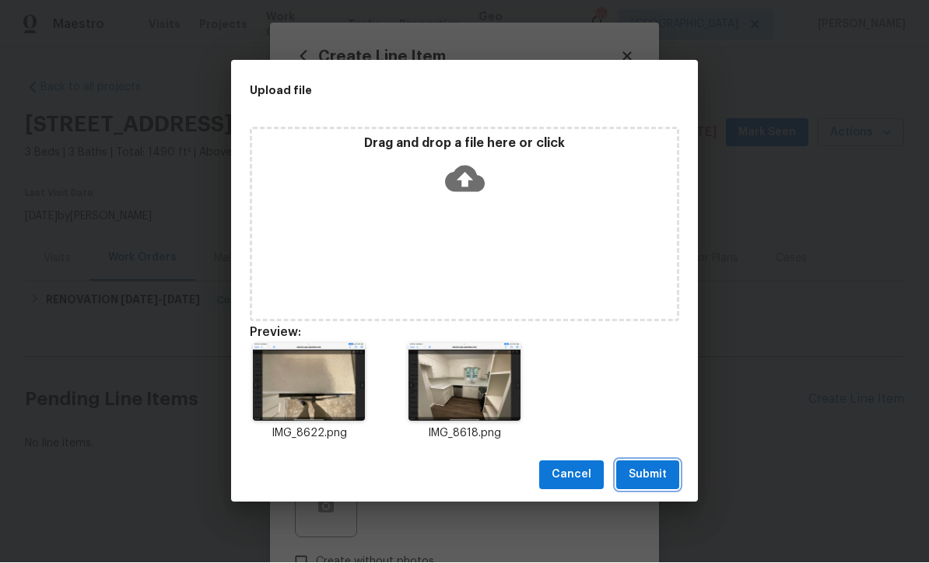
click at [650, 471] on span "Submit" at bounding box center [647, 475] width 38 height 19
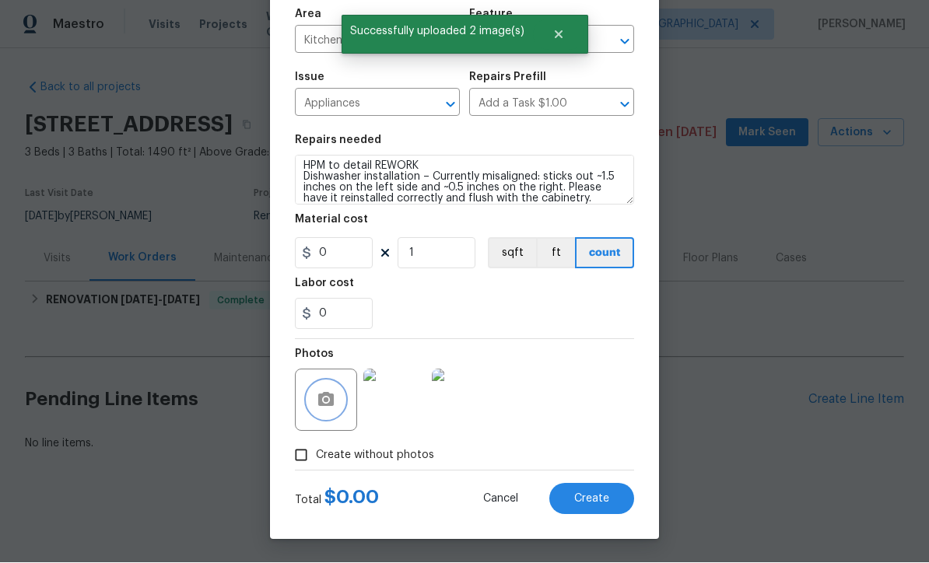
scroll to position [110, 0]
click at [588, 495] on span "Create" at bounding box center [591, 500] width 35 height 12
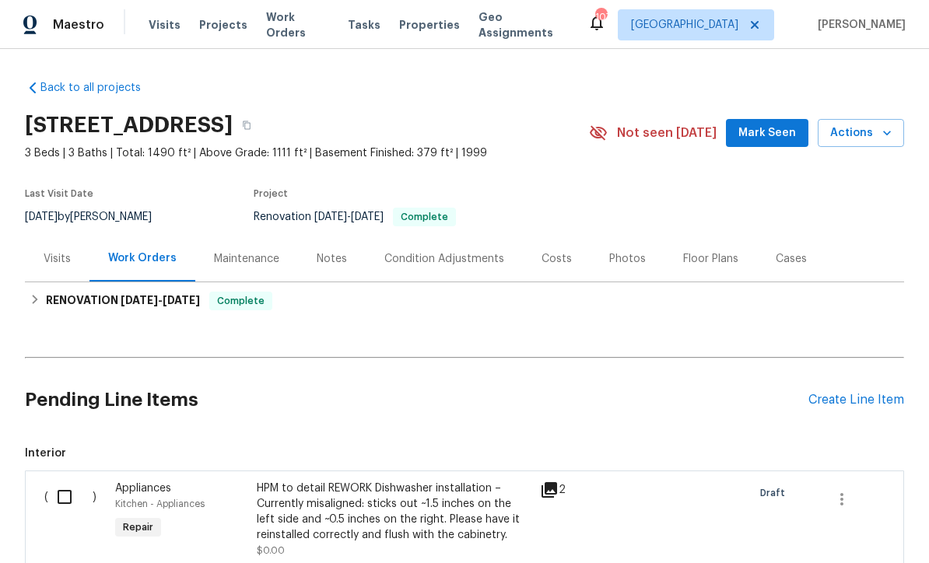
click at [827, 403] on div "Create Line Item" at bounding box center [856, 400] width 96 height 15
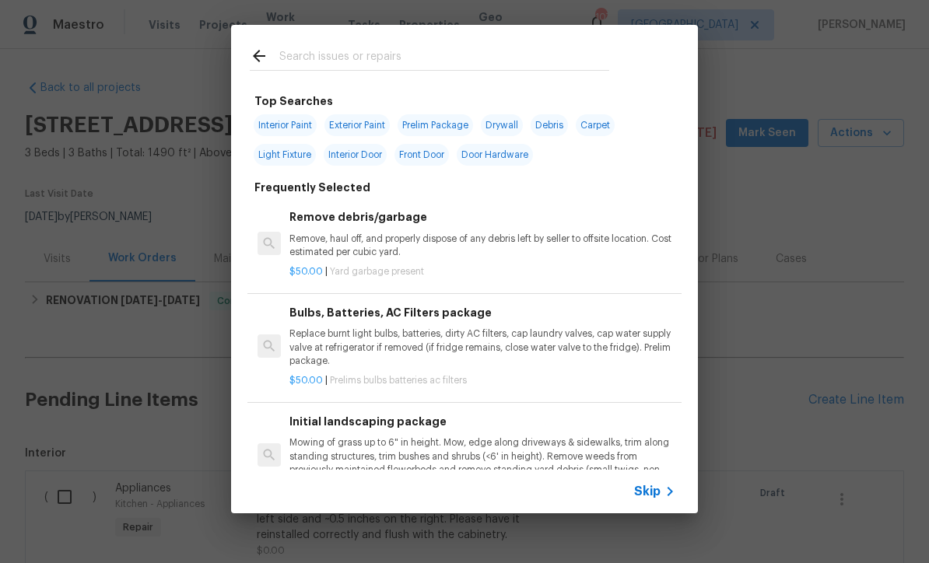
click at [647, 492] on span "Skip" at bounding box center [647, 492] width 26 height 16
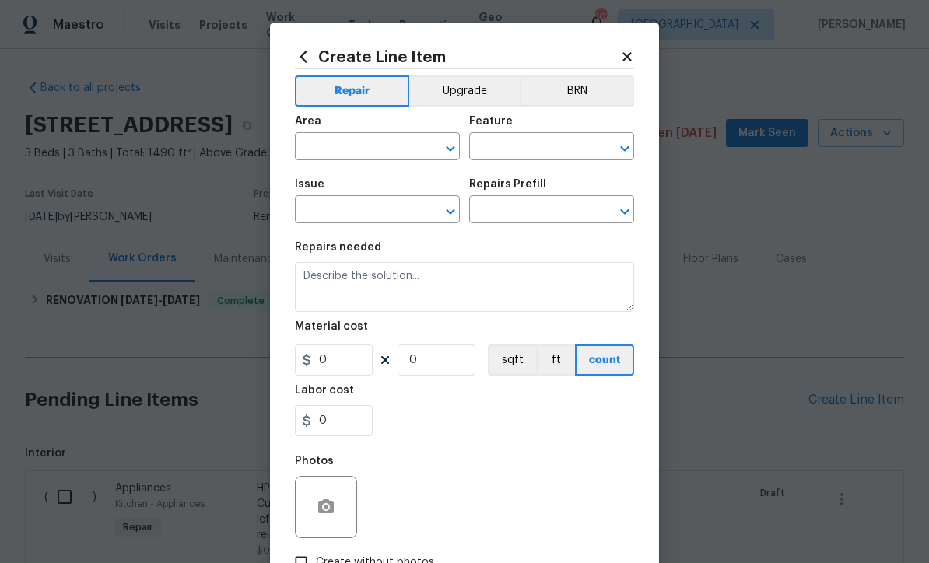
click at [314, 148] on input "text" at bounding box center [355, 148] width 121 height 24
click at [324, 183] on li "Bathroom" at bounding box center [377, 184] width 165 height 26
type input "Bathroom"
click at [495, 145] on input "text" at bounding box center [529, 148] width 121 height 24
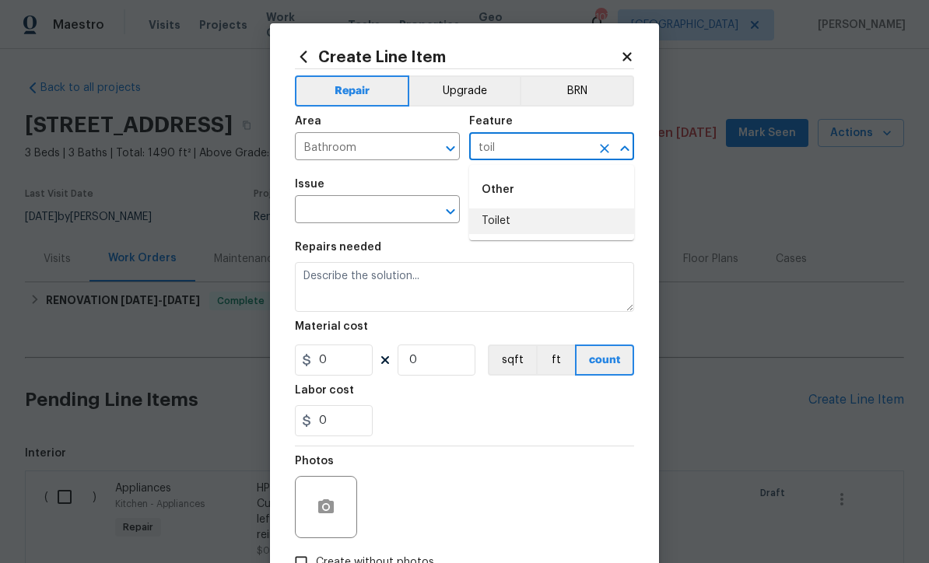
click at [498, 222] on li "Toilet" at bounding box center [551, 221] width 165 height 26
type input "Toilet"
click at [352, 208] on input "text" at bounding box center [355, 211] width 121 height 24
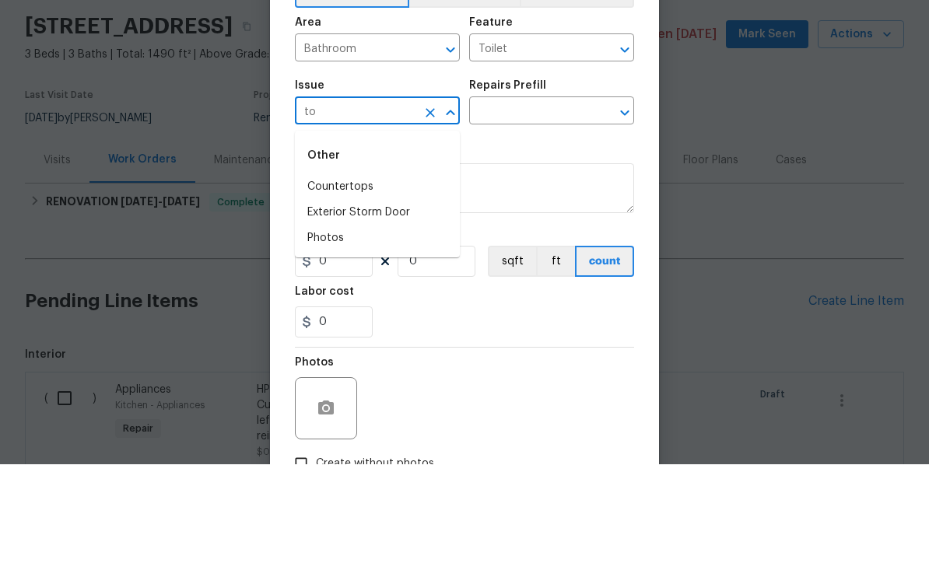
type input "t"
click at [342, 299] on li "Bathroom Plumbing" at bounding box center [377, 312] width 165 height 26
type input "Bathroom Plumbing"
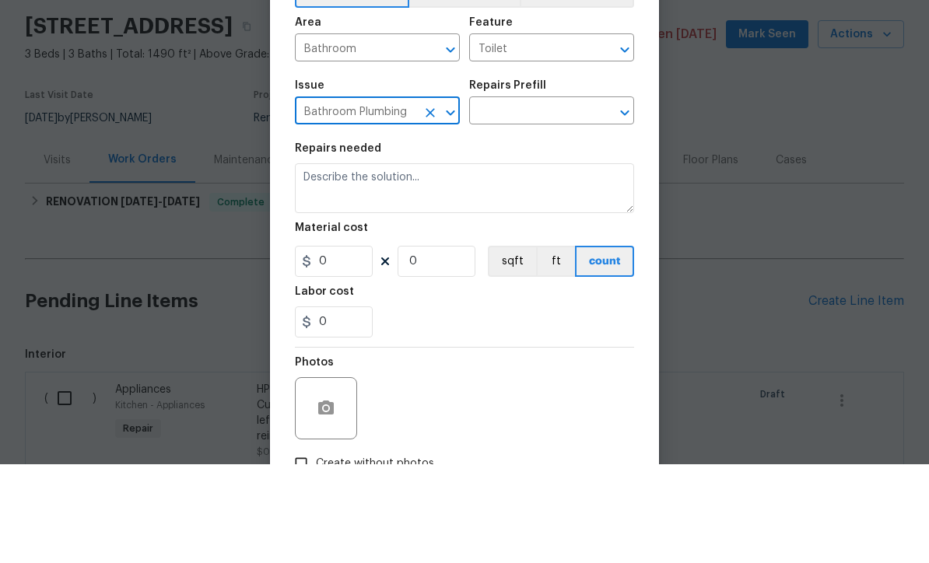
click at [498, 199] on input "text" at bounding box center [529, 211] width 121 height 24
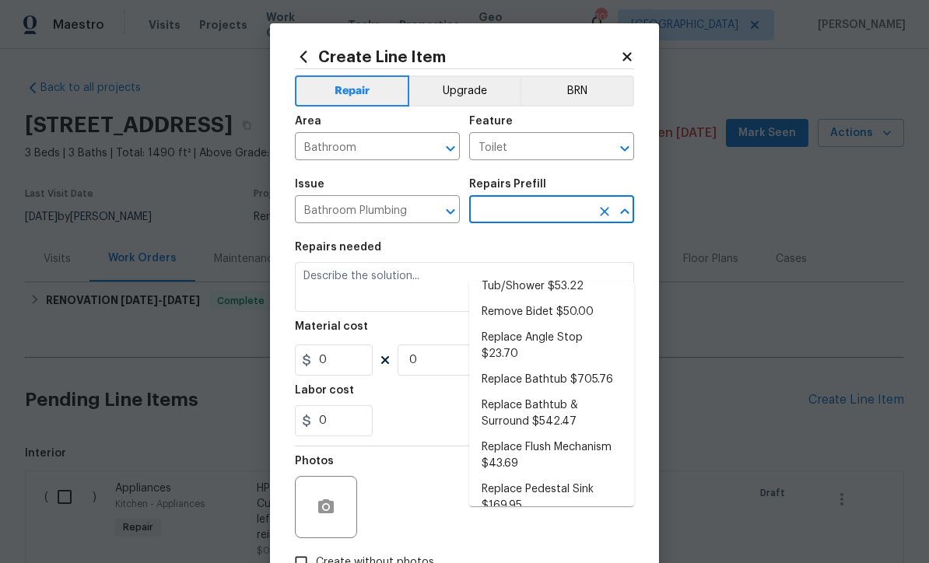
scroll to position [445, 0]
click at [516, 432] on li "Replace Flush Mechanism $43.69" at bounding box center [551, 453] width 165 height 42
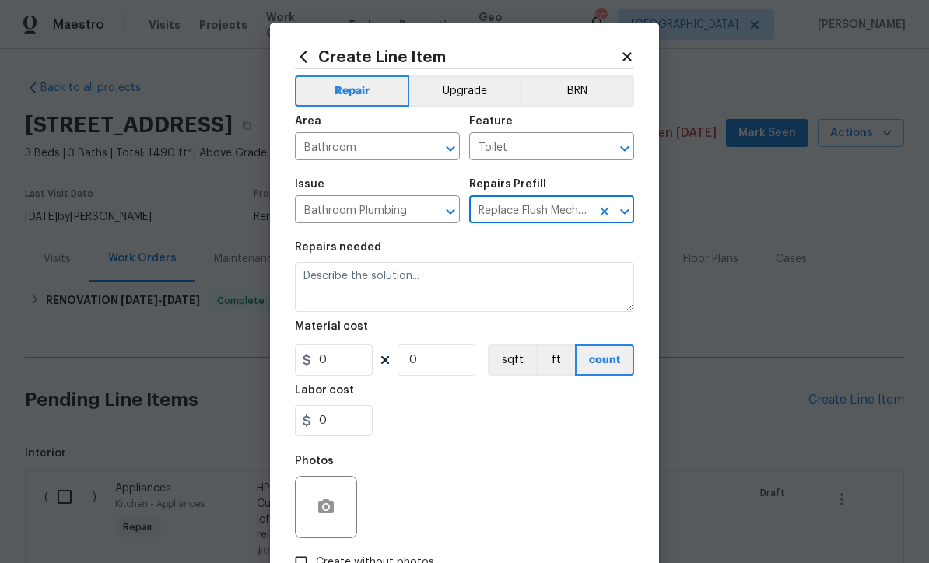
type input "Replace Flush Mechanism $43.69"
type input "Plumbing"
type textarea "Remove and replace the toilet flush mechanism with new. Ensure that there are n…"
type input "1"
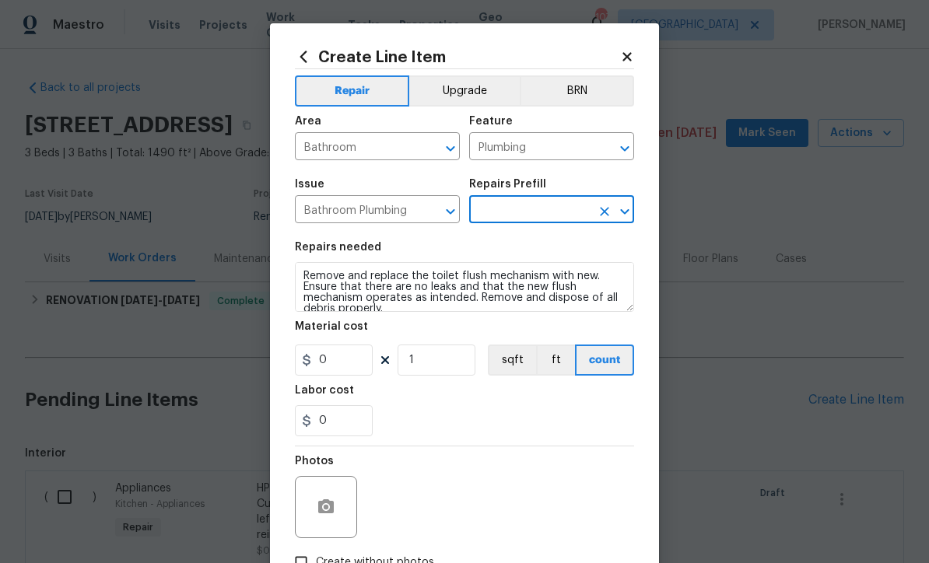
type input "Replace Flush Mechanism $43.69"
click at [317, 506] on icon "button" at bounding box center [326, 507] width 19 height 19
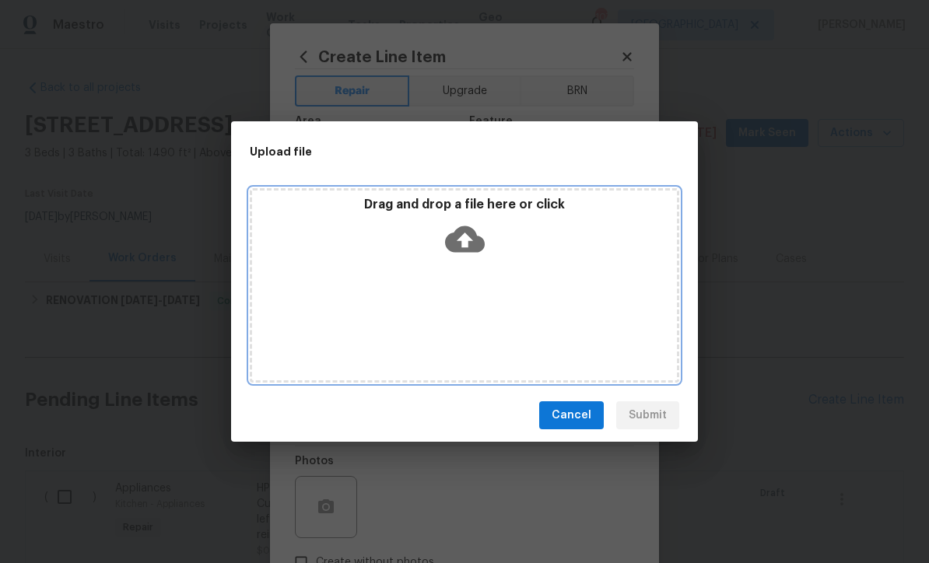
click at [456, 236] on icon at bounding box center [465, 239] width 40 height 26
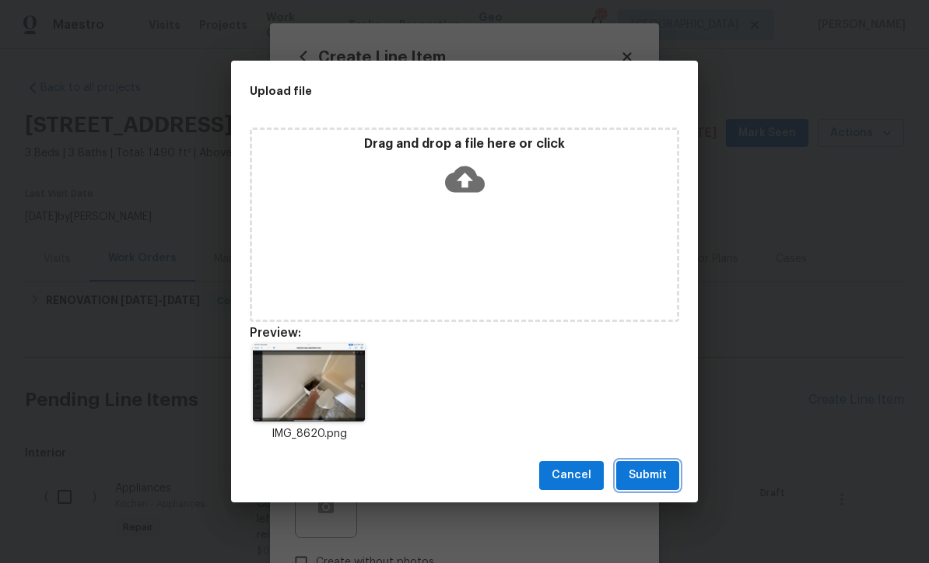
click at [642, 477] on span "Submit" at bounding box center [647, 475] width 38 height 19
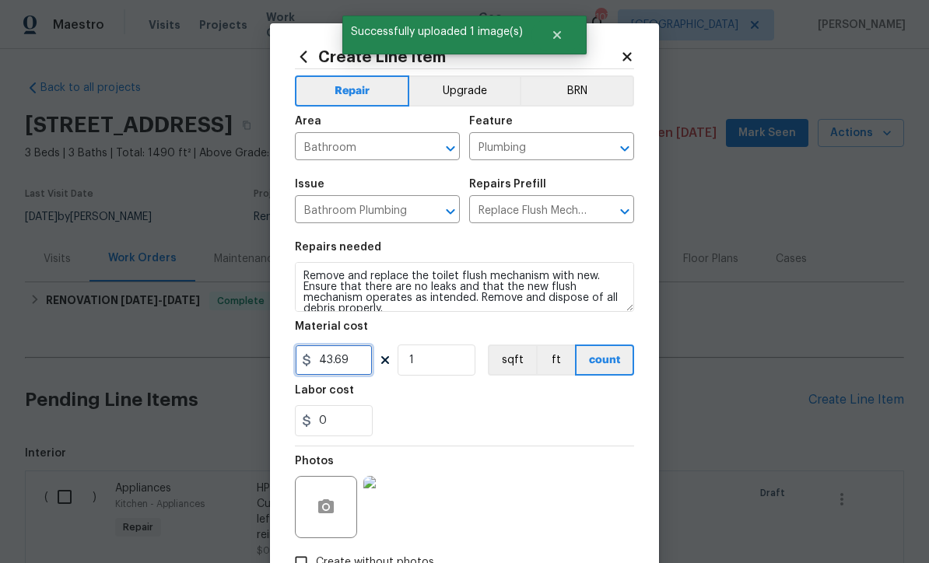
click at [350, 369] on input "43.69" at bounding box center [334, 360] width 78 height 31
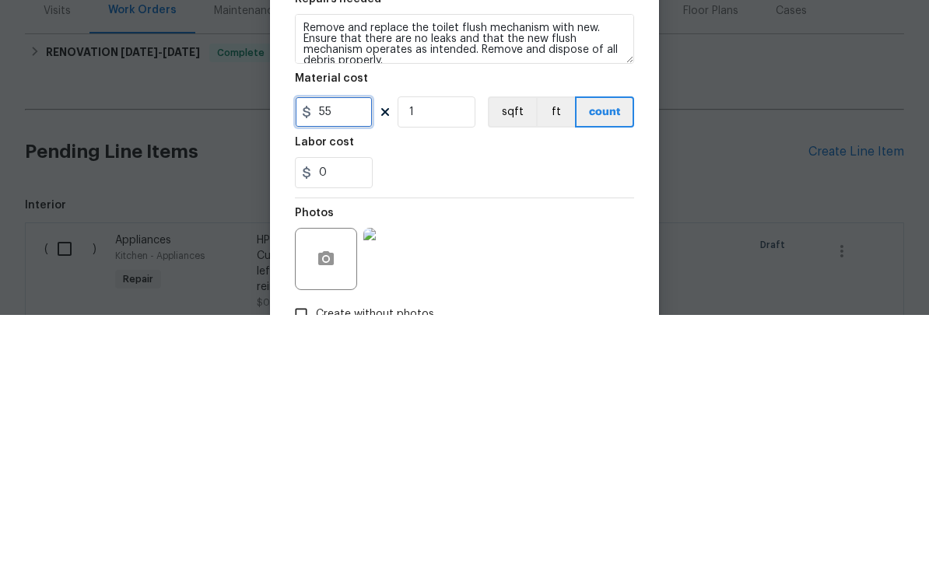
type input "55"
click at [429, 405] on div "0" at bounding box center [464, 420] width 339 height 31
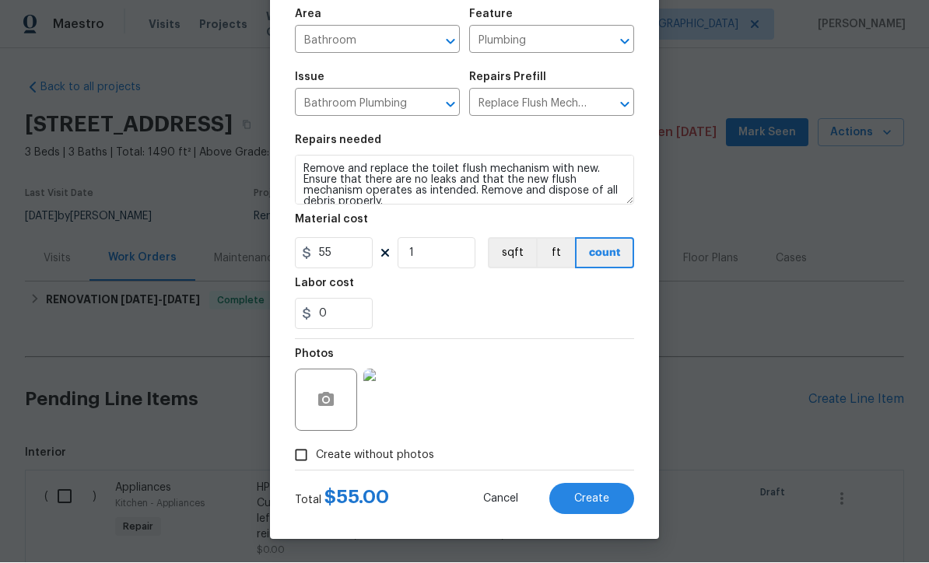
scroll to position [110, 0]
click at [584, 494] on span "Create" at bounding box center [591, 500] width 35 height 12
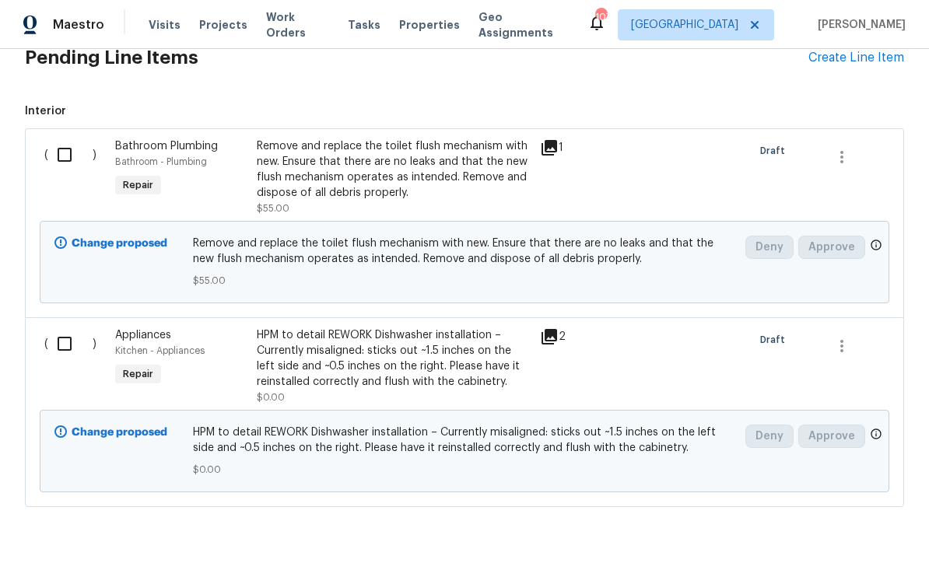
scroll to position [341, 0]
click at [876, 59] on div "Create Line Item" at bounding box center [856, 58] width 96 height 15
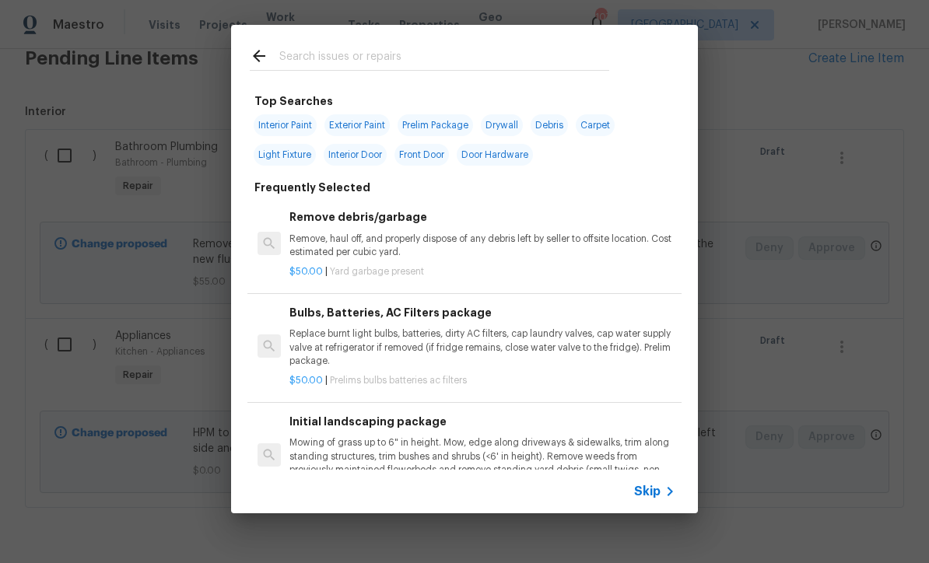
click at [656, 497] on span "Skip" at bounding box center [647, 492] width 26 height 16
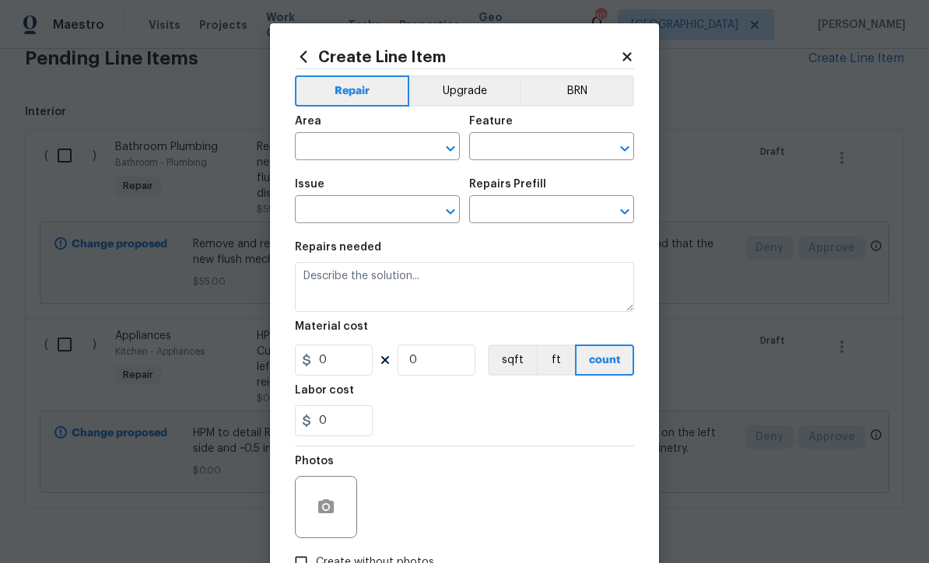
click at [317, 145] on input "text" at bounding box center [355, 148] width 121 height 24
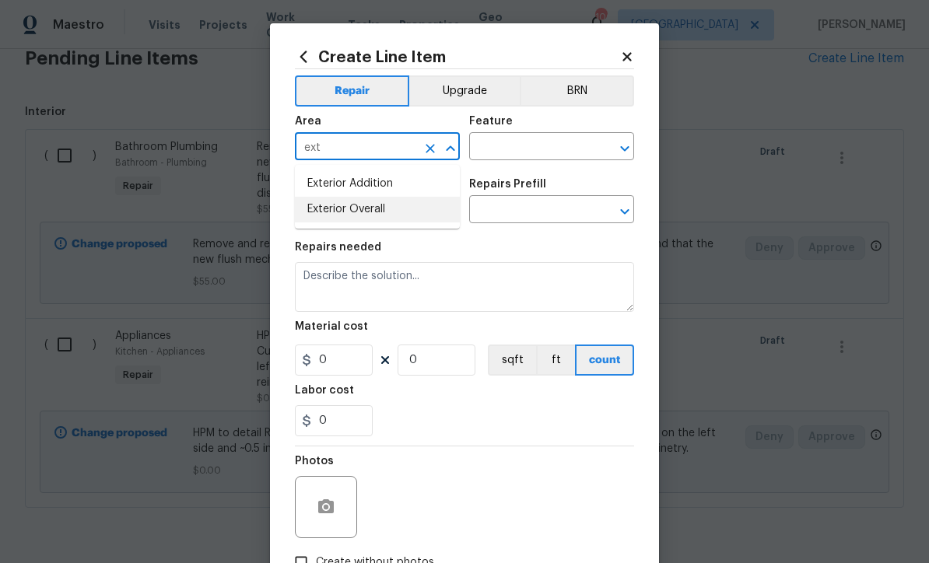
click at [334, 211] on li "Exterior Overall" at bounding box center [377, 210] width 165 height 26
type input "Exterior Overall"
click at [490, 138] on input "text" at bounding box center [529, 148] width 121 height 24
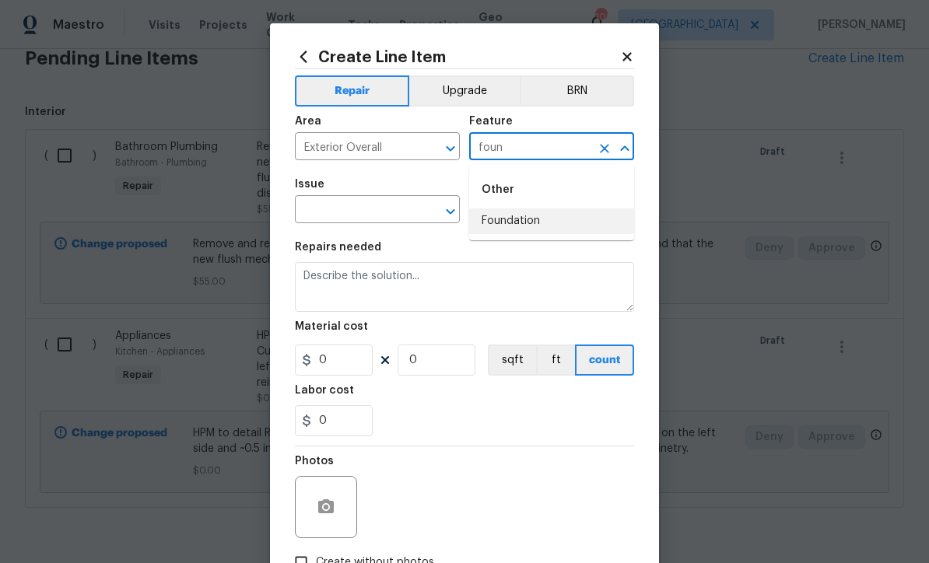
click at [505, 221] on li "Foundation" at bounding box center [551, 221] width 165 height 26
type input "Foundation"
click at [363, 213] on input "text" at bounding box center [355, 211] width 121 height 24
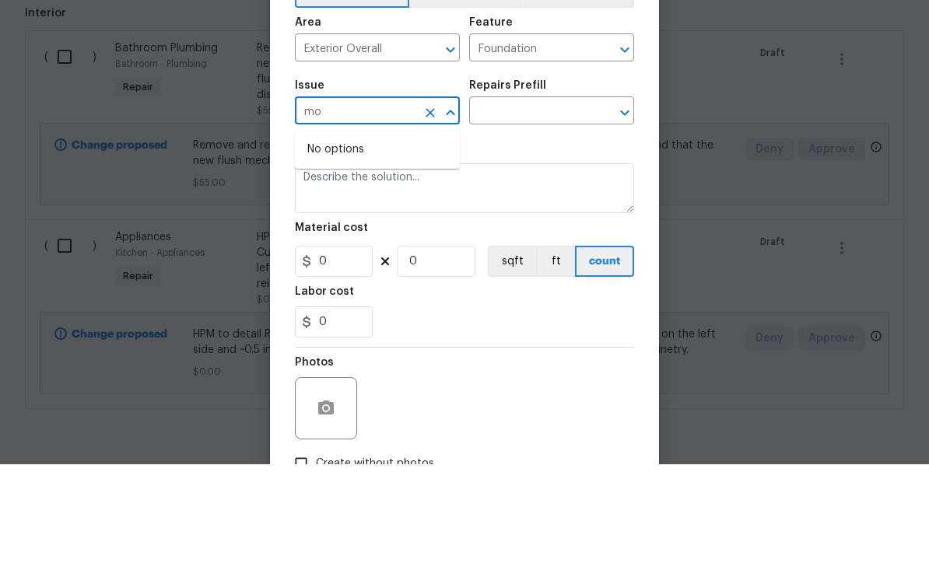
type input "m"
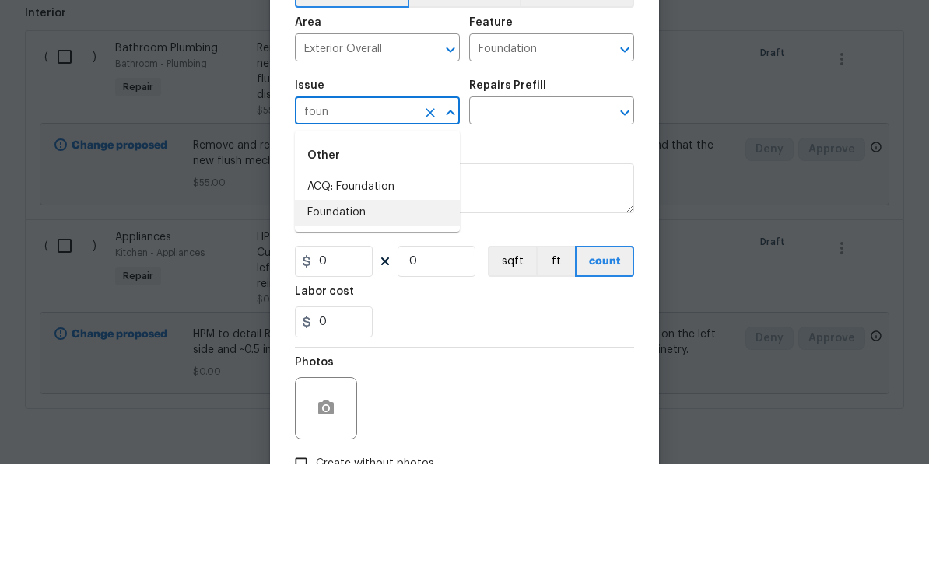
click at [332, 299] on li "Foundation" at bounding box center [377, 312] width 165 height 26
type input "Foundation"
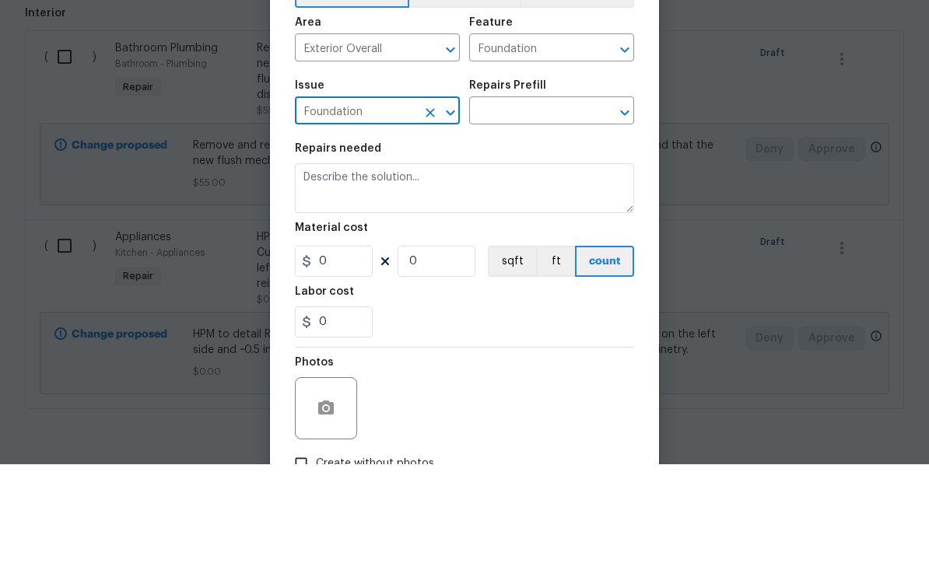
click at [498, 199] on input "text" at bounding box center [529, 211] width 121 height 24
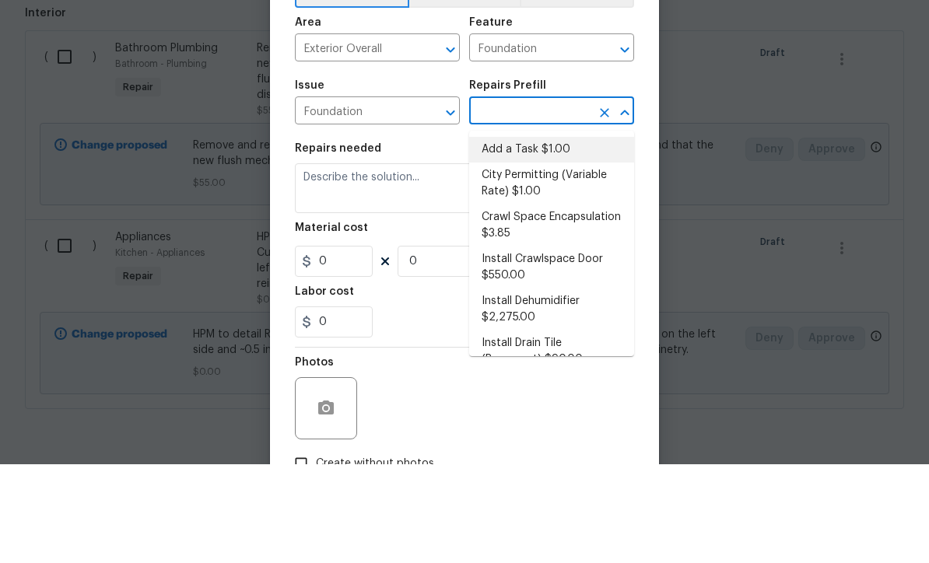
click at [519, 236] on li "Add a Task $1.00" at bounding box center [551, 249] width 165 height 26
type input "Add a Task $1.00"
type textarea "HPM to detail"
type input "1"
type input "Add a Task $1.00"
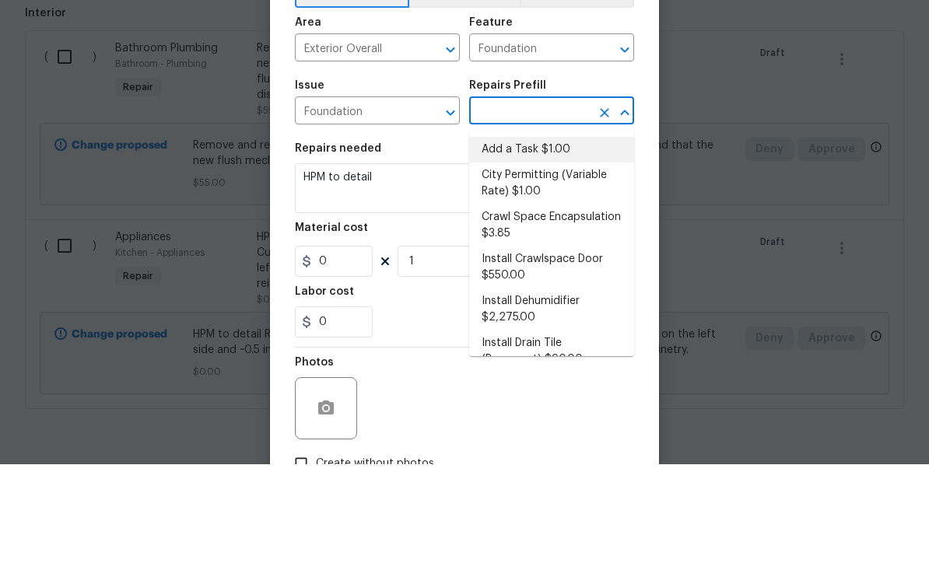
type input "1"
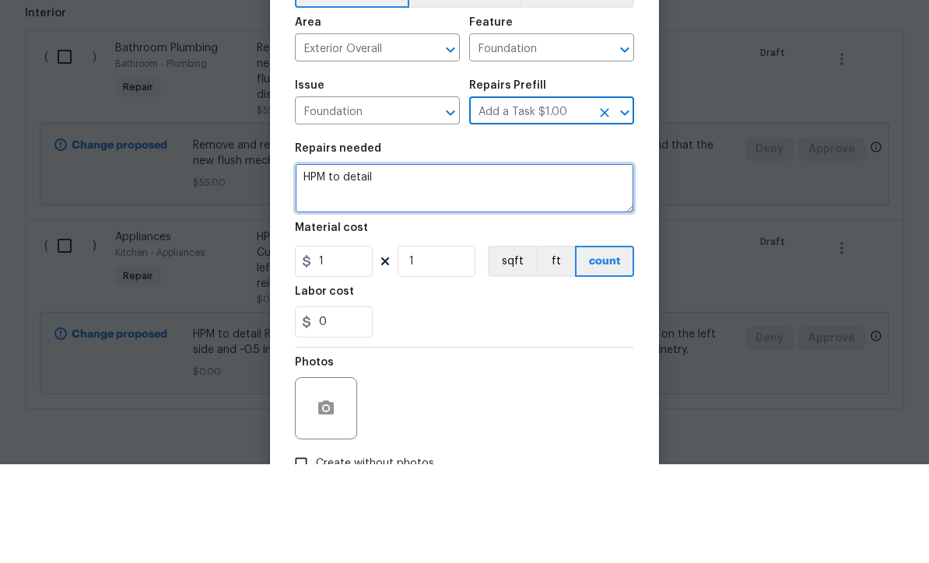
click at [403, 262] on textarea "HPM to detail" at bounding box center [464, 287] width 339 height 50
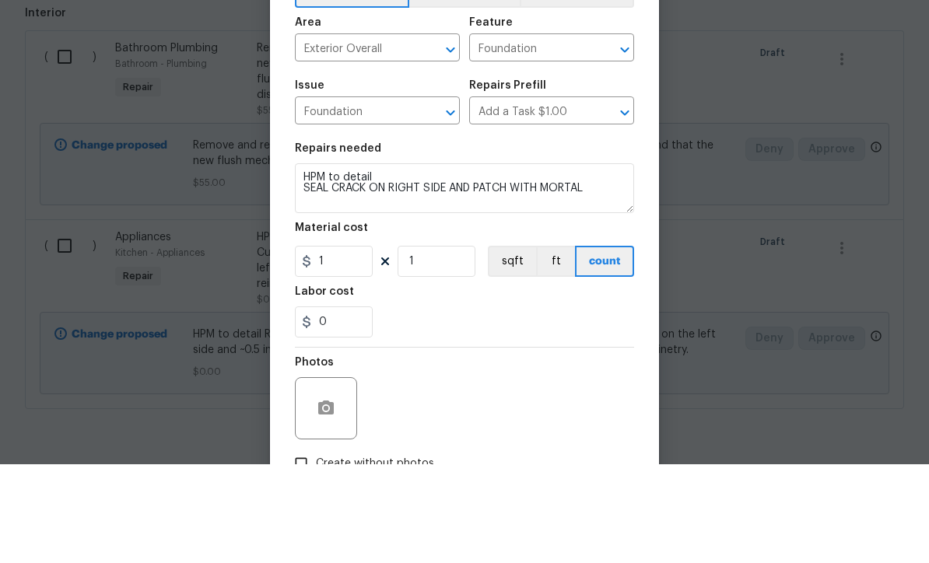
scroll to position [51, 0]
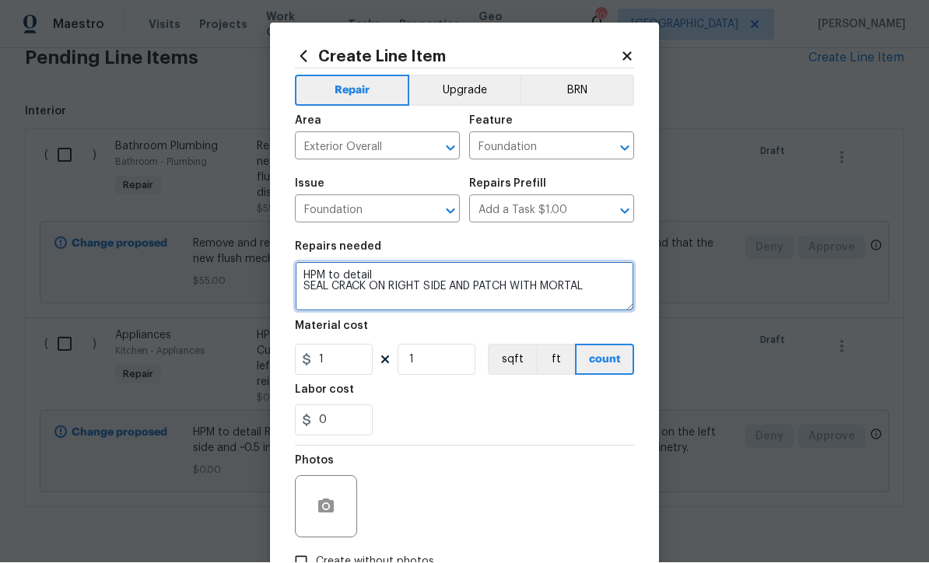
type textarea "HPM to detail SEAL CRACK ON RIGHT SIDE AND PATCH WITH MORTAL"
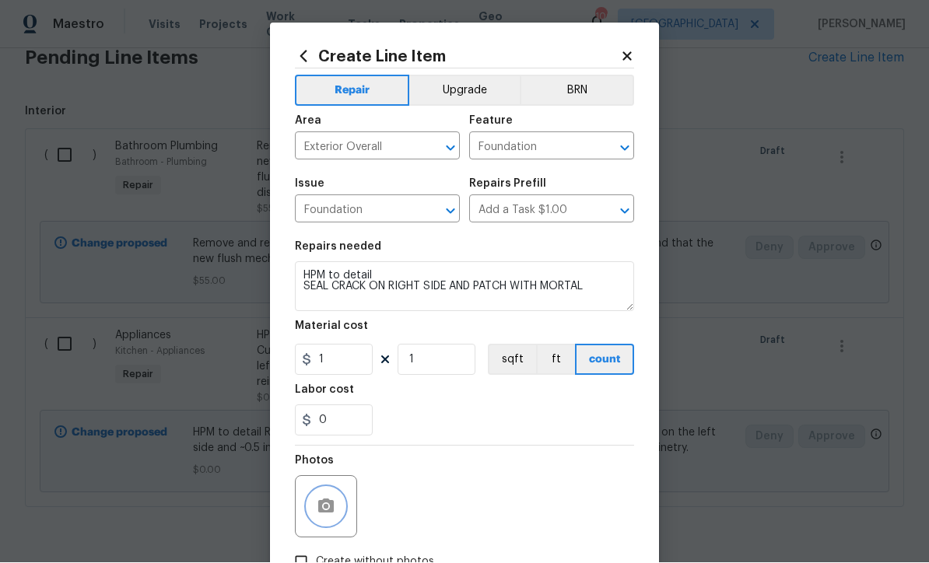
click at [323, 506] on icon "button" at bounding box center [326, 506] width 16 height 14
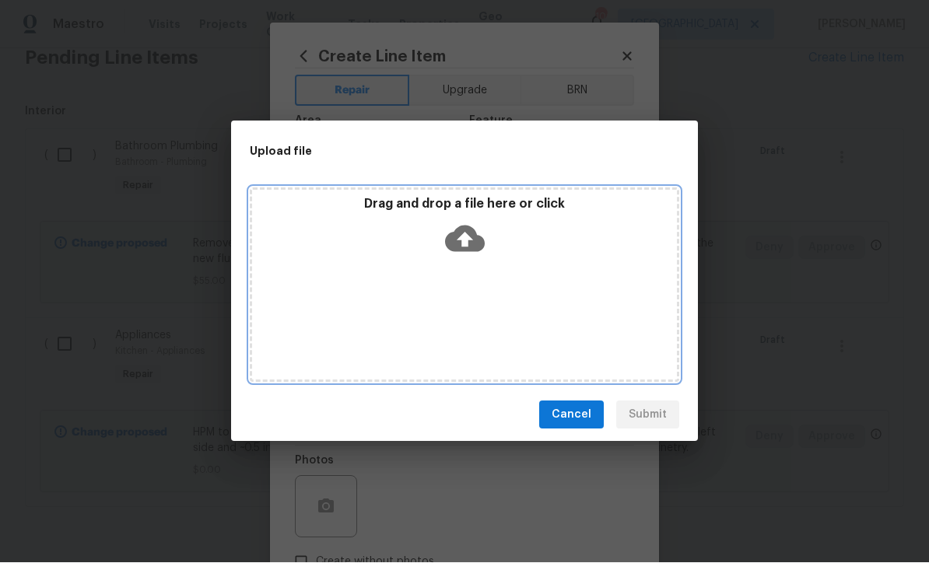
click at [465, 229] on icon at bounding box center [465, 239] width 40 height 26
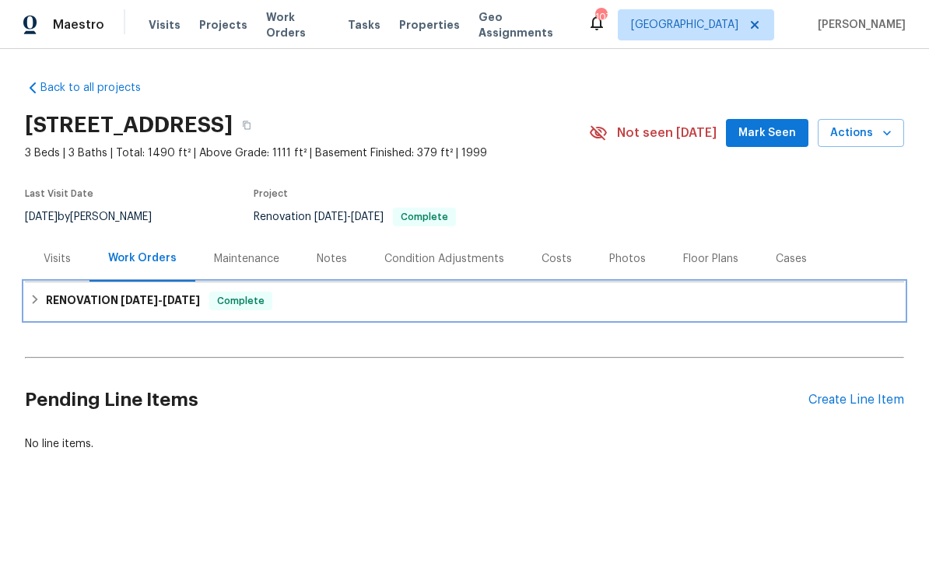
click at [95, 298] on h6 "RENOVATION [DATE] - [DATE]" at bounding box center [123, 301] width 154 height 19
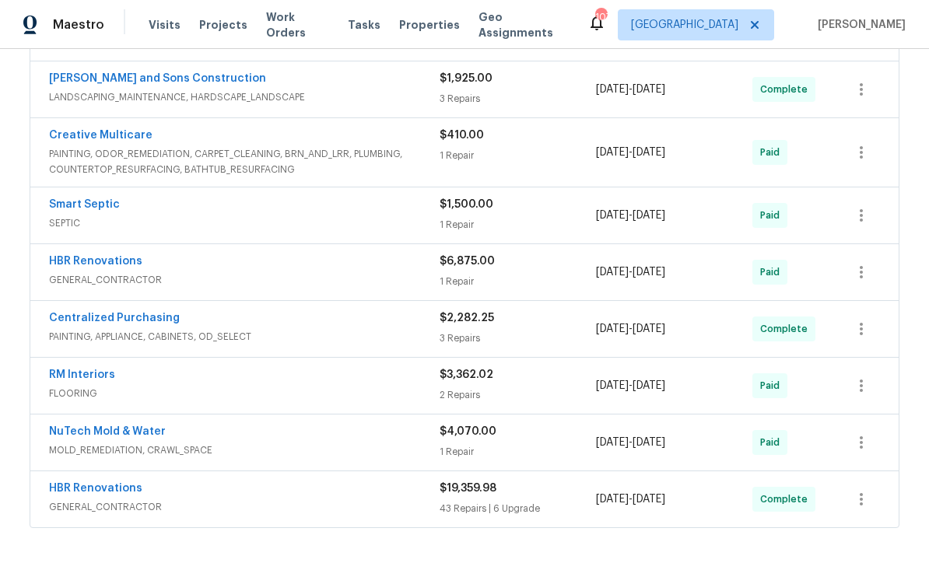
scroll to position [413, 0]
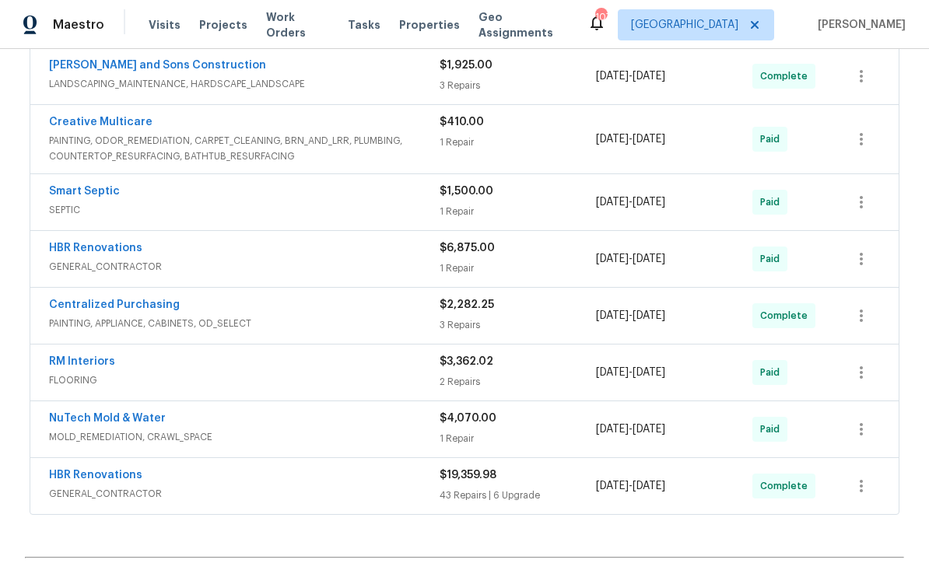
click at [89, 475] on link "HBR Renovations" at bounding box center [95, 475] width 93 height 11
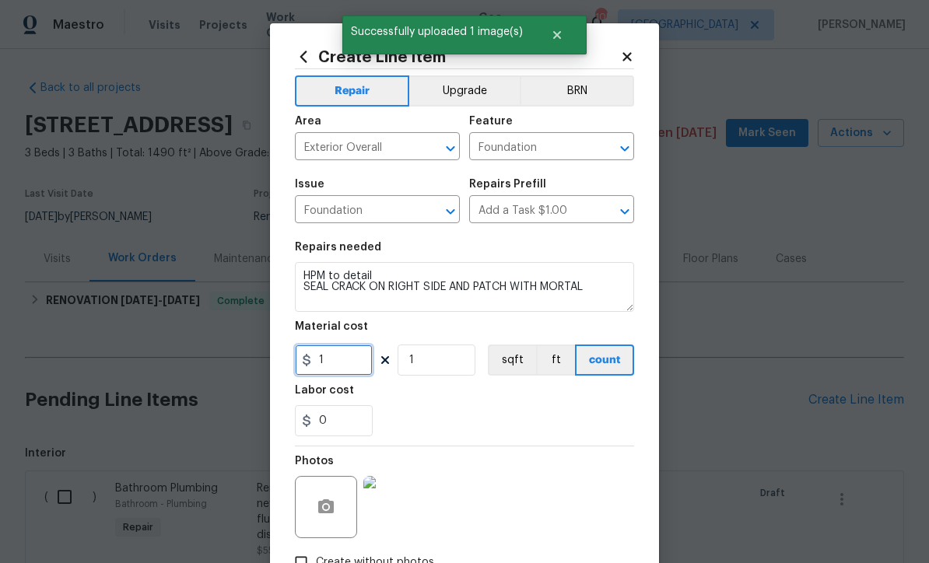
click at [328, 366] on input "1" at bounding box center [334, 360] width 78 height 31
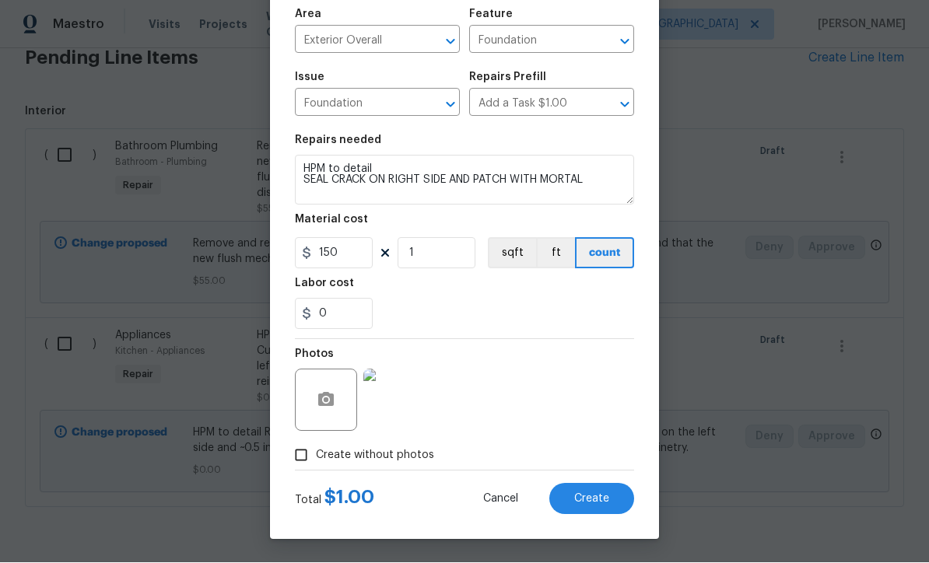
scroll to position [110, 0]
type input "150"
click at [449, 313] on div "0" at bounding box center [464, 314] width 339 height 31
click at [589, 490] on button "Create" at bounding box center [591, 499] width 85 height 31
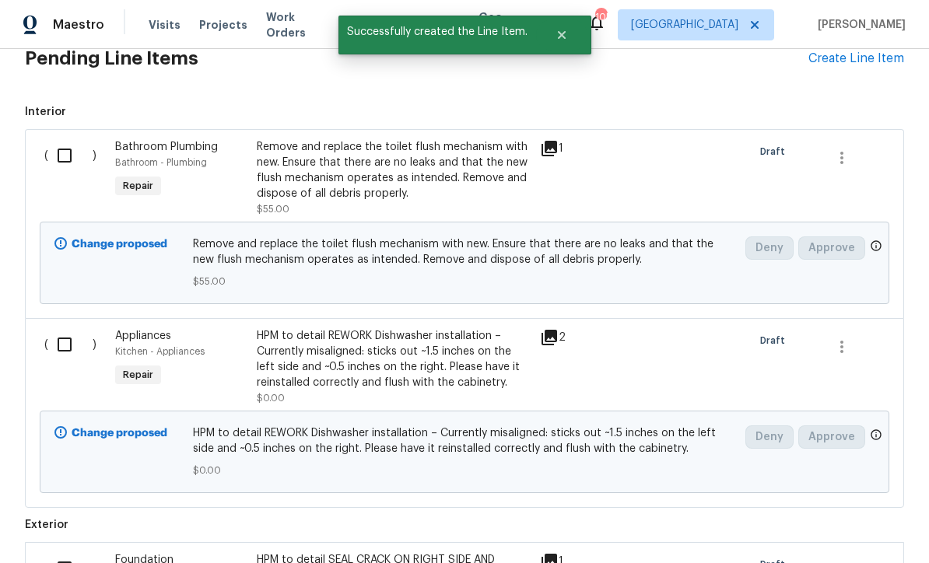
click at [60, 139] on input "checkbox" at bounding box center [70, 155] width 44 height 33
checkbox input "true"
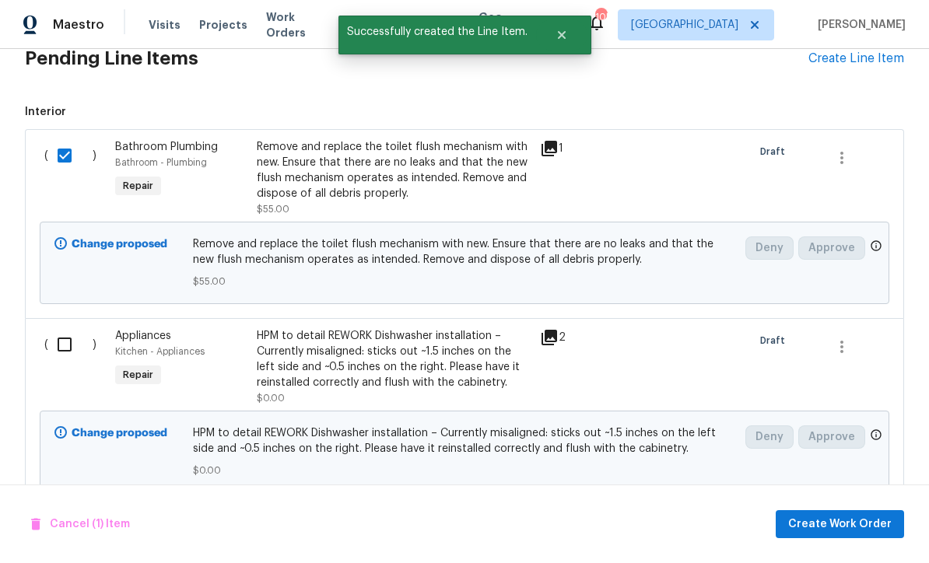
click at [54, 328] on input "checkbox" at bounding box center [70, 344] width 44 height 33
checkbox input "true"
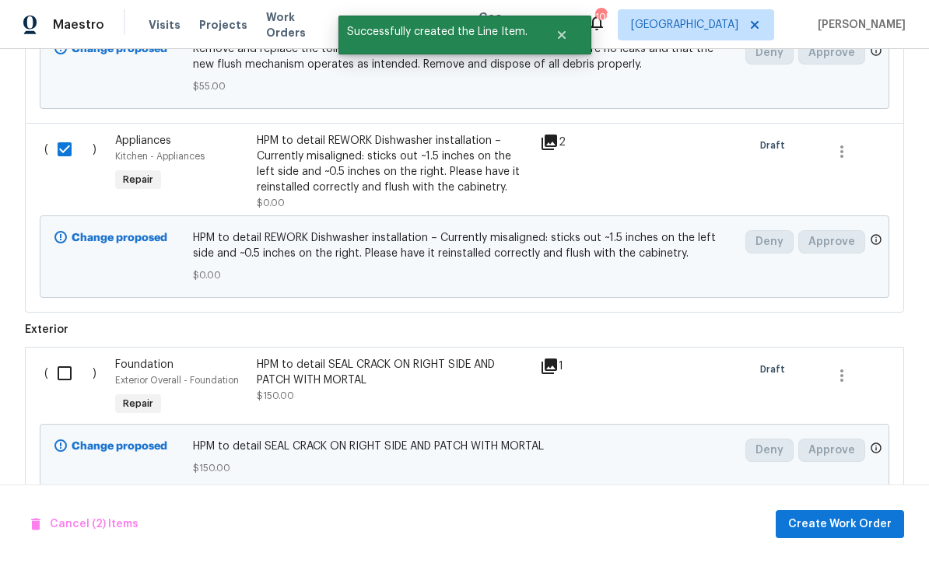
scroll to position [535, 0]
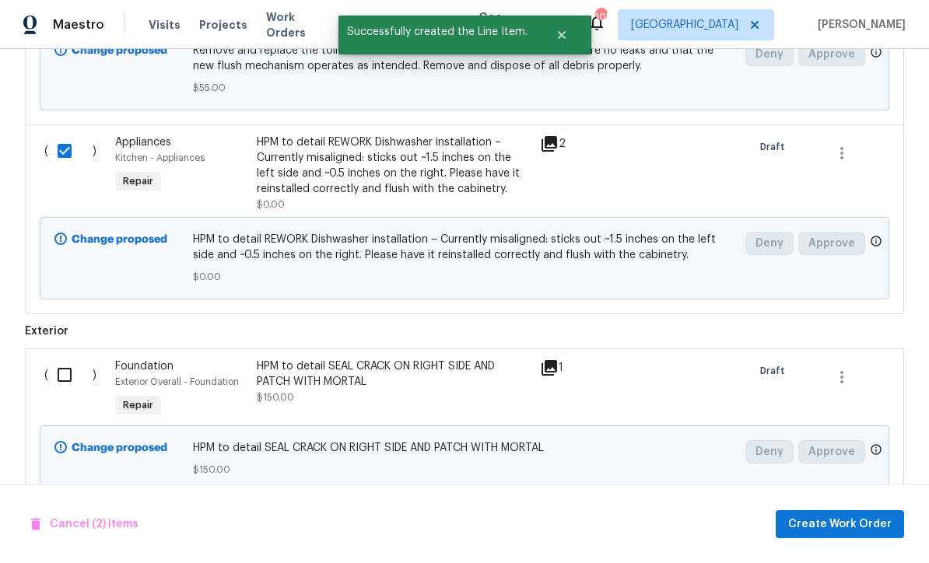
click at [59, 359] on input "checkbox" at bounding box center [70, 375] width 44 height 33
checkbox input "true"
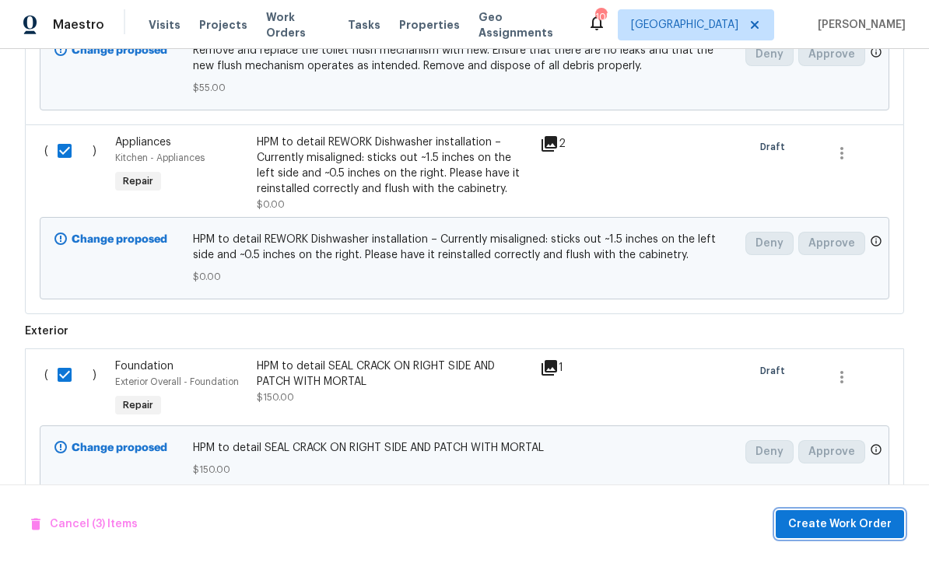
click at [832, 519] on span "Create Work Order" at bounding box center [839, 524] width 103 height 19
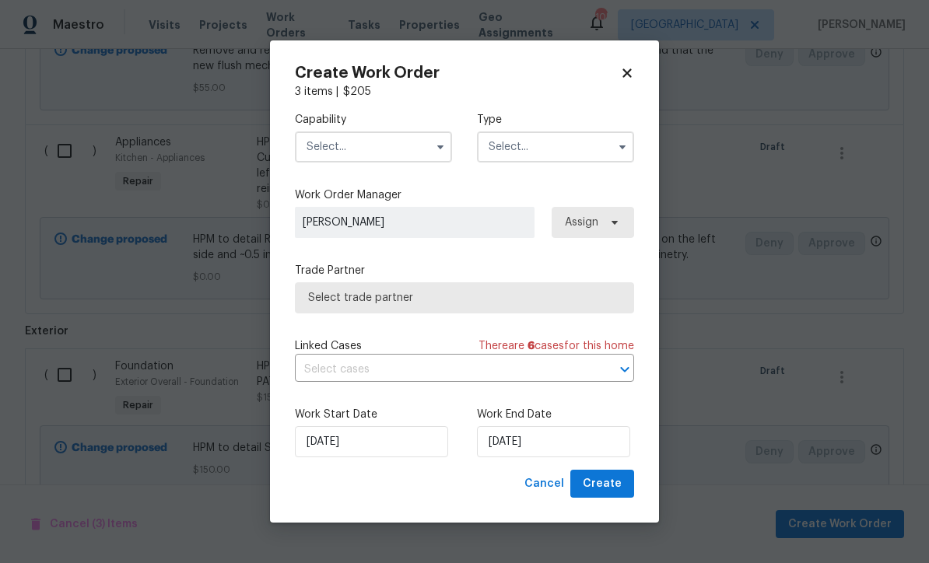
checkbox input "false"
click at [328, 145] on input "text" at bounding box center [373, 146] width 157 height 31
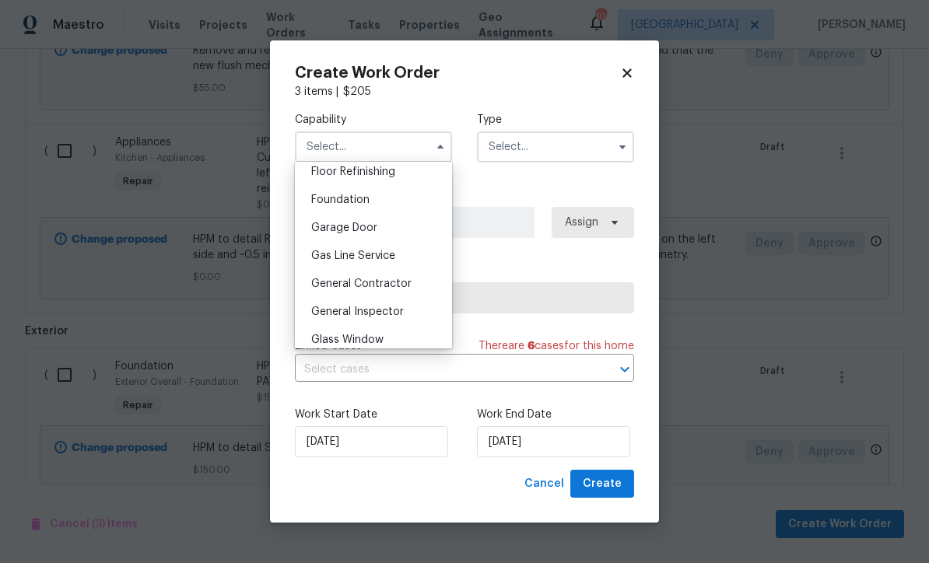
scroll to position [648, 0]
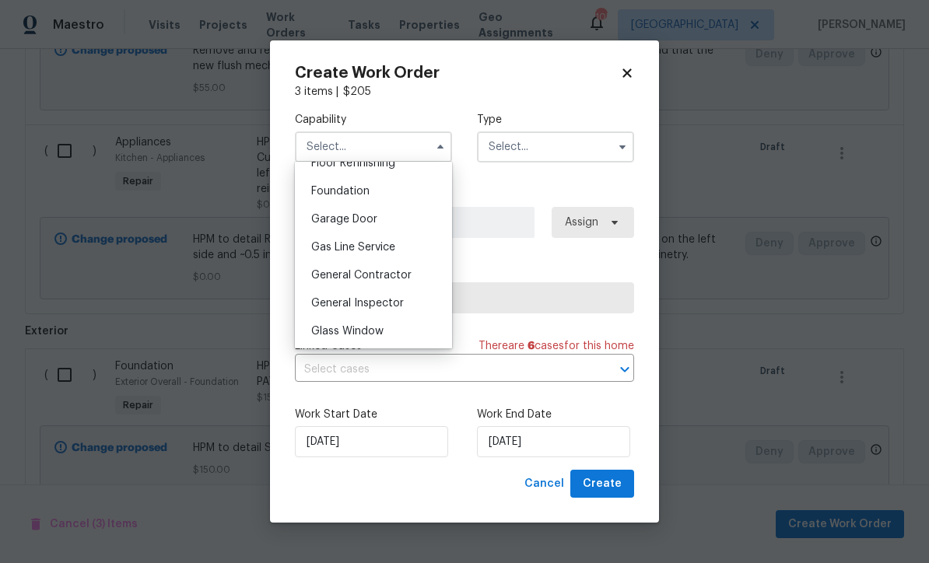
click at [352, 274] on span "General Contractor" at bounding box center [361, 275] width 100 height 11
type input "General Contractor"
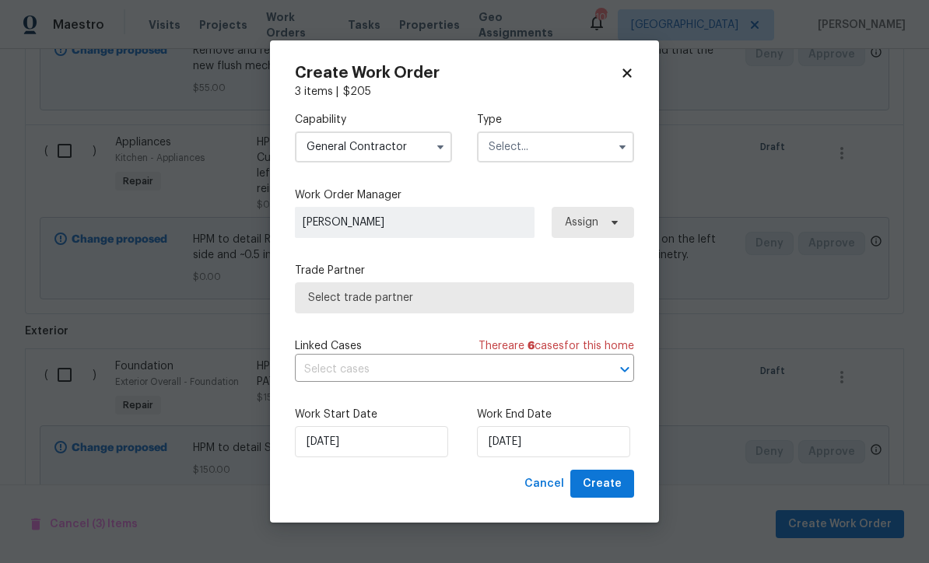
click at [509, 146] on input "text" at bounding box center [555, 146] width 157 height 31
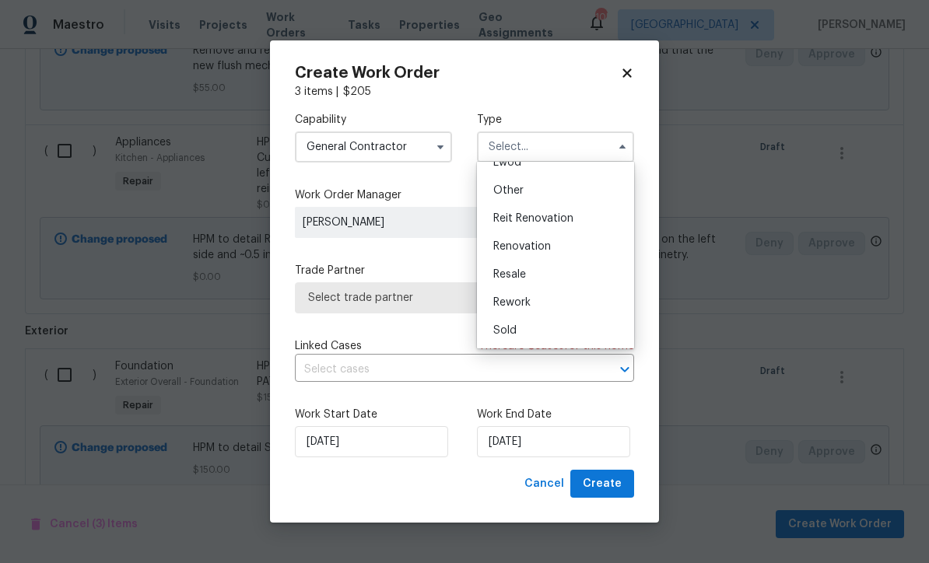
scroll to position [185, 0]
click at [512, 246] on span "Renovation" at bounding box center [522, 246] width 58 height 11
type input "Renovation"
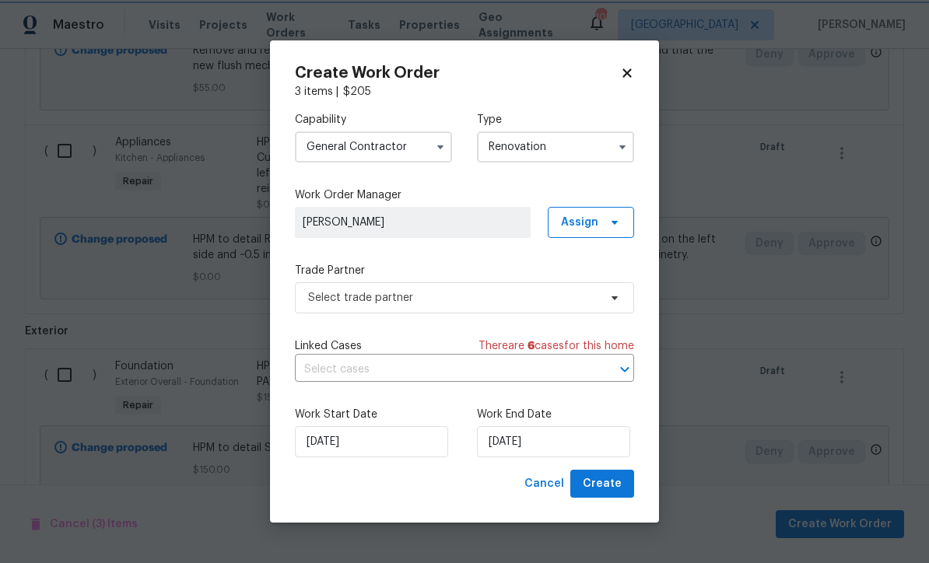
scroll to position [0, 0]
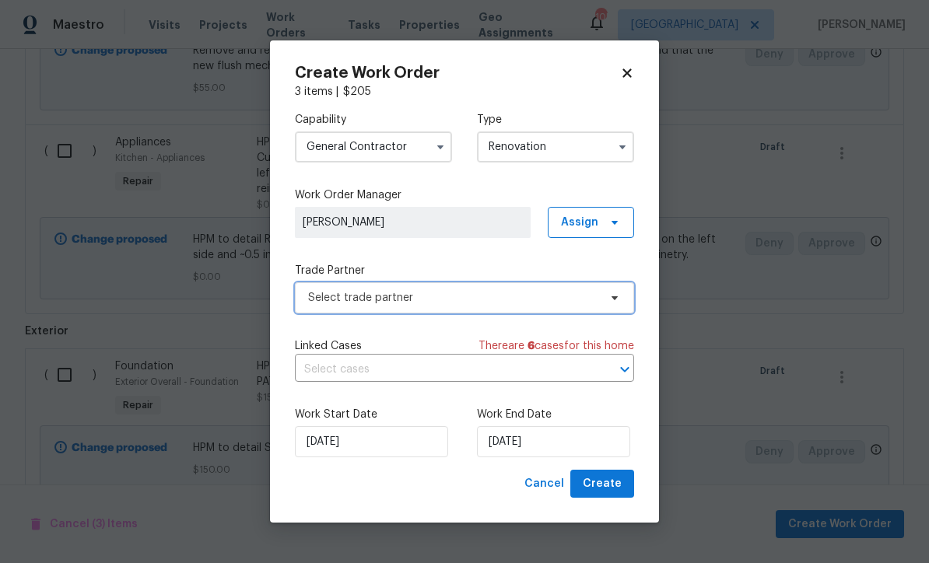
click at [332, 299] on span "Select trade partner" at bounding box center [453, 298] width 290 height 16
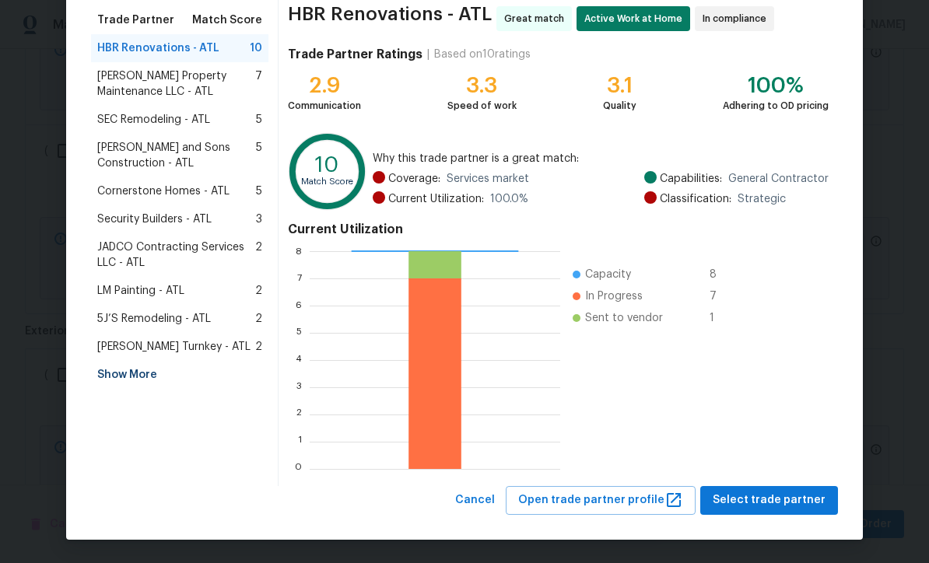
scroll to position [123, 0]
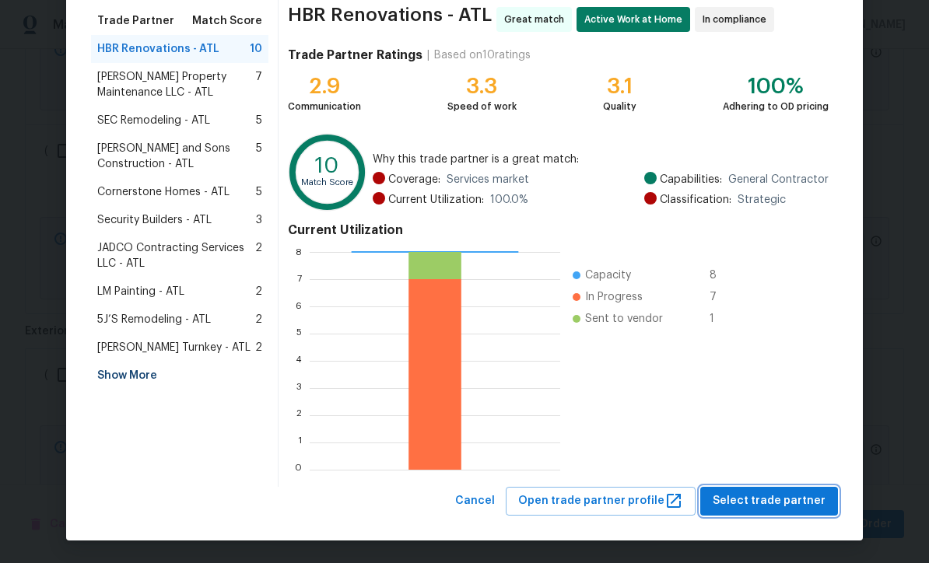
click at [765, 503] on span "Select trade partner" at bounding box center [768, 500] width 113 height 19
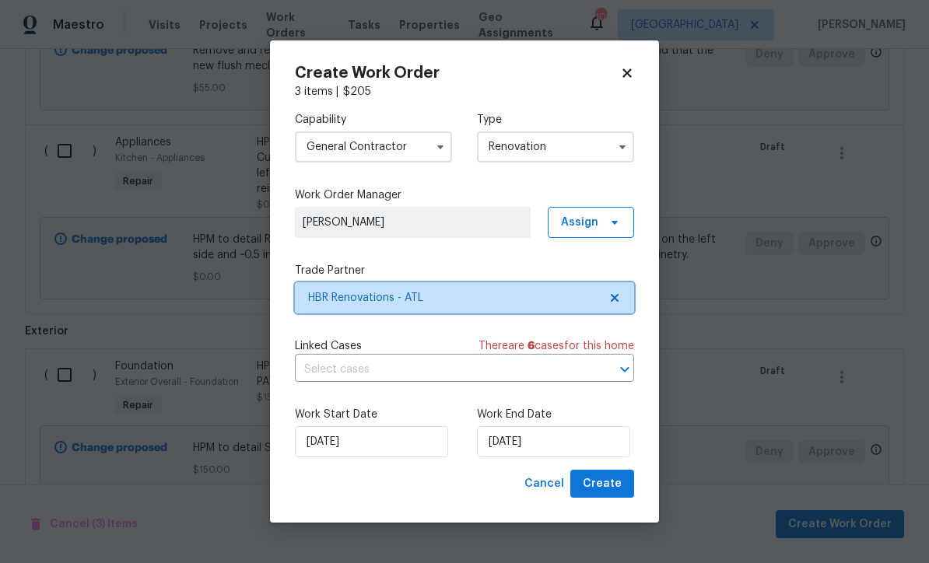
scroll to position [0, 0]
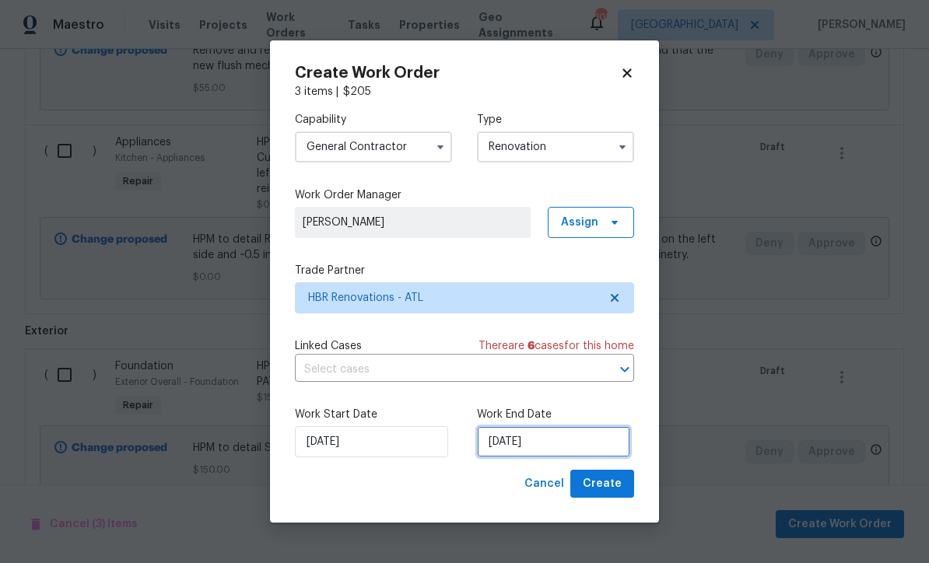
click at [497, 441] on input "[DATE]" at bounding box center [553, 441] width 153 height 31
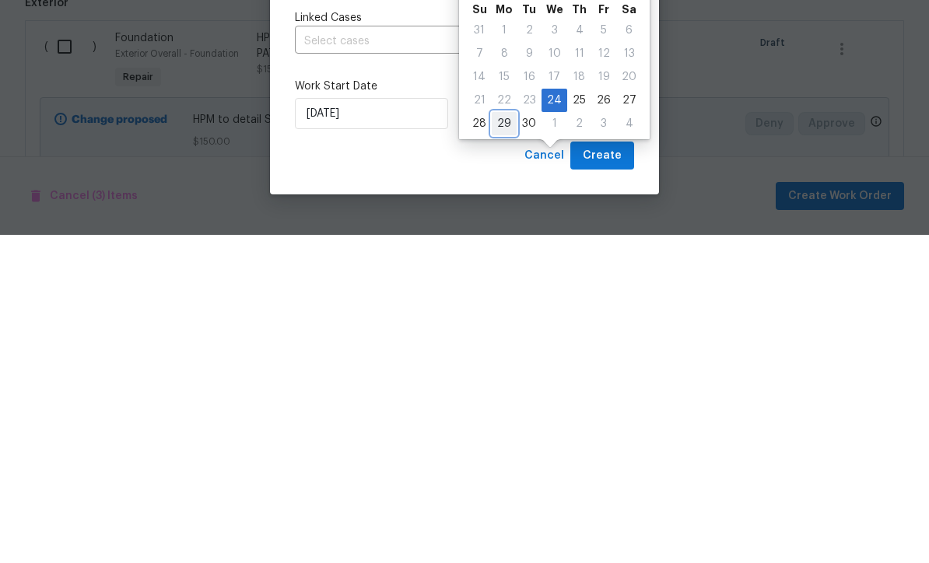
click at [496, 441] on div "29" at bounding box center [503, 452] width 25 height 22
type input "[DATE]"
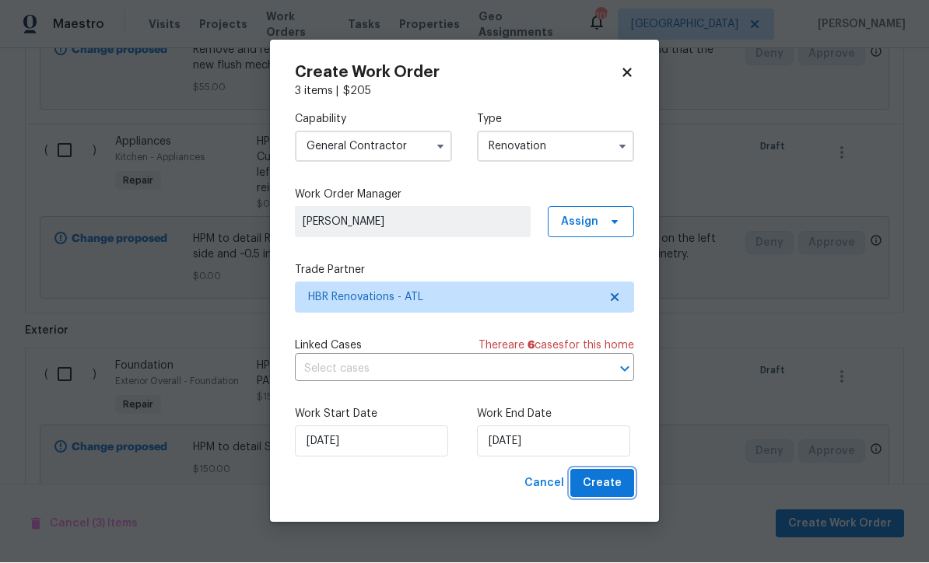
click at [600, 482] on span "Create" at bounding box center [601, 483] width 39 height 19
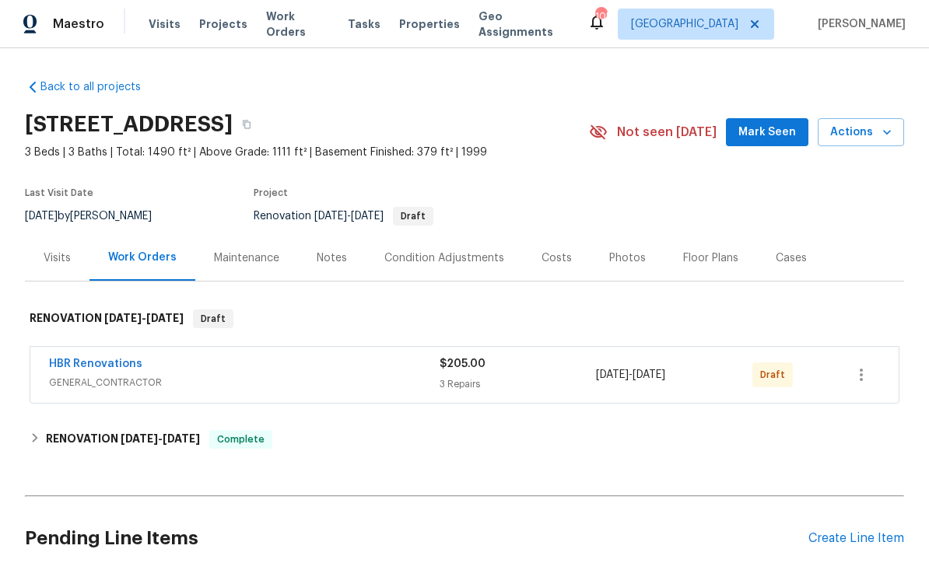
scroll to position [1, 0]
click at [871, 372] on button "button" at bounding box center [860, 375] width 37 height 37
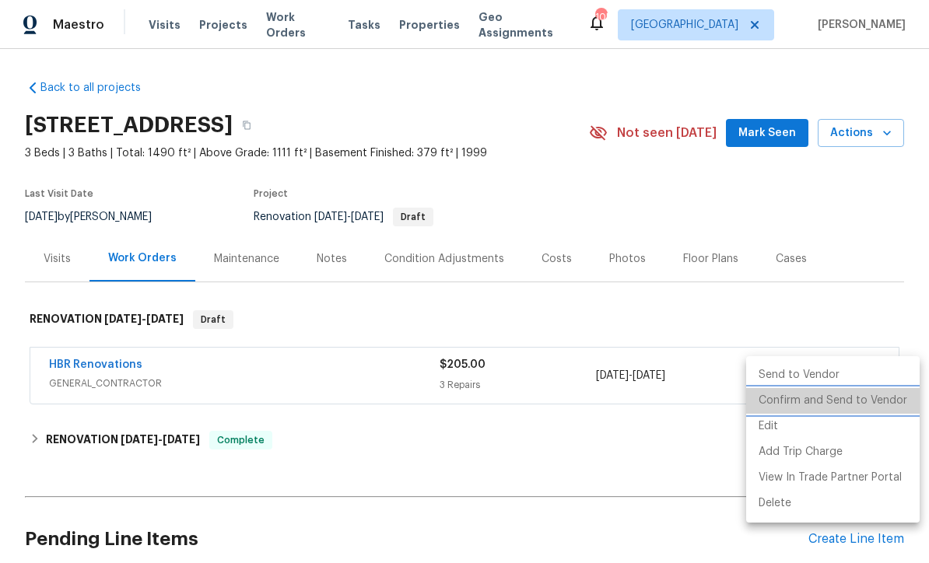
click at [848, 407] on li "Confirm and Send to Vendor" at bounding box center [832, 401] width 173 height 26
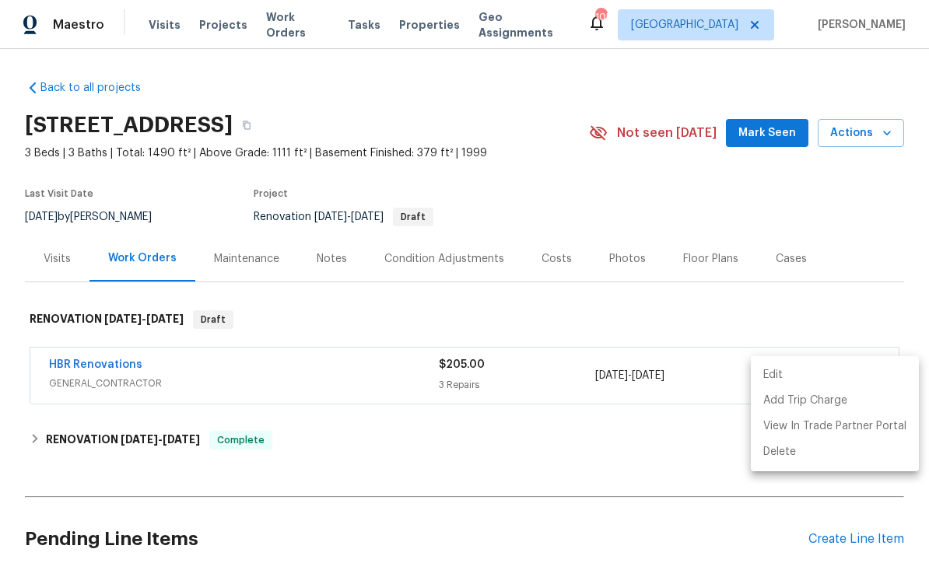
click at [867, 203] on div at bounding box center [464, 281] width 929 height 563
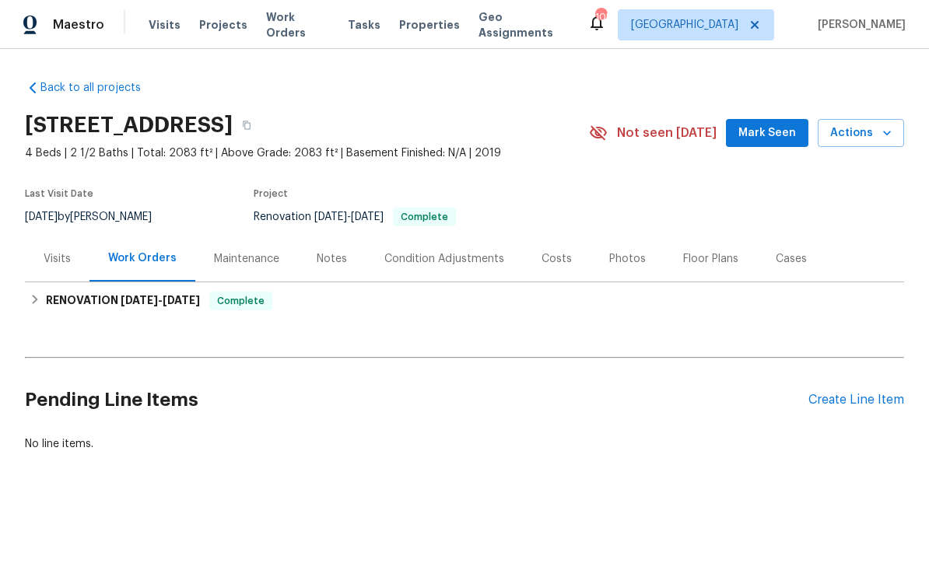
click at [833, 404] on div "Create Line Item" at bounding box center [856, 400] width 96 height 15
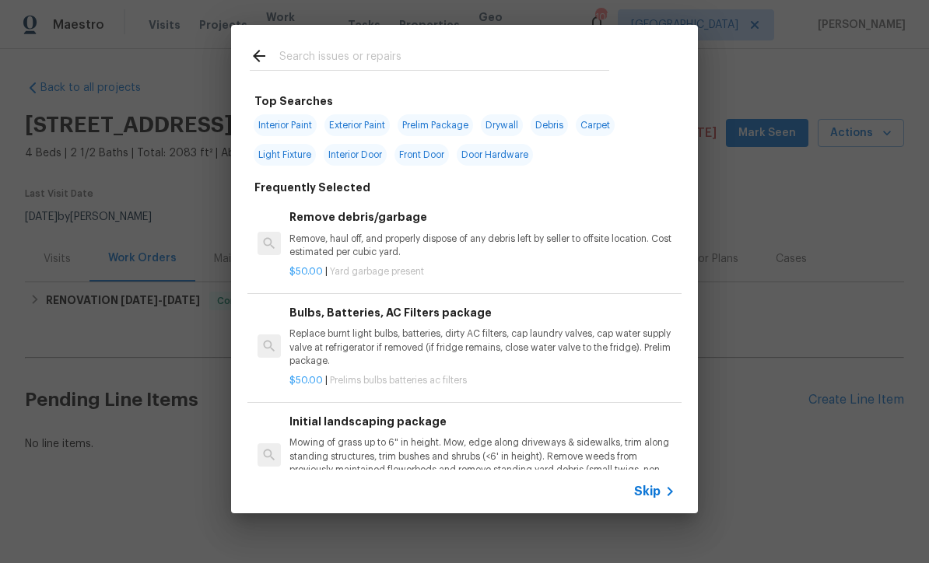
click at [662, 498] on icon at bounding box center [669, 491] width 19 height 19
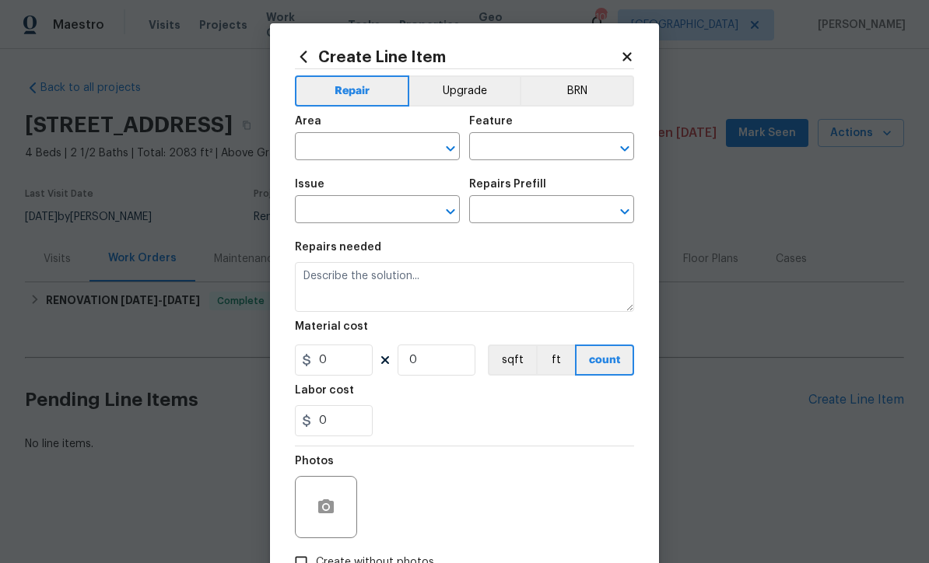
click at [317, 144] on input "text" at bounding box center [355, 148] width 121 height 24
click at [320, 181] on li "Garage" at bounding box center [377, 184] width 165 height 26
type input "Garage"
click at [502, 142] on input "text" at bounding box center [529, 148] width 121 height 24
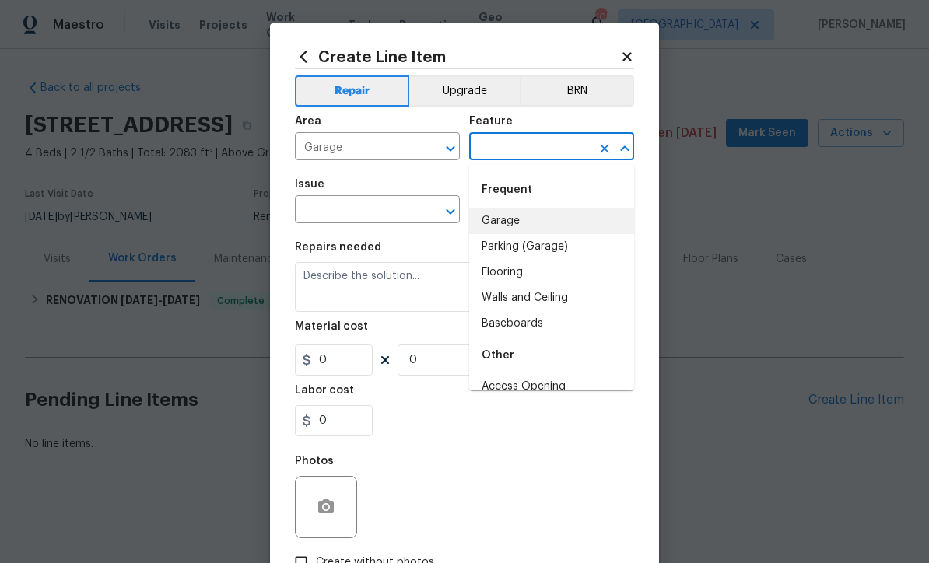
click at [504, 224] on li "Garage" at bounding box center [551, 221] width 165 height 26
type input "Garage"
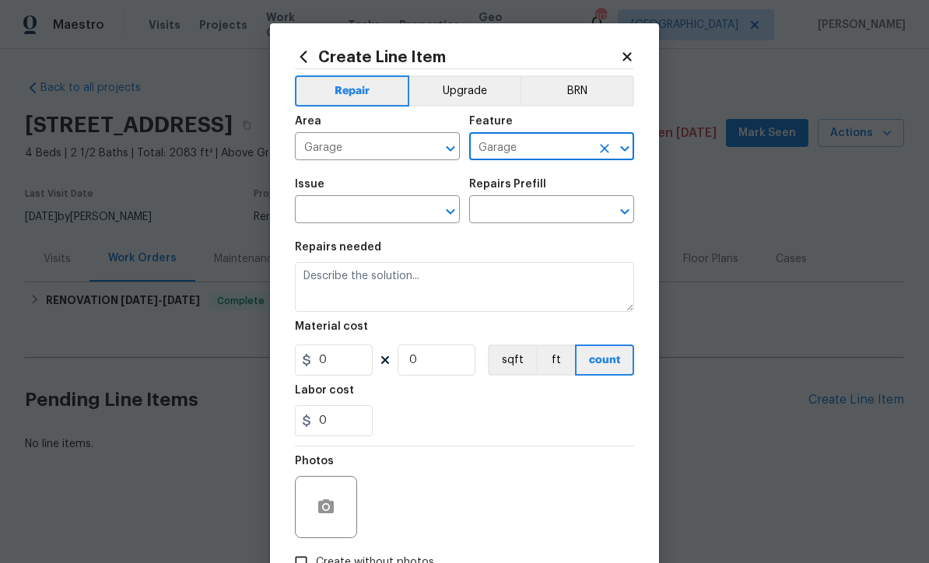
click at [335, 212] on input "text" at bounding box center [355, 211] width 121 height 24
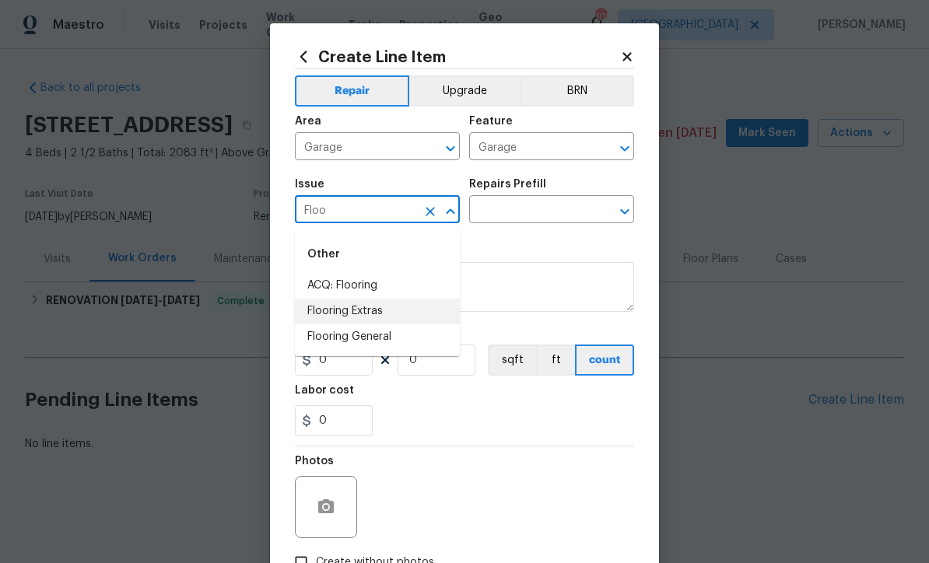
click at [328, 311] on li "Flooring Extras" at bounding box center [377, 312] width 165 height 26
type input "Flooring Extras"
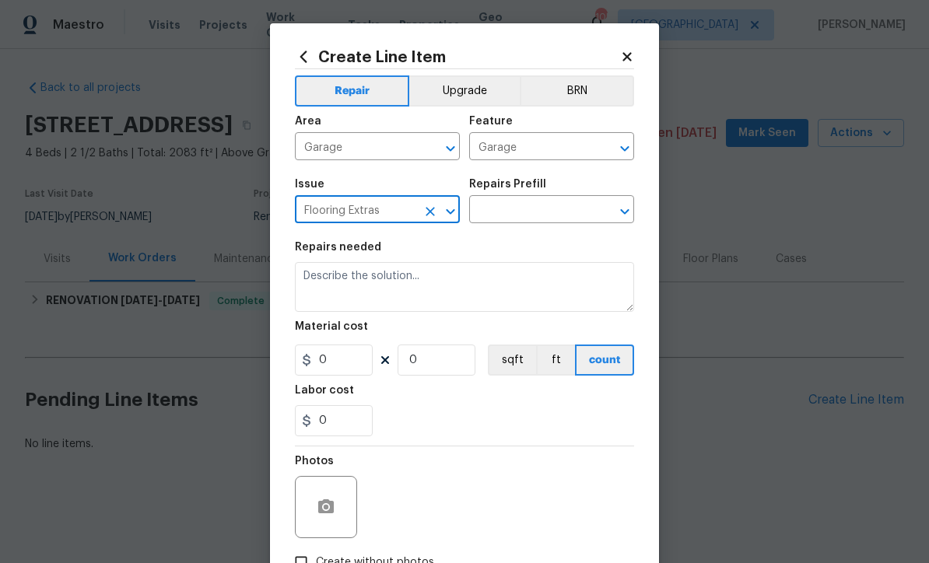
click at [495, 201] on input "text" at bounding box center [529, 211] width 121 height 24
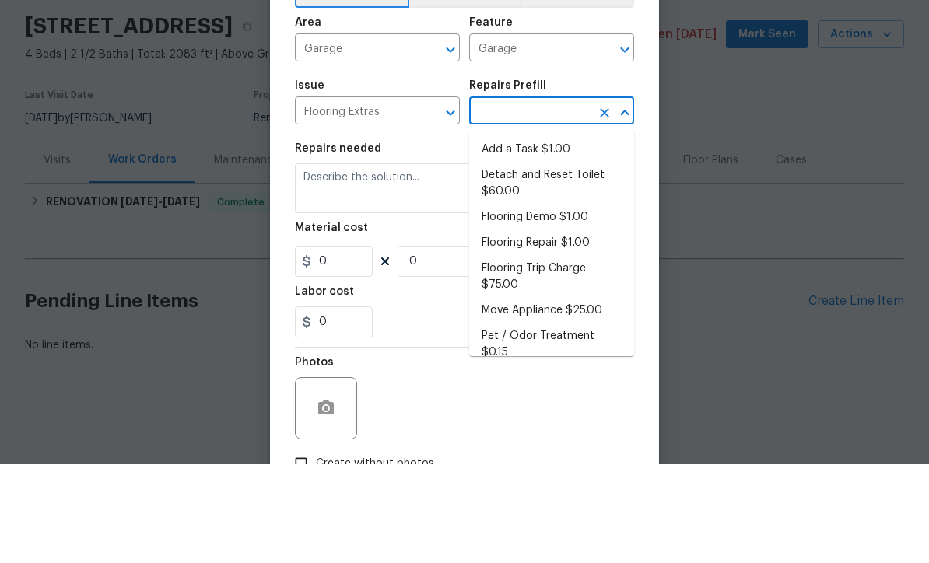
click at [540, 236] on li "Add a Task $1.00" at bounding box center [551, 249] width 165 height 26
type input "Add a Task $1.00"
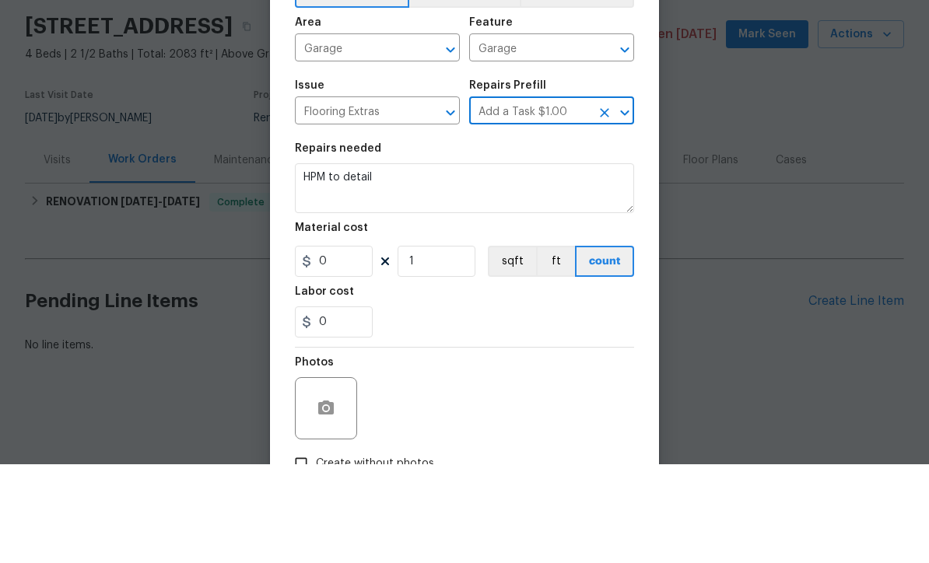
type input "Overall Flooring"
type textarea "HPM to detail"
type input "1"
type input "Add a Task $1.00"
type input "1"
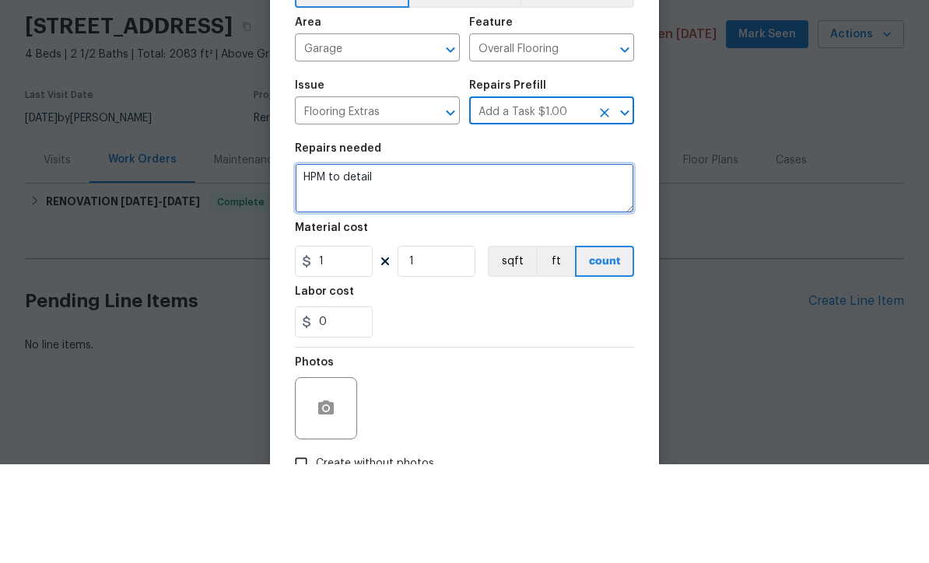
click at [422, 262] on textarea "HPM to detail" at bounding box center [464, 287] width 339 height 50
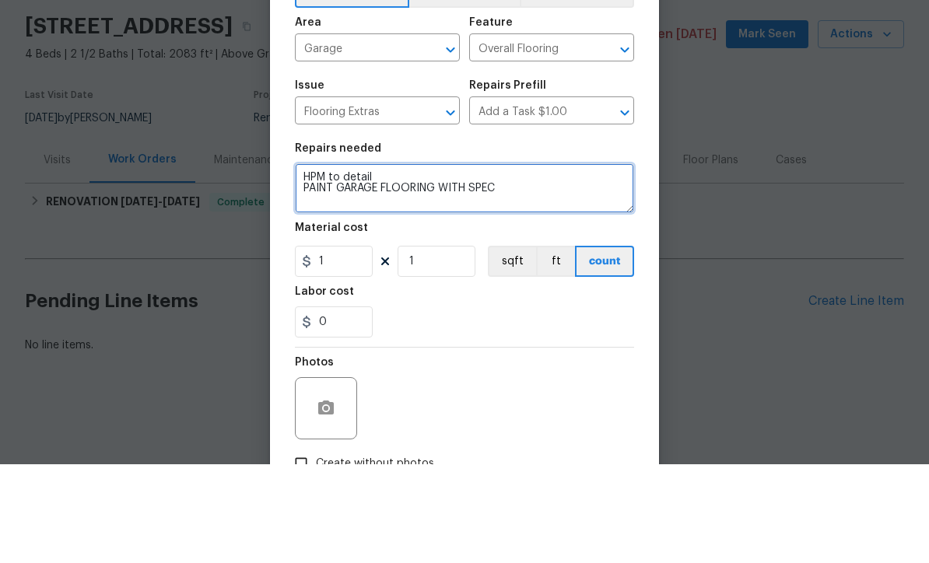
click at [468, 262] on textarea "HPM to detail PAINT GARAGE FLOORING WITH SPEC" at bounding box center [464, 287] width 339 height 50
click at [440, 262] on textarea "HPM to detail PAINT GARAGE FLOORING WITH SPEC" at bounding box center [464, 287] width 339 height 50
click at [551, 262] on textarea "HPM to detail PAINT GARAGE FLOORING GRAY WITH SPEC" at bounding box center [464, 287] width 339 height 50
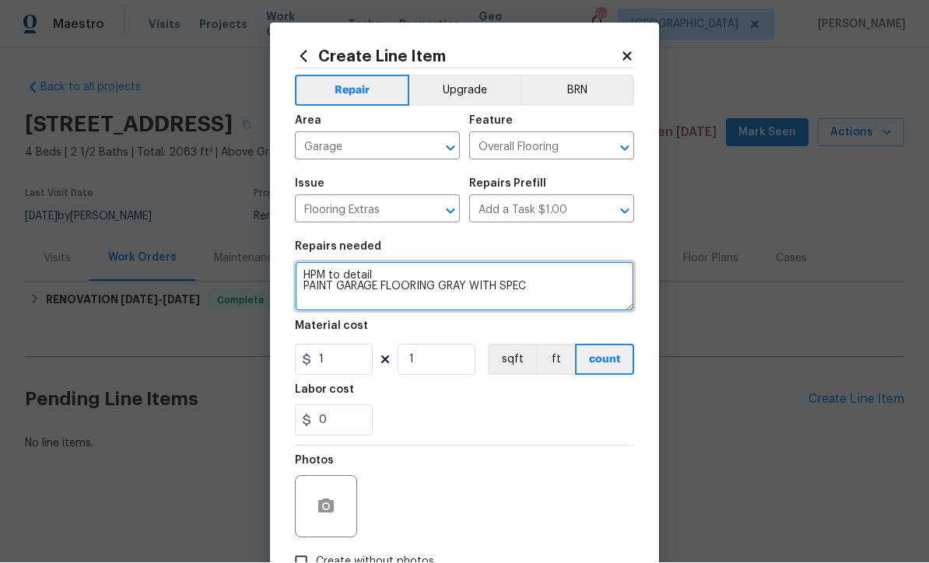
type textarea "HPM to detail PAINT GARAGE FLOORING GRAY WITH SPEC"
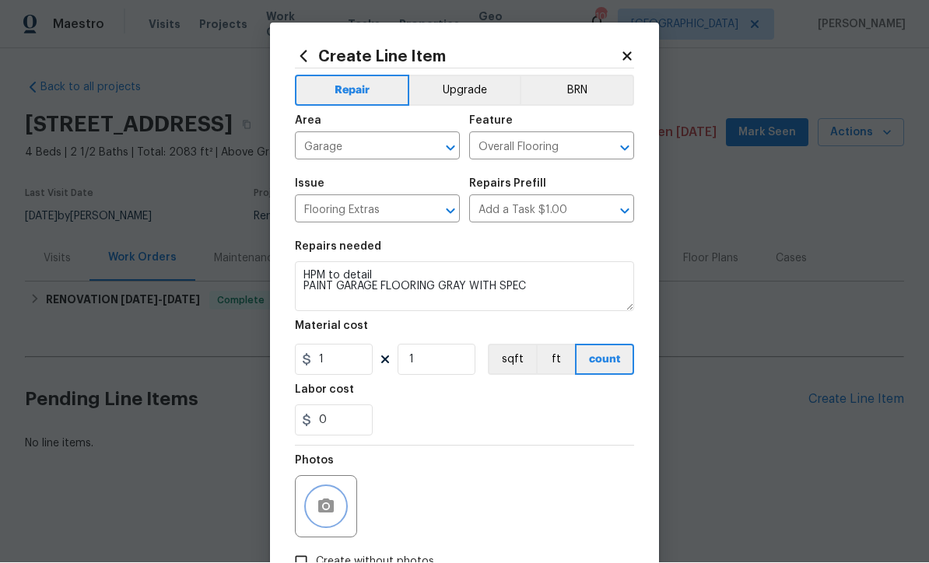
click at [326, 502] on icon "button" at bounding box center [326, 506] width 16 height 14
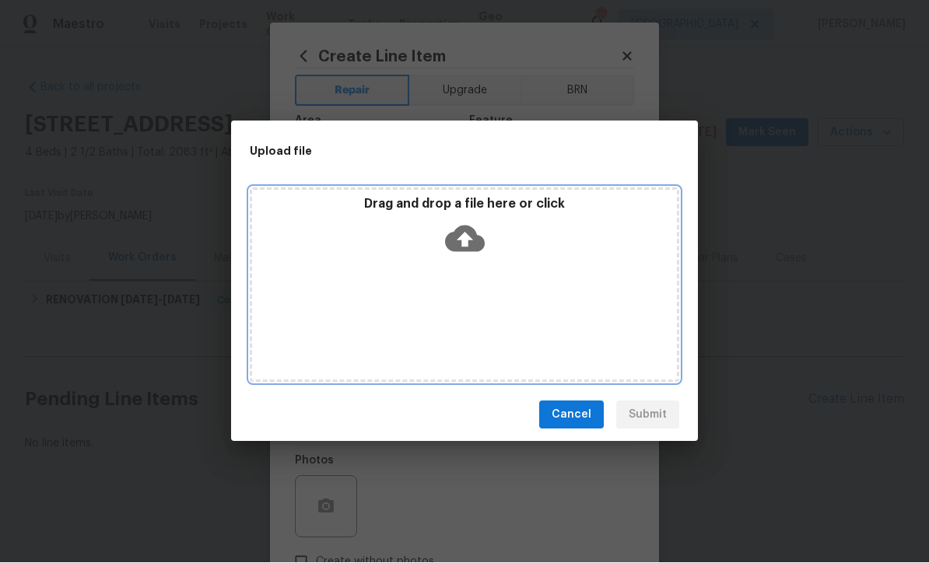
click at [458, 243] on icon at bounding box center [465, 239] width 40 height 26
click at [453, 235] on icon at bounding box center [465, 239] width 40 height 26
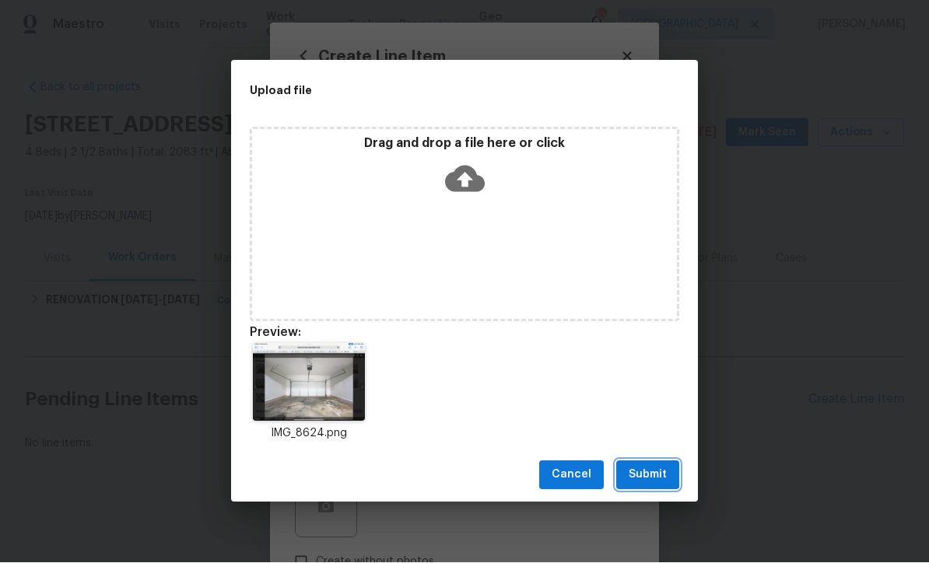
click at [649, 476] on span "Submit" at bounding box center [647, 475] width 38 height 19
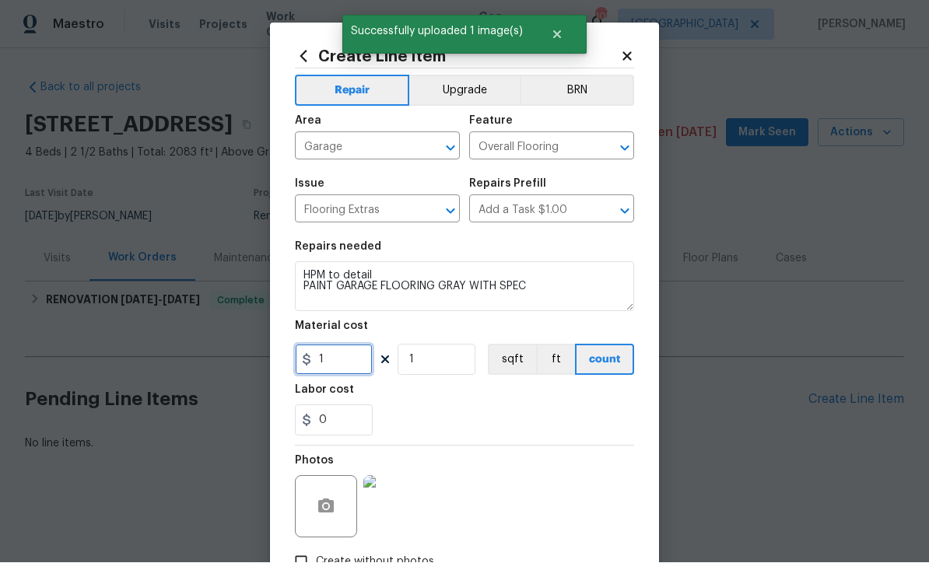
click at [334, 363] on input "1" at bounding box center [334, 360] width 78 height 31
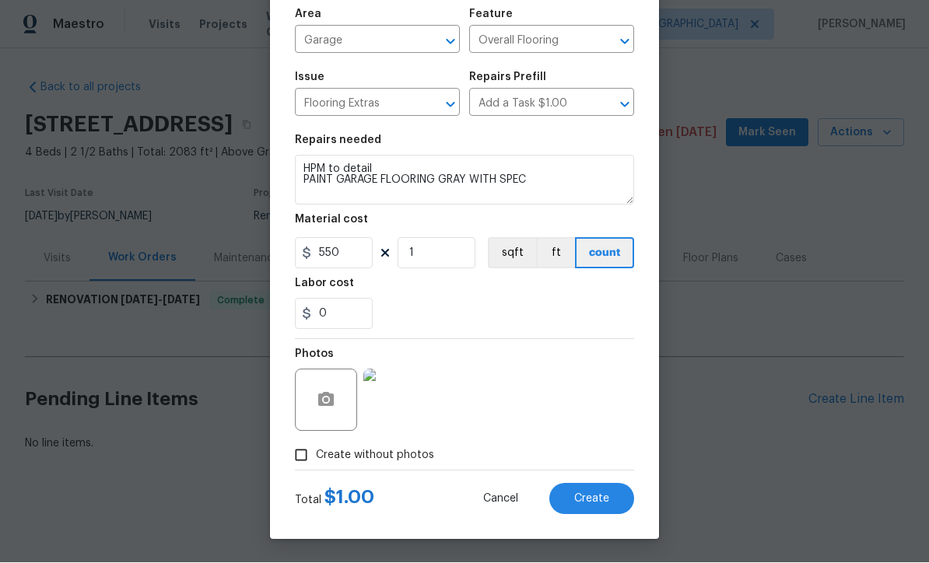
scroll to position [110, 0]
type input "550"
click at [466, 369] on div "Photos" at bounding box center [464, 390] width 339 height 101
click at [592, 498] on span "Create" at bounding box center [591, 500] width 35 height 12
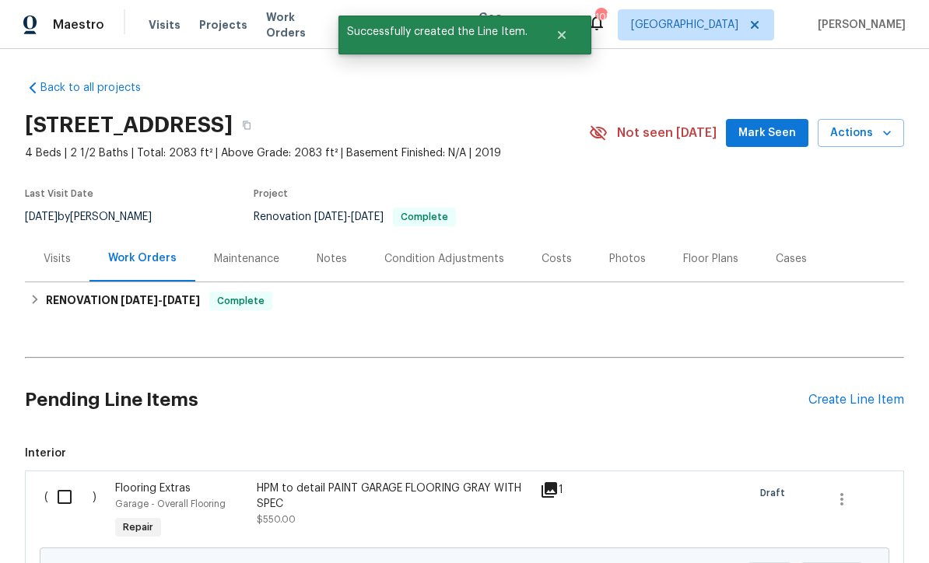
click at [831, 404] on div "Create Line Item" at bounding box center [856, 400] width 96 height 15
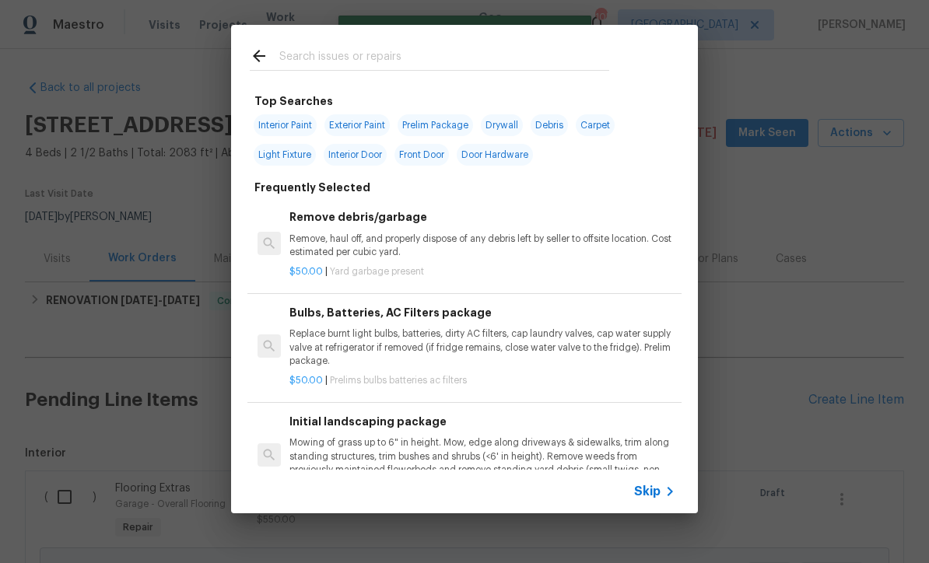
click at [280, 60] on input "text" at bounding box center [444, 58] width 330 height 23
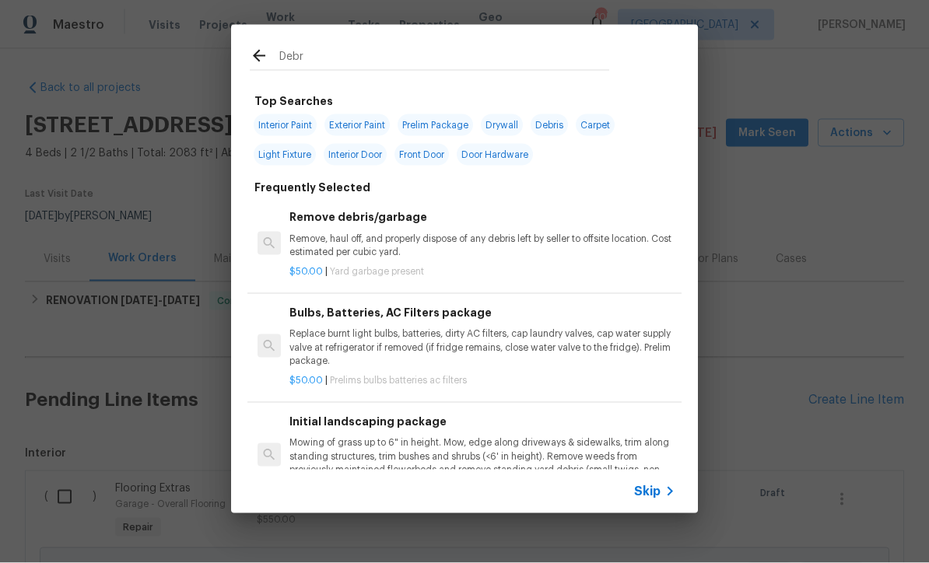
type input "Debri"
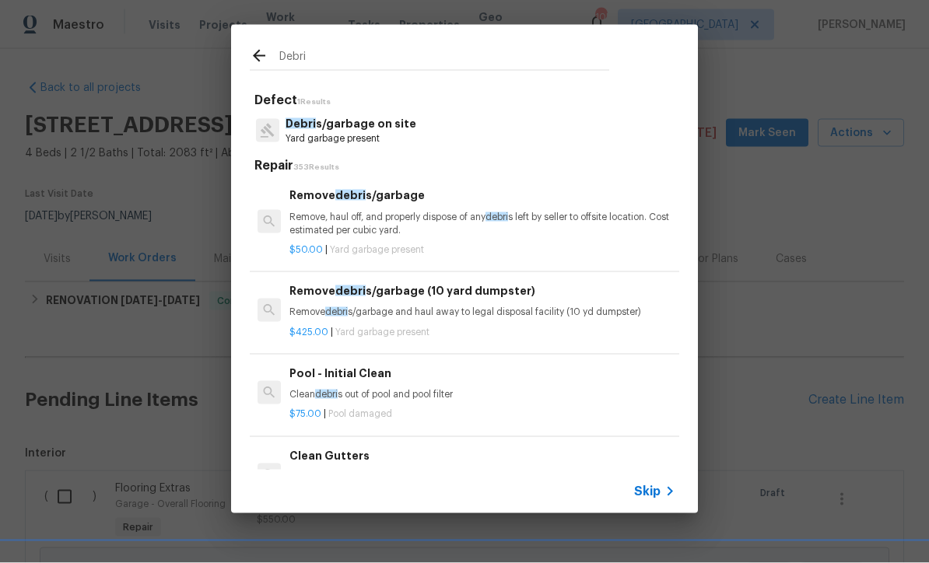
click at [332, 126] on p "Debri s/garbage on site" at bounding box center [350, 124] width 131 height 16
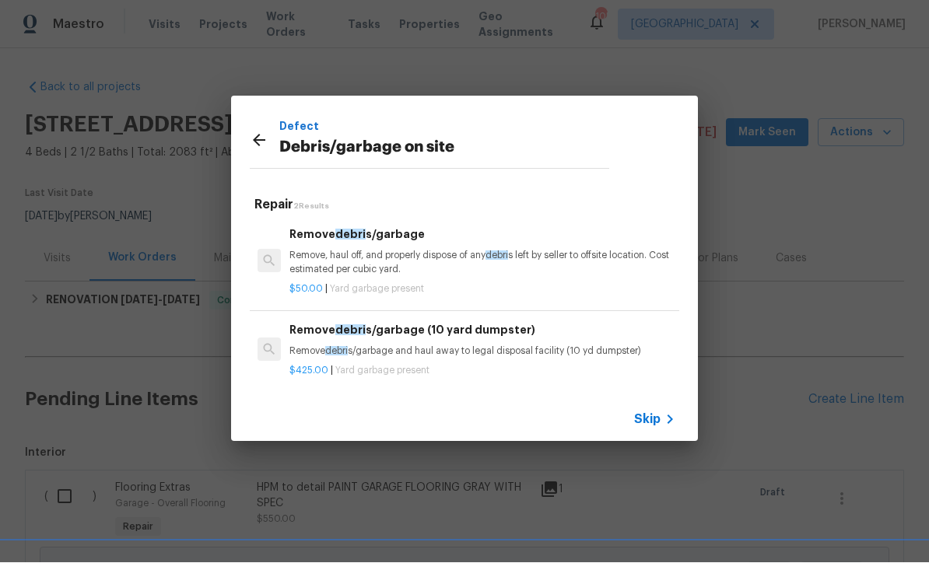
click at [363, 264] on p "Remove, haul off, and properly dispose of any debri s left by seller to offsite…" at bounding box center [482, 263] width 386 height 26
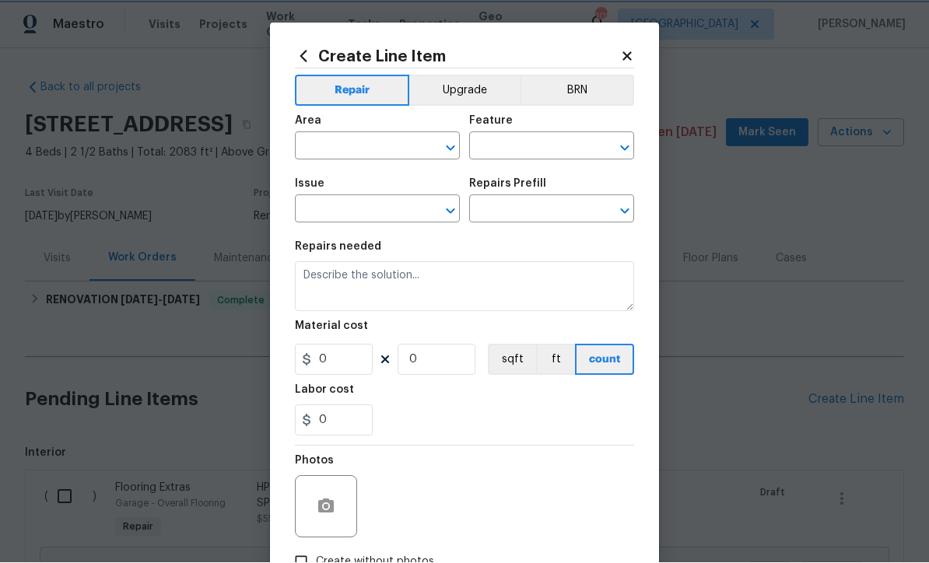
type input "Debris/garbage on site"
type input "Remove debris/garbage $50.00"
type textarea "Remove, haul off, and properly dispose of any debris left by seller to offsite …"
type input "50"
type input "1"
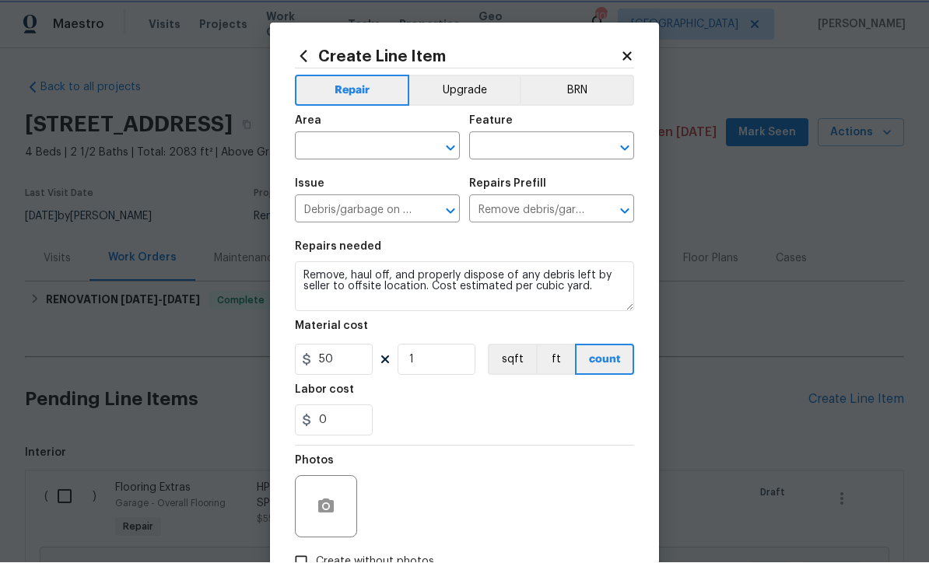
scroll to position [1, 0]
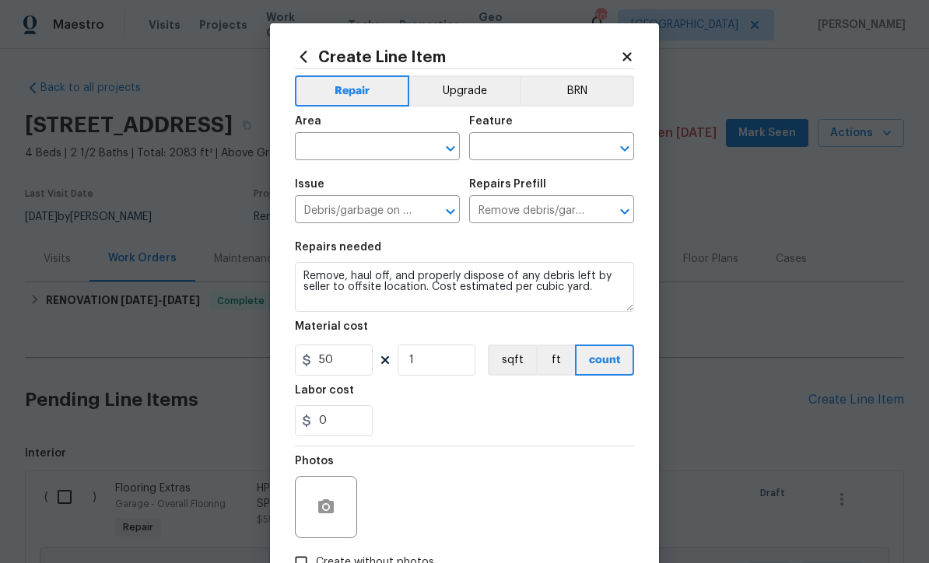
click at [334, 145] on input "text" at bounding box center [355, 148] width 121 height 24
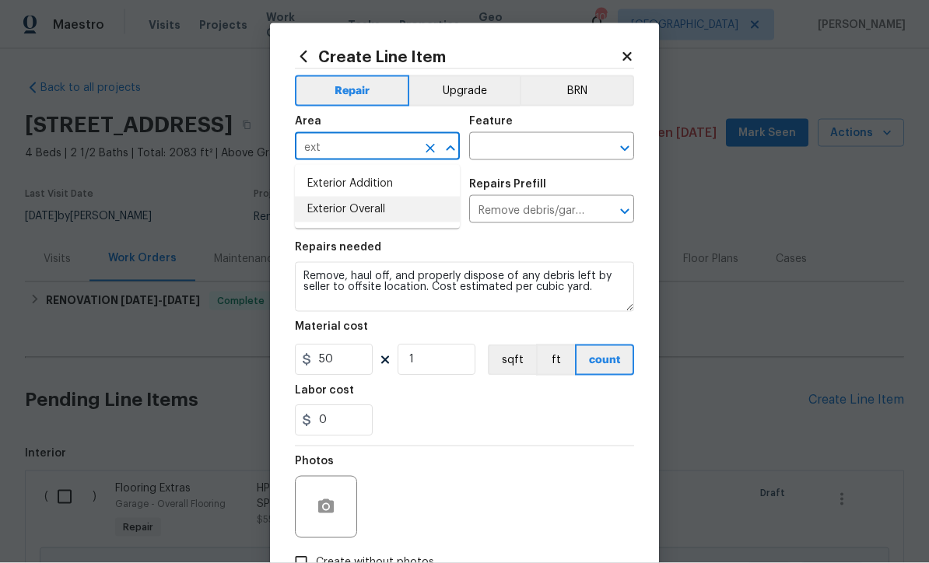
click at [332, 205] on li "Exterior Overall" at bounding box center [377, 210] width 165 height 26
type input "Exterior Overall"
click at [496, 145] on input "text" at bounding box center [529, 148] width 121 height 24
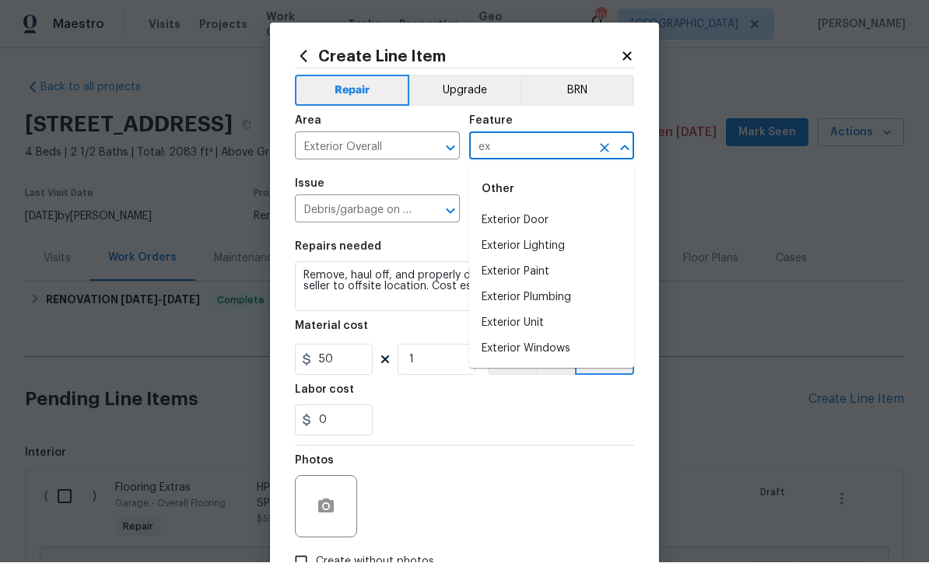
click at [502, 325] on li "Exterior Unit" at bounding box center [551, 324] width 165 height 26
type input "Exterior Unit"
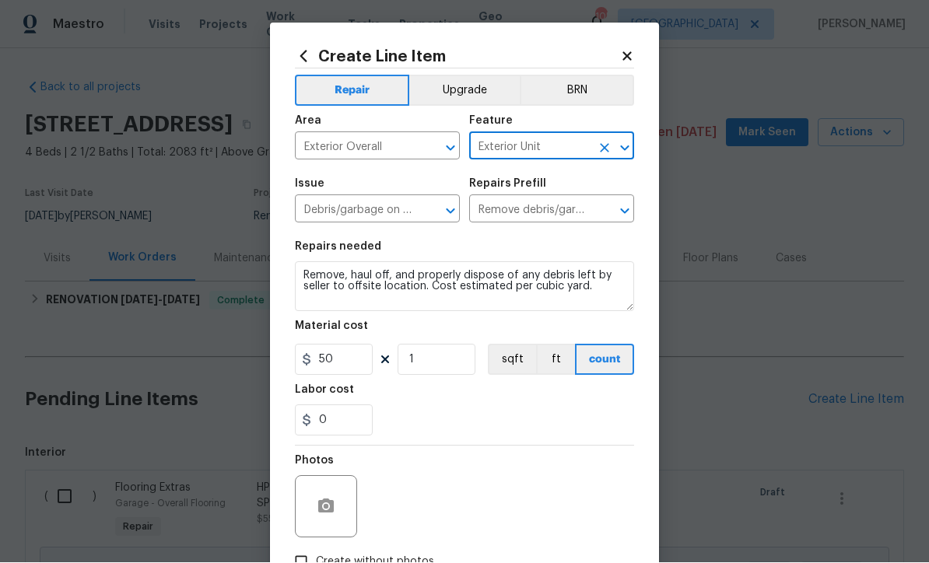
scroll to position [1, 0]
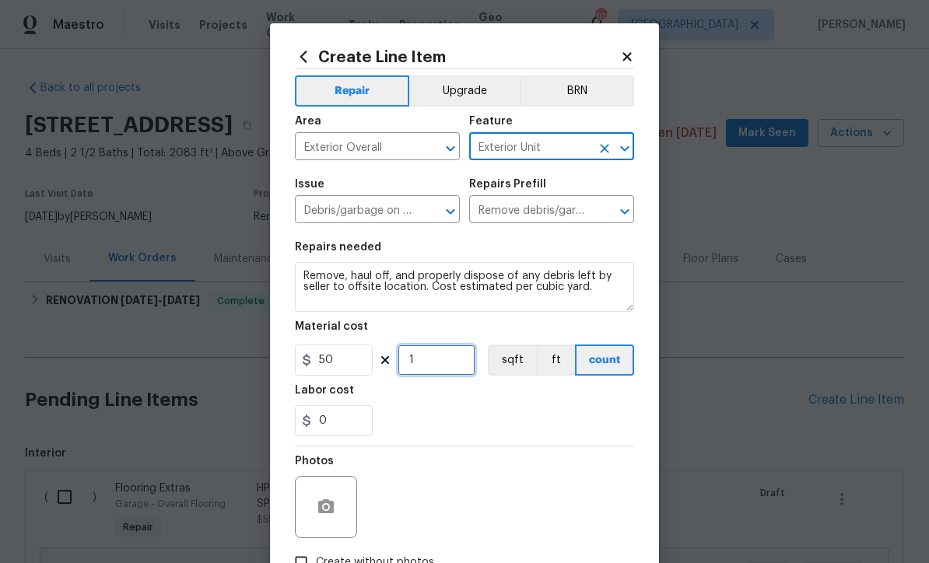
click at [418, 364] on input "1" at bounding box center [436, 360] width 78 height 31
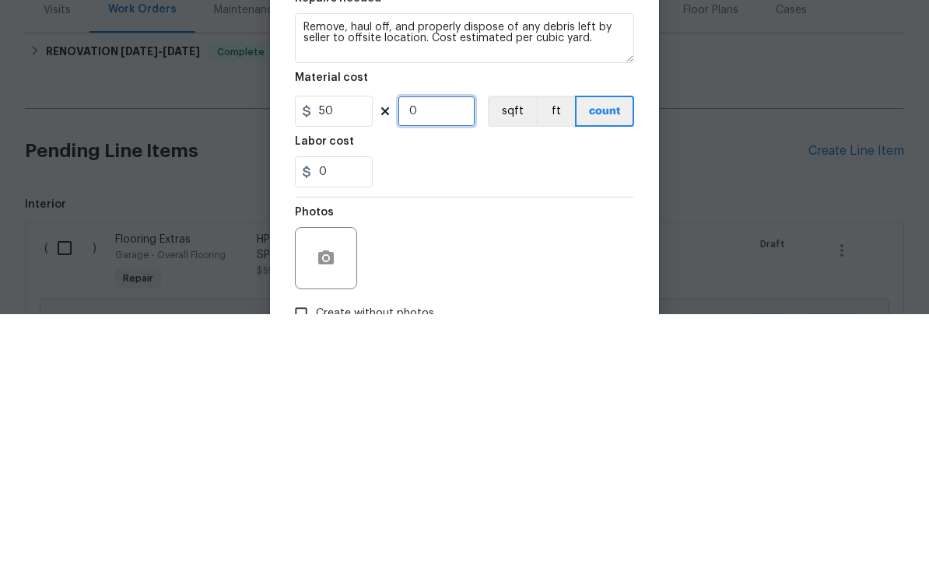
type input "7"
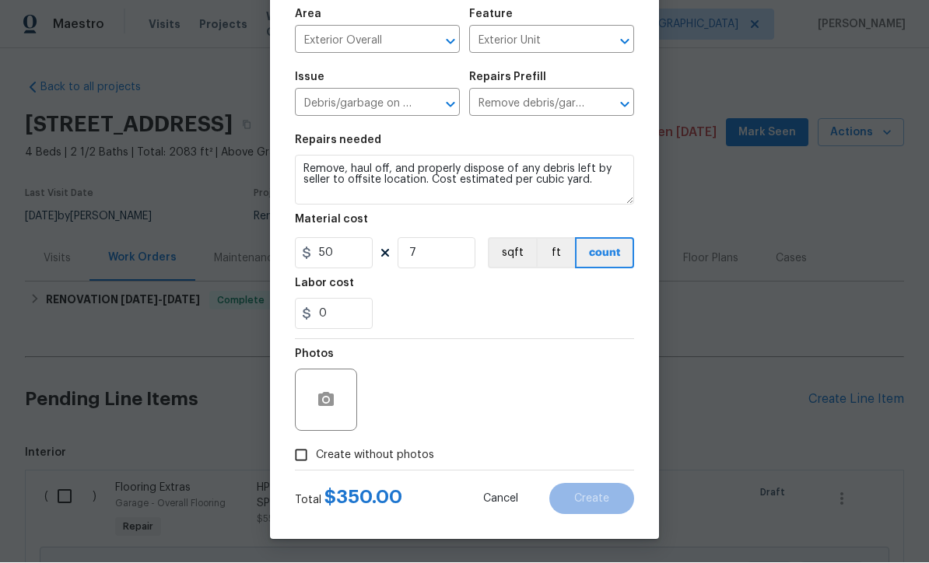
scroll to position [110, 0]
click at [324, 397] on icon "button" at bounding box center [326, 400] width 19 height 19
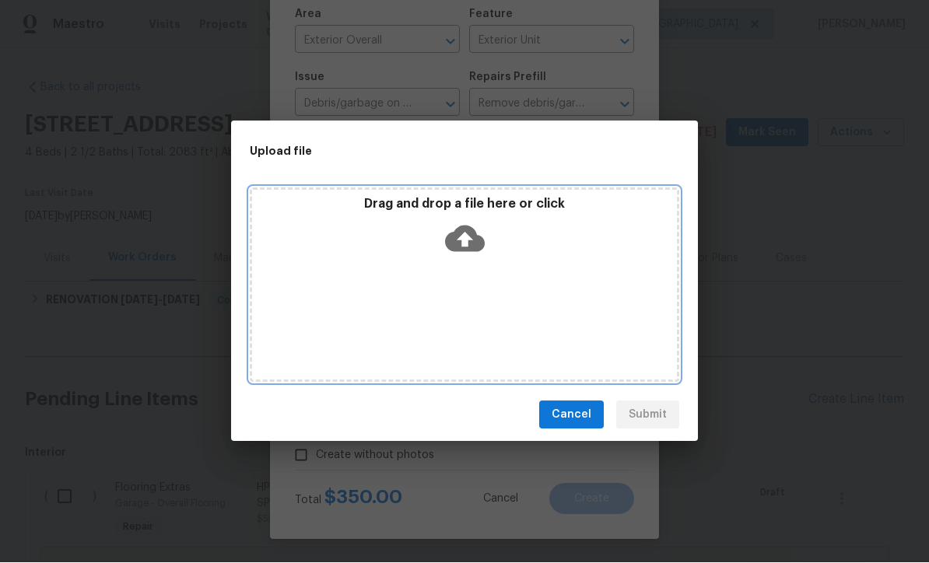
click at [455, 235] on icon at bounding box center [465, 239] width 40 height 26
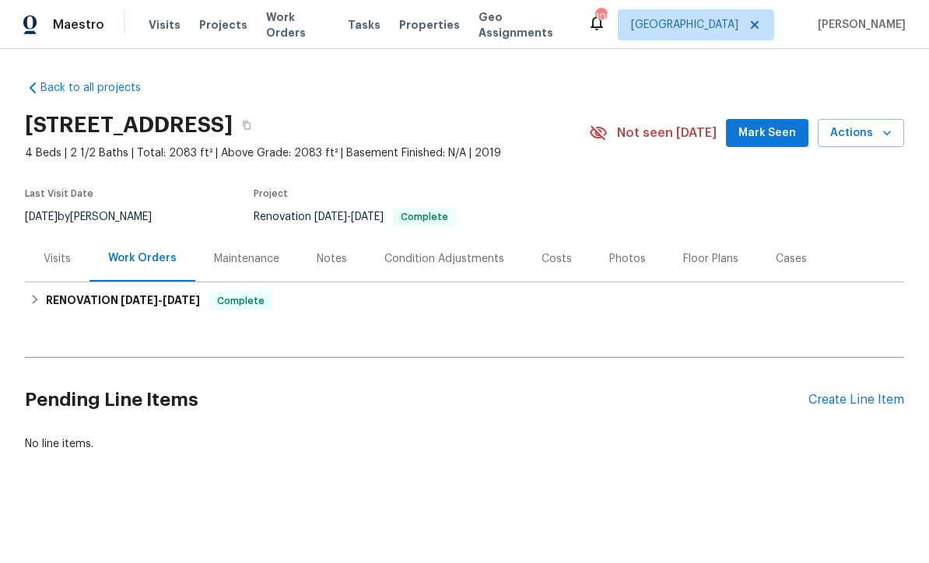
click at [615, 264] on div "Photos" at bounding box center [627, 259] width 37 height 16
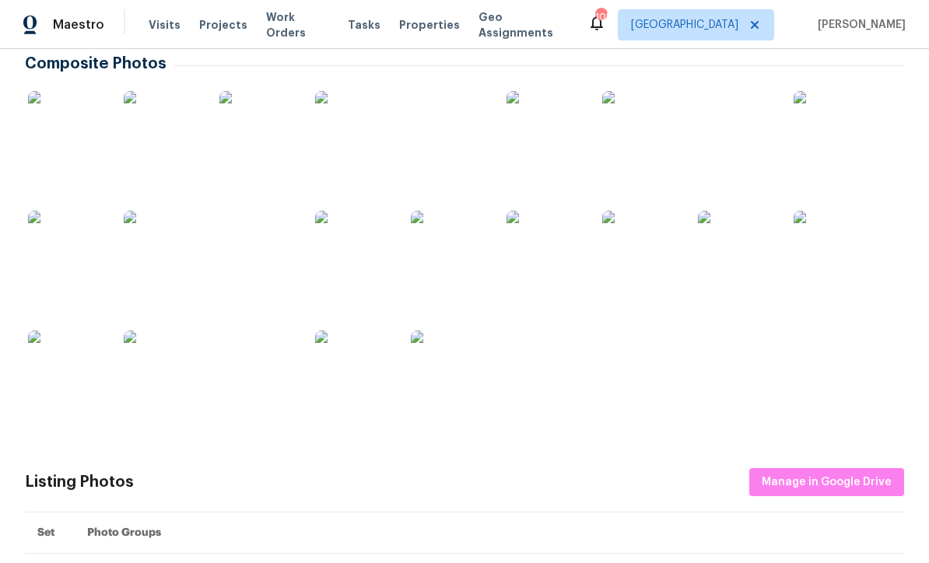
scroll to position [278, 0]
click at [729, 242] on img at bounding box center [737, 251] width 78 height 78
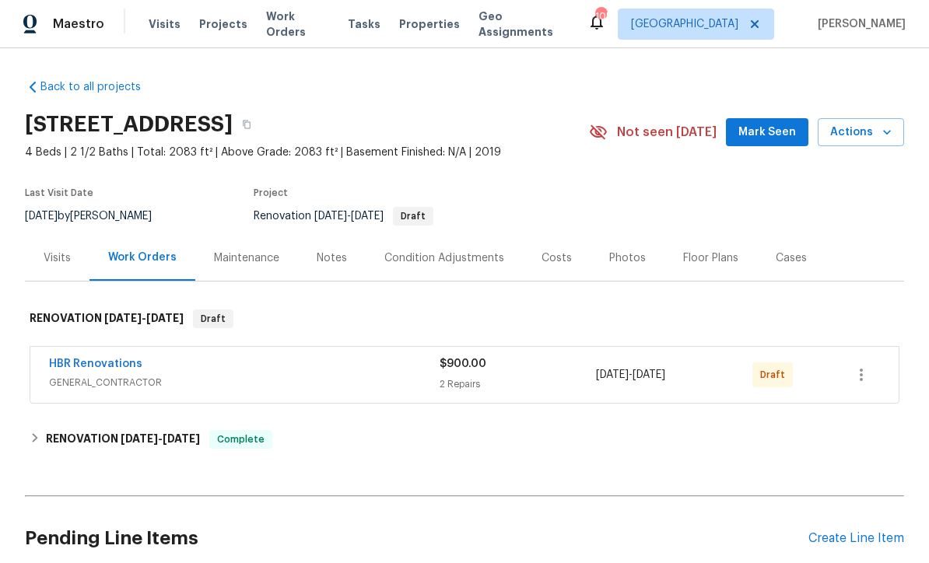
scroll to position [1, 0]
click at [862, 382] on icon "button" at bounding box center [861, 375] width 19 height 19
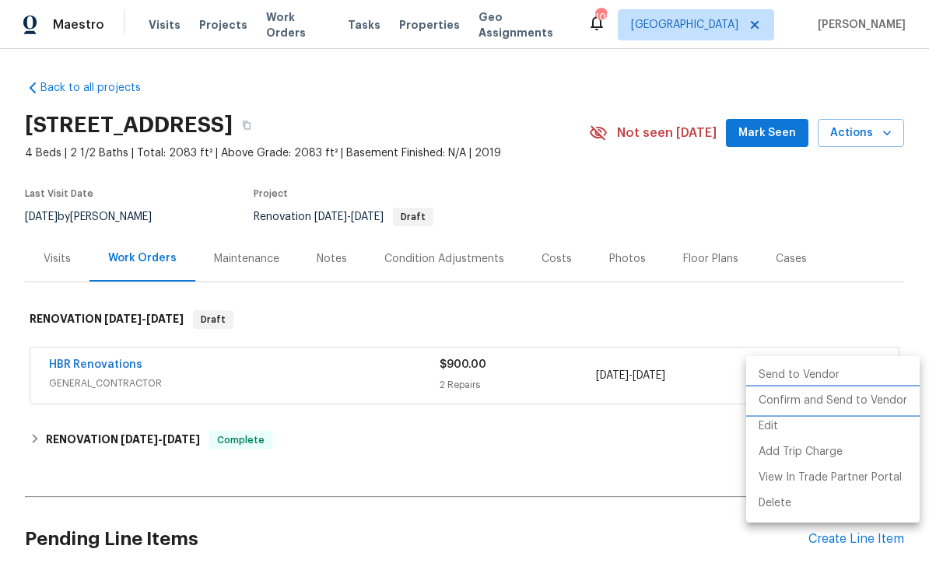
click at [797, 404] on li "Confirm and Send to Vendor" at bounding box center [832, 401] width 173 height 26
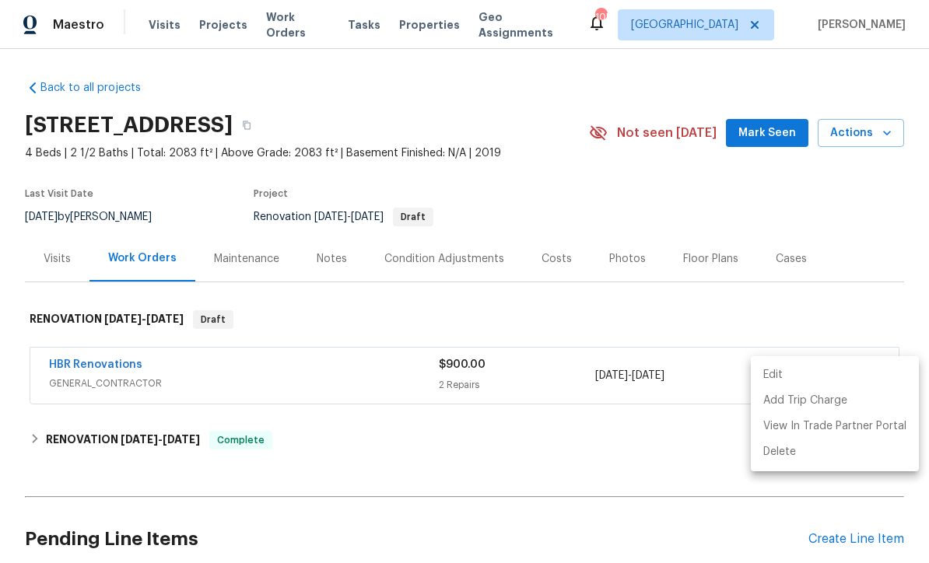
click at [83, 360] on div at bounding box center [464, 281] width 929 height 563
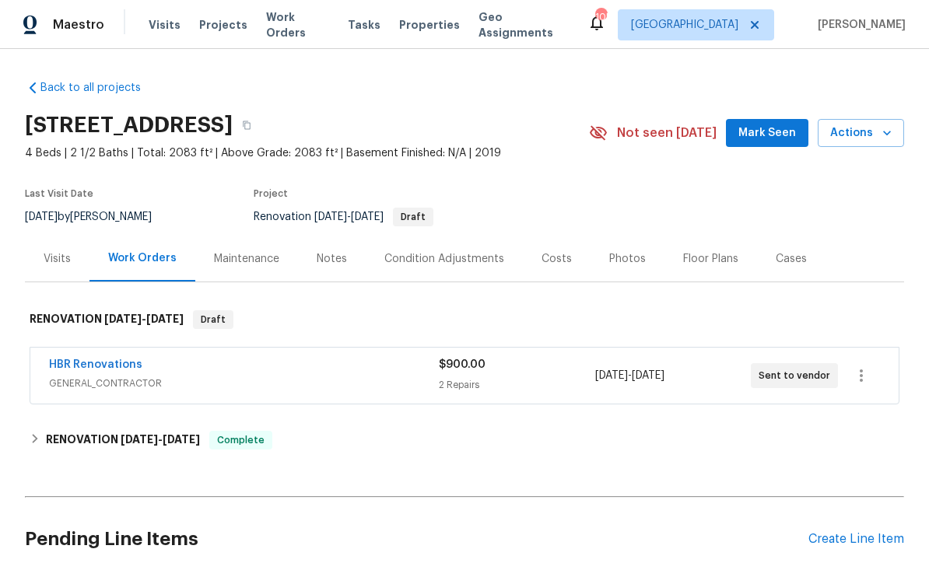
click at [93, 359] on link "HBR Renovations" at bounding box center [95, 364] width 93 height 11
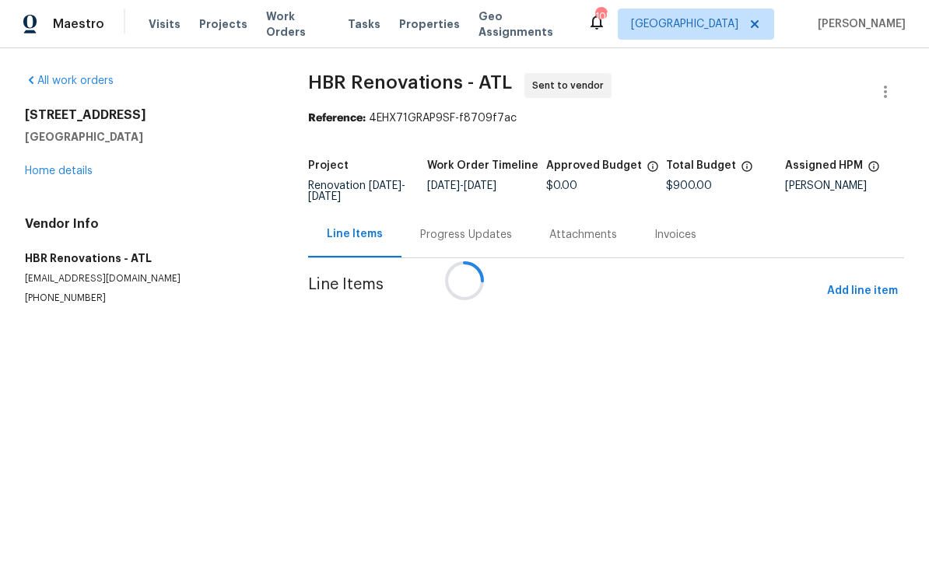
scroll to position [1, 0]
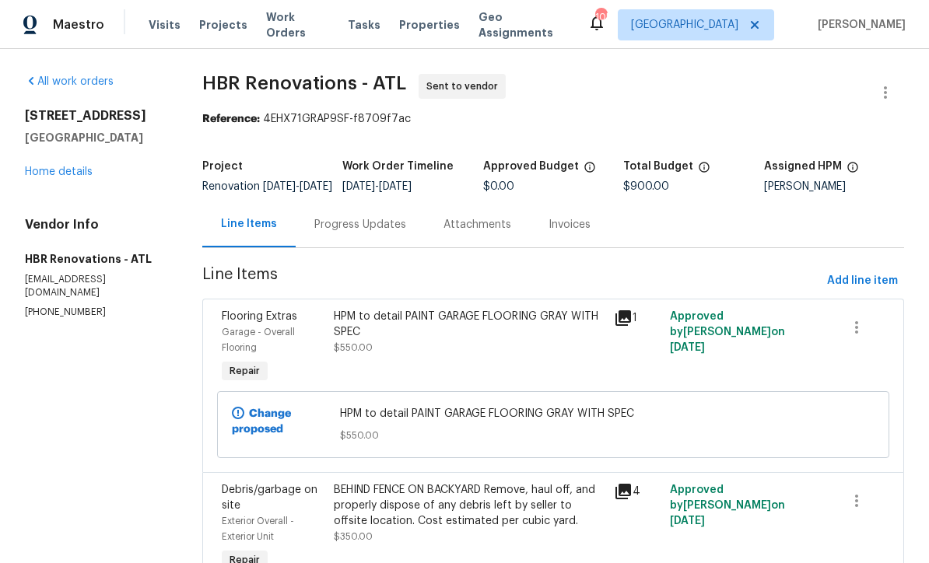
click at [420, 350] on div "HPM to detail PAINT GARAGE FLOORING GRAY WITH SPEC $550.00" at bounding box center [469, 332] width 271 height 47
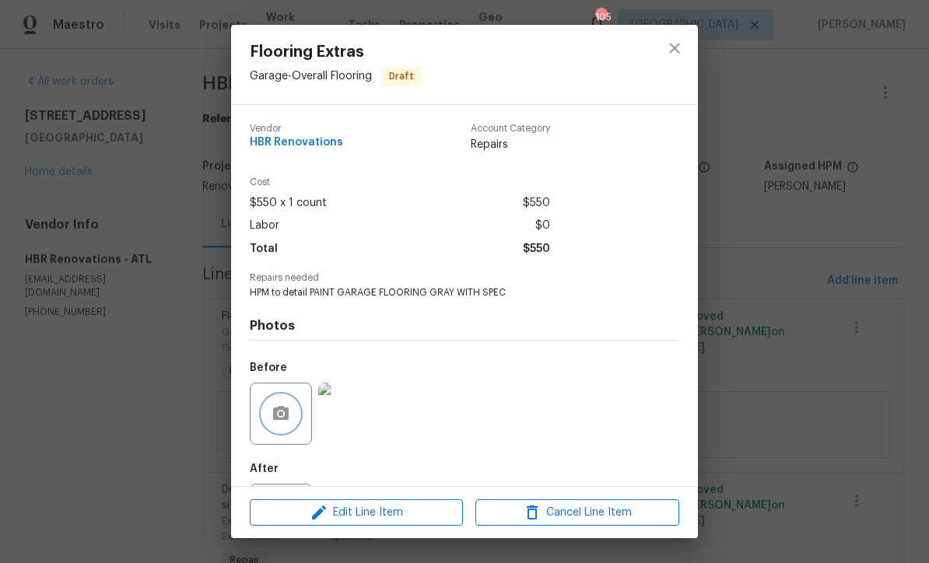
click at [283, 423] on icon "button" at bounding box center [280, 413] width 19 height 19
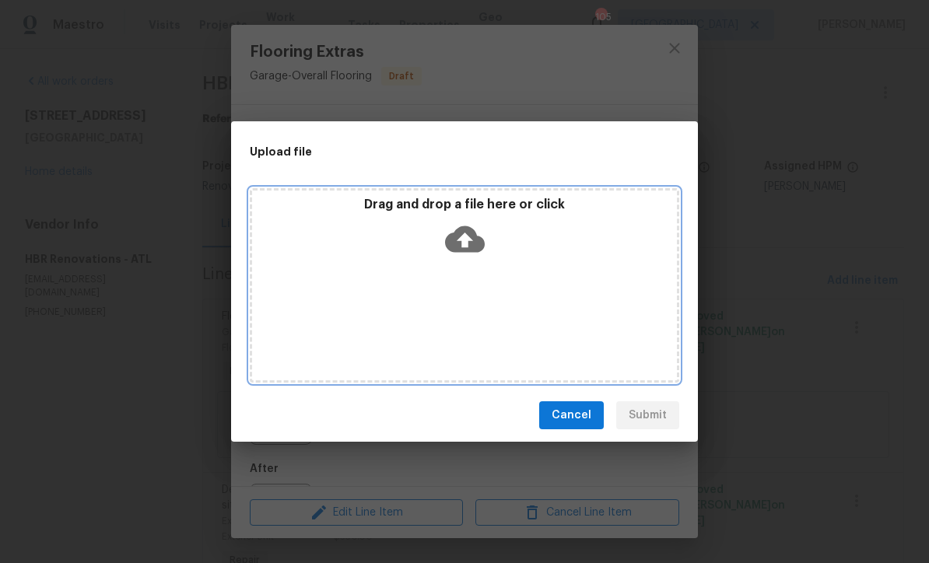
click at [453, 231] on icon at bounding box center [465, 239] width 40 height 40
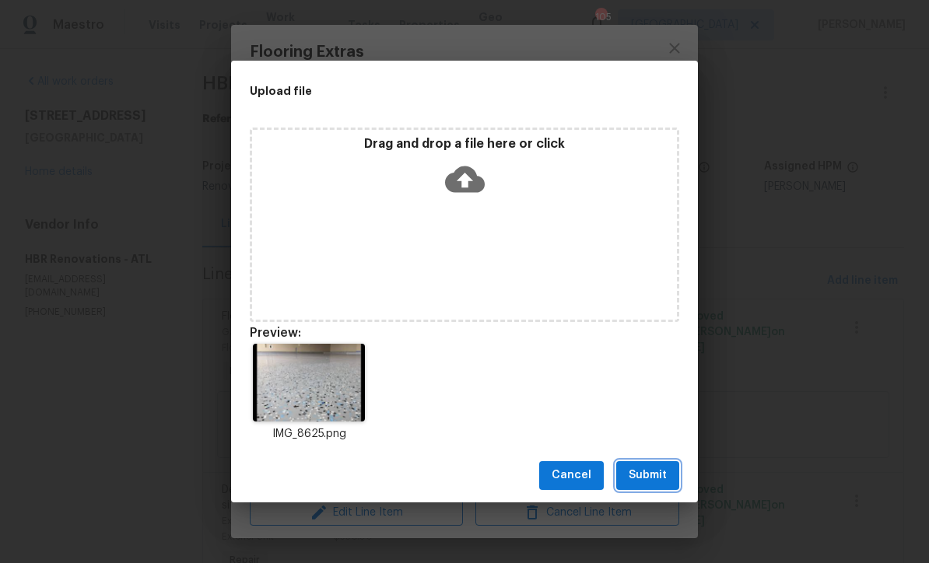
click at [653, 476] on span "Submit" at bounding box center [647, 475] width 38 height 19
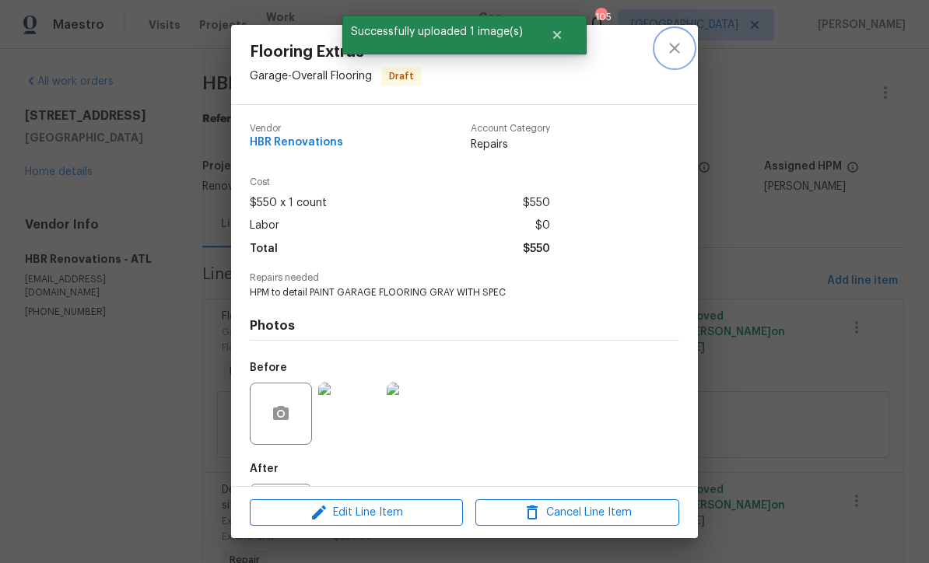
click at [673, 44] on icon "close" at bounding box center [674, 48] width 19 height 19
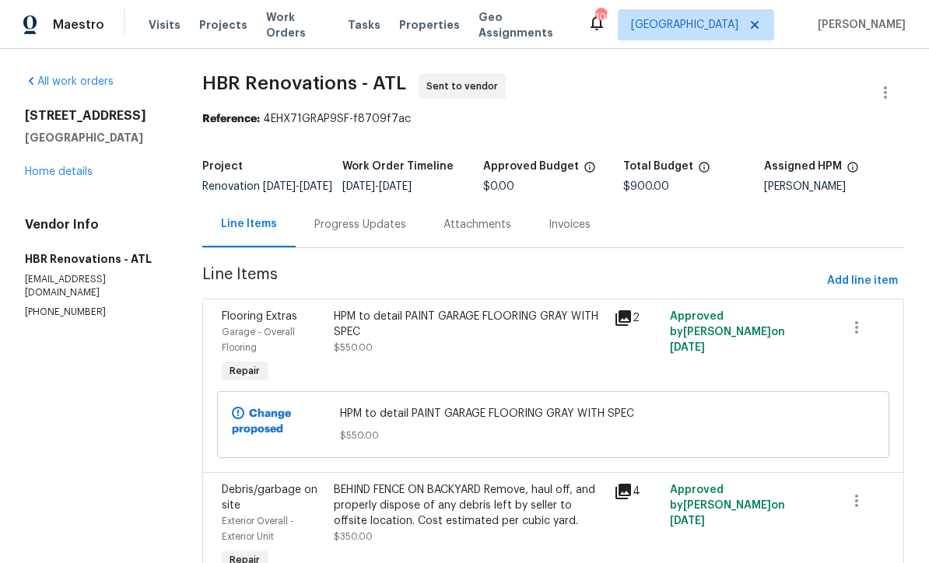
scroll to position [0, 0]
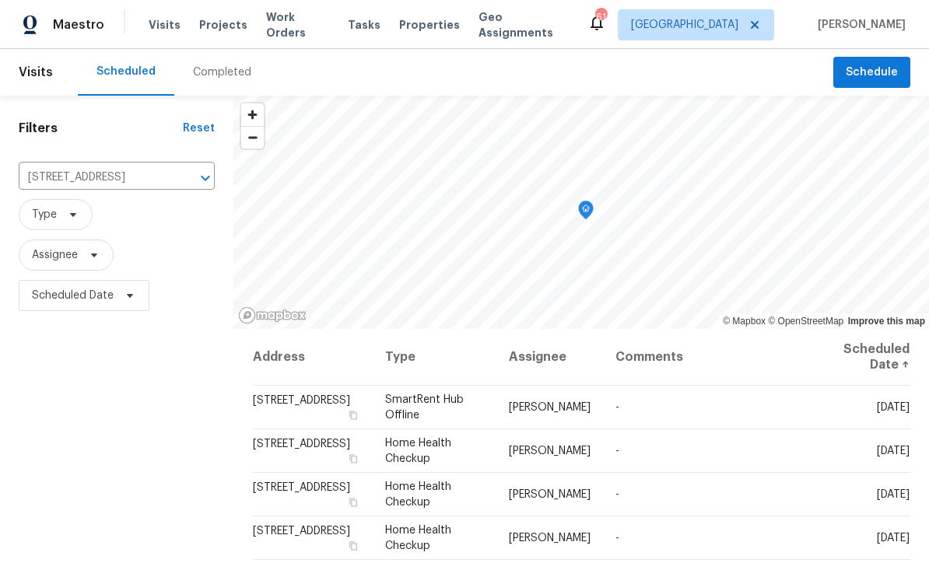
click at [177, 183] on icon "Clear" at bounding box center [185, 178] width 16 height 16
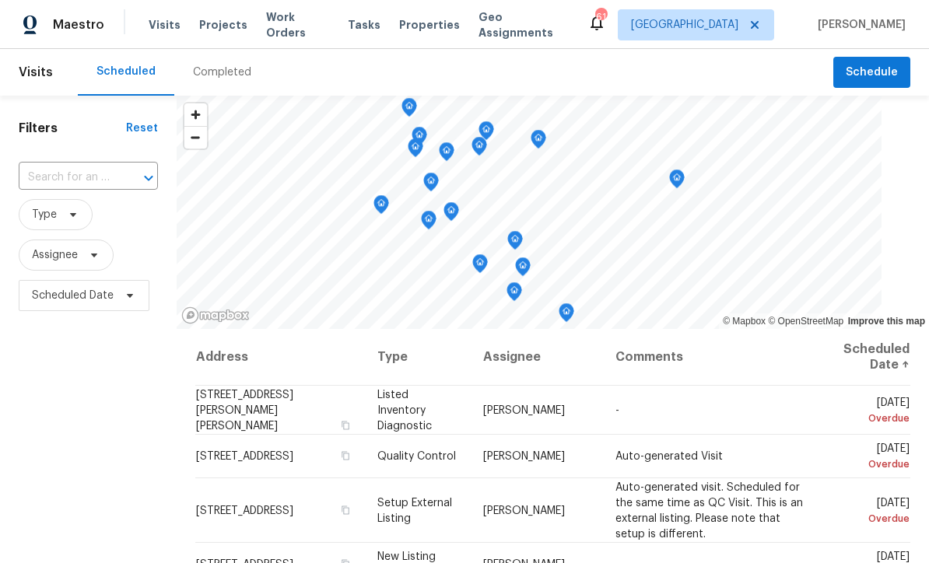
click at [76, 177] on input "text" at bounding box center [67, 178] width 96 height 24
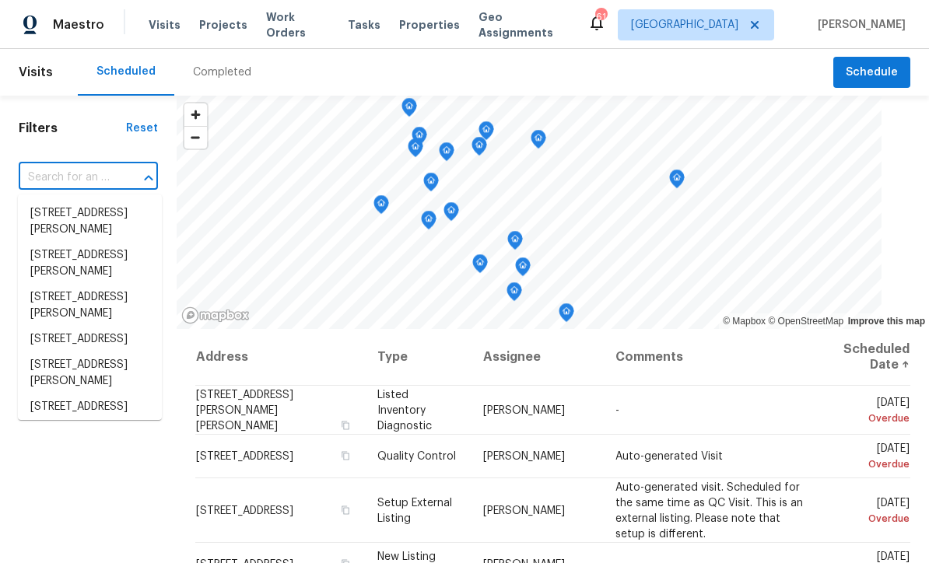
click at [59, 176] on input "text" at bounding box center [67, 178] width 96 height 24
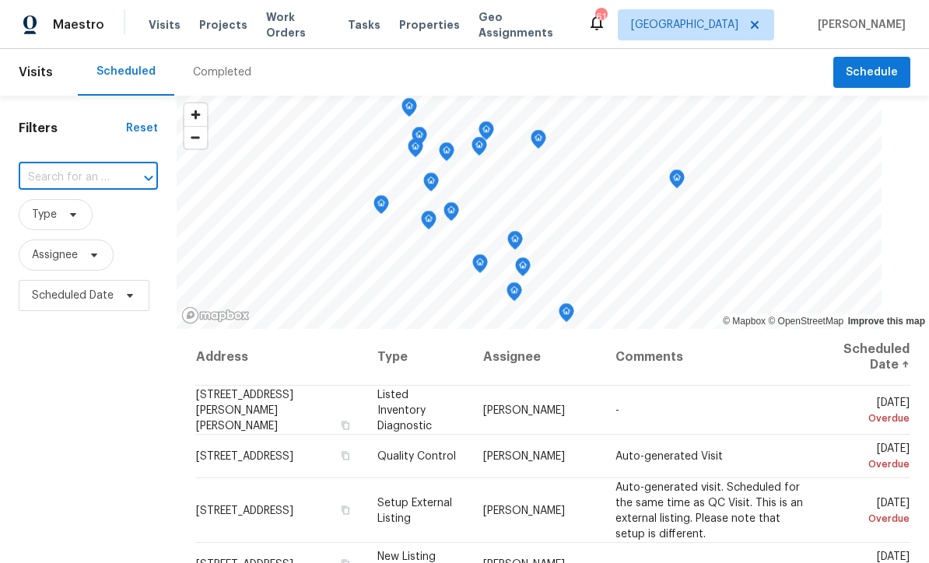
paste input "[STREET_ADDRESS][PERSON_NAME]"
type input "[STREET_ADDRESS][PERSON_NAME]"
click at [75, 212] on li "[STREET_ADDRESS][PERSON_NAME]" at bounding box center [90, 222] width 144 height 42
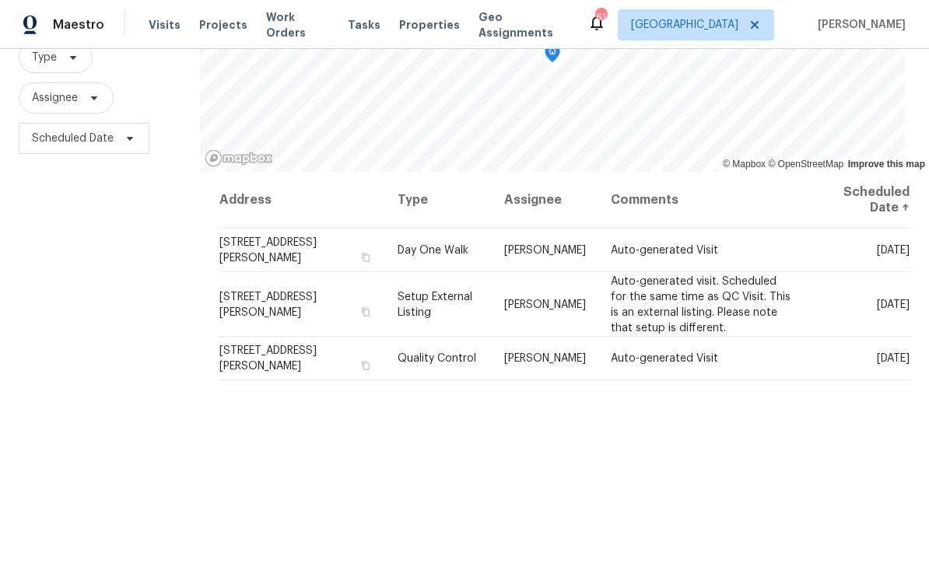
scroll to position [156, 0]
click at [0, 0] on icon at bounding box center [0, 0] width 0 height 0
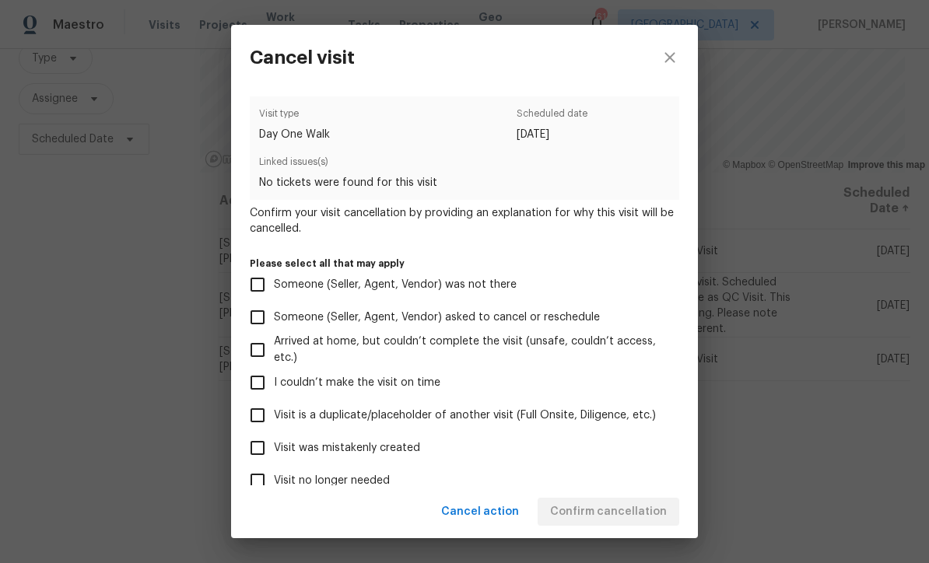
click at [255, 451] on input "Visit was mistakenly created" at bounding box center [257, 448] width 33 height 33
checkbox input "true"
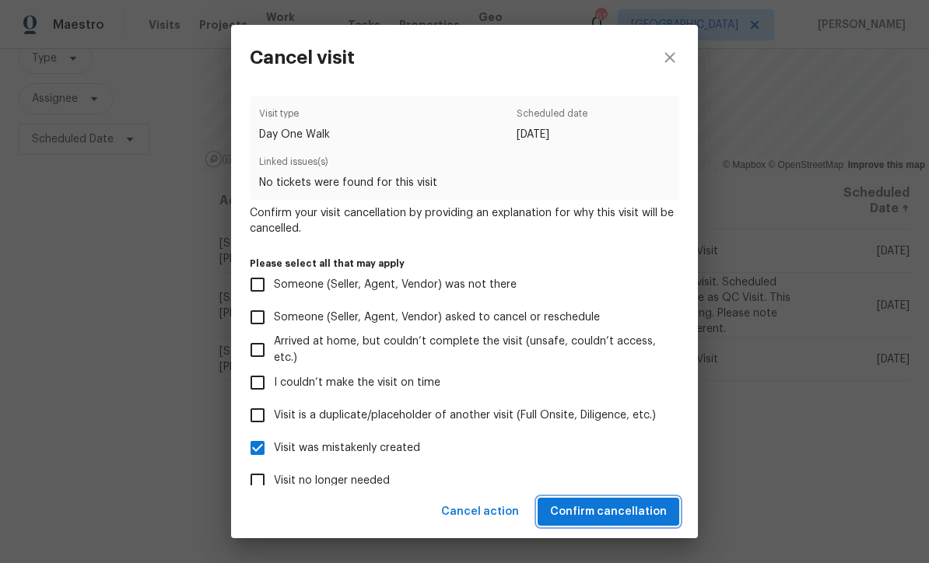
click at [583, 510] on span "Confirm cancellation" at bounding box center [608, 511] width 117 height 19
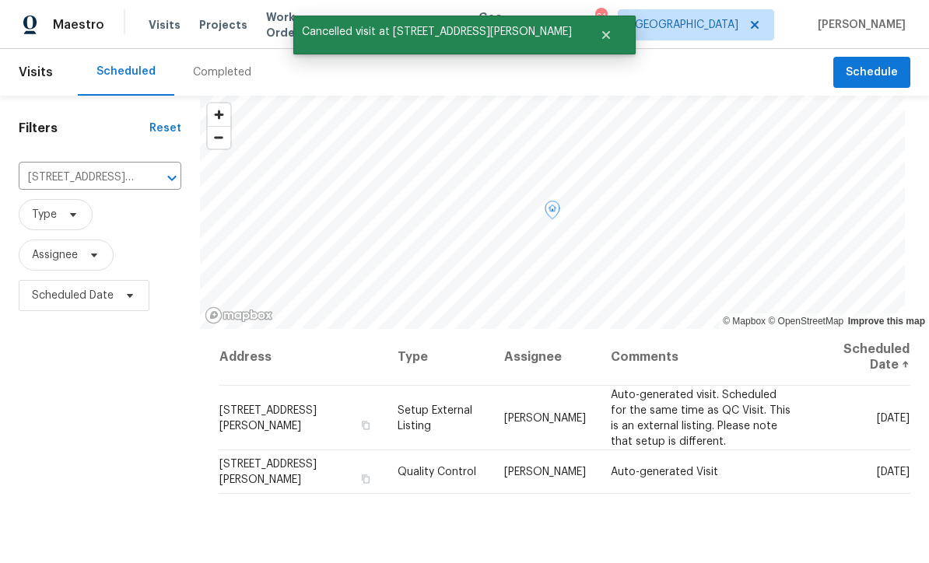
click at [0, 0] on icon at bounding box center [0, 0] width 0 height 0
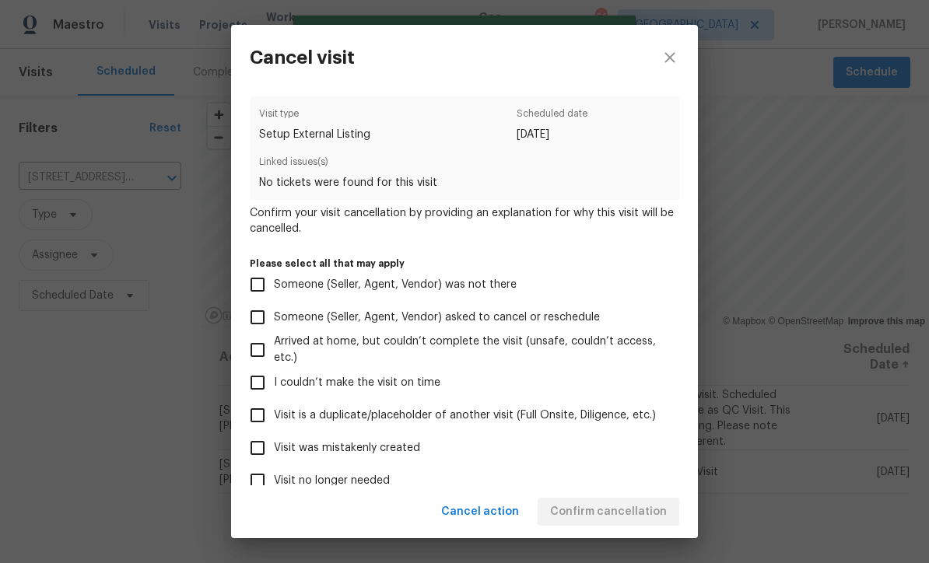
click at [248, 446] on input "Visit was mistakenly created" at bounding box center [257, 448] width 33 height 33
checkbox input "true"
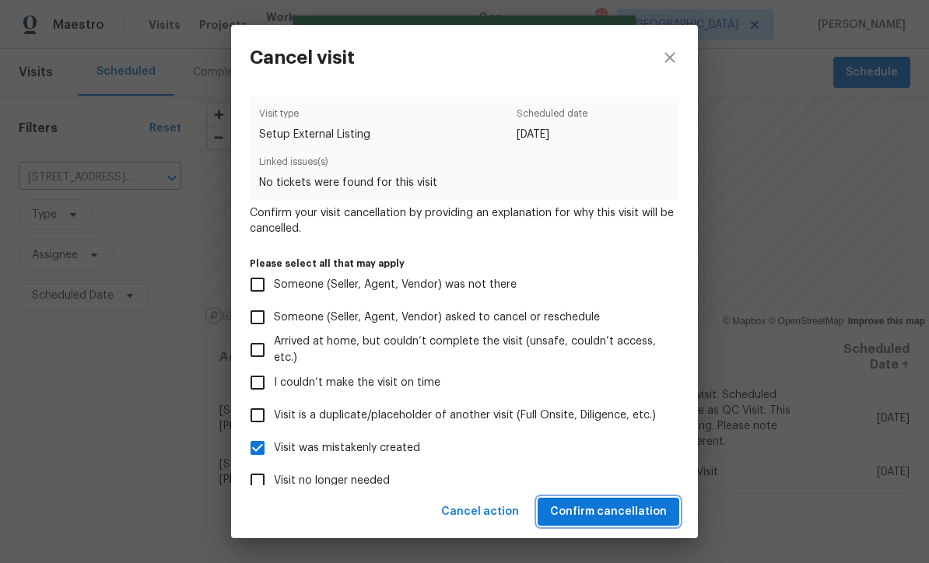
click at [588, 511] on span "Confirm cancellation" at bounding box center [608, 511] width 117 height 19
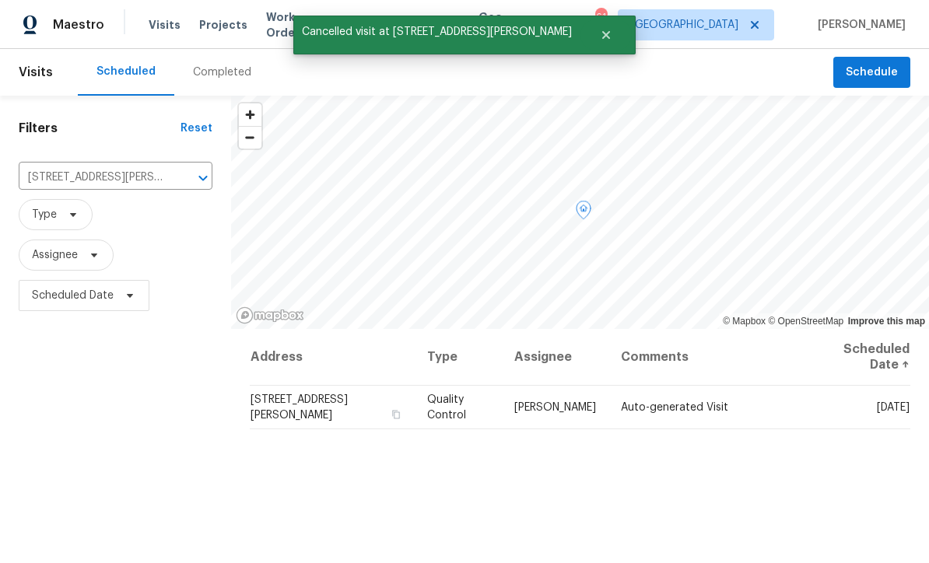
click at [0, 0] on icon at bounding box center [0, 0] width 0 height 0
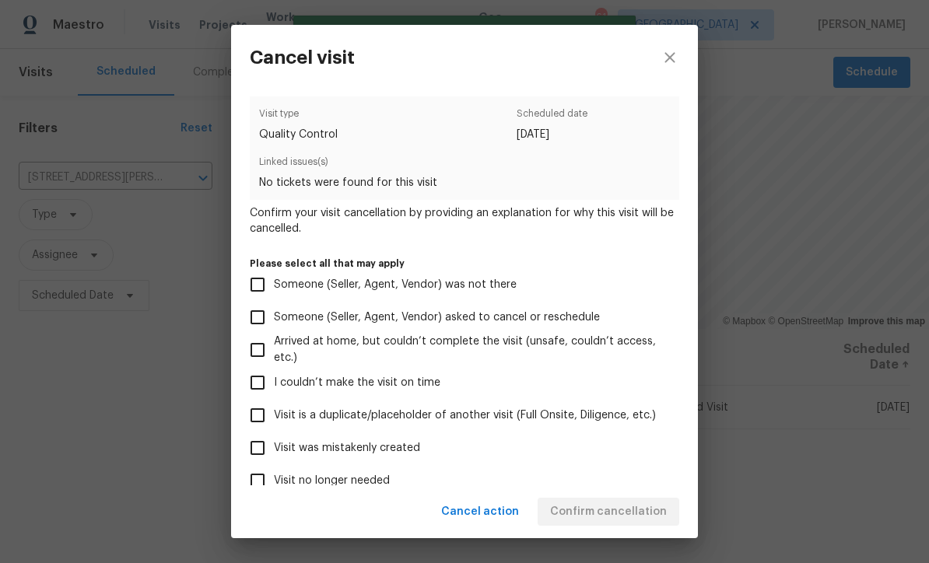
click at [254, 455] on input "Visit was mistakenly created" at bounding box center [257, 448] width 33 height 33
checkbox input "true"
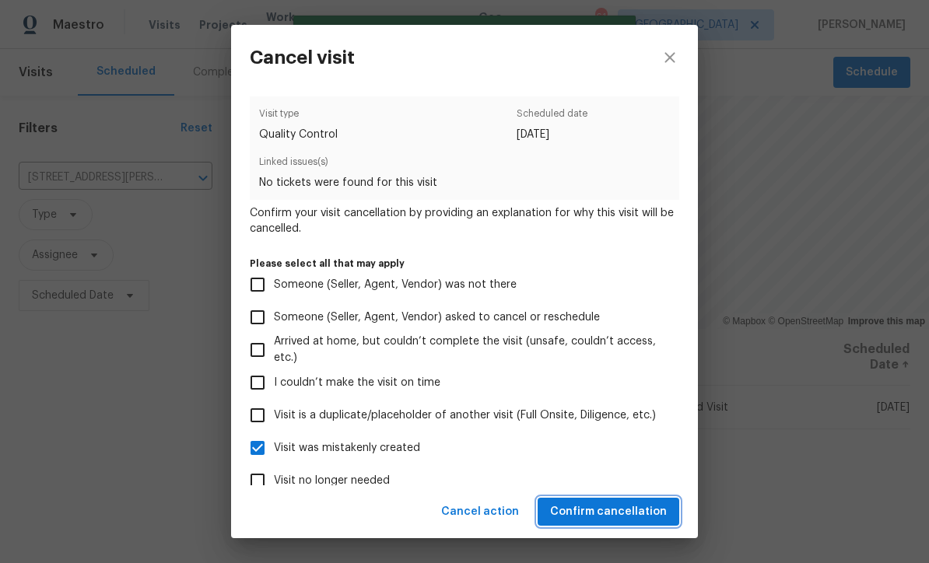
click at [595, 511] on span "Confirm cancellation" at bounding box center [608, 511] width 117 height 19
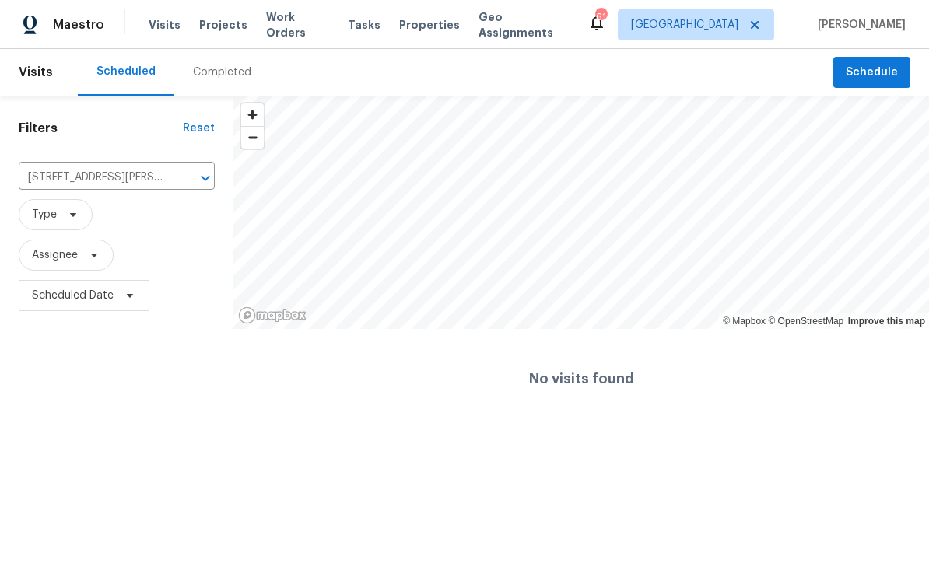
click at [186, 180] on icon "Clear" at bounding box center [184, 177] width 9 height 9
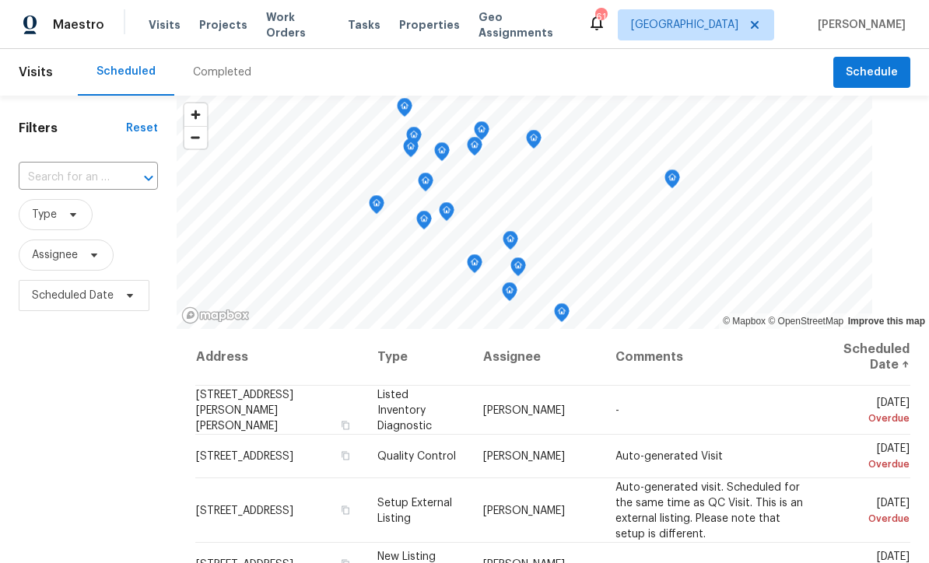
click at [86, 178] on input "text" at bounding box center [67, 178] width 96 height 24
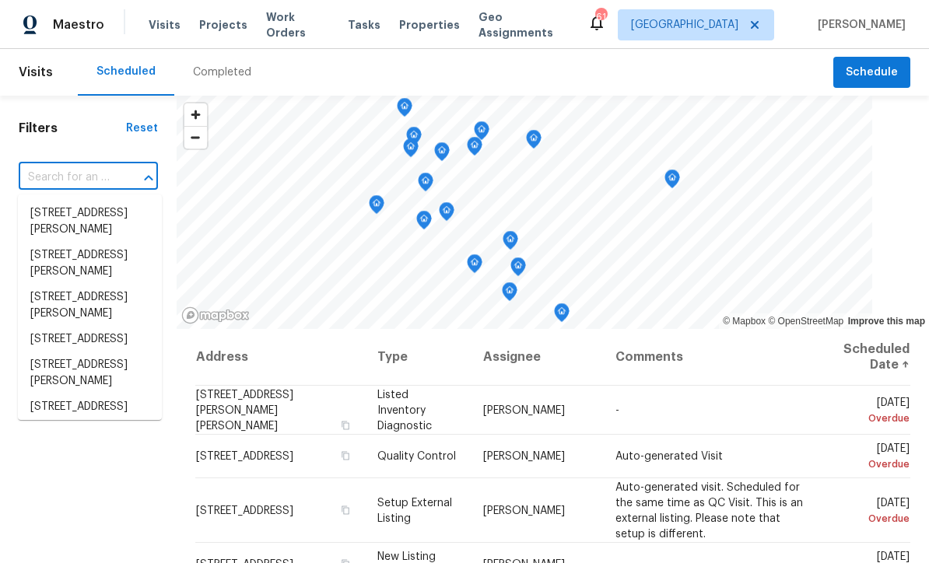
click at [64, 173] on input "text" at bounding box center [67, 178] width 96 height 24
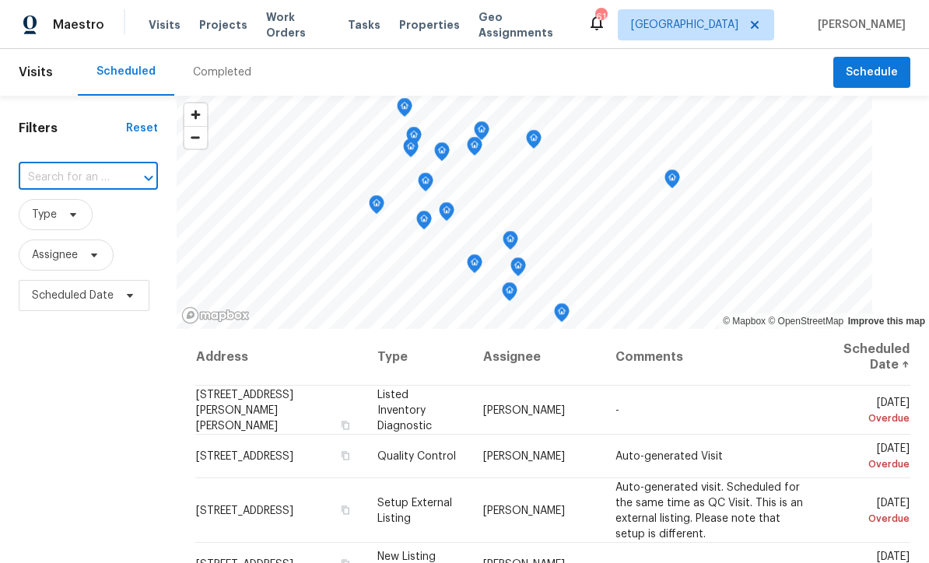
paste input "[STREET_ADDRESS]"
type input "[STREET_ADDRESS]"
click at [65, 216] on li "[STREET_ADDRESS]" at bounding box center [90, 214] width 144 height 26
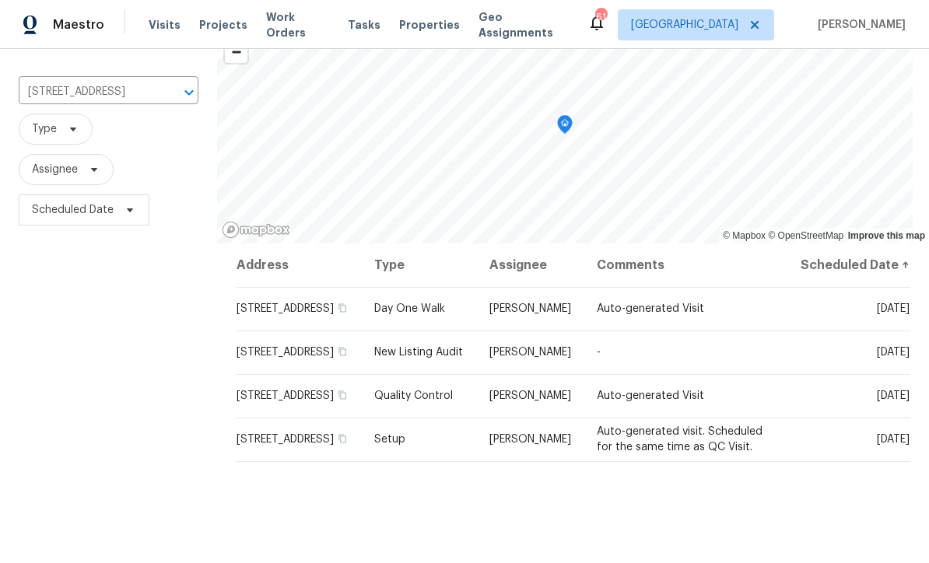
scroll to position [87, 0]
click at [0, 0] on span at bounding box center [0, 0] width 0 height 0
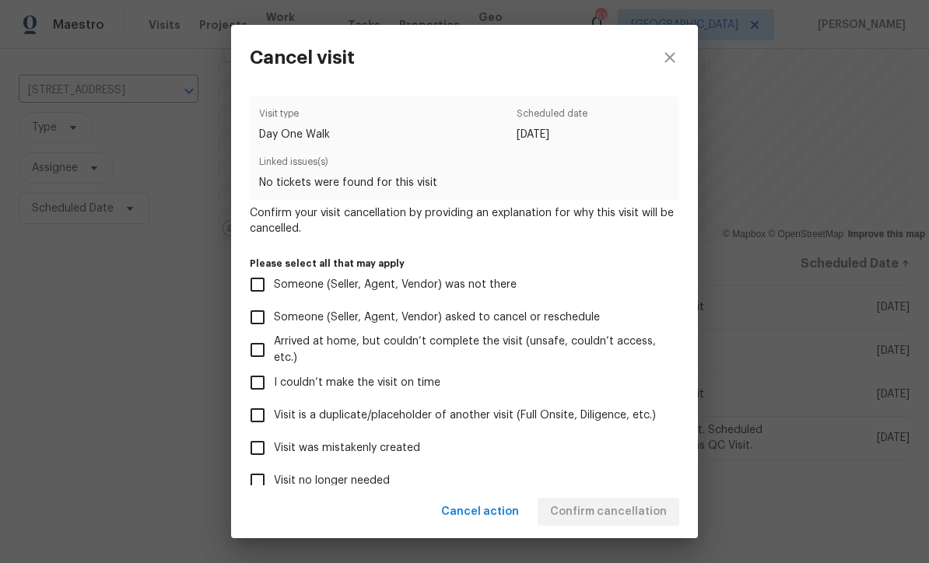
click at [261, 449] on input "Visit was mistakenly created" at bounding box center [257, 448] width 33 height 33
checkbox input "true"
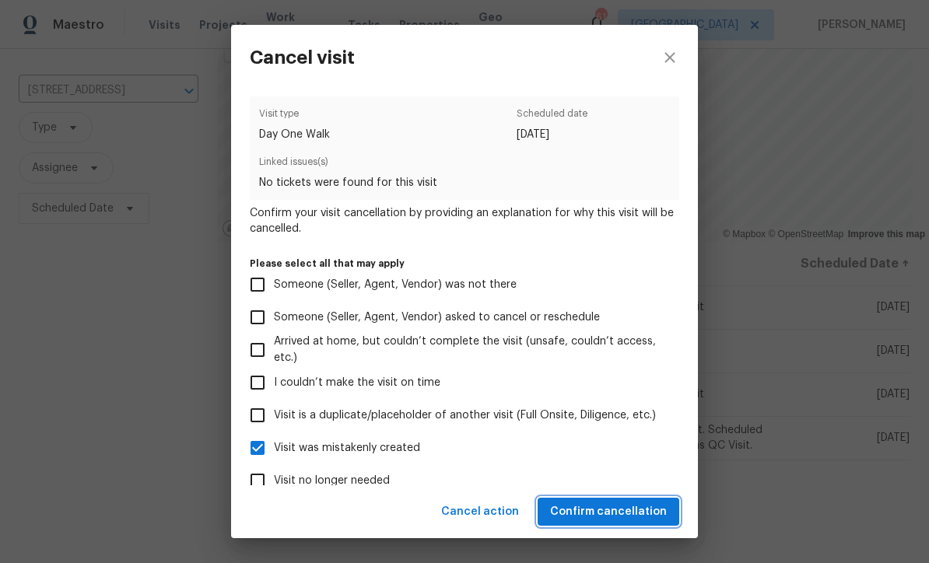
click at [596, 509] on span "Confirm cancellation" at bounding box center [608, 511] width 117 height 19
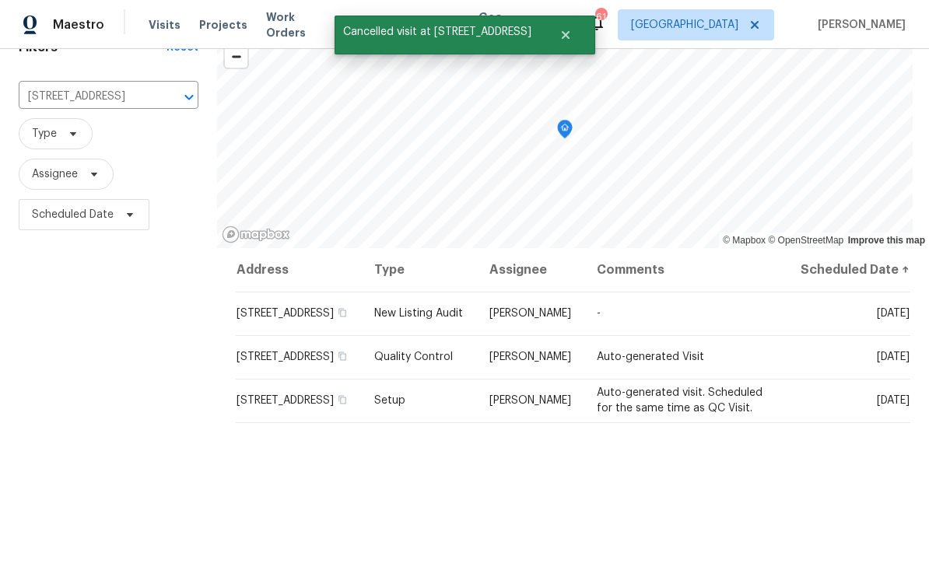
scroll to position [82, 0]
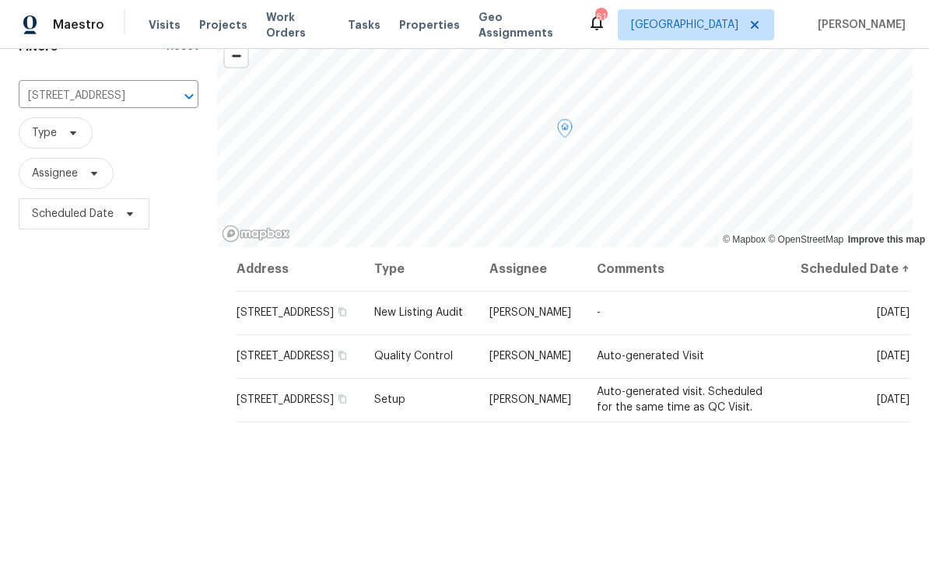
click at [0, 0] on icon at bounding box center [0, 0] width 0 height 0
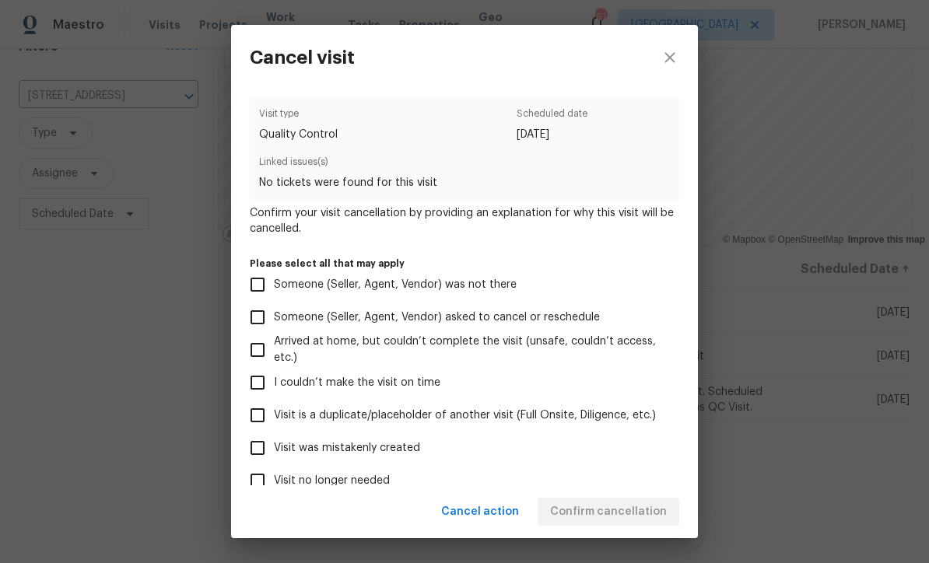
click at [245, 446] on input "Visit was mistakenly created" at bounding box center [257, 448] width 33 height 33
checkbox input "true"
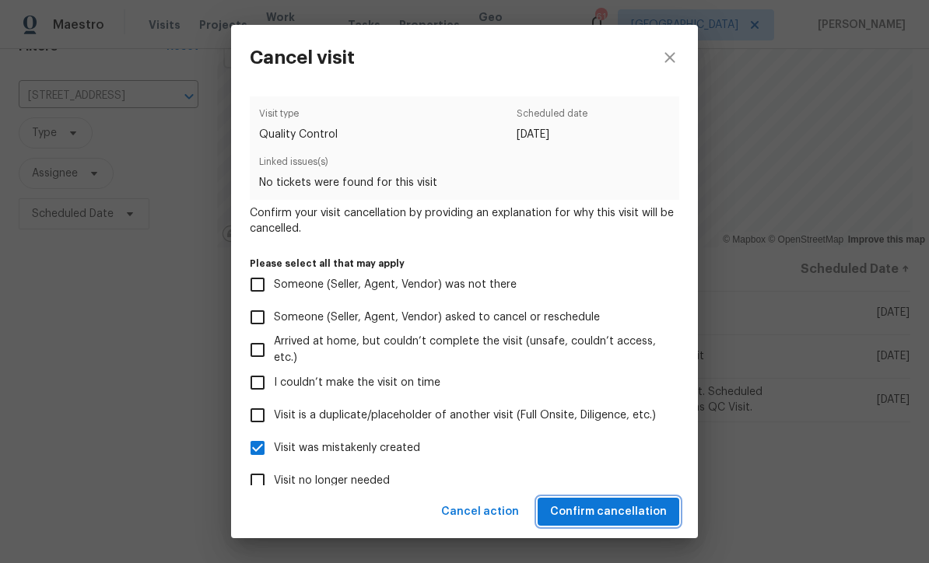
click at [620, 514] on span "Confirm cancellation" at bounding box center [608, 511] width 117 height 19
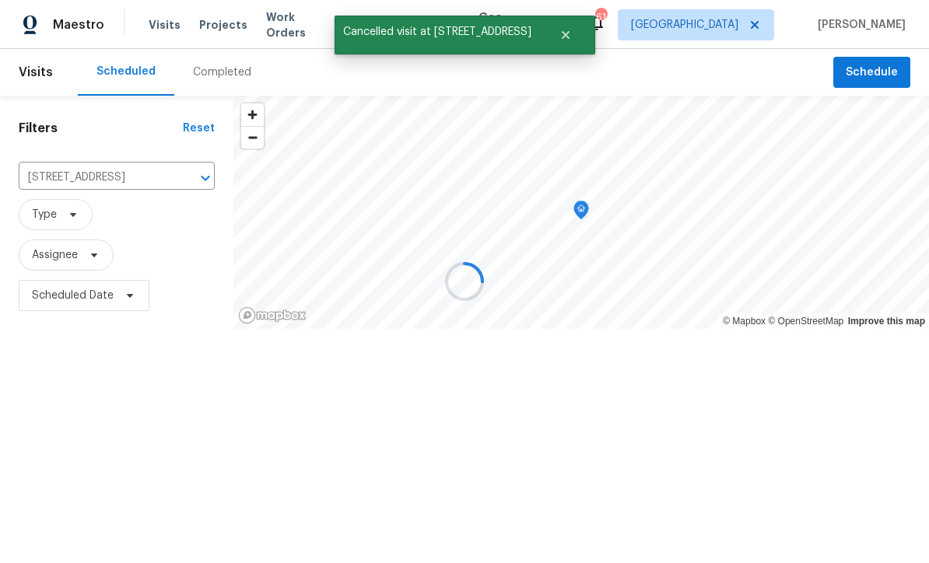
scroll to position [0, 0]
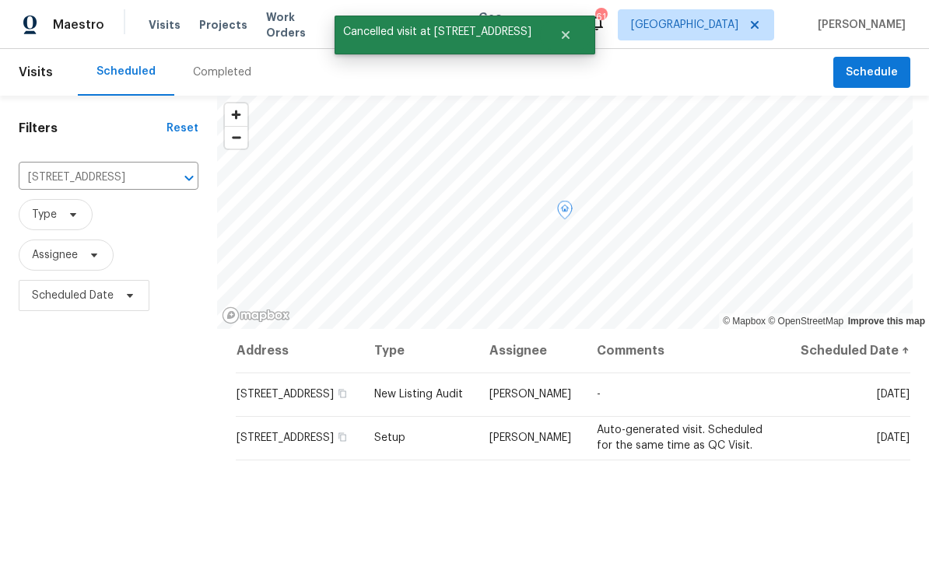
click at [0, 0] on icon at bounding box center [0, 0] width 0 height 0
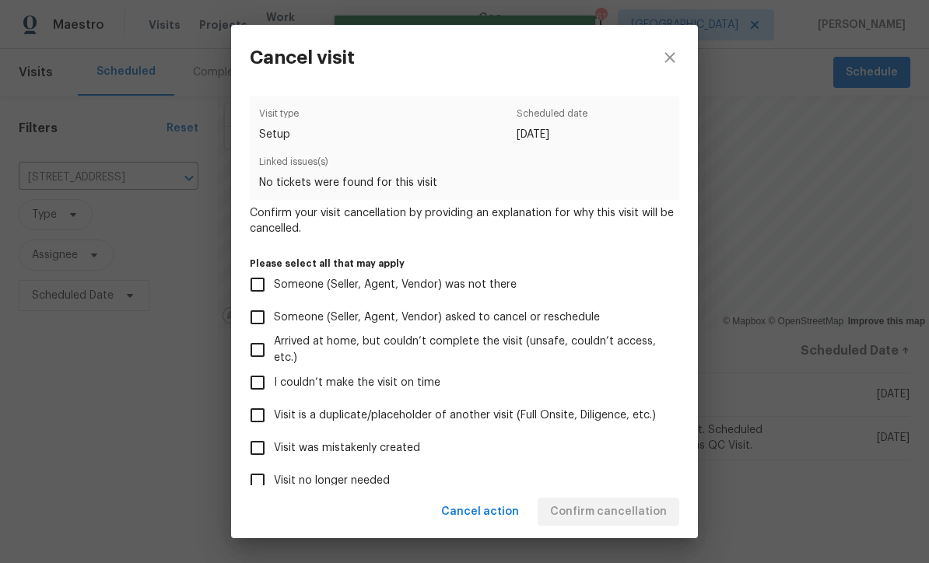
click at [256, 451] on input "Visit was mistakenly created" at bounding box center [257, 448] width 33 height 33
checkbox input "true"
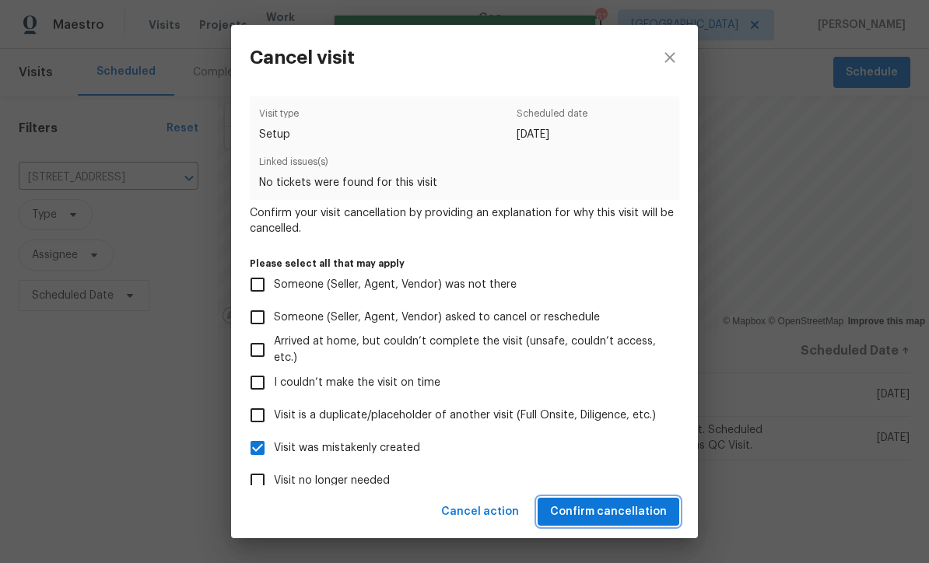
click at [600, 512] on span "Confirm cancellation" at bounding box center [608, 511] width 117 height 19
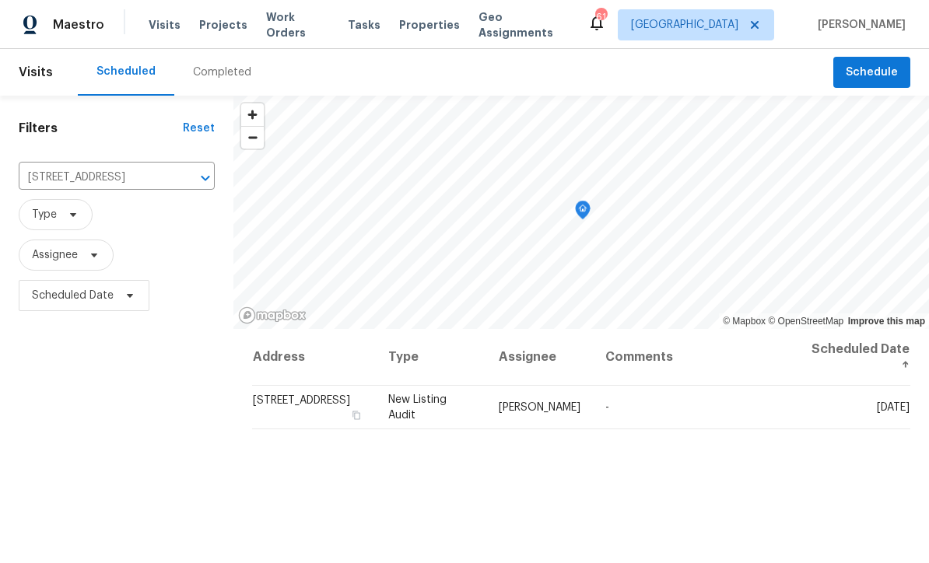
click at [184, 186] on icon "Clear" at bounding box center [185, 178] width 16 height 16
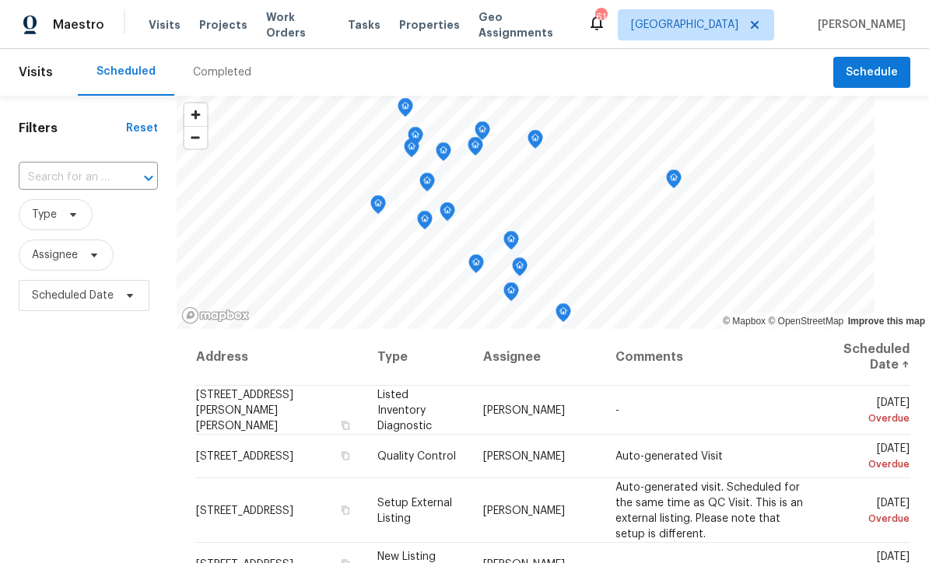
click at [86, 172] on input "text" at bounding box center [67, 178] width 96 height 24
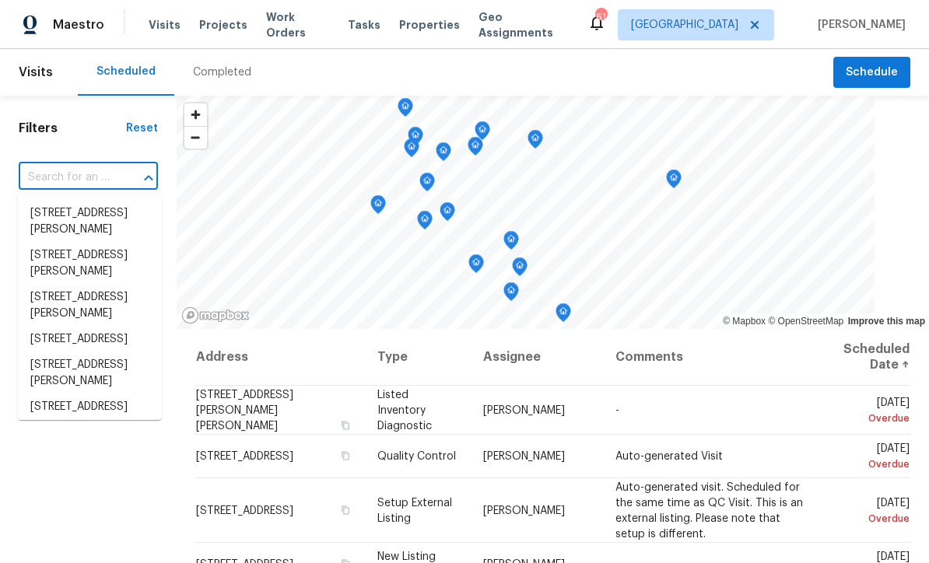
click at [63, 173] on input "text" at bounding box center [67, 178] width 96 height 24
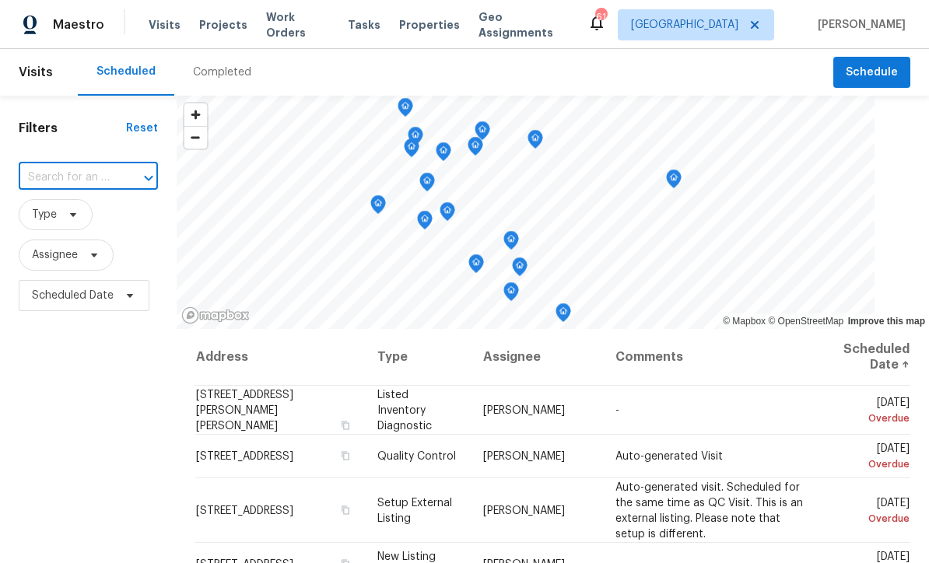
paste input "[STREET_ADDRESS]"
type input "[STREET_ADDRESS]"
click at [63, 215] on li "[STREET_ADDRESS]" at bounding box center [90, 214] width 144 height 26
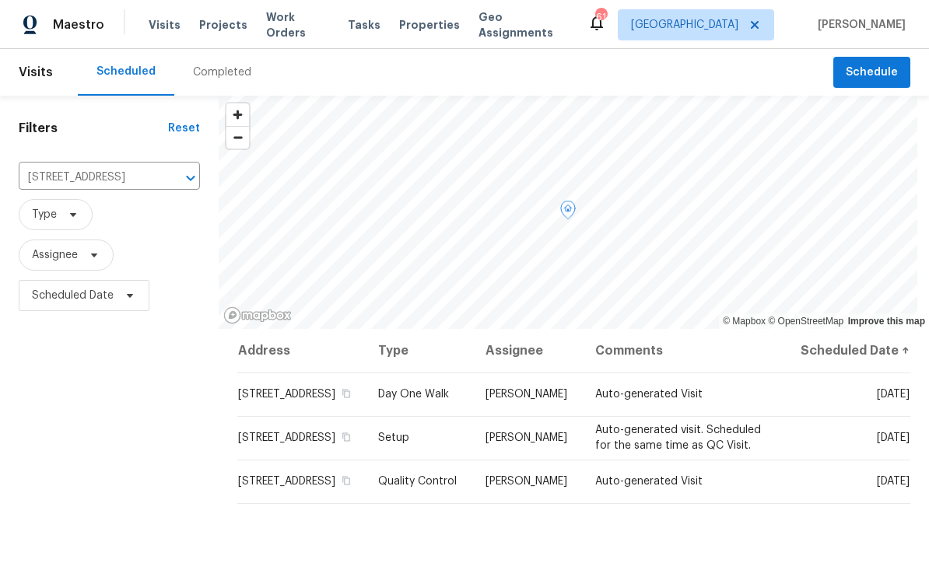
click at [0, 0] on icon at bounding box center [0, 0] width 0 height 0
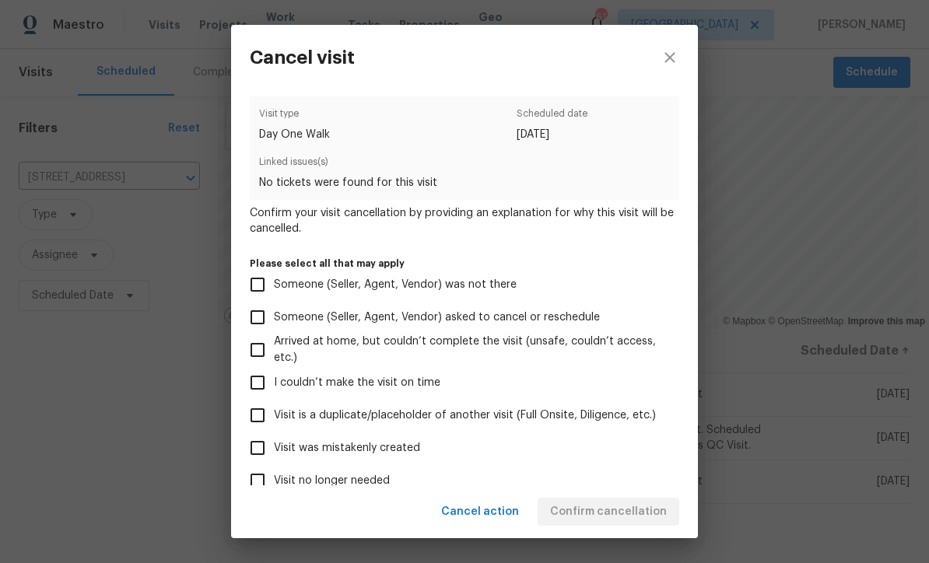
click at [250, 446] on input "Visit was mistakenly created" at bounding box center [257, 448] width 33 height 33
checkbox input "true"
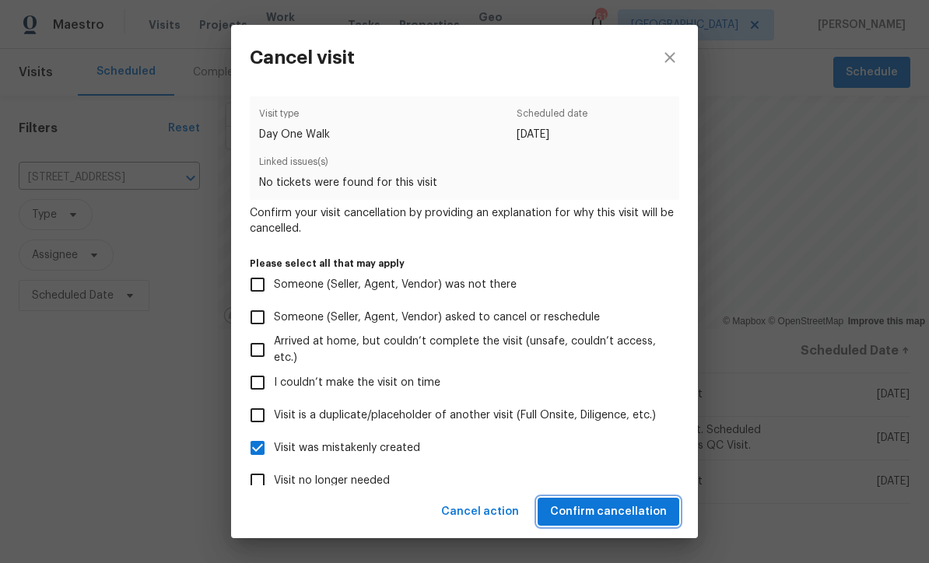
click at [585, 513] on span "Confirm cancellation" at bounding box center [608, 511] width 117 height 19
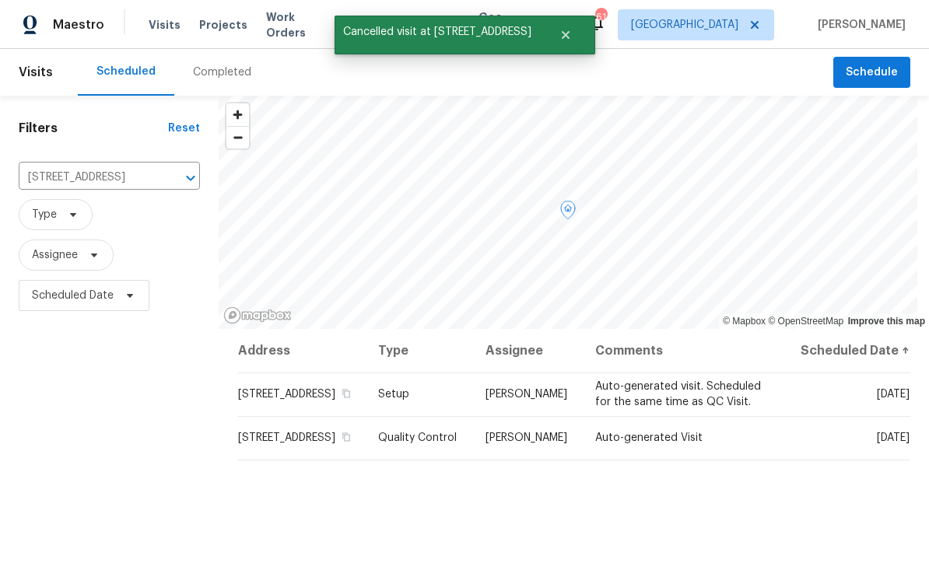
click at [0, 0] on icon at bounding box center [0, 0] width 0 height 0
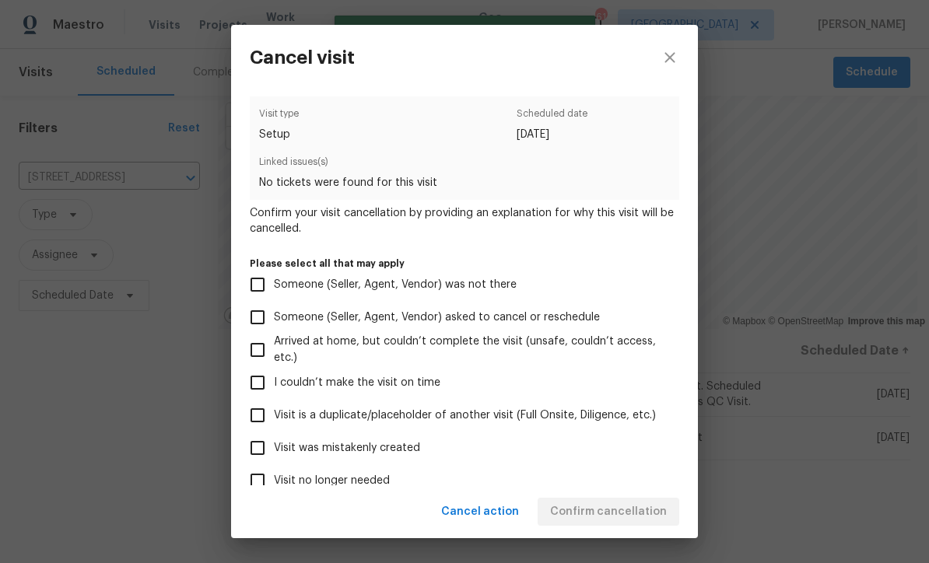
click at [252, 450] on input "Visit was mistakenly created" at bounding box center [257, 448] width 33 height 33
checkbox input "true"
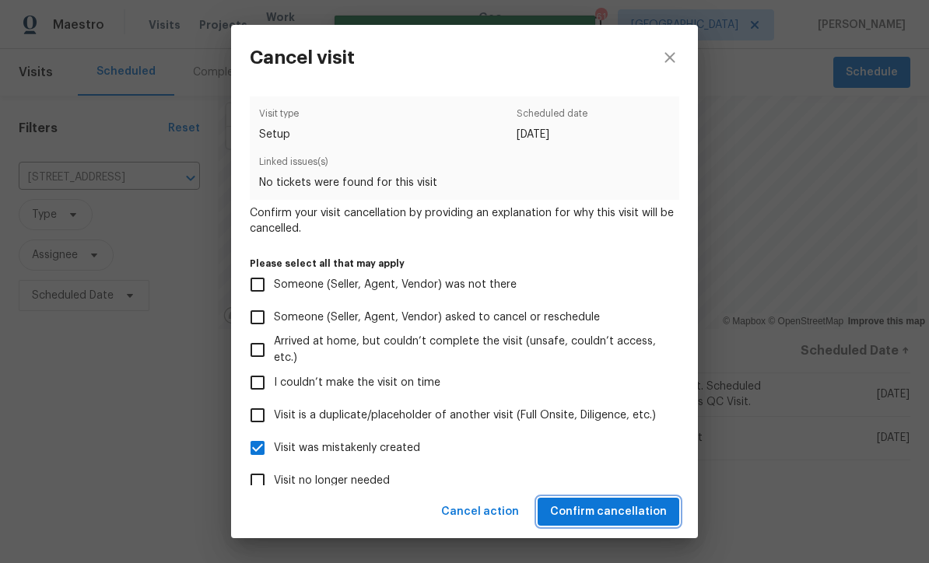
click at [582, 510] on span "Confirm cancellation" at bounding box center [608, 511] width 117 height 19
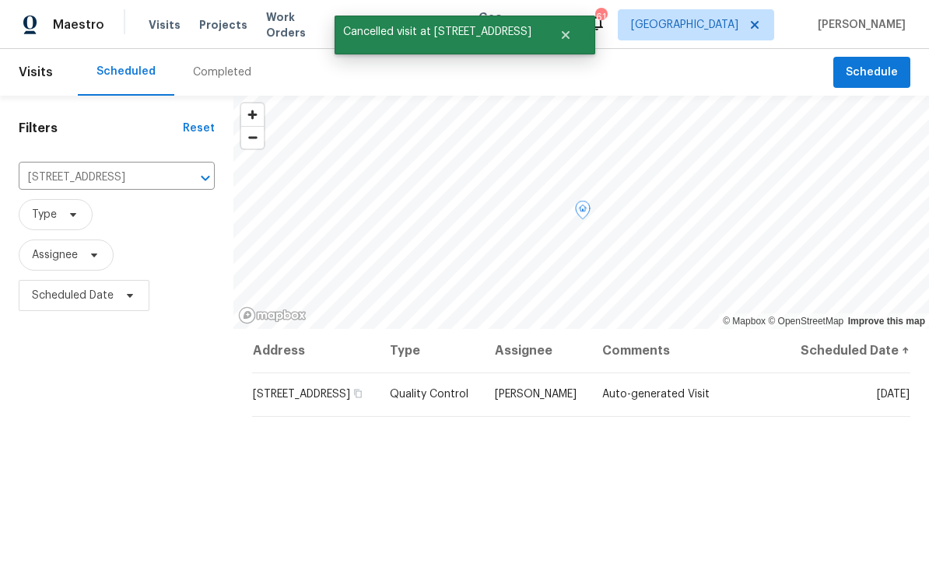
click at [0, 0] on icon at bounding box center [0, 0] width 0 height 0
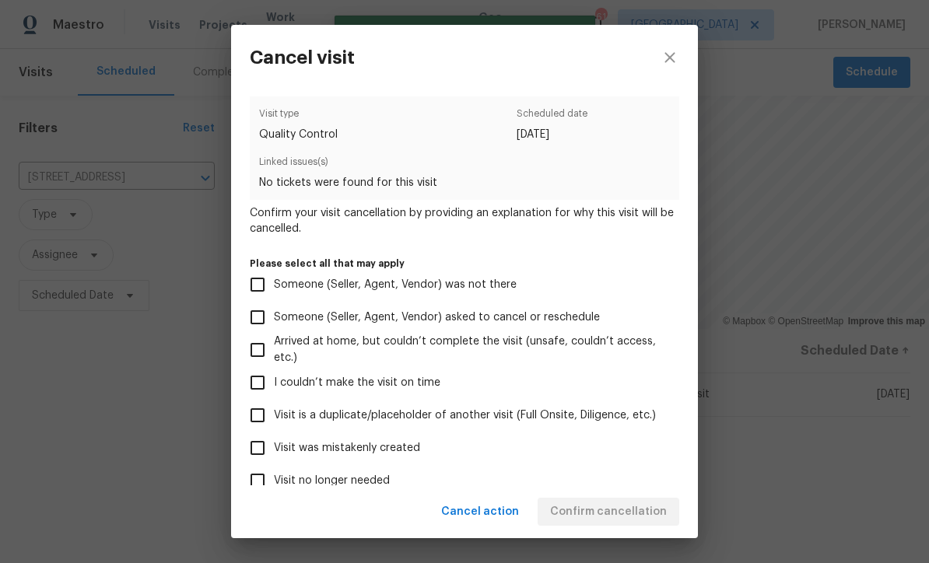
click at [244, 448] on input "Visit was mistakenly created" at bounding box center [257, 448] width 33 height 33
checkbox input "true"
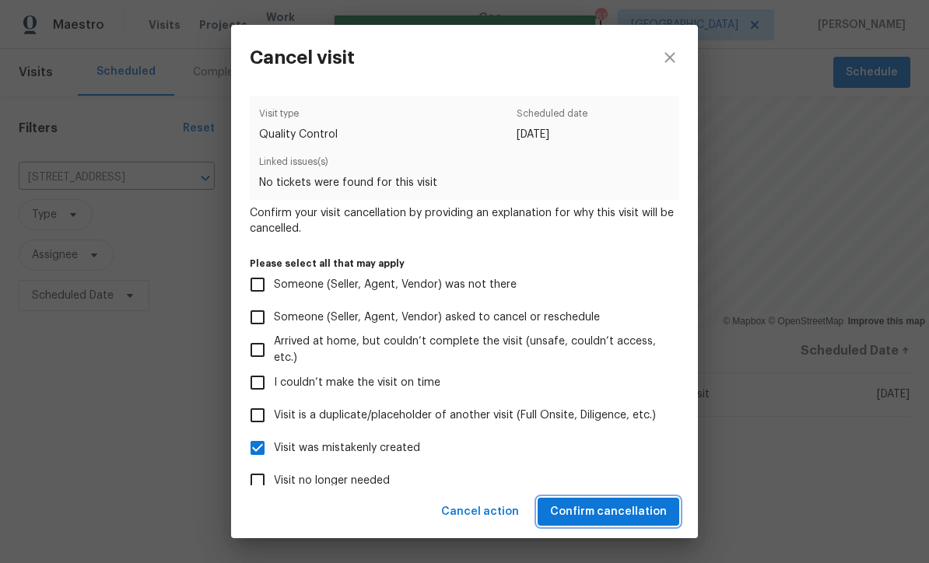
click at [582, 510] on span "Confirm cancellation" at bounding box center [608, 511] width 117 height 19
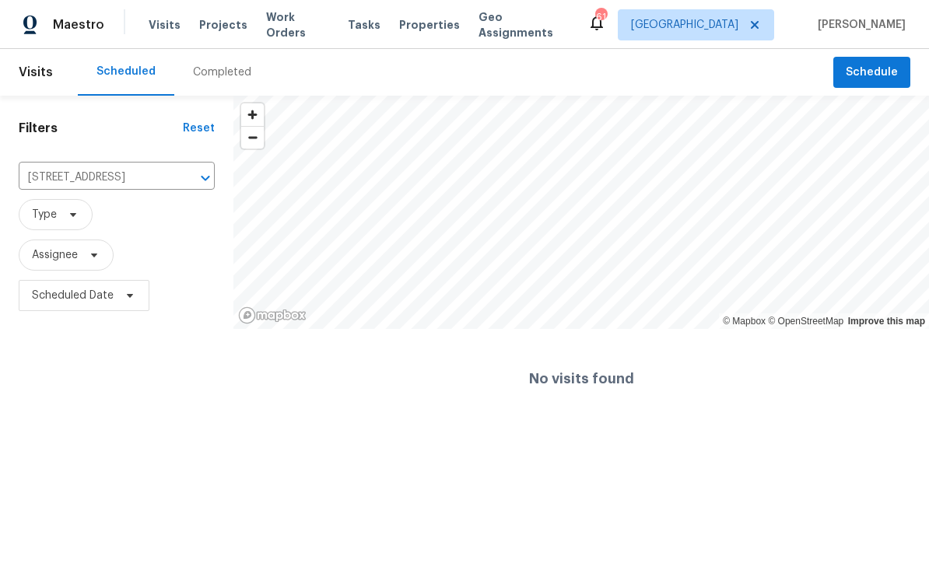
click at [187, 183] on icon "Clear" at bounding box center [185, 178] width 16 height 16
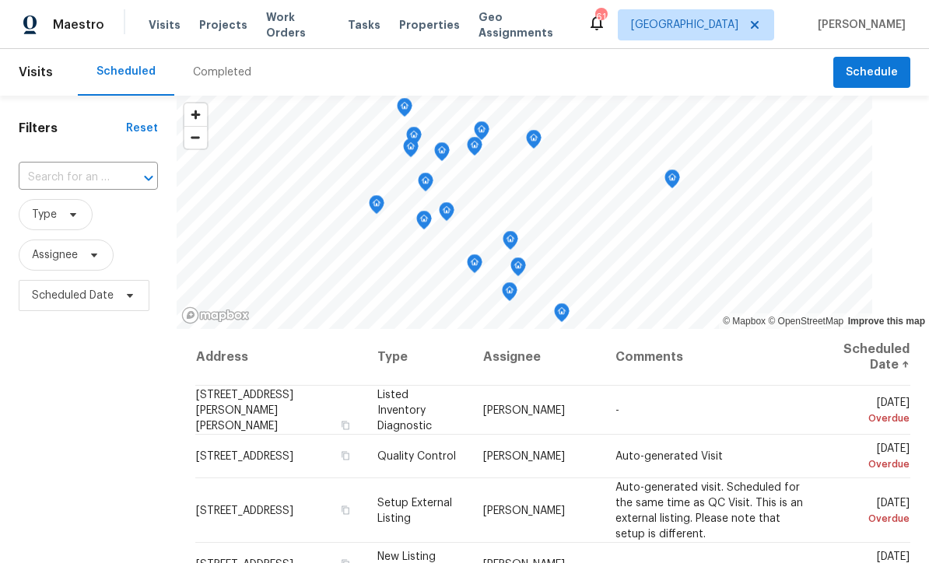
click at [82, 174] on input "text" at bounding box center [67, 178] width 96 height 24
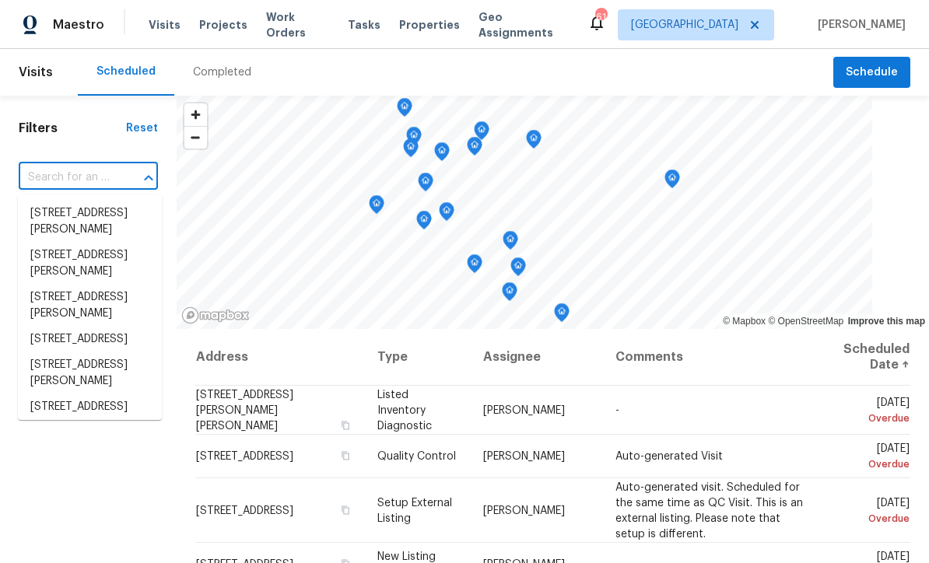
click at [58, 177] on input "text" at bounding box center [67, 178] width 96 height 24
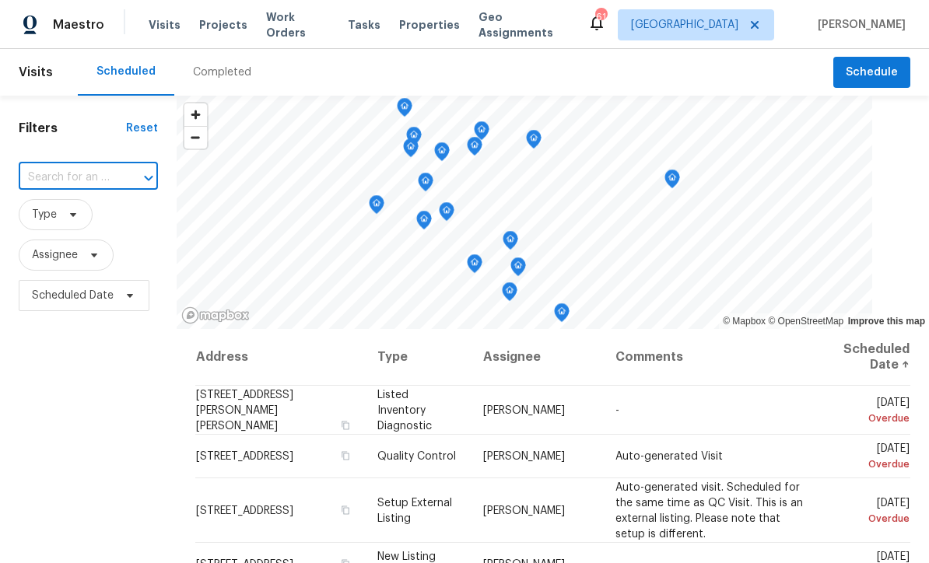
paste input "[STREET_ADDRESS][PERSON_NAME]"
type input "[STREET_ADDRESS][PERSON_NAME]"
click at [75, 212] on li "[STREET_ADDRESS][PERSON_NAME]" at bounding box center [90, 222] width 144 height 42
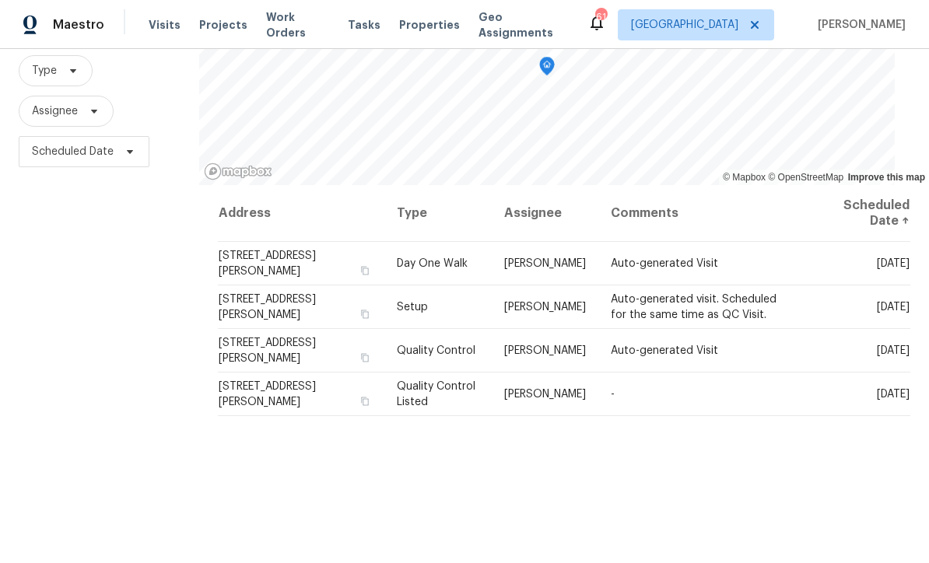
scroll to position [142, 0]
click at [0, 0] on icon at bounding box center [0, 0] width 0 height 0
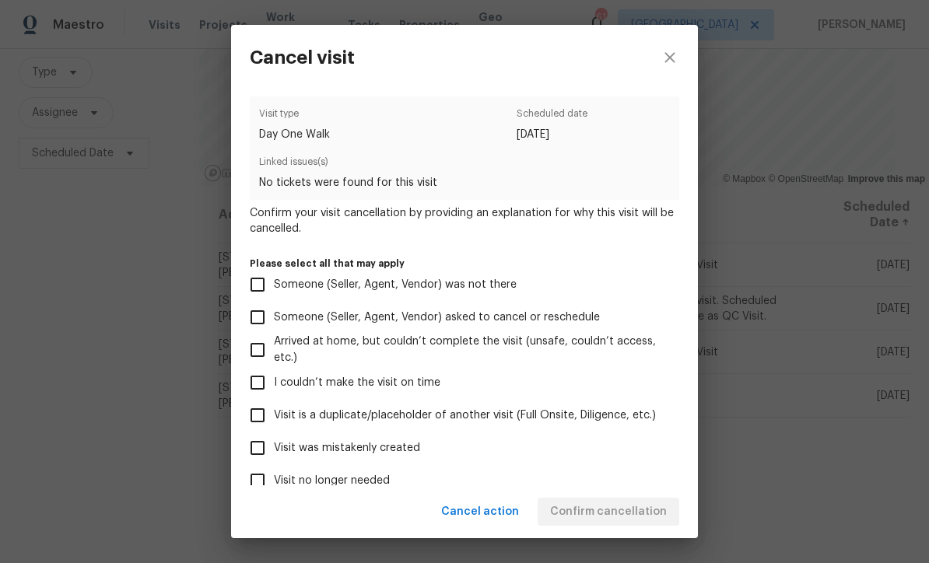
click at [243, 439] on input "Visit was mistakenly created" at bounding box center [257, 448] width 33 height 33
checkbox input "true"
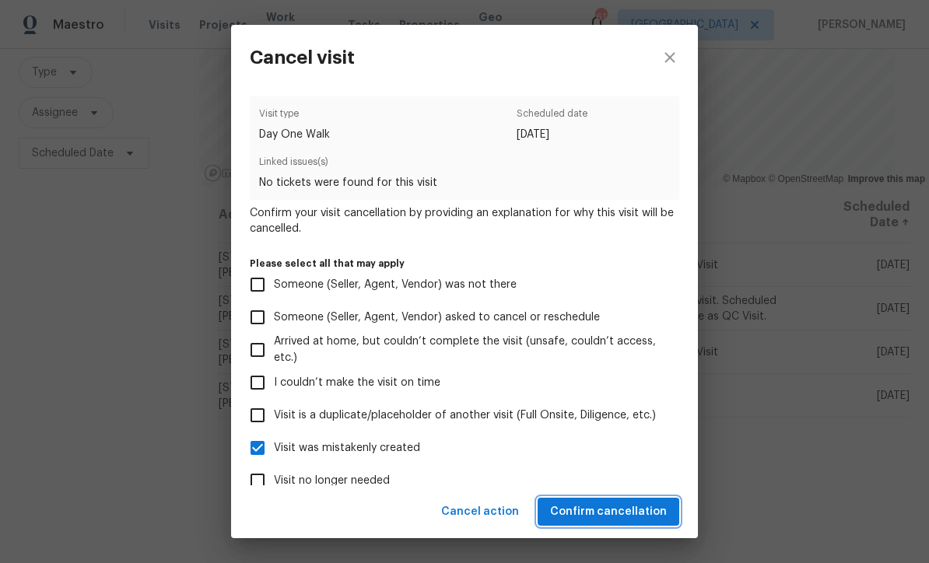
click at [589, 520] on span "Confirm cancellation" at bounding box center [608, 511] width 117 height 19
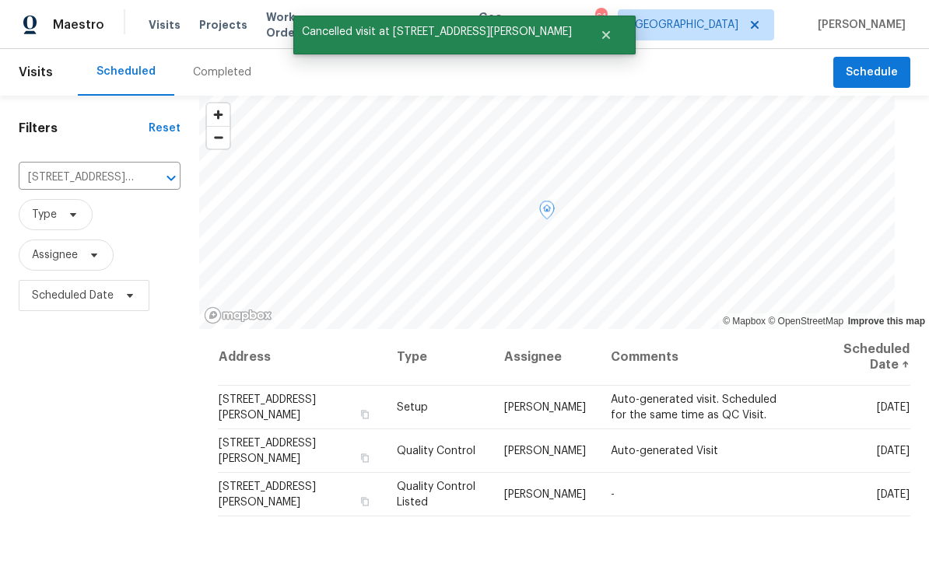
click at [0, 0] on icon at bounding box center [0, 0] width 0 height 0
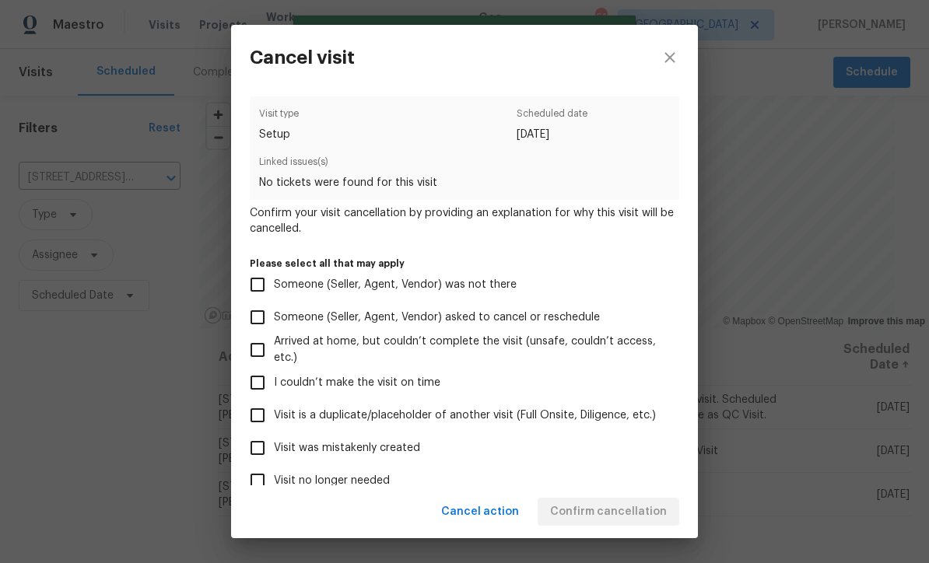
click at [250, 448] on input "Visit was mistakenly created" at bounding box center [257, 448] width 33 height 33
checkbox input "true"
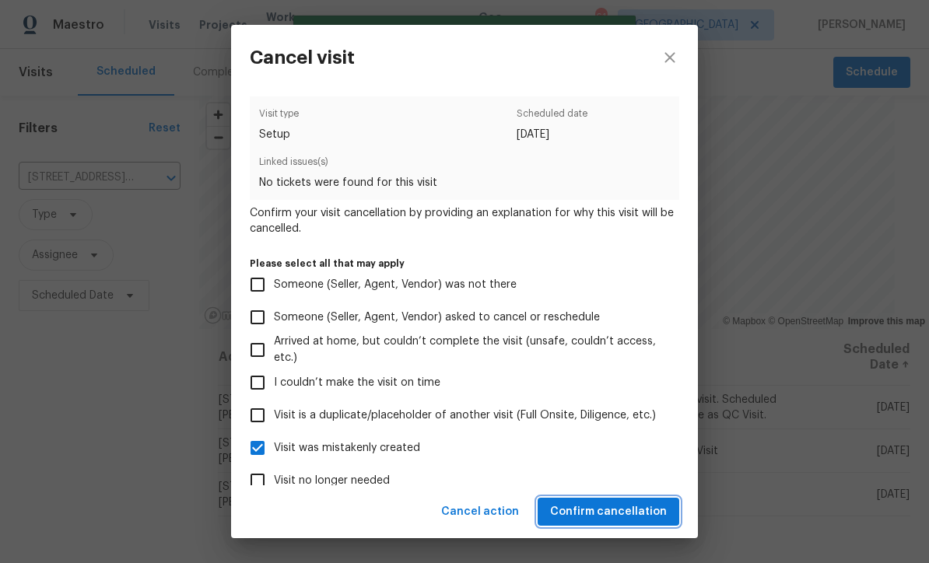
click at [590, 513] on span "Confirm cancellation" at bounding box center [608, 511] width 117 height 19
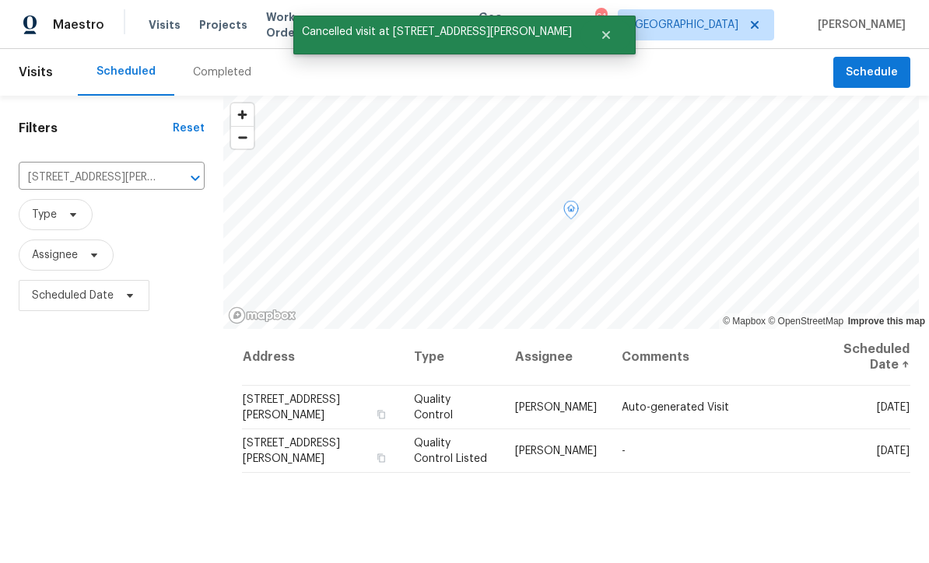
click at [0, 0] on span at bounding box center [0, 0] width 0 height 0
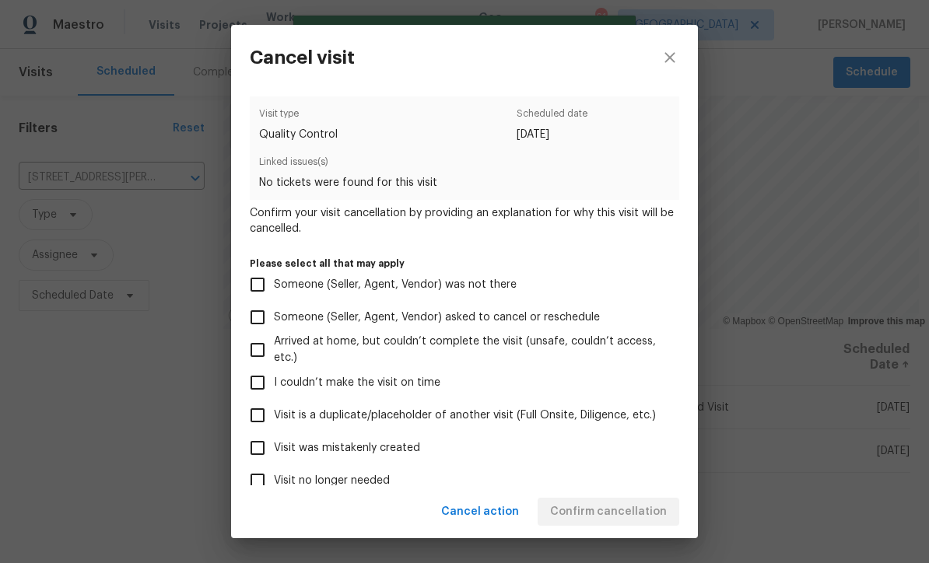
click at [247, 448] on input "Visit was mistakenly created" at bounding box center [257, 448] width 33 height 33
checkbox input "true"
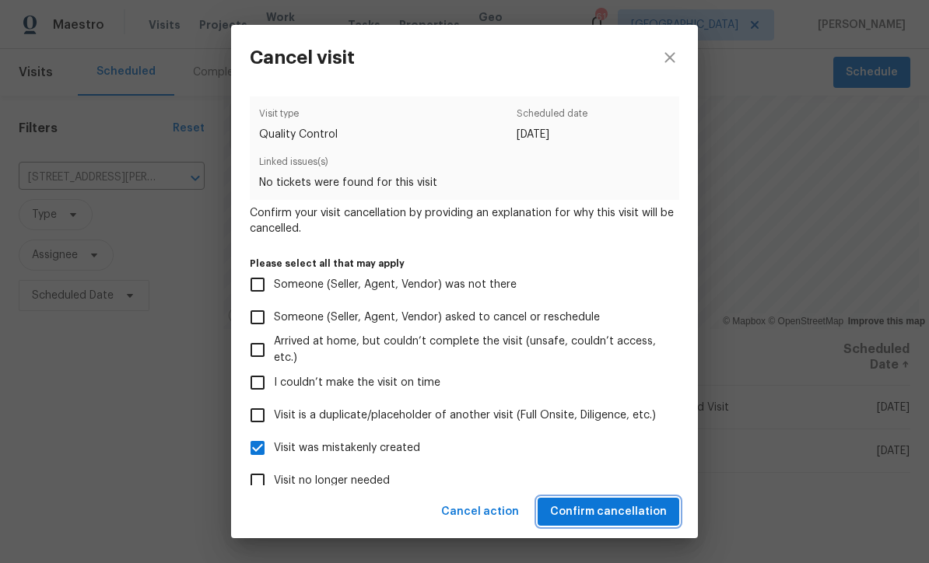
click at [588, 514] on span "Confirm cancellation" at bounding box center [608, 511] width 117 height 19
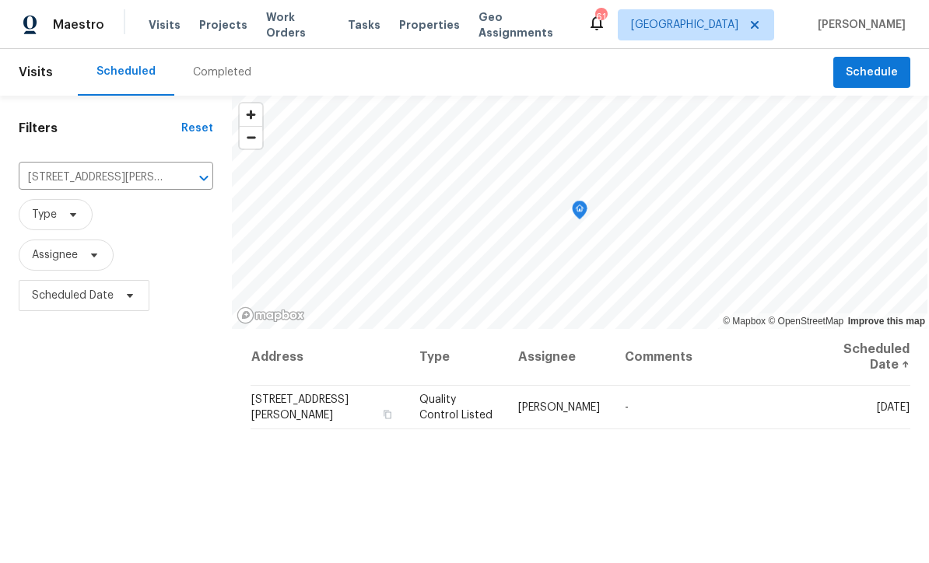
click at [185, 180] on icon "Clear" at bounding box center [184, 178] width 16 height 16
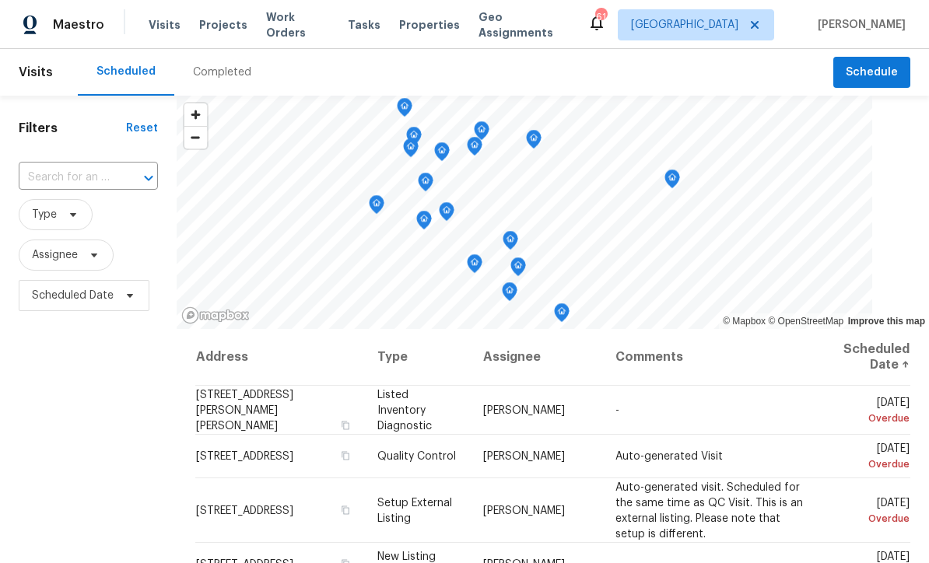
click at [74, 172] on input "text" at bounding box center [67, 178] width 96 height 24
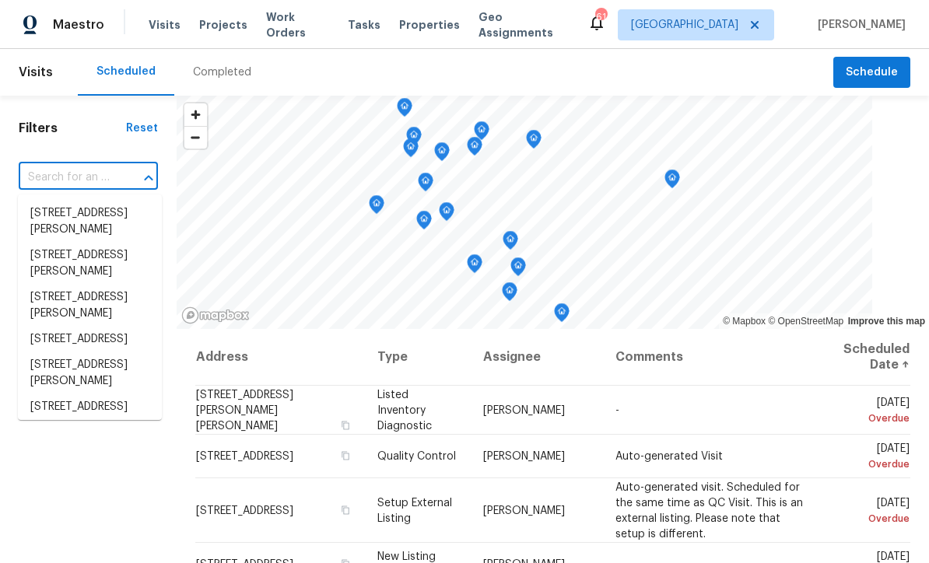
paste input "[STREET_ADDRESS]"
type input "[STREET_ADDRESS]"
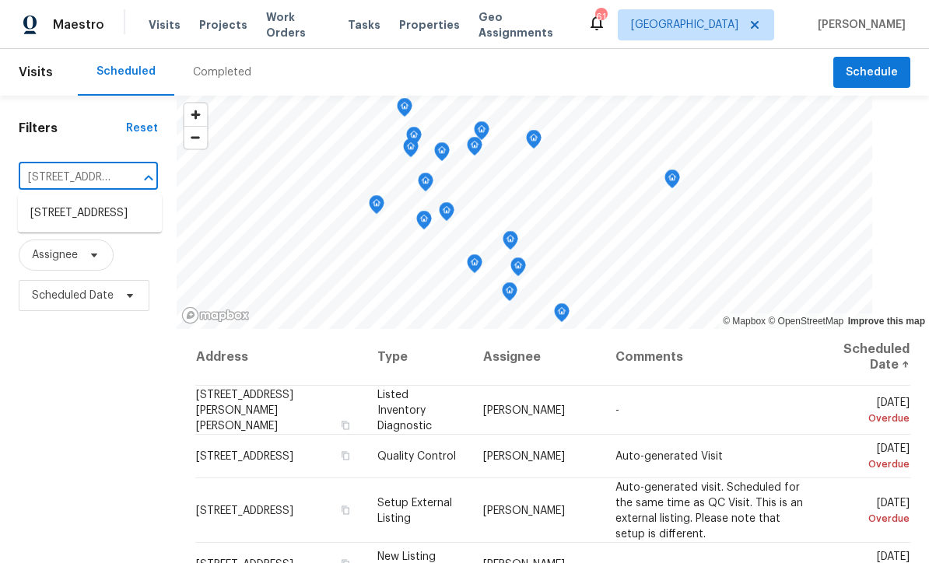
click at [82, 212] on li "[STREET_ADDRESS]" at bounding box center [90, 214] width 144 height 26
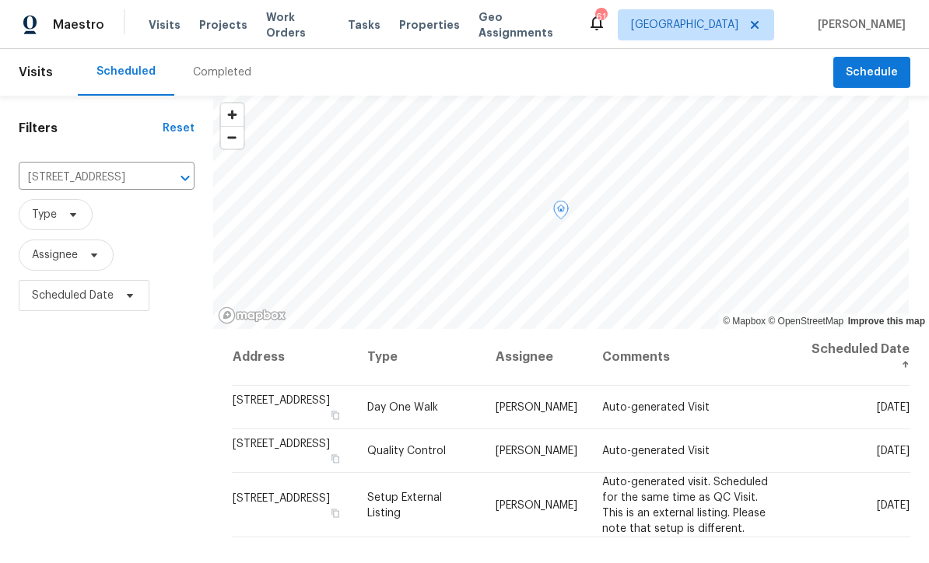
click at [0, 0] on icon at bounding box center [0, 0] width 0 height 0
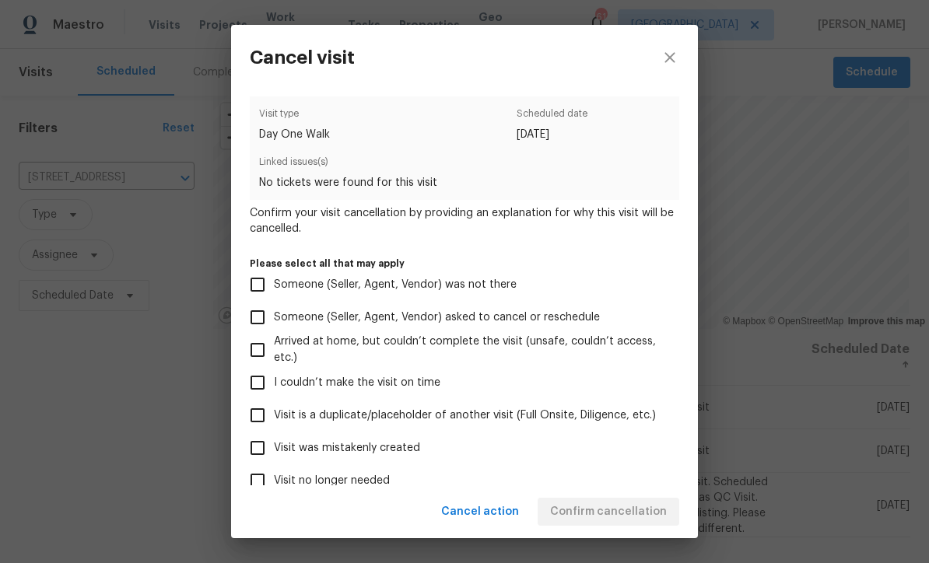
click at [251, 449] on input "Visit was mistakenly created" at bounding box center [257, 448] width 33 height 33
checkbox input "true"
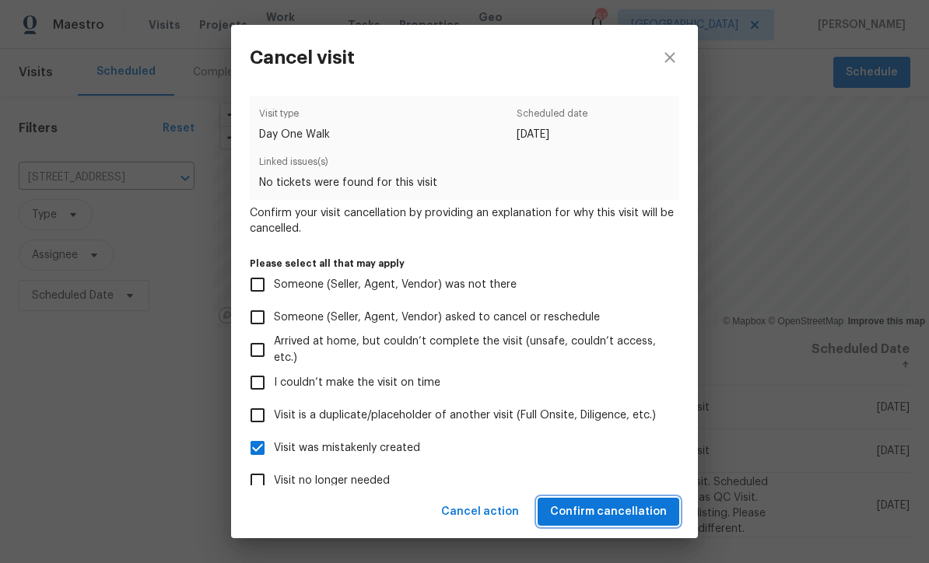
click at [579, 508] on span "Confirm cancellation" at bounding box center [608, 511] width 117 height 19
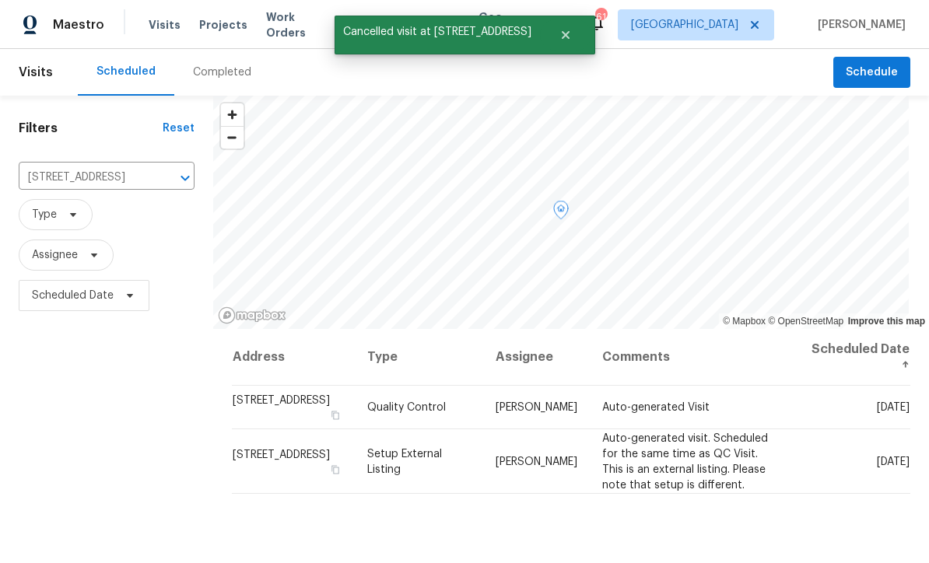
click at [0, 0] on icon at bounding box center [0, 0] width 0 height 0
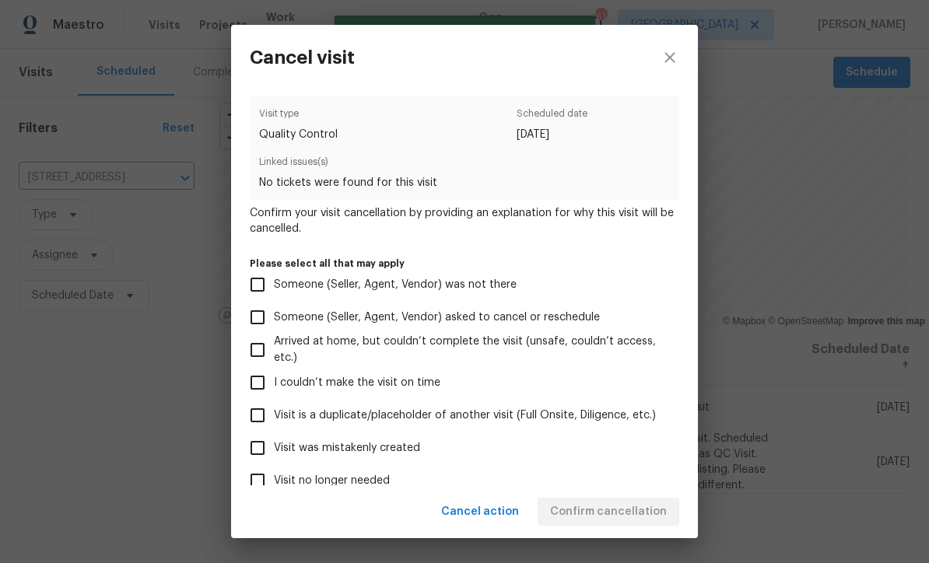
click at [254, 447] on input "Visit was mistakenly created" at bounding box center [257, 448] width 33 height 33
checkbox input "true"
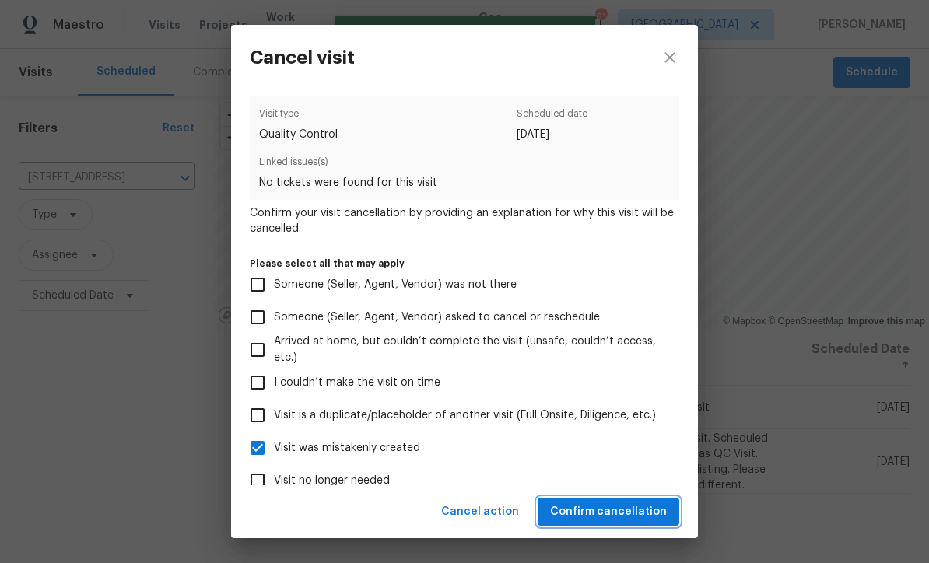
click at [579, 505] on span "Confirm cancellation" at bounding box center [608, 511] width 117 height 19
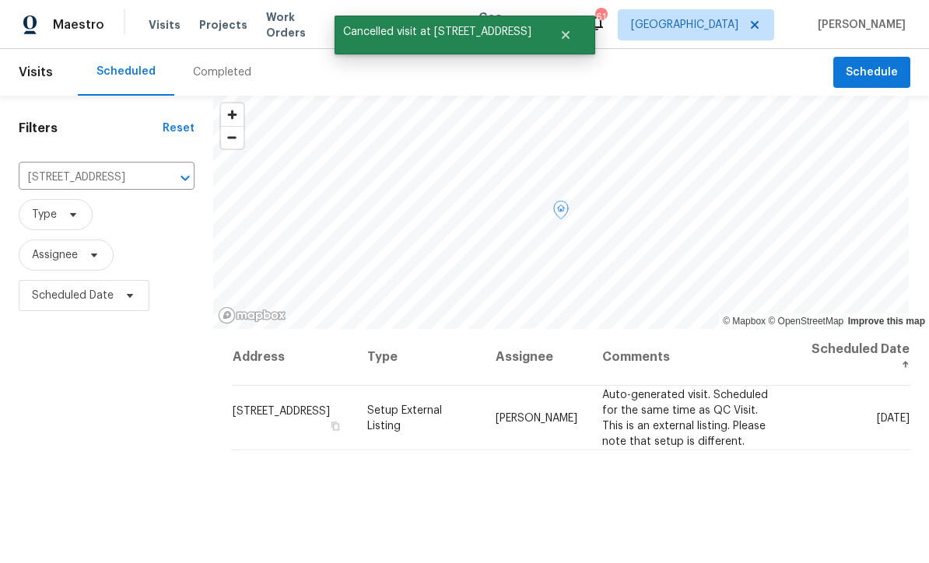
click at [0, 0] on icon at bounding box center [0, 0] width 0 height 0
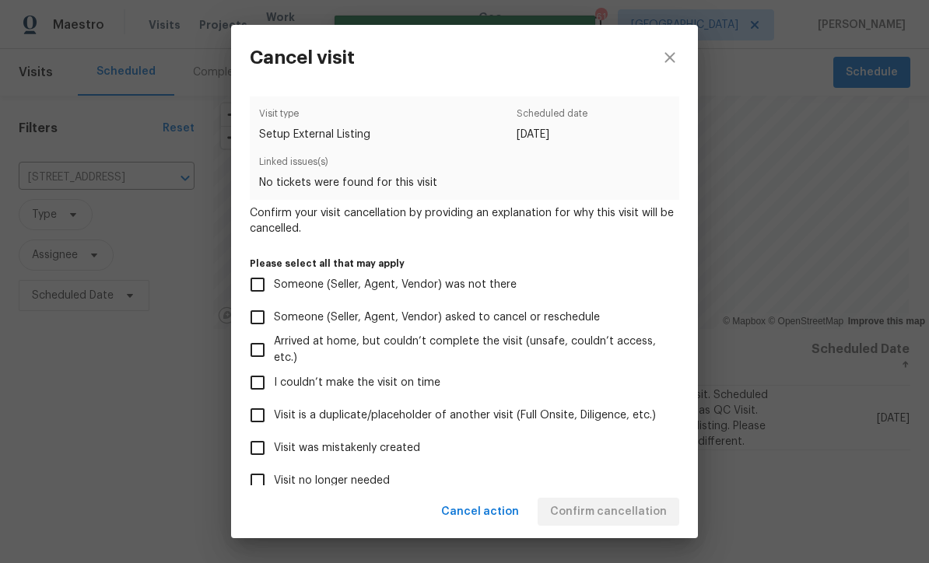
click at [250, 450] on input "Visit was mistakenly created" at bounding box center [257, 448] width 33 height 33
checkbox input "true"
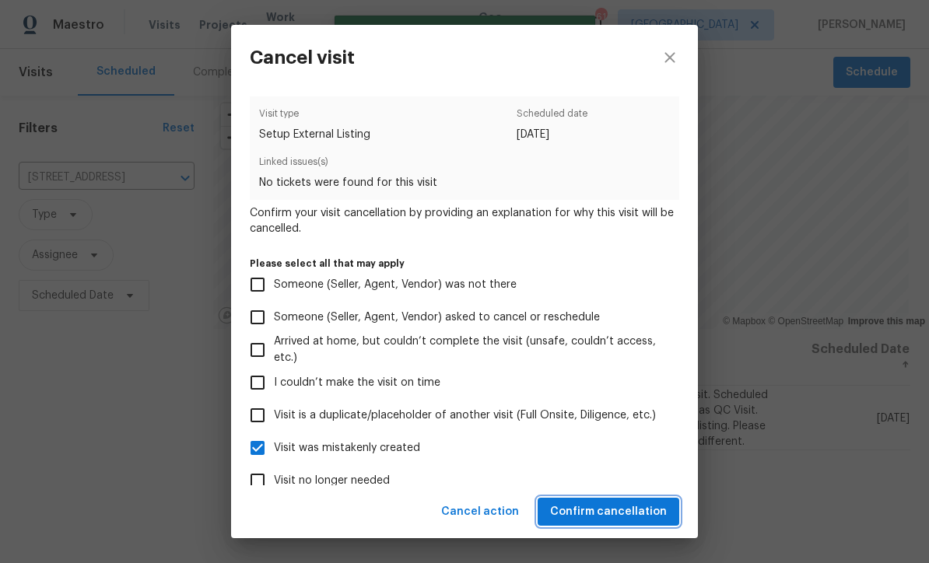
click at [586, 505] on span "Confirm cancellation" at bounding box center [608, 511] width 117 height 19
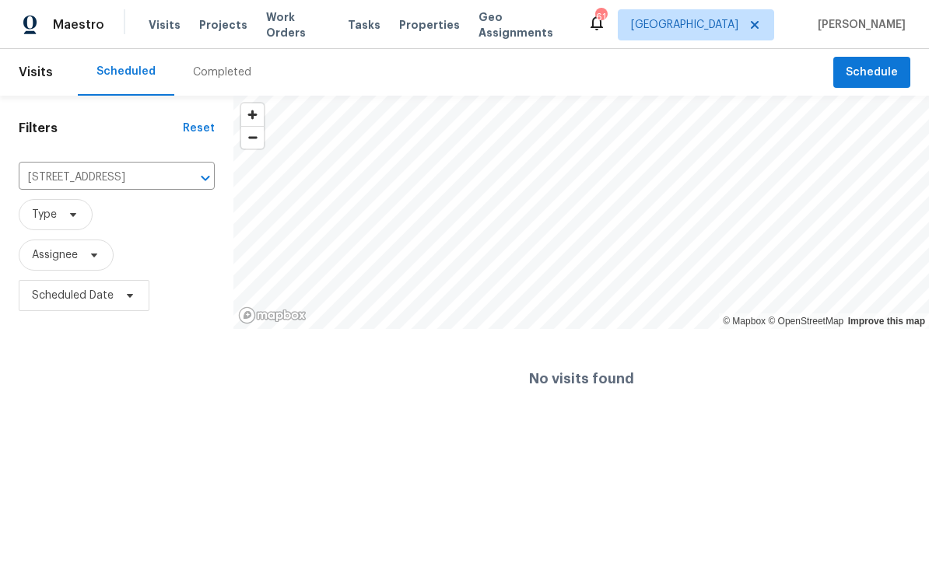
click at [184, 181] on icon "Clear" at bounding box center [185, 178] width 16 height 16
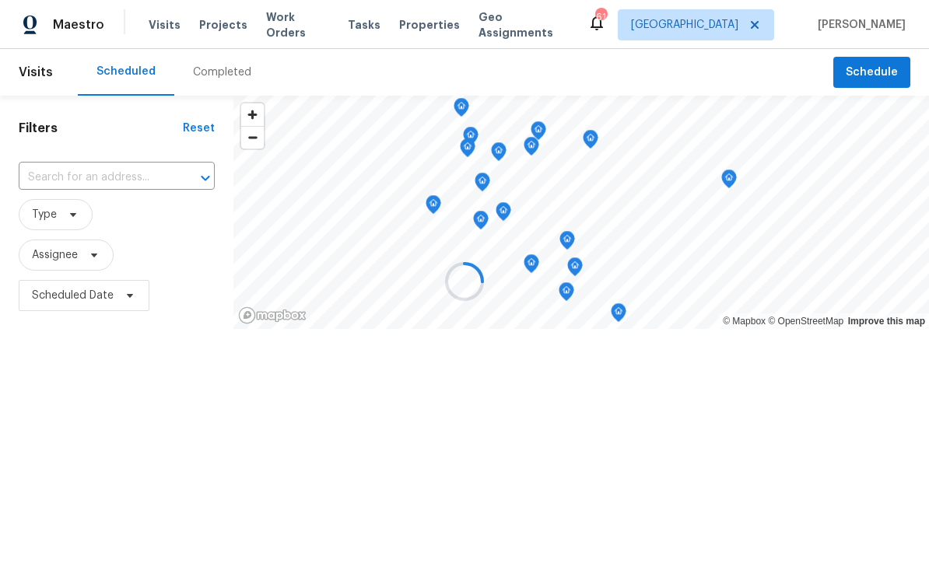
click at [85, 174] on div at bounding box center [464, 281] width 929 height 563
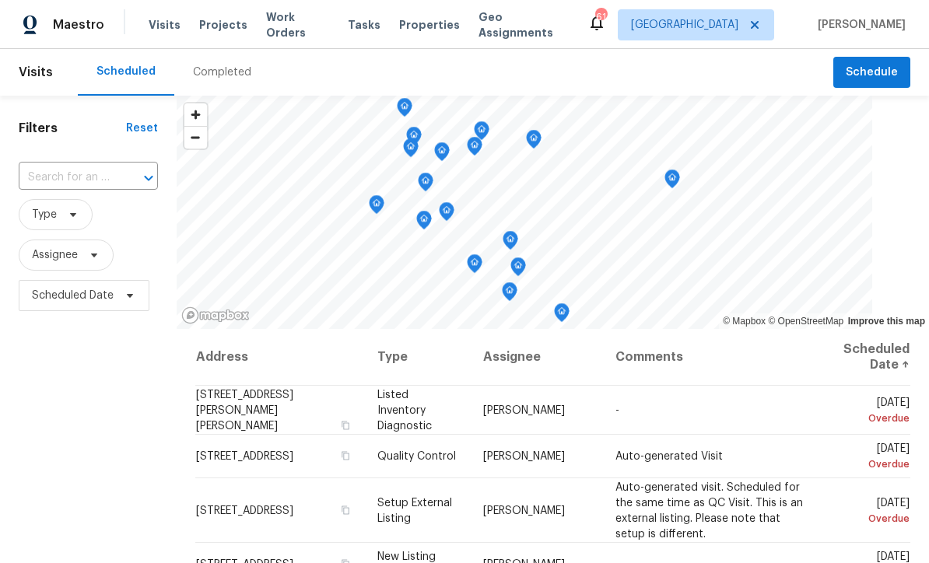
click at [73, 175] on input "text" at bounding box center [67, 178] width 96 height 24
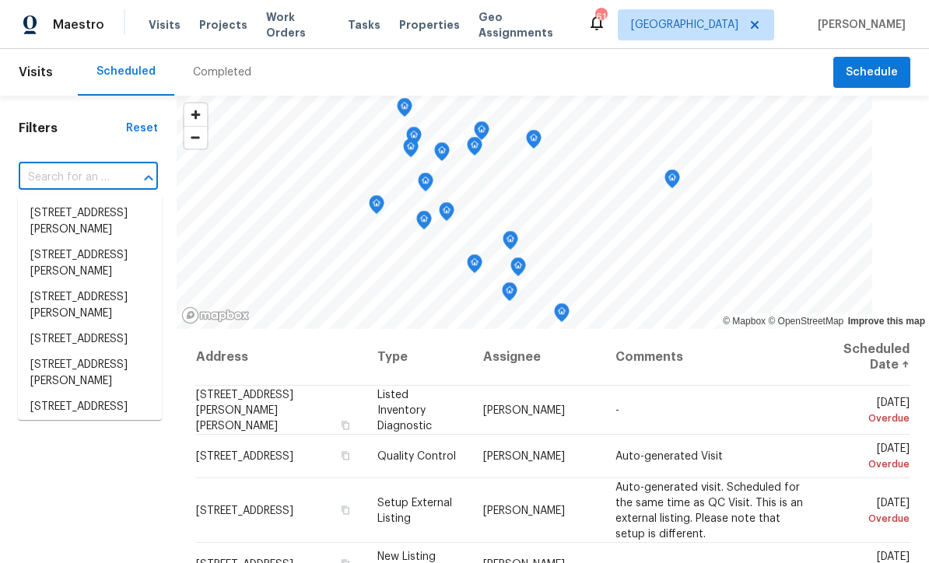
click at [54, 179] on input "text" at bounding box center [67, 178] width 96 height 24
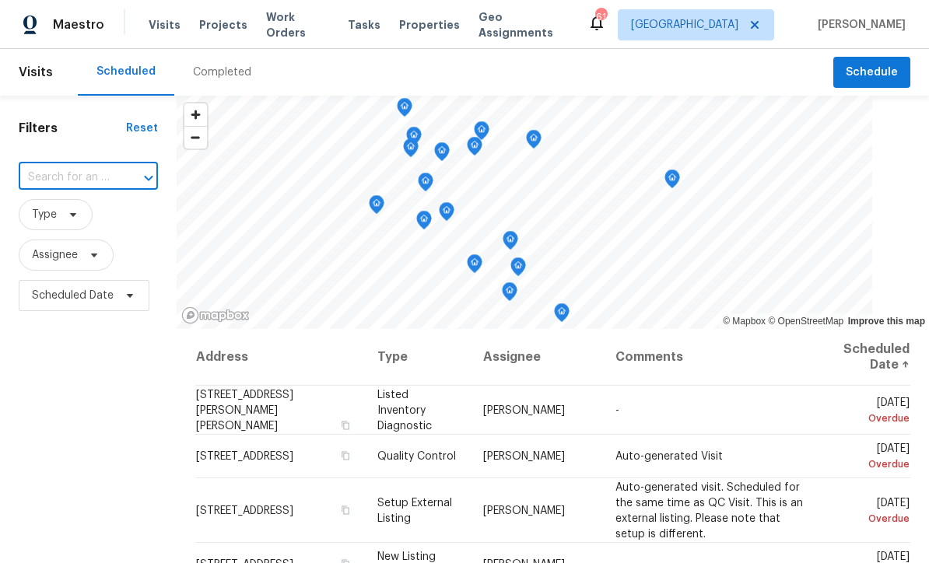
paste input "[STREET_ADDRESS]"
type input "[STREET_ADDRESS]"
click at [65, 214] on li "[STREET_ADDRESS]" at bounding box center [90, 214] width 144 height 26
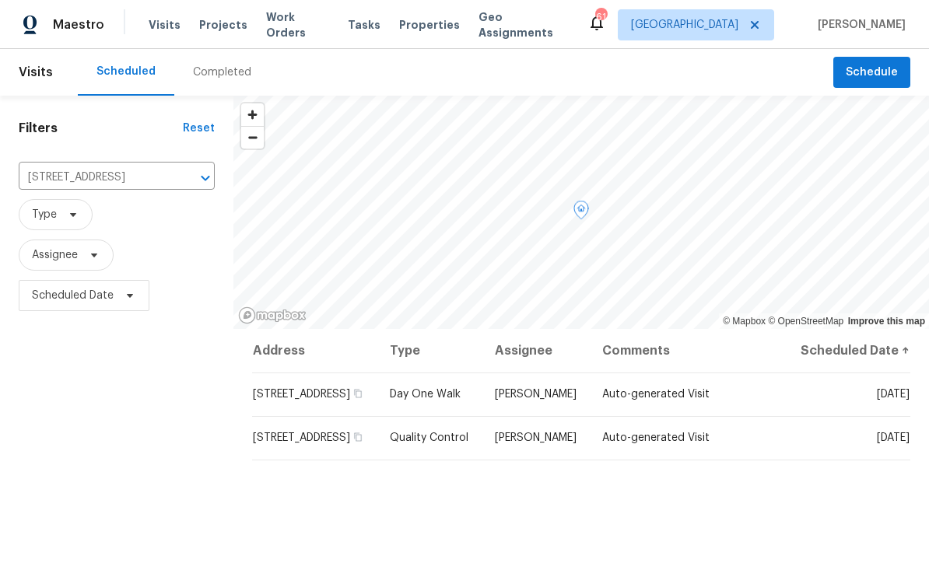
click at [0, 0] on span at bounding box center [0, 0] width 0 height 0
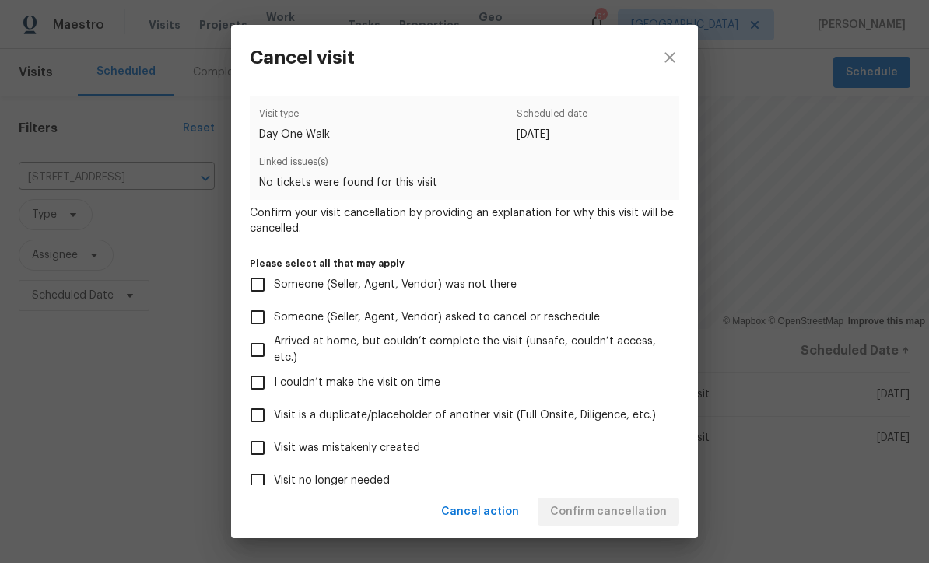
click at [254, 446] on input "Visit was mistakenly created" at bounding box center [257, 448] width 33 height 33
checkbox input "true"
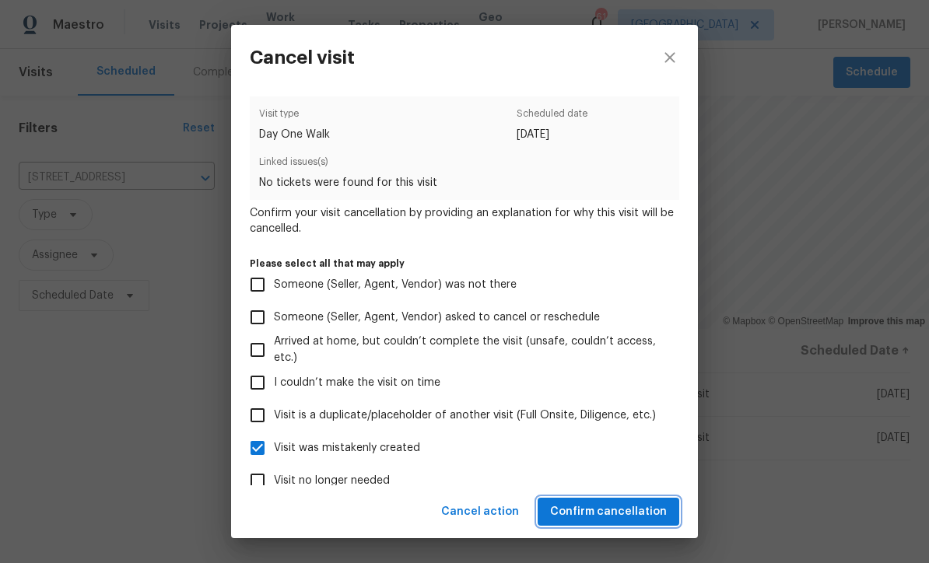
click at [586, 510] on span "Confirm cancellation" at bounding box center [608, 511] width 117 height 19
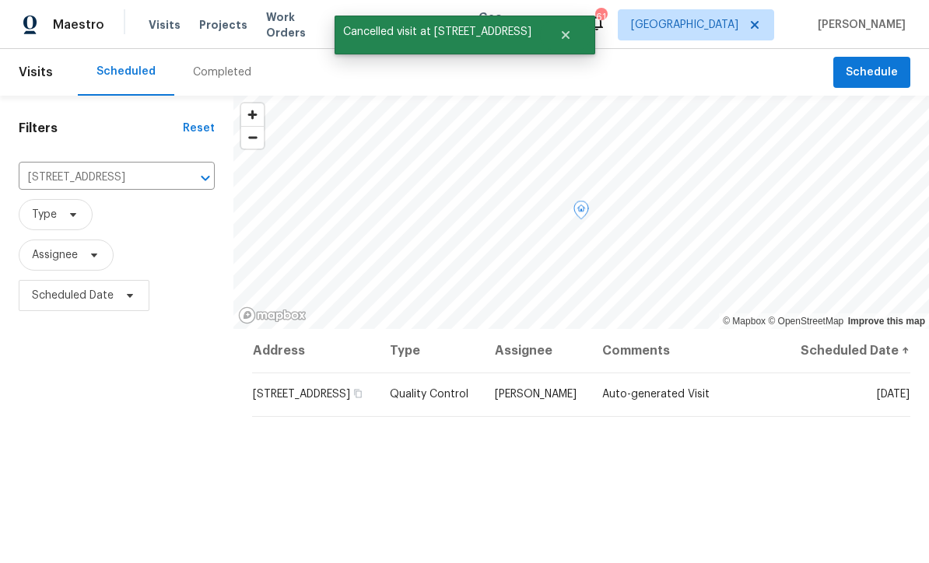
click at [0, 0] on icon at bounding box center [0, 0] width 0 height 0
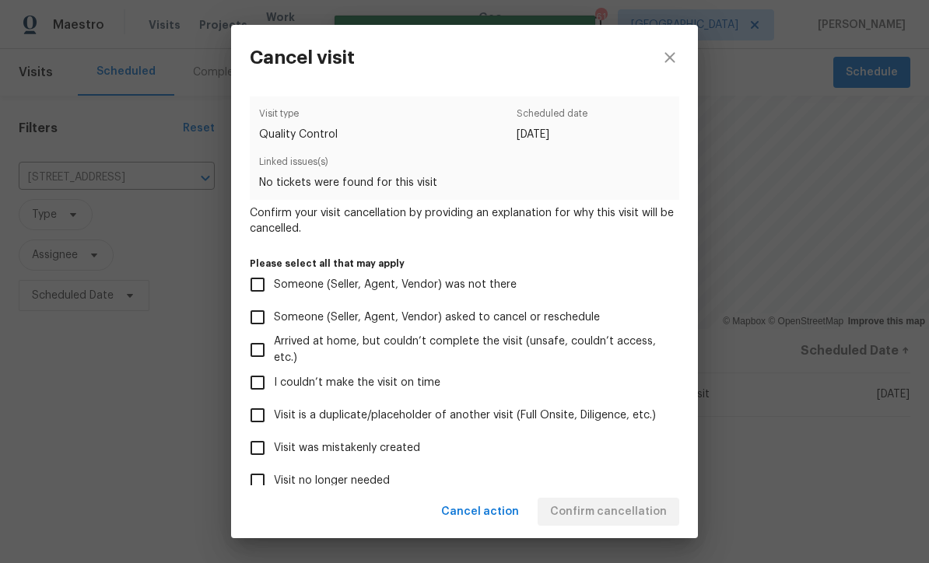
click at [254, 451] on input "Visit was mistakenly created" at bounding box center [257, 448] width 33 height 33
checkbox input "true"
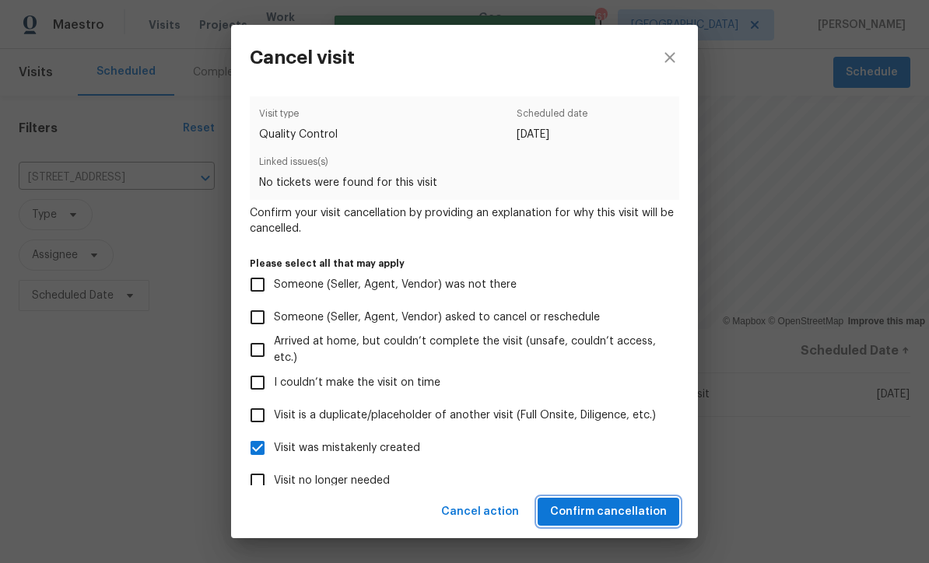
click at [595, 507] on span "Confirm cancellation" at bounding box center [608, 511] width 117 height 19
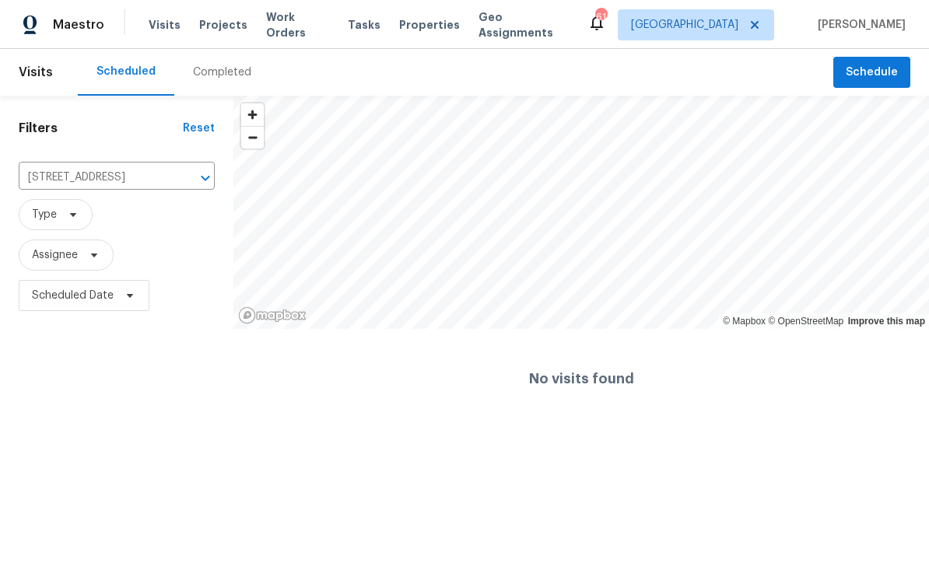
click at [186, 181] on icon "Clear" at bounding box center [185, 178] width 16 height 16
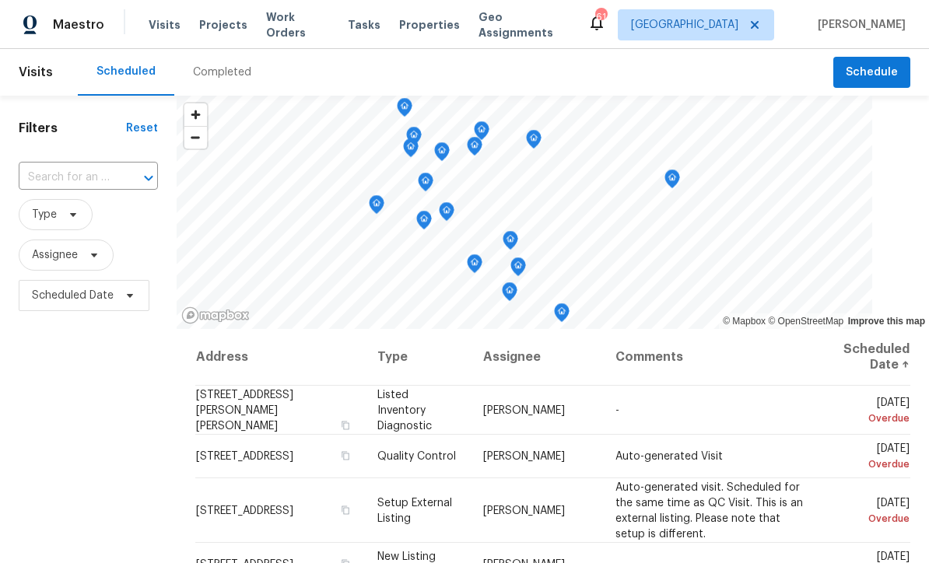
click at [87, 177] on input "text" at bounding box center [67, 178] width 96 height 24
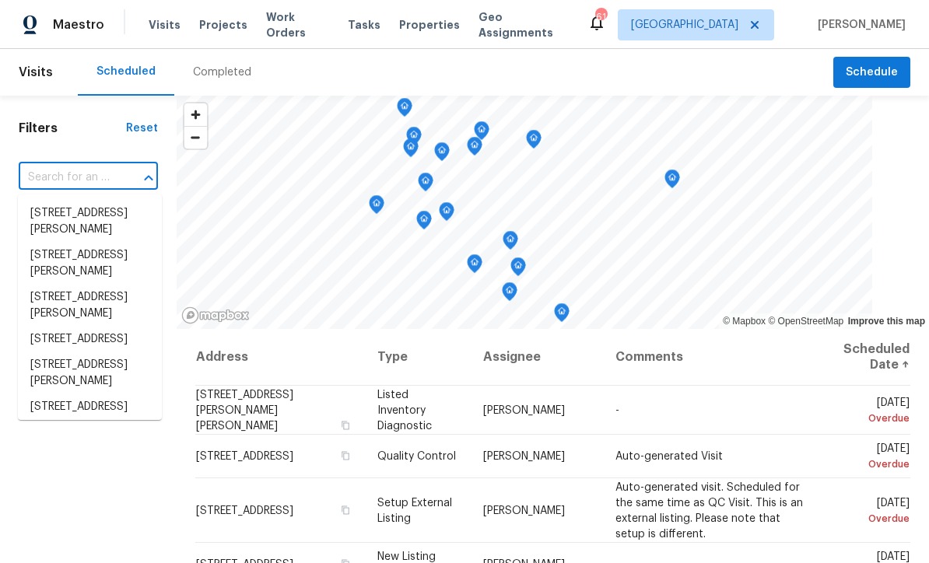
click at [58, 173] on input "text" at bounding box center [67, 178] width 96 height 24
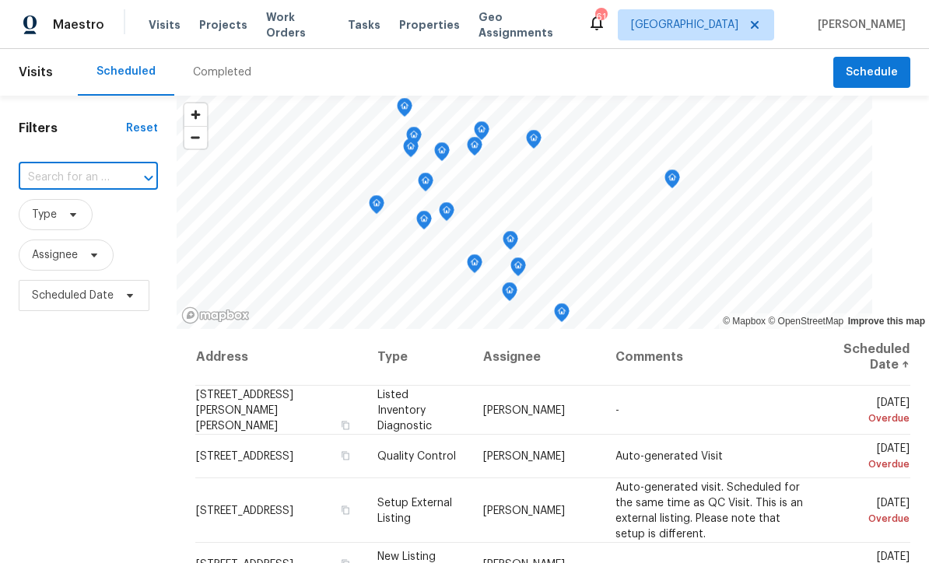
paste input "[STREET_ADDRESS]"
type input "[STREET_ADDRESS]"
click at [59, 216] on li "[STREET_ADDRESS]" at bounding box center [90, 214] width 144 height 26
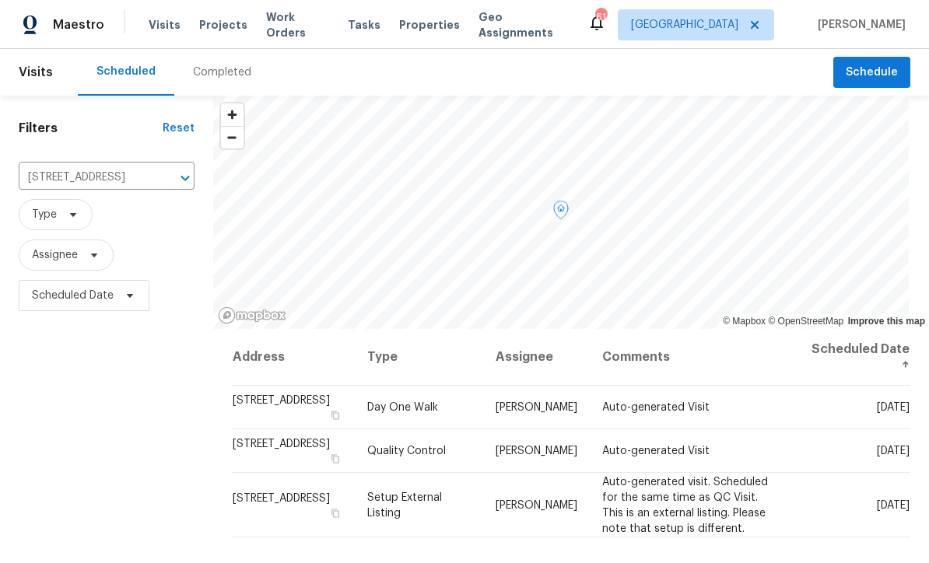
click at [0, 0] on icon at bounding box center [0, 0] width 0 height 0
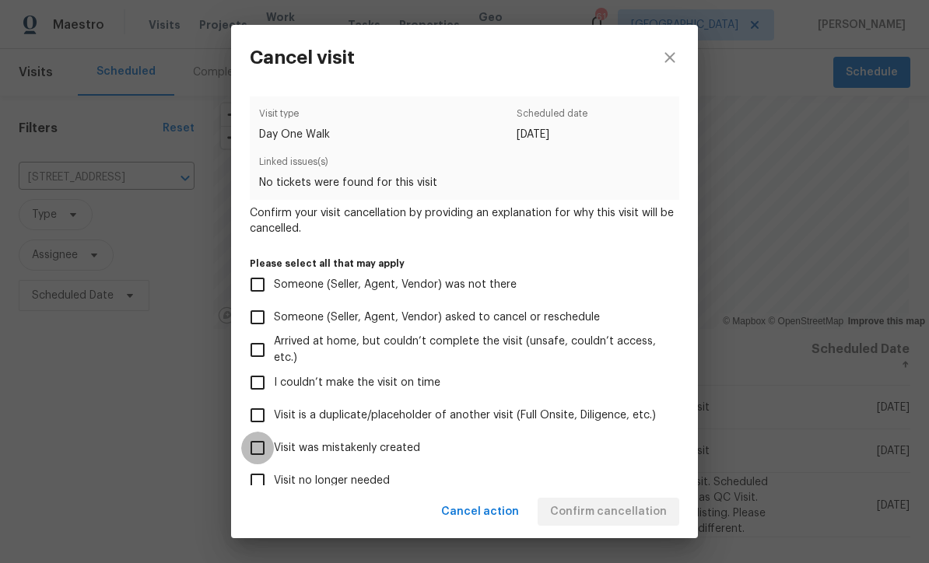
click at [255, 454] on input "Visit was mistakenly created" at bounding box center [257, 448] width 33 height 33
checkbox input "true"
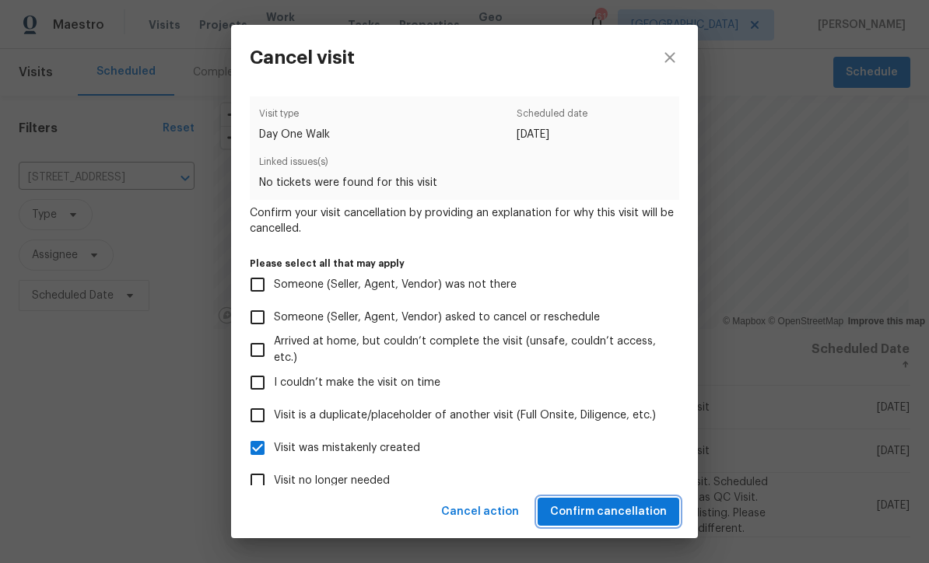
click at [582, 509] on span "Confirm cancellation" at bounding box center [608, 511] width 117 height 19
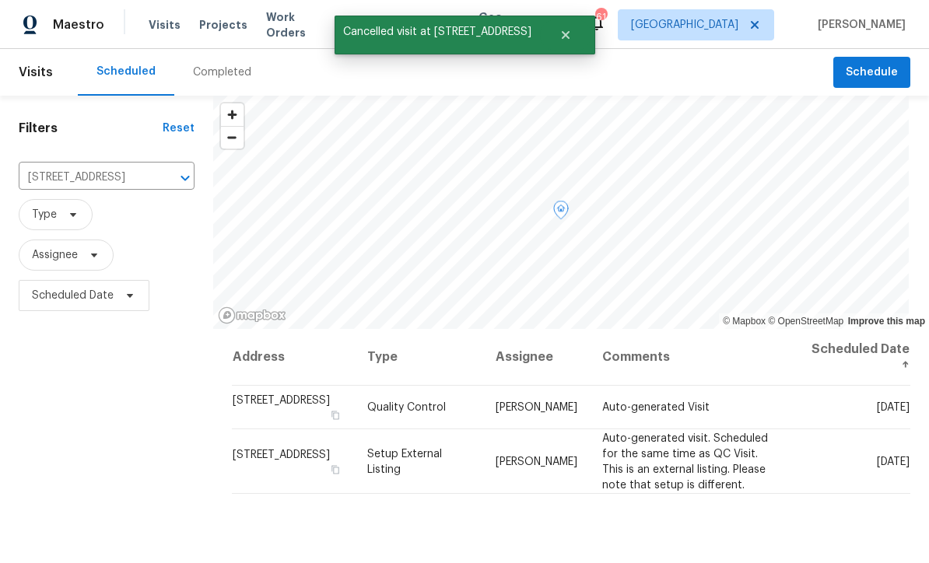
click at [0, 0] on icon at bounding box center [0, 0] width 0 height 0
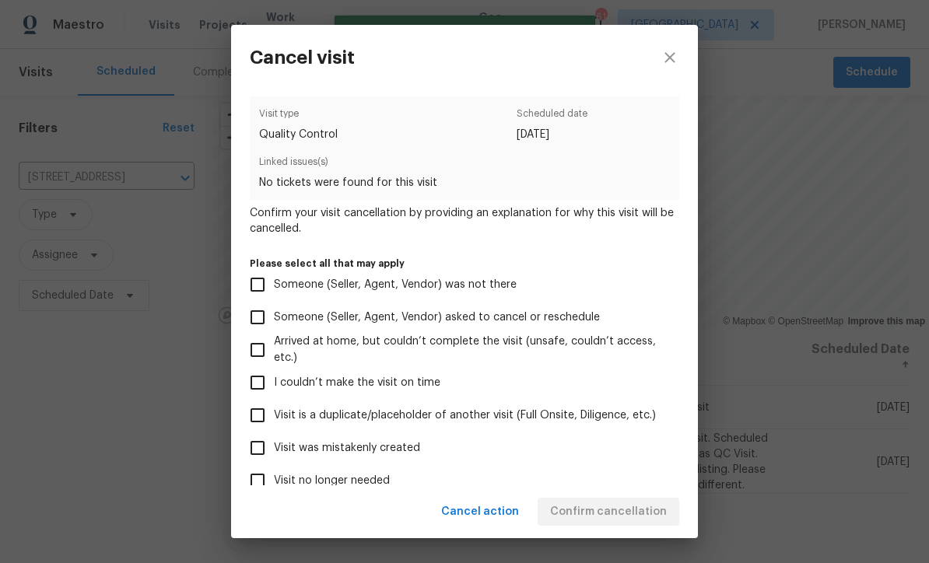
click at [248, 449] on input "Visit was mistakenly created" at bounding box center [257, 448] width 33 height 33
checkbox input "true"
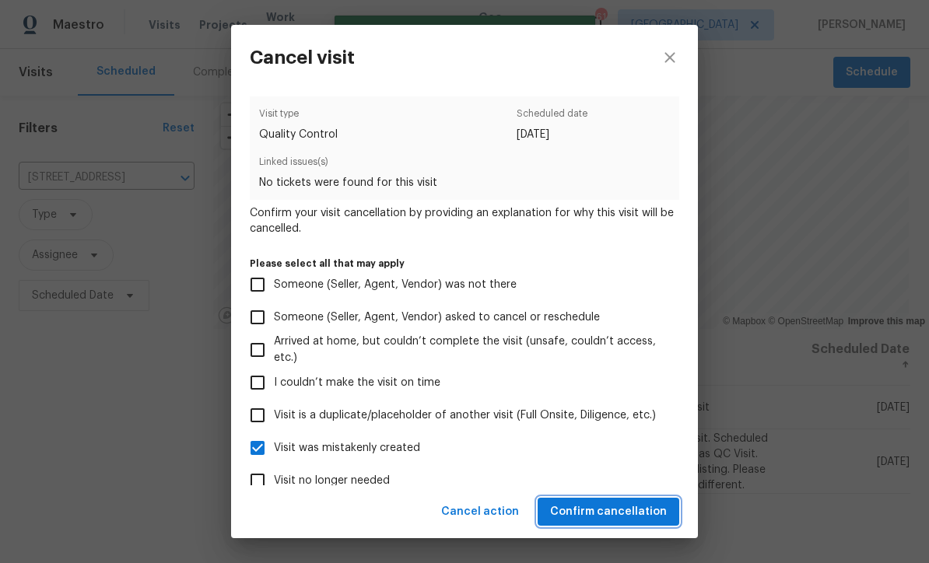
click at [578, 508] on span "Confirm cancellation" at bounding box center [608, 511] width 117 height 19
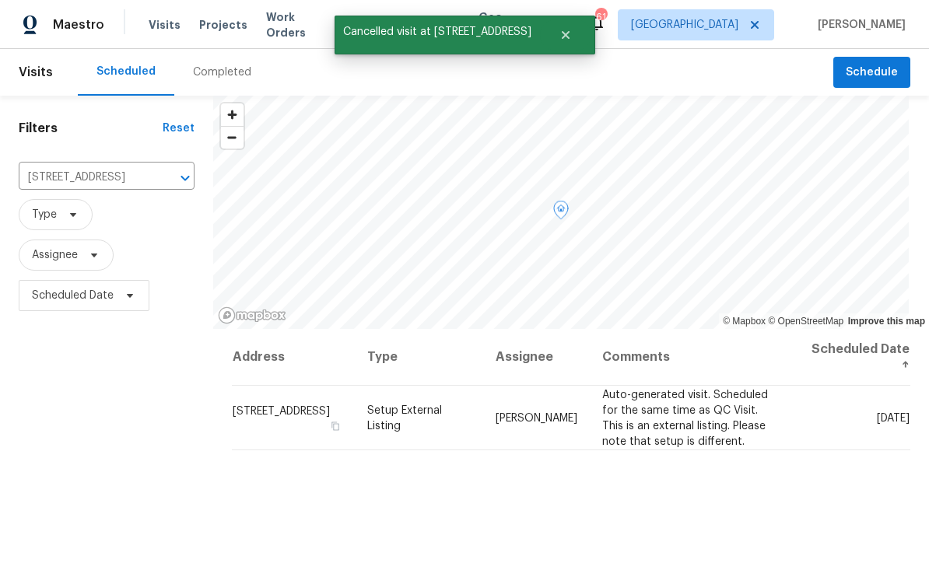
click at [0, 0] on icon at bounding box center [0, 0] width 0 height 0
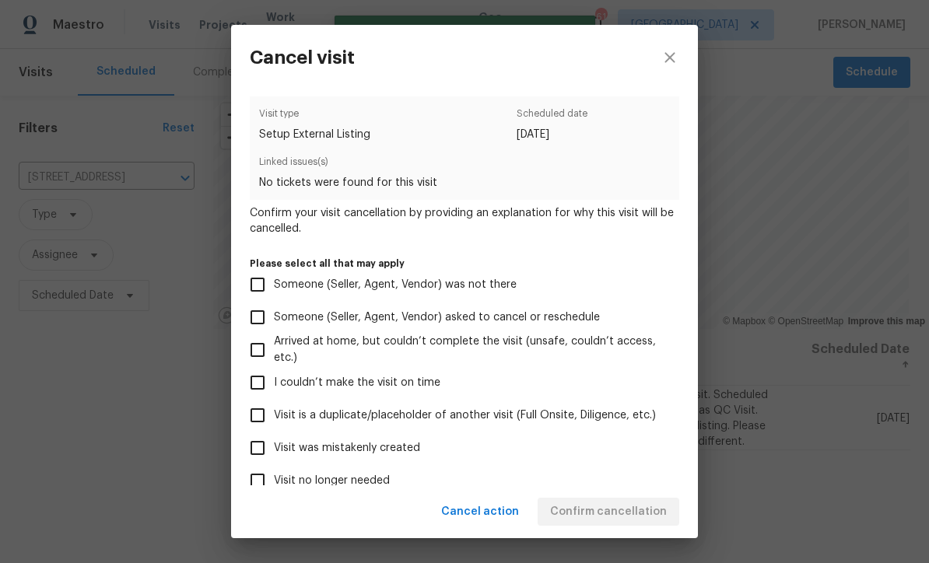
click at [256, 447] on input "Visit was mistakenly created" at bounding box center [257, 448] width 33 height 33
checkbox input "true"
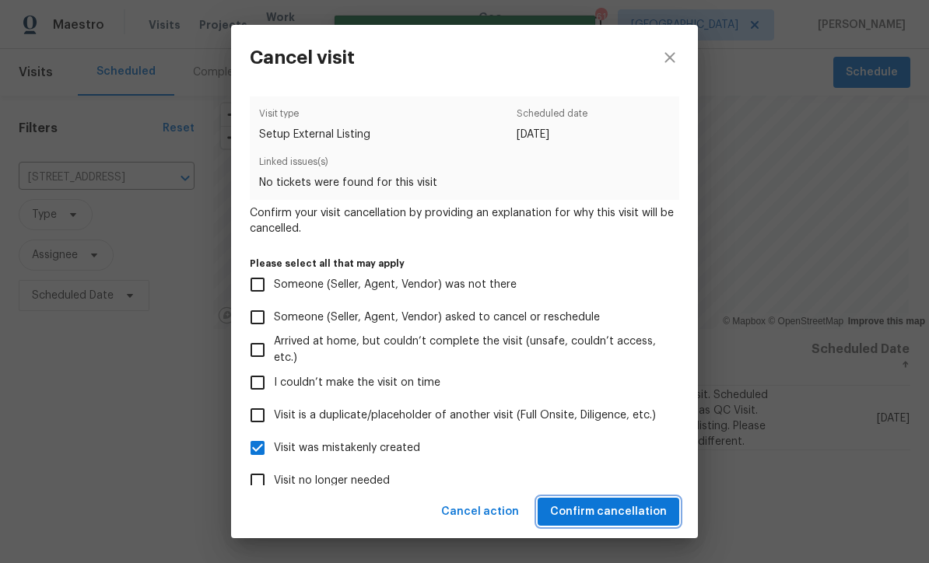
click at [591, 505] on span "Confirm cancellation" at bounding box center [608, 511] width 117 height 19
